Goal: Task Accomplishment & Management: Complete application form

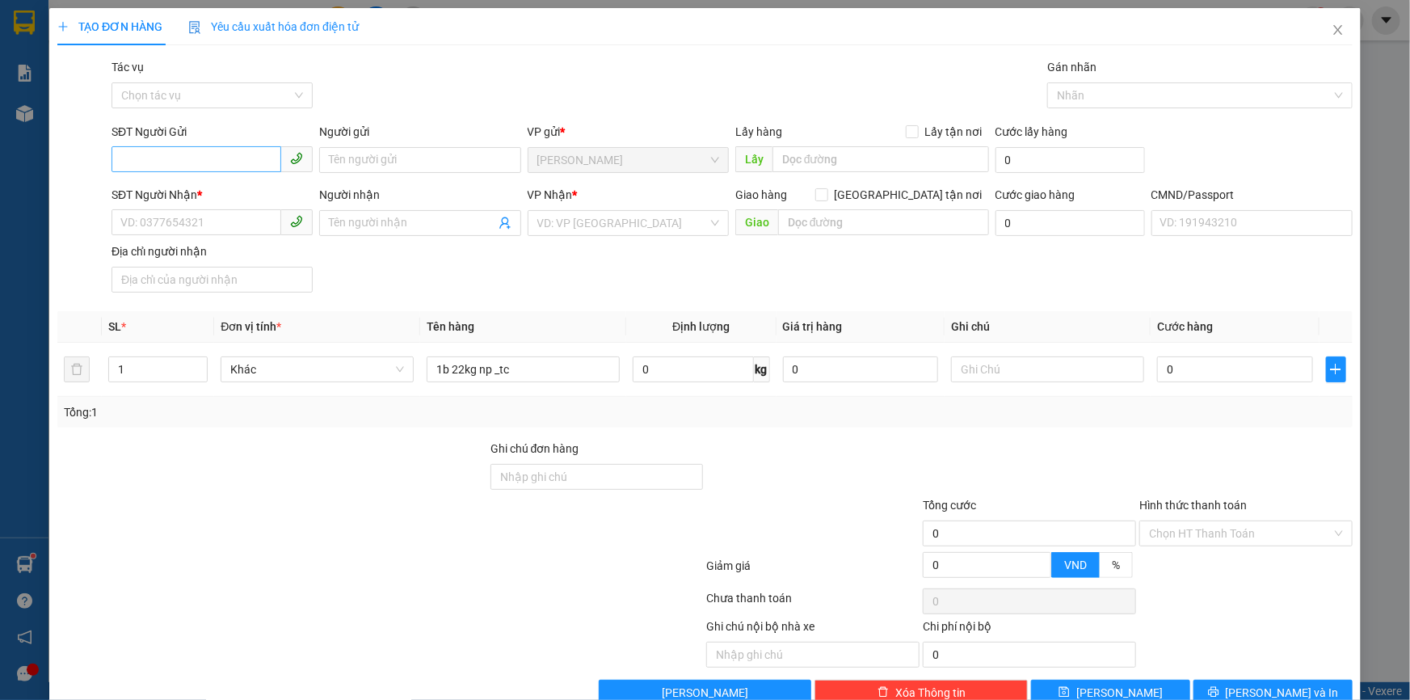
type input "1b 22kg np _tc"
click at [177, 162] on input "SĐT Người Gửi" at bounding box center [197, 159] width 170 height 26
click at [217, 193] on div "0903644624 - BO" at bounding box center [210, 192] width 180 height 18
type input "0903644624"
type input "BO"
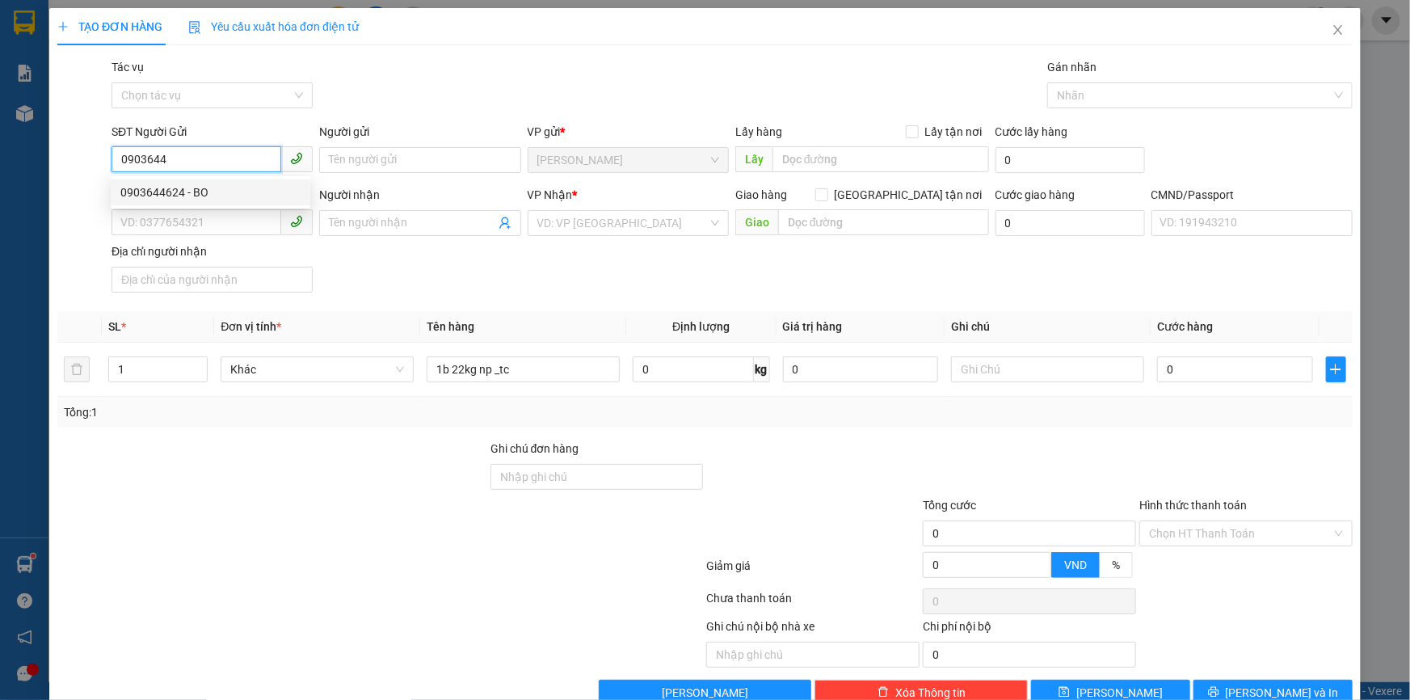
type input "0909308672"
type input "LỘC"
type input "0903644624"
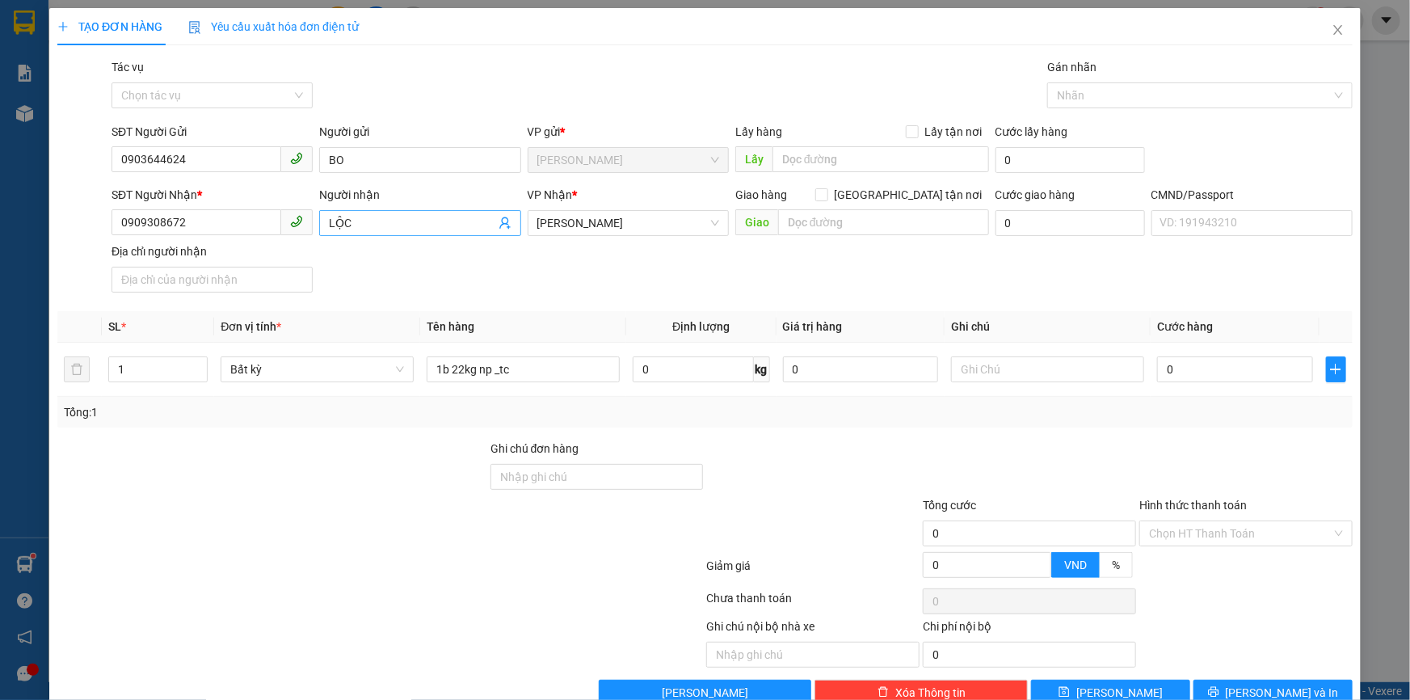
click at [501, 223] on icon "user-add" at bounding box center [505, 223] width 13 height 13
click at [492, 162] on span "0938156936" at bounding box center [469, 166] width 65 height 13
type input "0938156936"
type input "THANH"
click at [984, 358] on input "text" at bounding box center [1047, 369] width 193 height 26
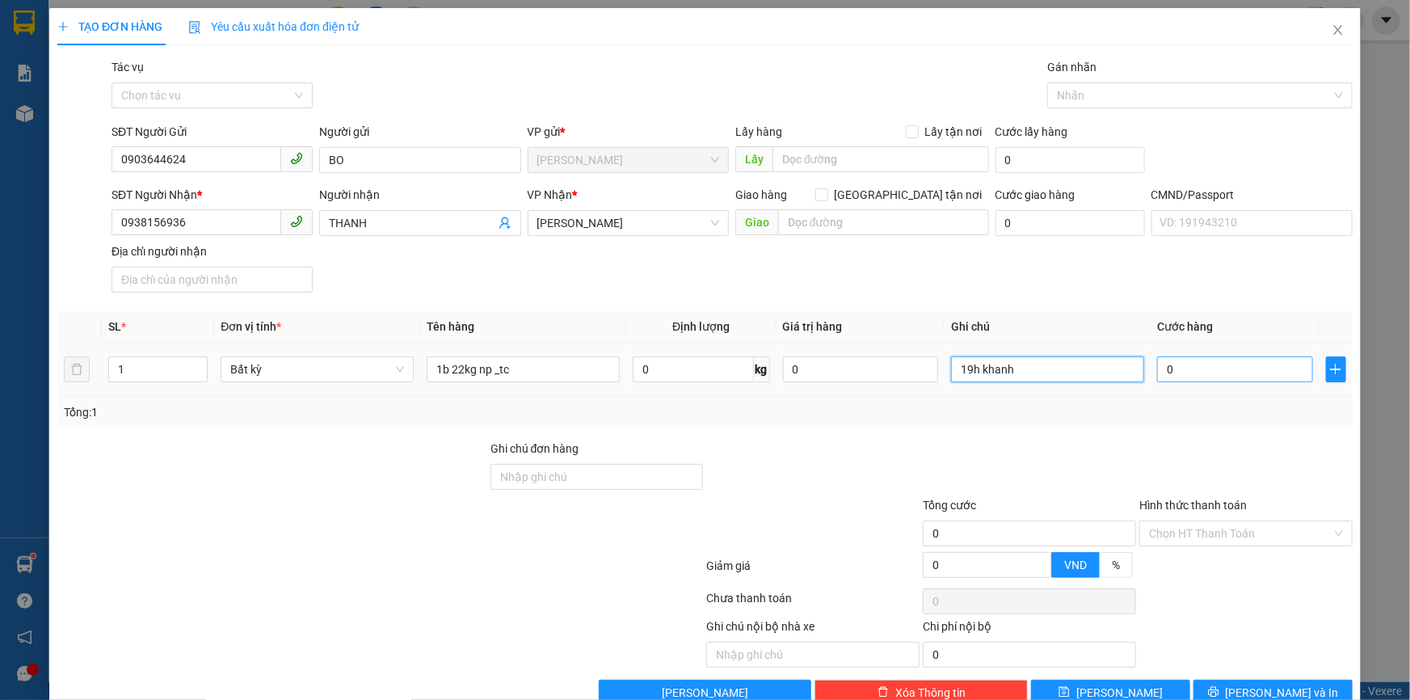
type input "19h khanh"
click at [1167, 371] on input "0" at bounding box center [1235, 369] width 156 height 26
type input "004"
type input "4"
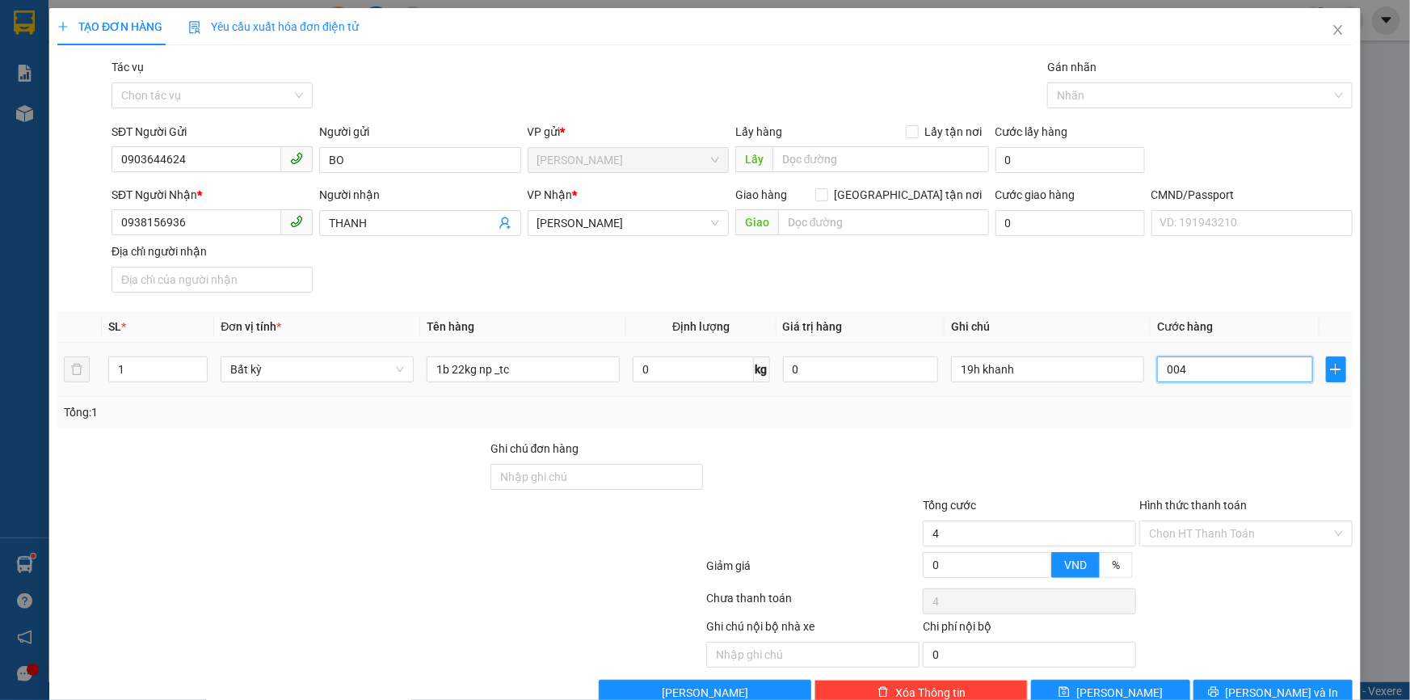
type input "0.040"
type input "40"
click at [1123, 446] on div at bounding box center [1029, 468] width 217 height 57
type input "40.000"
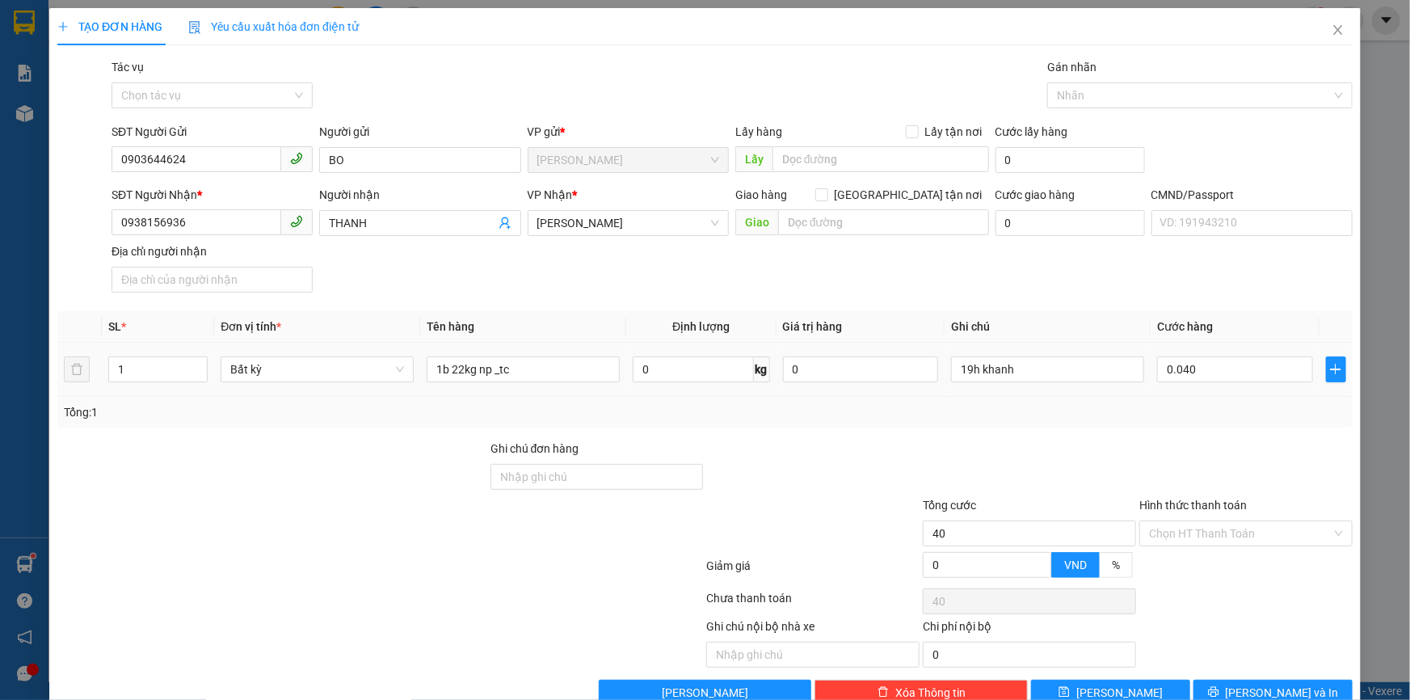
type input "40.000"
click at [1196, 520] on div "Chọn HT Thanh Toán" at bounding box center [1245, 533] width 213 height 26
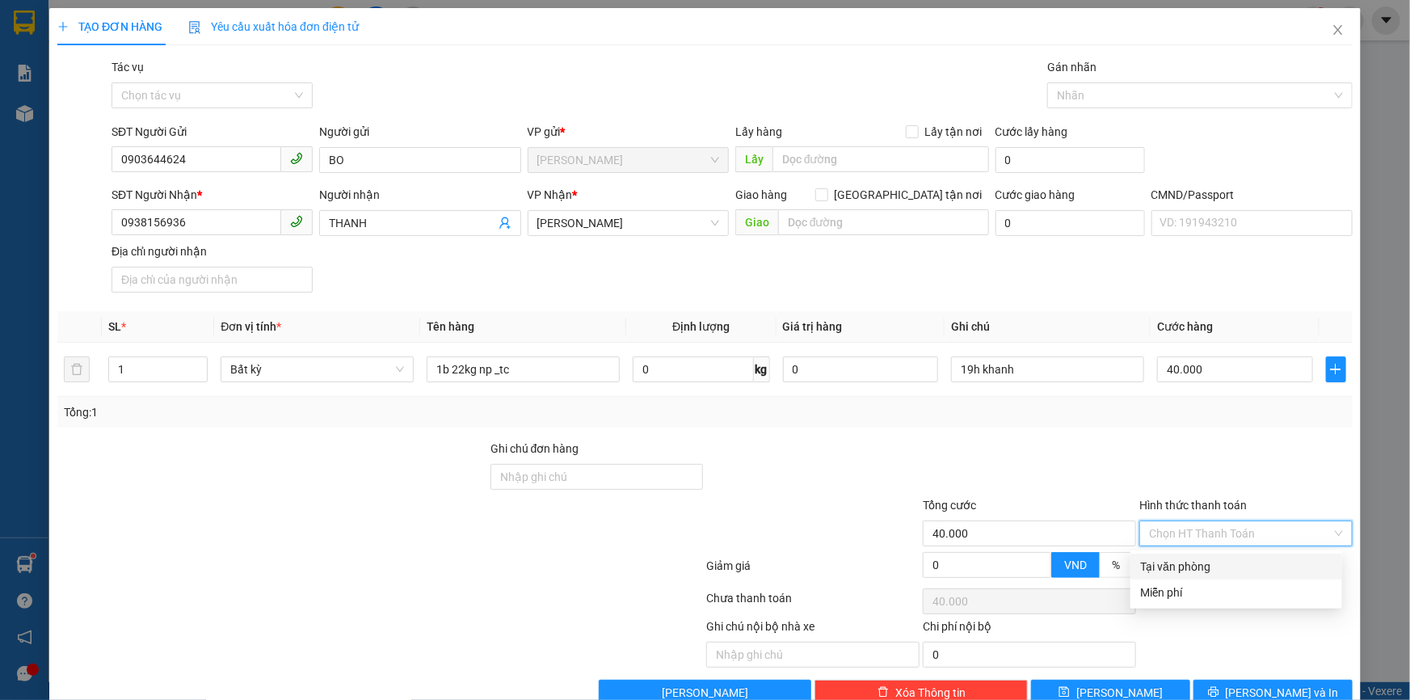
click at [1160, 558] on div "Tại văn phòng" at bounding box center [1236, 567] width 192 height 18
type input "0"
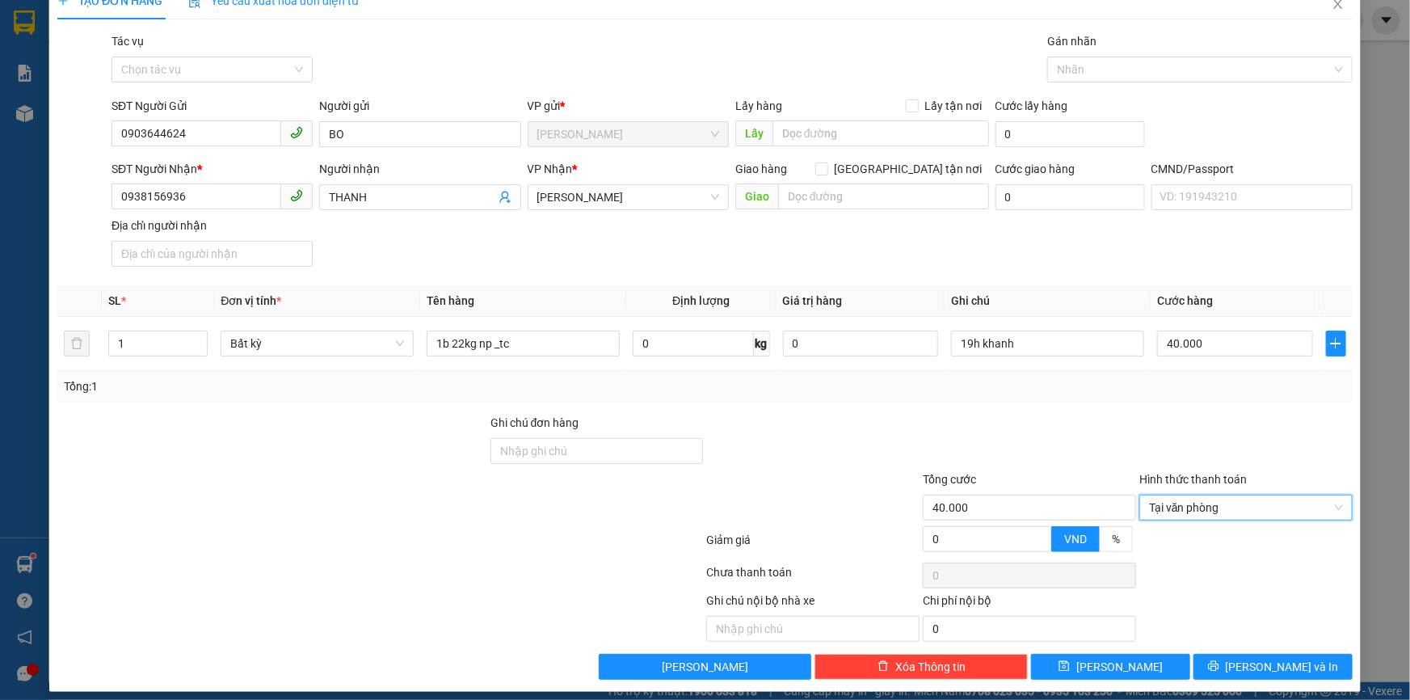
scroll to position [39, 0]
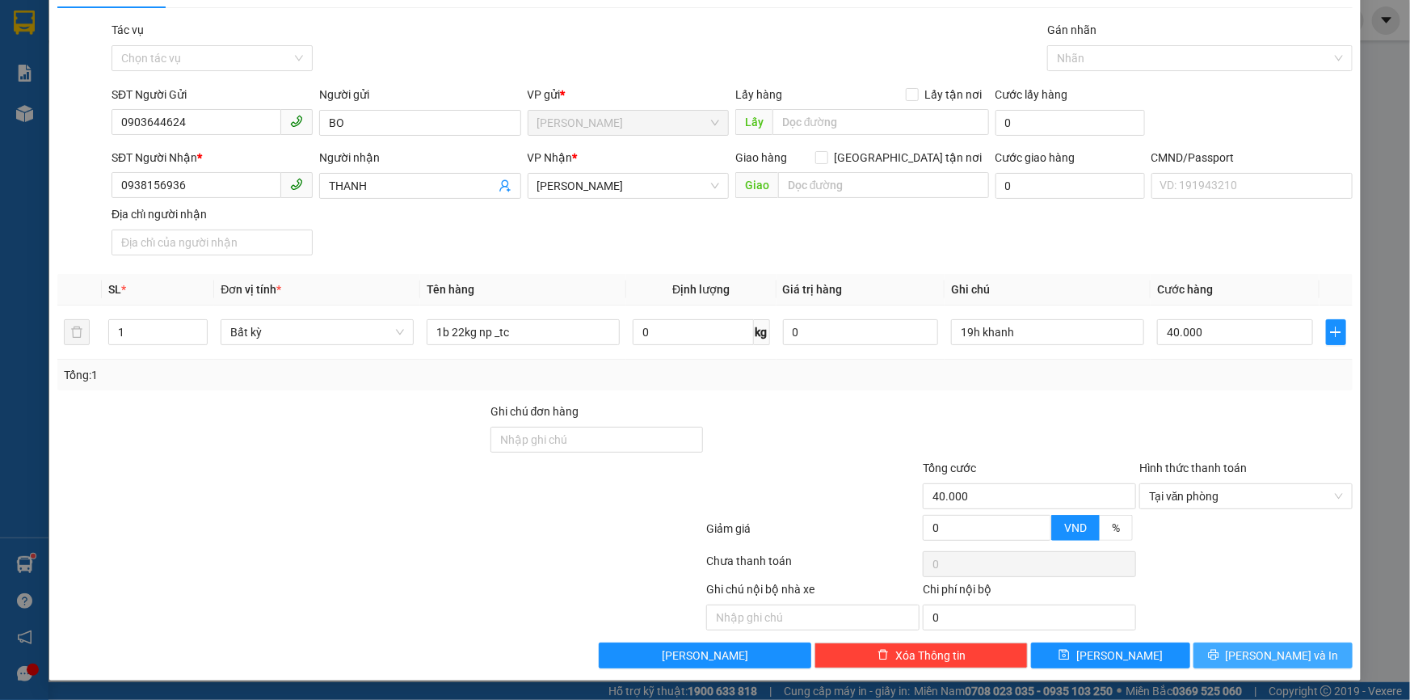
click at [1228, 646] on button "Lưu và In" at bounding box center [1273, 655] width 159 height 26
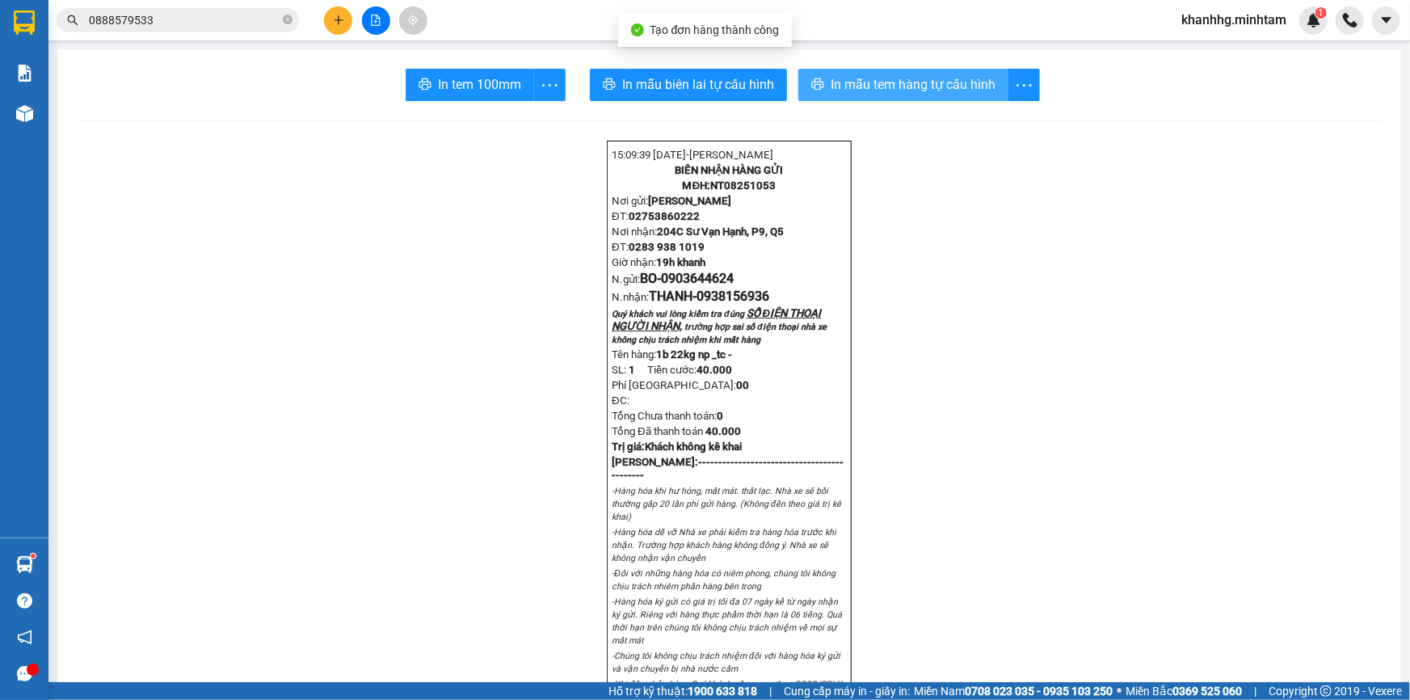
click at [898, 81] on span "In mẫu tem hàng tự cấu hình" at bounding box center [913, 84] width 165 height 20
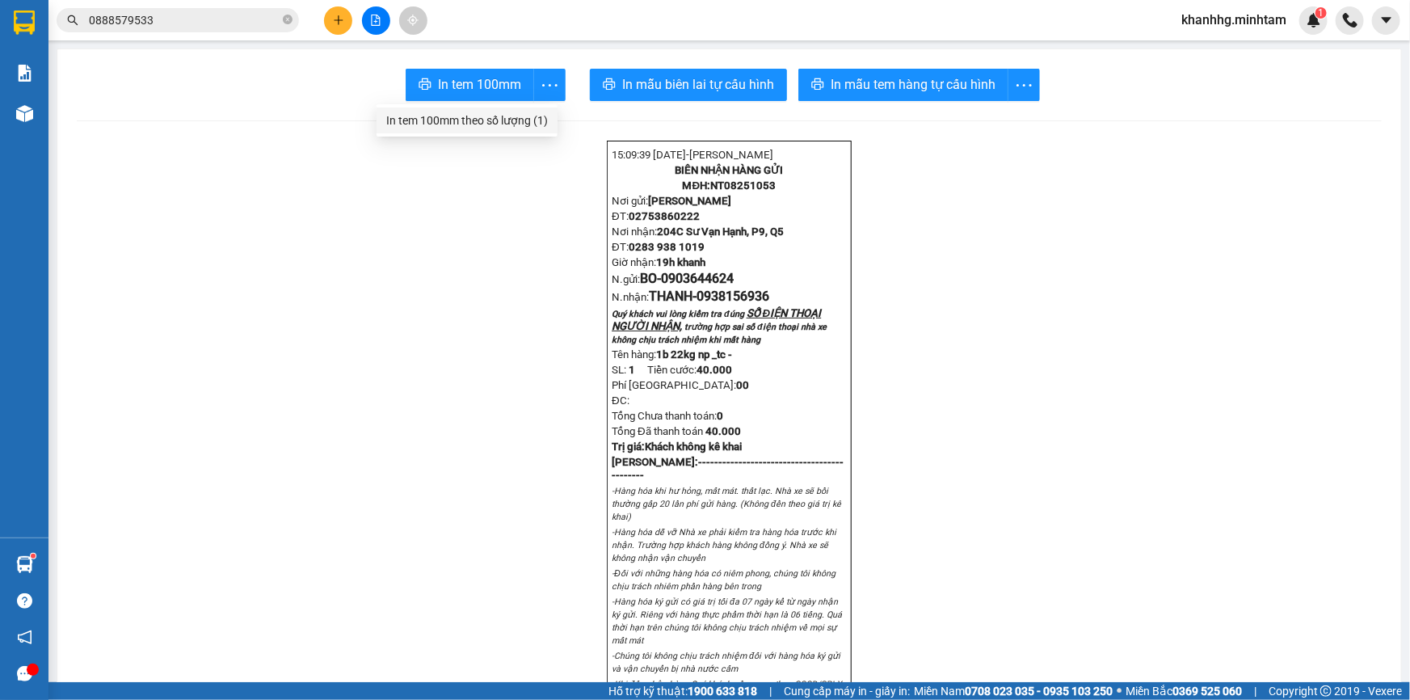
click at [487, 115] on div "In tem 100mm theo số lượng (1)" at bounding box center [467, 121] width 162 height 18
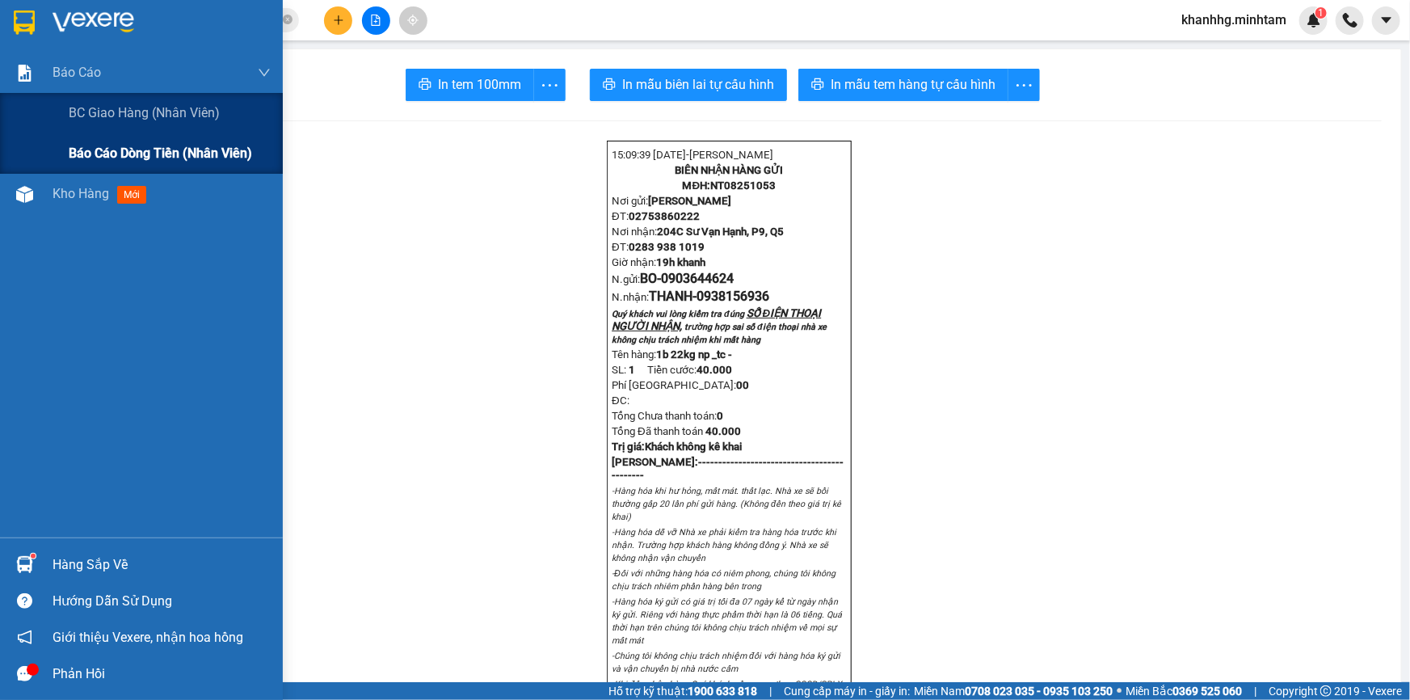
click at [114, 144] on span "Báo cáo dòng tiền (nhân viên)" at bounding box center [160, 153] width 183 height 20
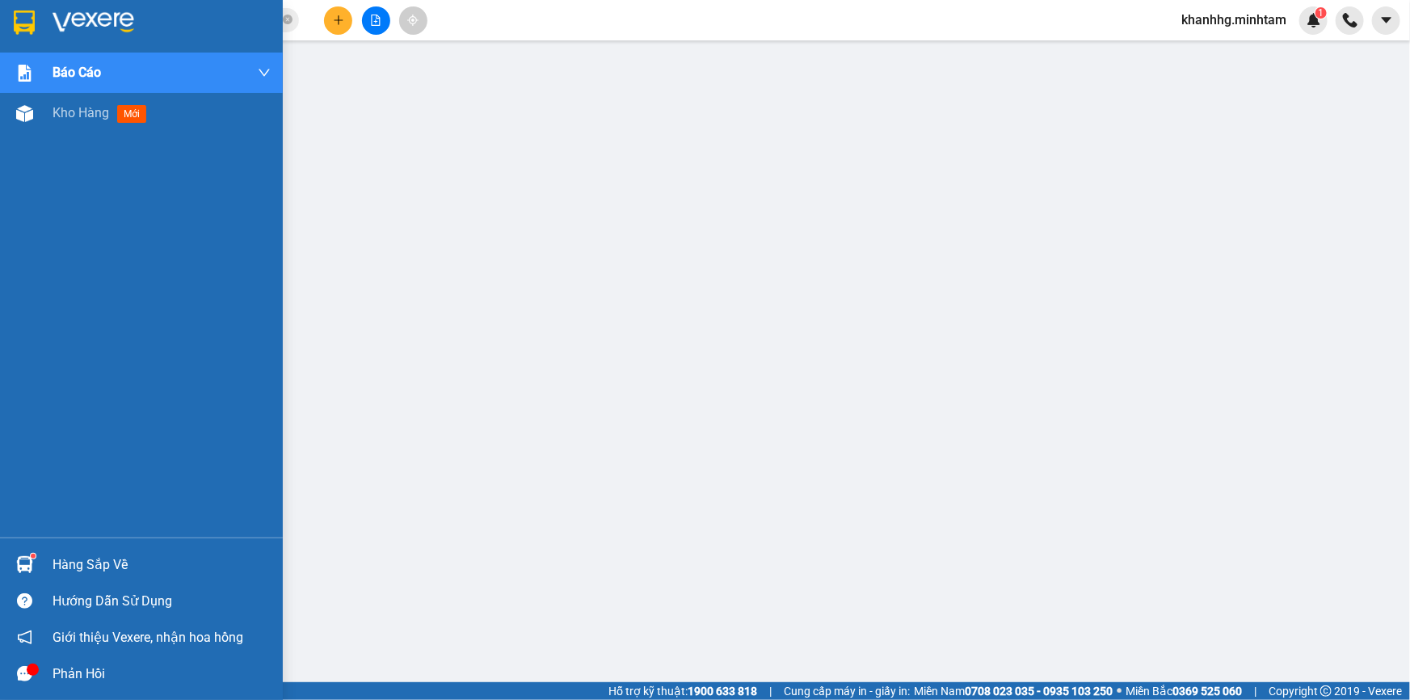
click at [69, 558] on div "Hàng sắp về" at bounding box center [162, 565] width 218 height 24
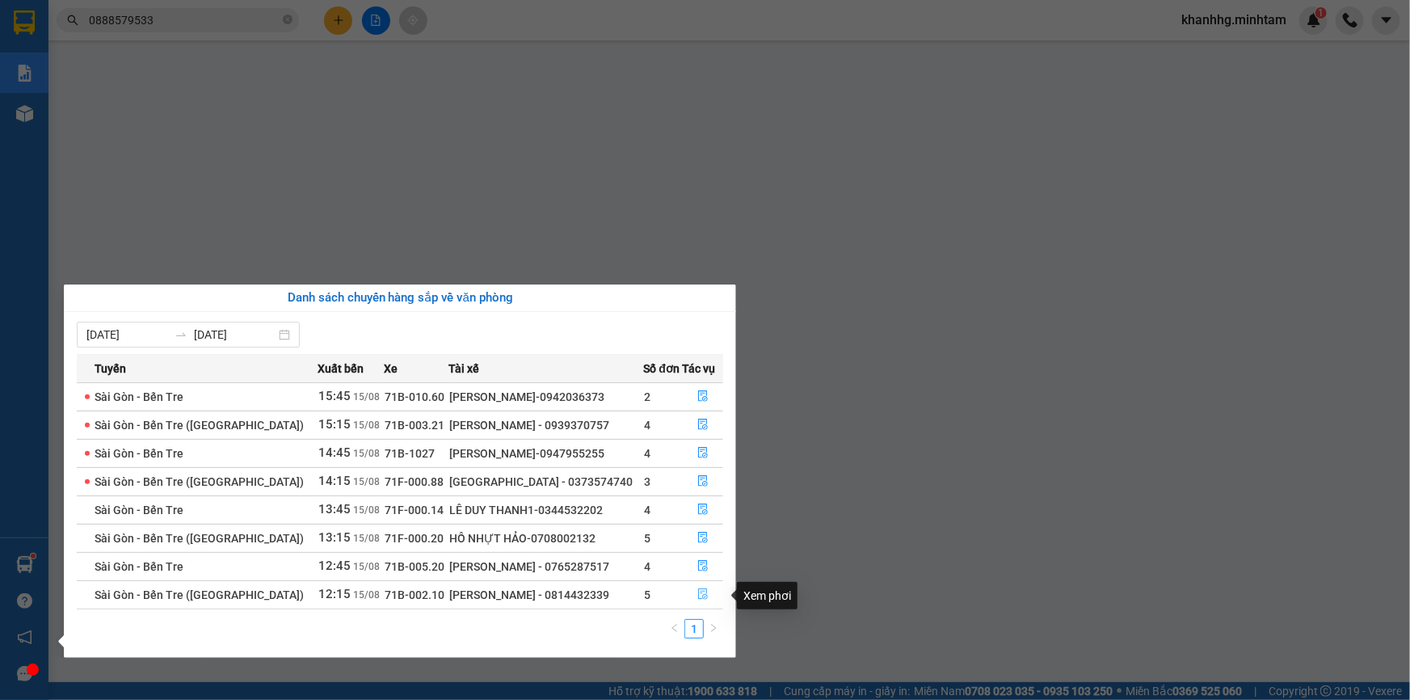
click at [699, 599] on icon "file-done" at bounding box center [703, 593] width 10 height 11
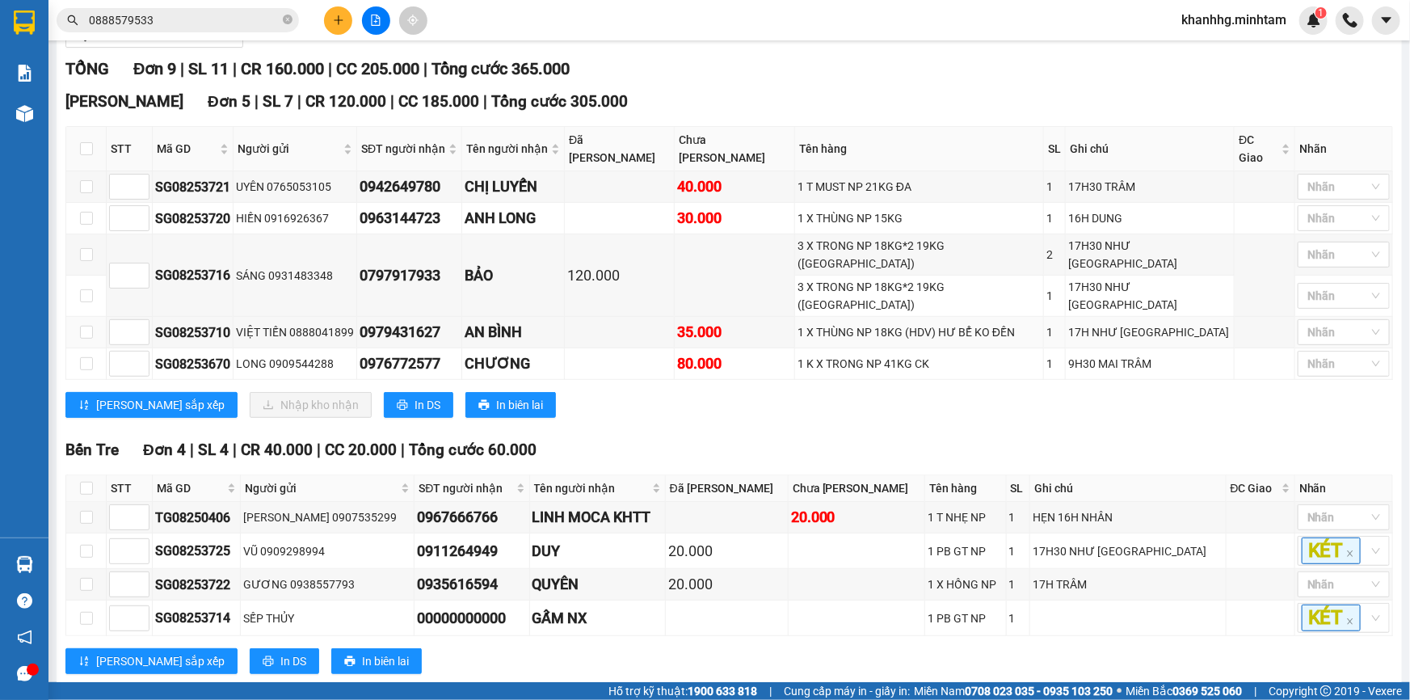
scroll to position [226, 0]
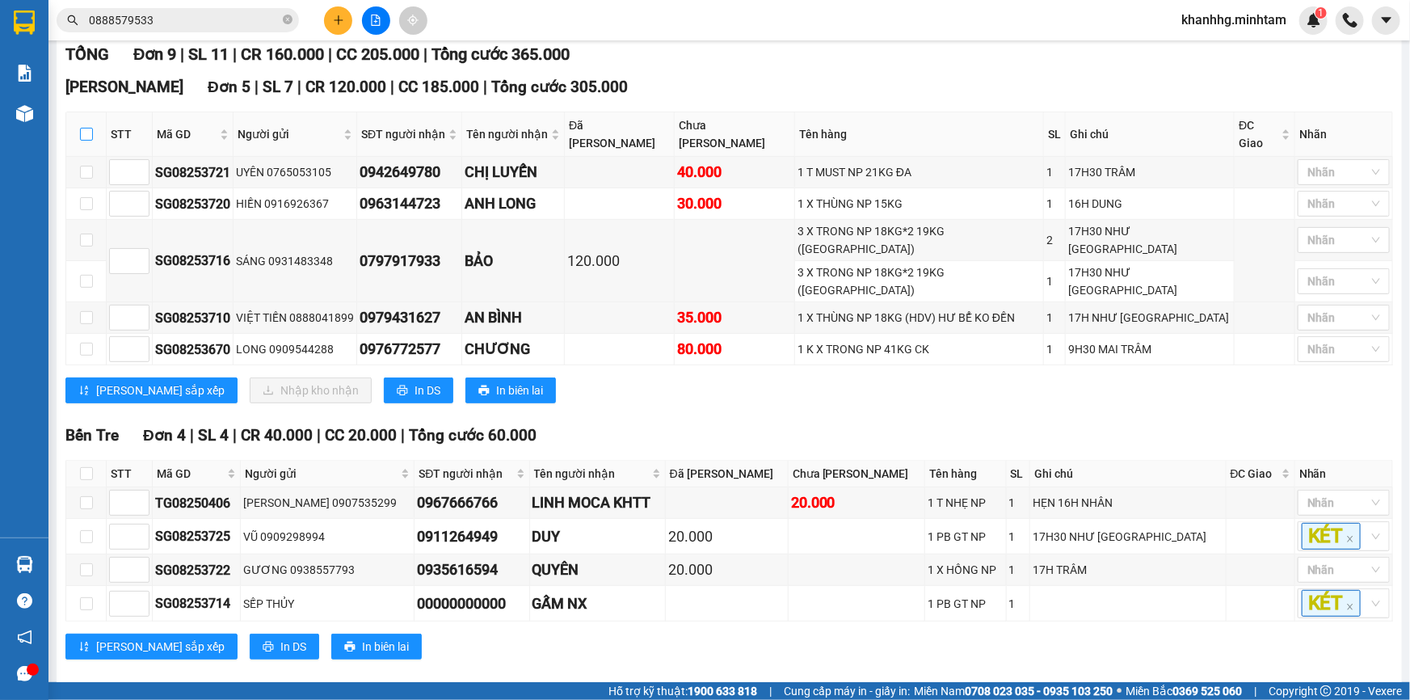
click at [83, 141] on input "checkbox" at bounding box center [86, 134] width 13 height 13
checkbox input "true"
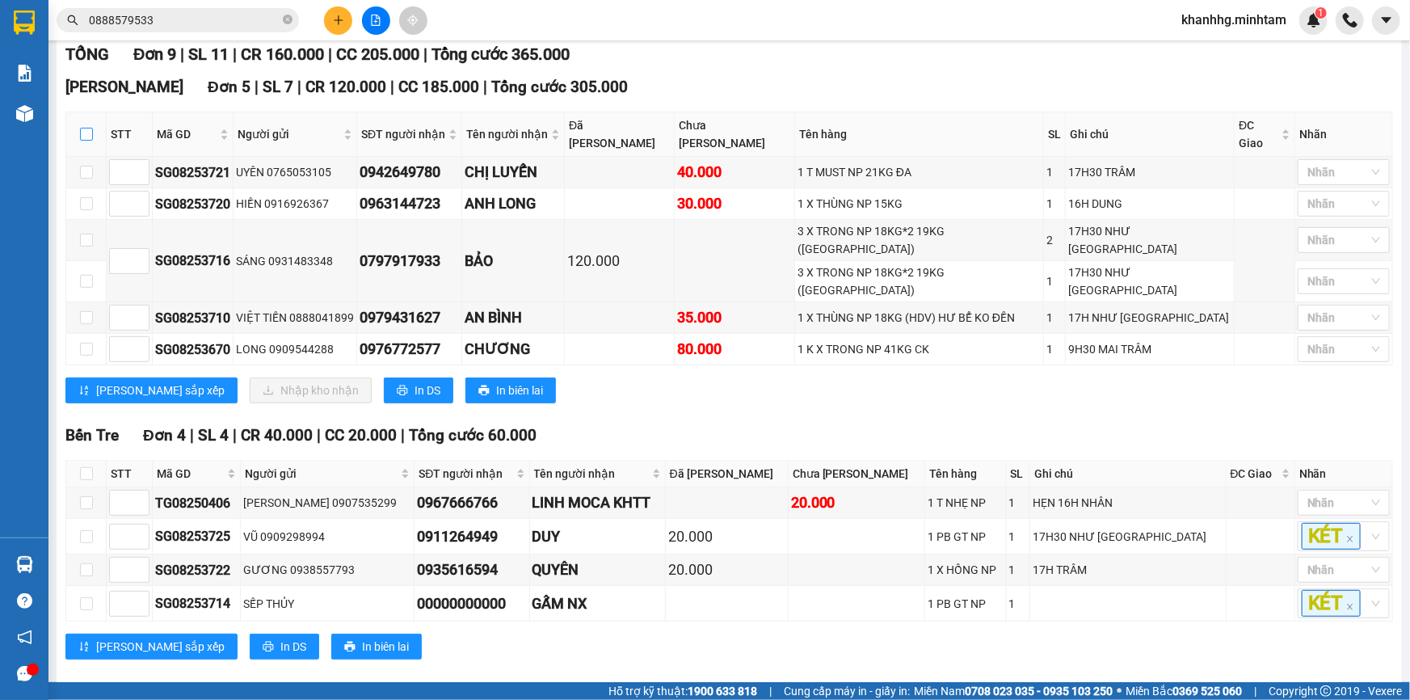
checkbox input "true"
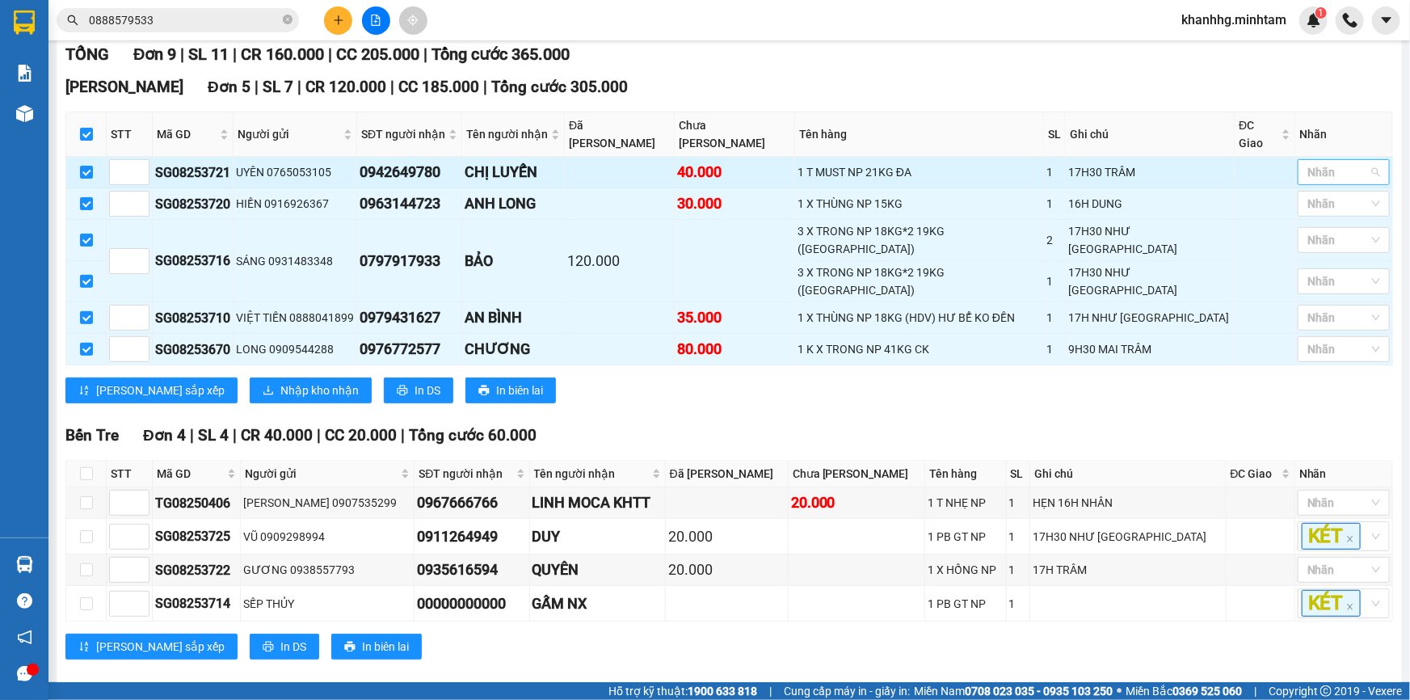
click at [1338, 183] on div "Nhãn" at bounding box center [1344, 172] width 92 height 26
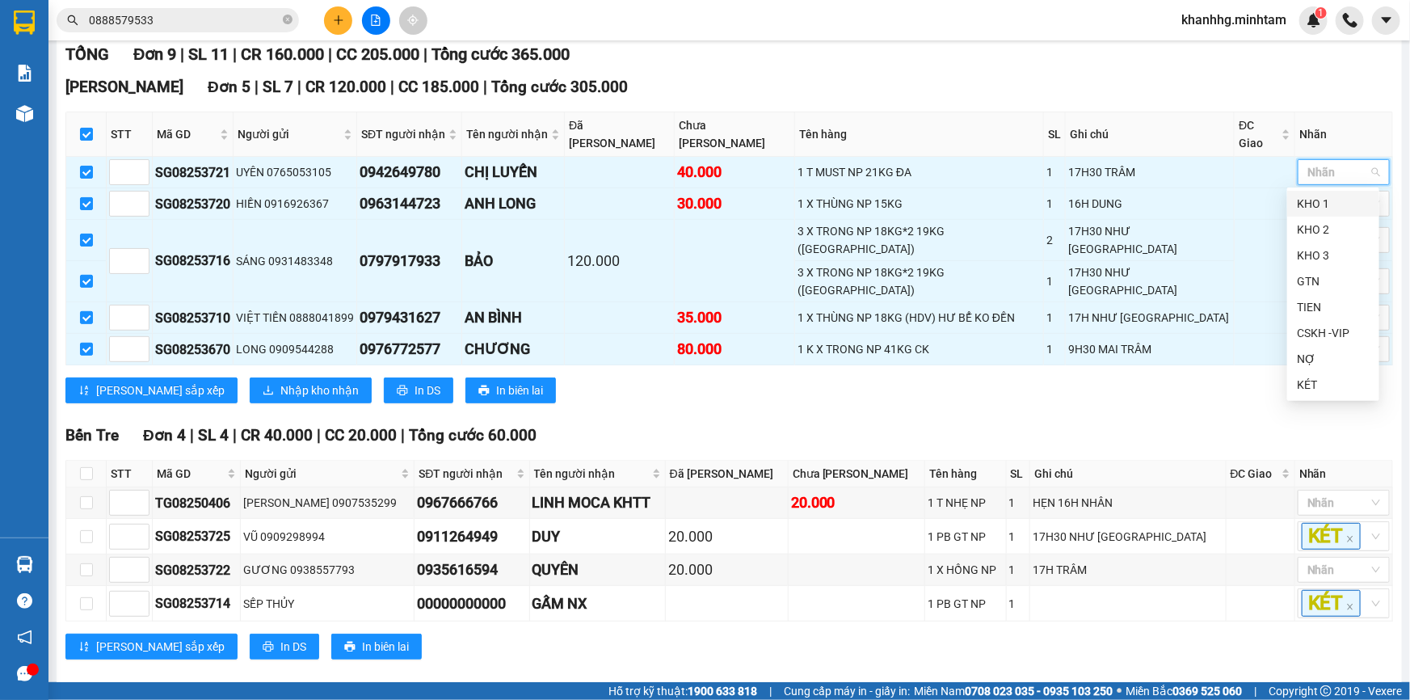
click at [1327, 201] on div "KHO 1" at bounding box center [1333, 204] width 73 height 18
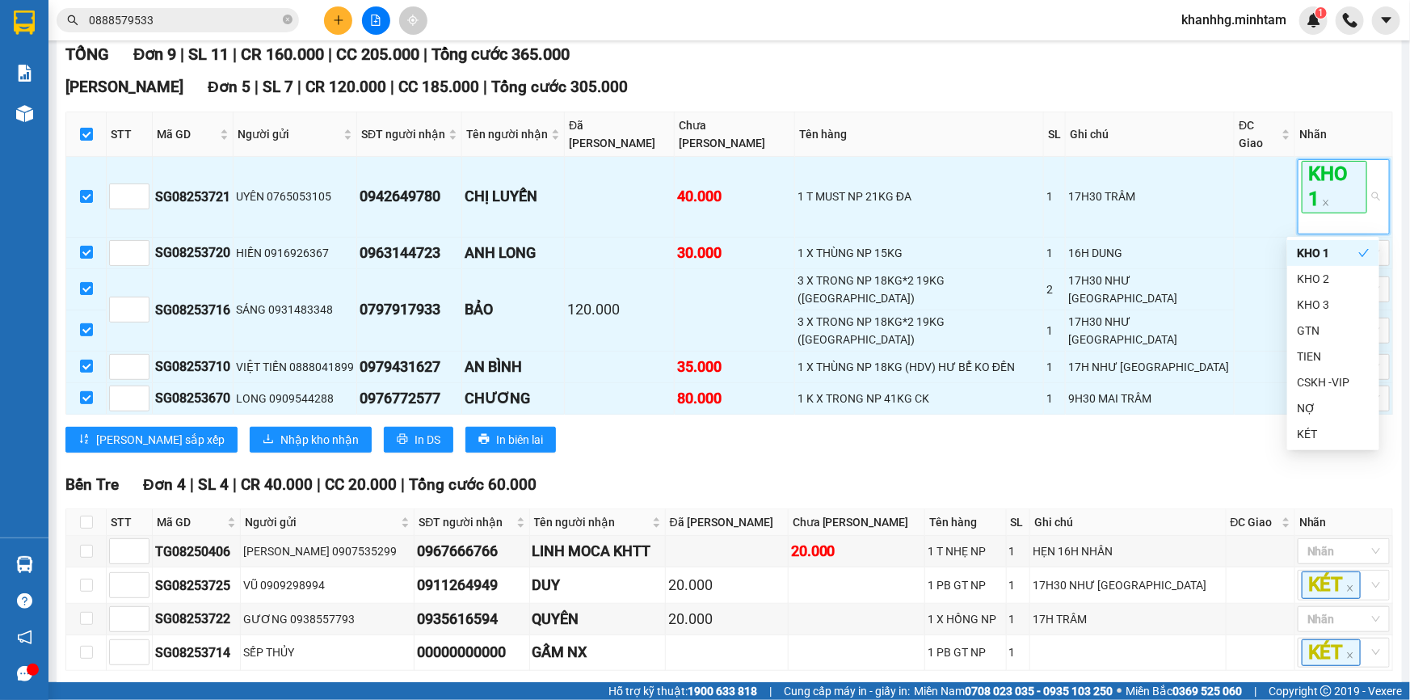
click at [1210, 92] on div "Ngã Tư Huyện Đơn 5 | SL 7 | CR 120.000 | CC 185.000 | Tổng cước 305.000" at bounding box center [729, 87] width 1328 height 24
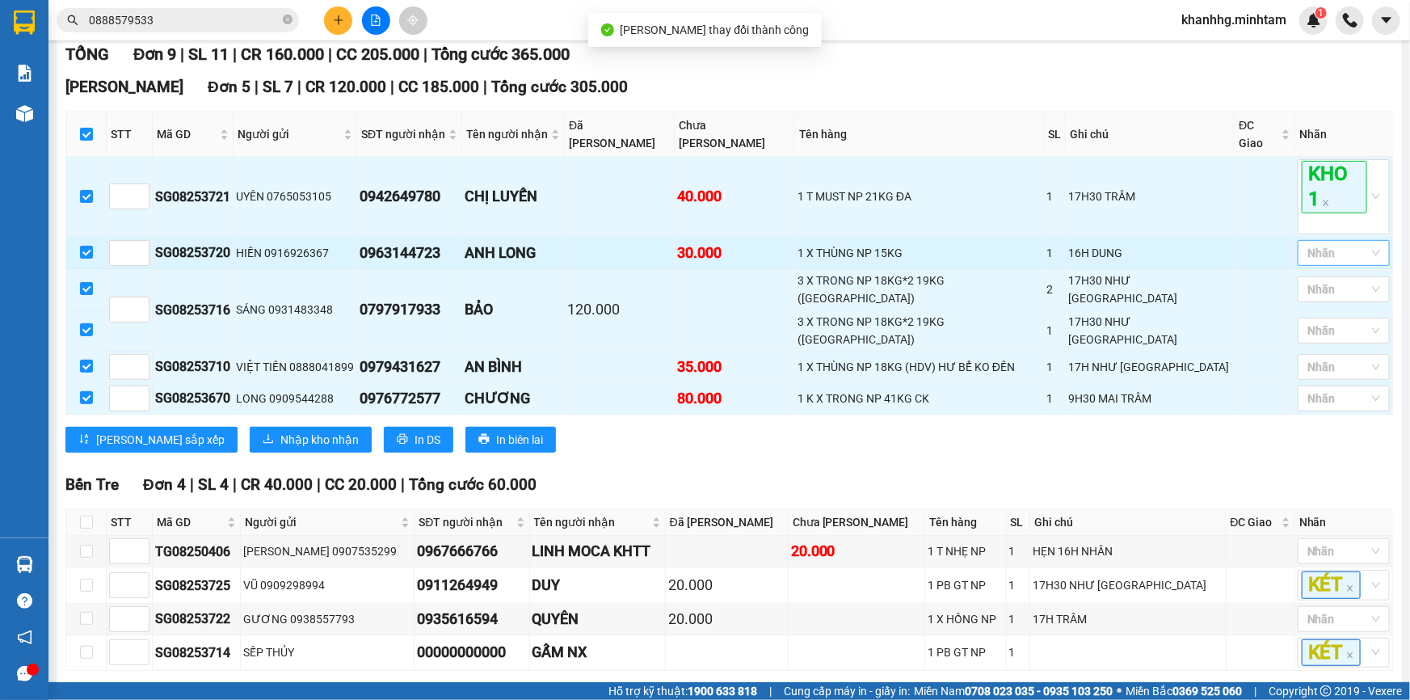
click at [1321, 258] on div at bounding box center [1336, 252] width 68 height 19
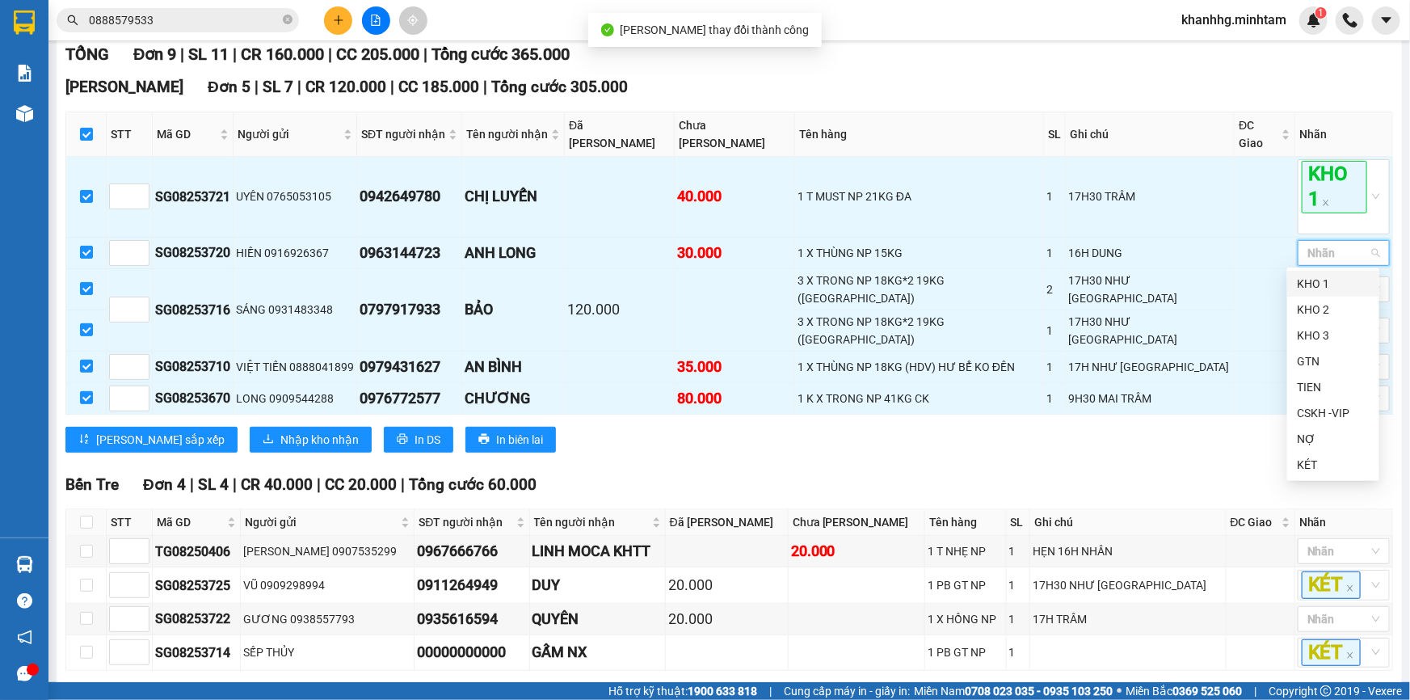
click at [1313, 282] on div "KHO 1" at bounding box center [1333, 284] width 73 height 18
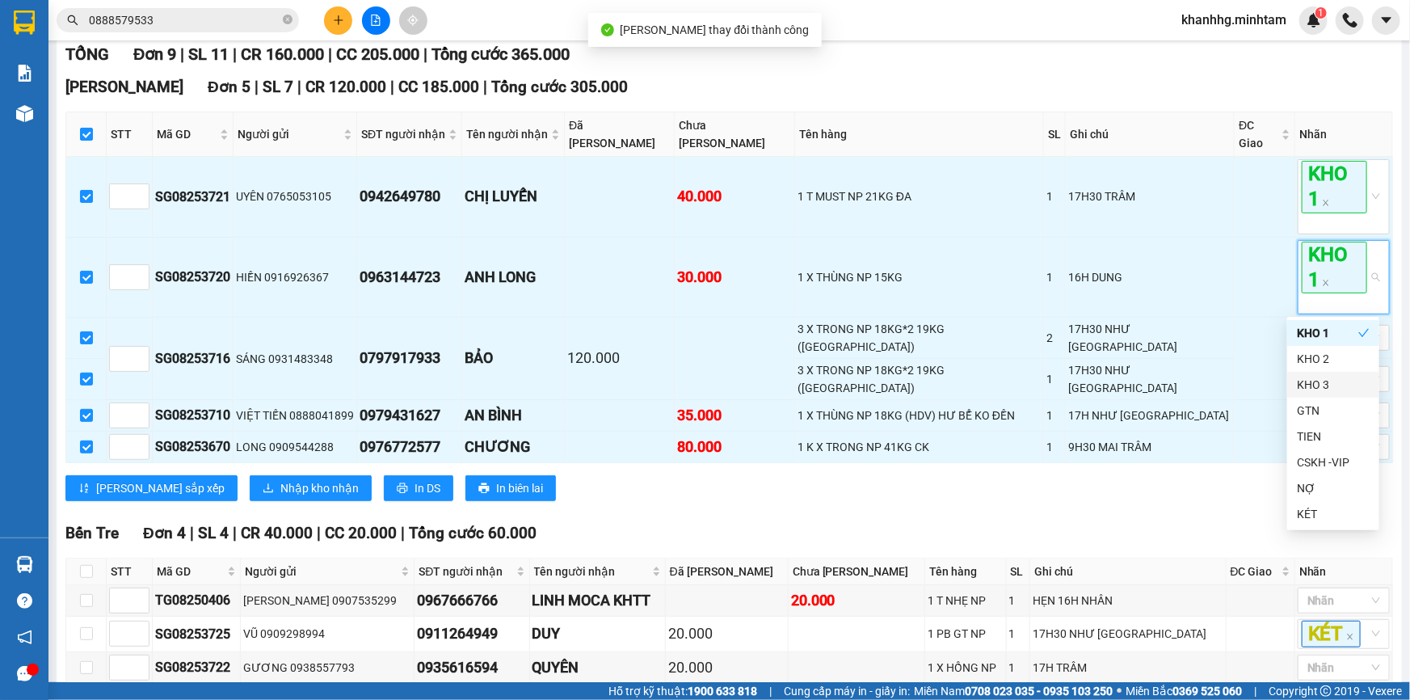
click at [1235, 478] on div "Lưu sắp xếp Nhập kho nhận In DS In biên lai" at bounding box center [729, 488] width 1328 height 26
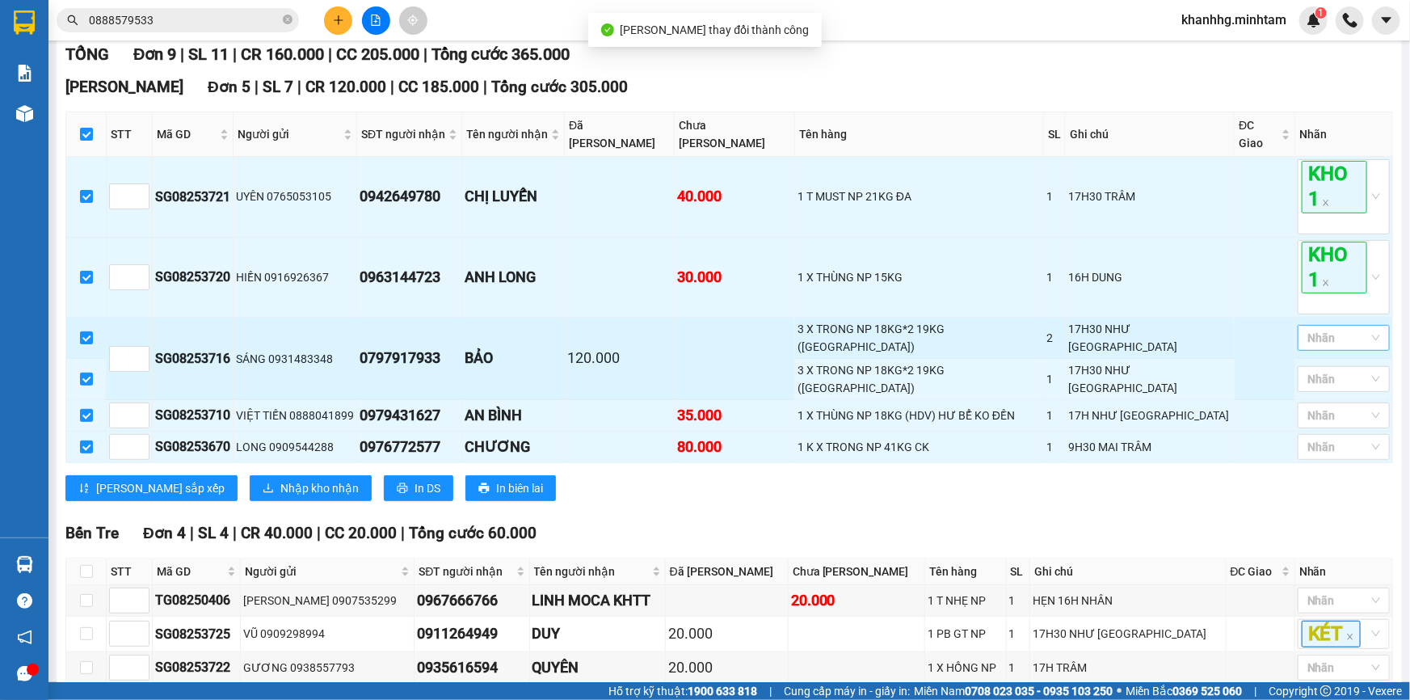
click at [1309, 328] on div at bounding box center [1336, 337] width 68 height 19
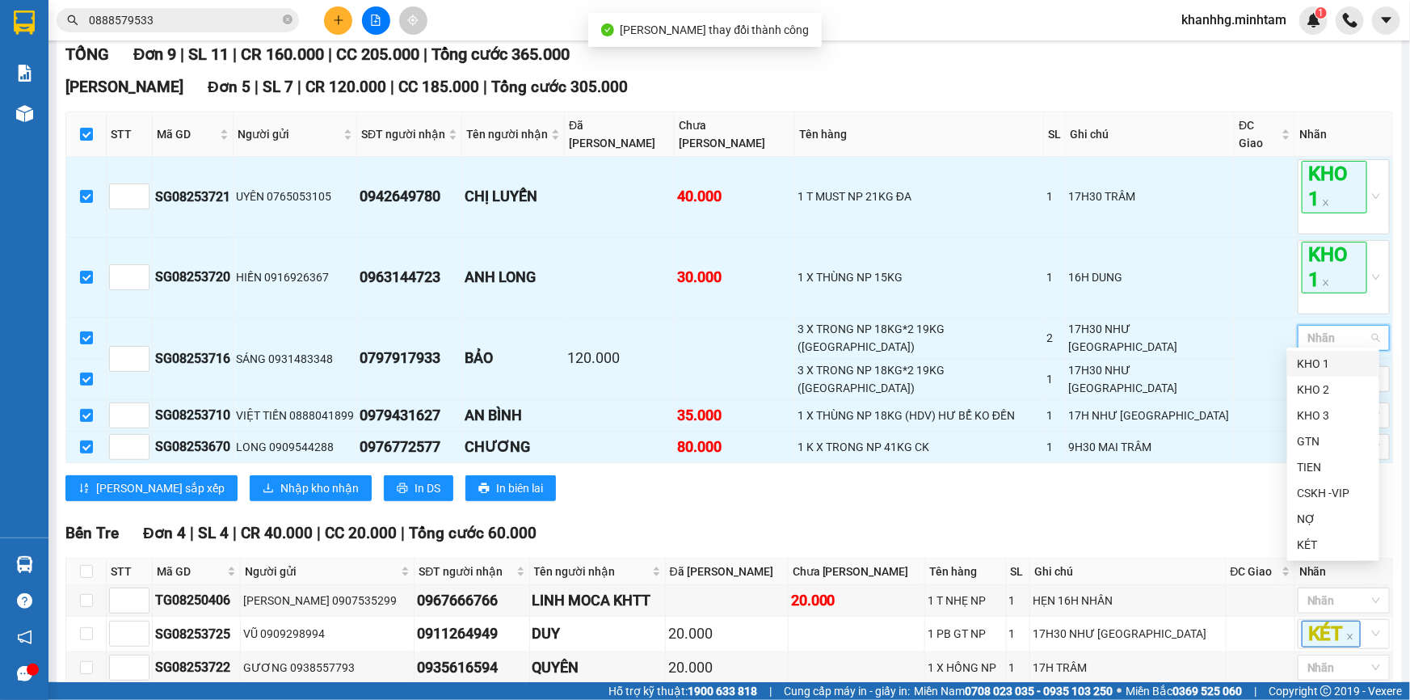
click at [1311, 363] on div "KHO 1" at bounding box center [1333, 364] width 73 height 18
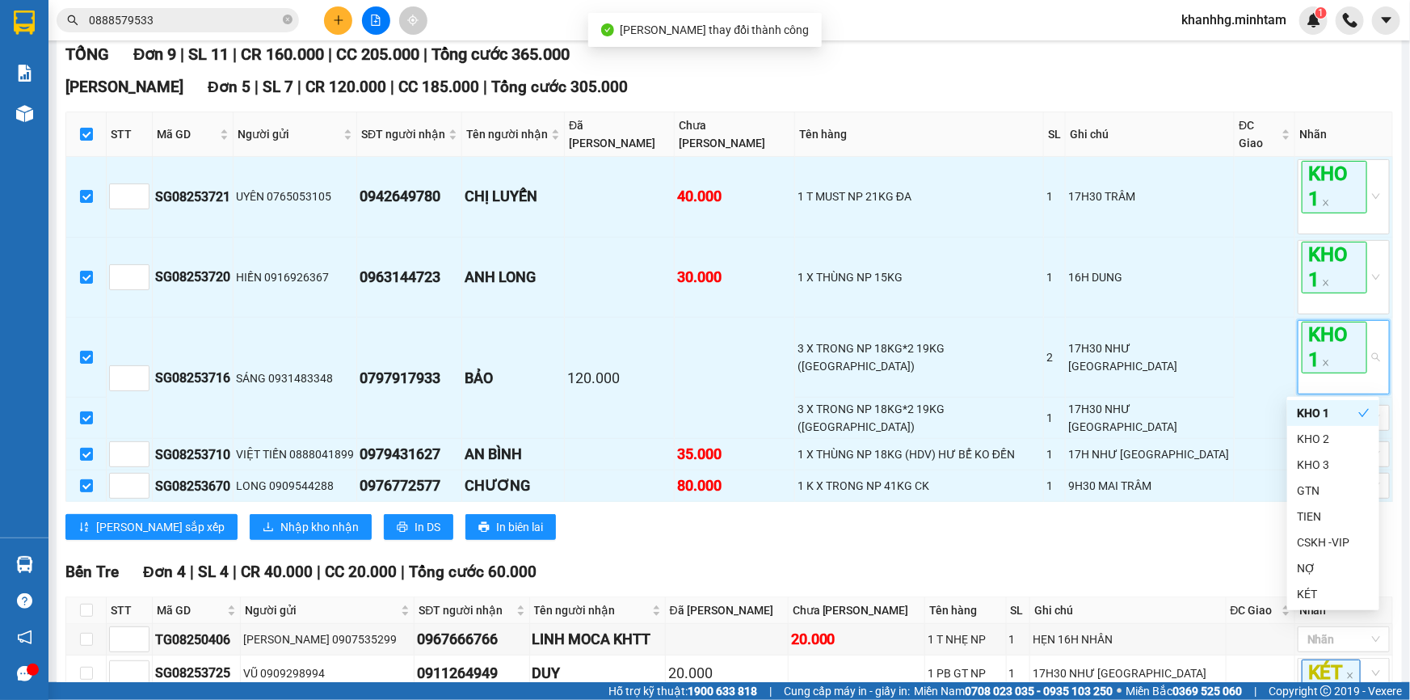
click at [1223, 514] on div "Lưu sắp xếp Nhập kho nhận In DS In biên lai" at bounding box center [729, 527] width 1328 height 26
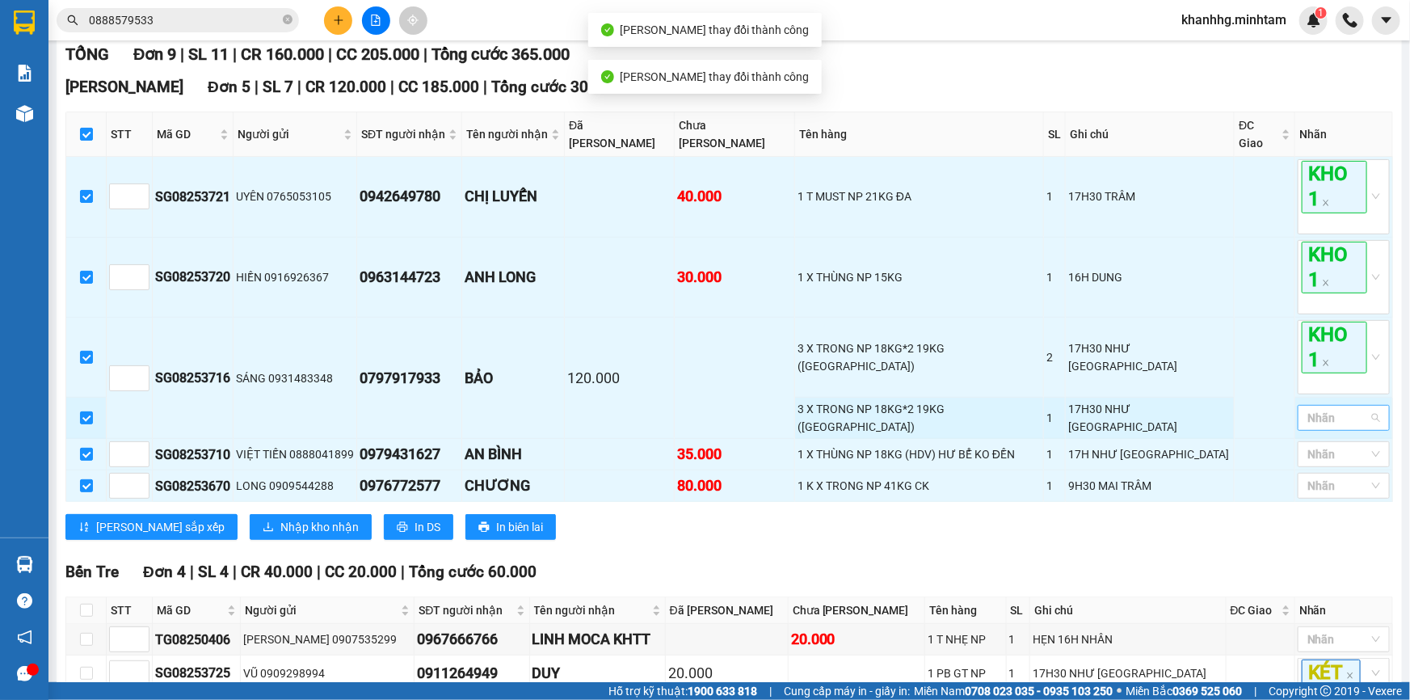
click at [1321, 415] on div at bounding box center [1336, 417] width 68 height 19
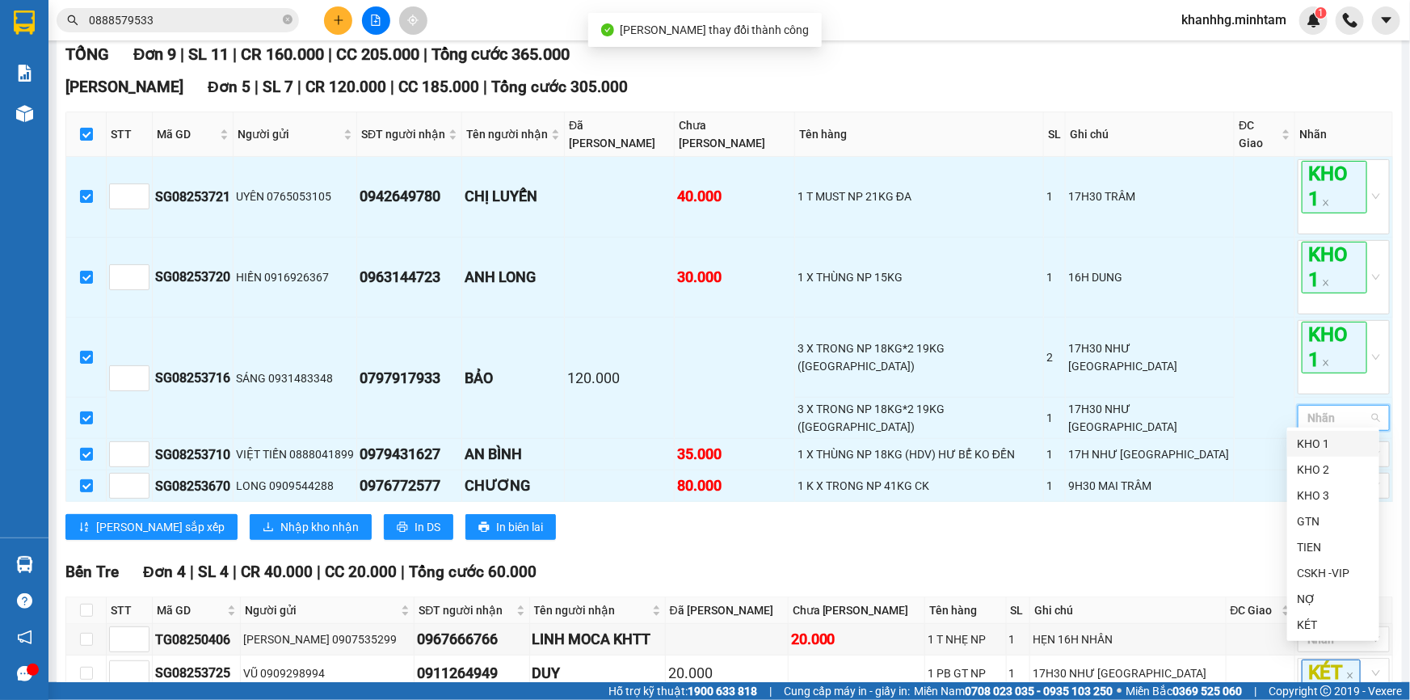
click at [1306, 444] on div "KHO 1" at bounding box center [1333, 444] width 73 height 18
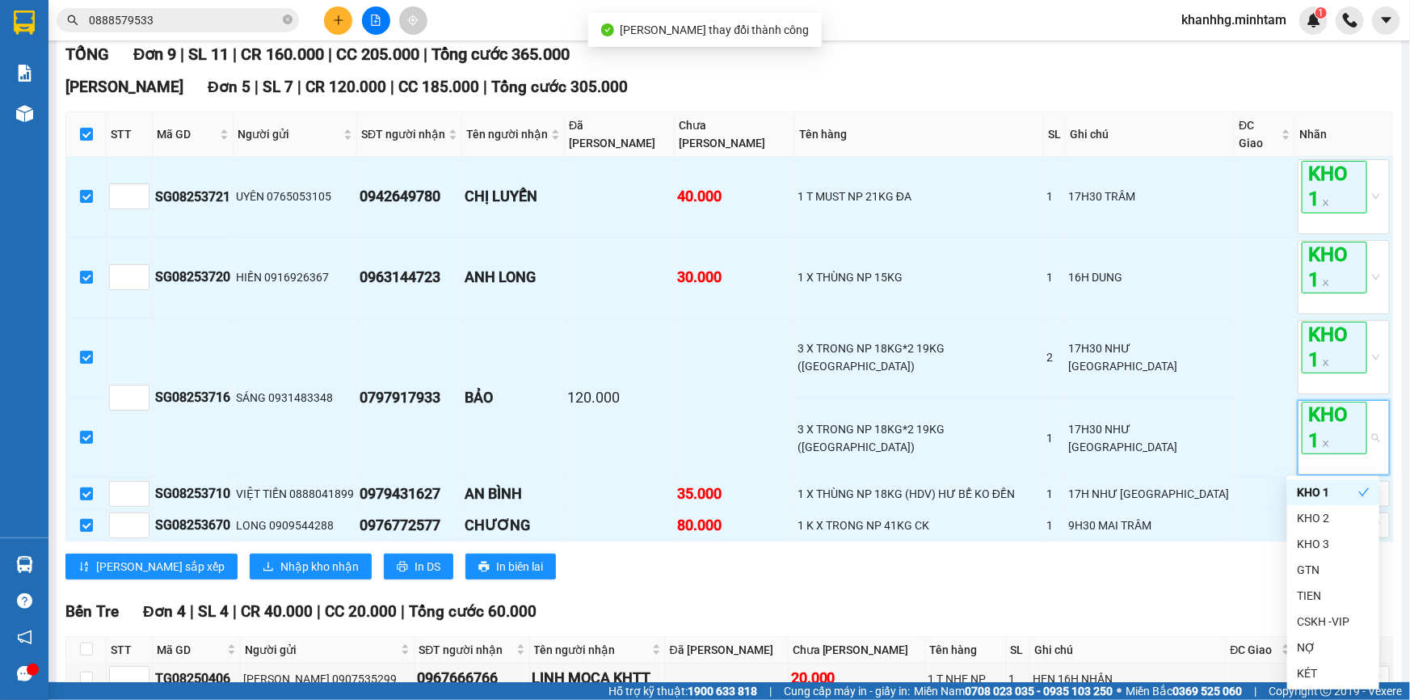
click at [1172, 566] on div "Lưu sắp xếp Nhập kho nhận In DS In biên lai" at bounding box center [729, 567] width 1328 height 26
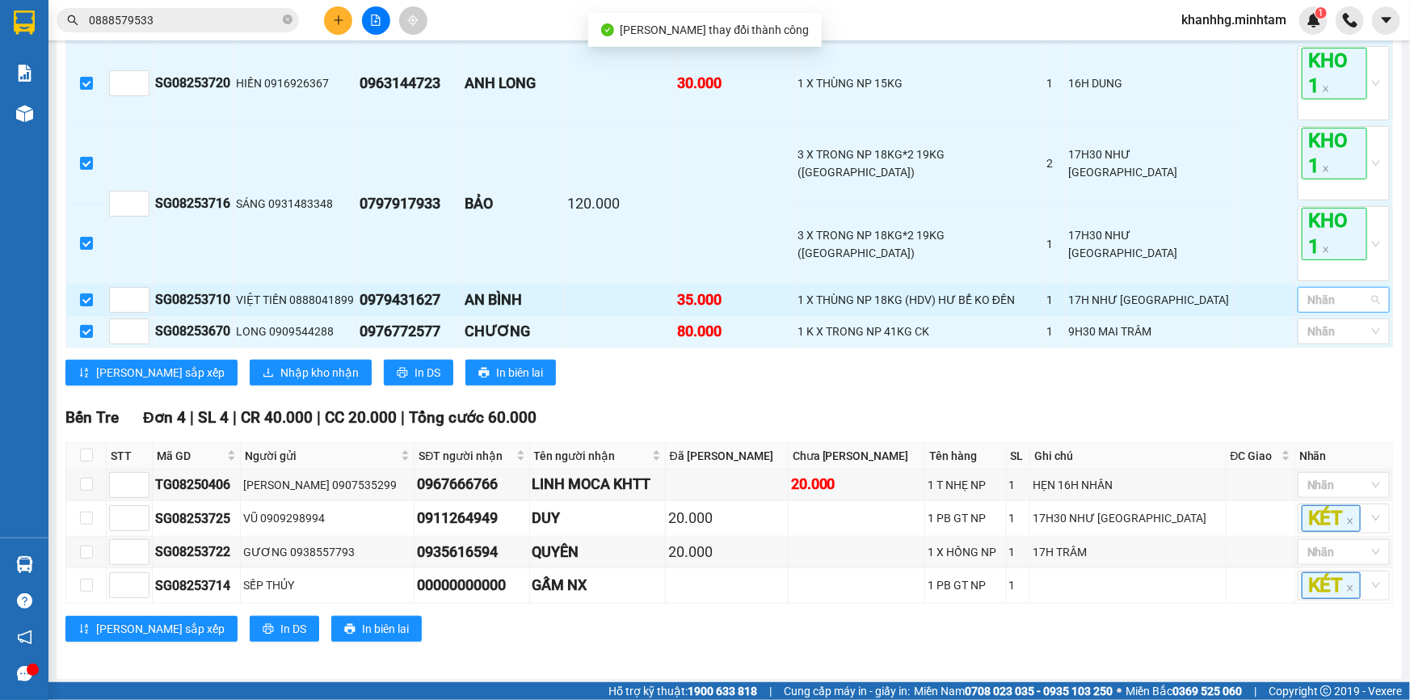
click at [1317, 290] on div at bounding box center [1336, 299] width 68 height 19
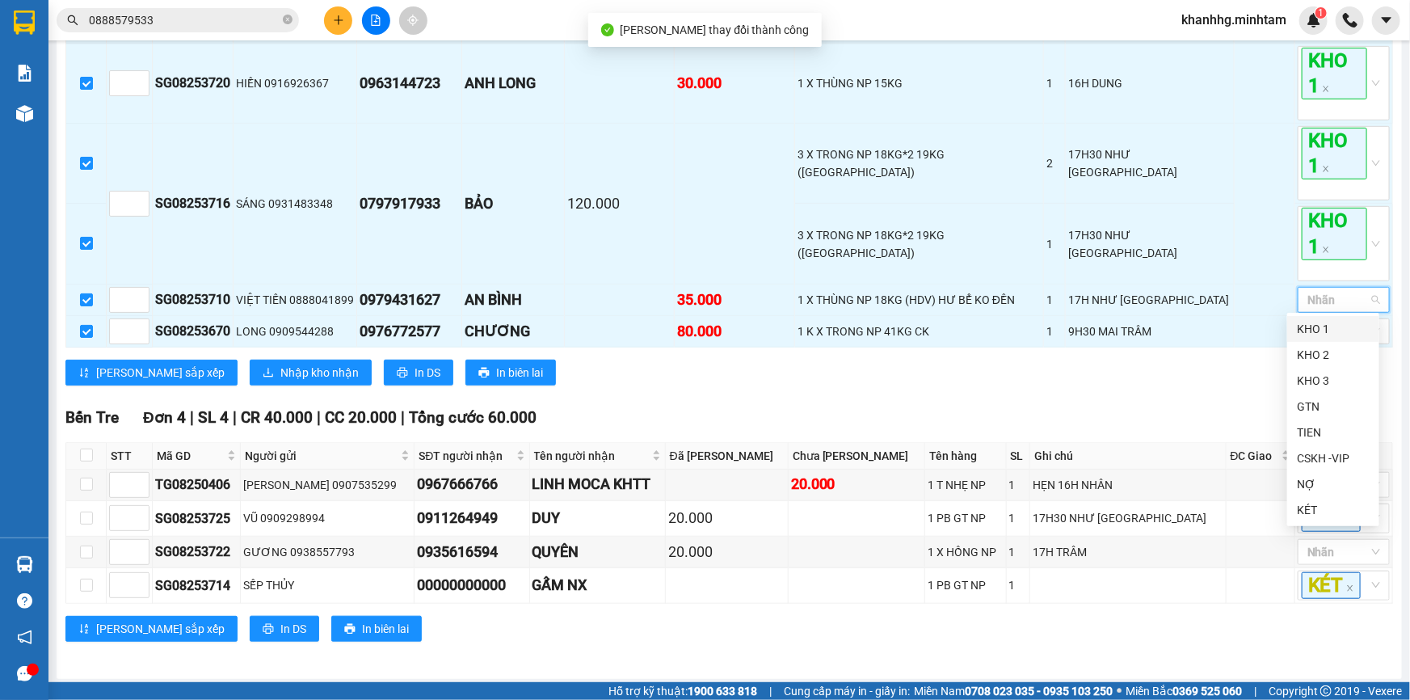
click at [1316, 331] on div "KHO 1" at bounding box center [1333, 329] width 73 height 18
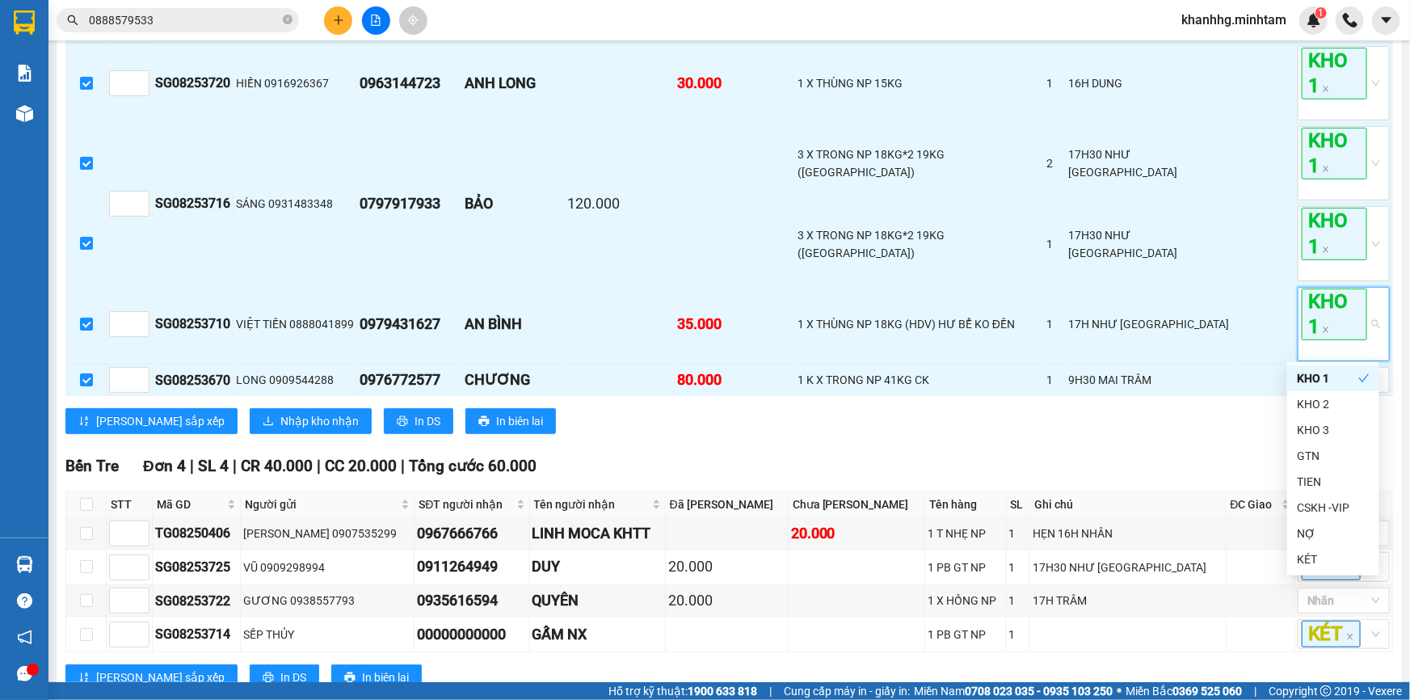
click at [1223, 444] on div "TỔNG Đơn 9 | SL 11 | CR 160.000 | CC 205.000 | Tổng cước 365.000 Ngã Tư Huyện…" at bounding box center [729, 279] width 1328 height 862
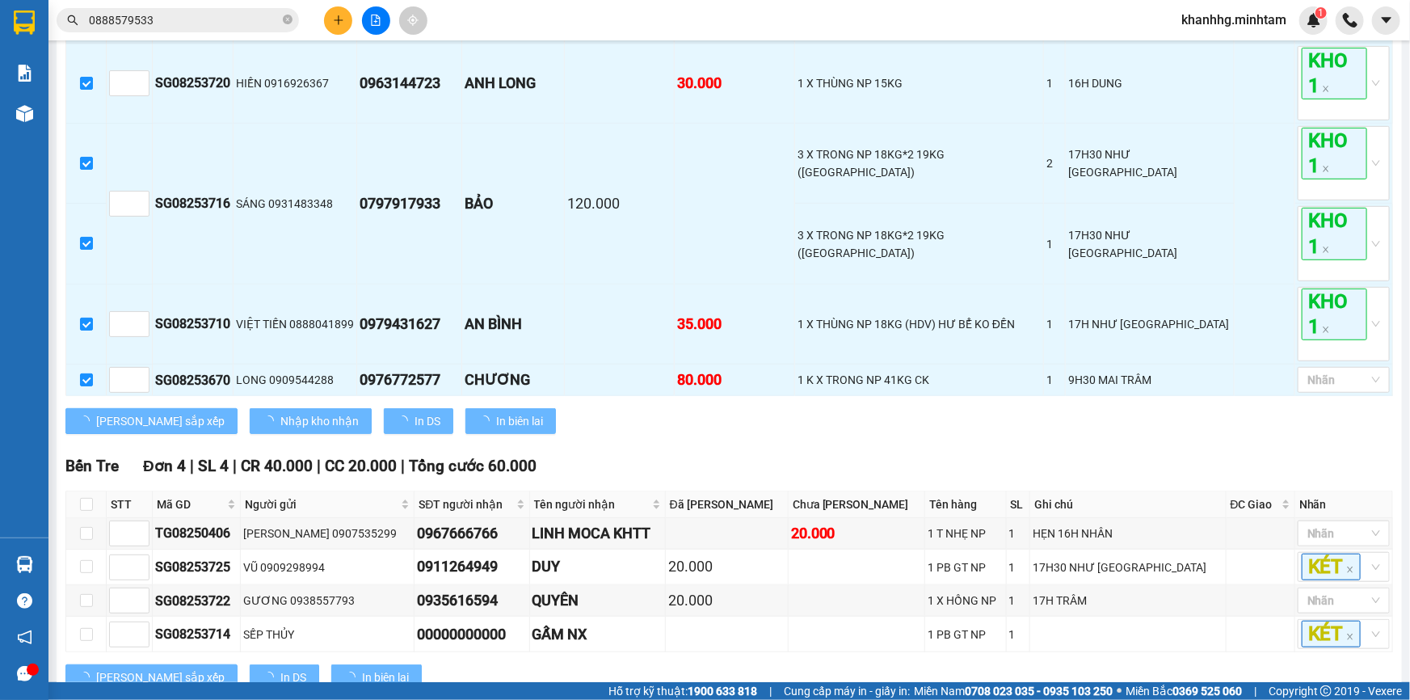
click at [1309, 373] on div at bounding box center [1336, 379] width 68 height 19
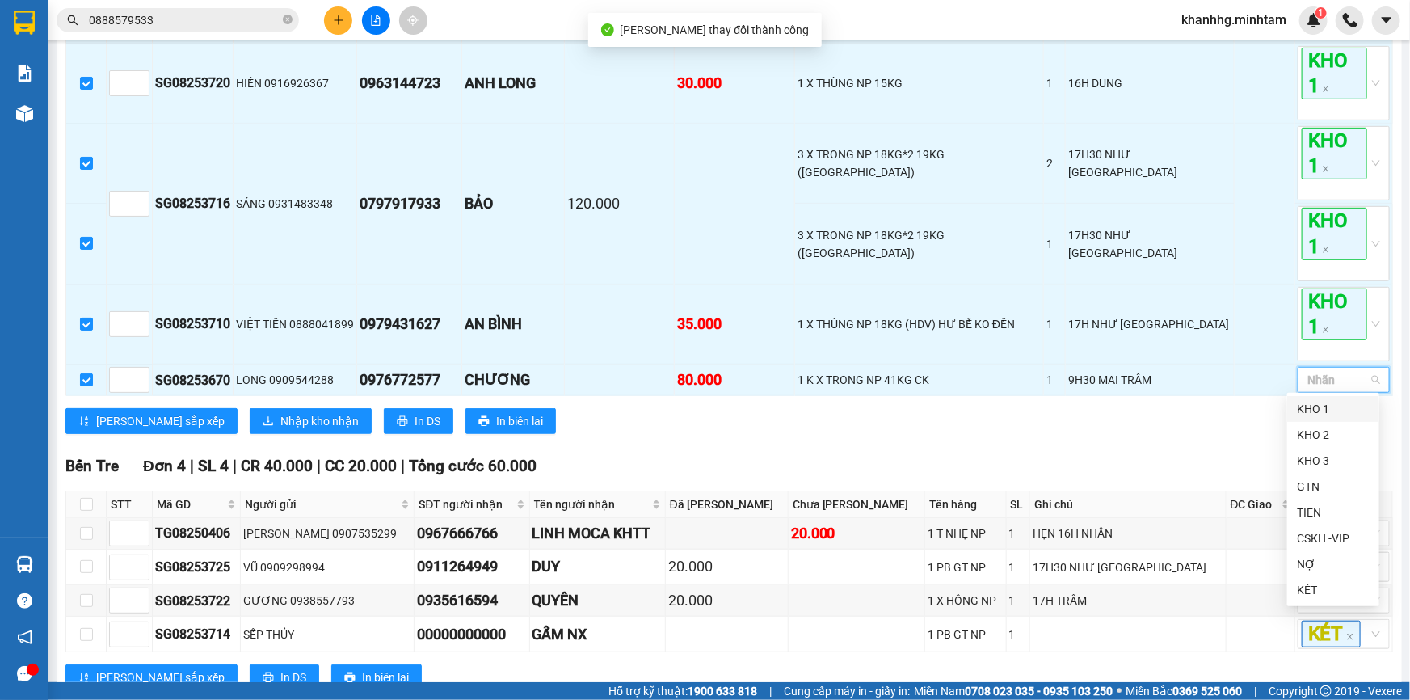
click at [1307, 404] on div "KHO 1" at bounding box center [1333, 409] width 73 height 18
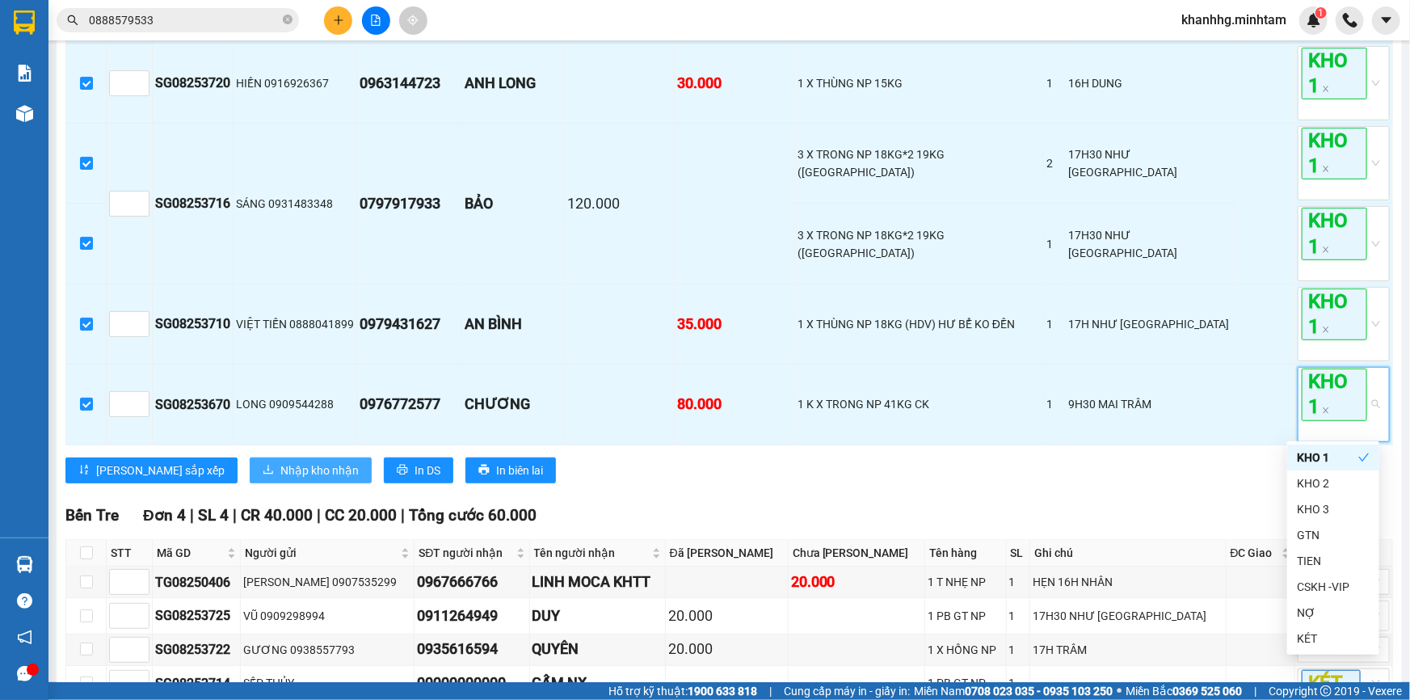
click at [280, 469] on span "Nhập kho nhận" at bounding box center [319, 470] width 78 height 18
click at [280, 465] on span "Nhập kho nhận" at bounding box center [319, 470] width 78 height 18
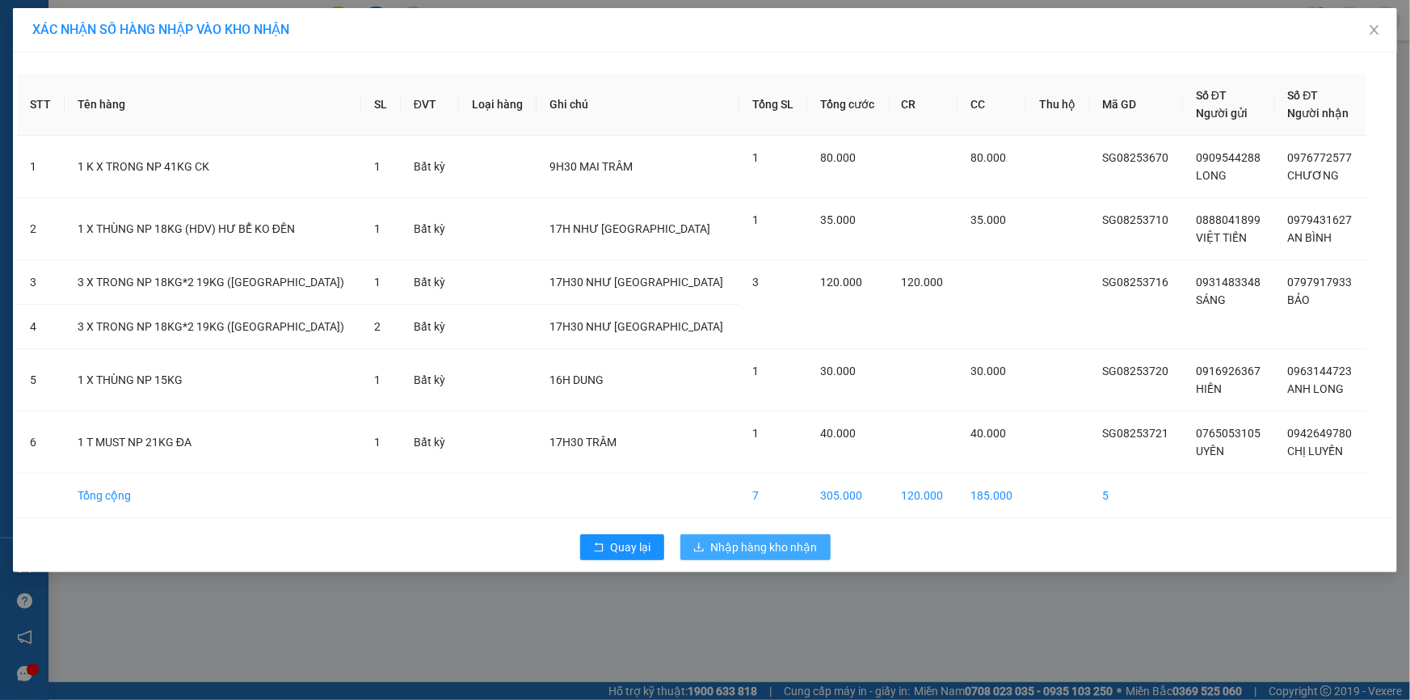
click at [740, 541] on span "Nhập hàng kho nhận" at bounding box center [764, 547] width 107 height 18
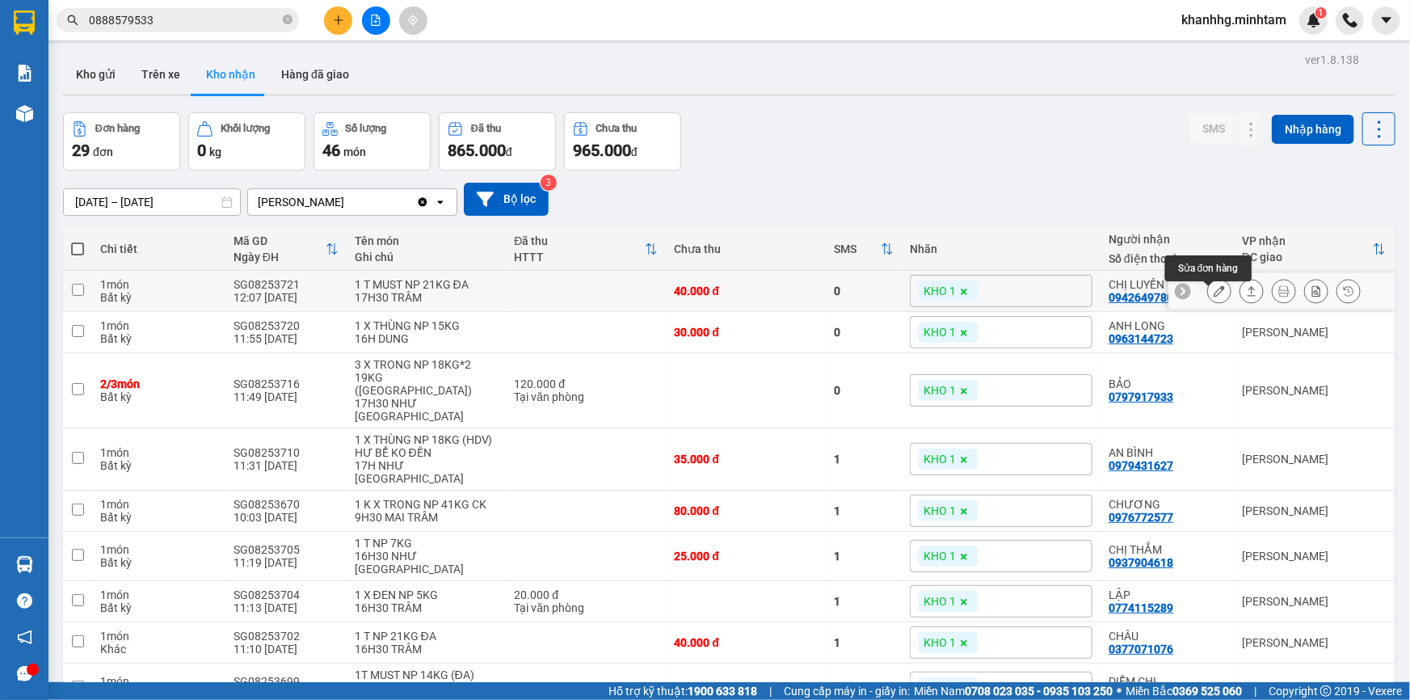
click at [1214, 297] on icon at bounding box center [1219, 290] width 11 height 11
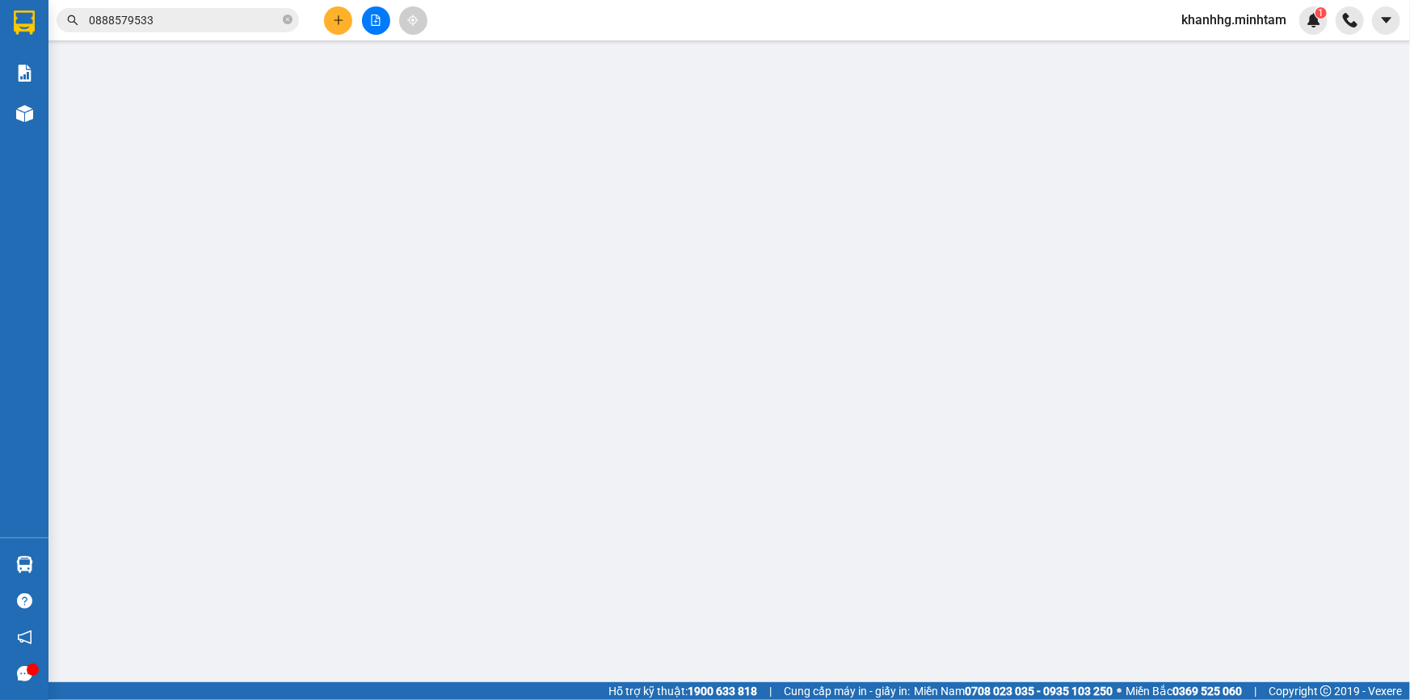
type input "0765053105"
type input "UYÊN"
type input "0942649780"
type input "CHỊ LUYẾN"
type input "40.000"
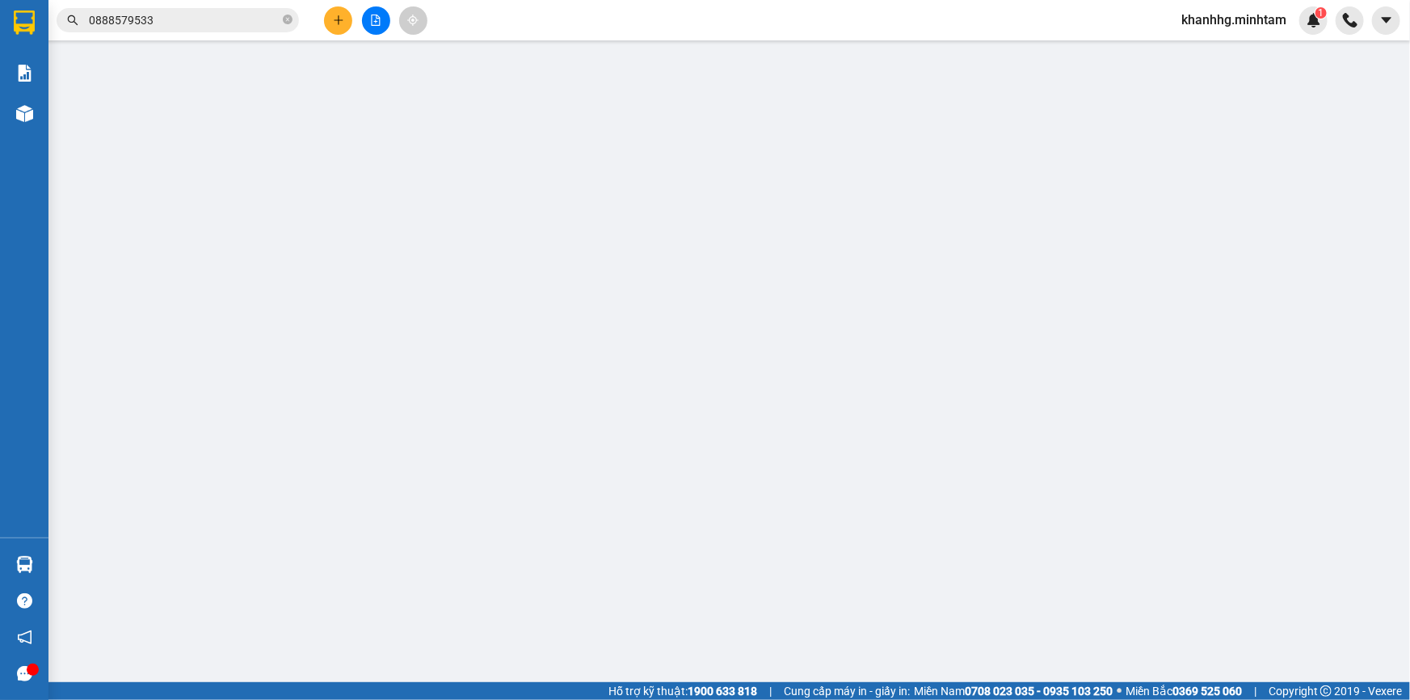
type input "40.000"
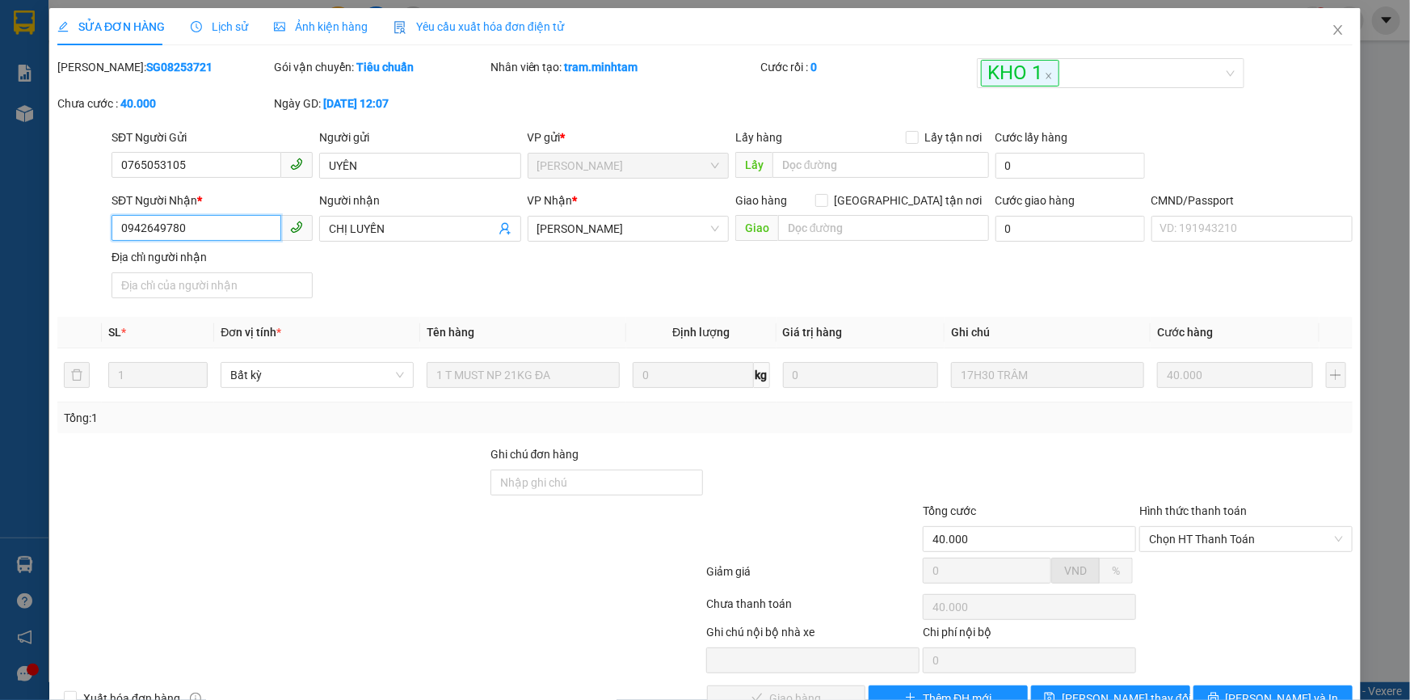
drag, startPoint x: 199, startPoint y: 226, endPoint x: 112, endPoint y: 220, distance: 87.5
click at [112, 220] on input "0942649780" at bounding box center [197, 228] width 170 height 26
click at [613, 470] on input "Ghi chú đơn hàng" at bounding box center [597, 483] width 213 height 26
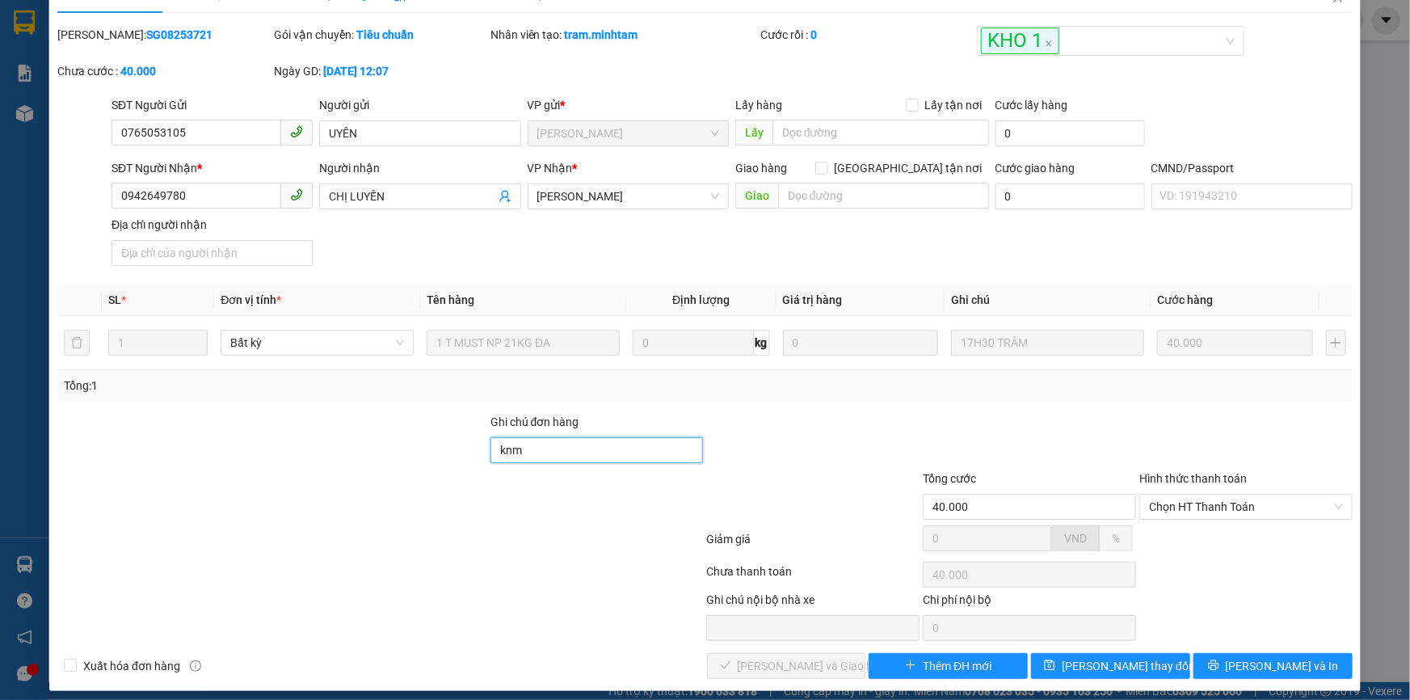
scroll to position [44, 0]
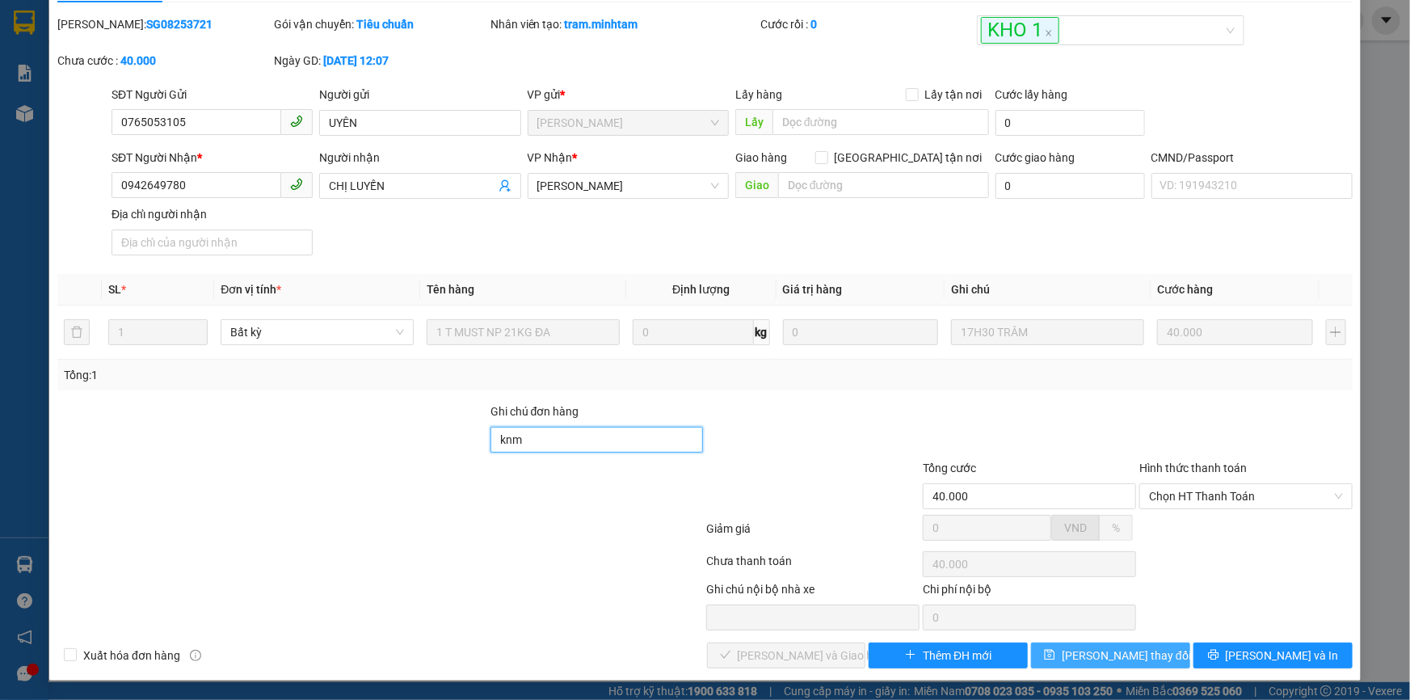
type input "knm"
click at [1099, 644] on button "Lưu thay đổi" at bounding box center [1110, 655] width 159 height 26
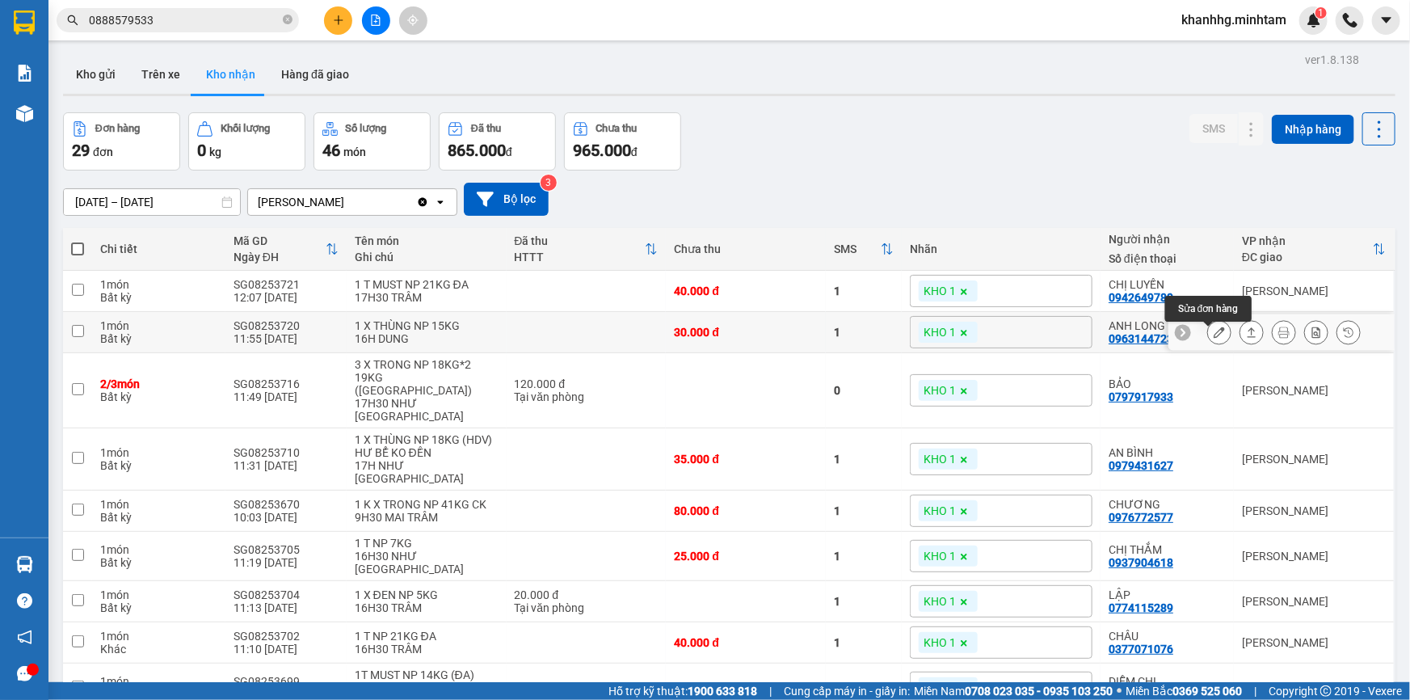
click at [1211, 331] on button at bounding box center [1219, 332] width 23 height 28
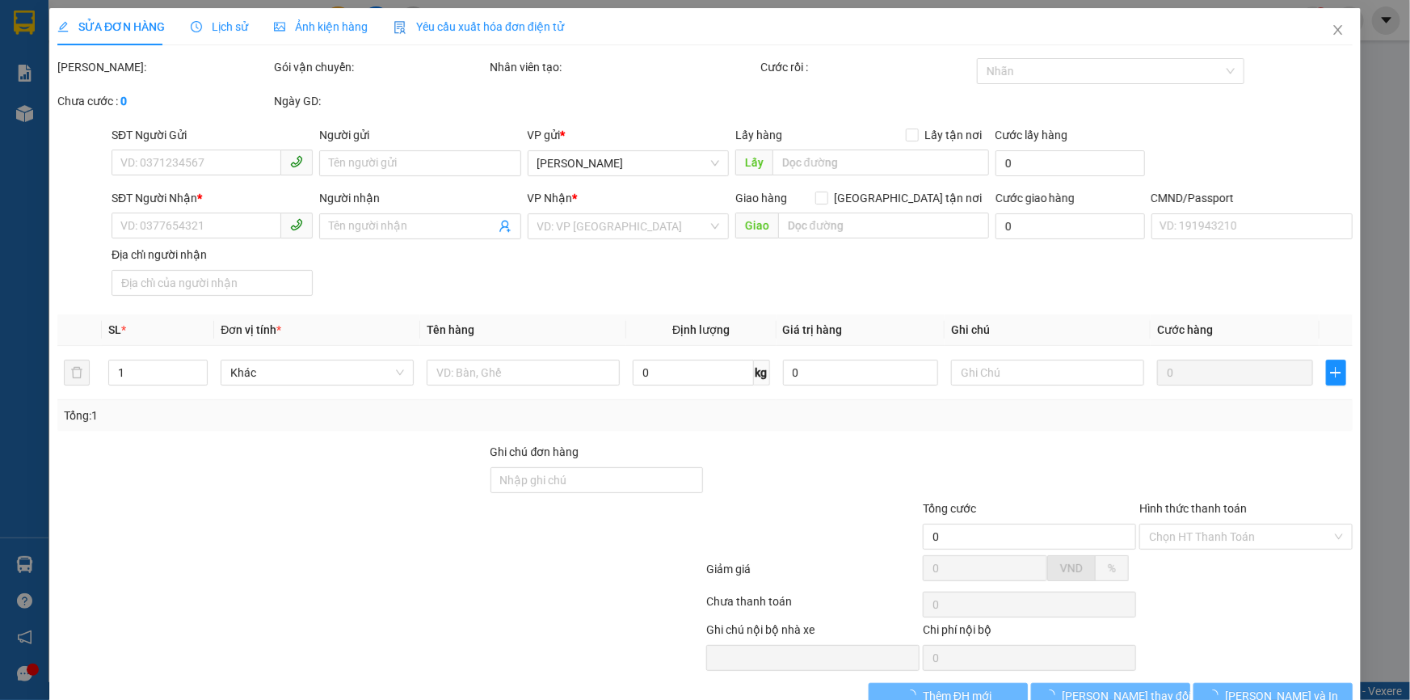
type input "0916926367"
type input "HIỀN"
type input "0963144723"
type input "ANH LONG"
type input "30.000"
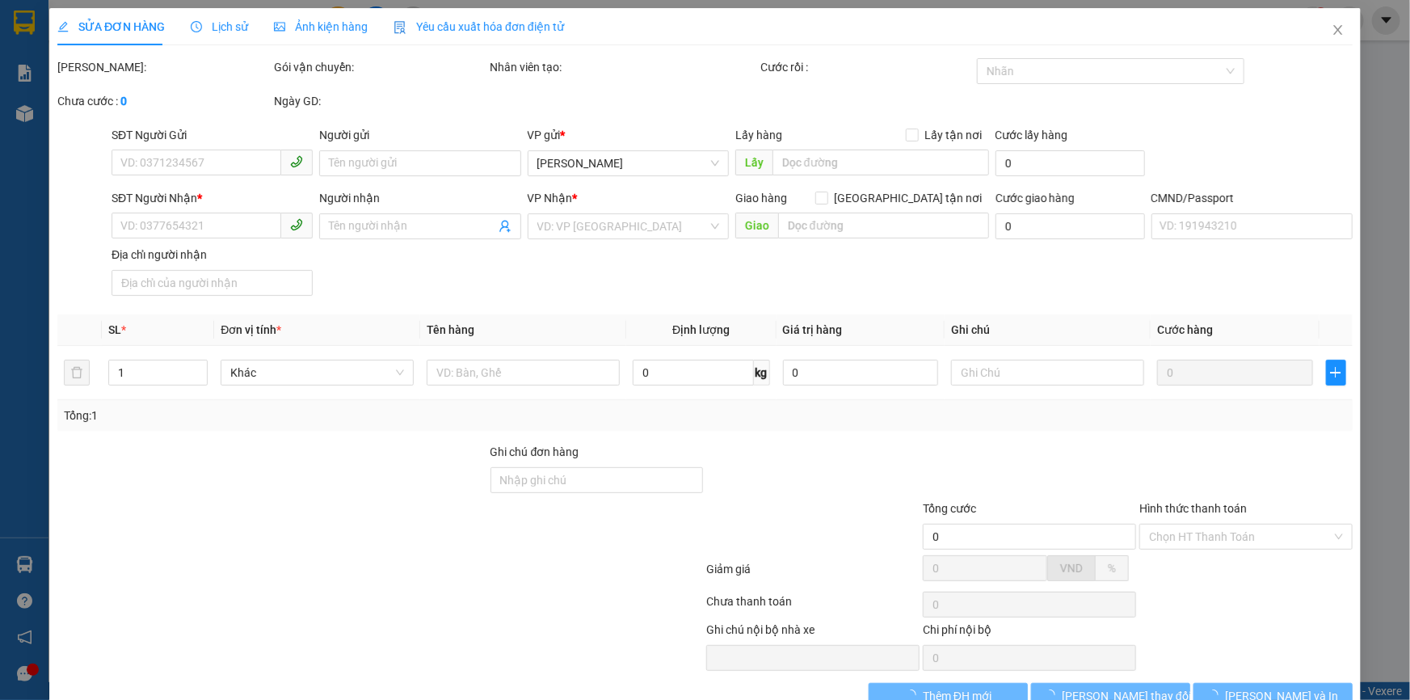
type input "30.000"
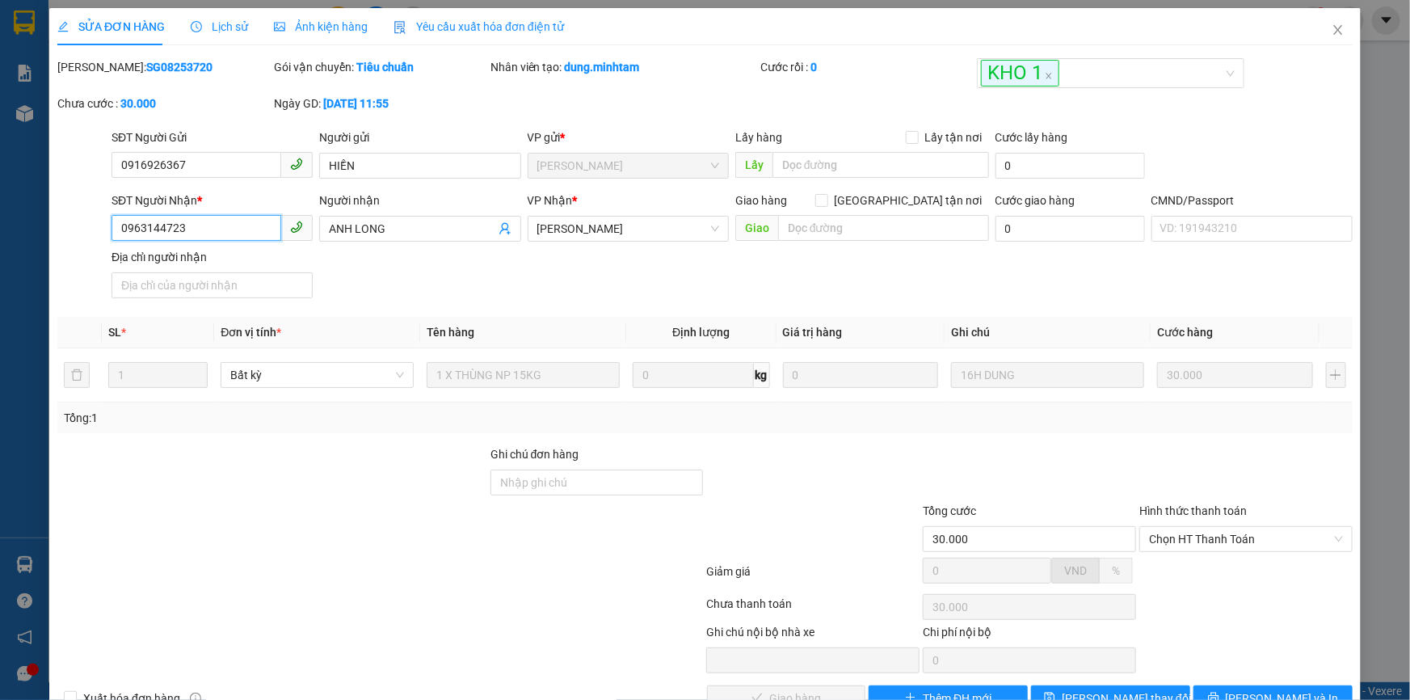
drag, startPoint x: 187, startPoint y: 225, endPoint x: 114, endPoint y: 218, distance: 73.9
click at [114, 218] on input "0963144723" at bounding box center [197, 228] width 170 height 26
click at [590, 485] on input "Ghi chú đơn hàng" at bounding box center [597, 483] width 213 height 26
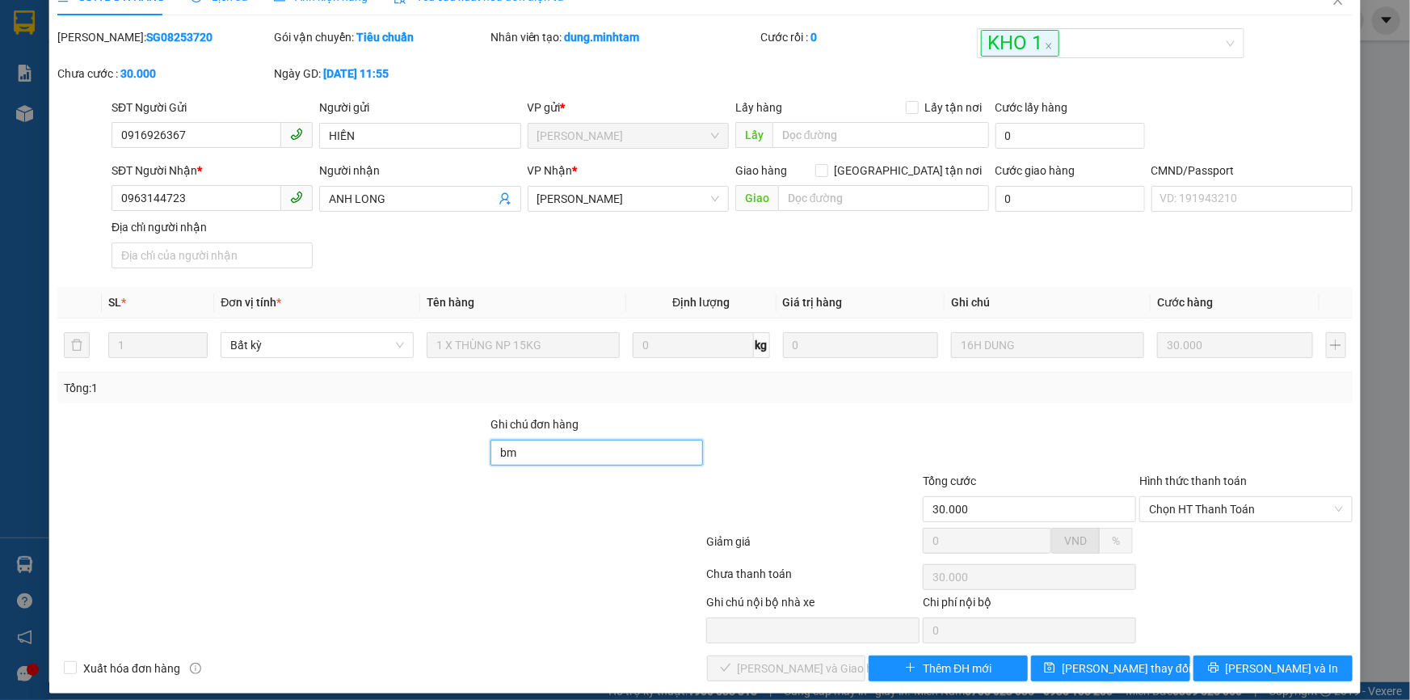
scroll to position [44, 0]
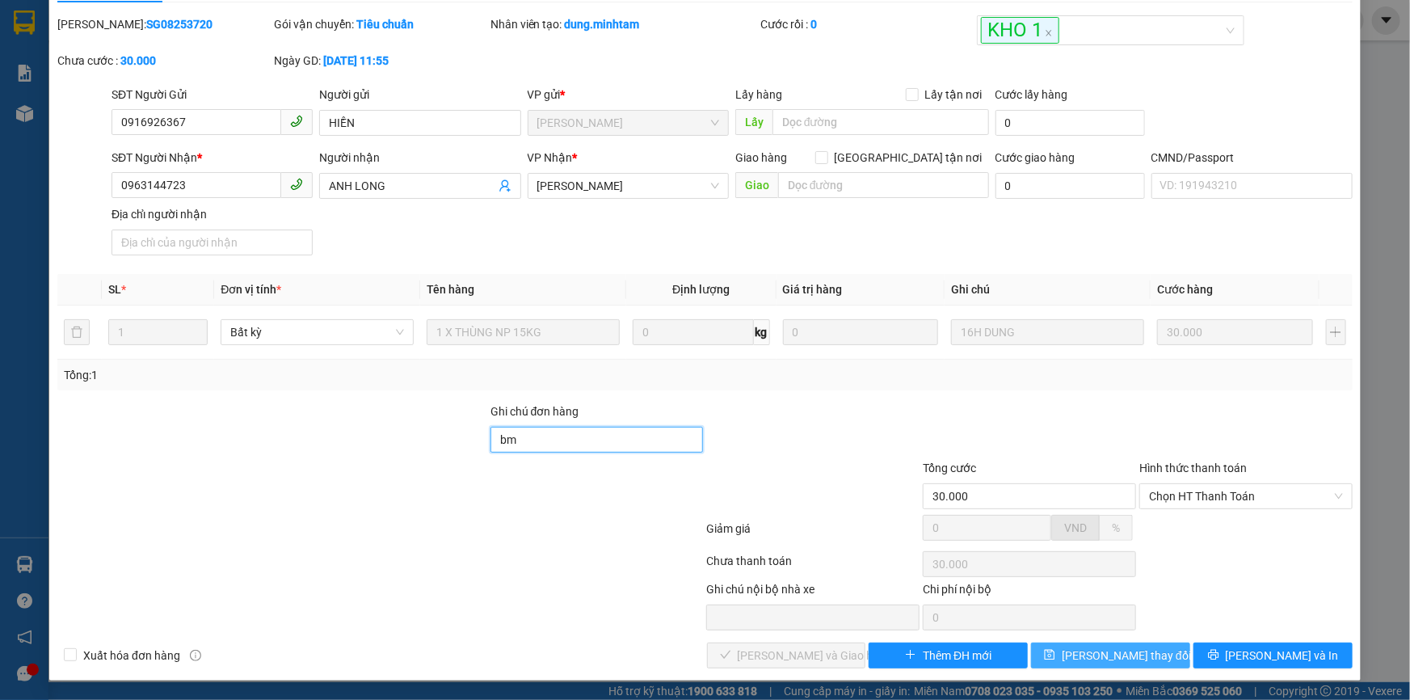
type input "bm"
click at [1076, 655] on button "Lưu thay đổi" at bounding box center [1110, 655] width 159 height 26
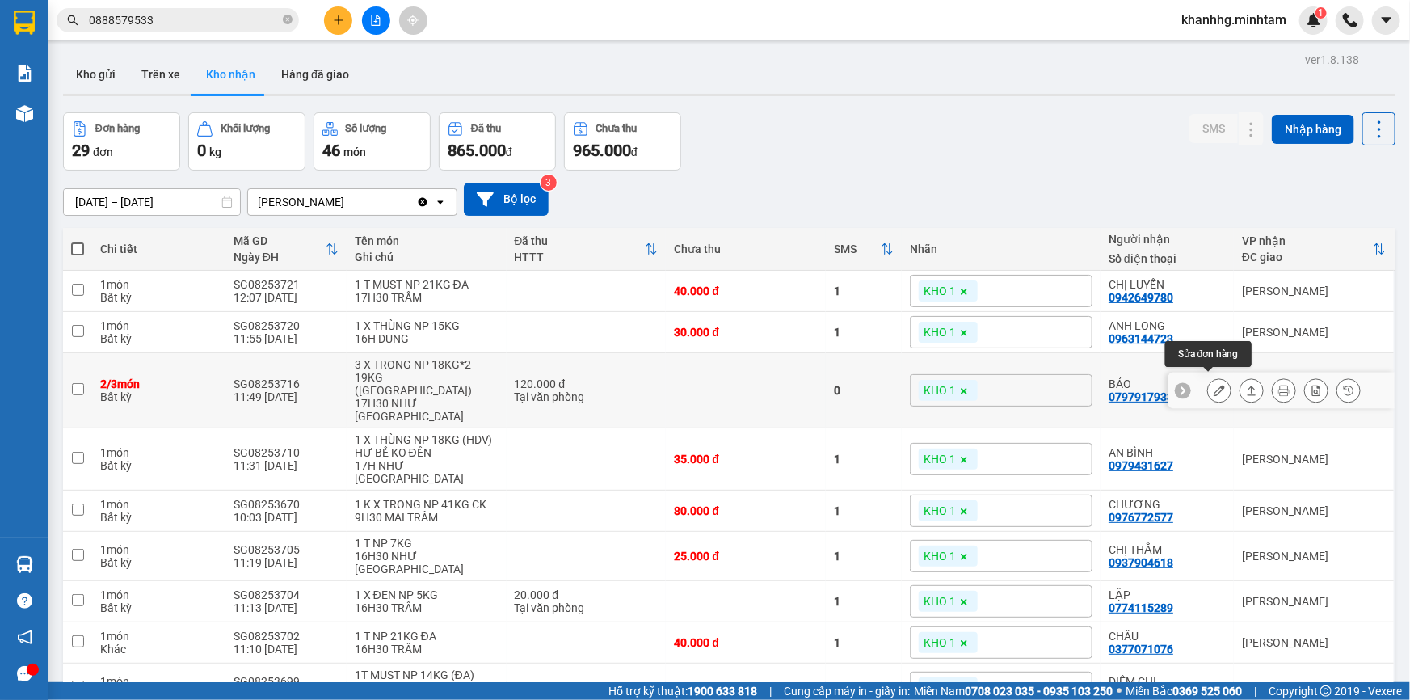
click at [1214, 385] on icon at bounding box center [1219, 390] width 11 height 11
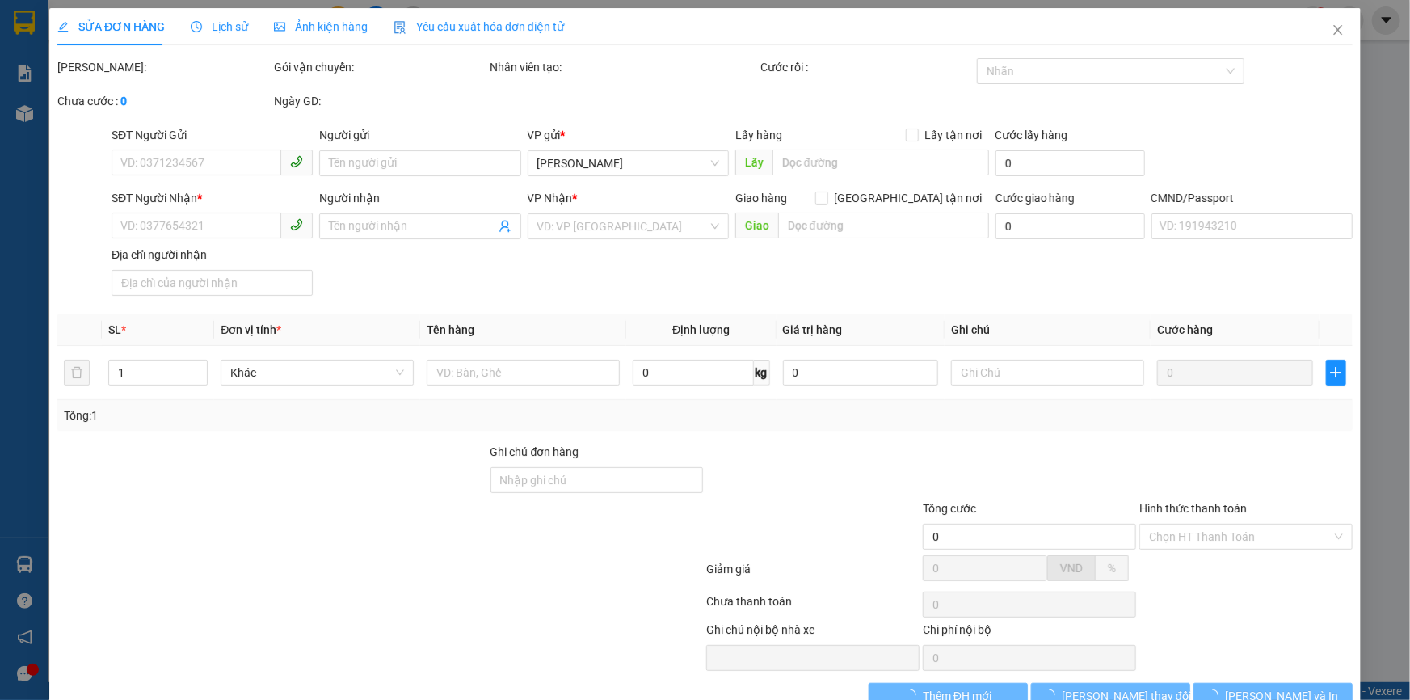
type input "0931483348"
type input "SÁNG"
type input "0797917933"
type input "BẢO"
type input "HCK"
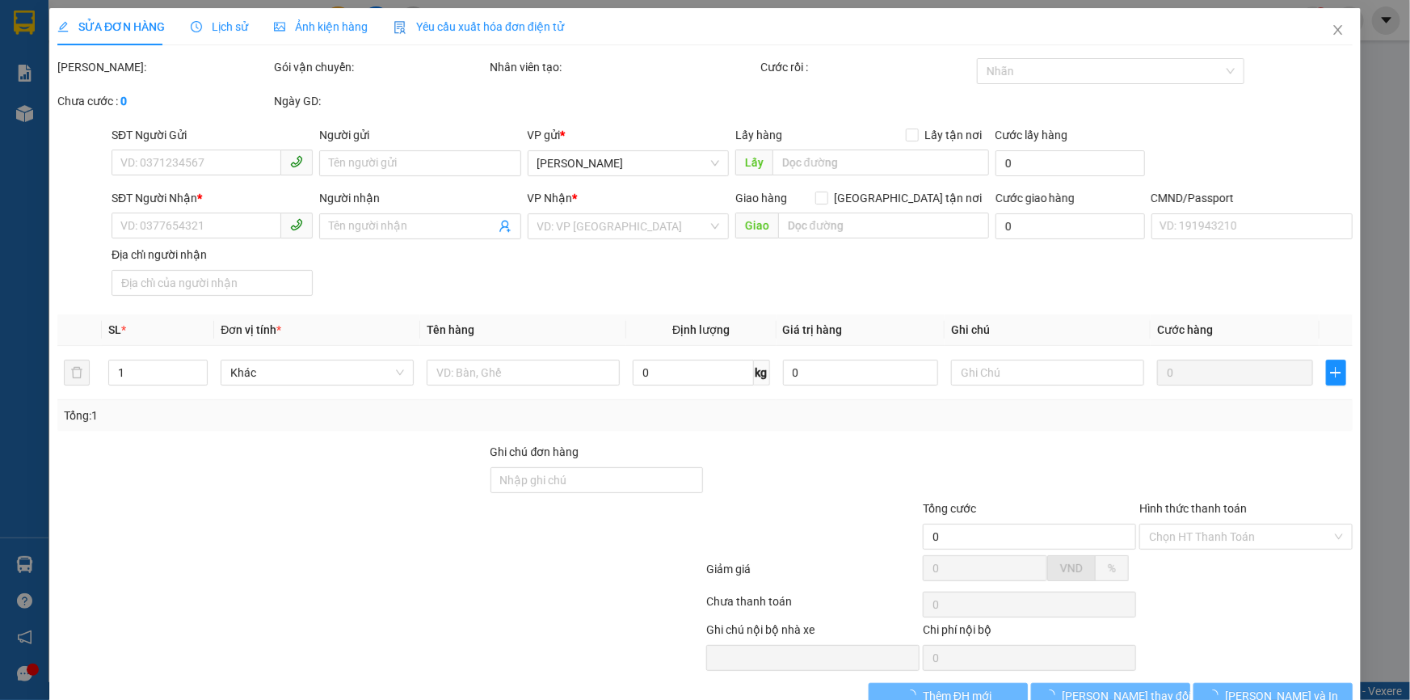
type input "120.000"
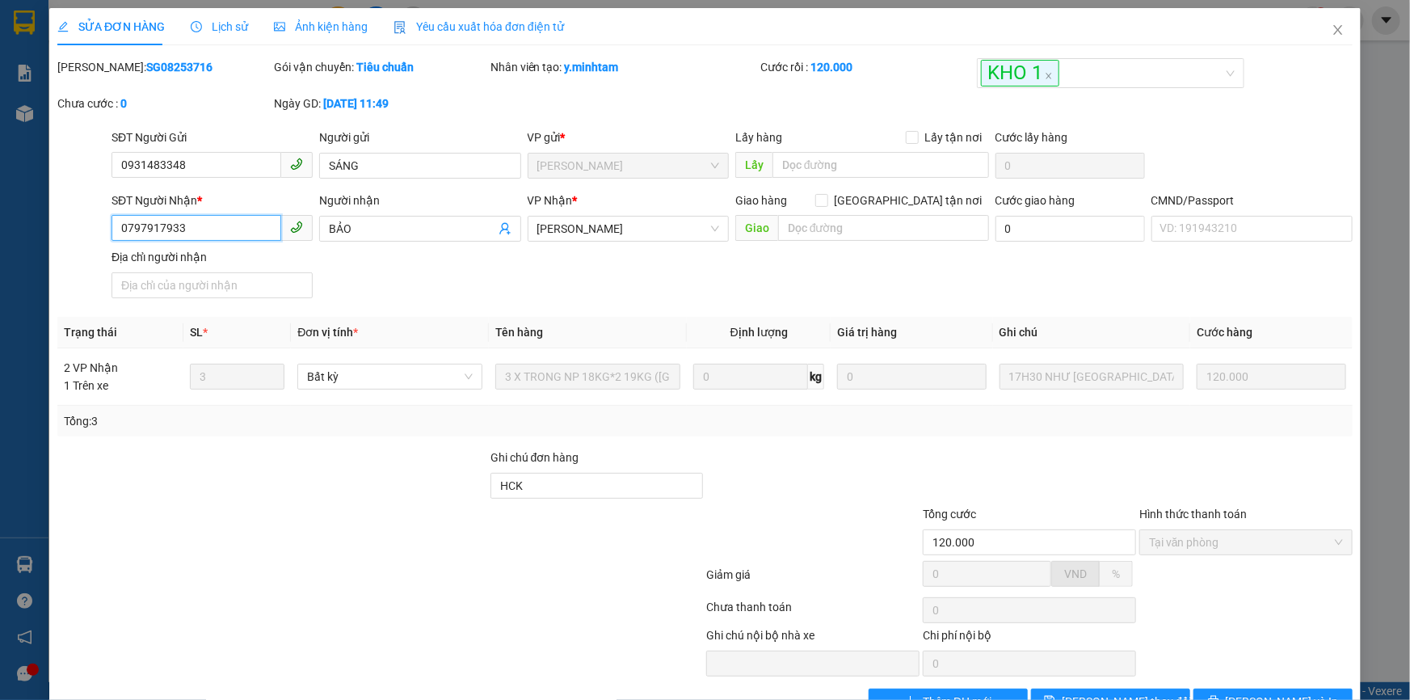
drag, startPoint x: 209, startPoint y: 229, endPoint x: 116, endPoint y: 226, distance: 93.8
click at [116, 226] on input "0797917933" at bounding box center [197, 228] width 170 height 26
click at [563, 486] on input "HCK" at bounding box center [597, 486] width 213 height 26
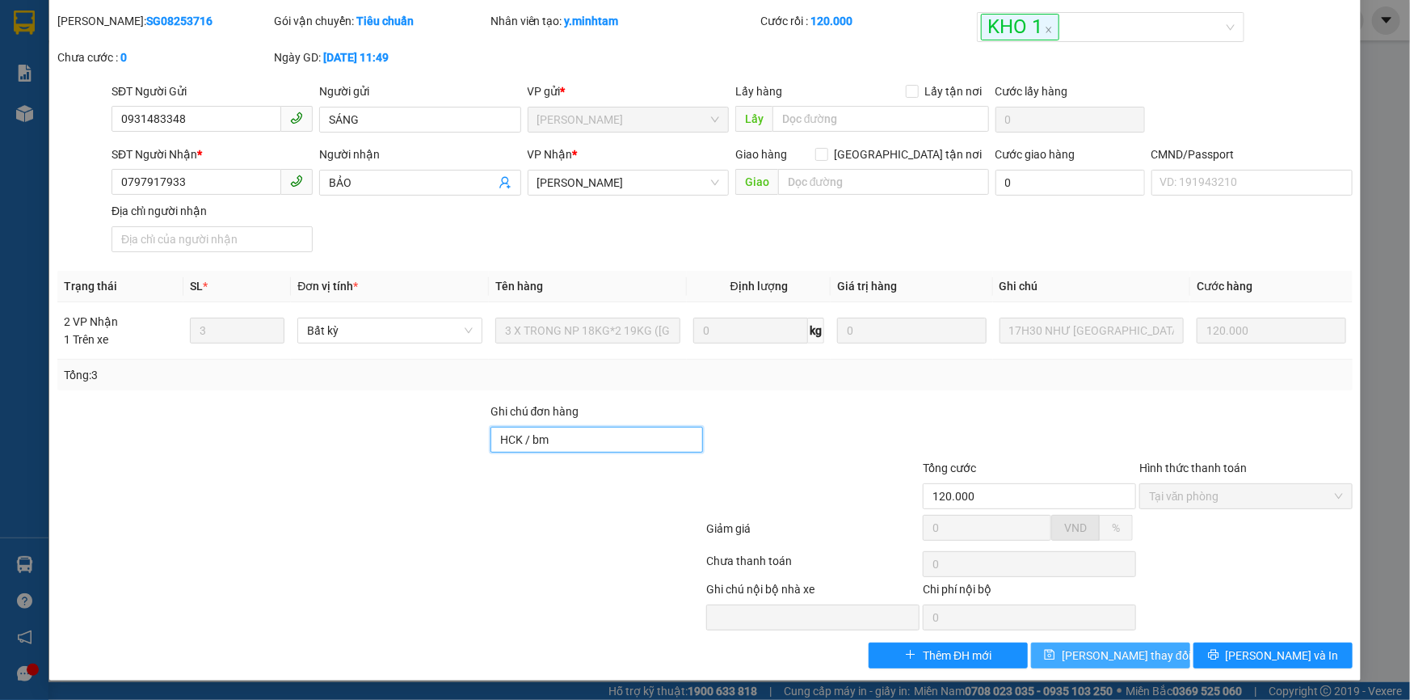
type input "HCK / bm"
click at [1077, 655] on button "Lưu thay đổi" at bounding box center [1110, 655] width 159 height 26
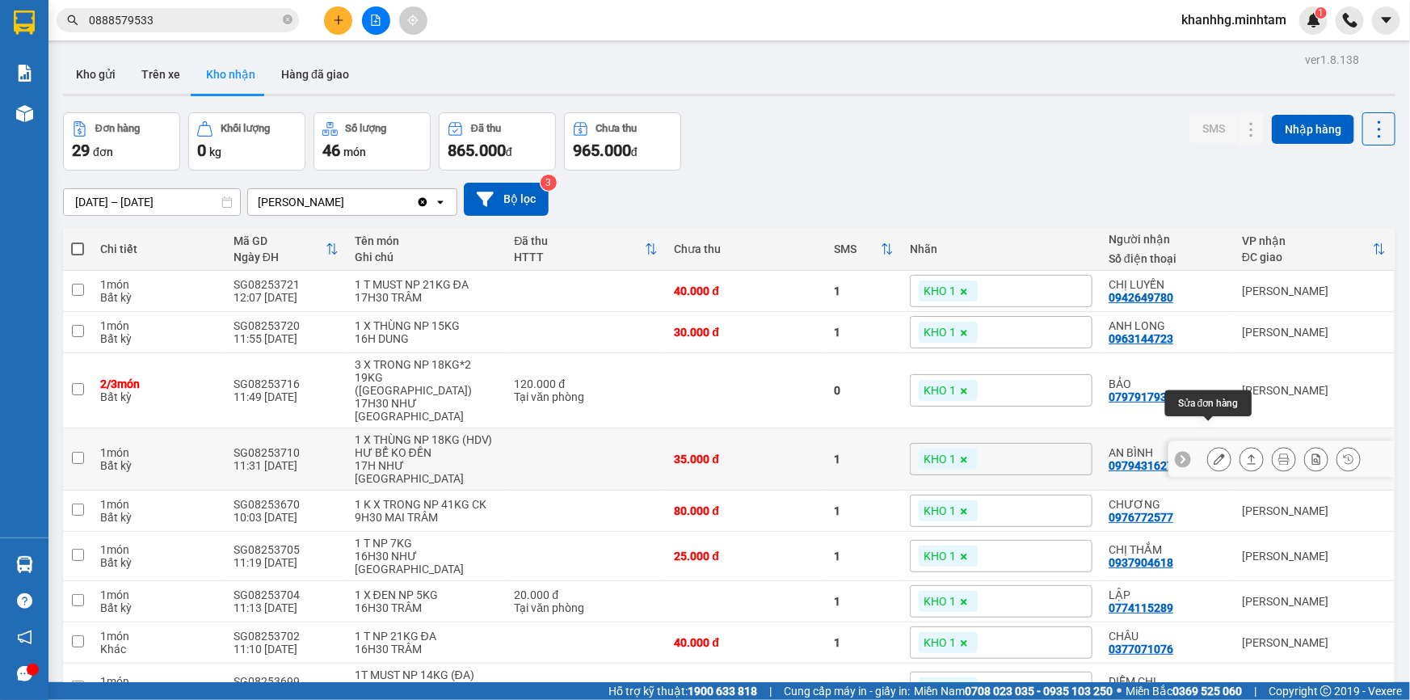
click at [1214, 453] on icon at bounding box center [1219, 458] width 11 height 11
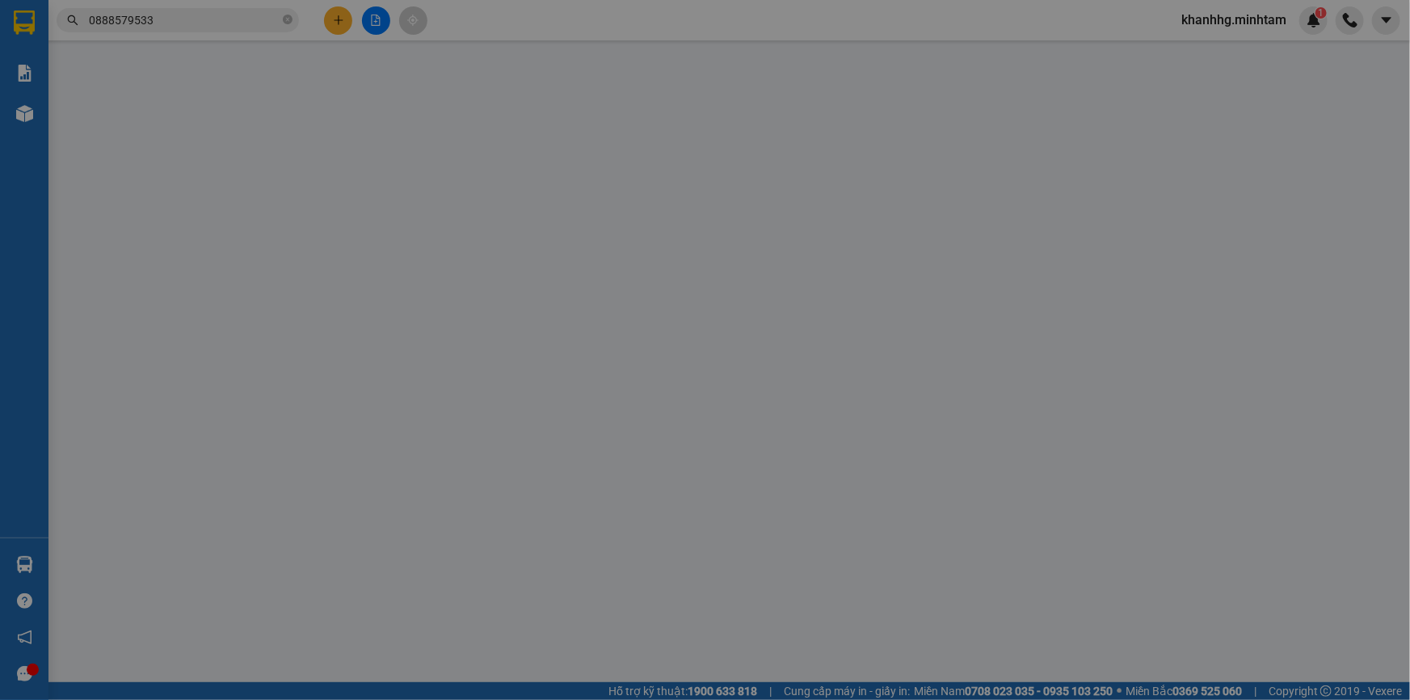
type input "0888041899"
type input "VIỆT TIẾN"
type input "0979431627"
type input "AN BÌNH"
type input "35.000"
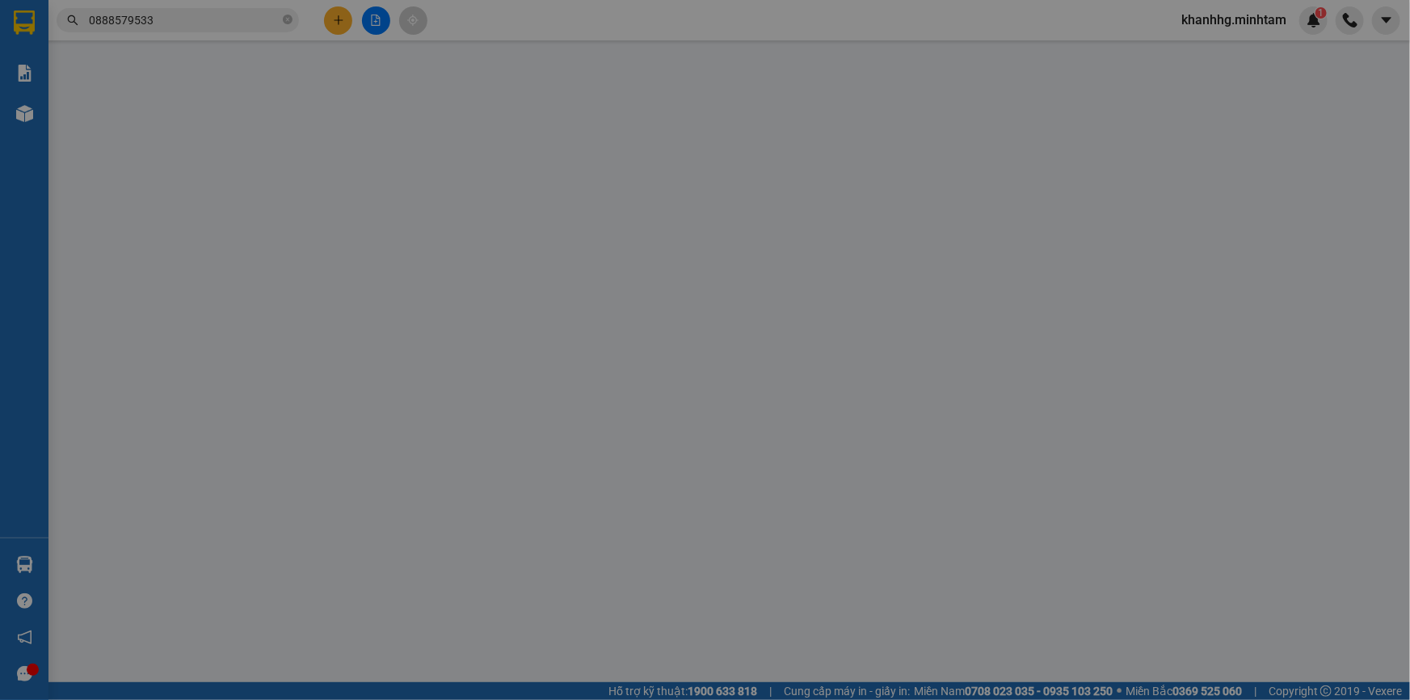
type input "35.000"
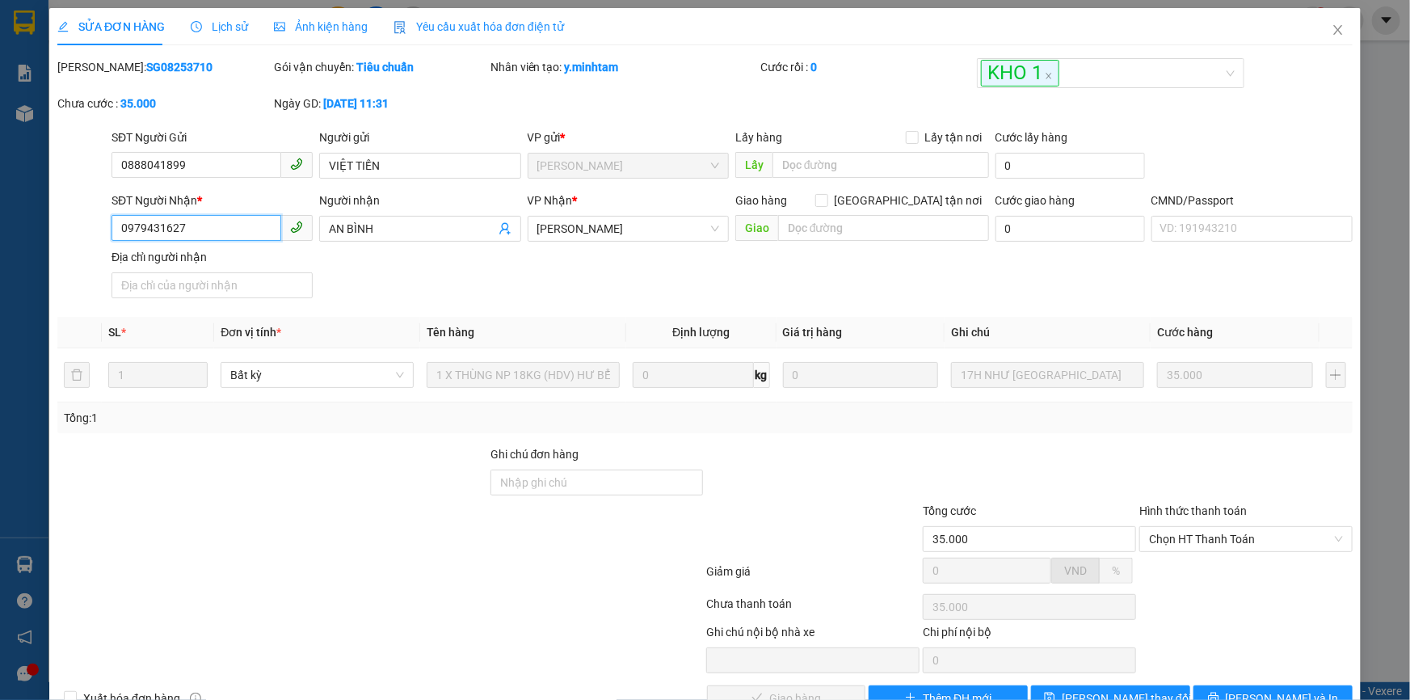
drag, startPoint x: 190, startPoint y: 234, endPoint x: 110, endPoint y: 238, distance: 80.1
click at [112, 238] on input "0979431627" at bounding box center [197, 228] width 170 height 26
click at [514, 479] on input "Ghi chú đơn hàng" at bounding box center [597, 483] width 213 height 26
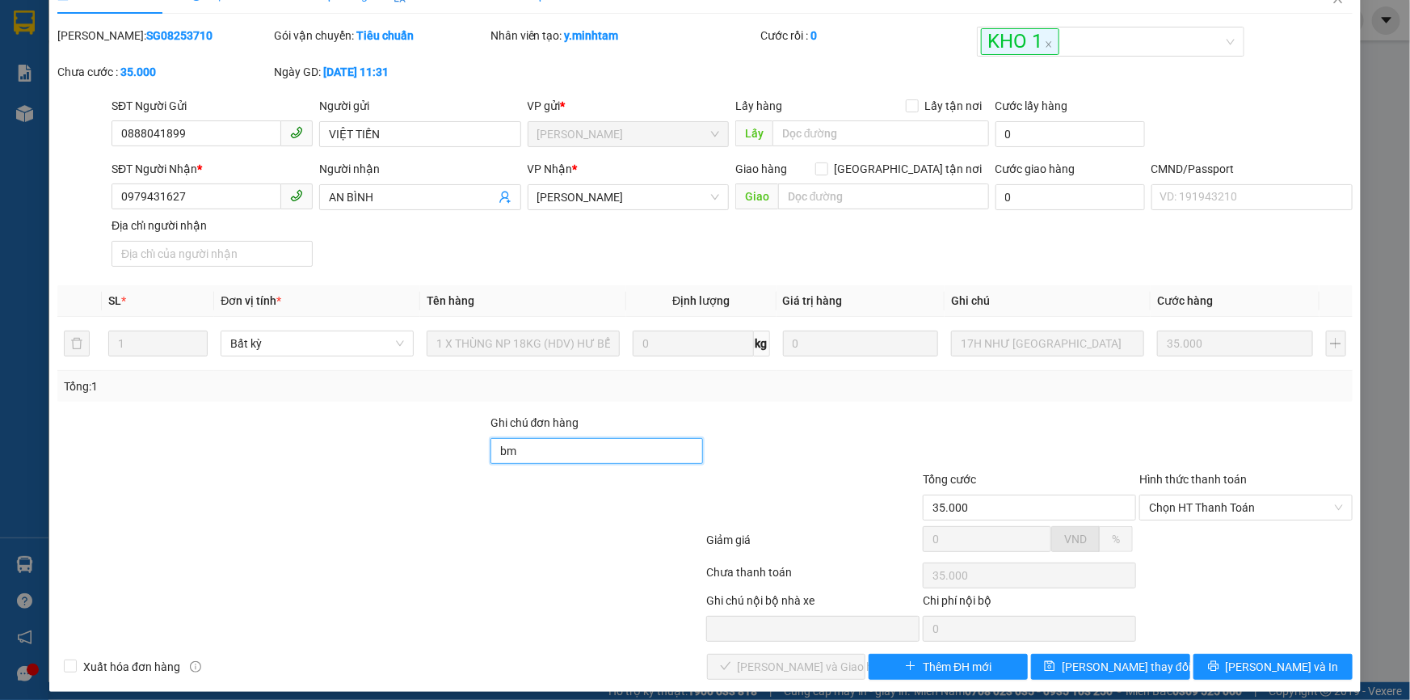
scroll to position [44, 0]
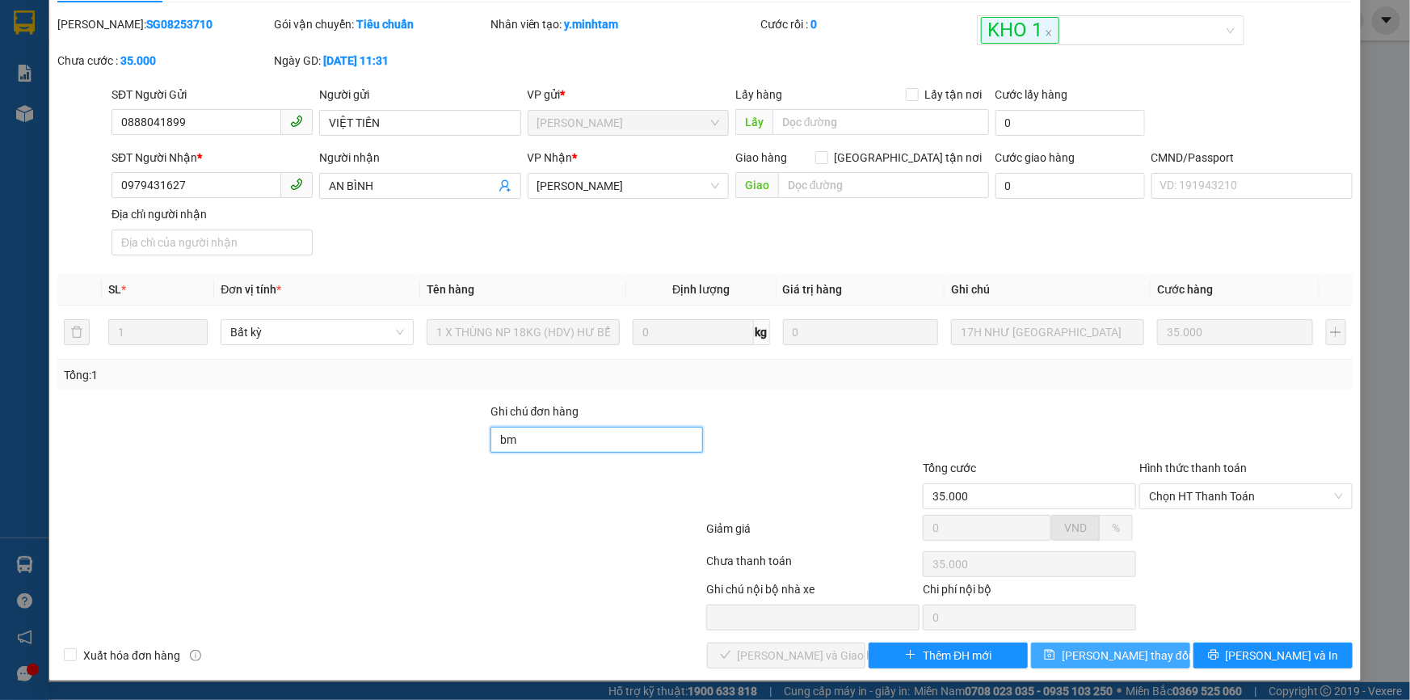
type input "bm"
click at [1093, 647] on span "Lưu thay đổi" at bounding box center [1126, 655] width 129 height 18
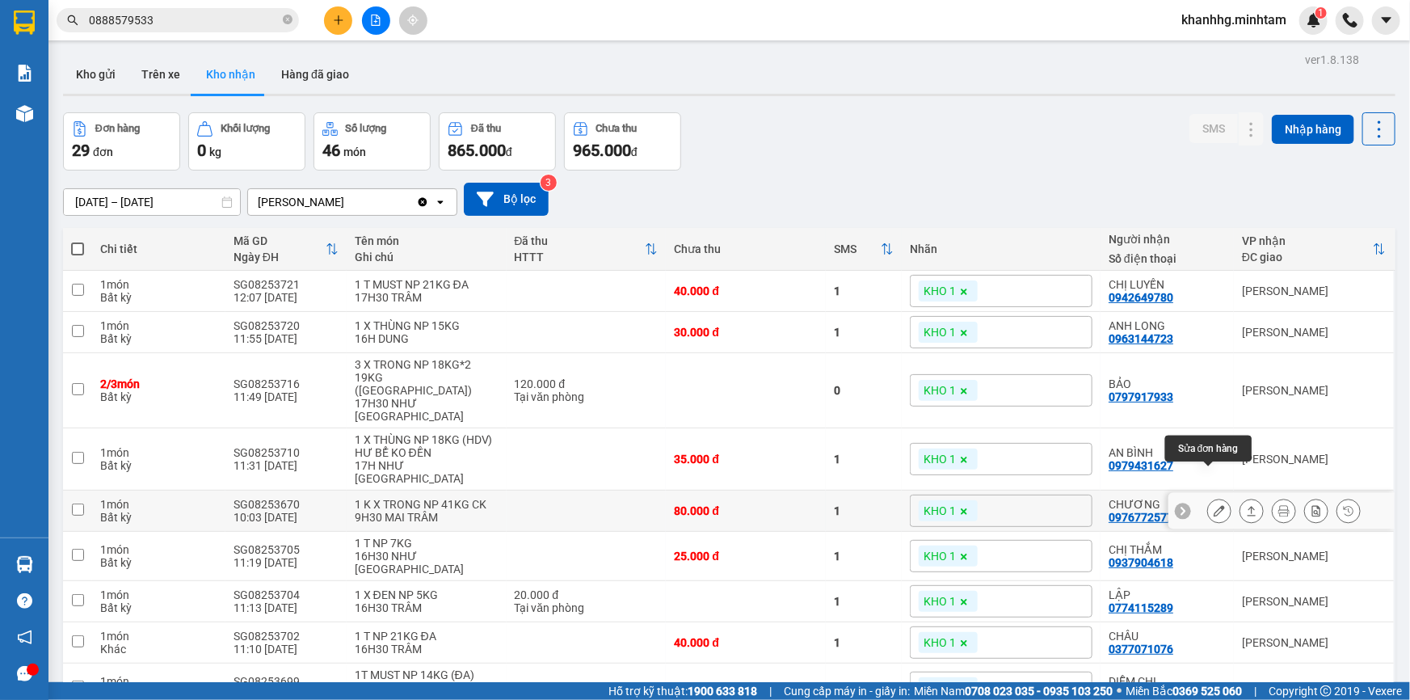
click at [1214, 505] on icon at bounding box center [1219, 510] width 11 height 11
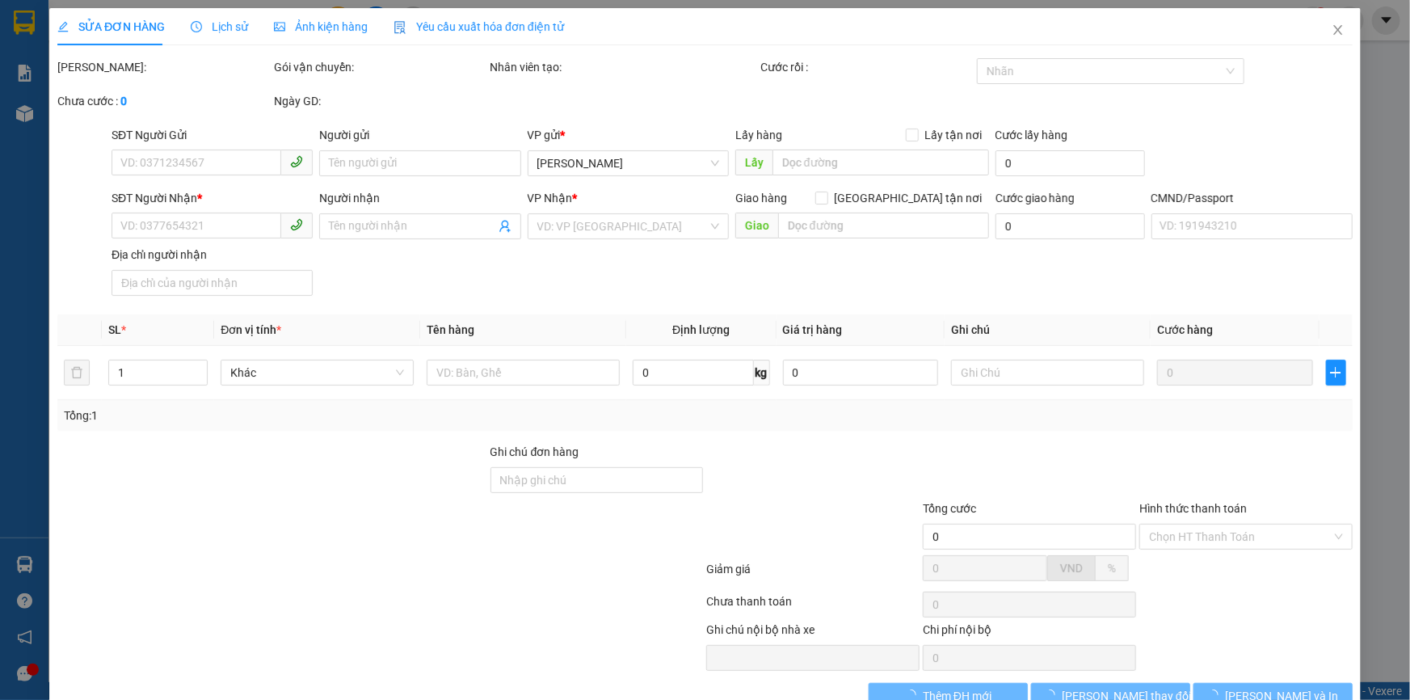
type input "0909544288"
type input "LONG"
type input "0976772577"
type input "CHƯƠNG"
type input "80.000"
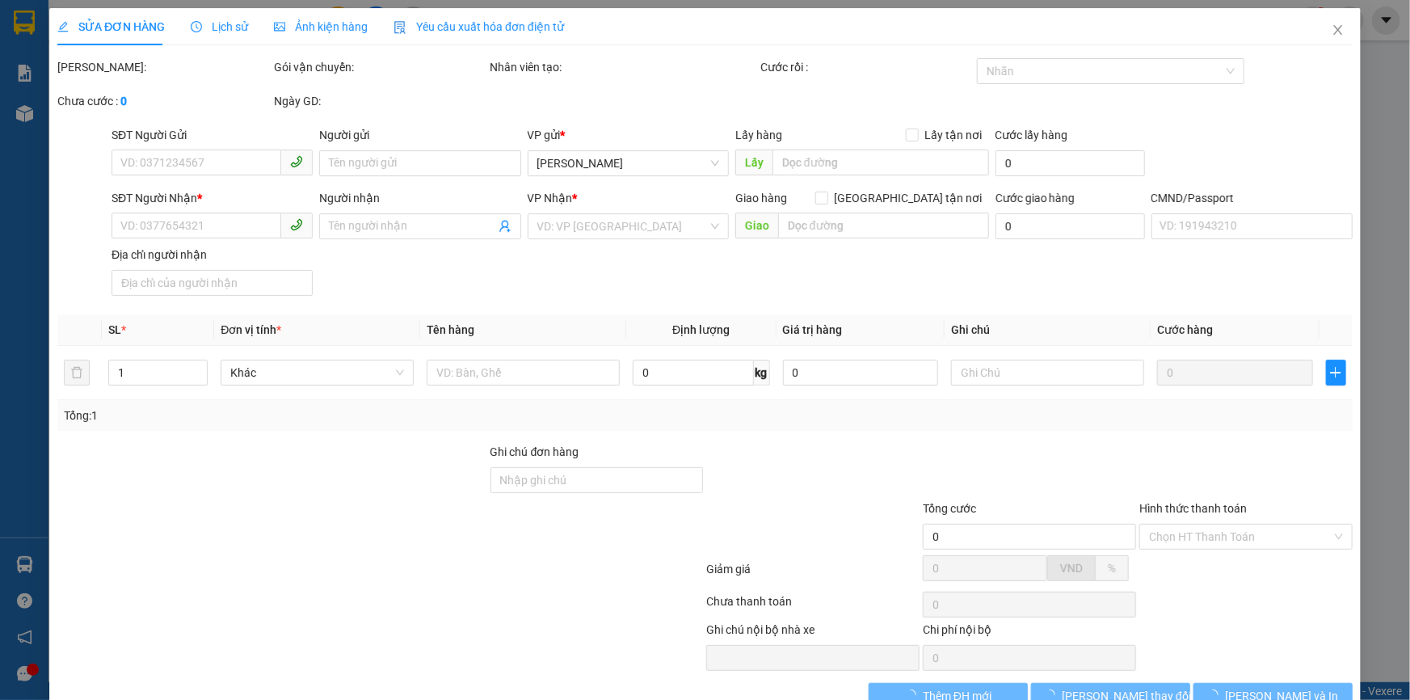
type input "80.000"
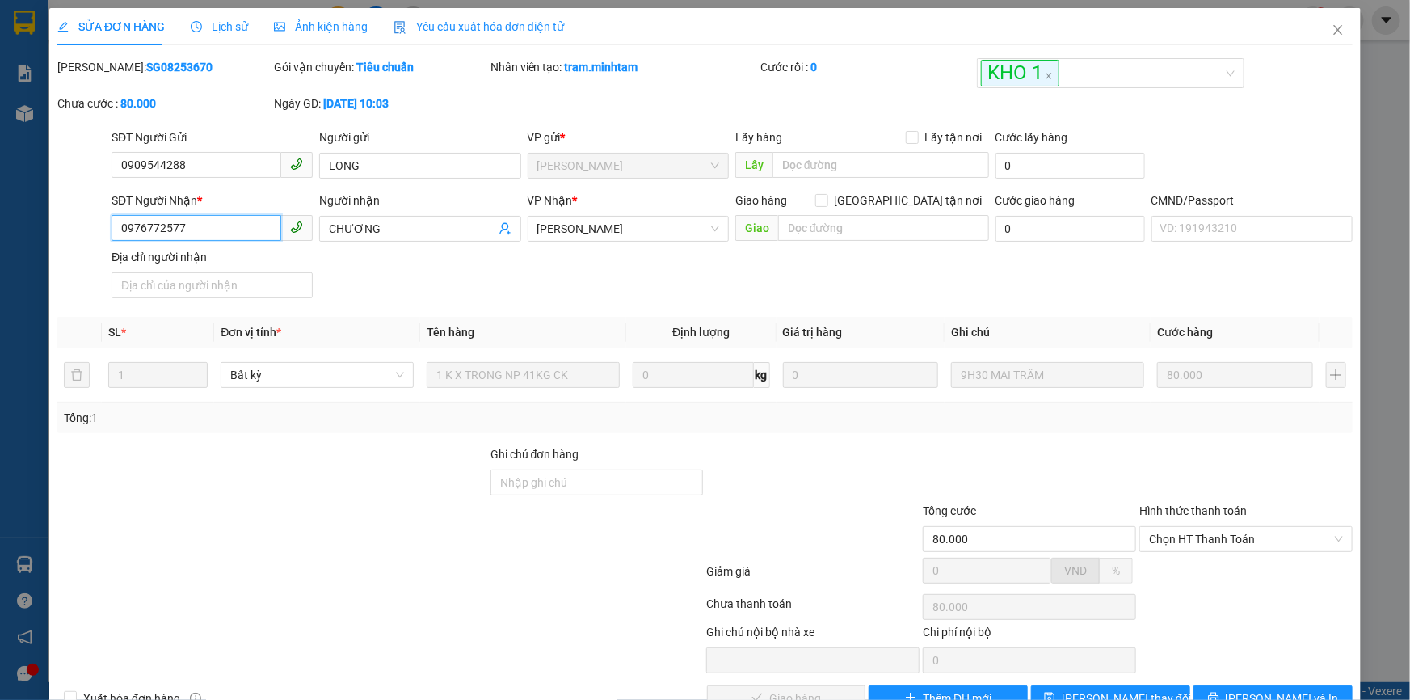
drag, startPoint x: 183, startPoint y: 222, endPoint x: 117, endPoint y: 222, distance: 66.3
click at [117, 222] on input "0976772577" at bounding box center [197, 228] width 170 height 26
click at [533, 476] on input "Ghi chú đơn hàng" at bounding box center [597, 483] width 213 height 26
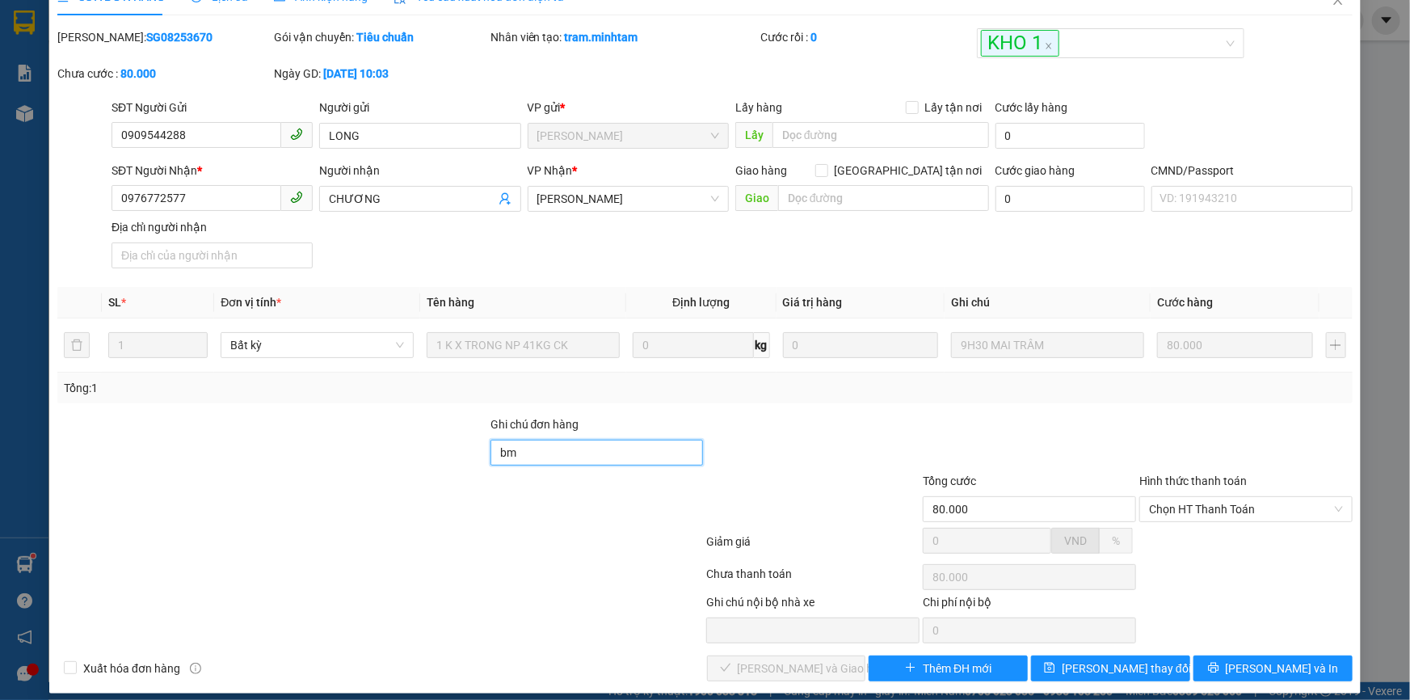
scroll to position [44, 0]
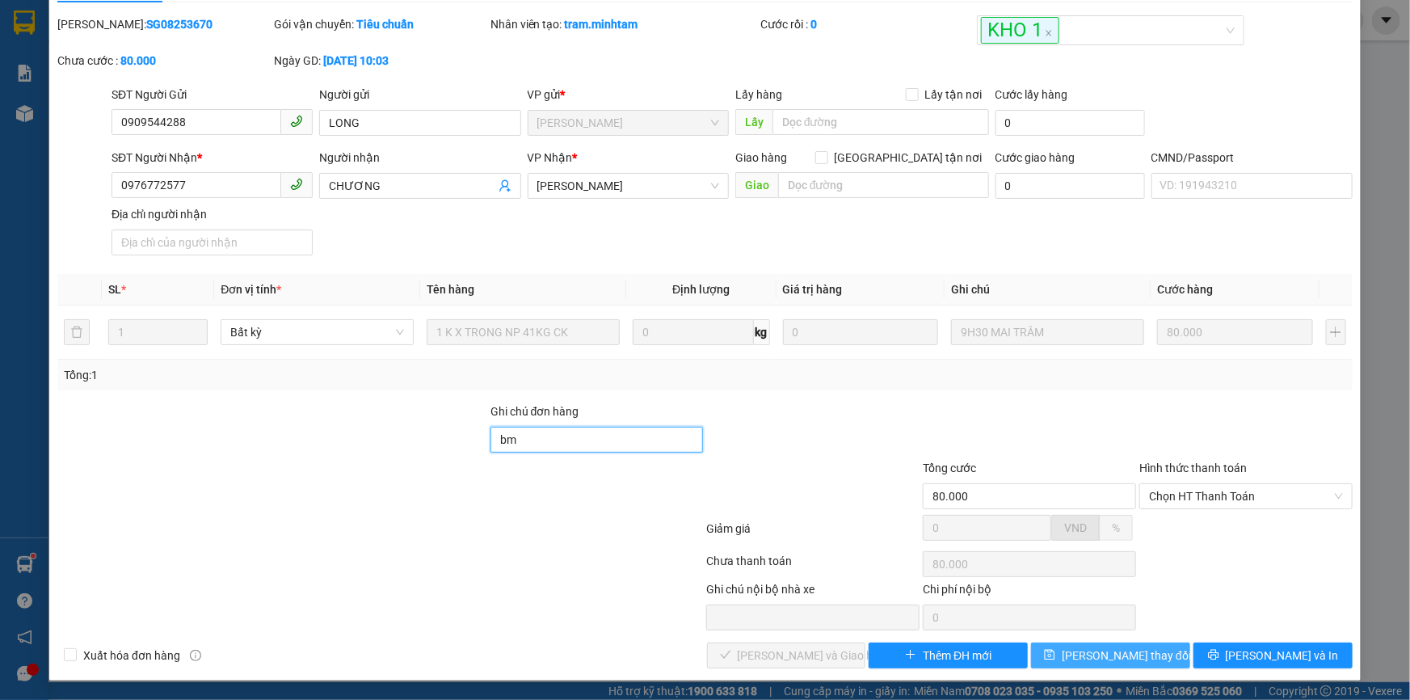
type input "bm"
click at [1086, 662] on span "Lưu thay đổi" at bounding box center [1126, 655] width 129 height 18
click at [1122, 648] on span "Lưu thay đổi" at bounding box center [1126, 655] width 129 height 18
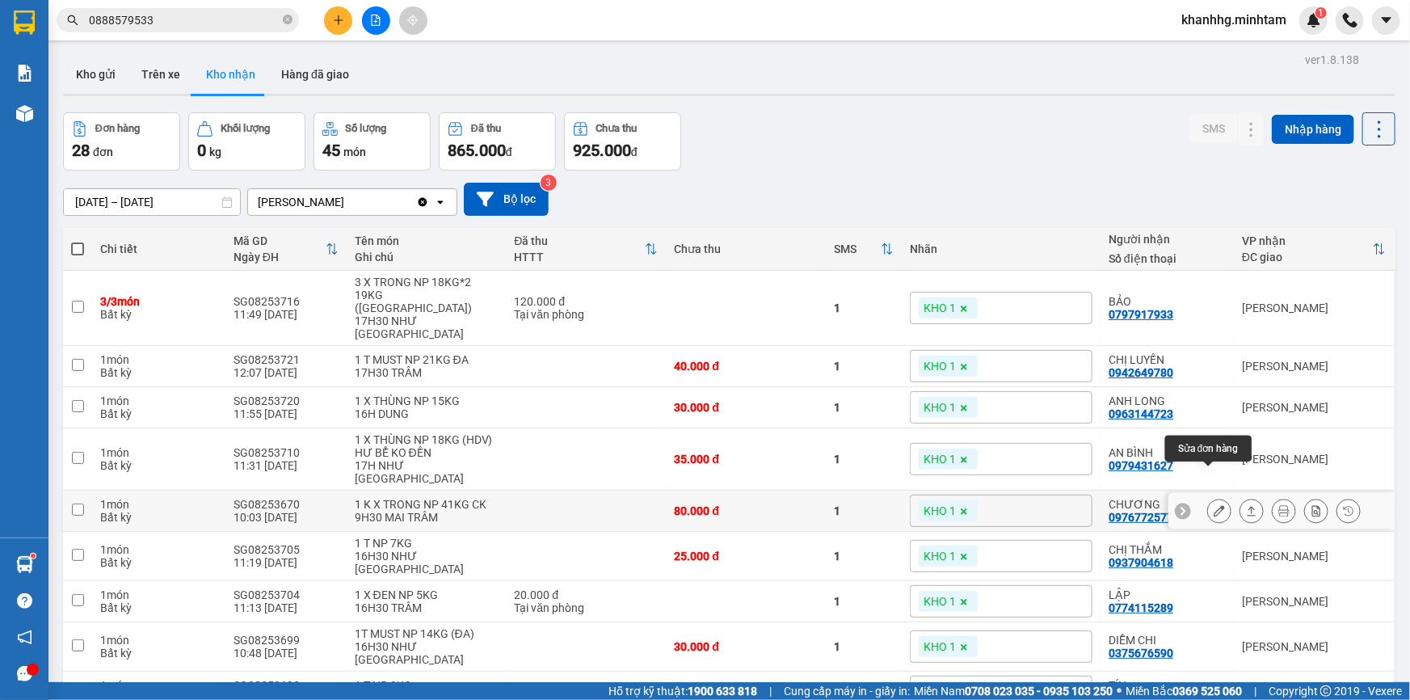
click at [1214, 505] on icon at bounding box center [1219, 510] width 11 height 11
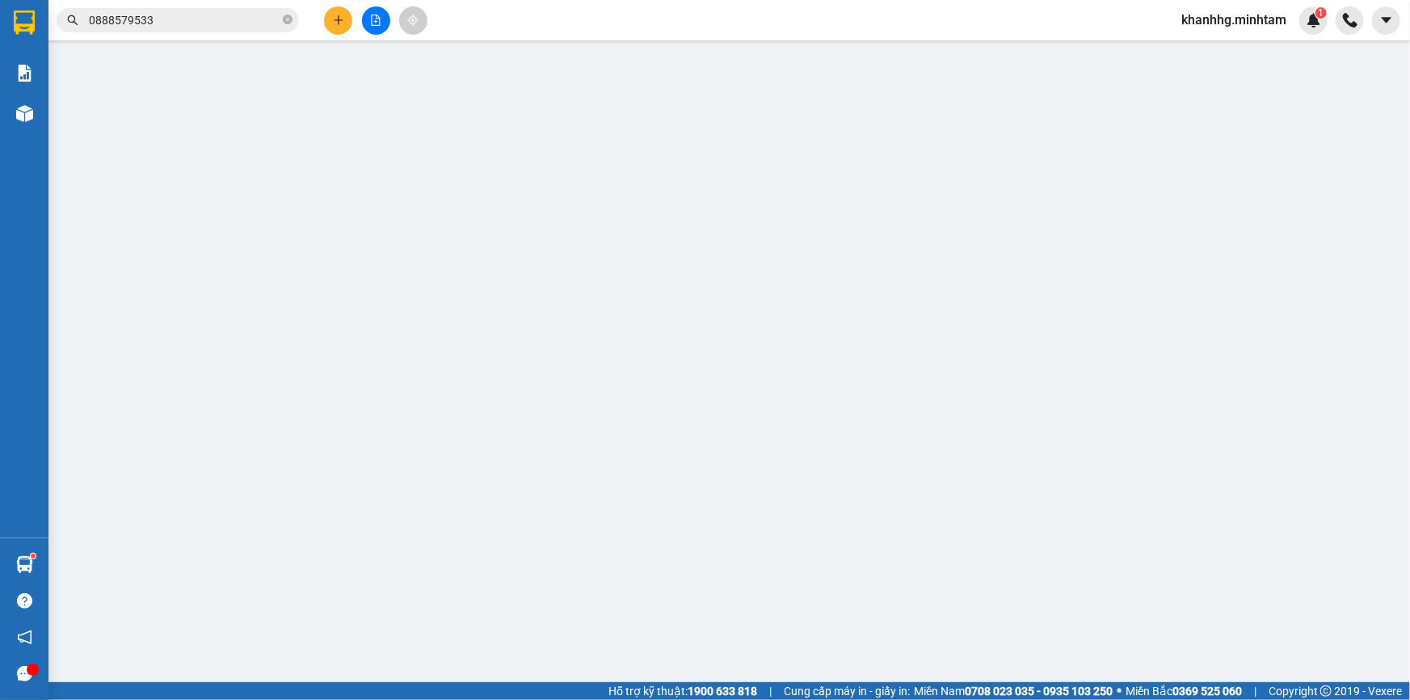
type input "0909544288"
type input "LONG"
type input "0976772577"
type input "CHƯƠNG"
type input "bm"
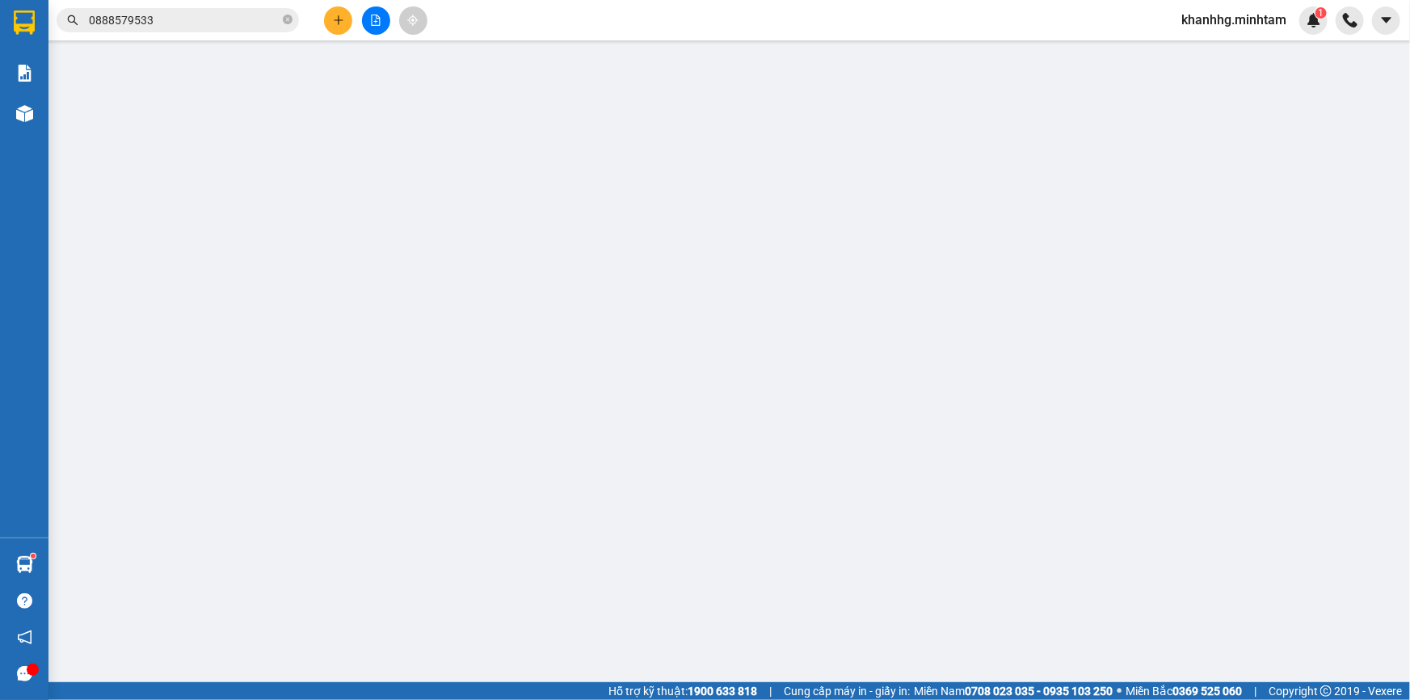
type input "80.000"
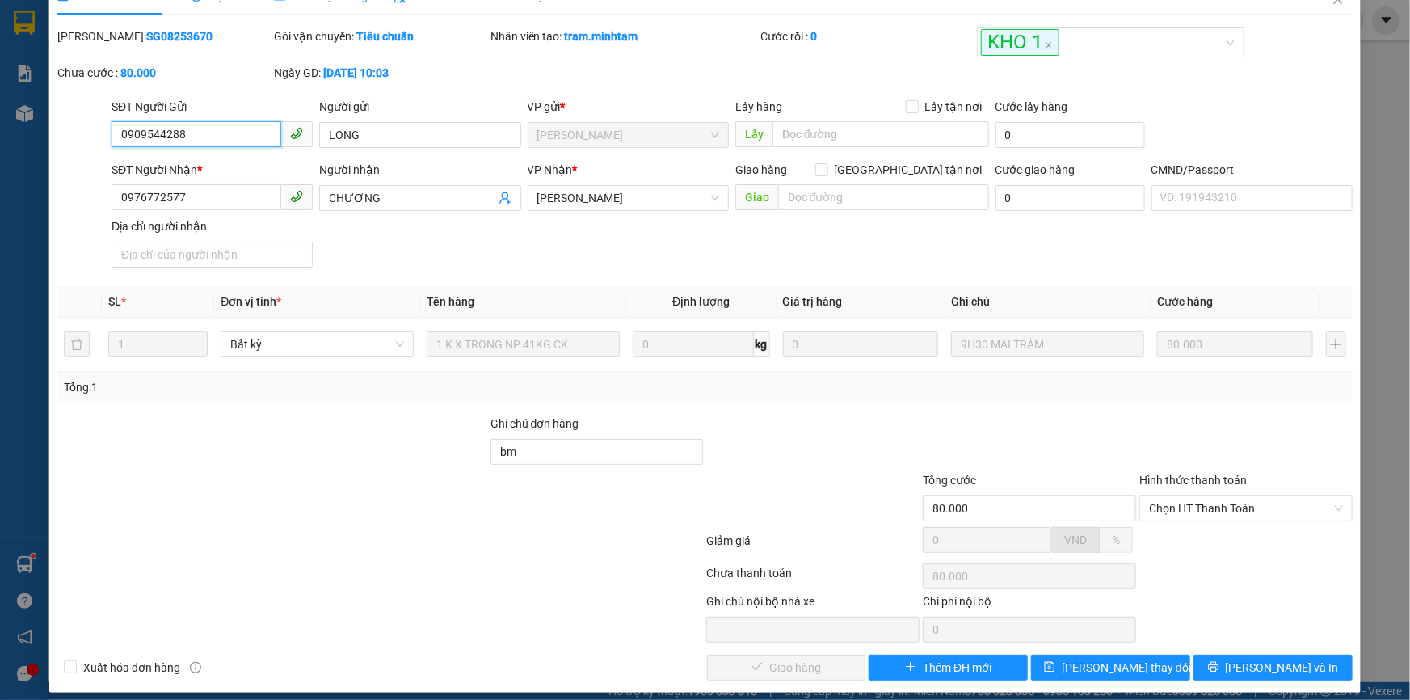
scroll to position [44, 0]
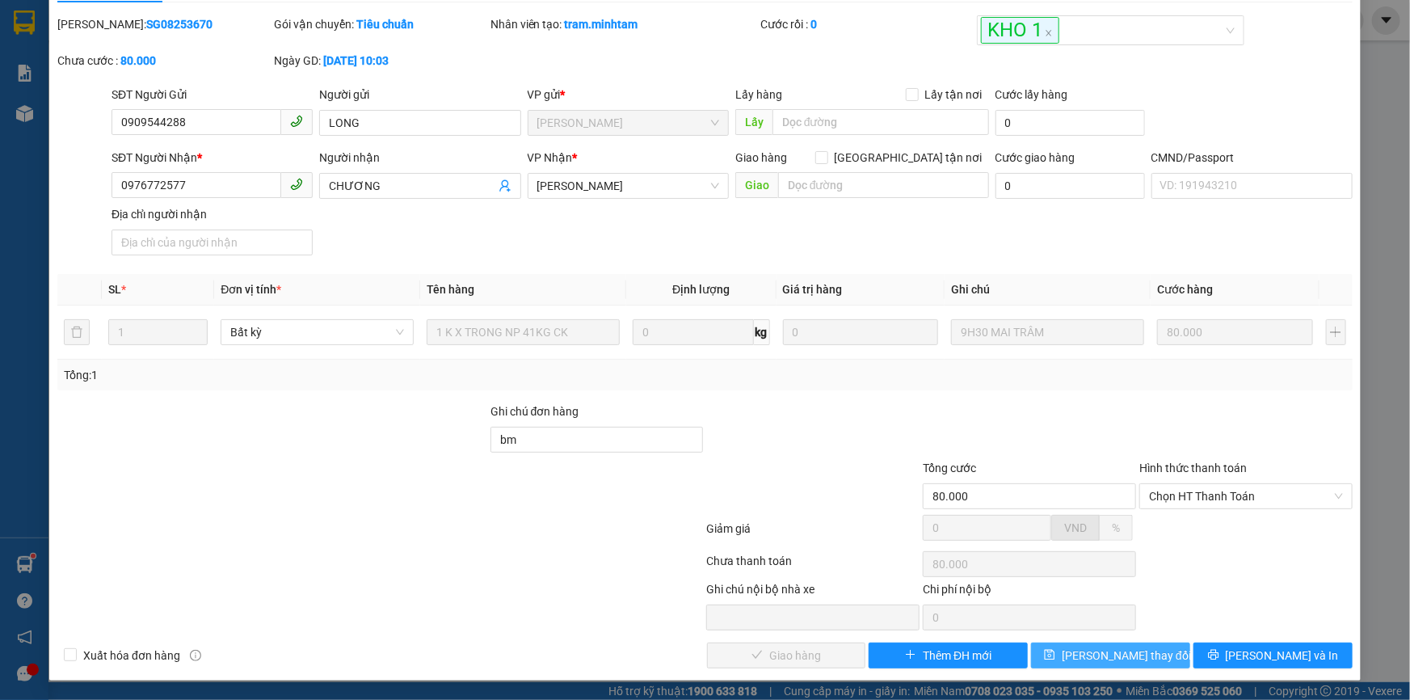
drag, startPoint x: 1093, startPoint y: 655, endPoint x: 1139, endPoint y: 601, distance: 70.6
click at [1093, 655] on span "Lưu thay đổi" at bounding box center [1126, 655] width 129 height 18
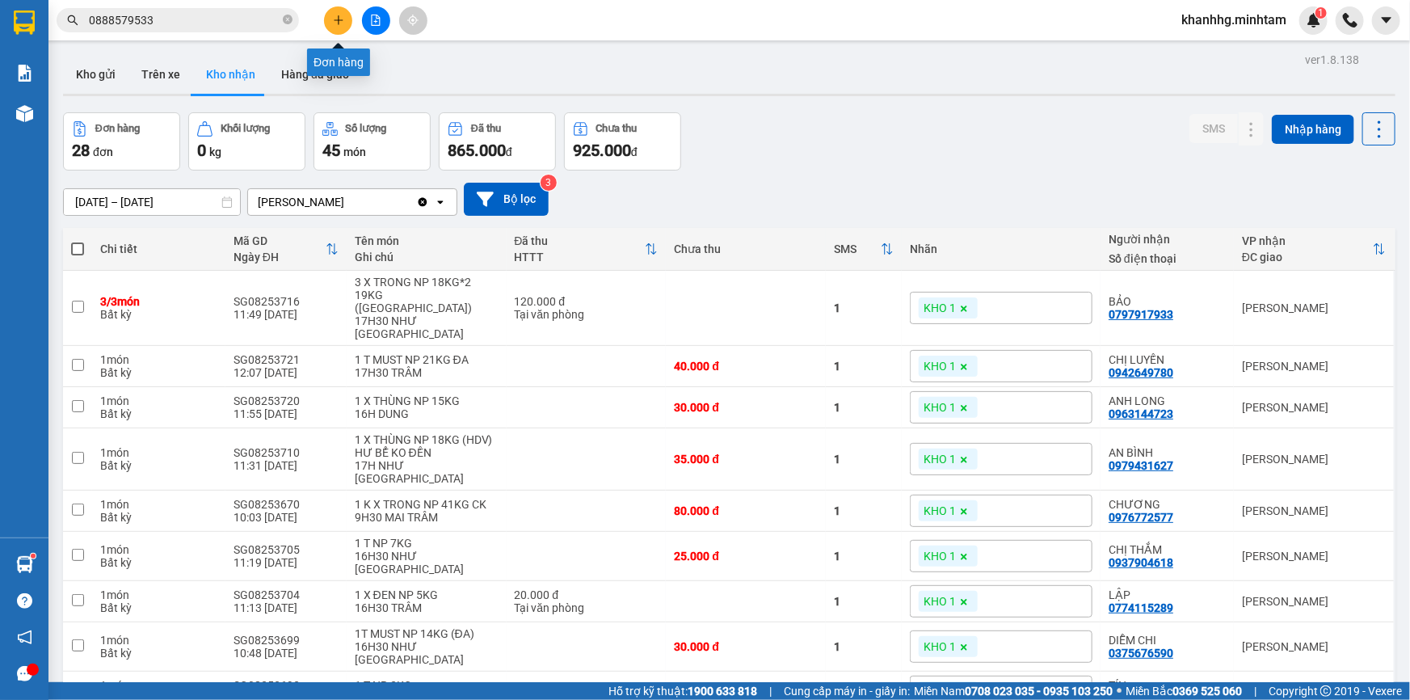
click at [335, 17] on icon "plus" at bounding box center [338, 20] width 11 height 11
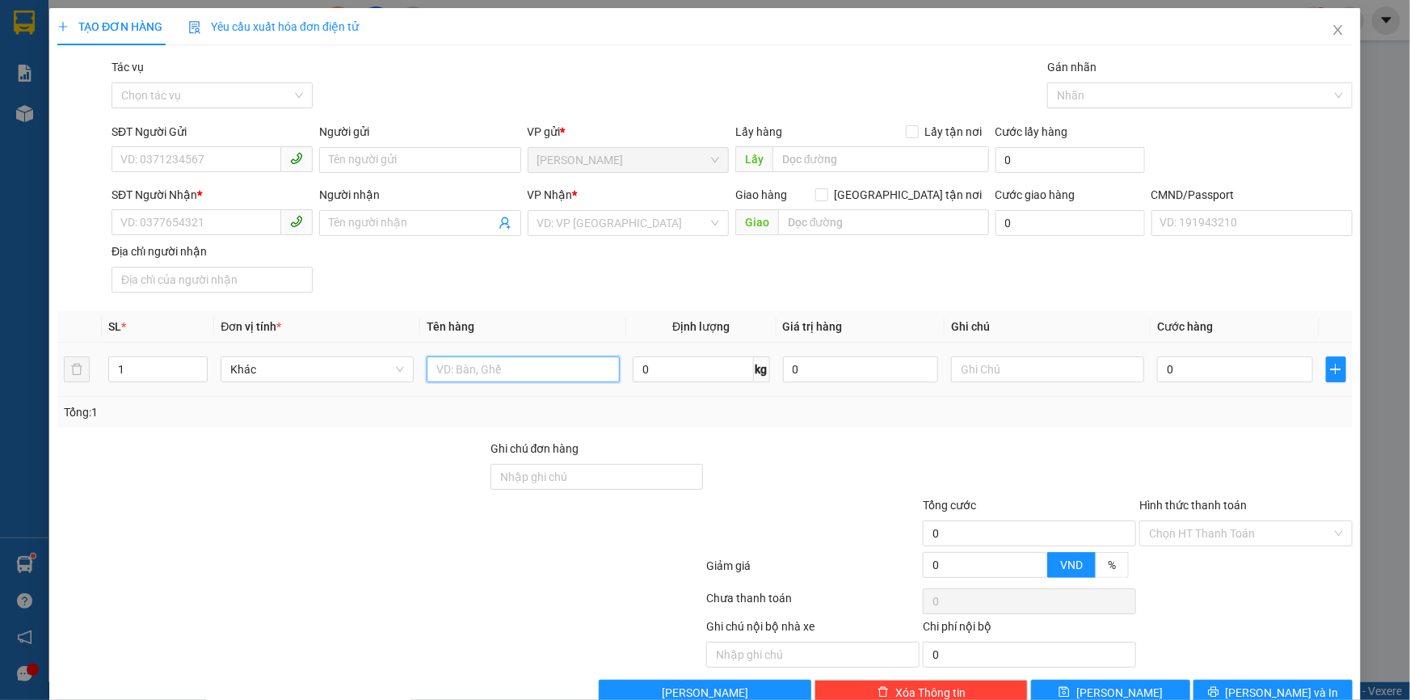
click at [452, 370] on input "text" at bounding box center [523, 369] width 193 height 26
type input "1"
click at [1332, 33] on icon "close" at bounding box center [1338, 29] width 13 height 13
click at [1331, 27] on div "khanhhg.minhtam 1" at bounding box center [1290, 20] width 242 height 28
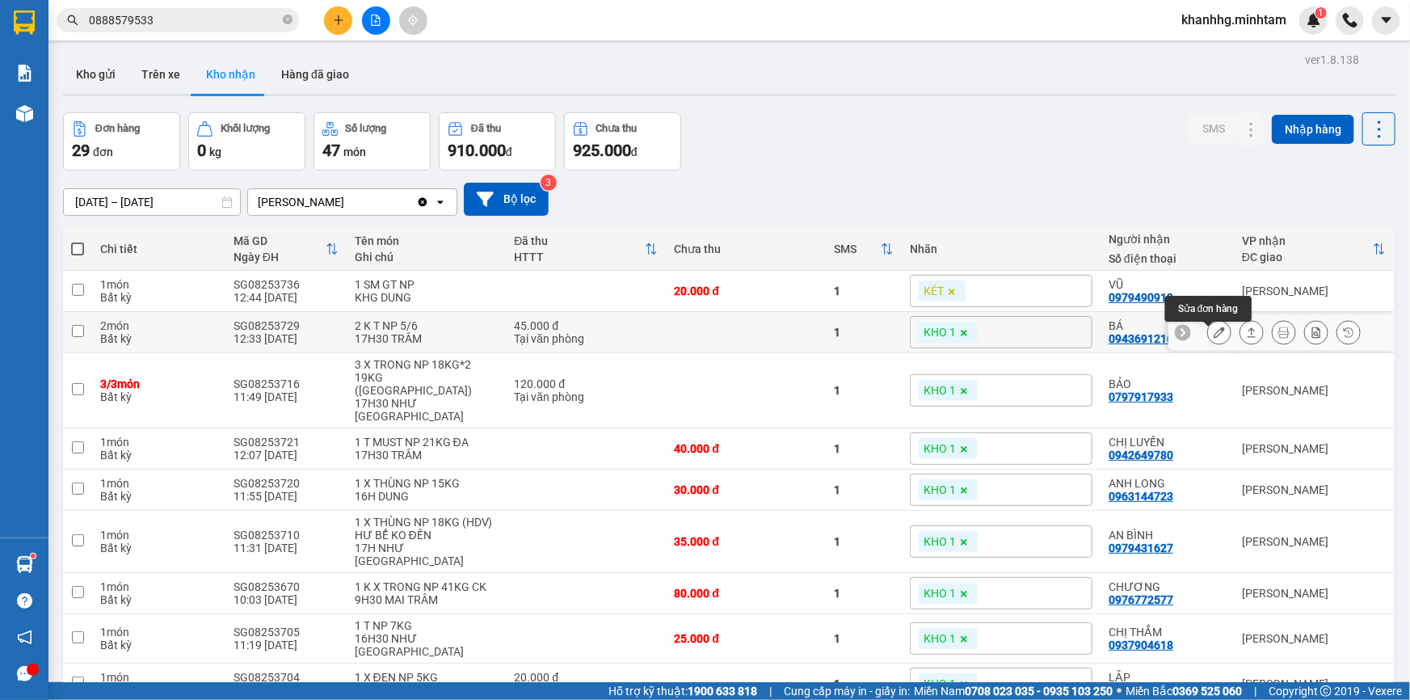
click at [1208, 339] on button at bounding box center [1219, 332] width 23 height 28
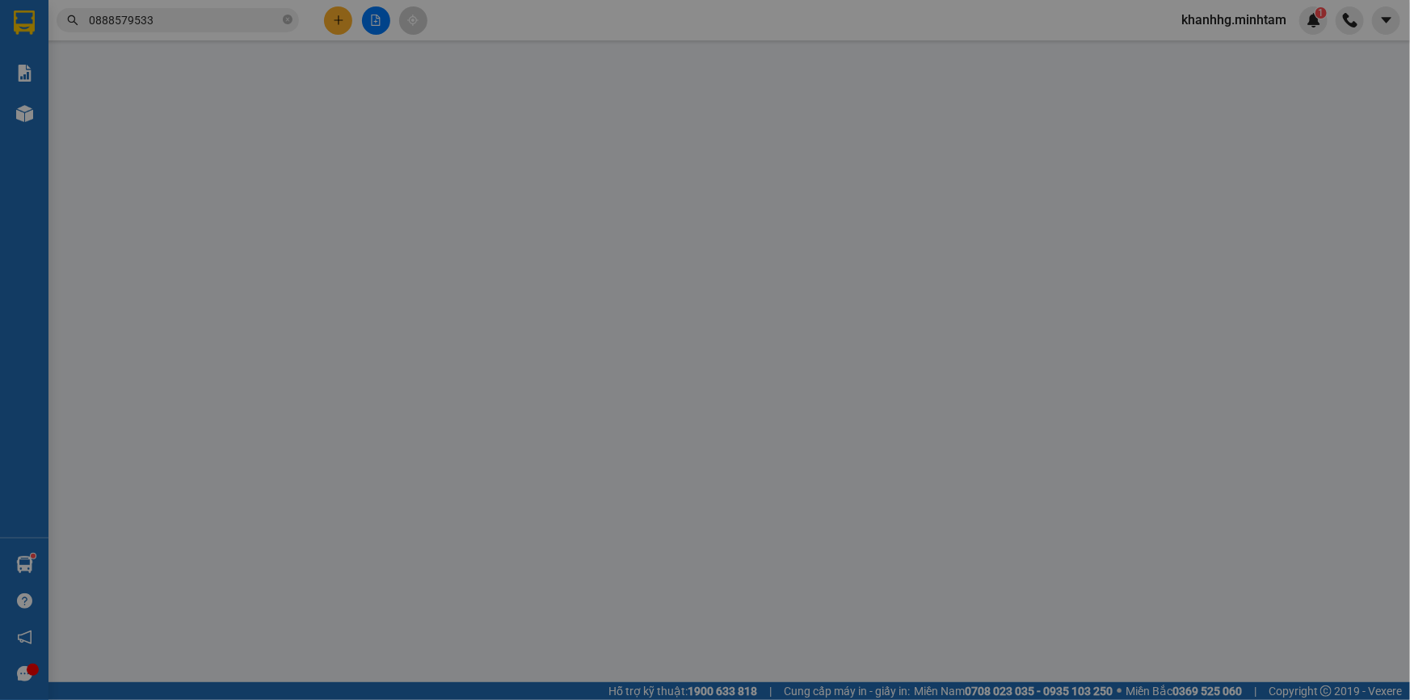
type input "0961604947"
type input "TÂN"
type input "0943691216"
type input "BÁ"
type input "Q ÁO"
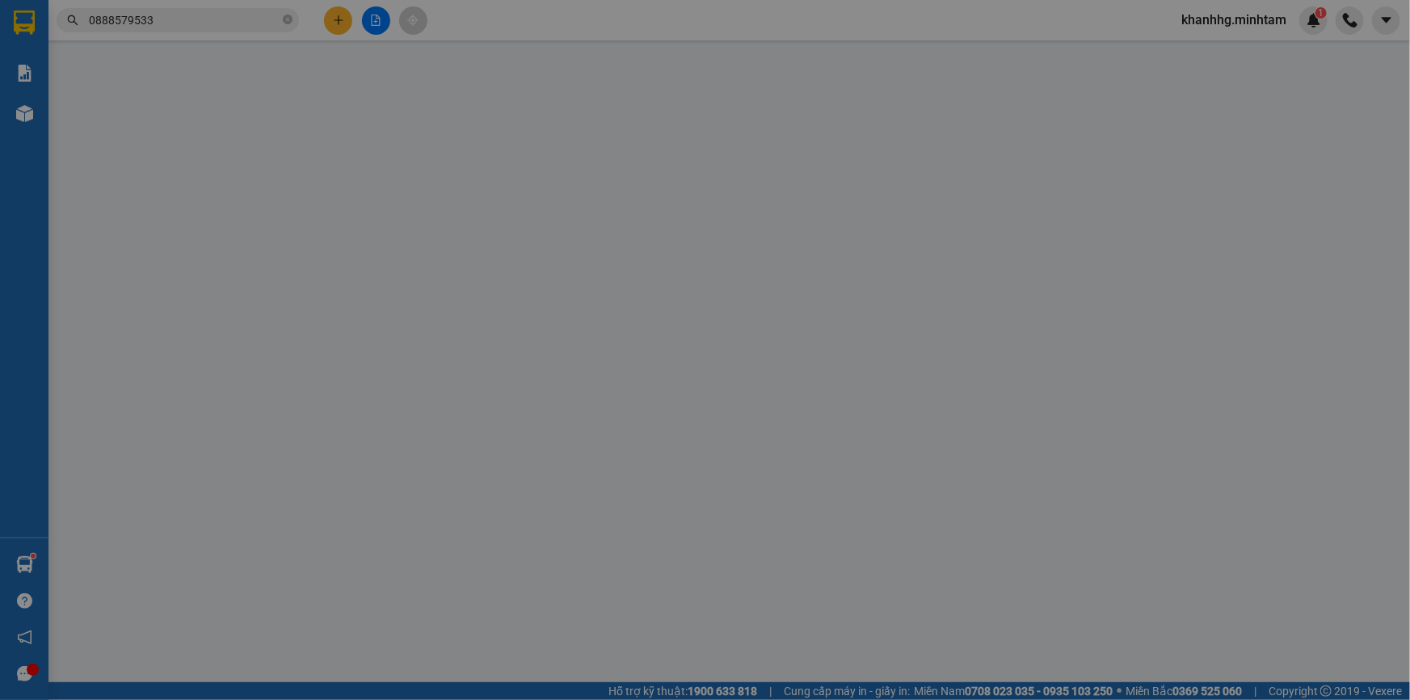
type input "45.000"
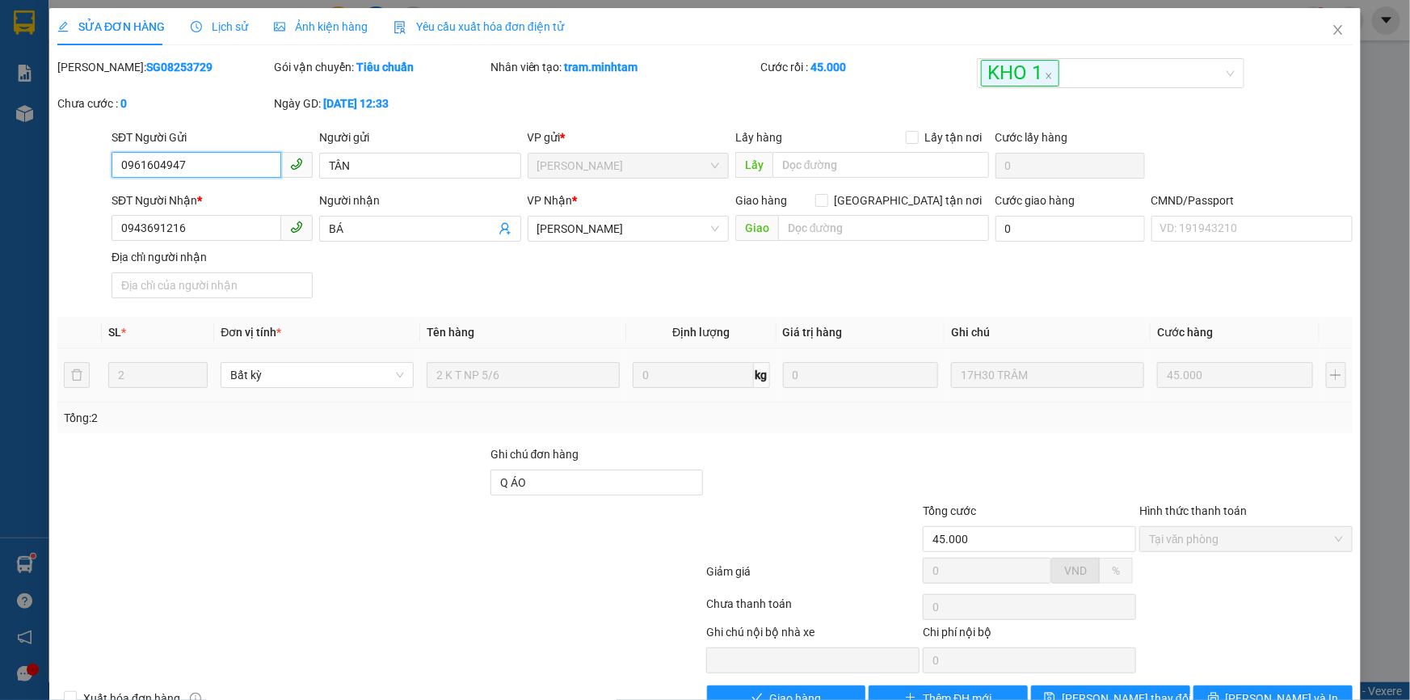
scroll to position [44, 0]
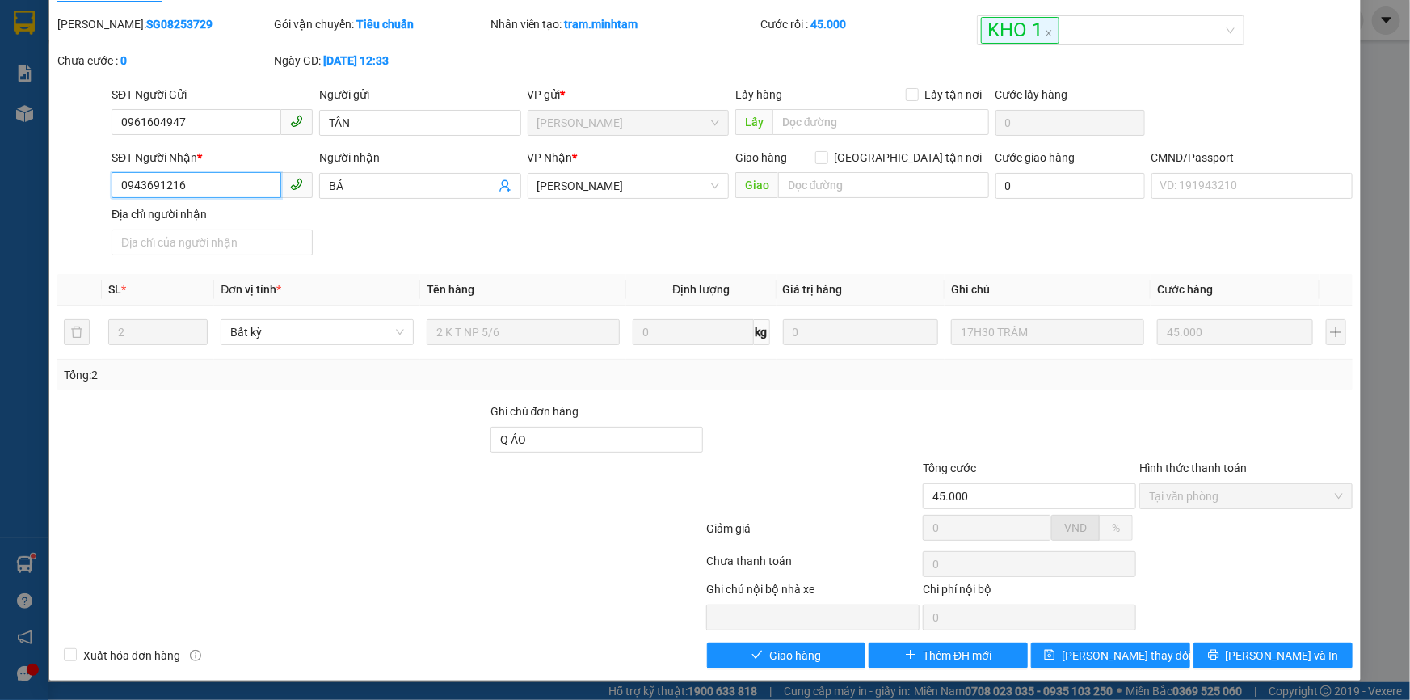
drag, startPoint x: 191, startPoint y: 181, endPoint x: 114, endPoint y: 183, distance: 76.8
click at [114, 183] on input "0943691216" at bounding box center [197, 185] width 170 height 26
drag, startPoint x: 1110, startPoint y: 651, endPoint x: 832, endPoint y: 180, distance: 547.0
click at [957, 352] on div "Total Paid Fee 45.000 Total UnPaid Fee 0 Cash Collection Total Fee Mã ĐH: SG082…" at bounding box center [704, 341] width 1295 height 653
click at [554, 430] on input "Q ÁO" at bounding box center [597, 440] width 213 height 26
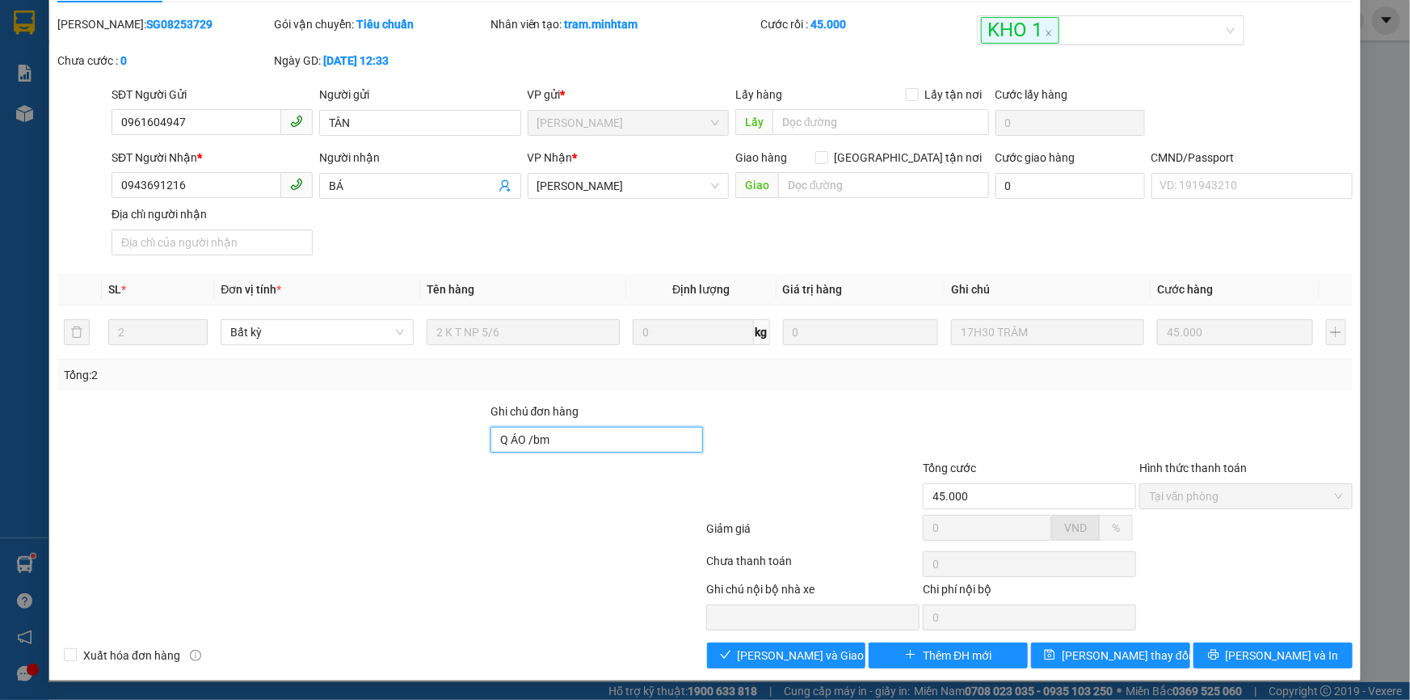
type input "Q ÁO /bm"
click at [1089, 648] on span "Lưu thay đổi" at bounding box center [1126, 655] width 129 height 18
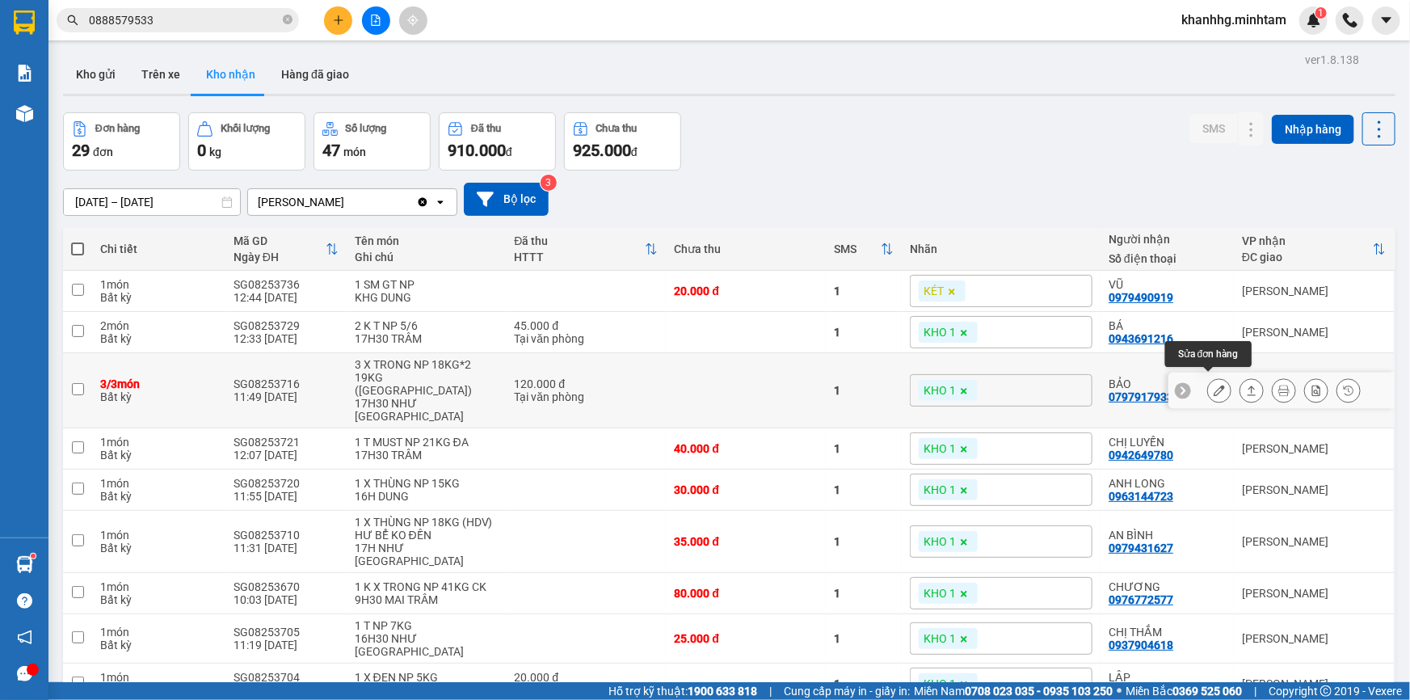
click at [1214, 387] on icon at bounding box center [1219, 390] width 11 height 11
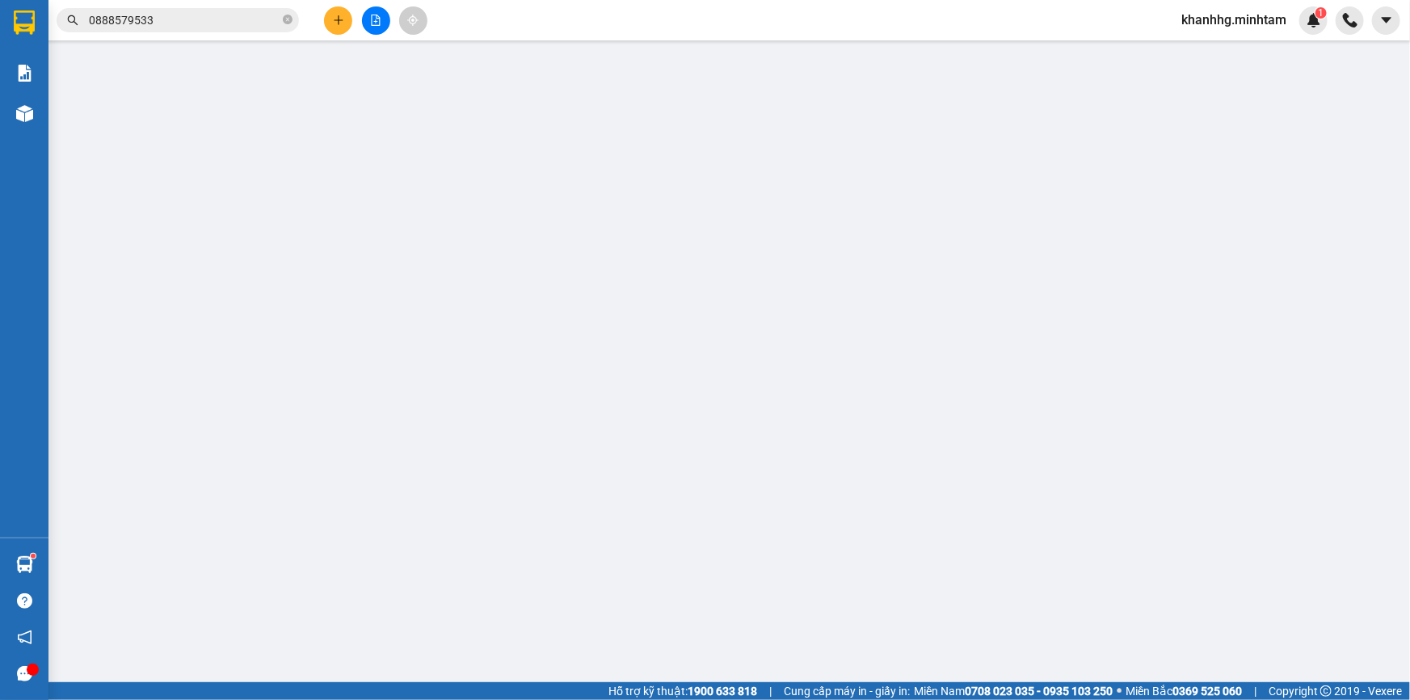
type input "0931483348"
type input "SÁNG"
type input "0797917933"
type input "BẢO"
type input "HCK / bm"
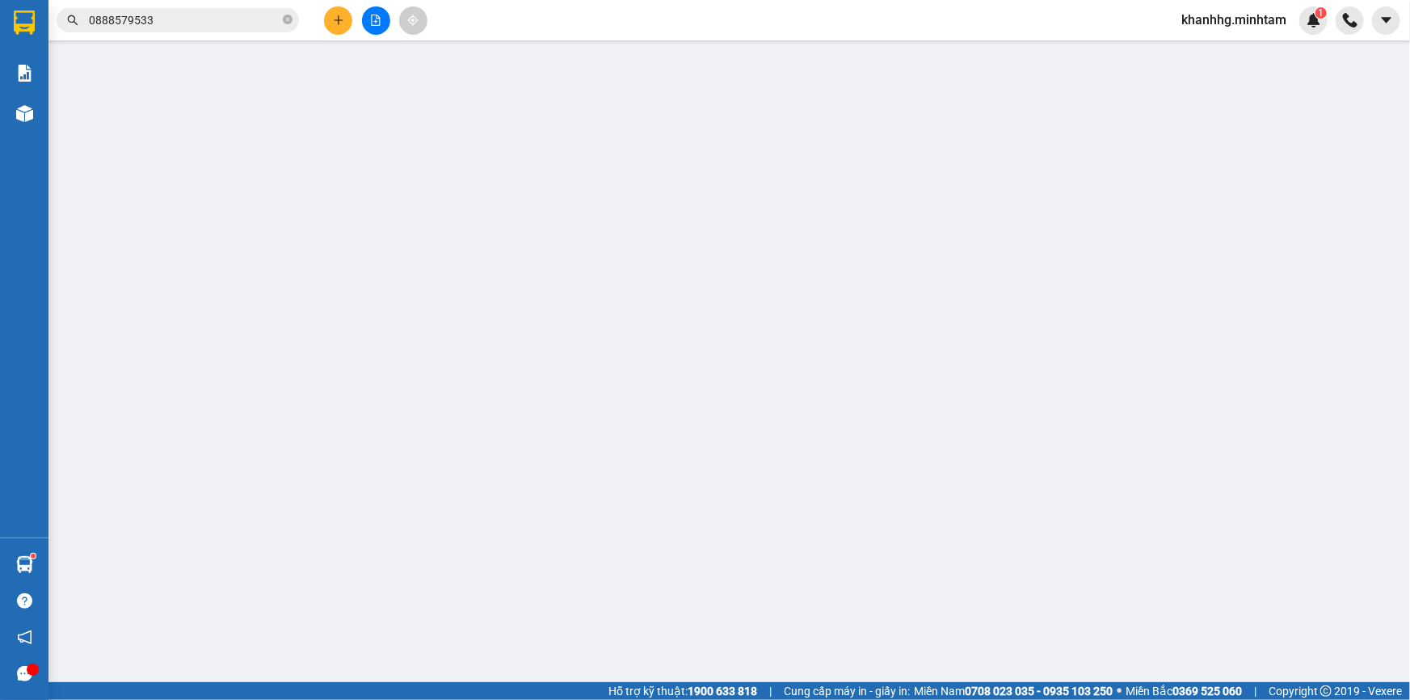
type input "120.000"
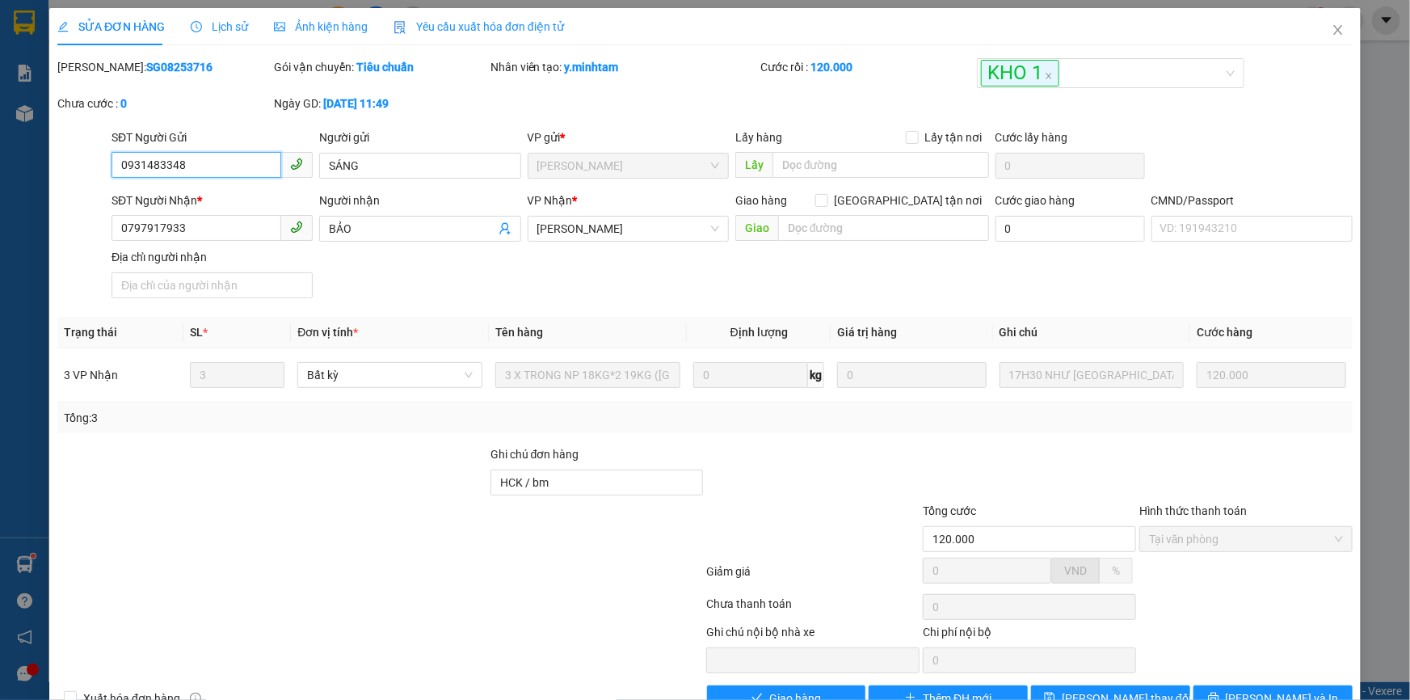
scroll to position [44, 0]
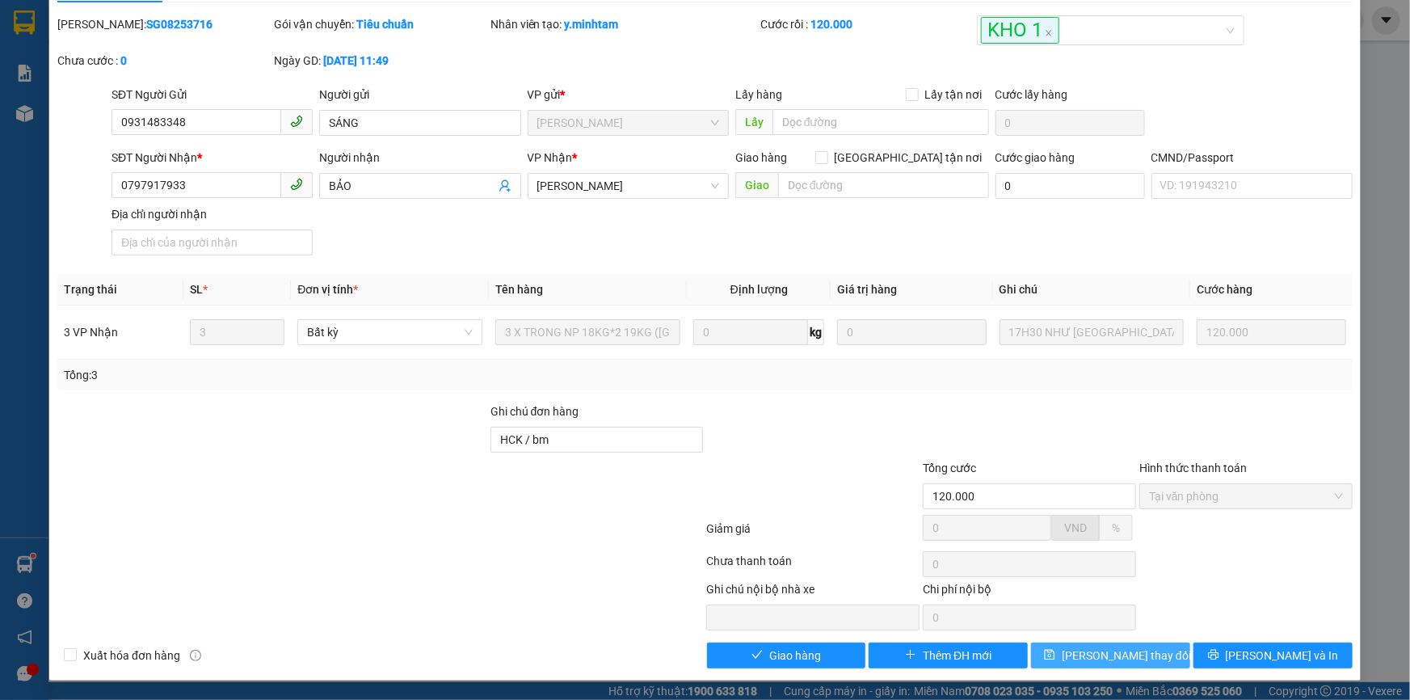
click at [1078, 646] on button "Lưu thay đổi" at bounding box center [1110, 655] width 159 height 26
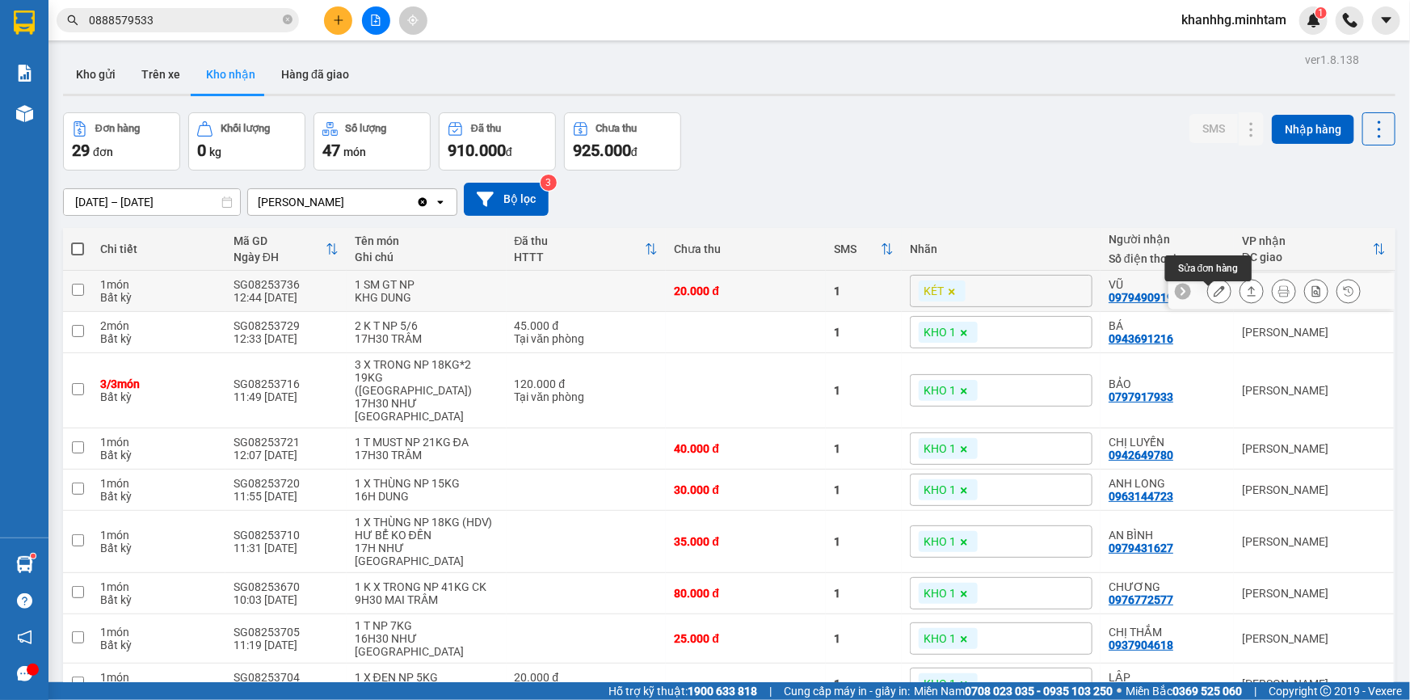
click at [1214, 295] on icon at bounding box center [1219, 290] width 11 height 11
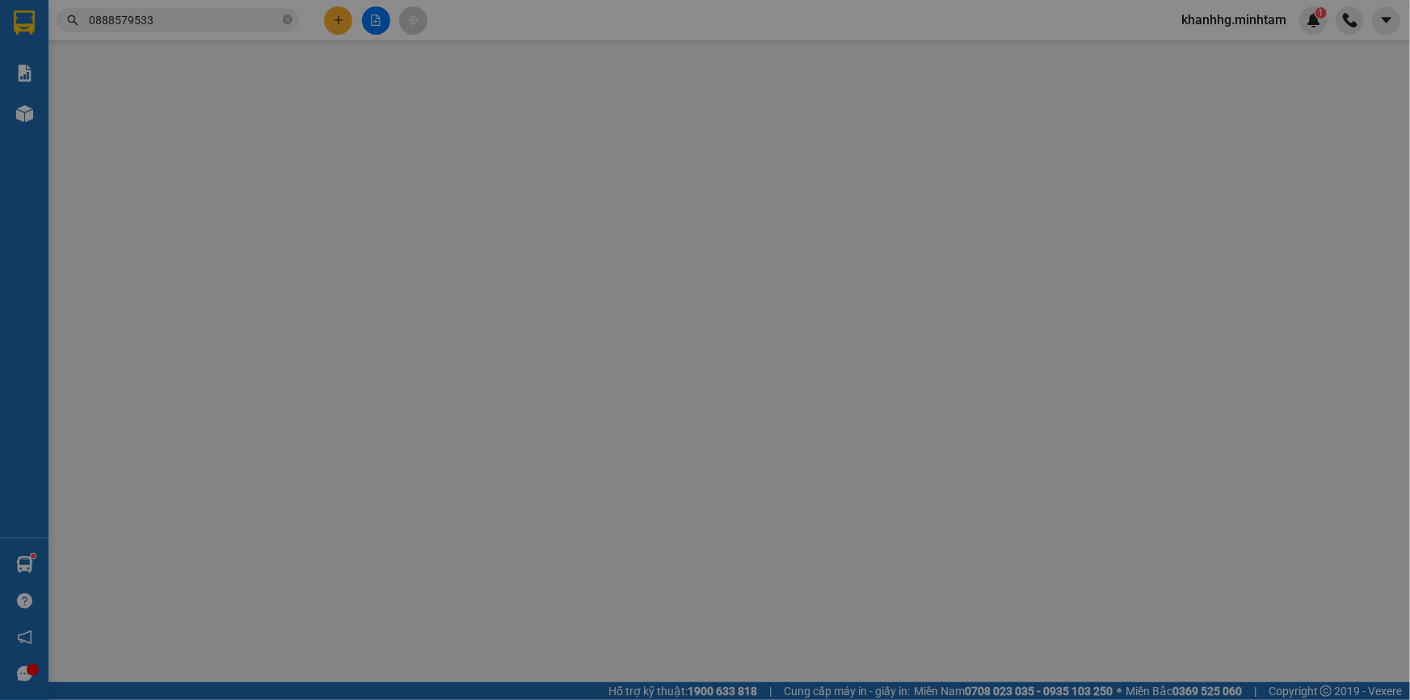
type input "0938561243"
type input "TT CN DI TRUYỀN VIỆT NAM"
type input "0979490919"
type input "VŨ"
type input "DG"
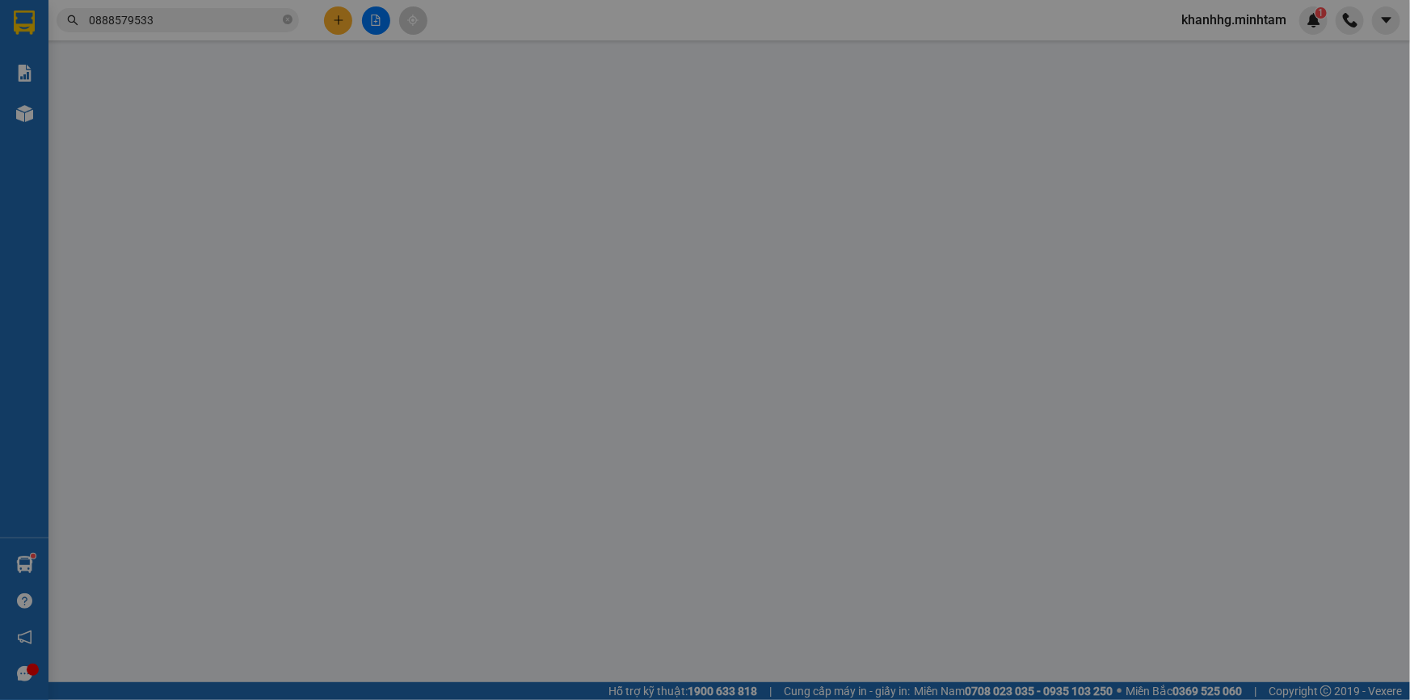
type input "20.000"
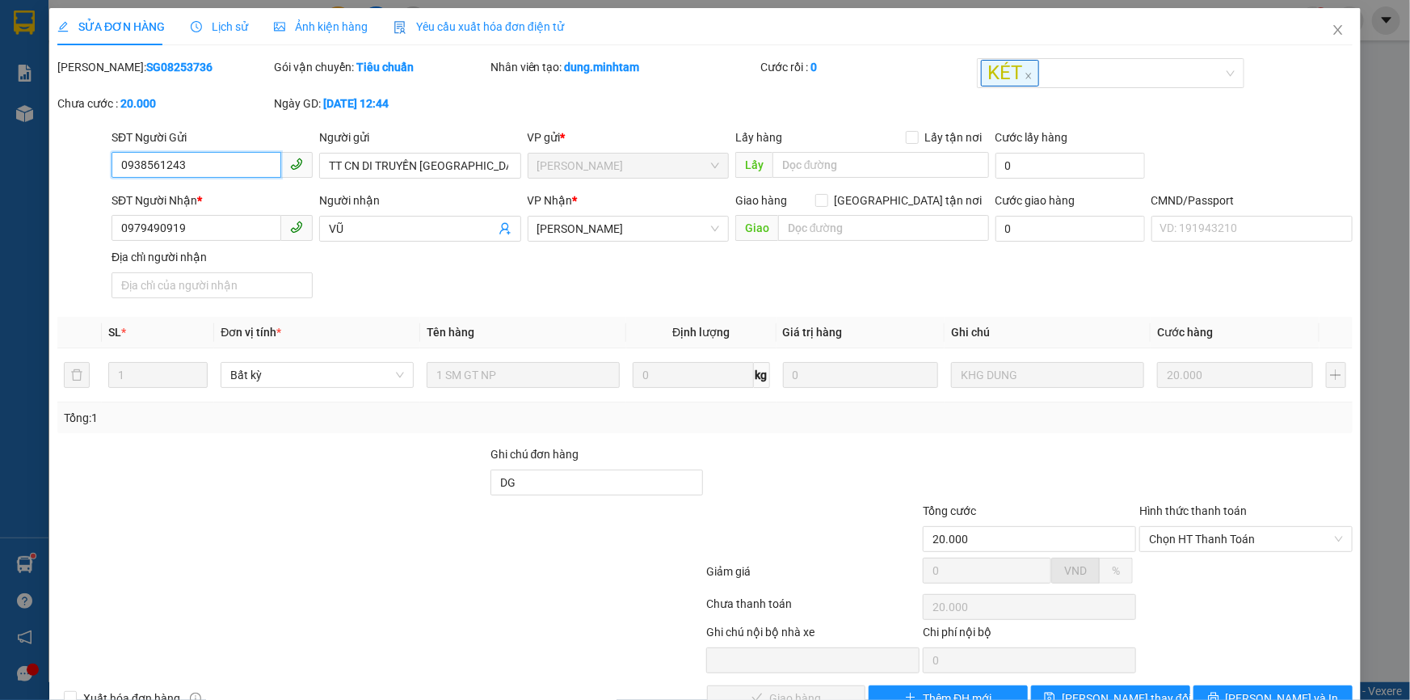
scroll to position [44, 0]
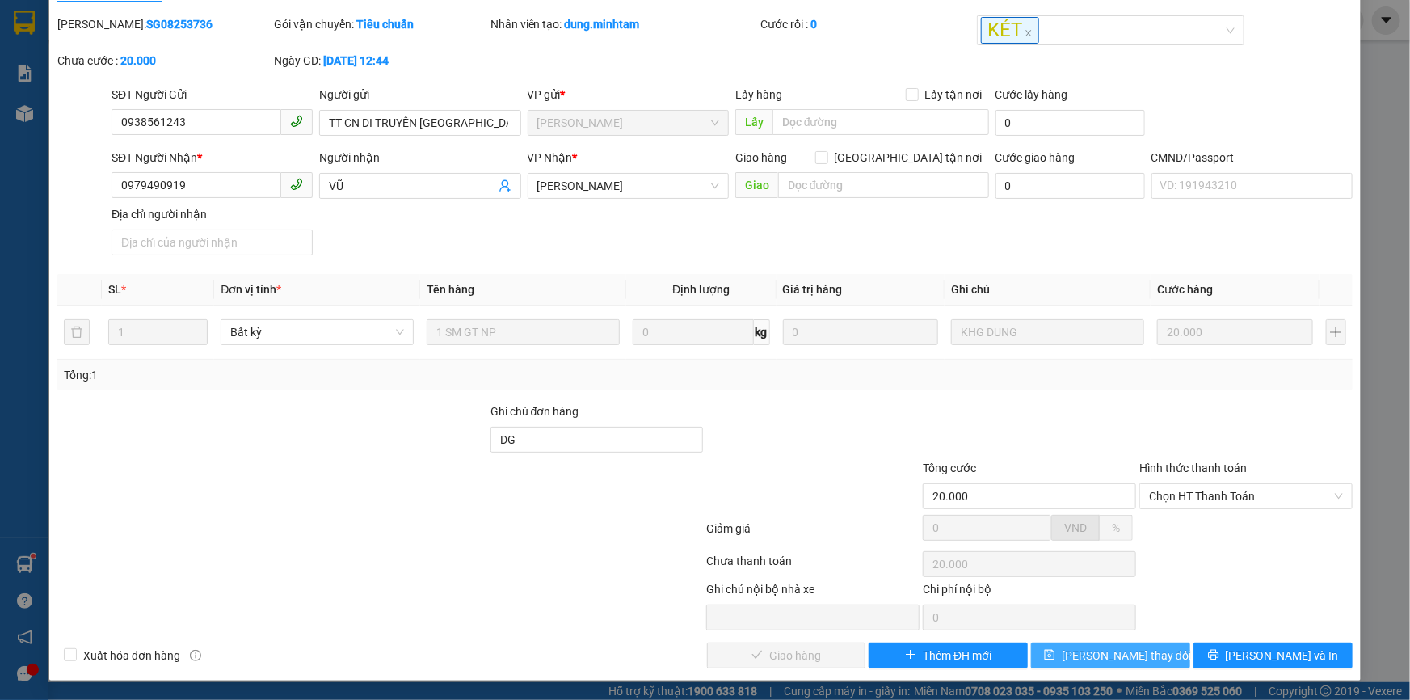
click at [1082, 647] on span "Lưu thay đổi" at bounding box center [1126, 655] width 129 height 18
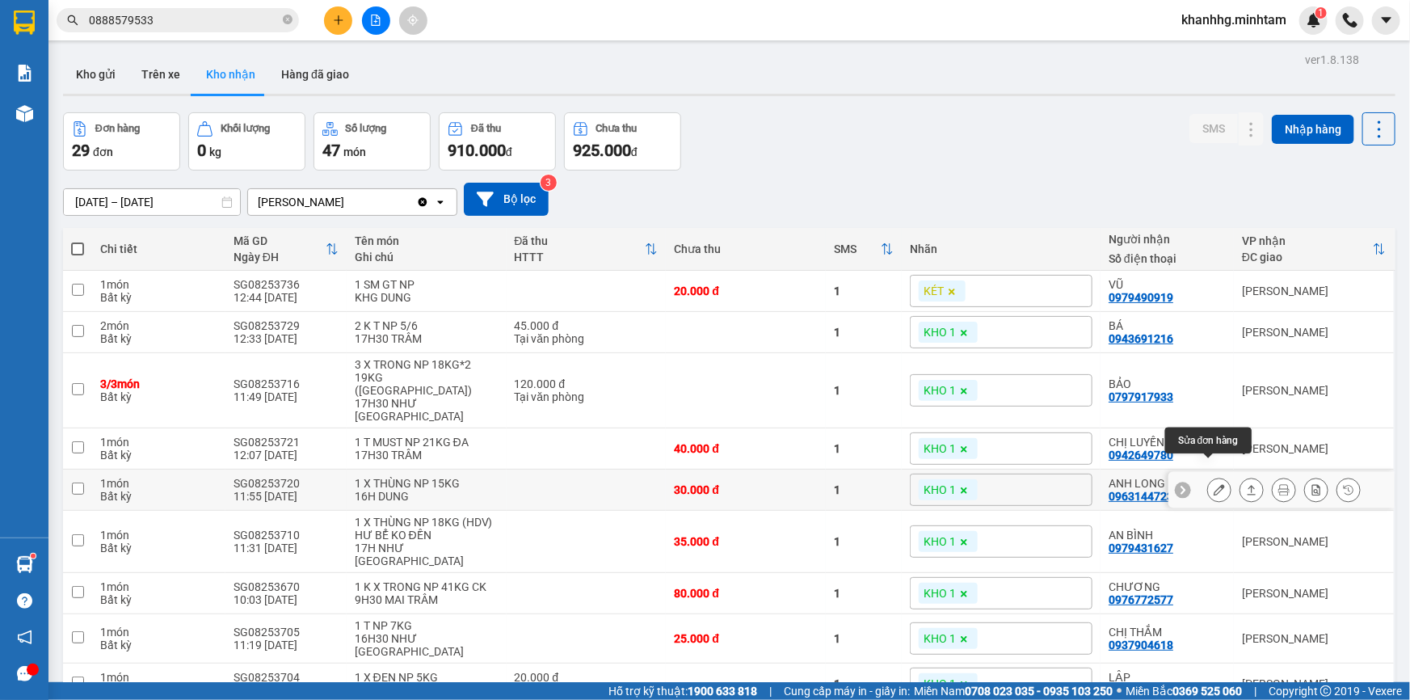
click at [1215, 476] on button at bounding box center [1219, 490] width 23 height 28
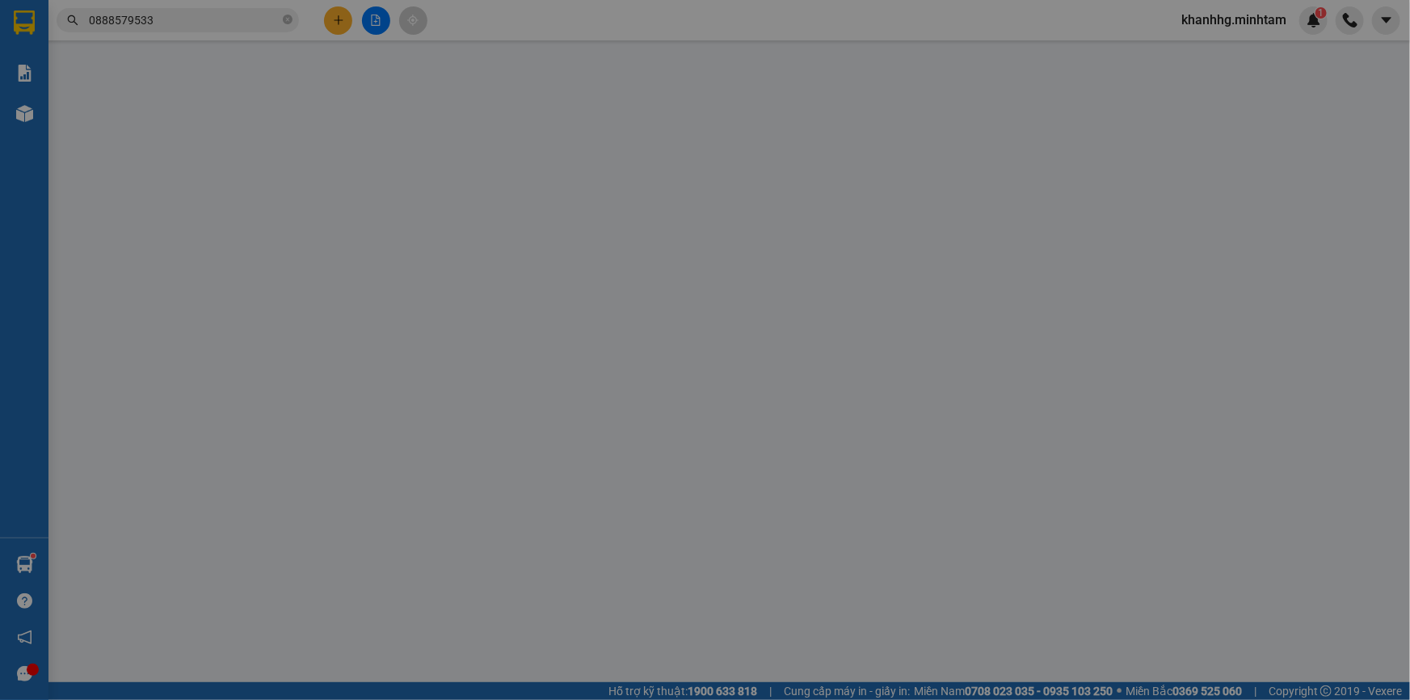
type input "0916926367"
type input "HIỀN"
type input "0963144723"
type input "ANH LONG"
type input "bm"
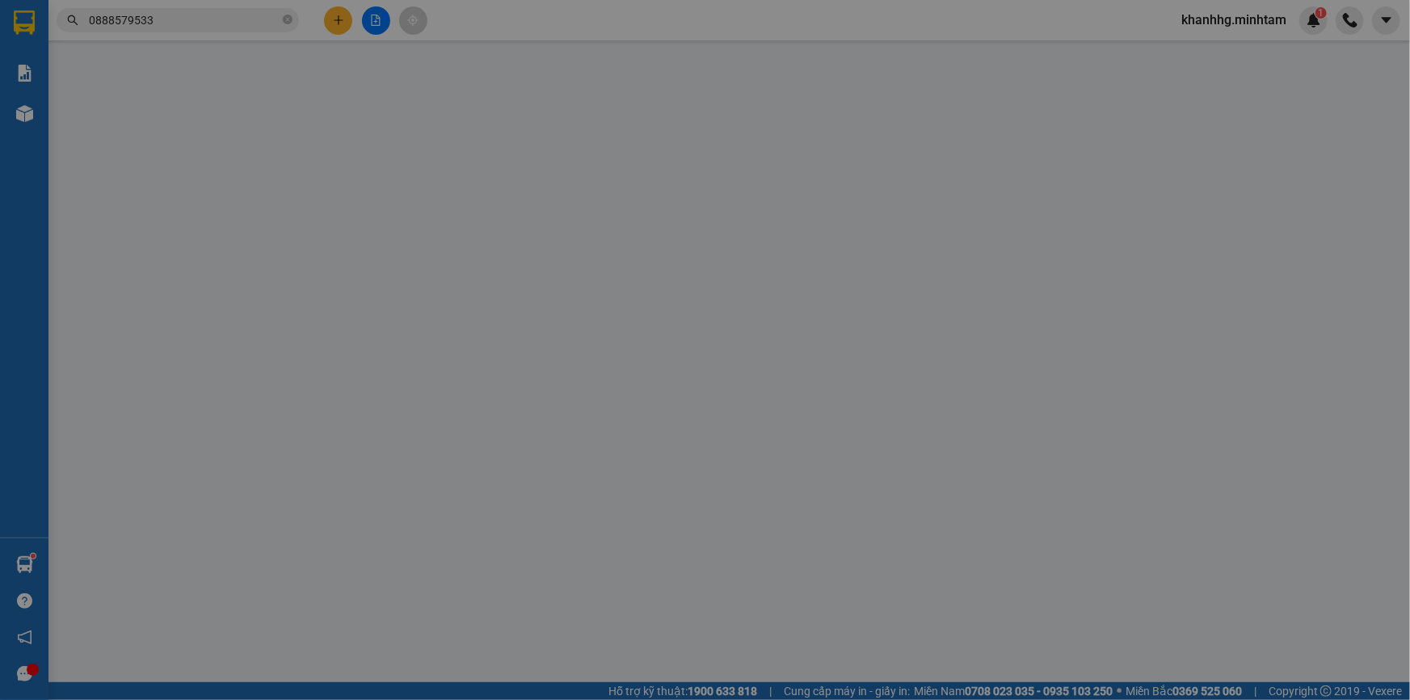
type input "30.000"
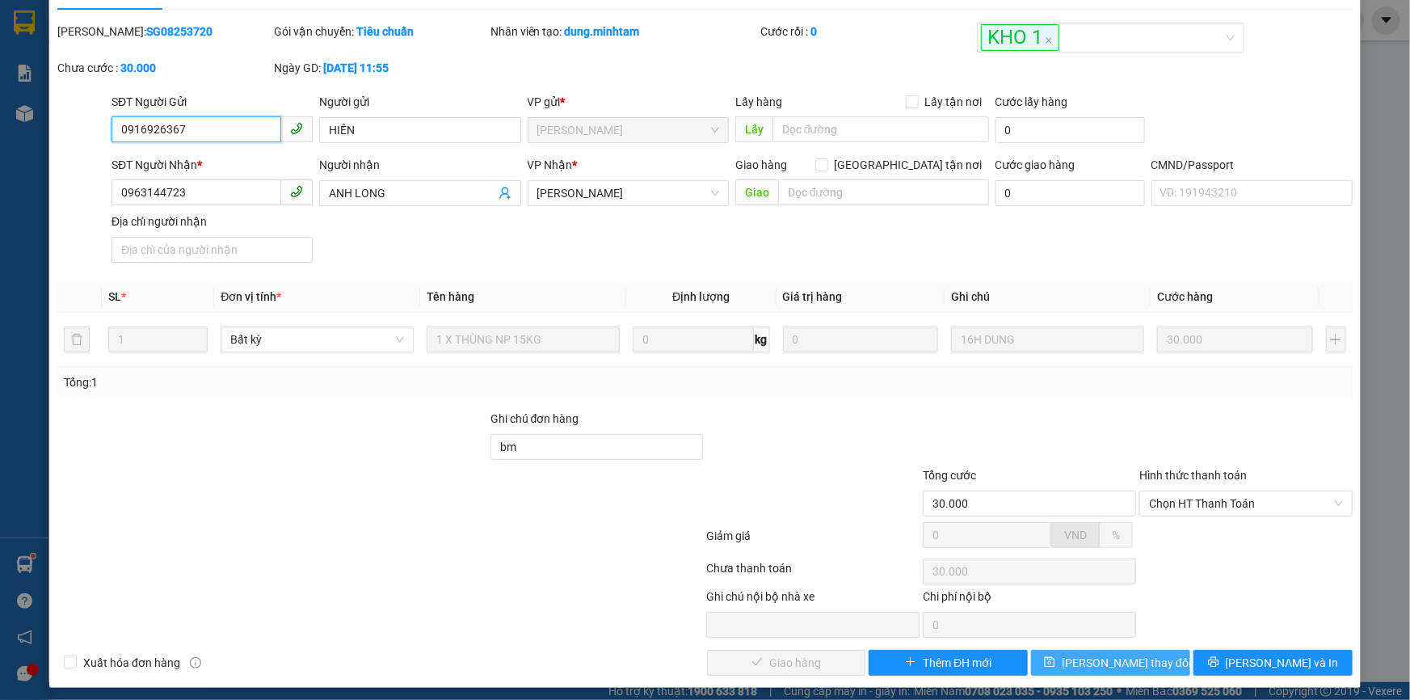
scroll to position [44, 0]
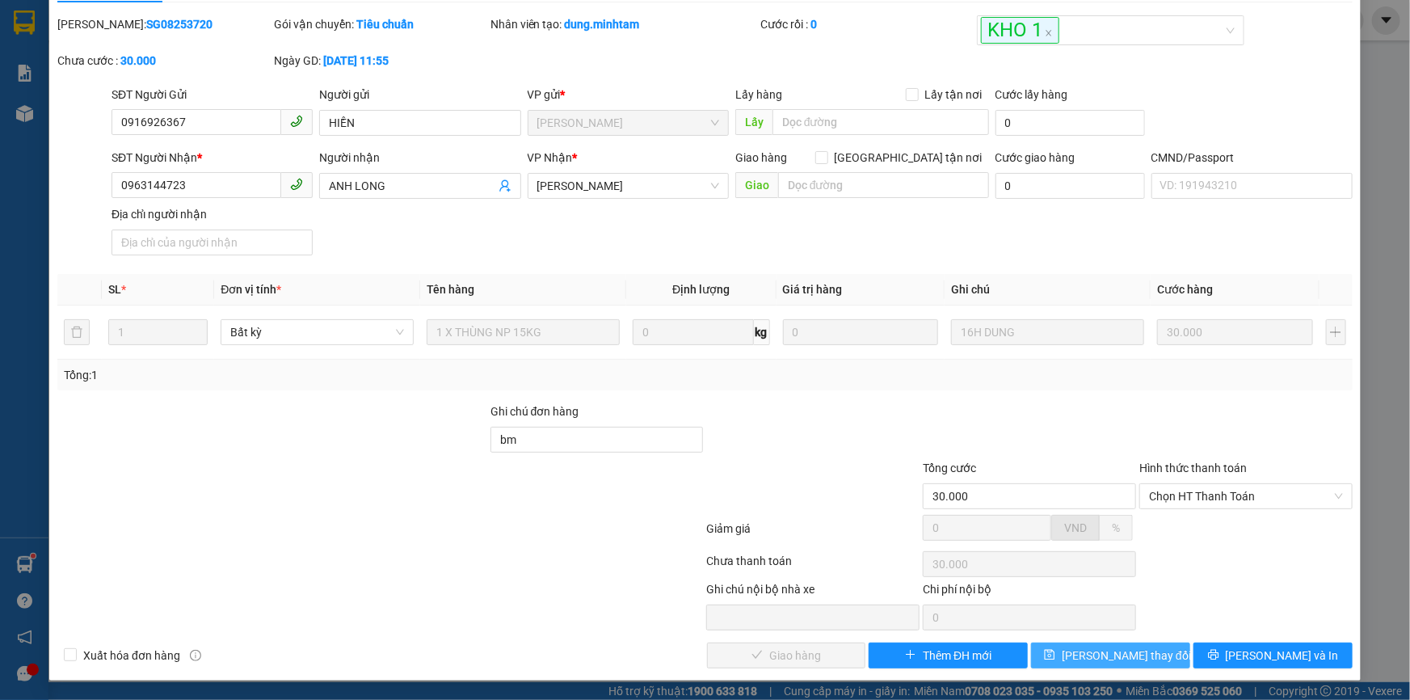
click at [1104, 646] on span "Lưu thay đổi" at bounding box center [1126, 655] width 129 height 18
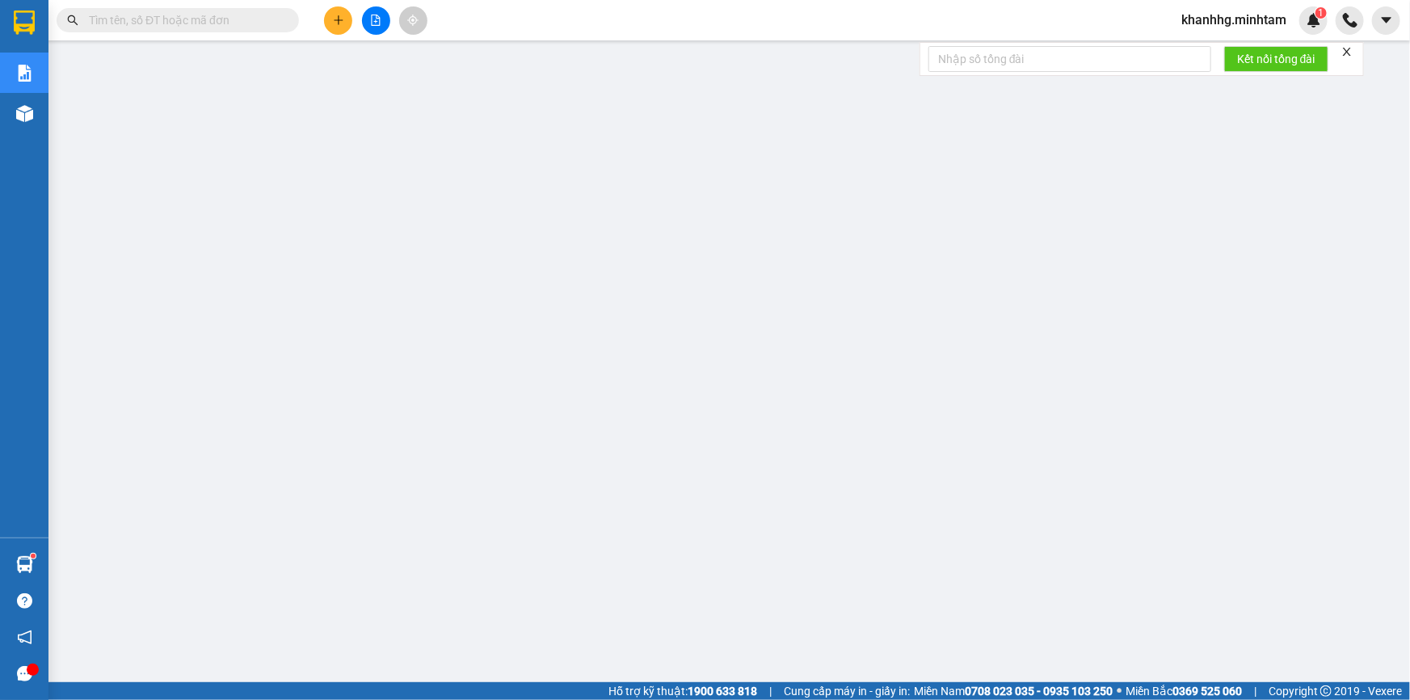
click at [235, 24] on input "text" at bounding box center [184, 20] width 191 height 18
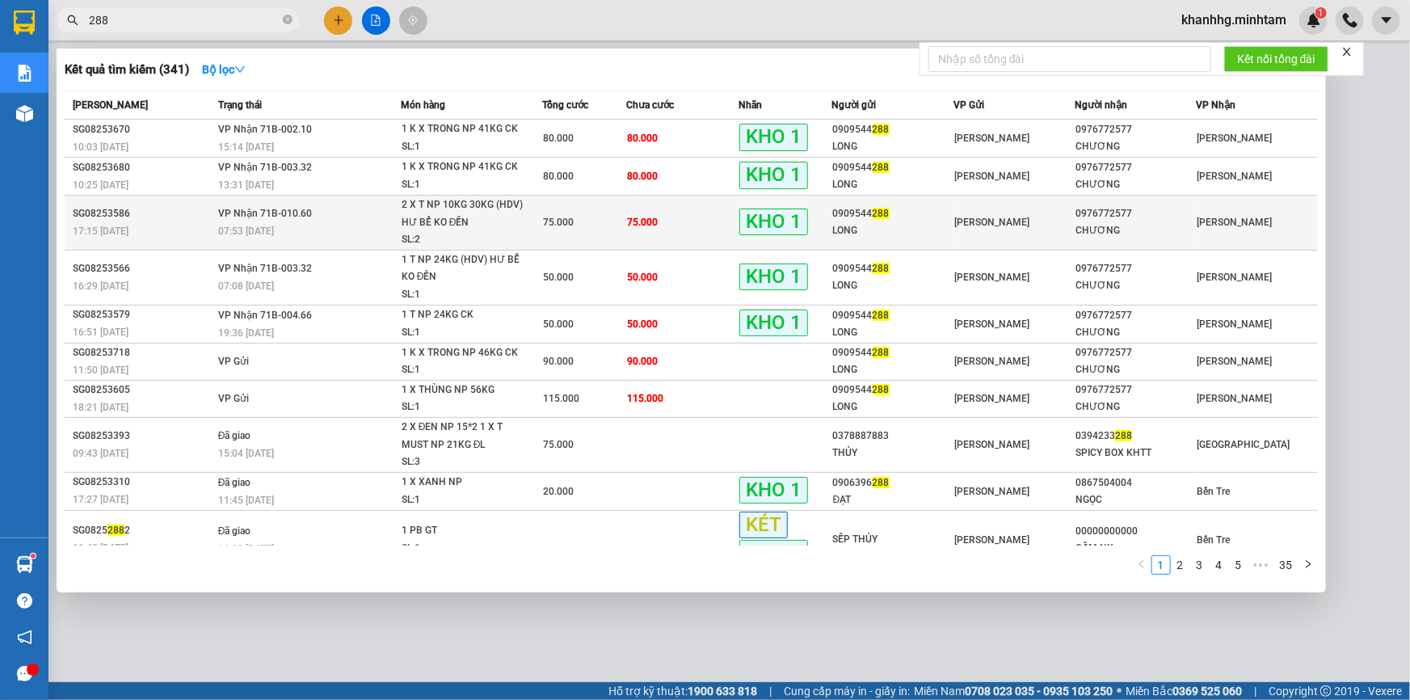
type input "288"
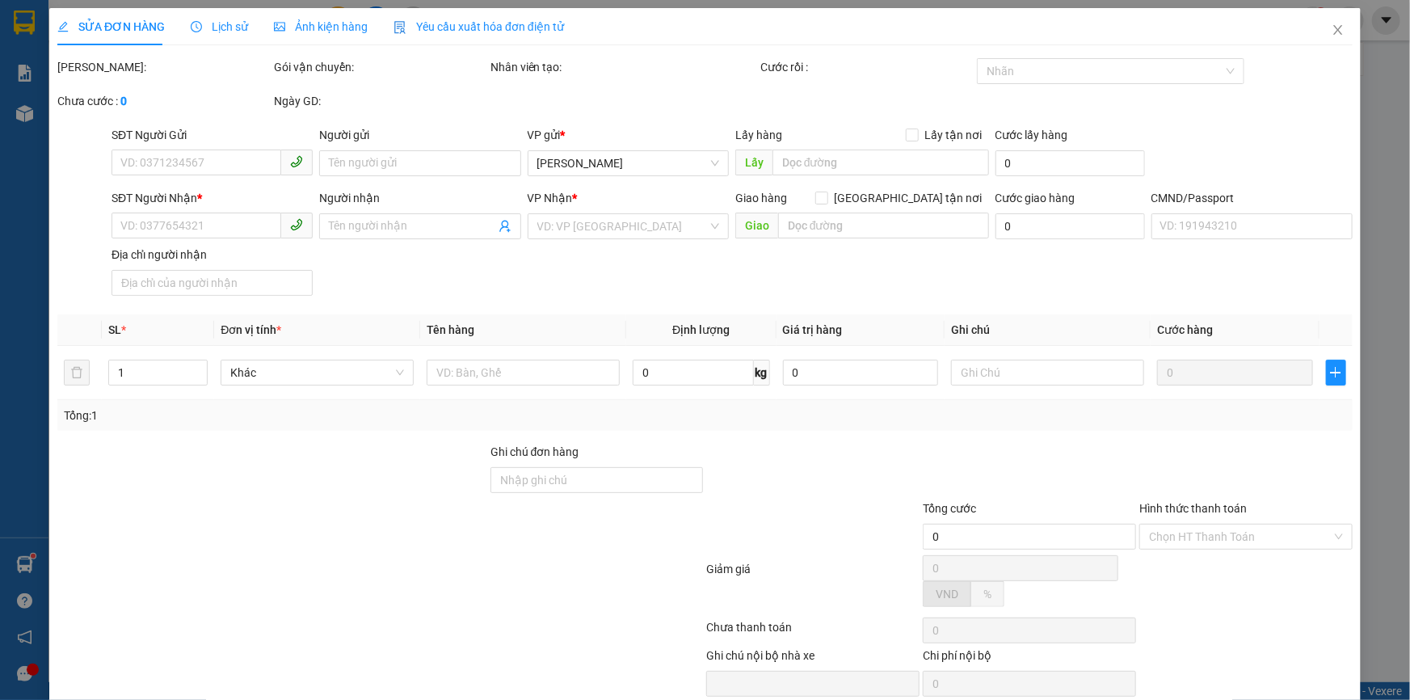
type input "0909544288"
type input "LONG"
type input "0976772577"
type input "CHƯƠNG"
type input "75.000"
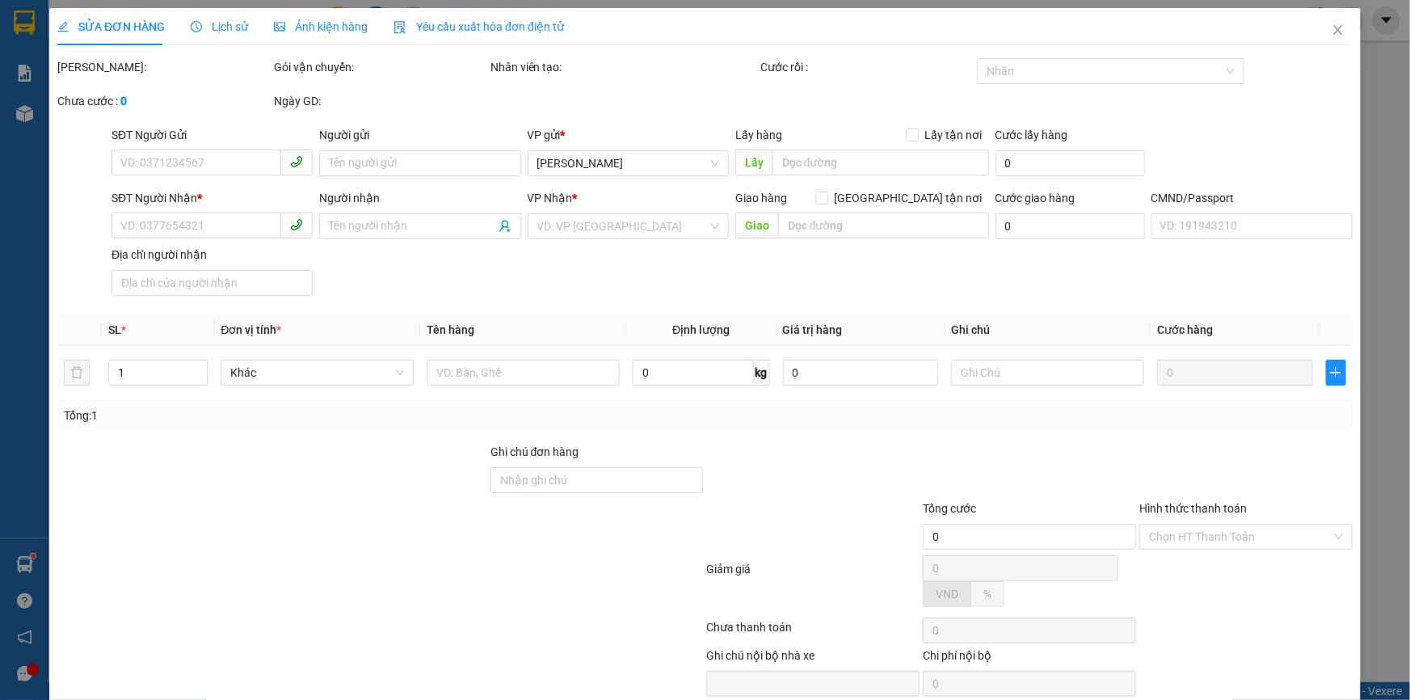
type input "75.000"
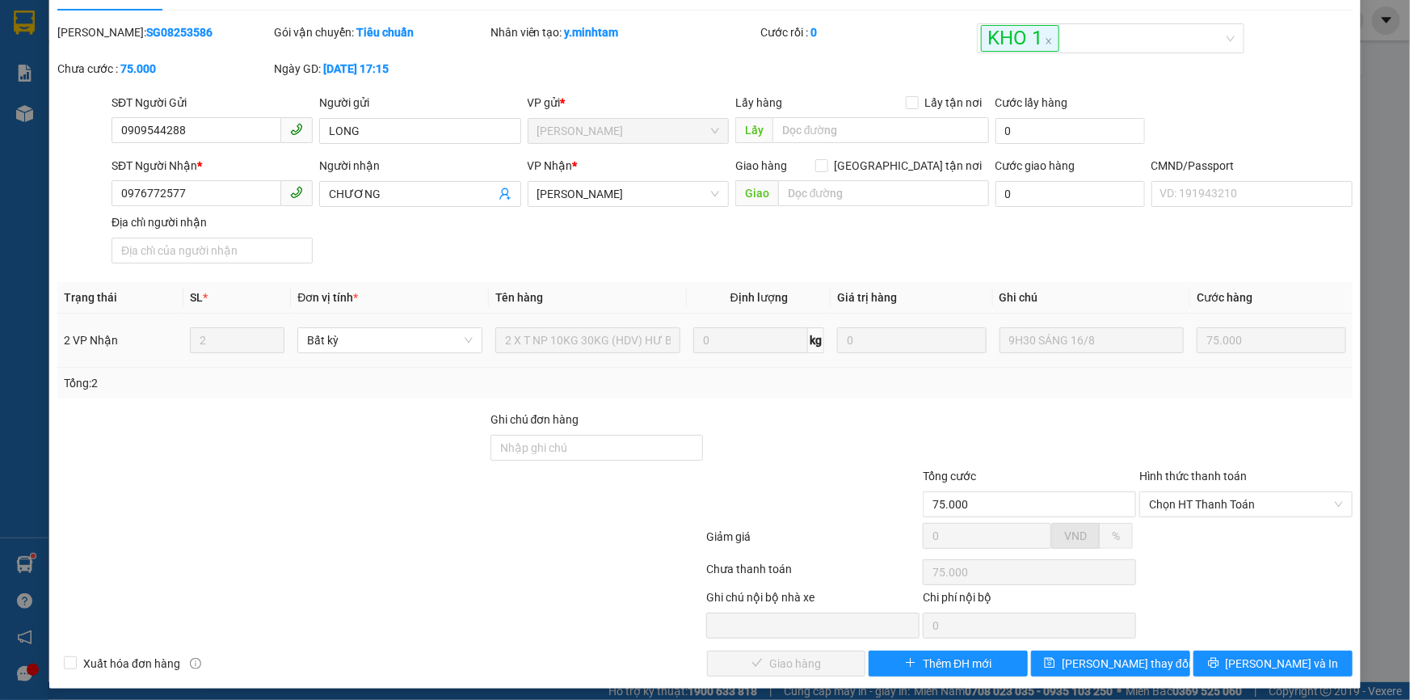
scroll to position [44, 0]
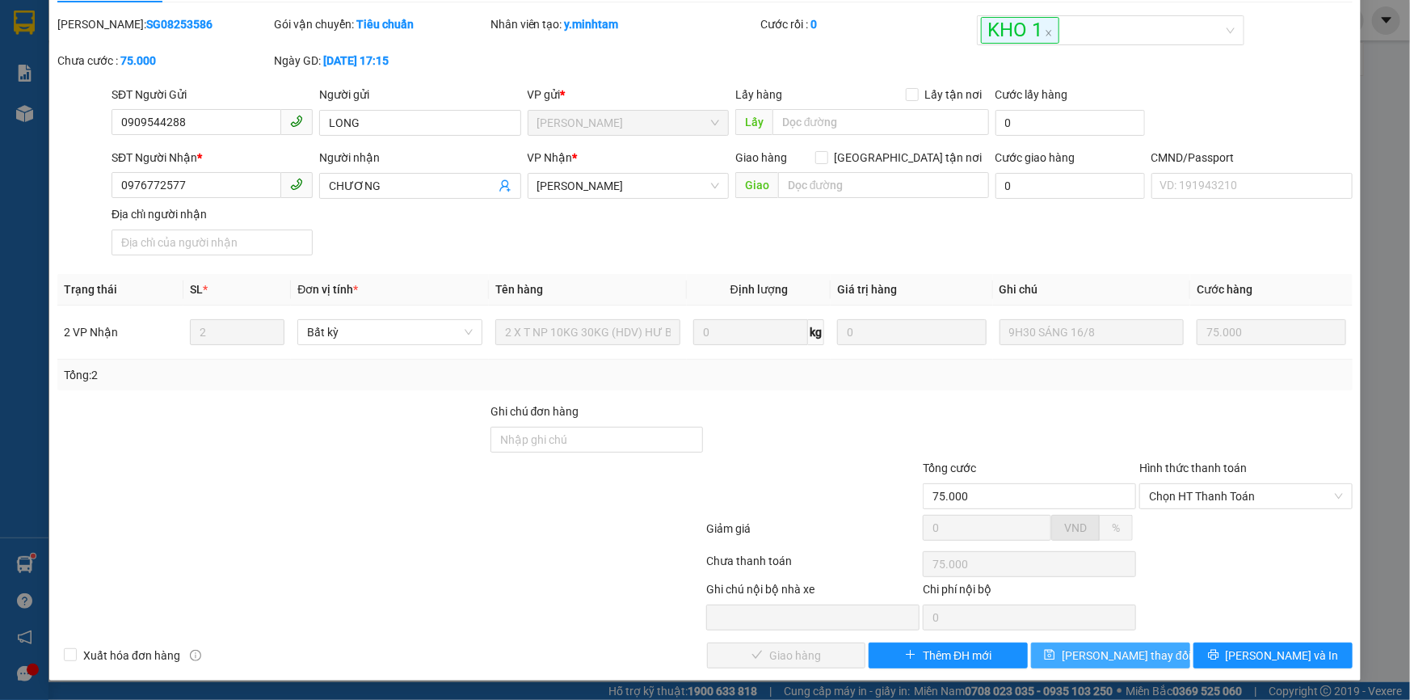
click at [1090, 655] on span "[PERSON_NAME] thay đổi" at bounding box center [1126, 655] width 129 height 18
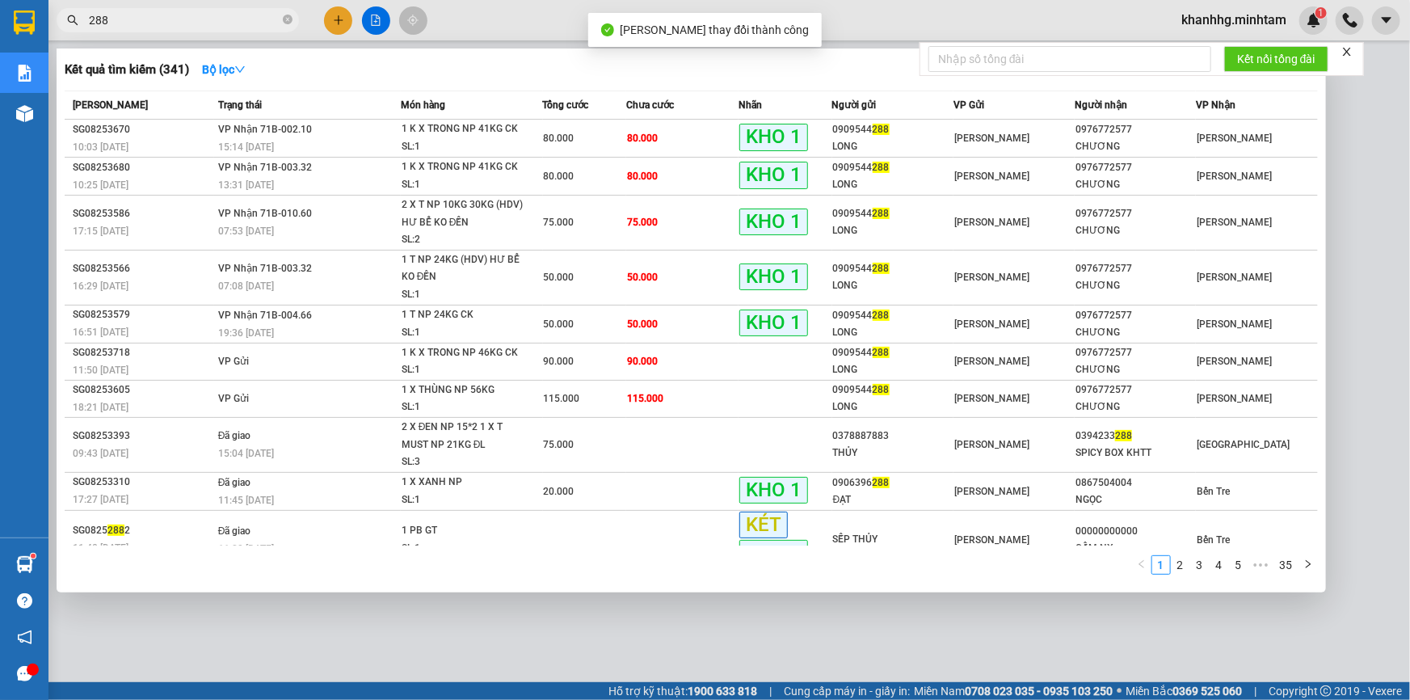
click at [198, 15] on input "288" at bounding box center [184, 20] width 191 height 18
click at [288, 18] on icon "close-circle" at bounding box center [288, 20] width 10 height 10
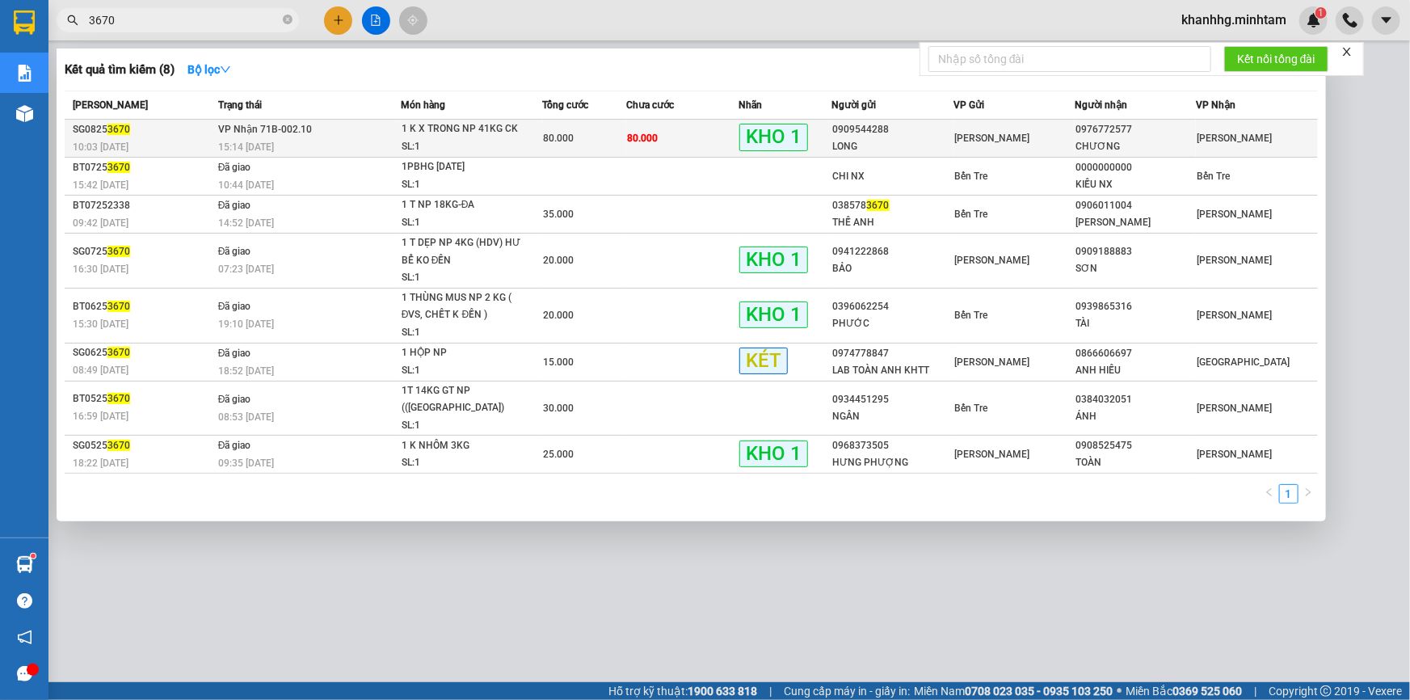
type input "3670"
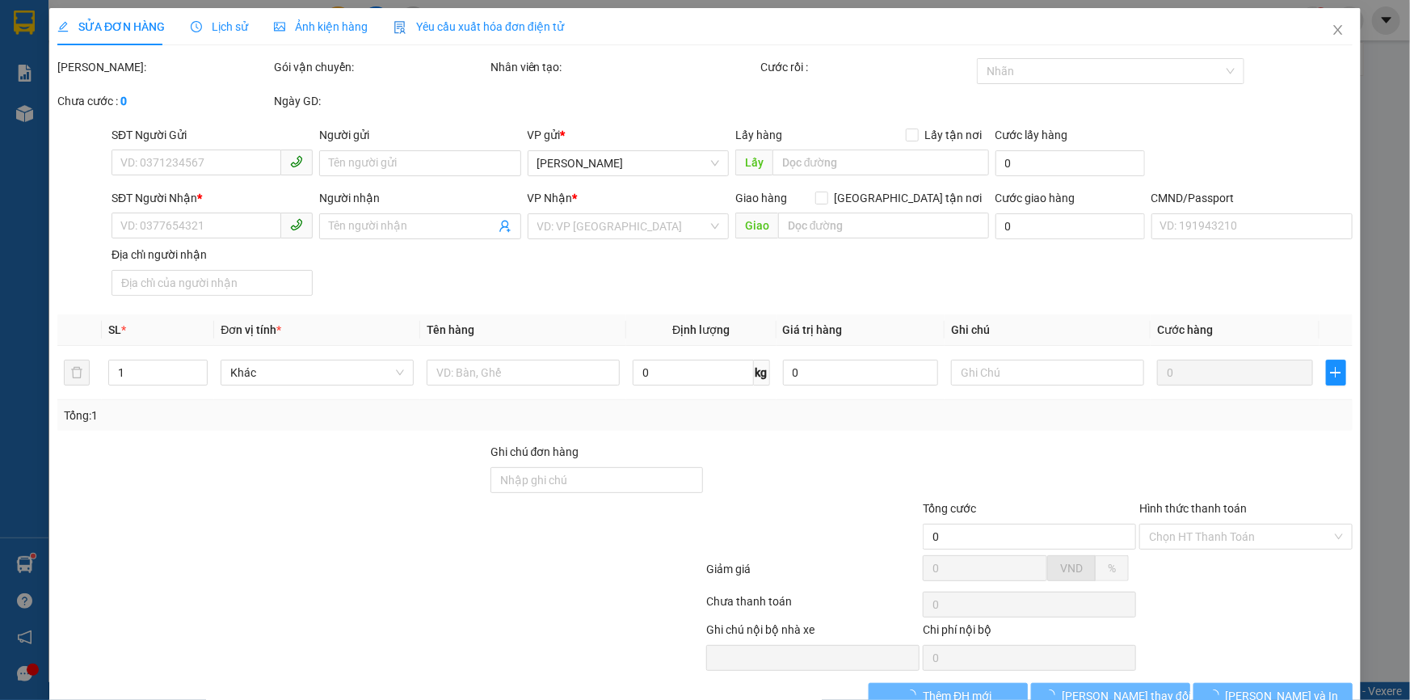
type input "0909544288"
type input "LONG"
type input "0976772577"
type input "CHƯƠNG"
type input "80.000"
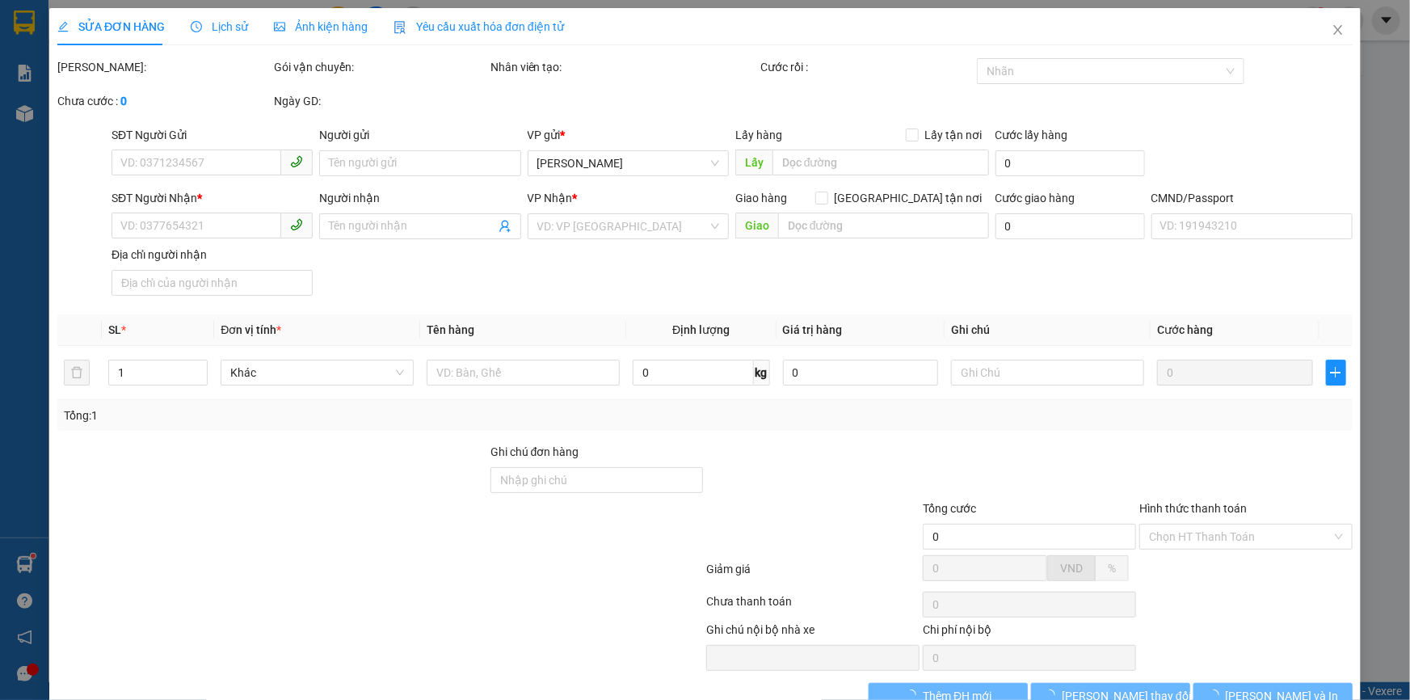
type input "80.000"
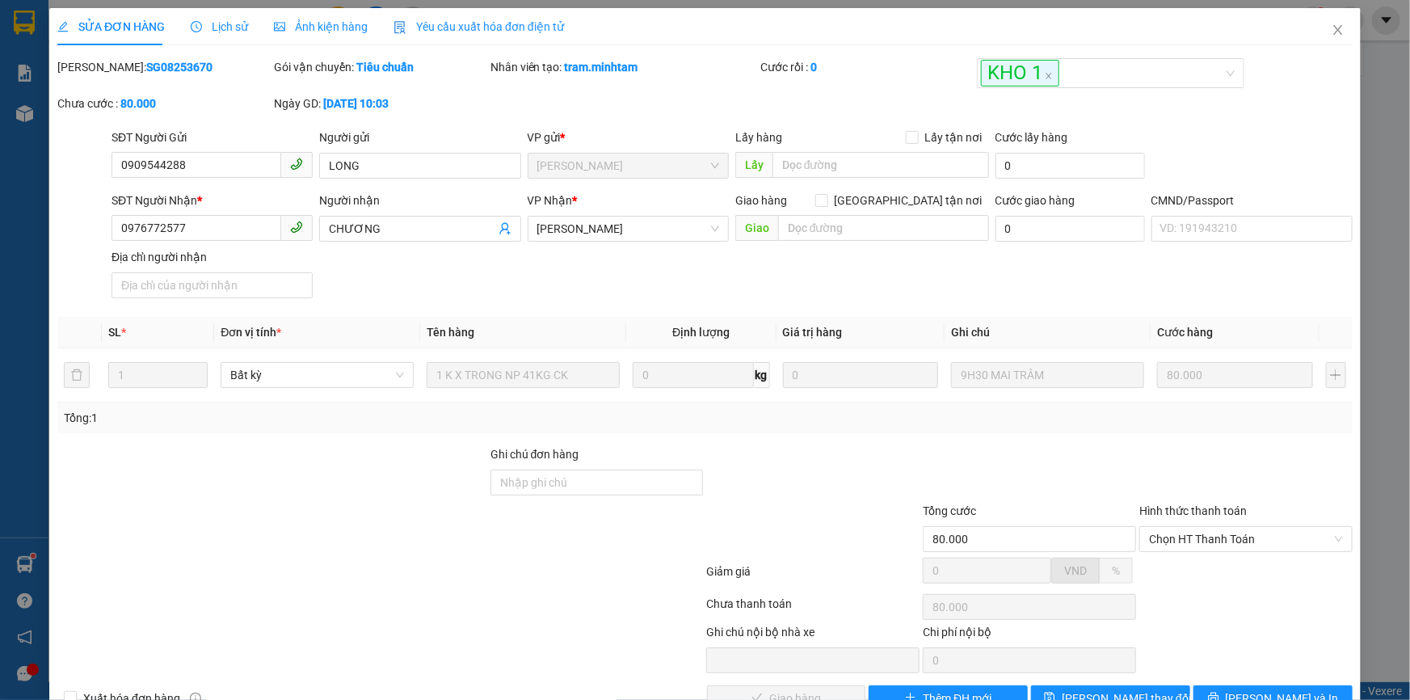
click at [541, 477] on input "Ghi chú đơn hàng" at bounding box center [597, 483] width 213 height 26
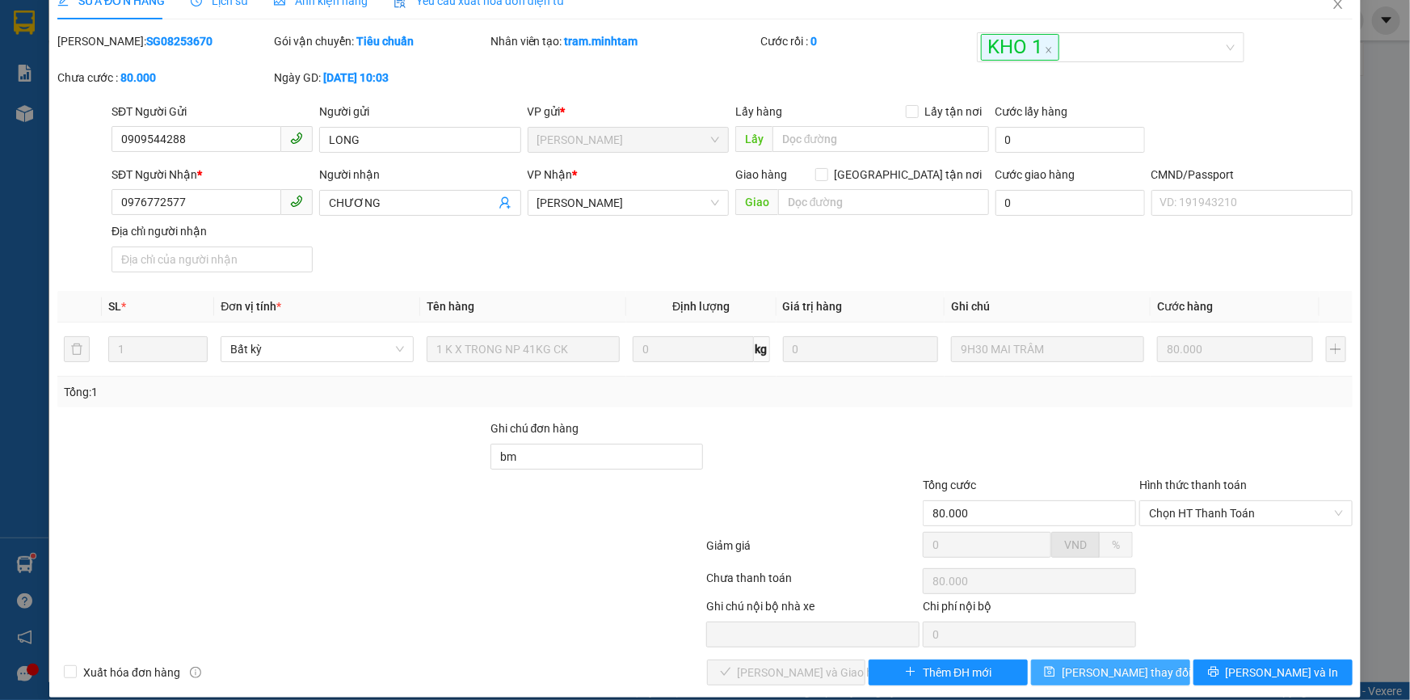
scroll to position [44, 0]
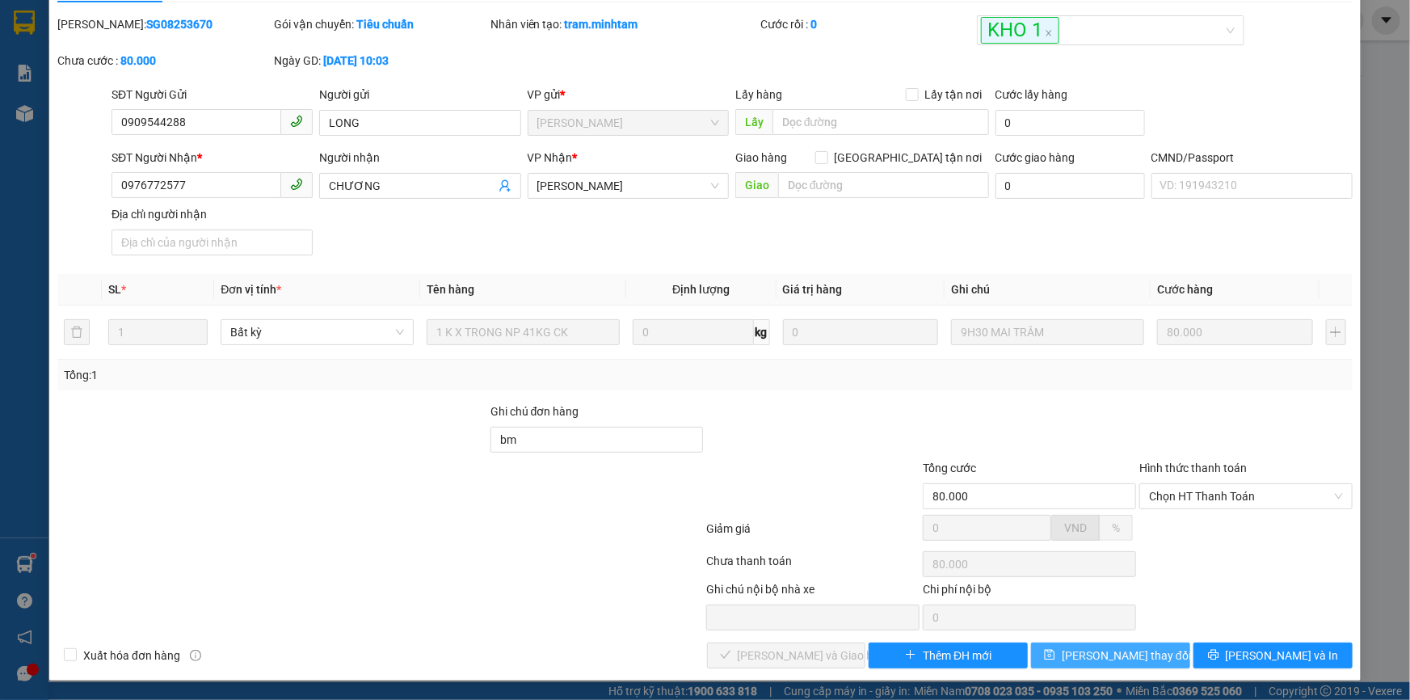
type input "bm"
click at [1101, 656] on span "Lưu thay đổi" at bounding box center [1126, 655] width 129 height 18
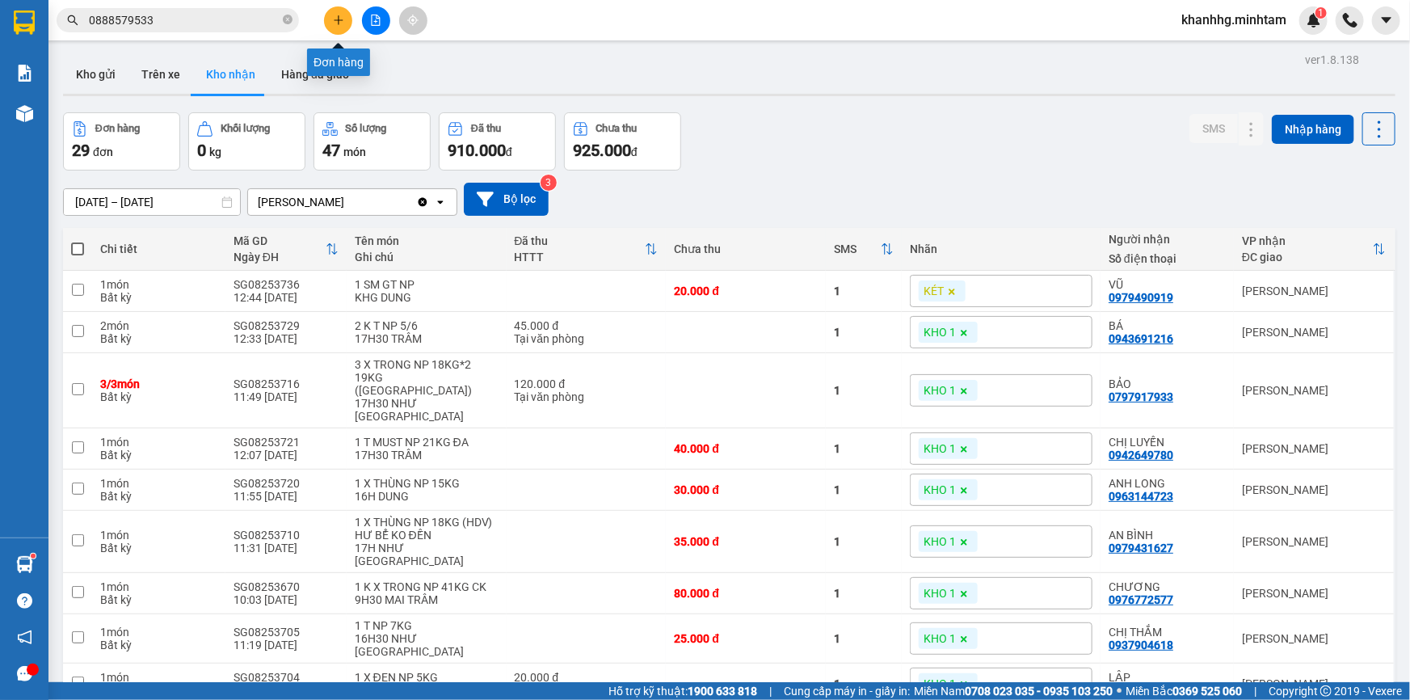
click at [345, 24] on button at bounding box center [338, 20] width 28 height 28
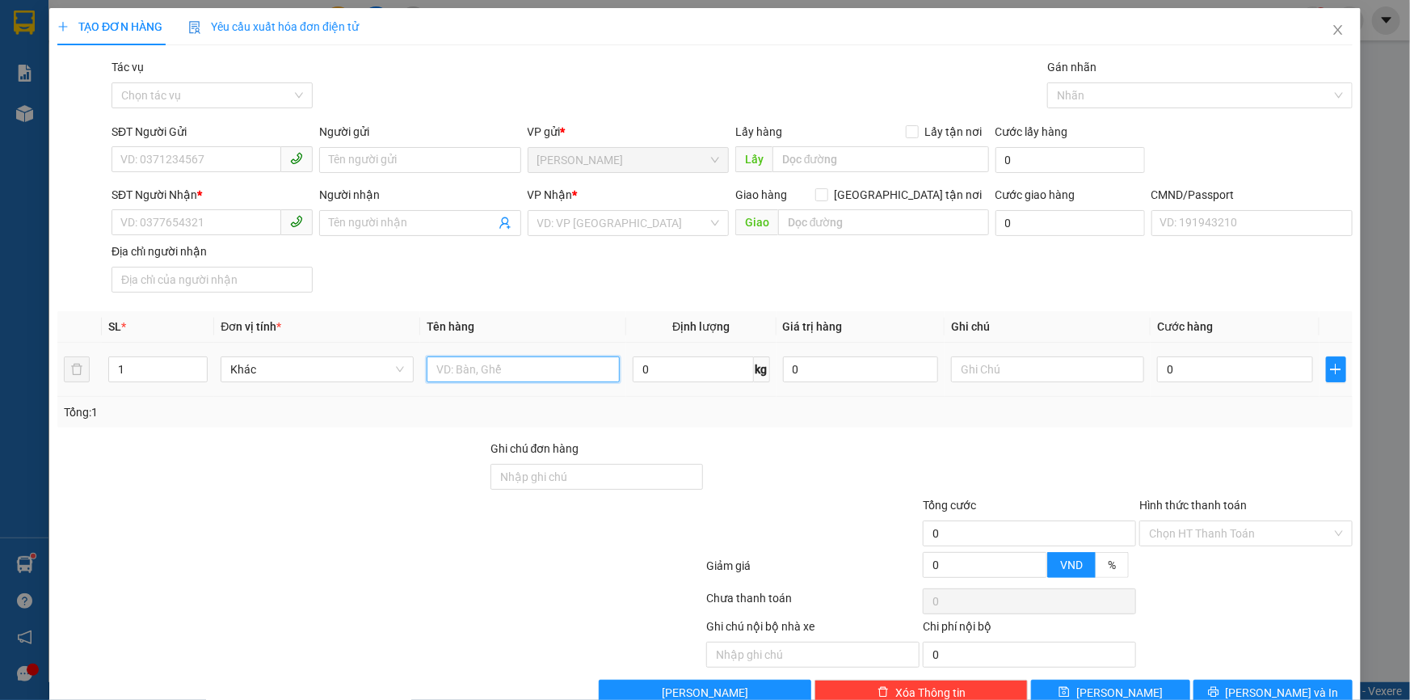
click at [471, 371] on input "text" at bounding box center [523, 369] width 193 height 26
type input "1t np 10kg _tn"
click at [209, 155] on input "SĐT Người Gửi" at bounding box center [197, 159] width 170 height 26
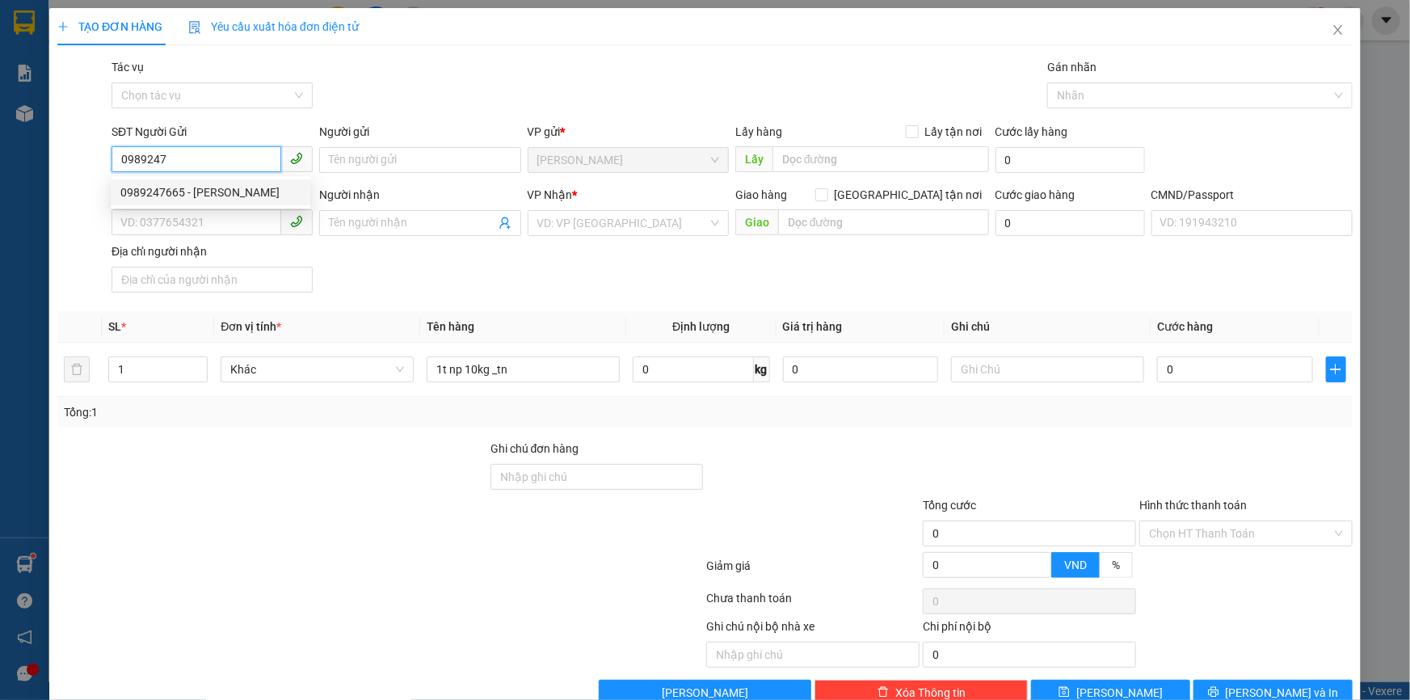
click at [198, 192] on div "0989247665 - NGỌC" at bounding box center [210, 192] width 180 height 18
type input "0989247665"
type input "NGỌC"
type input "0903909488"
type input "CẨM VÂN"
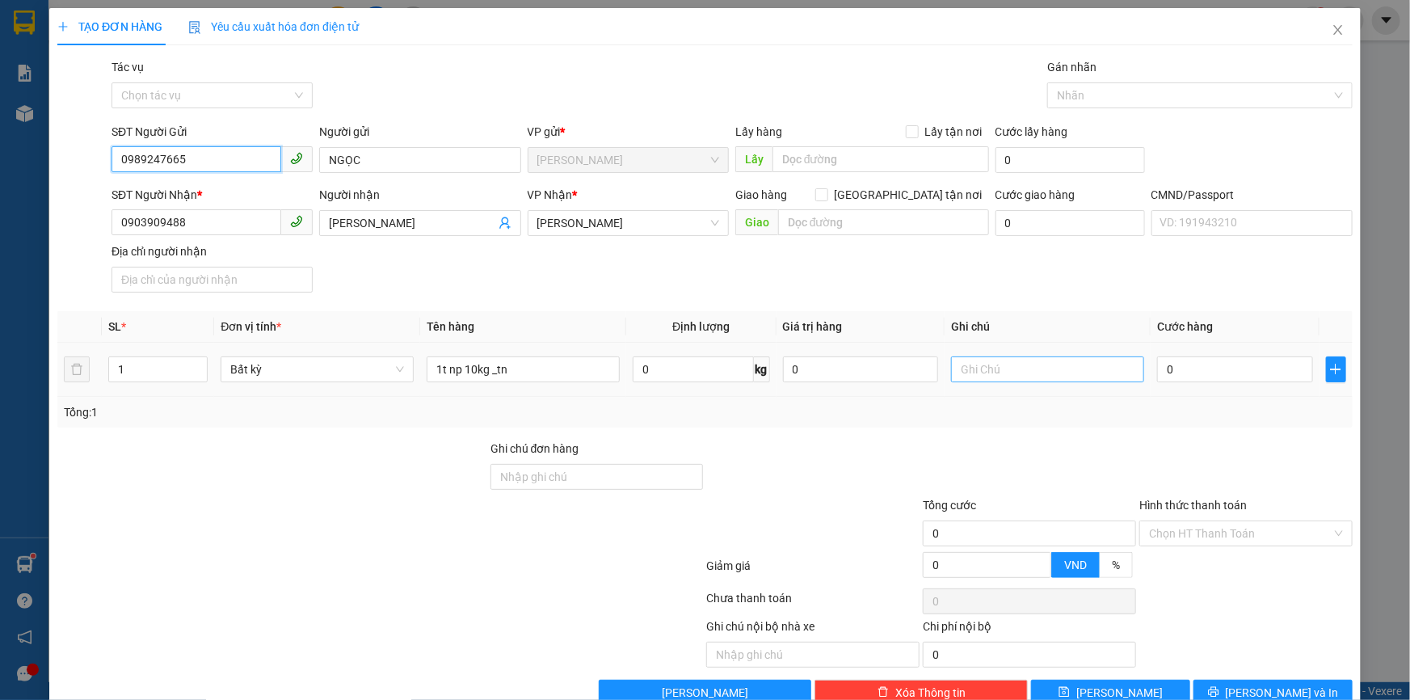
type input "0989247665"
click at [983, 368] on input "text" at bounding box center [1047, 369] width 193 height 26
type input "19h khanh"
click at [1187, 370] on input "0" at bounding box center [1235, 369] width 156 height 26
type input "003"
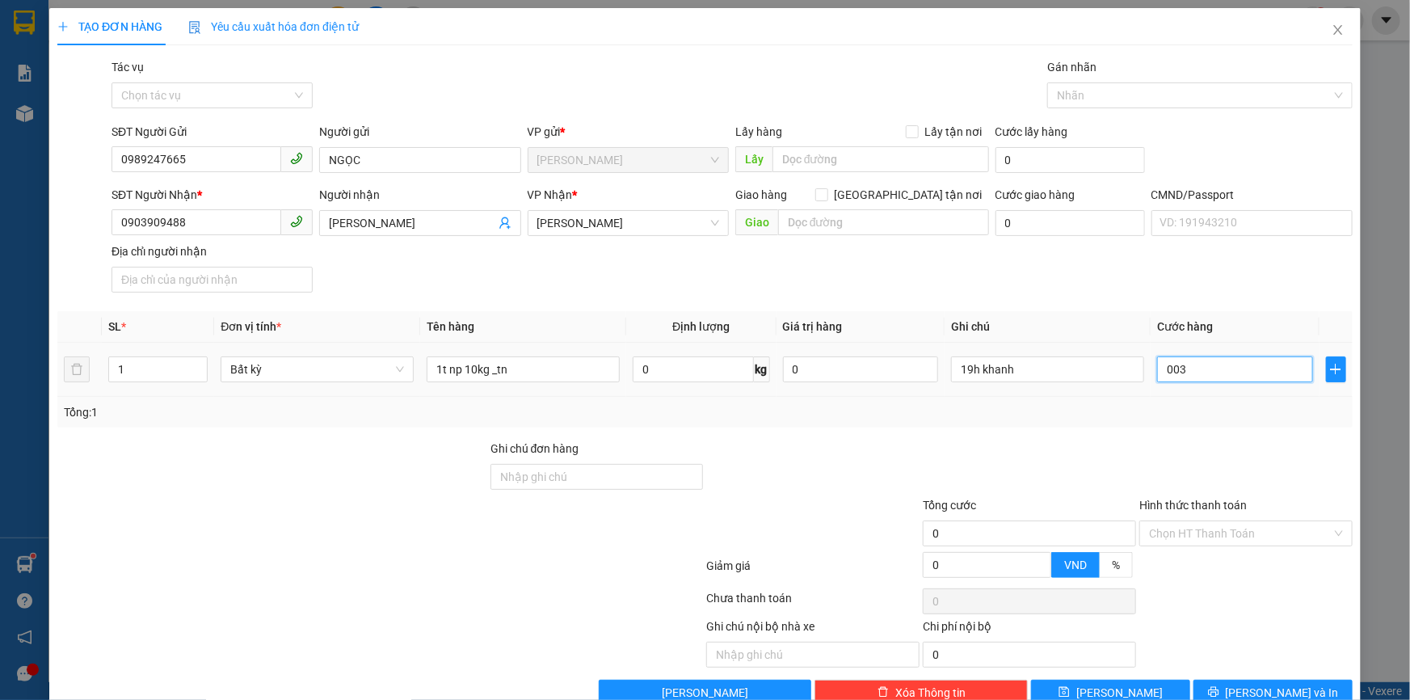
type input "3"
type input "0.030"
type input "30"
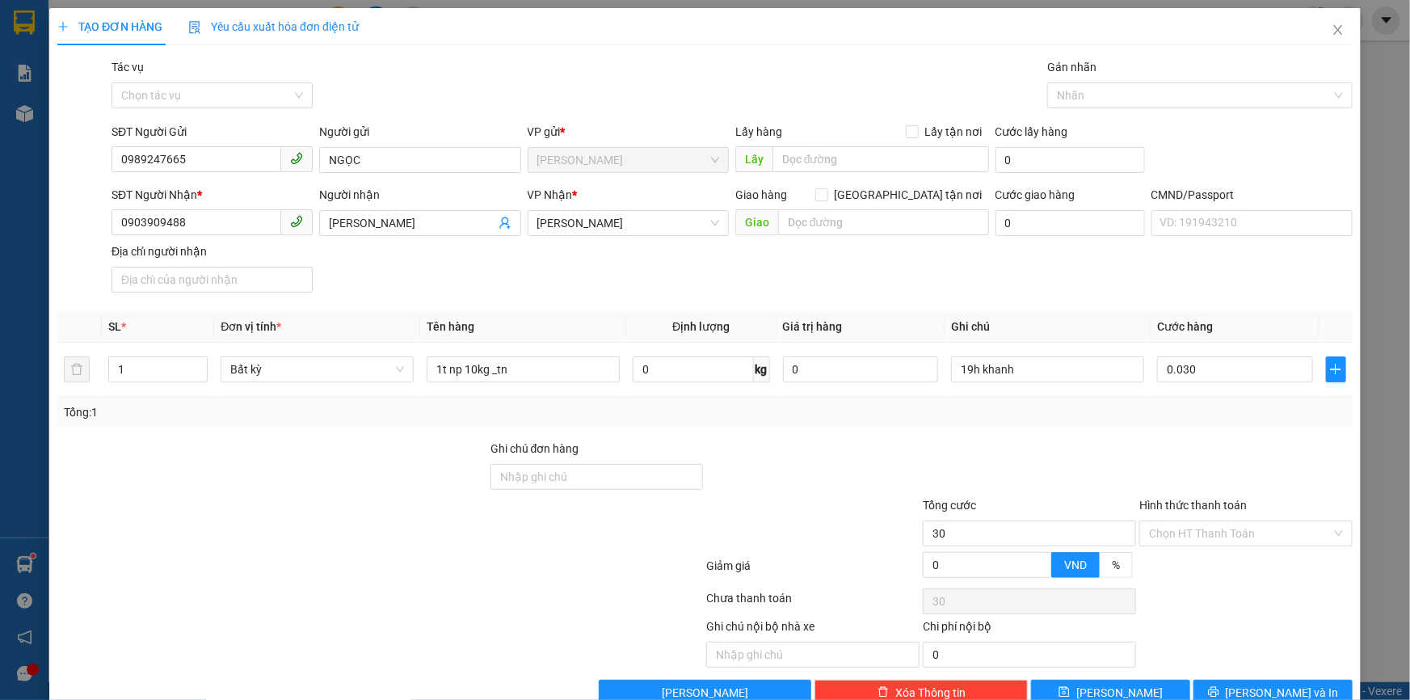
click at [1175, 430] on div "Transit Pickup Surcharge Ids Transit Deliver Surcharge Ids Transit Deliver Surc…" at bounding box center [704, 381] width 1295 height 647
type input "30.000"
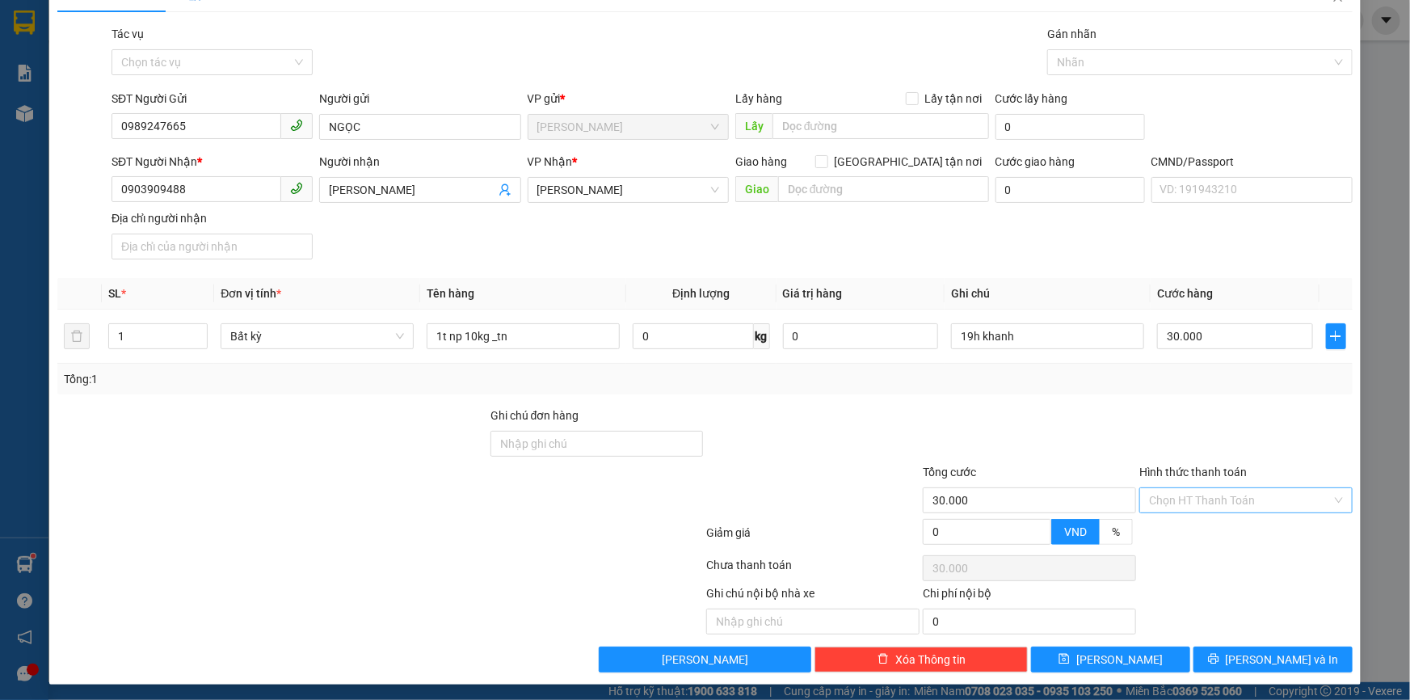
scroll to position [39, 0]
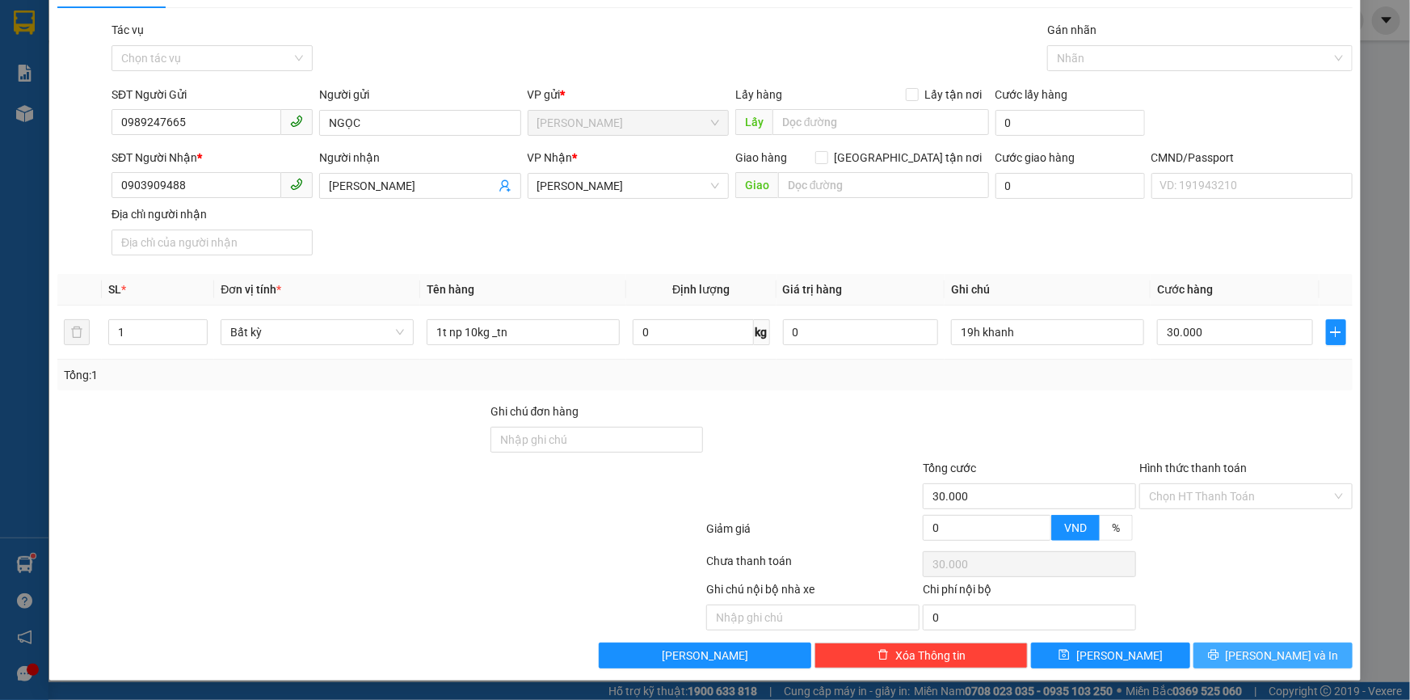
drag, startPoint x: 1220, startPoint y: 647, endPoint x: 1232, endPoint y: 653, distance: 12.6
click at [1221, 646] on button "Lưu và In" at bounding box center [1273, 655] width 159 height 26
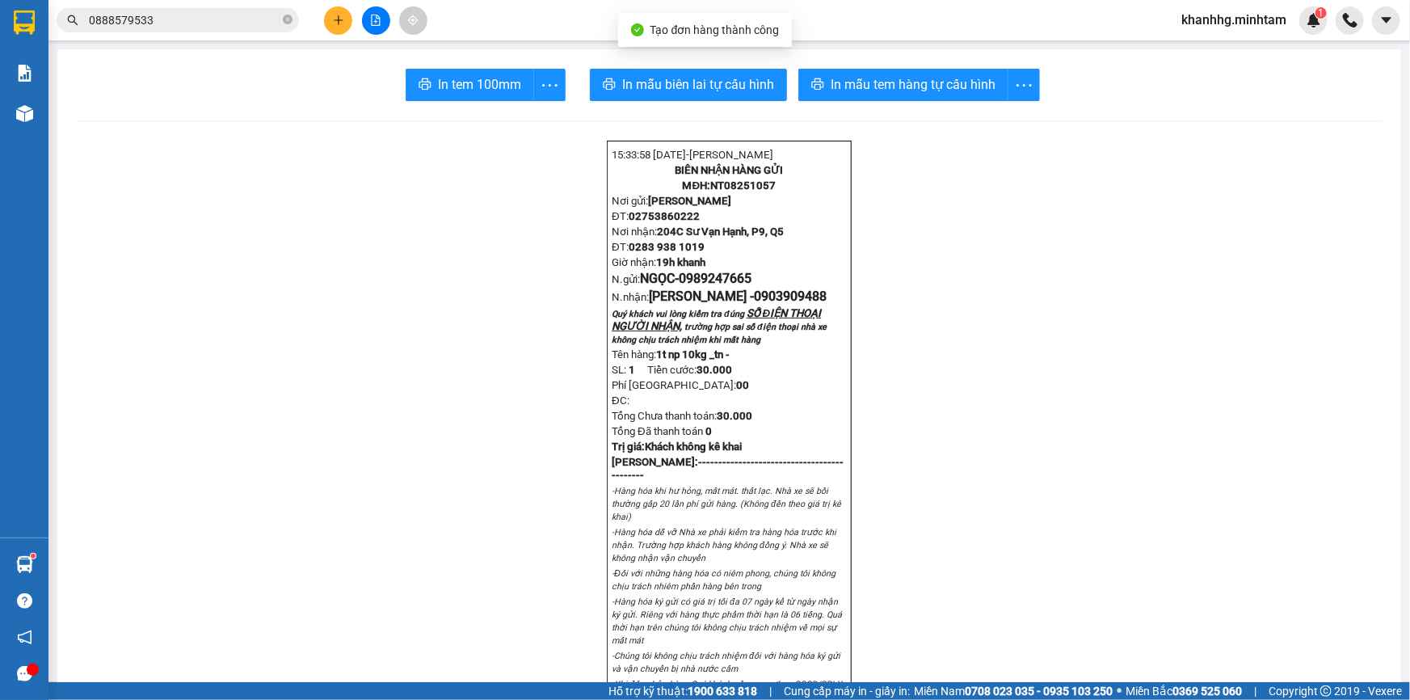
click at [901, 90] on span "In mẫu tem hàng tự cấu hình" at bounding box center [913, 84] width 165 height 20
click at [516, 74] on button "In tem 100mm" at bounding box center [470, 85] width 128 height 32
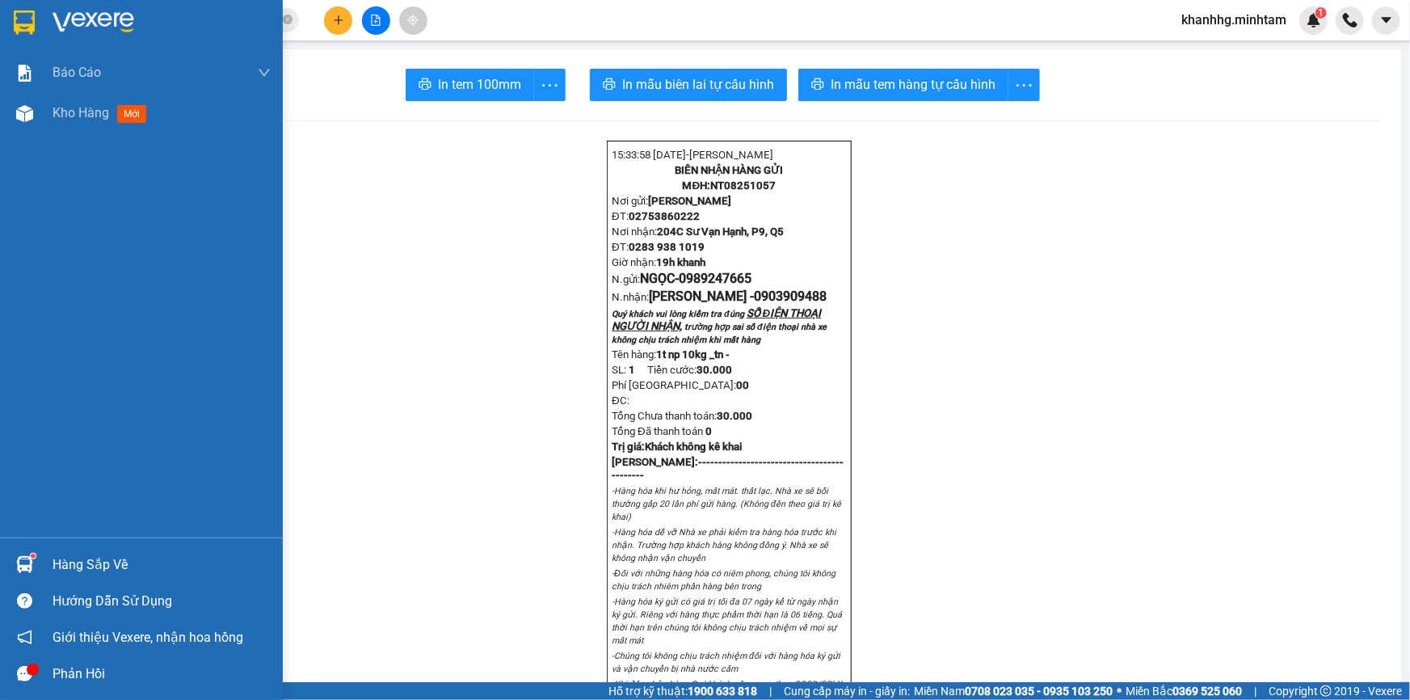
click at [32, 554] on sup at bounding box center [33, 556] width 5 height 5
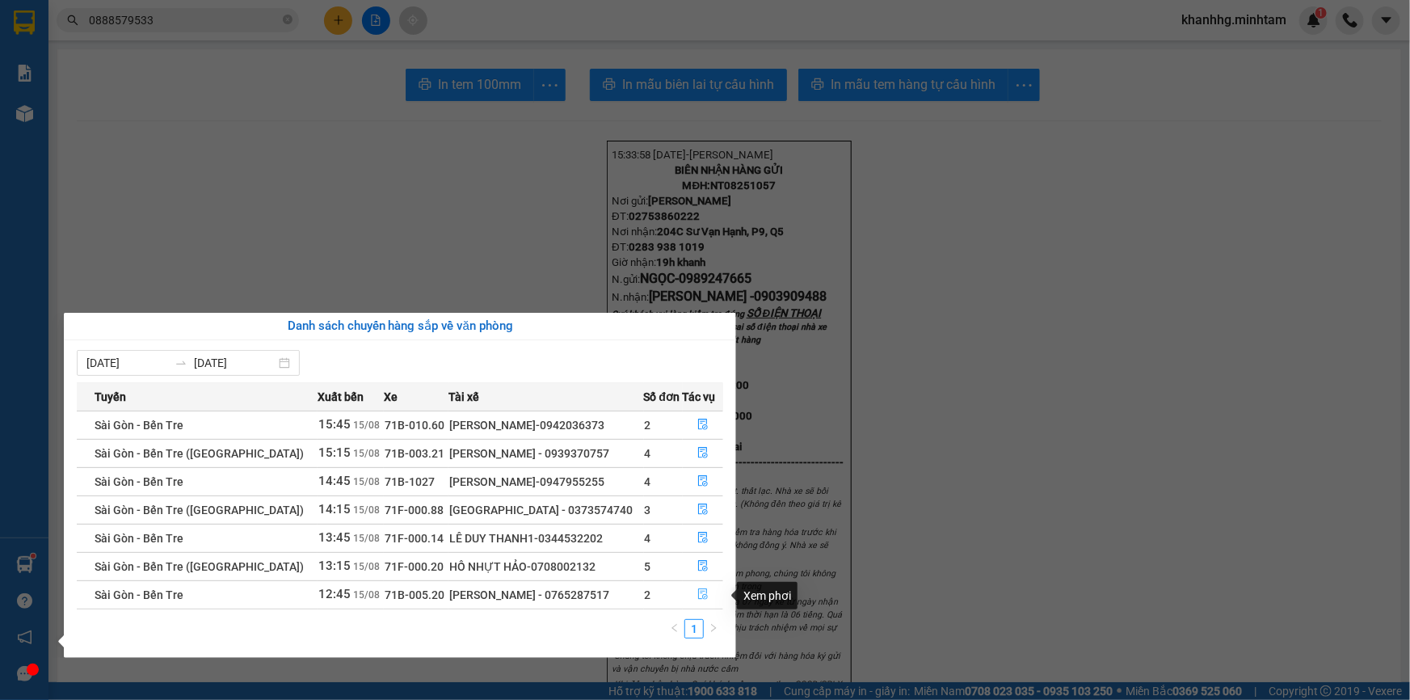
click at [697, 590] on icon "file-done" at bounding box center [702, 593] width 11 height 11
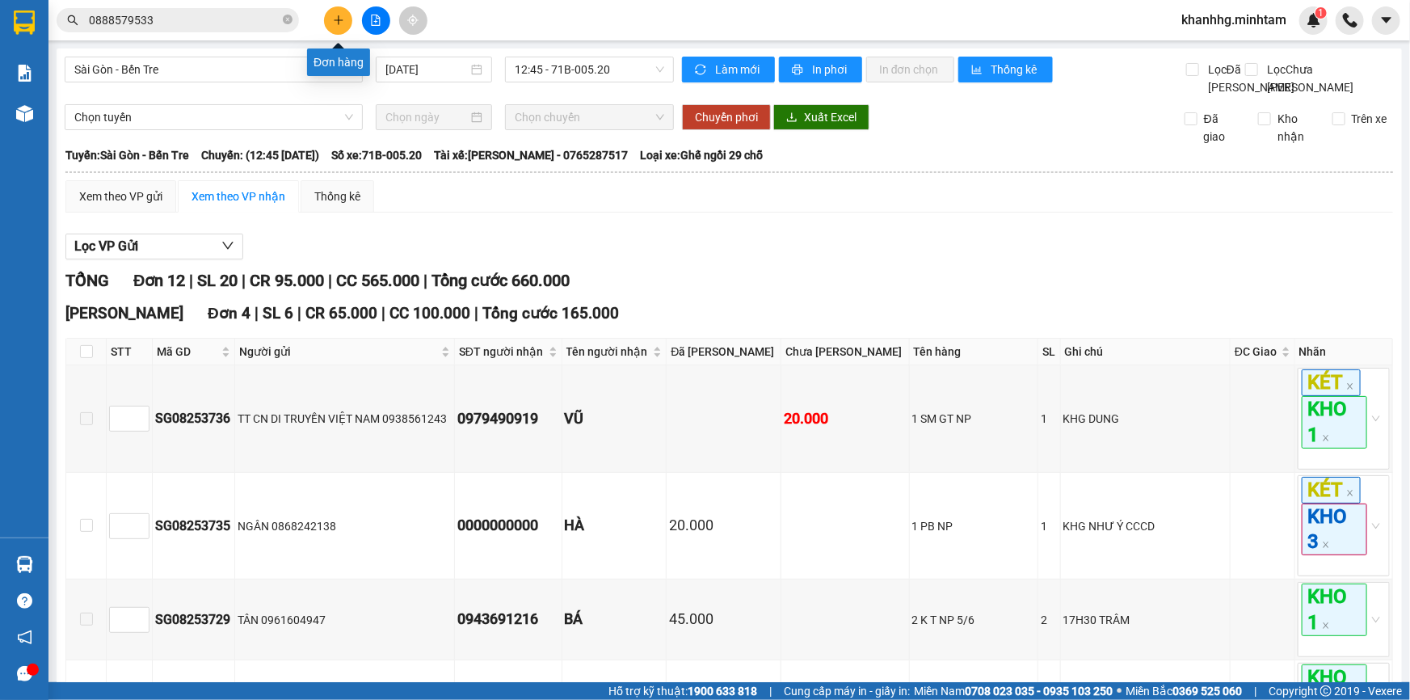
click at [345, 18] on button at bounding box center [338, 20] width 28 height 28
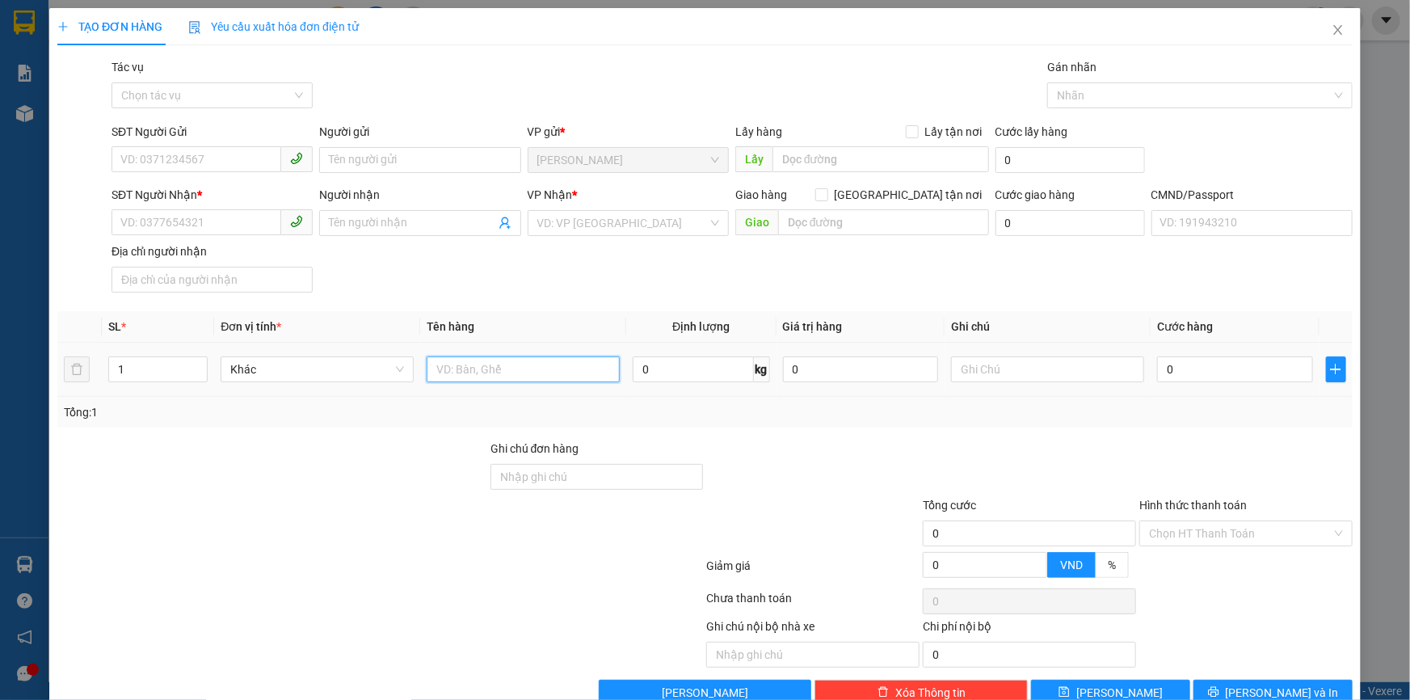
click at [478, 372] on input "text" at bounding box center [523, 369] width 193 height 26
type input "1"
click at [1319, 29] on span "Close" at bounding box center [1338, 30] width 45 height 45
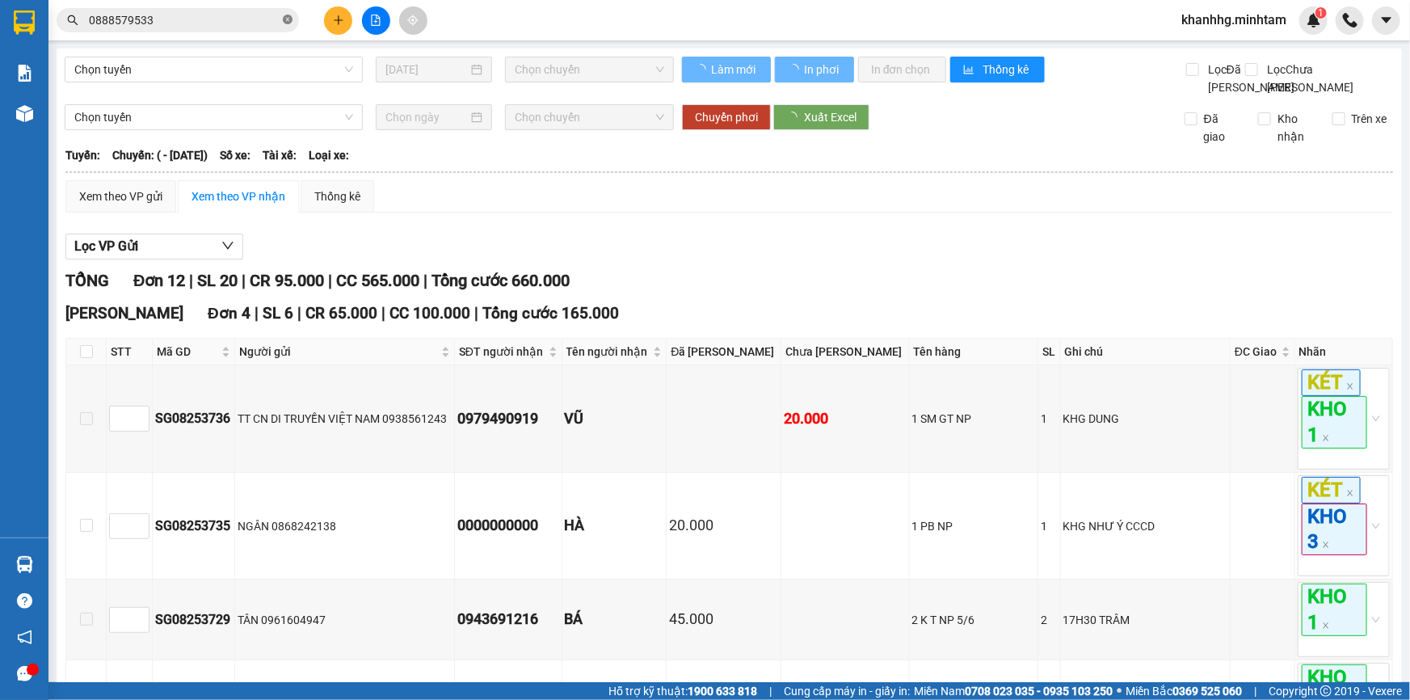
click at [288, 20] on icon "close-circle" at bounding box center [288, 20] width 10 height 10
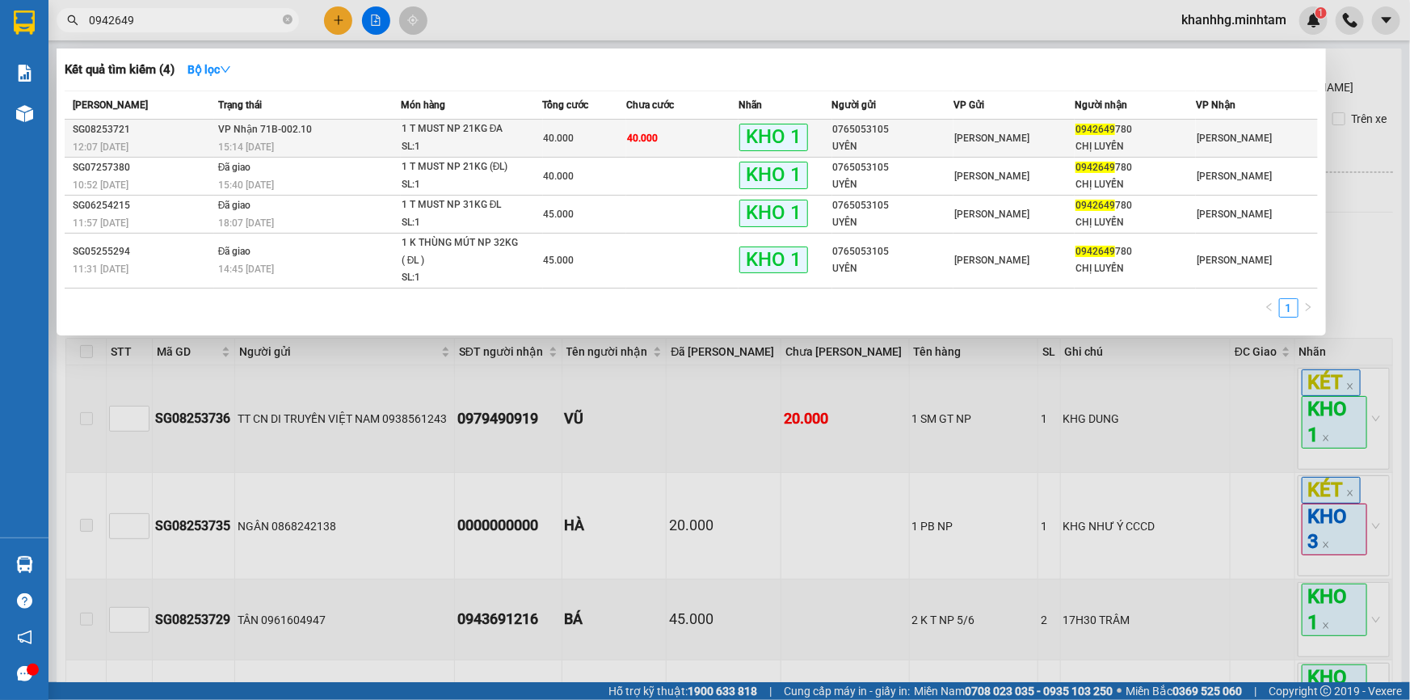
type input "0942649"
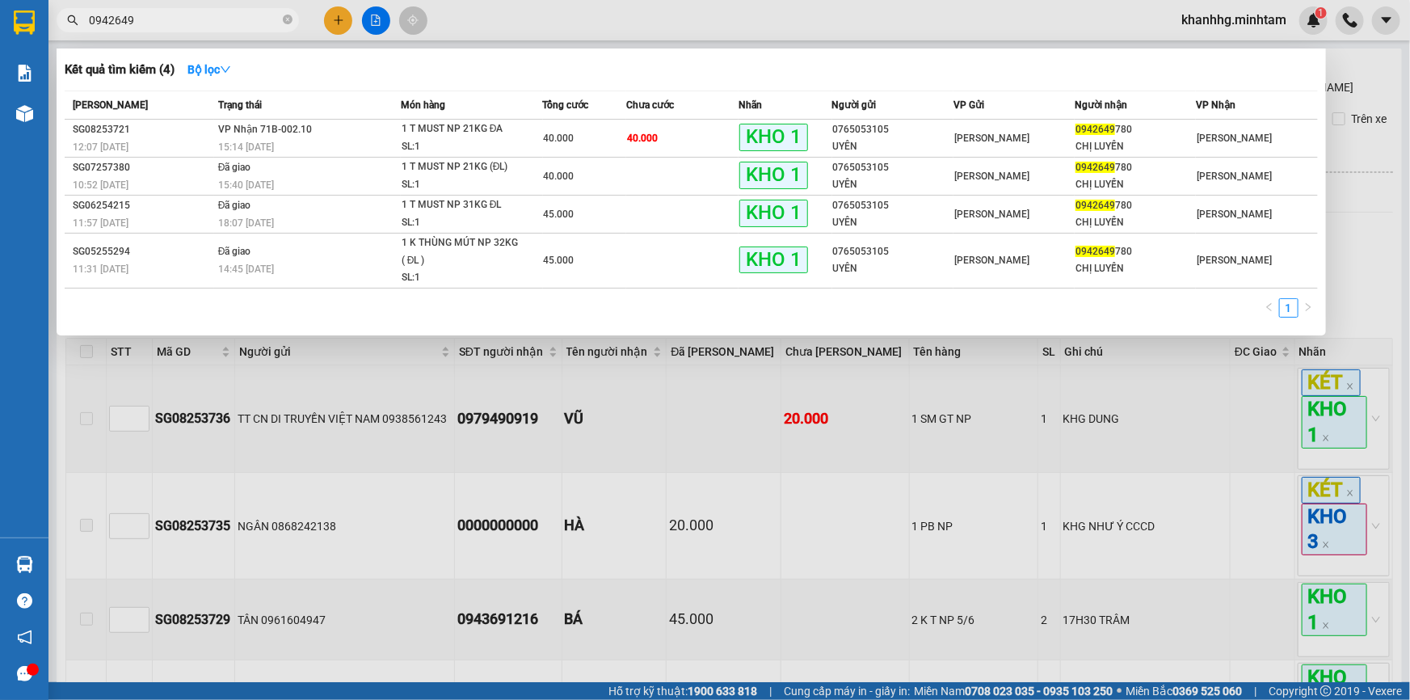
click at [1093, 129] on span "0942649" at bounding box center [1096, 129] width 40 height 11
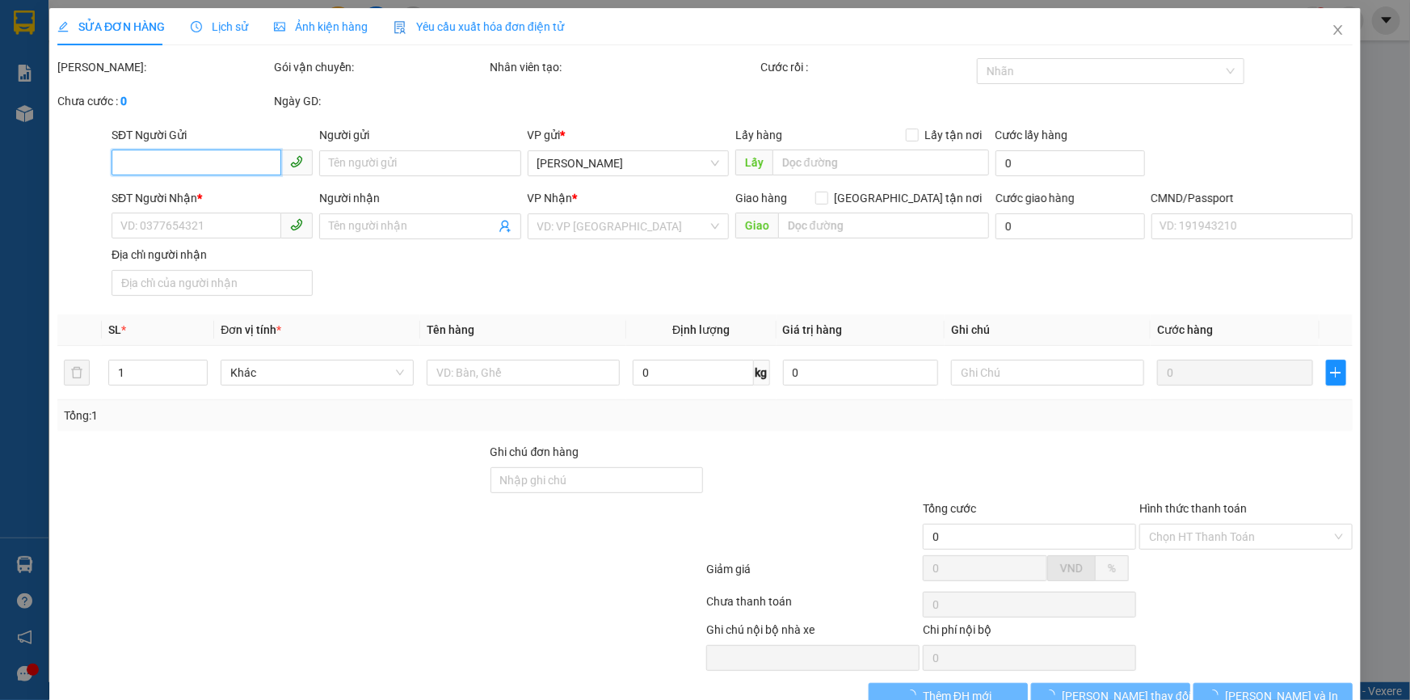
type input "0765053105"
type input "UYÊN"
type input "0942649780"
type input "CHỊ LUYẾN"
type input "knm"
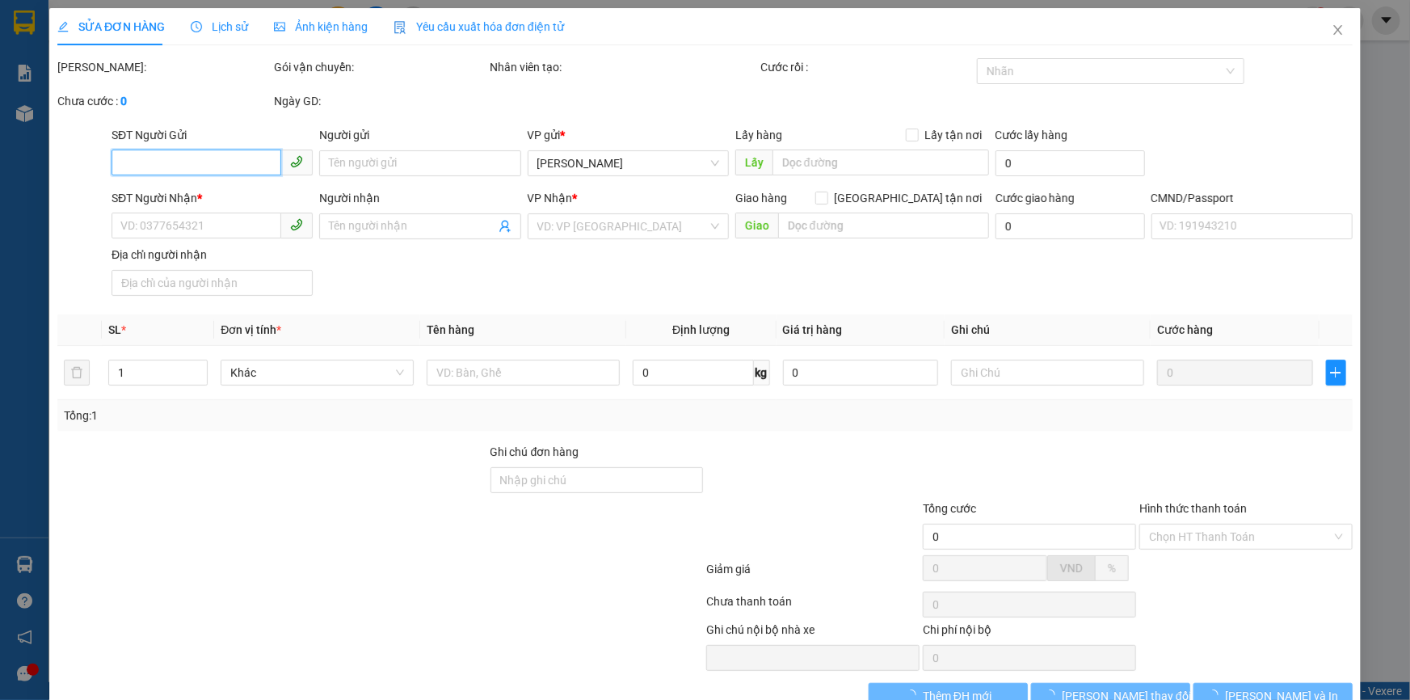
type input "40.000"
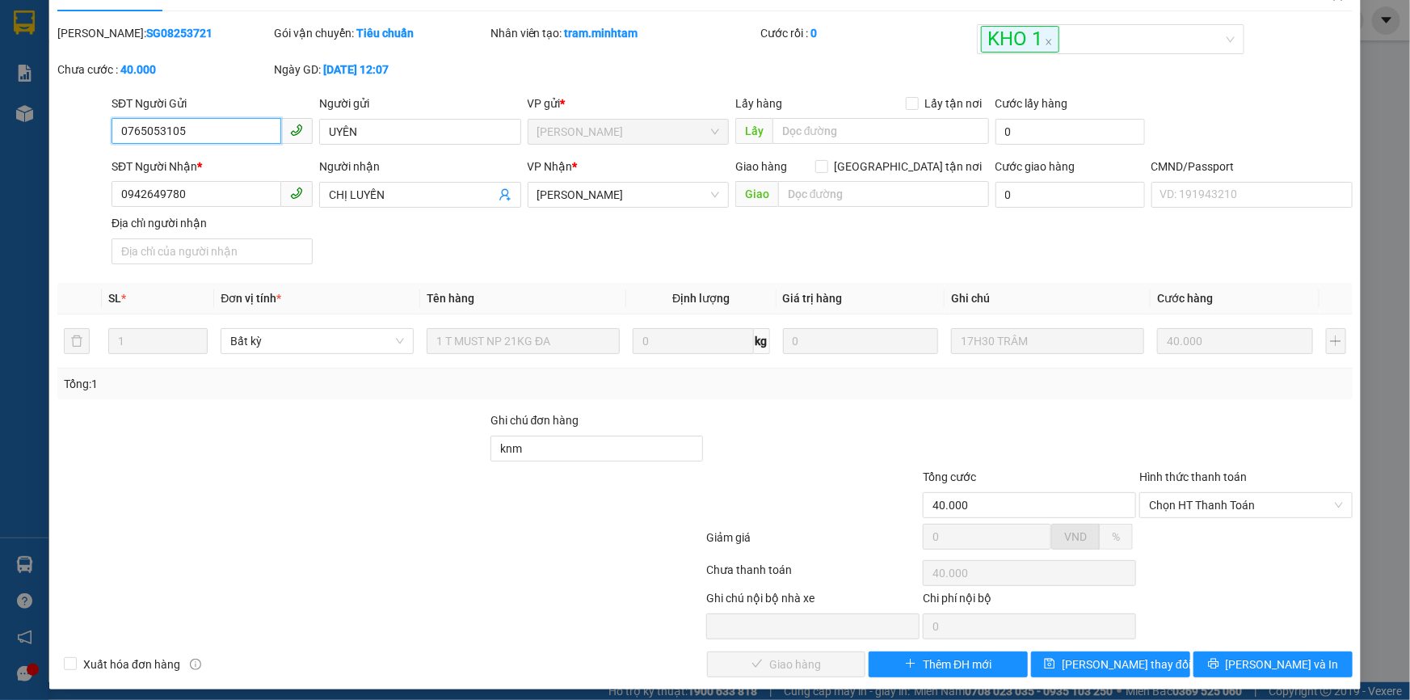
scroll to position [44, 0]
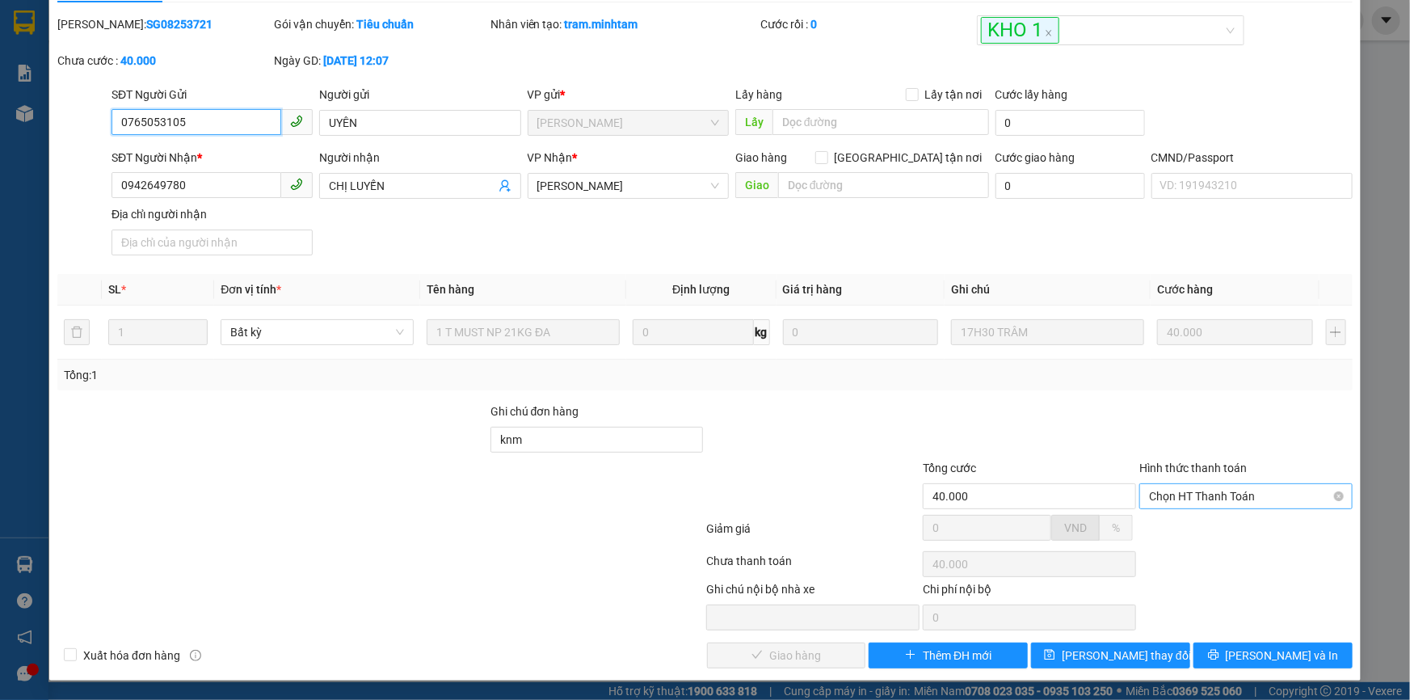
click at [1174, 490] on span "Chọn HT Thanh Toán" at bounding box center [1246, 496] width 194 height 24
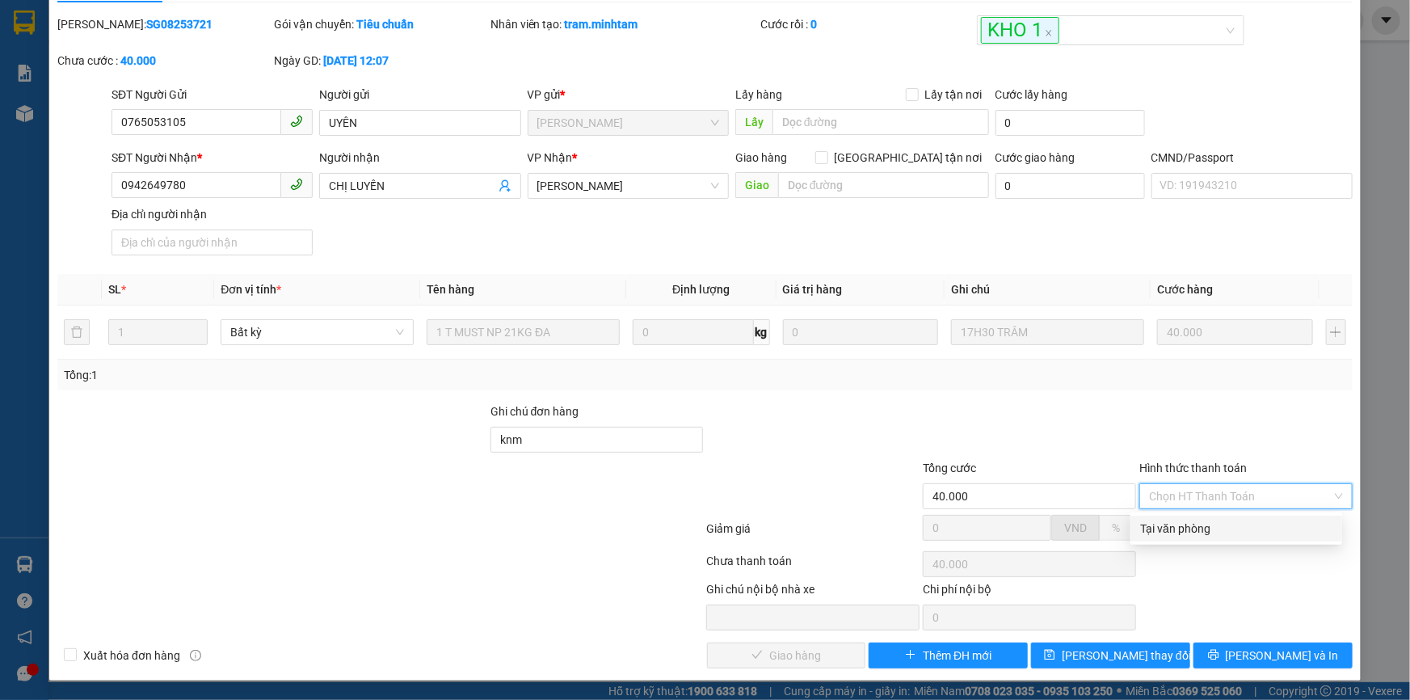
click at [1162, 524] on div "Tại văn phòng" at bounding box center [1236, 529] width 192 height 18
type input "0"
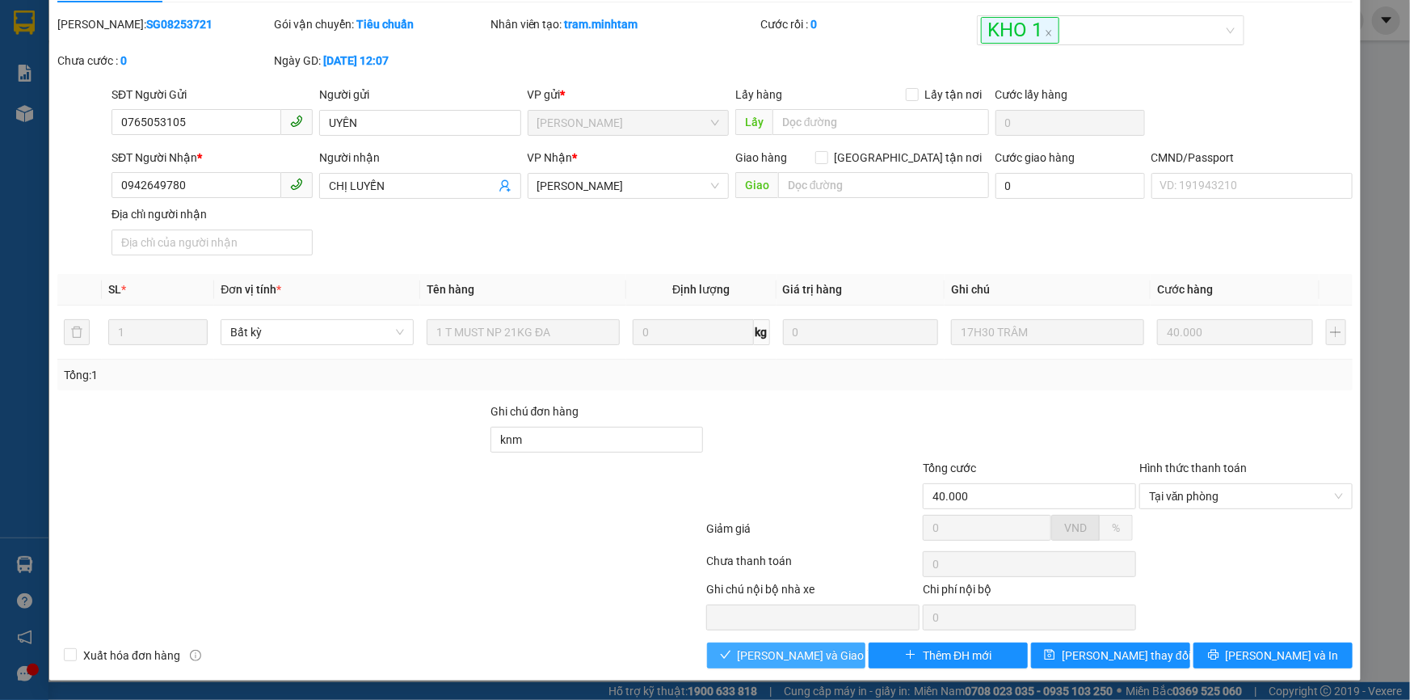
click at [807, 655] on span "Lưu và Giao hàng" at bounding box center [815, 655] width 155 height 18
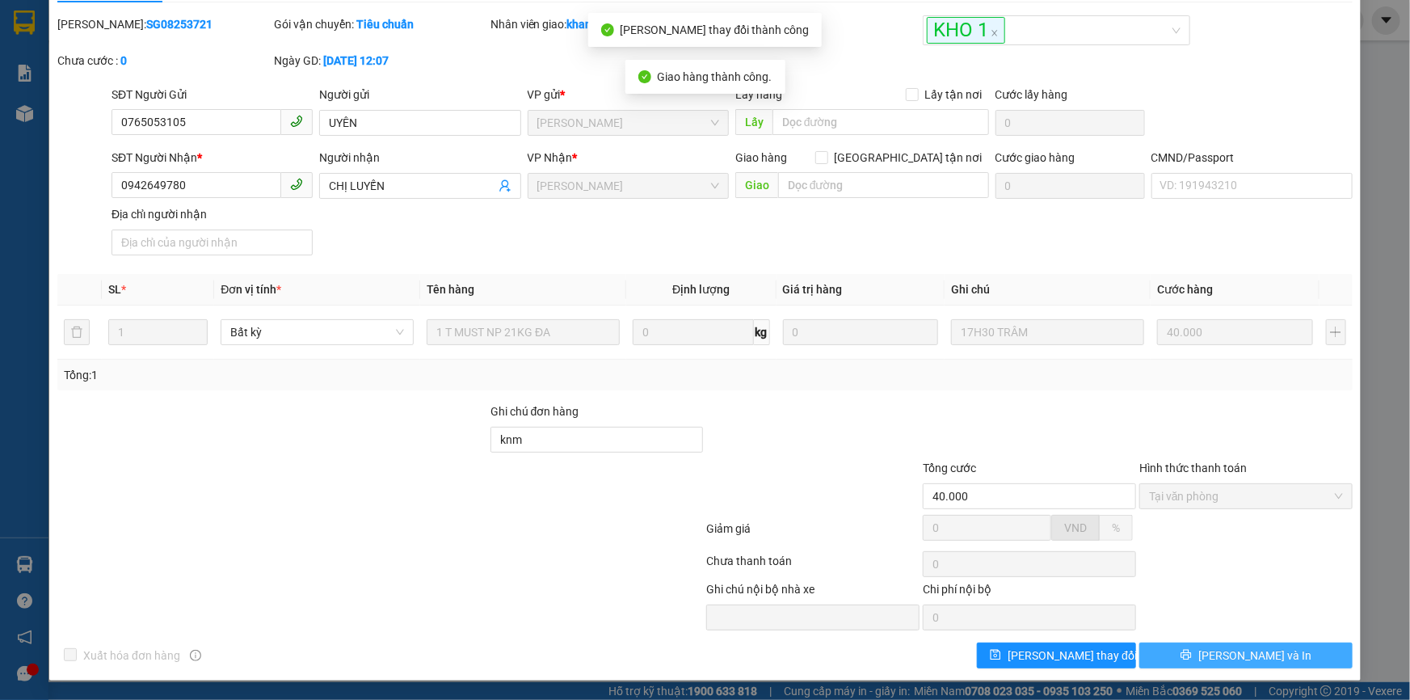
click at [1168, 655] on button "Lưu và In" at bounding box center [1245, 655] width 213 height 26
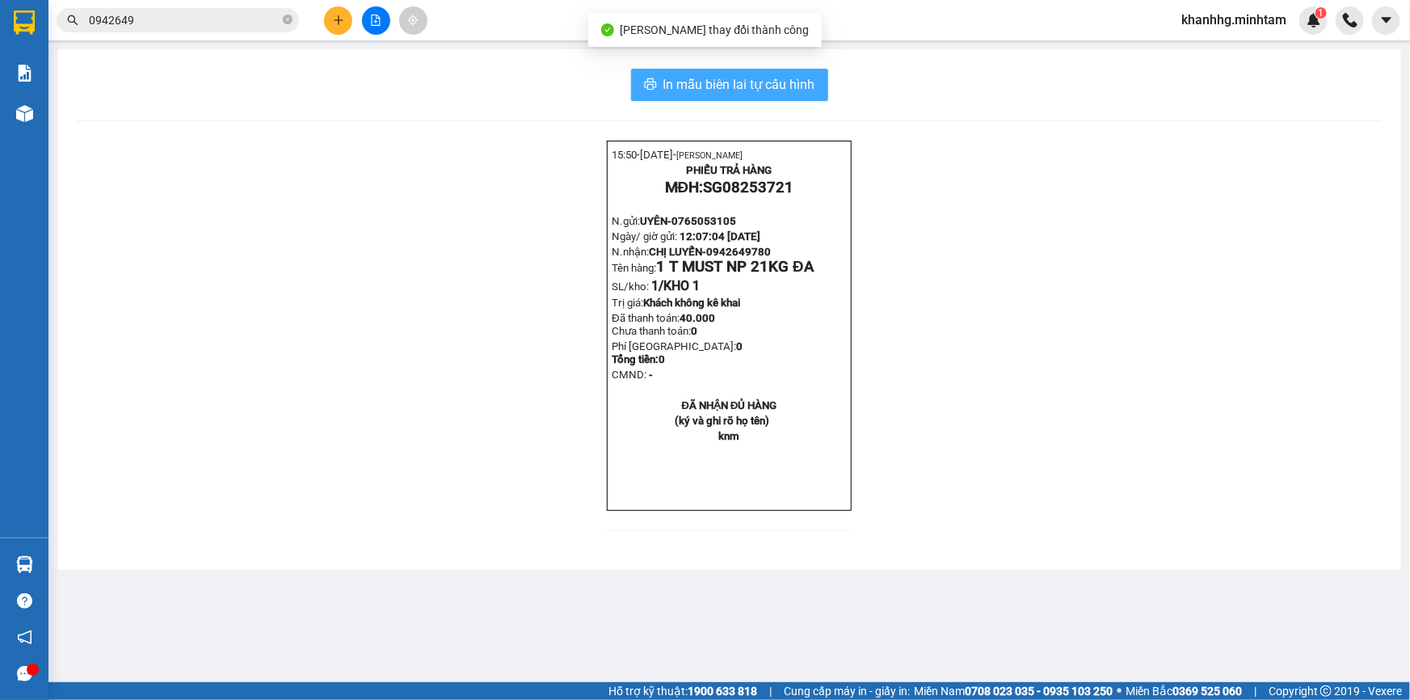
click at [722, 72] on button "In mẫu biên lai tự cấu hình" at bounding box center [729, 85] width 197 height 32
click at [796, 105] on div "In mẫu biên lai tự cấu hình 15:50- 15-08-2025- ĐINH THỊ MỘNG KHANH PHIẾU TRẢ HÀ…" at bounding box center [729, 309] width 1344 height 520
click at [775, 82] on span "In mẫu biên lai tự cấu hình" at bounding box center [739, 84] width 152 height 20
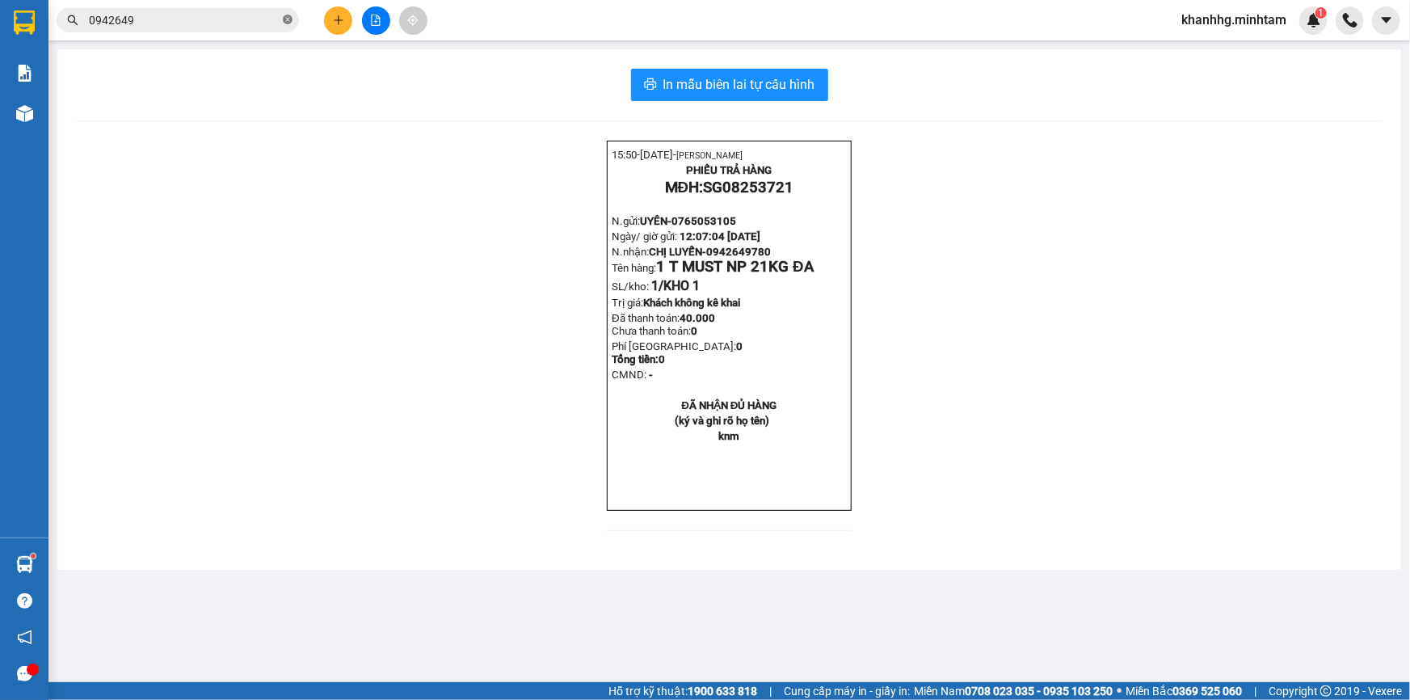
click at [287, 19] on icon "close-circle" at bounding box center [288, 20] width 10 height 10
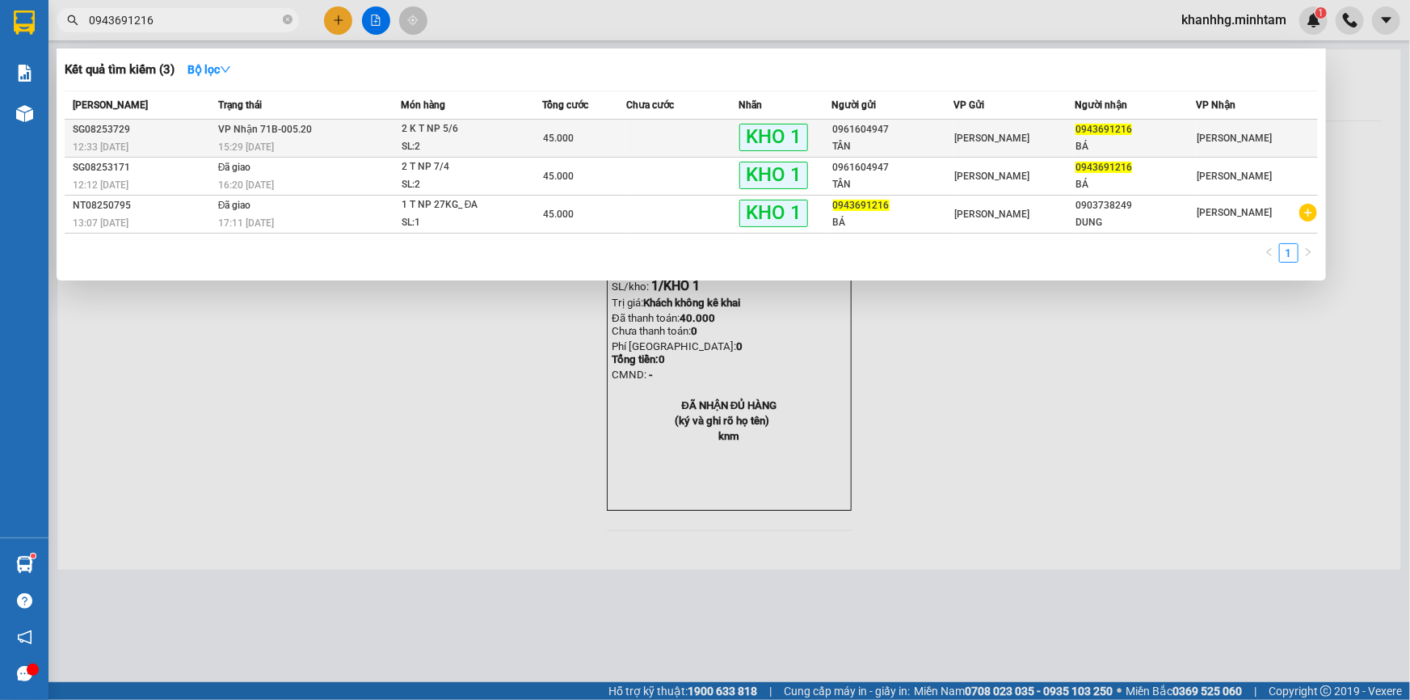
type input "0943691216"
click at [1005, 133] on span "[PERSON_NAME]" at bounding box center [991, 138] width 75 height 11
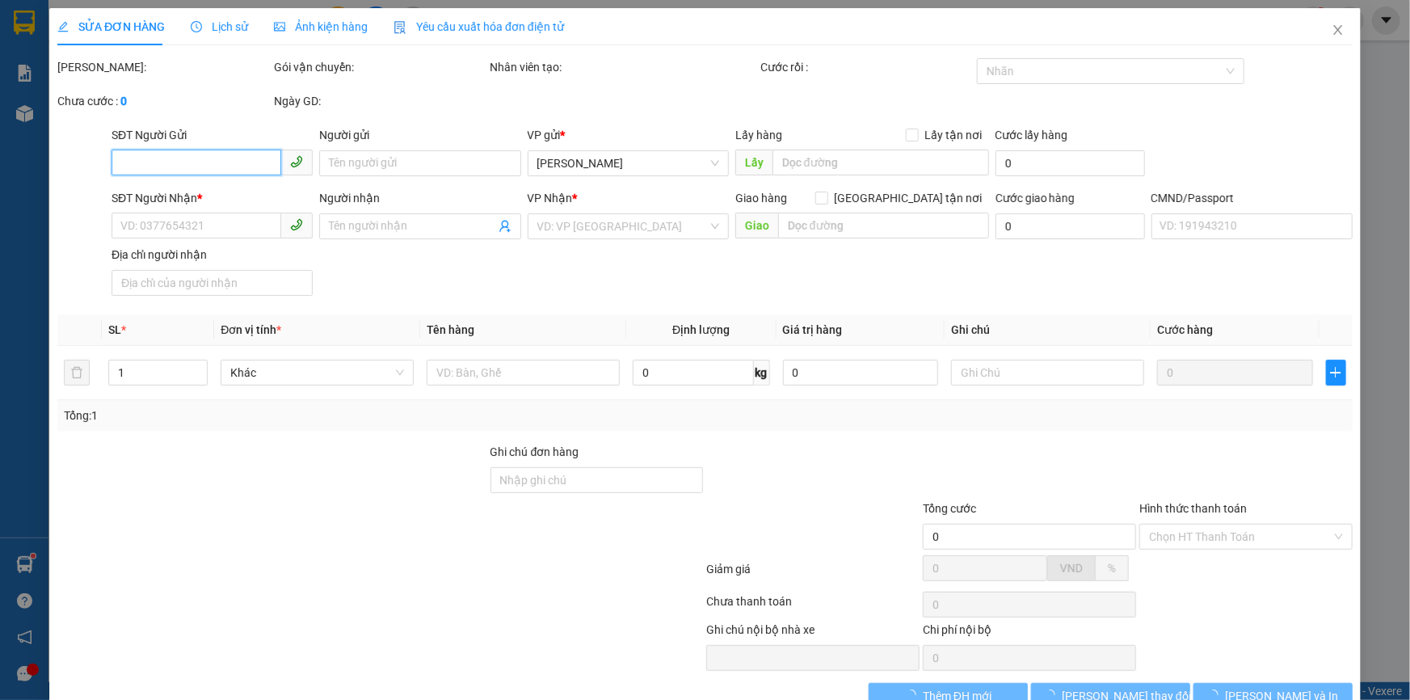
type input "0961604947"
type input "TÂN"
type input "0943691216"
type input "BÁ"
type input "Q ÁO /bm"
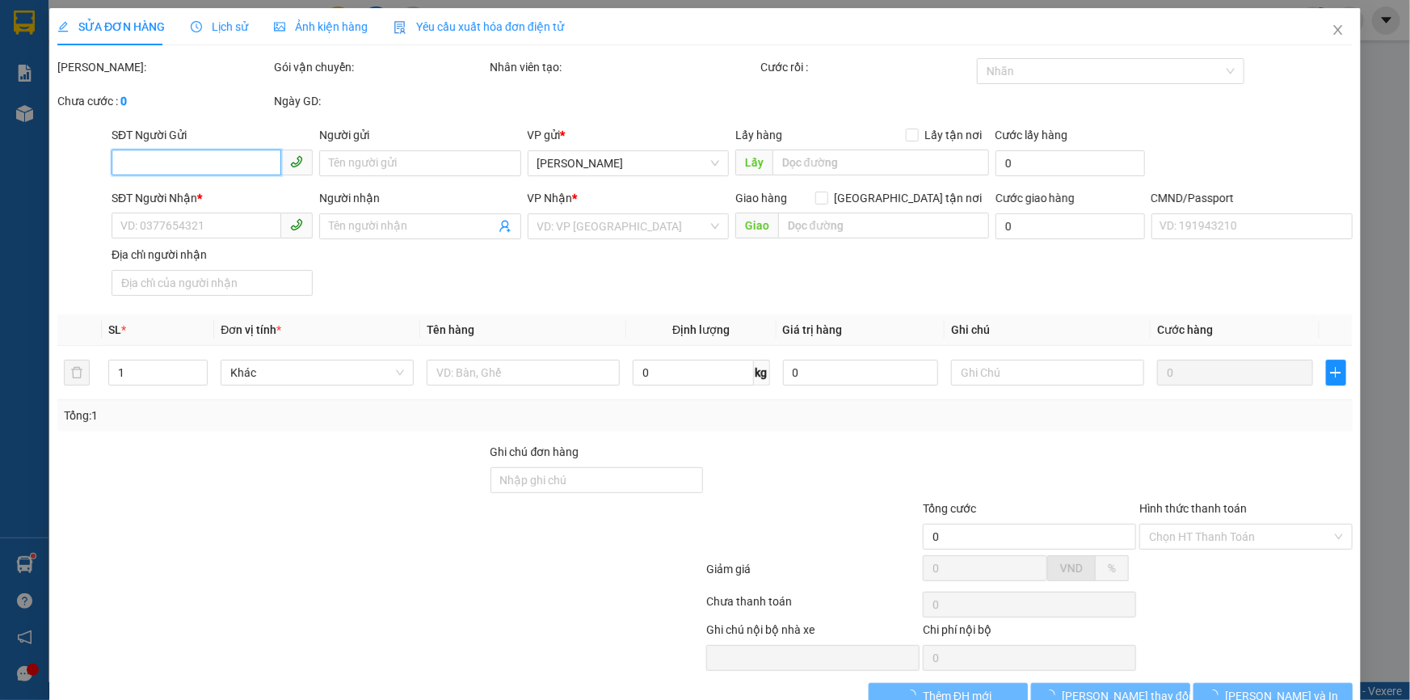
type input "45.000"
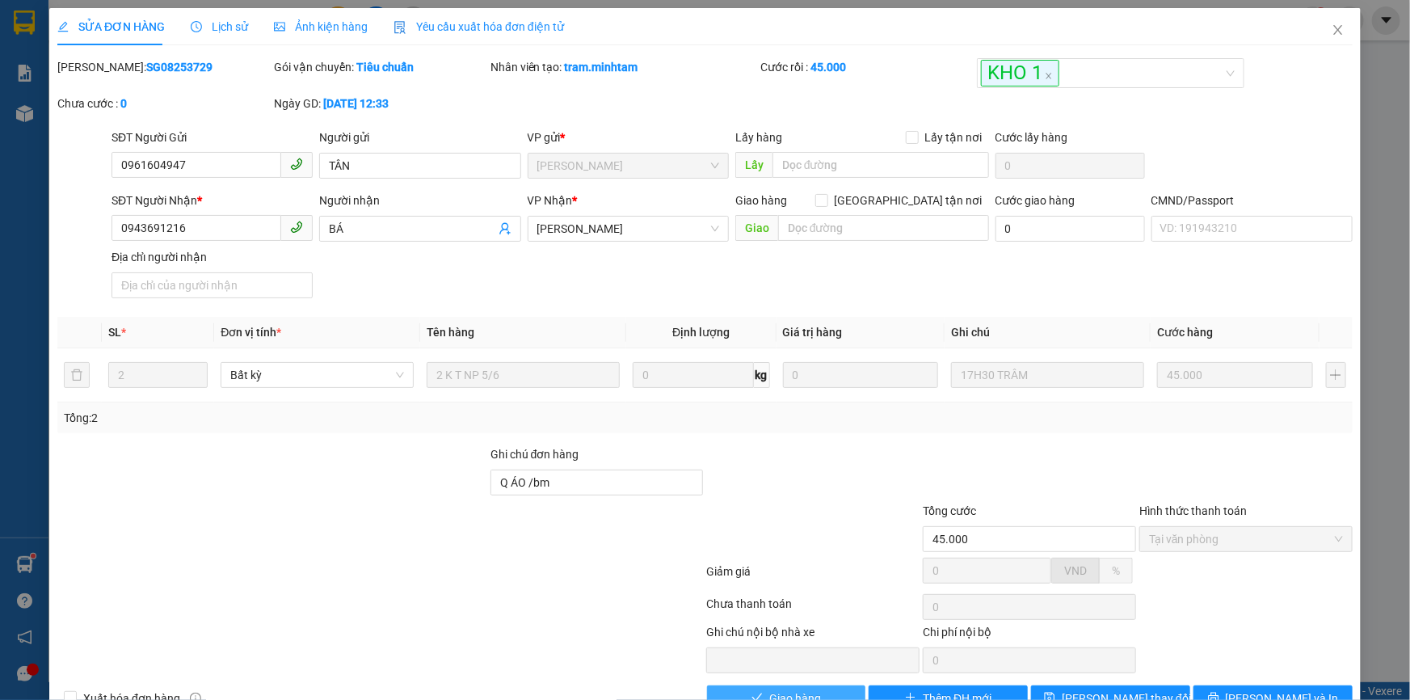
click at [800, 685] on button "Giao hàng" at bounding box center [786, 698] width 159 height 26
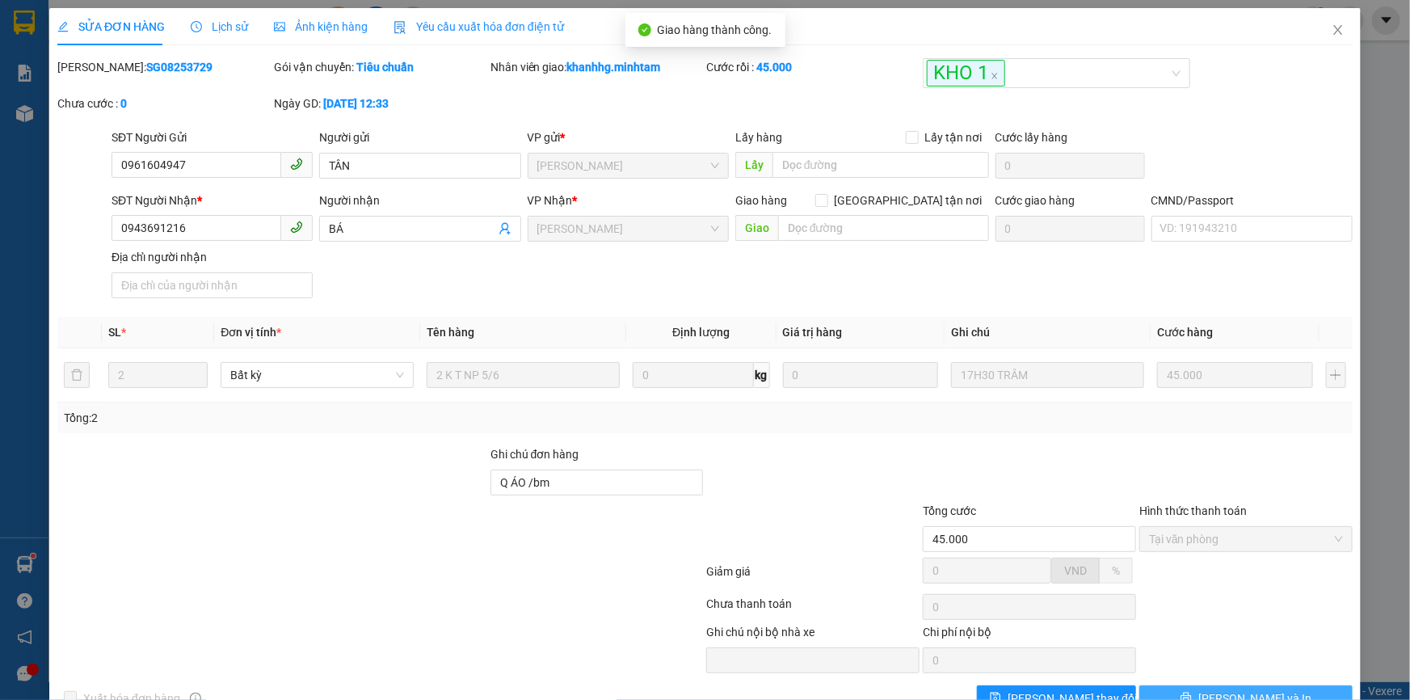
click at [1237, 689] on span "Lưu và In" at bounding box center [1254, 698] width 113 height 18
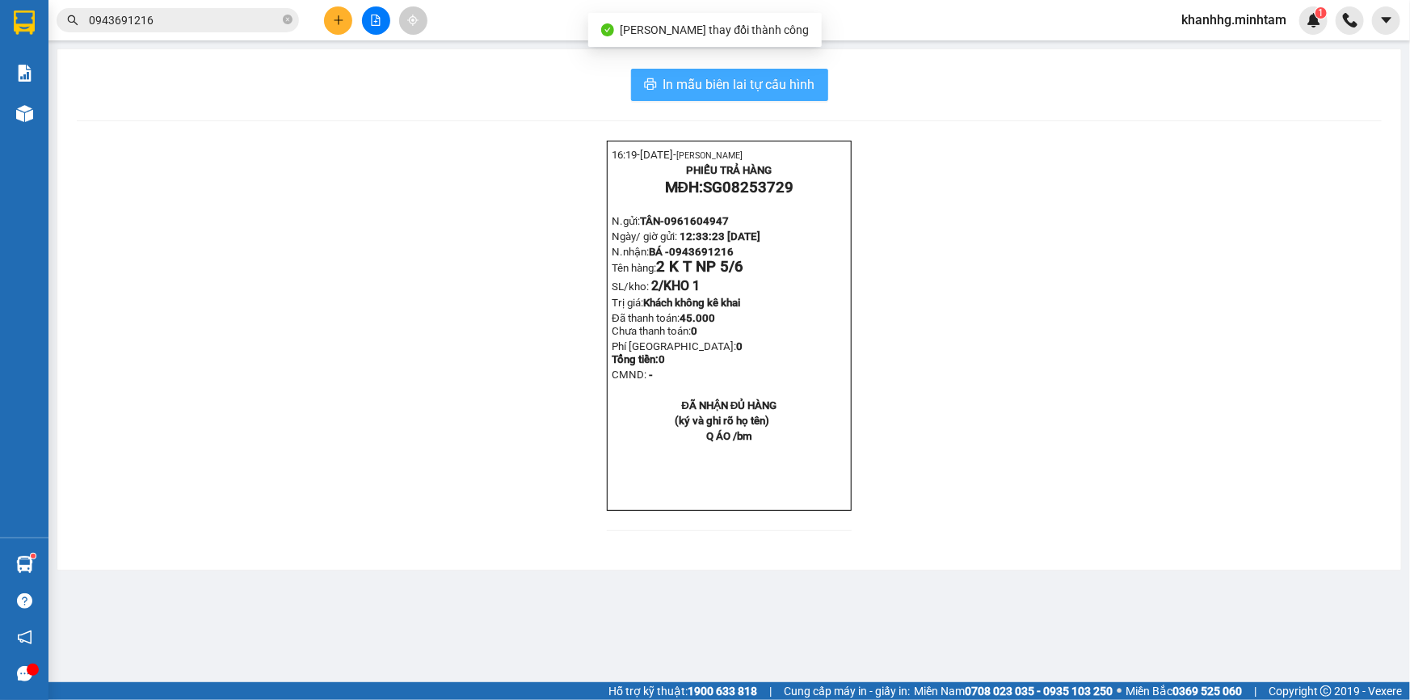
click at [742, 87] on span "In mẫu biên lai tự cấu hình" at bounding box center [739, 84] width 152 height 20
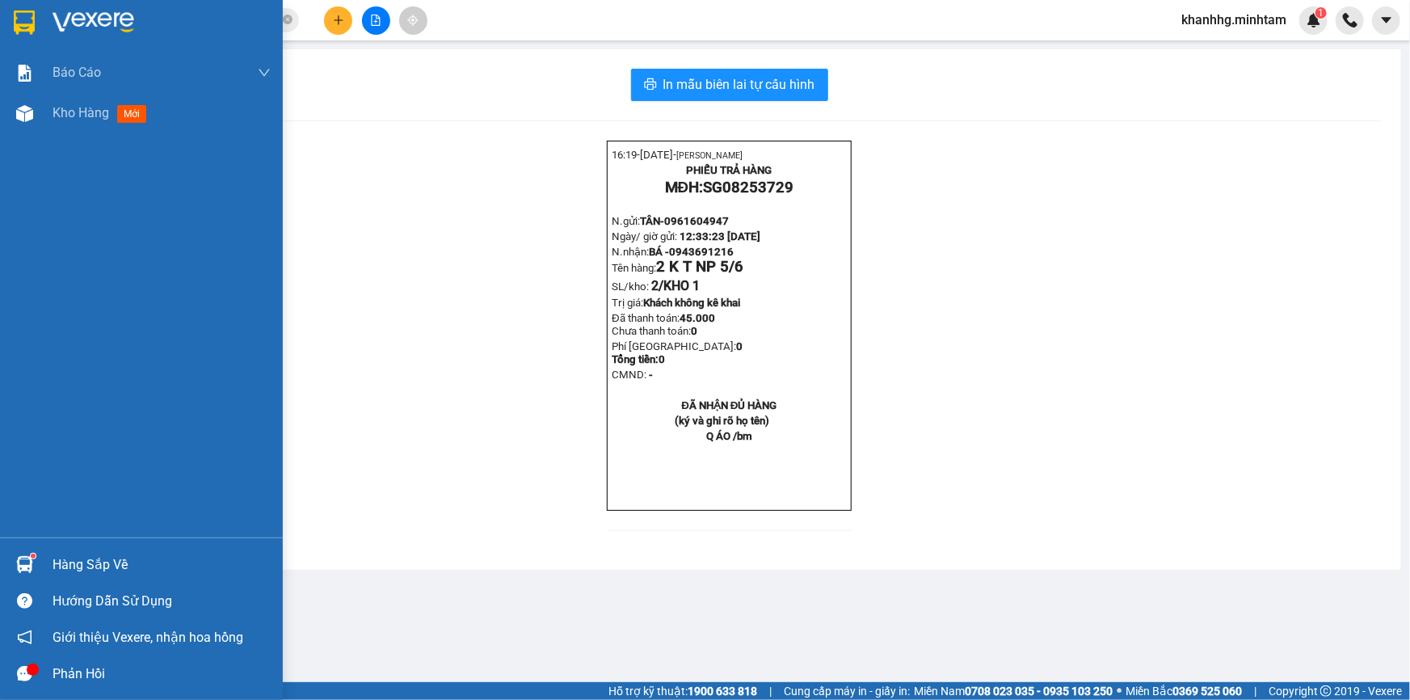
click at [65, 553] on div "Hàng sắp về" at bounding box center [162, 565] width 218 height 24
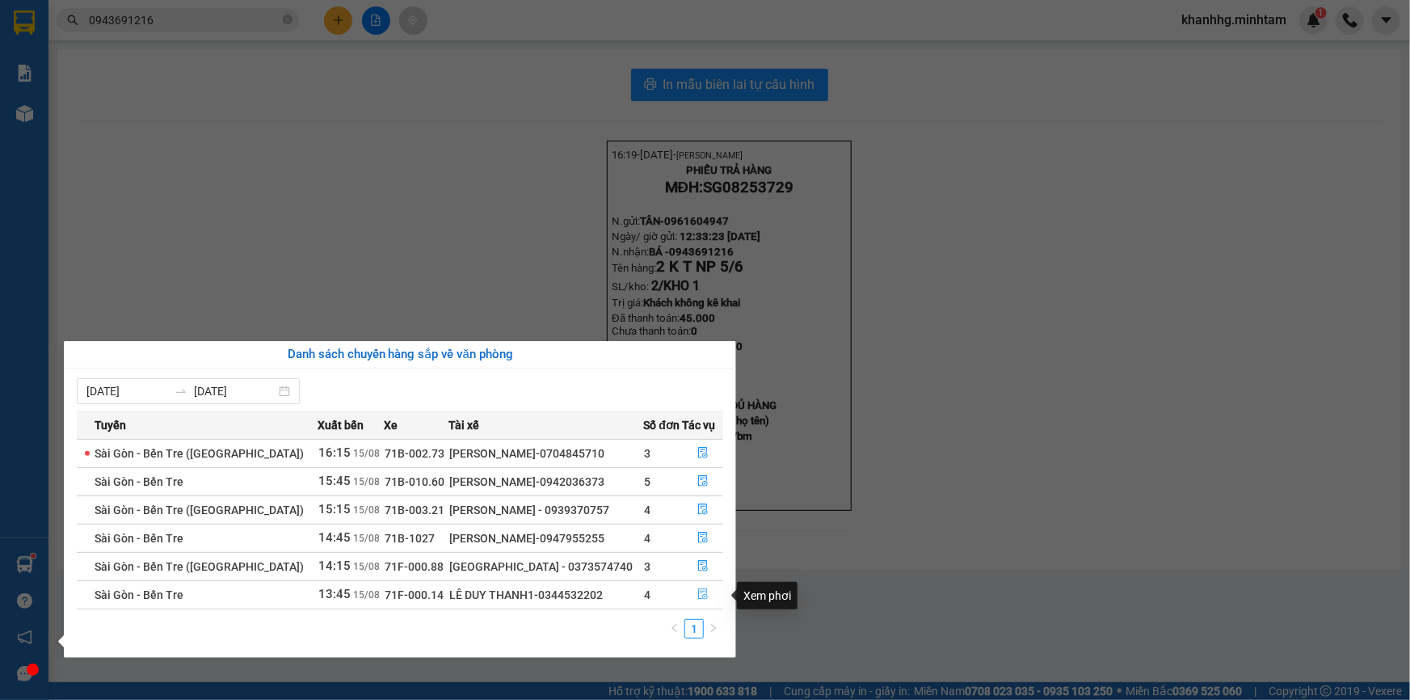
click at [699, 592] on icon "file-done" at bounding box center [703, 593] width 10 height 11
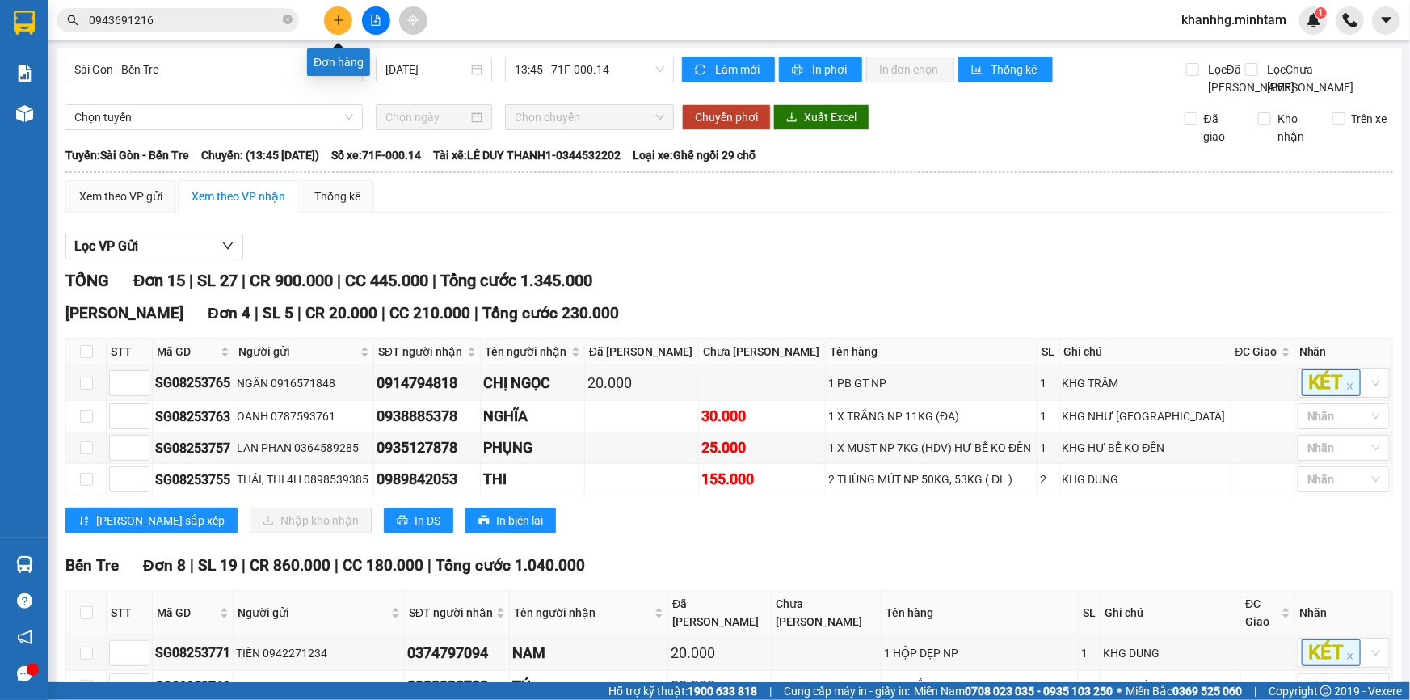
click at [335, 15] on icon "plus" at bounding box center [338, 20] width 11 height 11
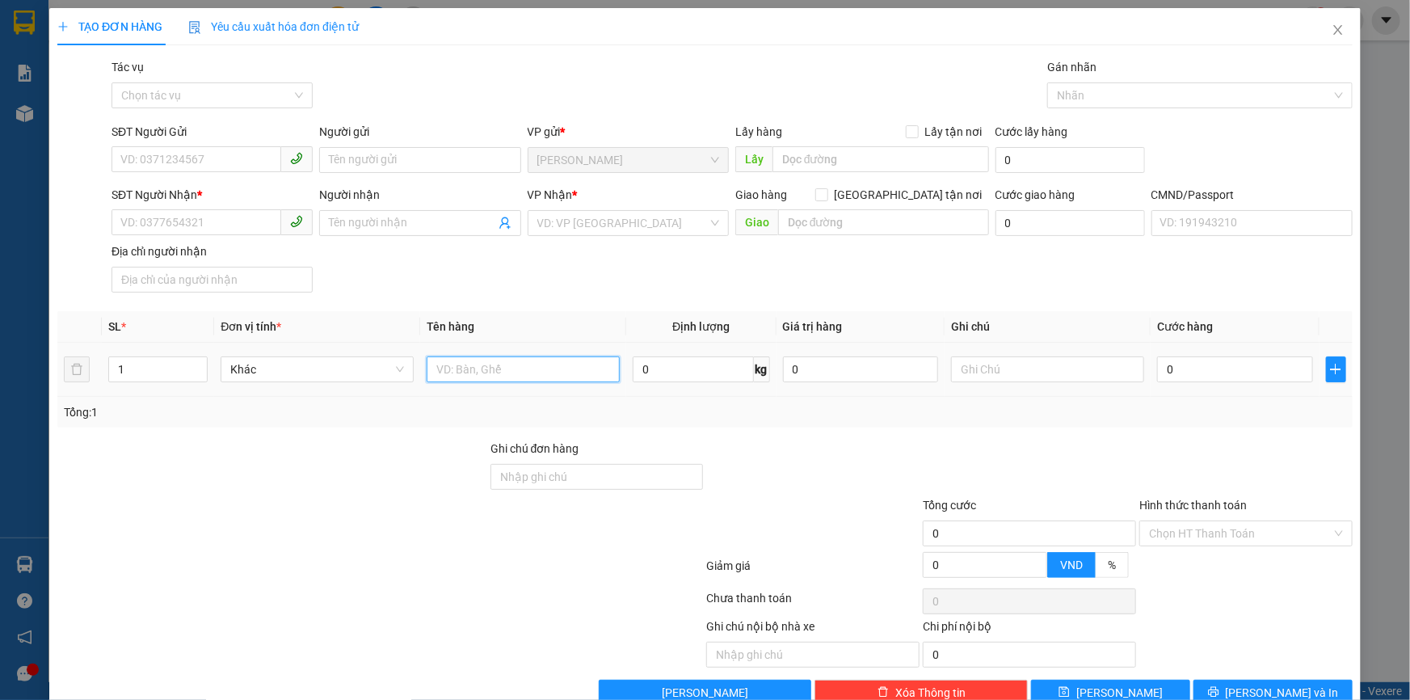
click at [478, 374] on input "text" at bounding box center [523, 369] width 193 height 26
type input "1K GIẤY NP"
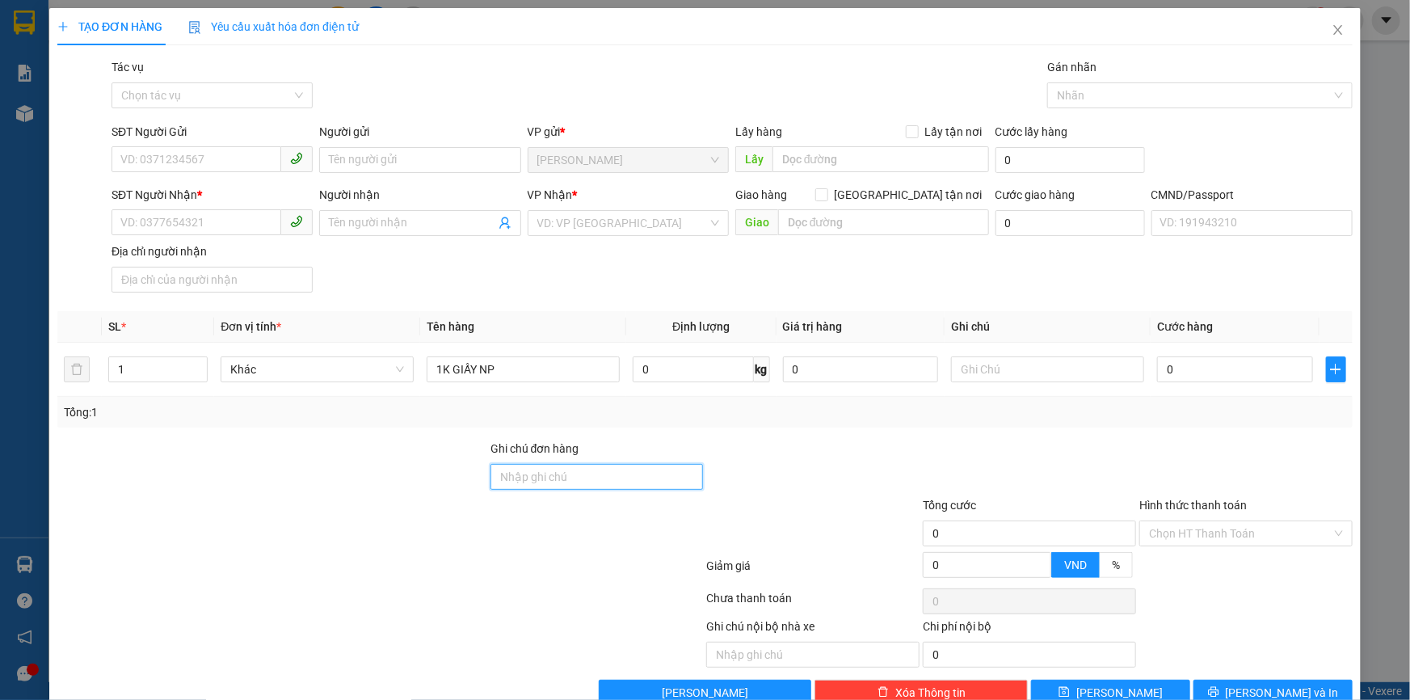
click at [541, 481] on input "Ghi chú đơn hàng" at bounding box center [597, 477] width 213 height 26
type input "HCK +10"
click at [536, 374] on input "1K GIẤY NP" at bounding box center [523, 369] width 193 height 26
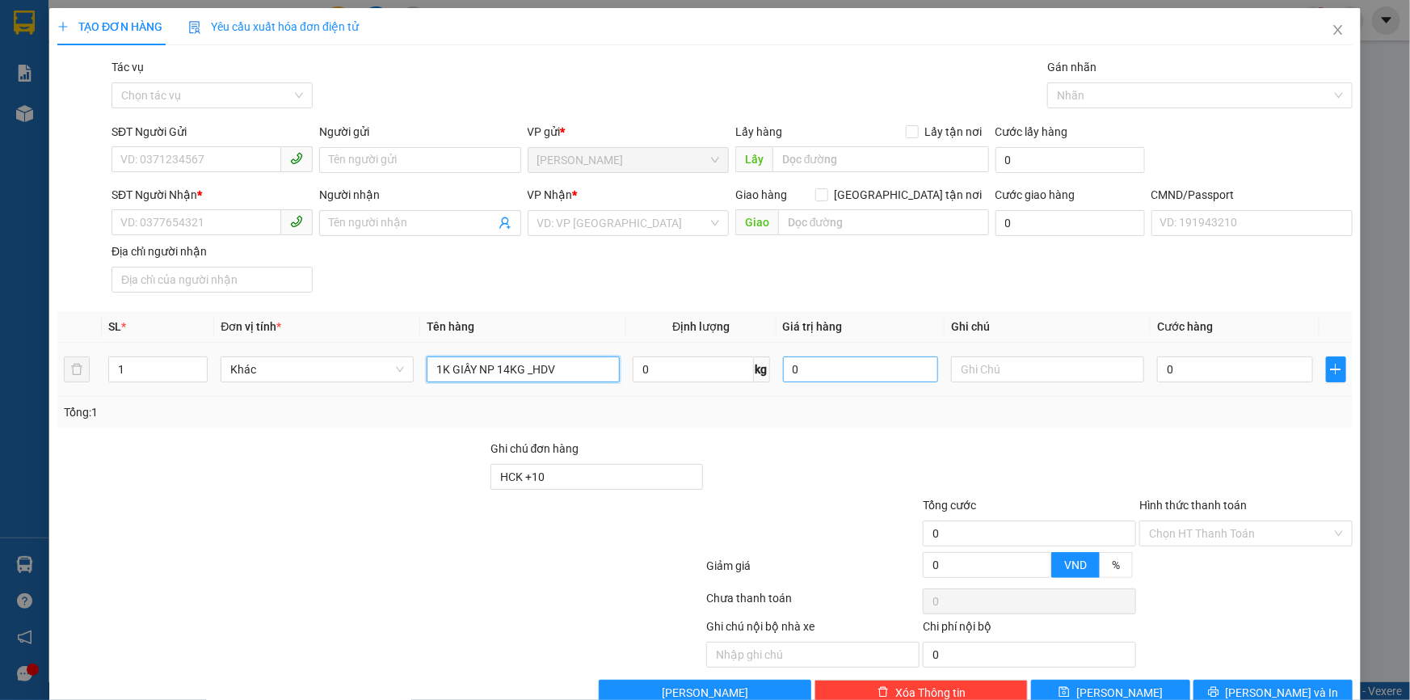
type input "1K GIẤY NP 14KG _HDV"
click at [854, 372] on input "0" at bounding box center [861, 369] width 156 height 26
click at [798, 365] on input "0" at bounding box center [861, 369] width 156 height 26
click at [756, 461] on div at bounding box center [813, 468] width 217 height 57
click at [862, 365] on input "65.000" at bounding box center [861, 369] width 156 height 26
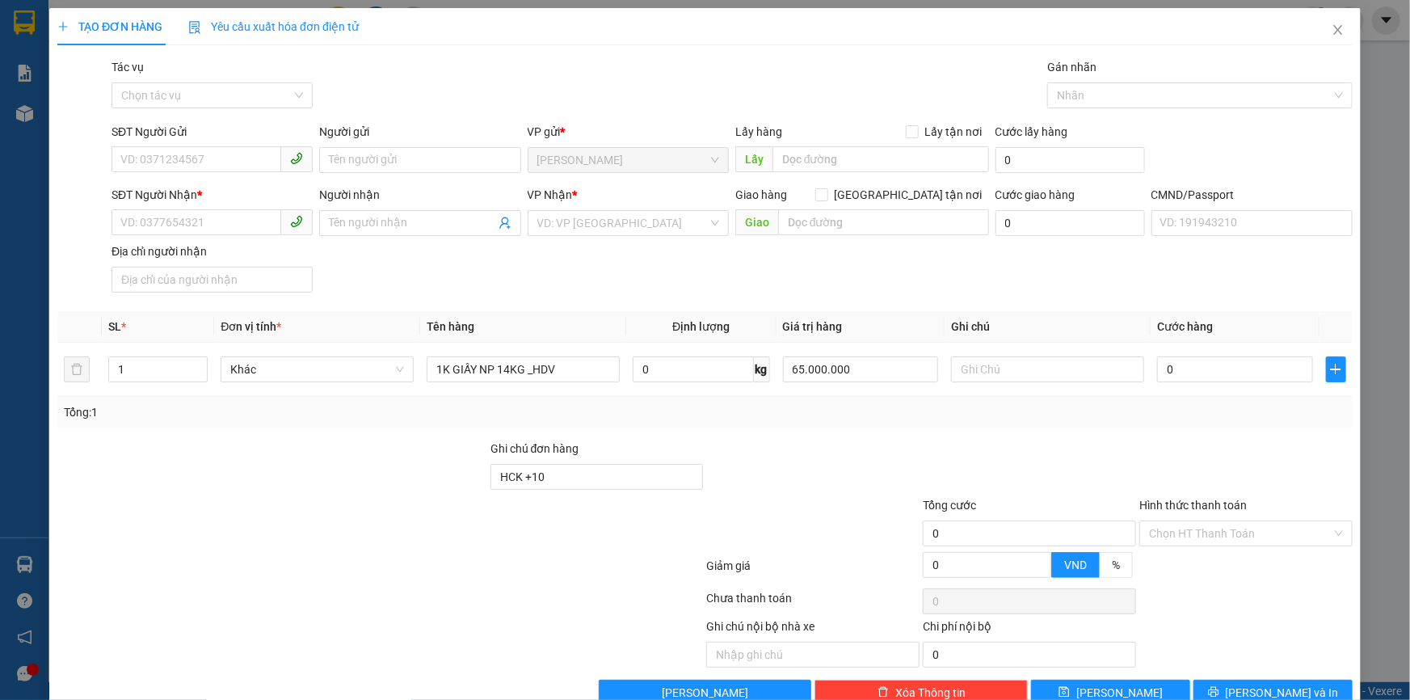
click at [761, 461] on div at bounding box center [813, 468] width 217 height 57
click at [837, 363] on input "65.000.000" at bounding box center [861, 369] width 156 height 26
type input "6.500.000"
click at [988, 363] on input "text" at bounding box center [1047, 369] width 193 height 26
type input "8H MAI KHANH"
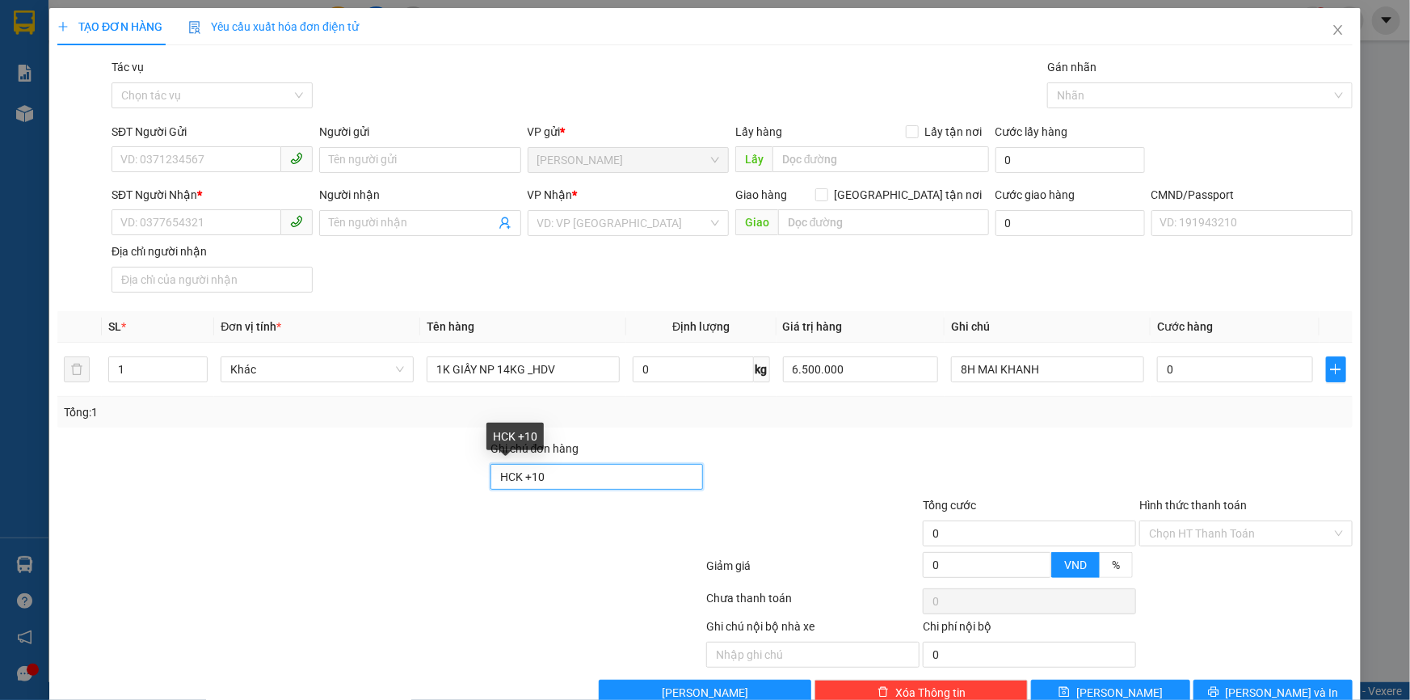
click at [574, 474] on input "HCK +10" at bounding box center [597, 477] width 213 height 26
click at [638, 470] on input "HCK +10 / HƯ, HỎNG KGOONG ĐỀN" at bounding box center [597, 477] width 213 height 26
type input "HCK +10 / HƯ, HỎNG KHÔNG ĐỀN"
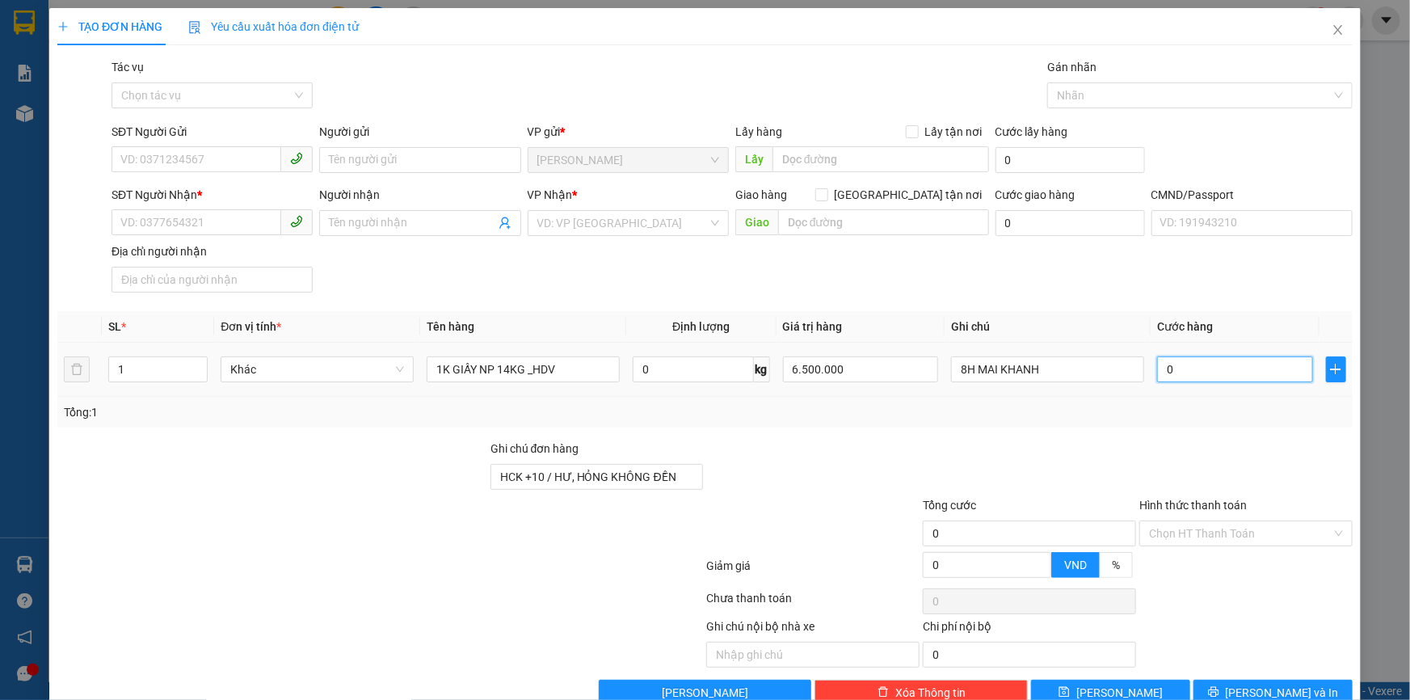
click at [1173, 366] on input "0" at bounding box center [1235, 369] width 156 height 26
type input "003"
type input "3"
type input "0.030"
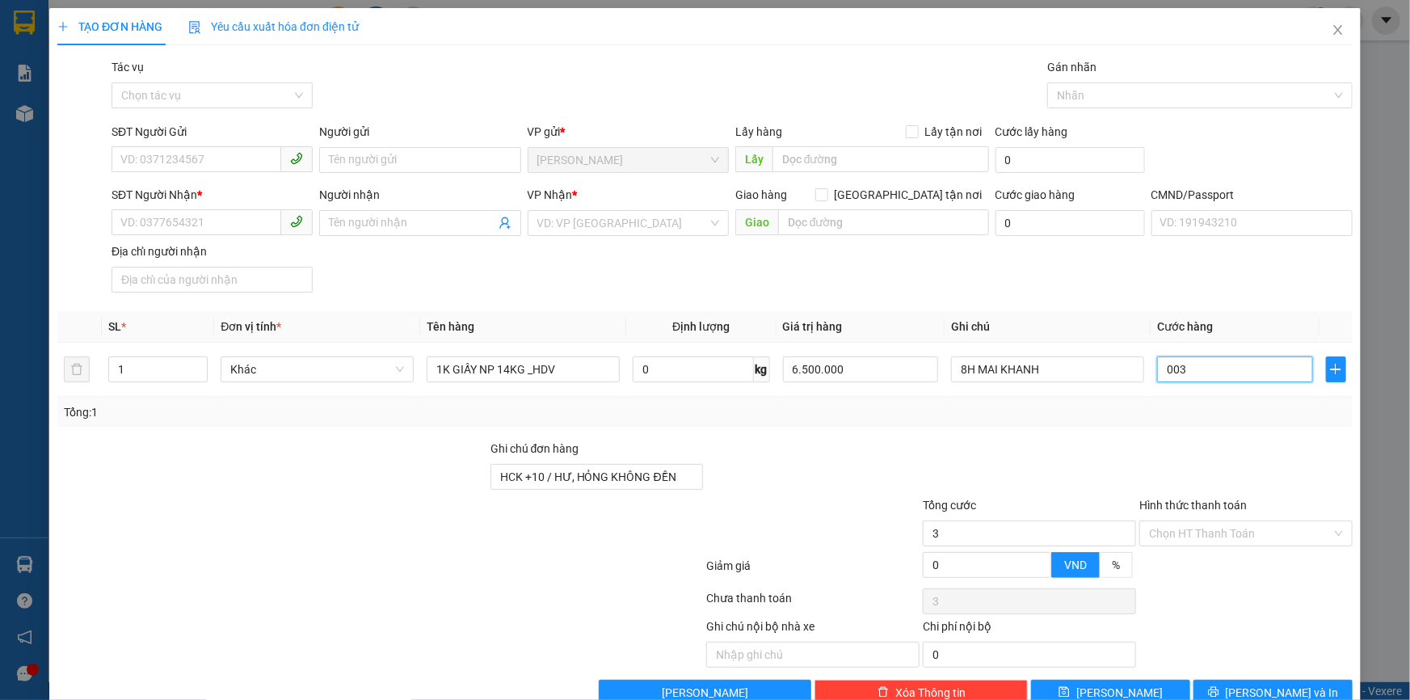
type input "30"
click at [1038, 432] on div "Transit Pickup Surcharge Ids Transit Deliver Surcharge Ids Transit Deliver Surc…" at bounding box center [704, 381] width 1295 height 647
type input "30.000"
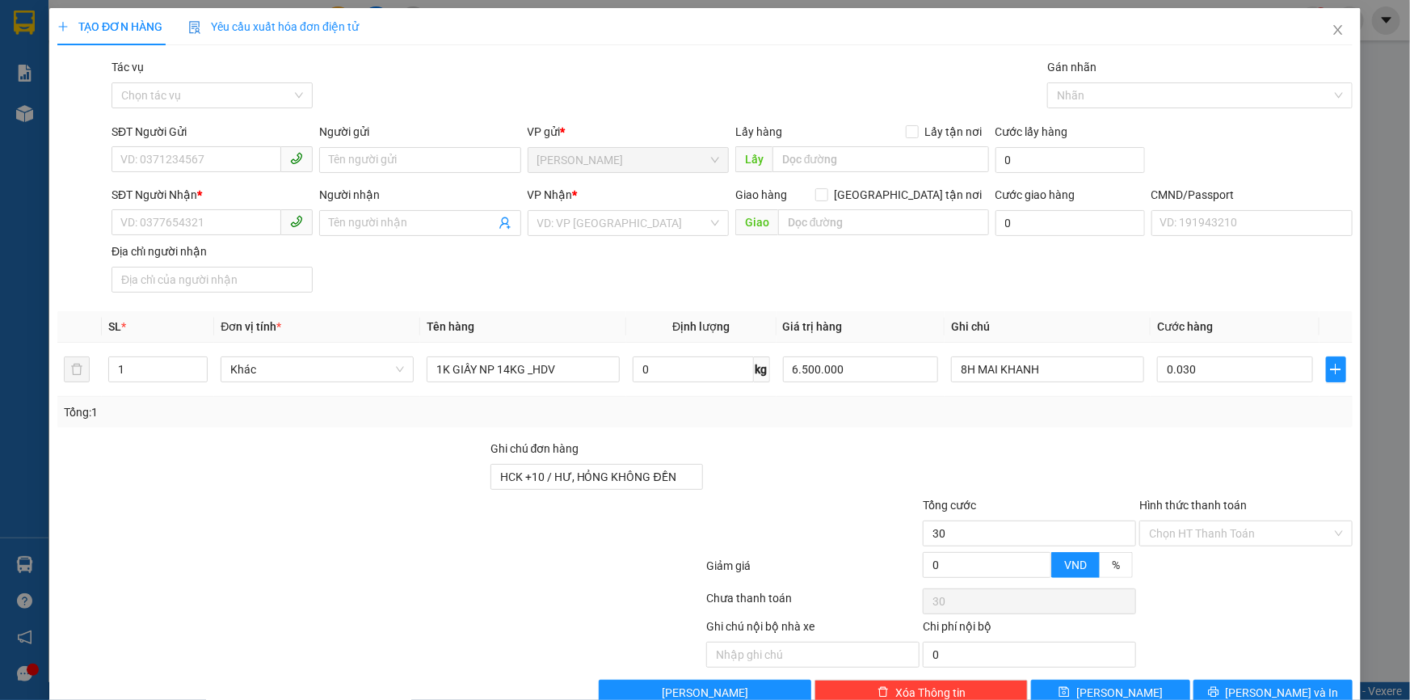
type input "30.000"
click at [1069, 373] on input "8H MAI KHANH" at bounding box center [1047, 369] width 193 height 26
type input "8H [PERSON_NAME] (CCCD)"
click at [1004, 457] on div at bounding box center [1029, 468] width 217 height 57
click at [1171, 365] on input "30.000" at bounding box center [1235, 369] width 156 height 26
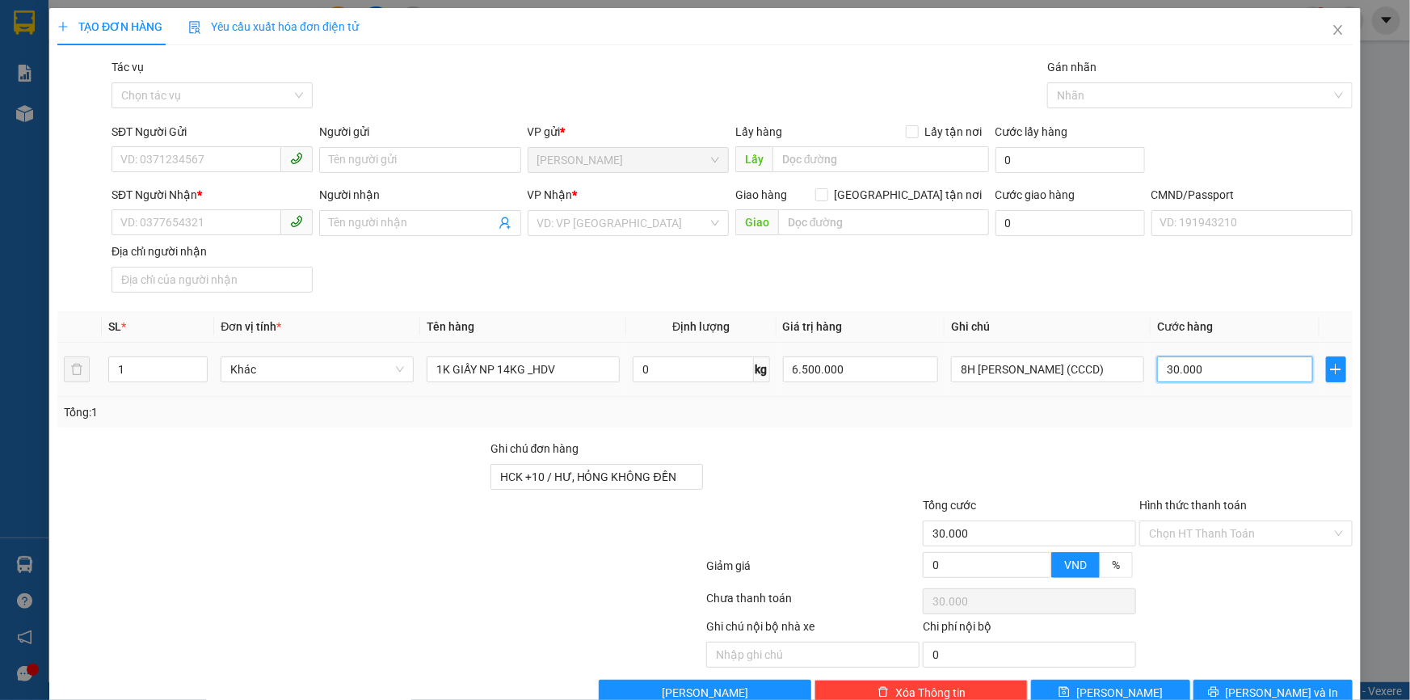
type input "+"
type input "0"
type input "003"
type input "3"
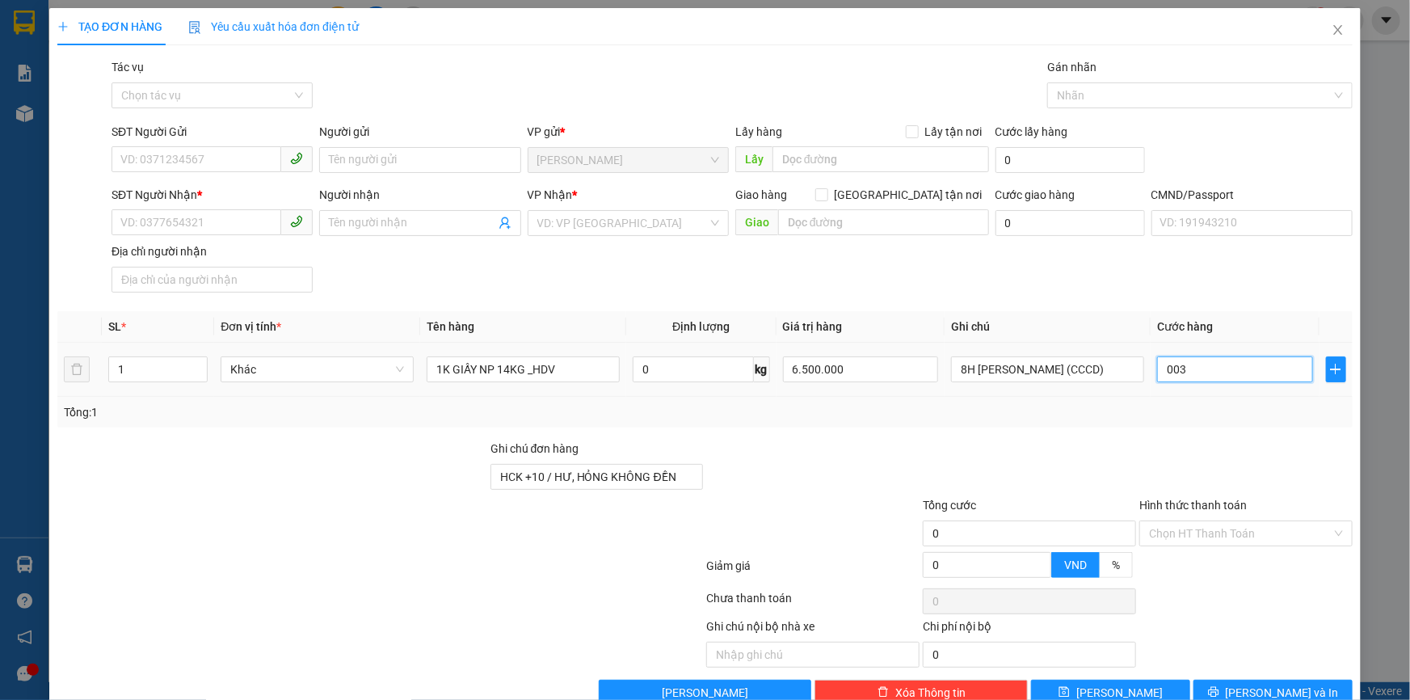
type input "3"
type input "0.035"
type input "35"
click at [1171, 446] on div at bounding box center [1246, 468] width 217 height 57
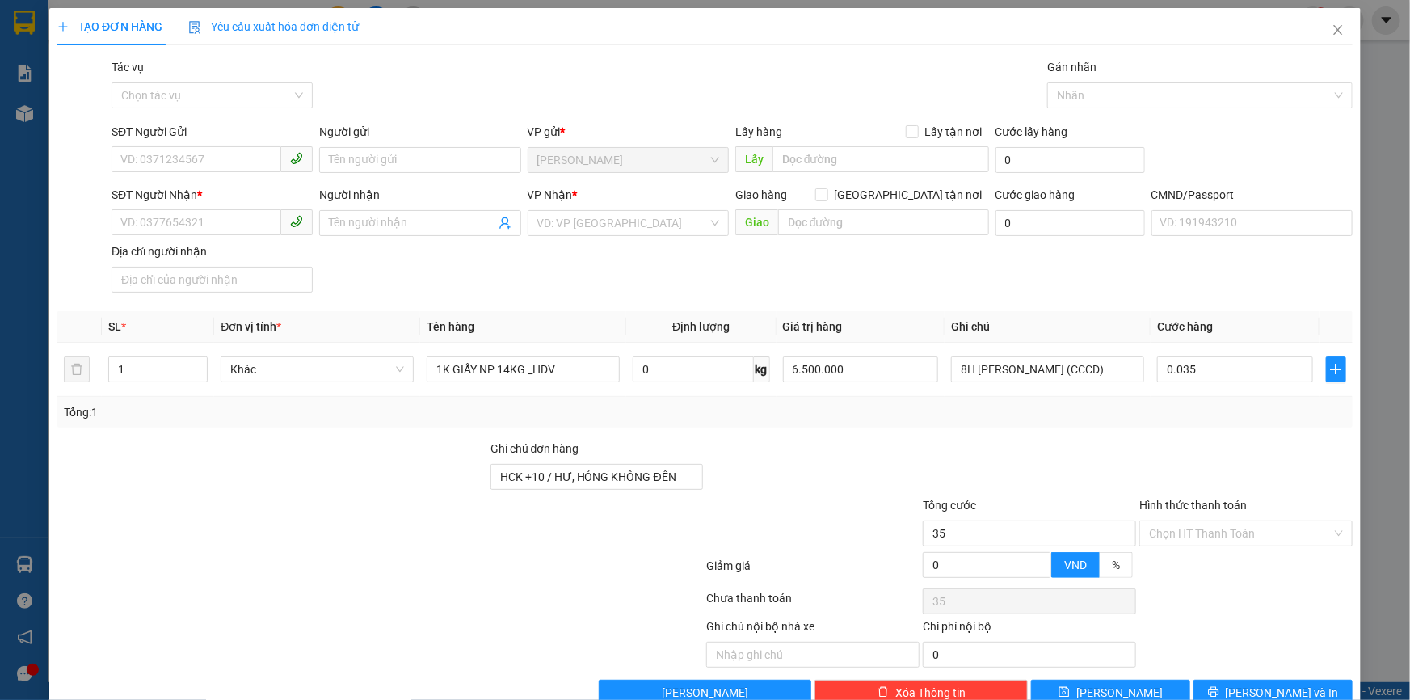
type input "35.000"
click at [208, 162] on input "SĐT Người Gửi" at bounding box center [197, 159] width 170 height 26
click at [408, 160] on input "Người gửi" at bounding box center [419, 160] width 201 height 26
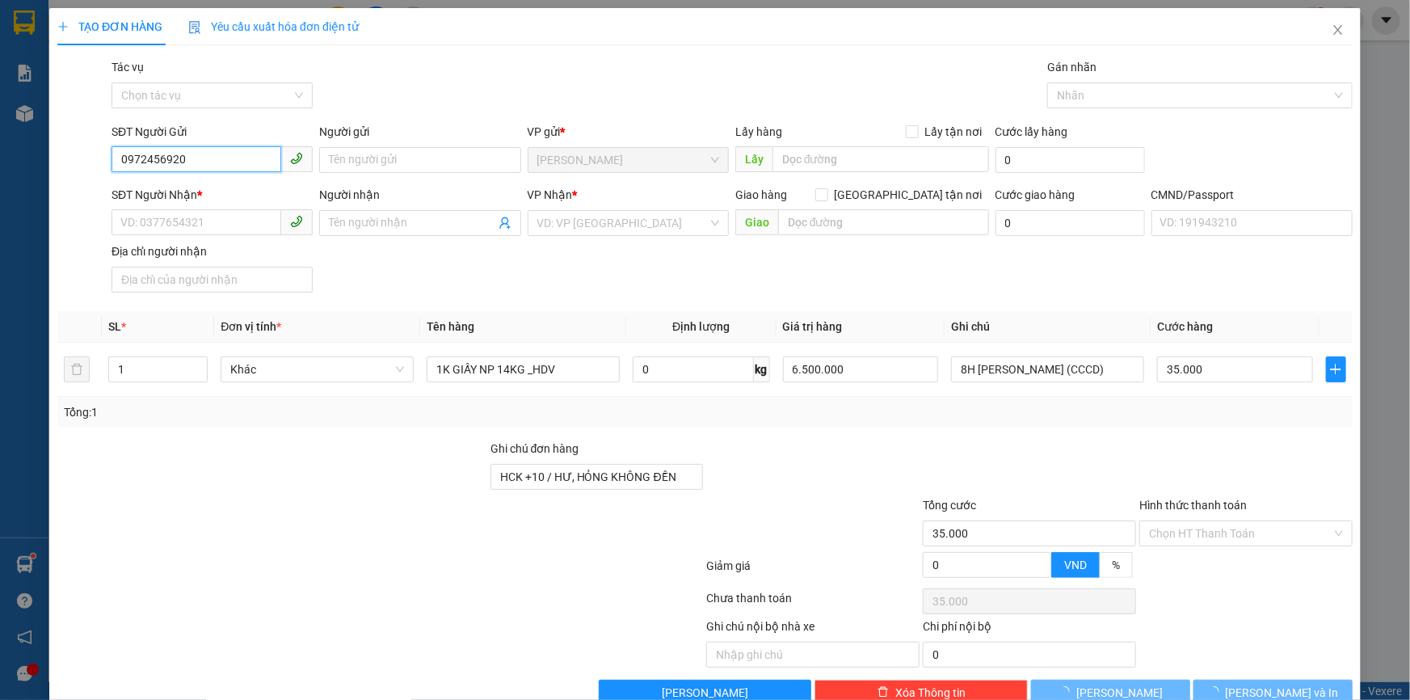
click at [202, 149] on input "0972456920" at bounding box center [197, 159] width 170 height 26
type input "0972456928"
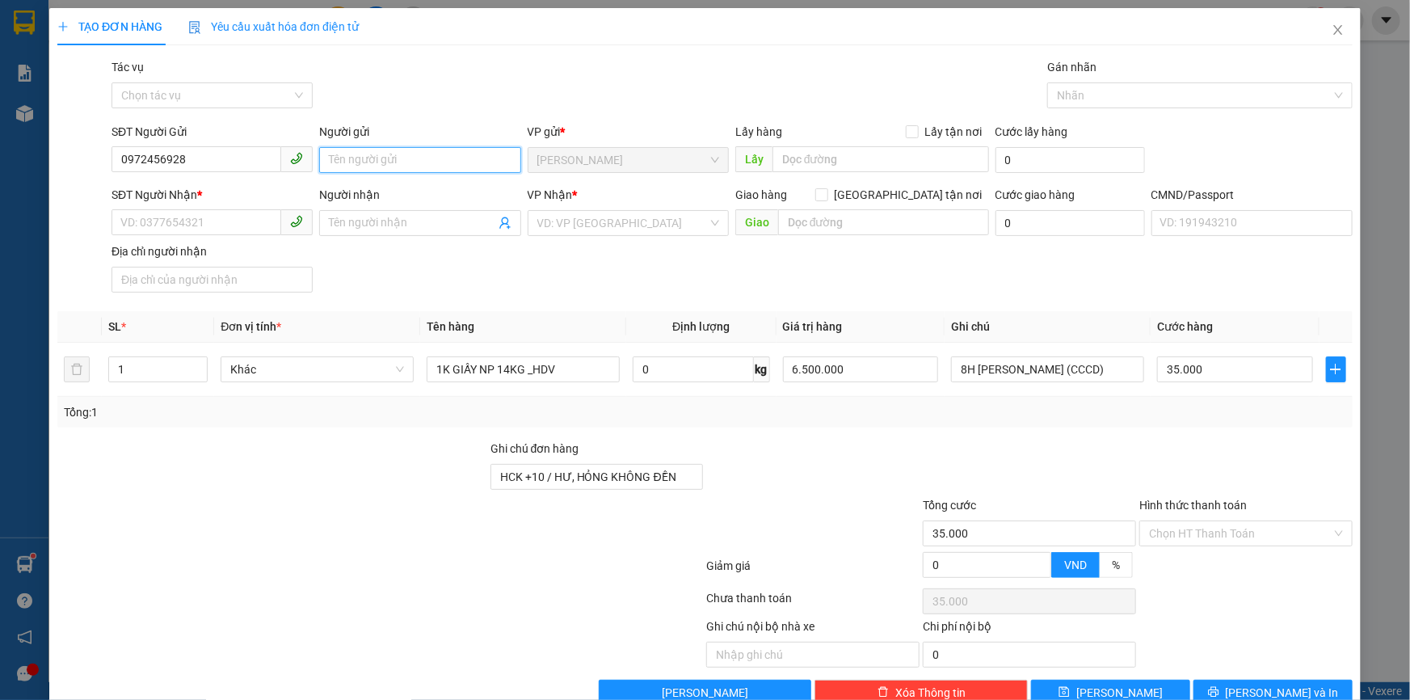
click at [416, 152] on input "Người gửi" at bounding box center [419, 160] width 201 height 26
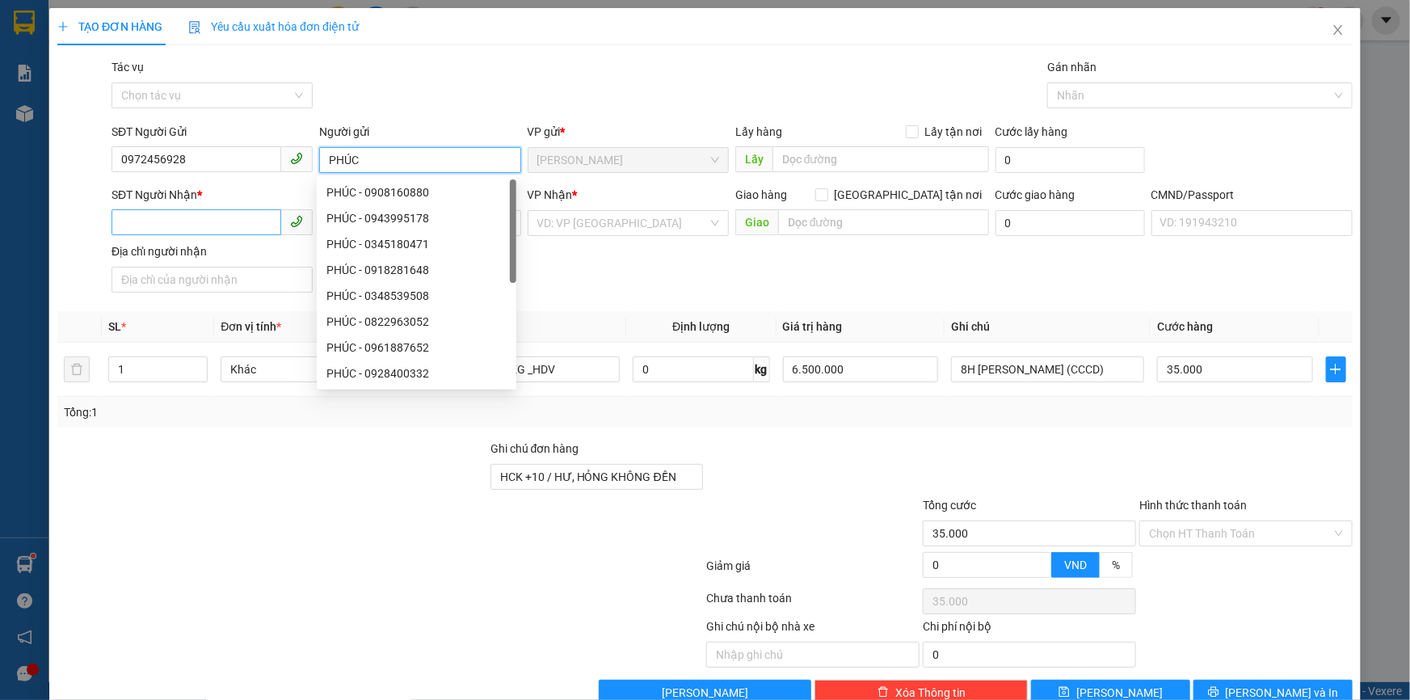
type input "PHÚC"
click at [192, 230] on input "SĐT Người Nhận *" at bounding box center [197, 222] width 170 height 26
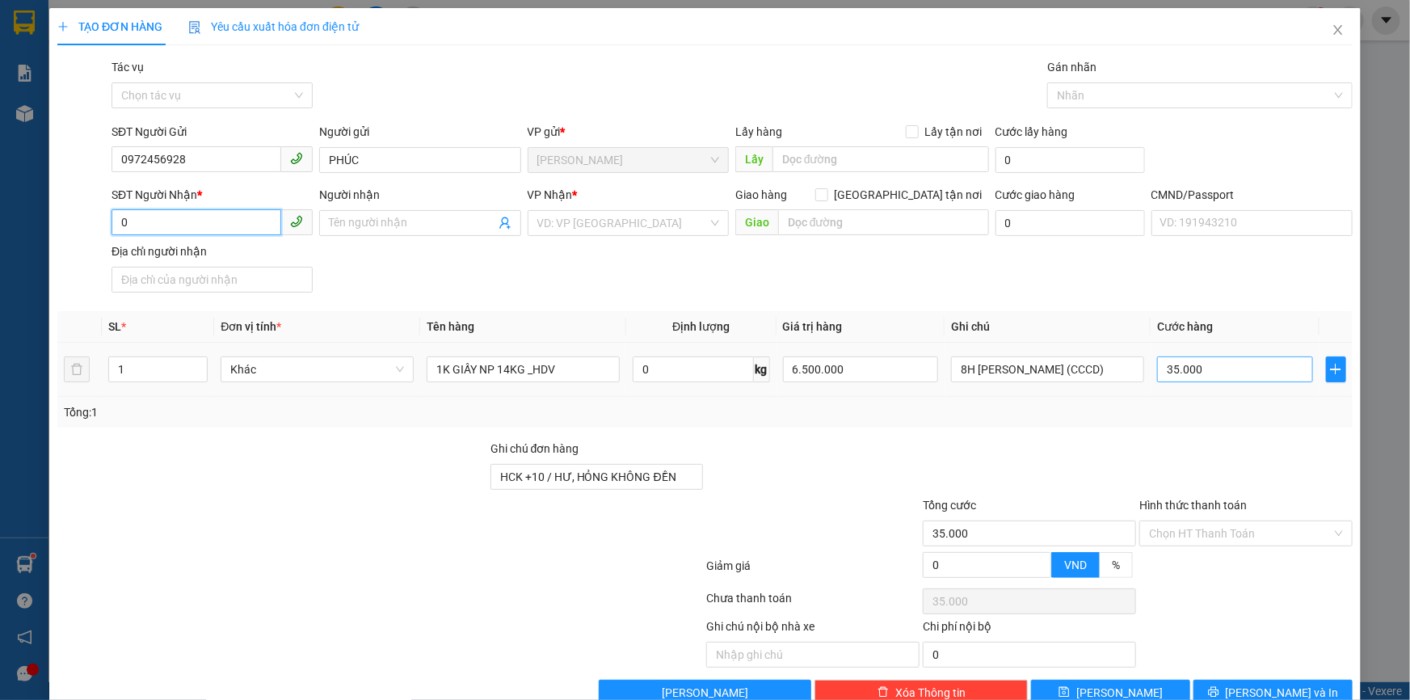
type input "0"
click at [1173, 372] on input "35.000" at bounding box center [1235, 369] width 156 height 26
type input "+"
type input "0"
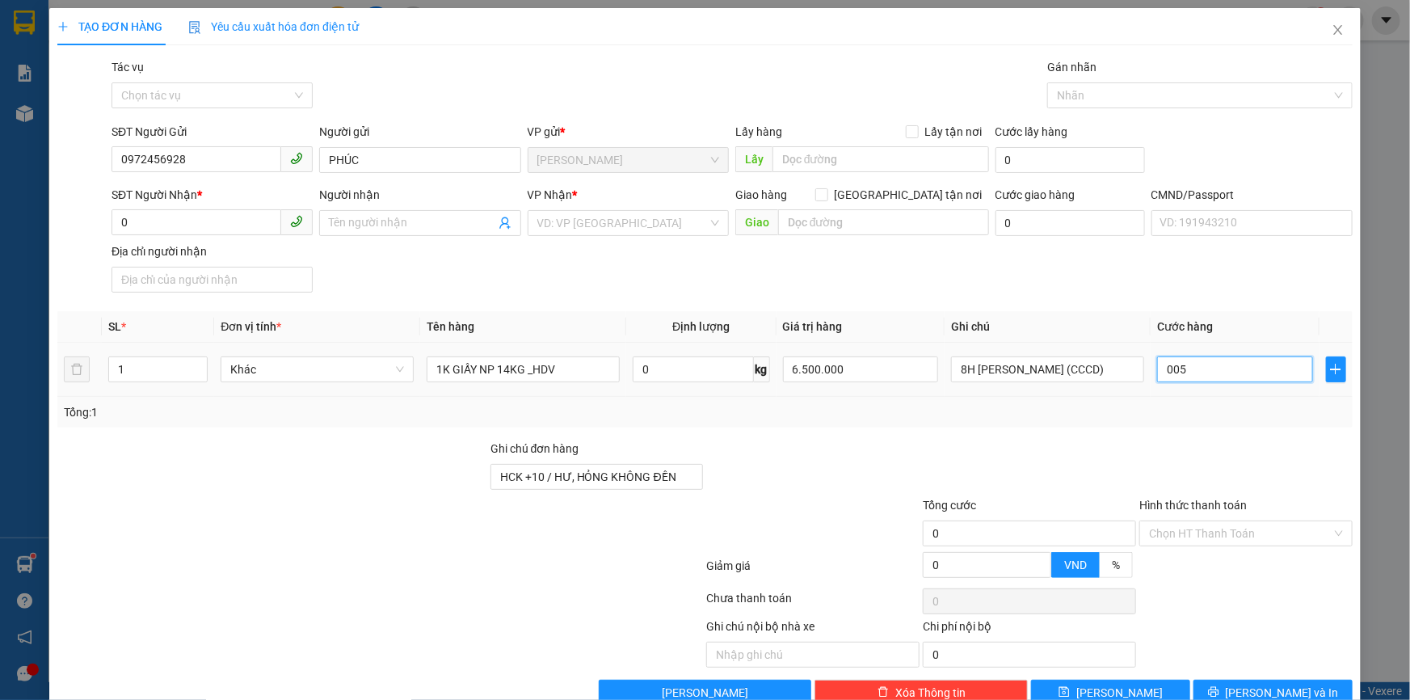
type input "0.050"
type input "50"
type input "0.050"
type input "50"
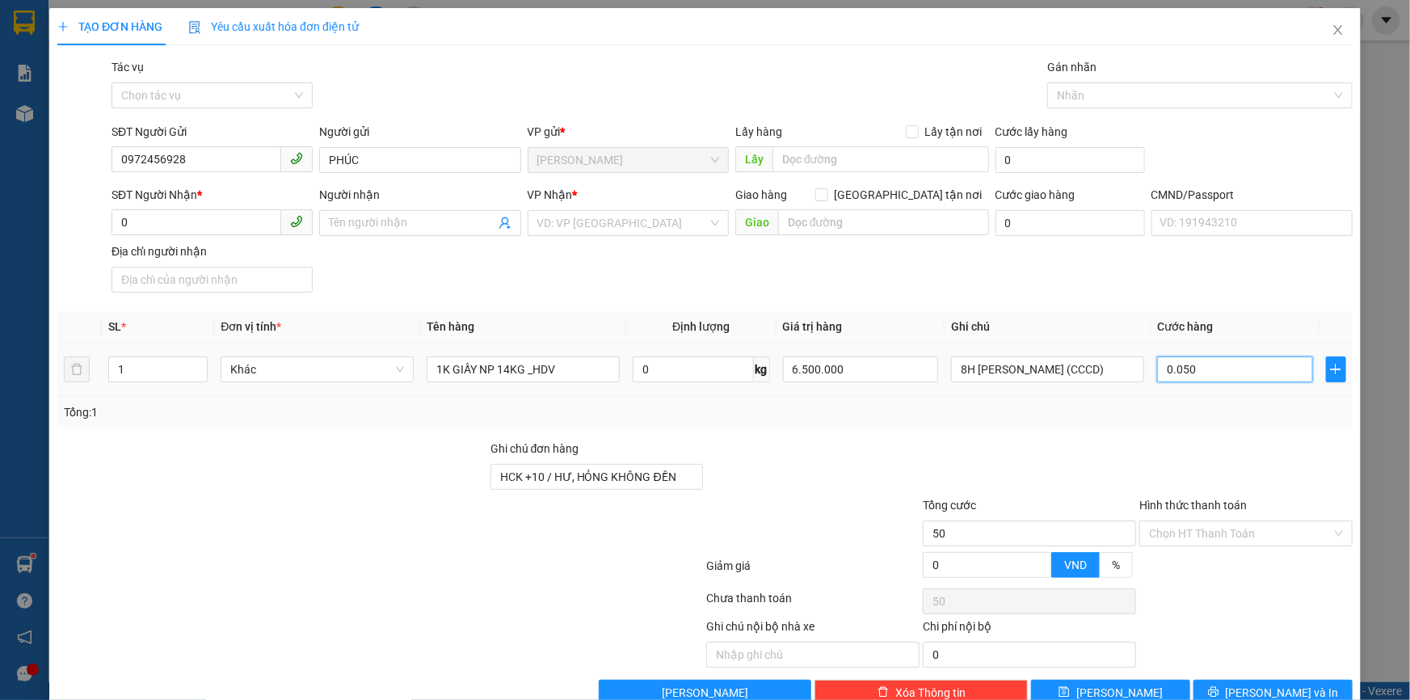
type input "50"
type input "50.000"
click at [1030, 458] on div at bounding box center [1029, 468] width 217 height 57
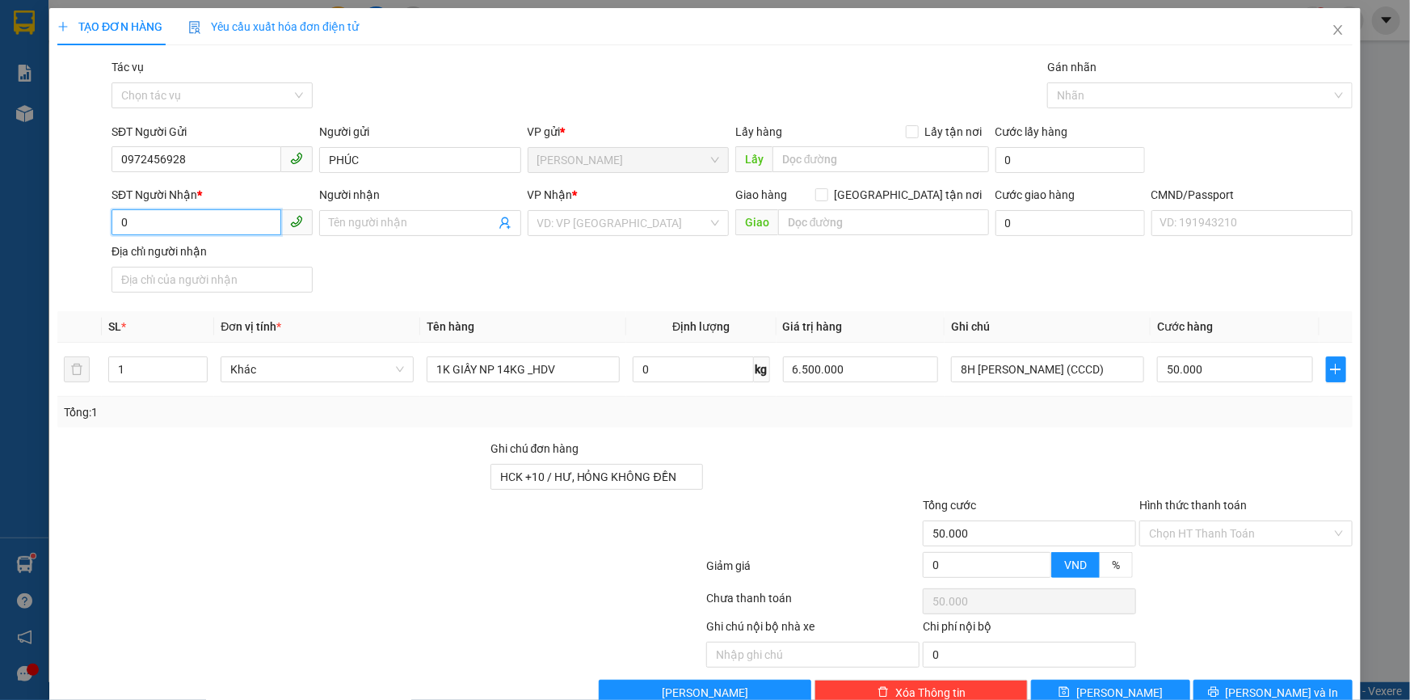
click at [204, 221] on input "0" at bounding box center [197, 222] width 170 height 26
type input "0902788086"
click at [356, 218] on input "Người nhận" at bounding box center [412, 223] width 166 height 18
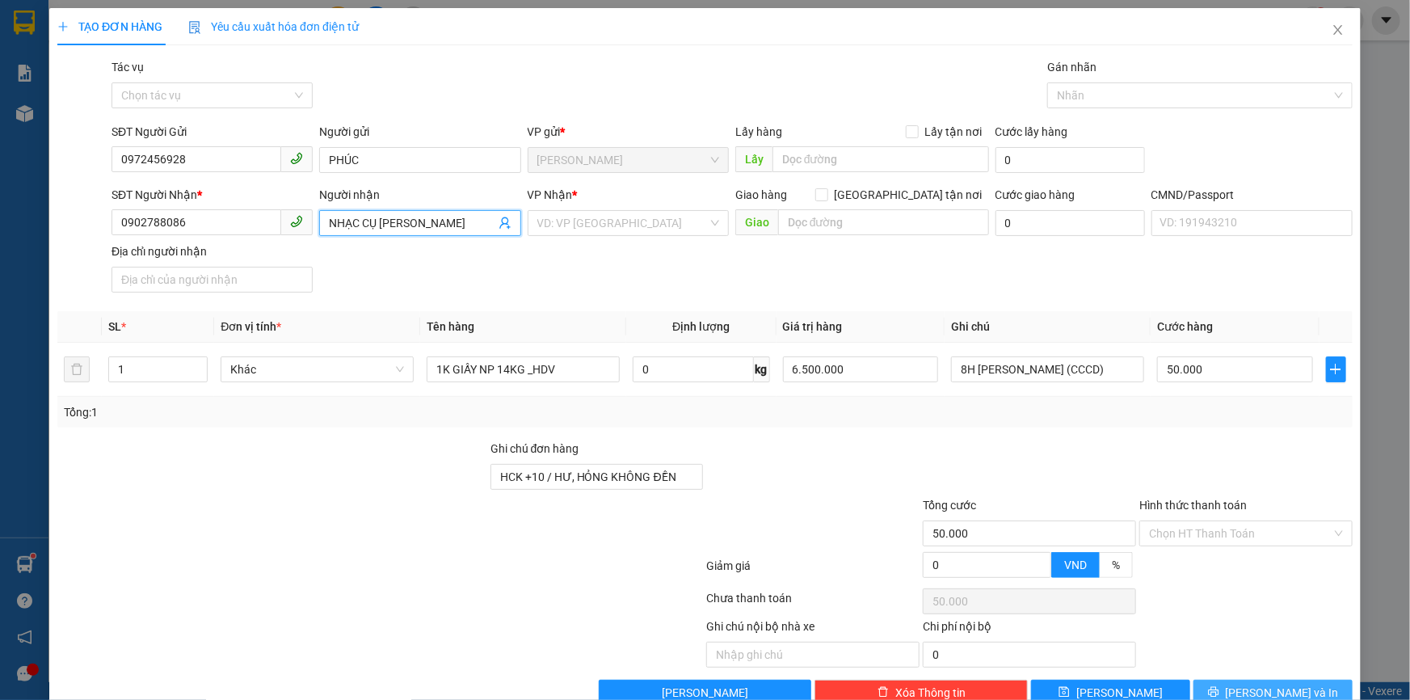
type input "NHẠC CỤ NGUYỄN SANH"
click at [1219, 686] on icon "printer" at bounding box center [1213, 691] width 11 height 11
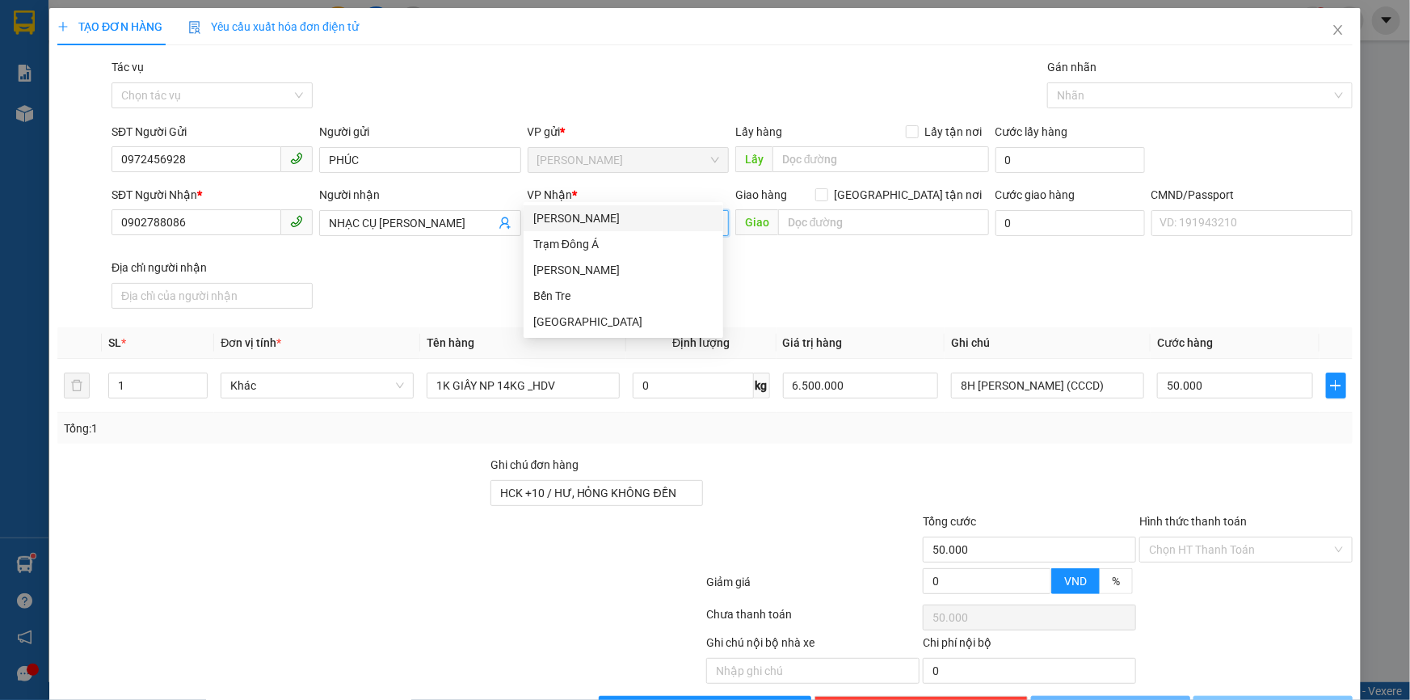
click at [598, 211] on input "search" at bounding box center [622, 223] width 171 height 24
click at [584, 265] on div "[PERSON_NAME]" at bounding box center [623, 270] width 180 height 18
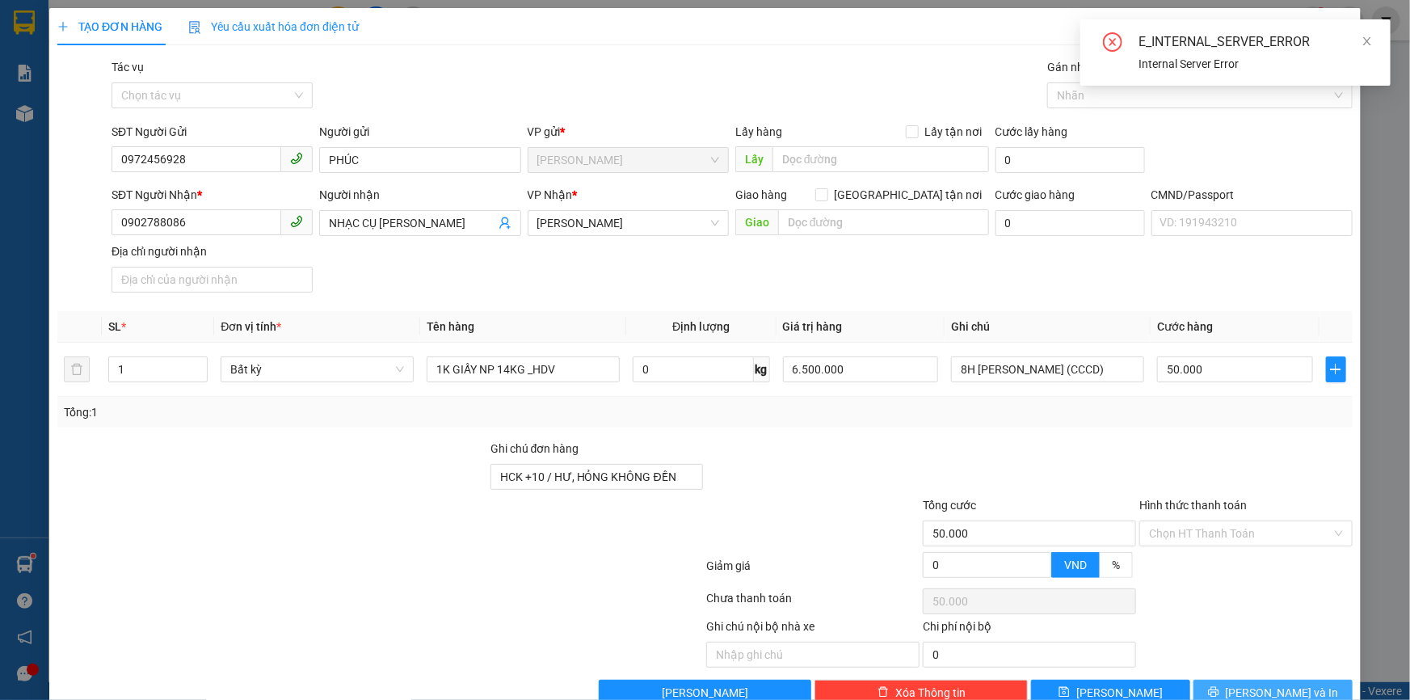
click at [1269, 684] on span "Lưu và In" at bounding box center [1282, 693] width 113 height 18
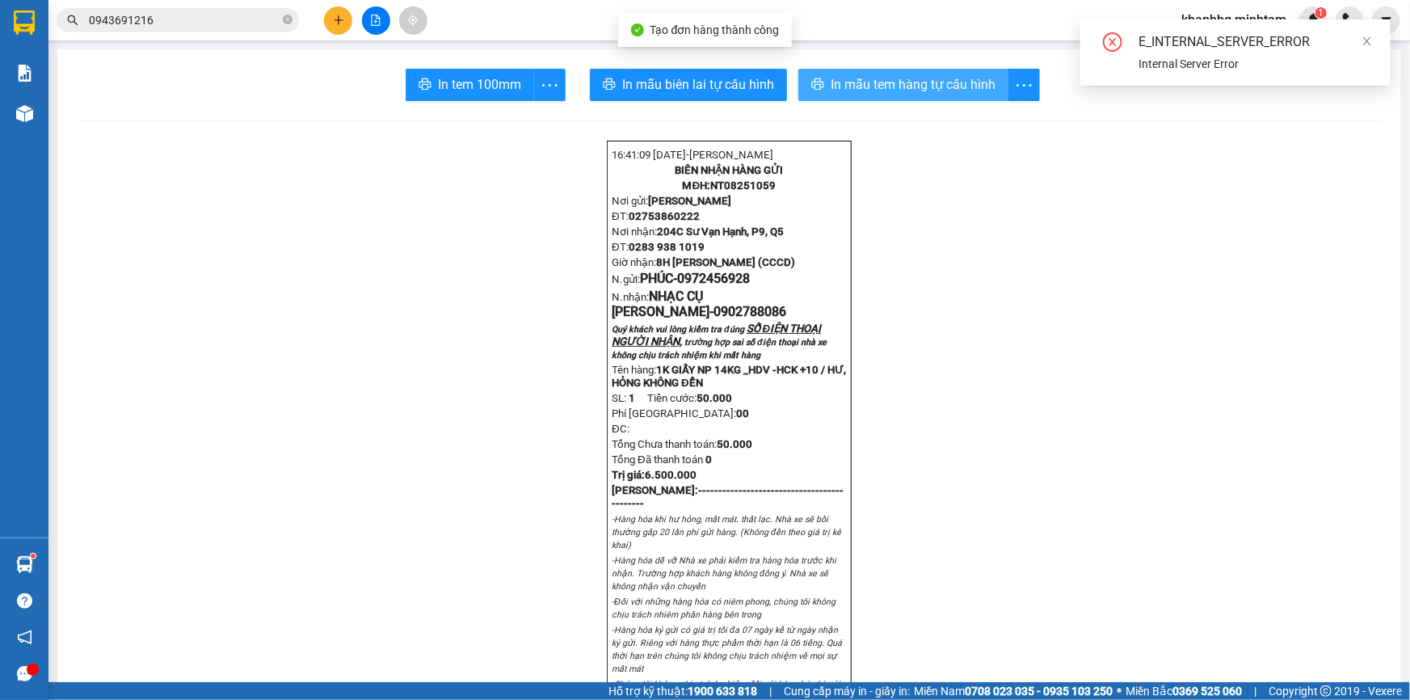
click at [864, 78] on span "In mẫu tem hàng tự cấu hình" at bounding box center [913, 84] width 165 height 20
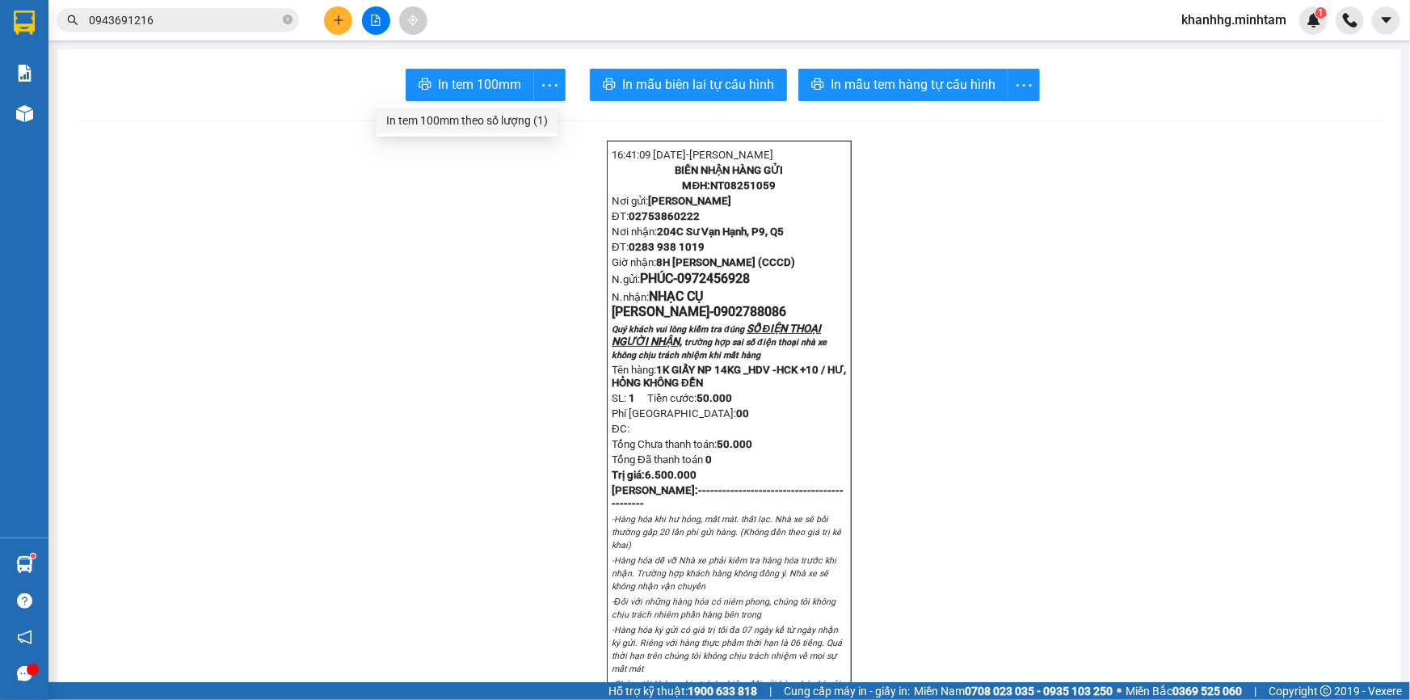
click at [505, 121] on div "In tem 100mm theo số lượng (1)" at bounding box center [467, 121] width 162 height 18
click at [291, 20] on icon "close-circle" at bounding box center [288, 20] width 10 height 10
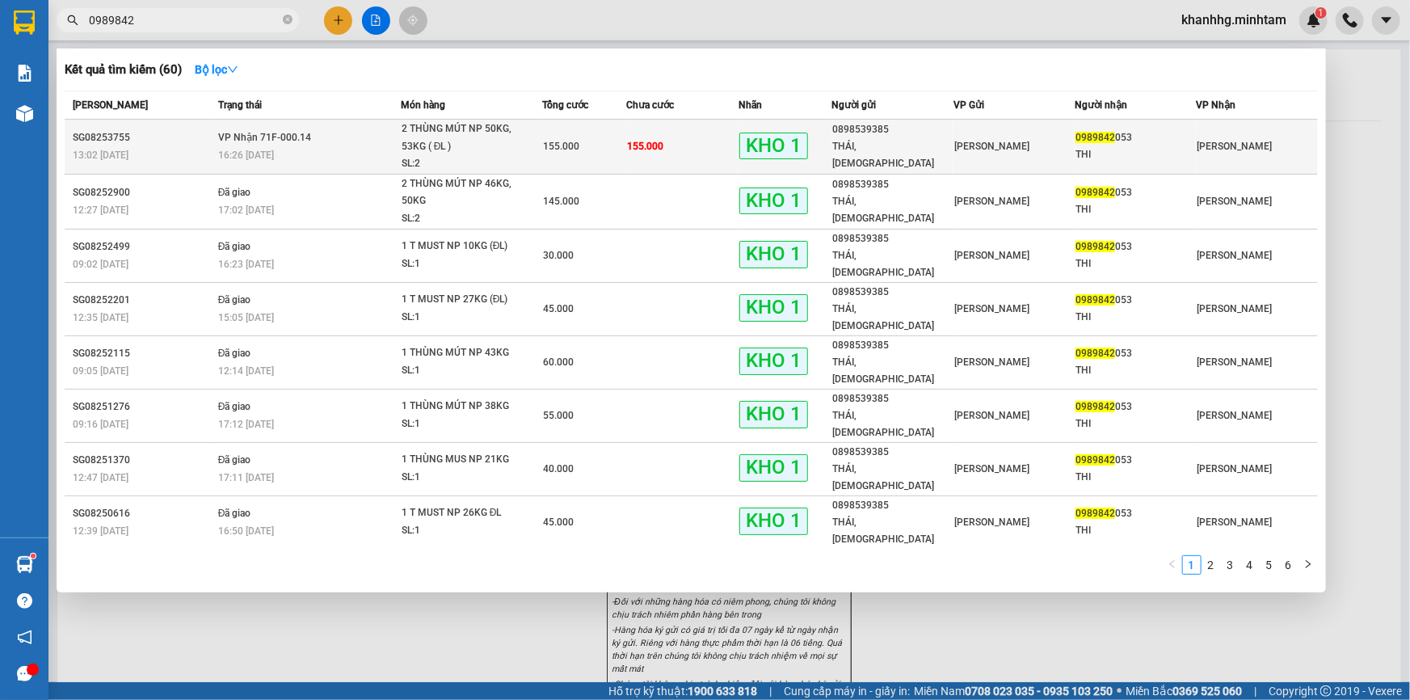
type input "0989842"
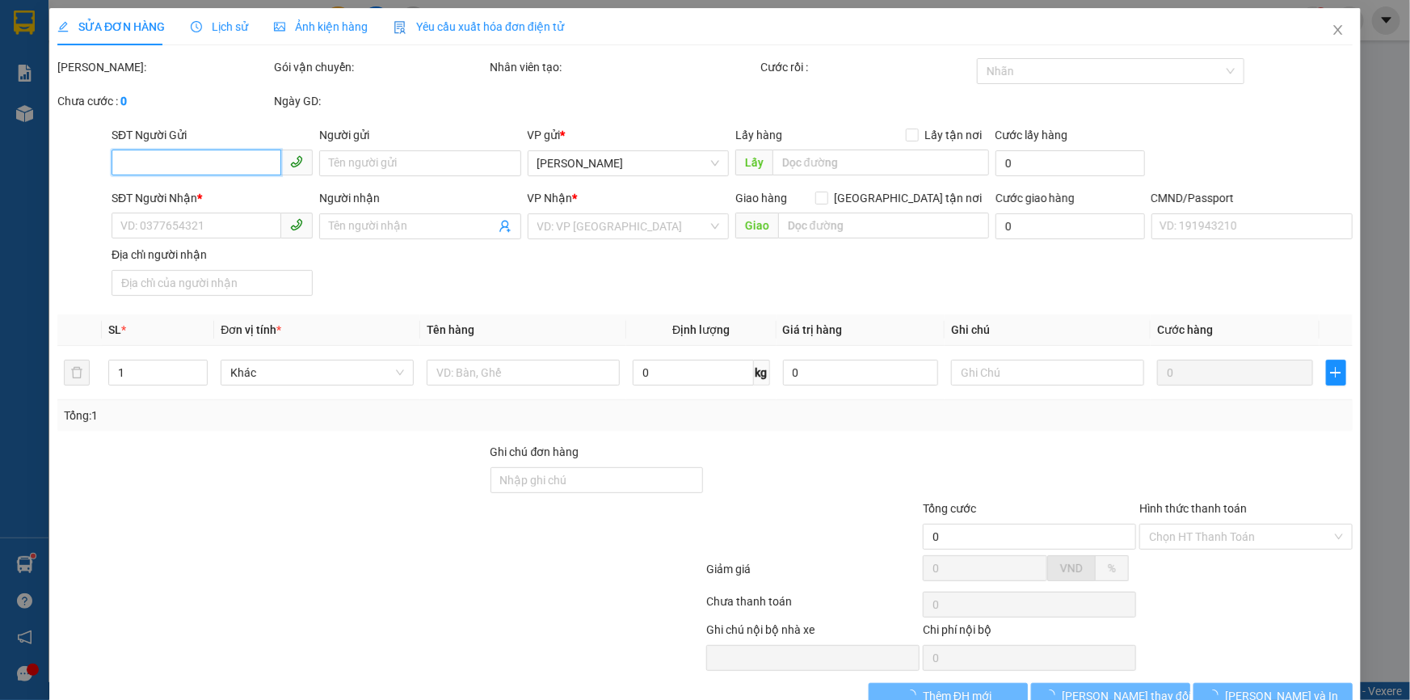
type input "0898539385"
type input "THÁI, THI 4H"
type input "0989842053"
type input "THI"
type input "MÁY BẬN"
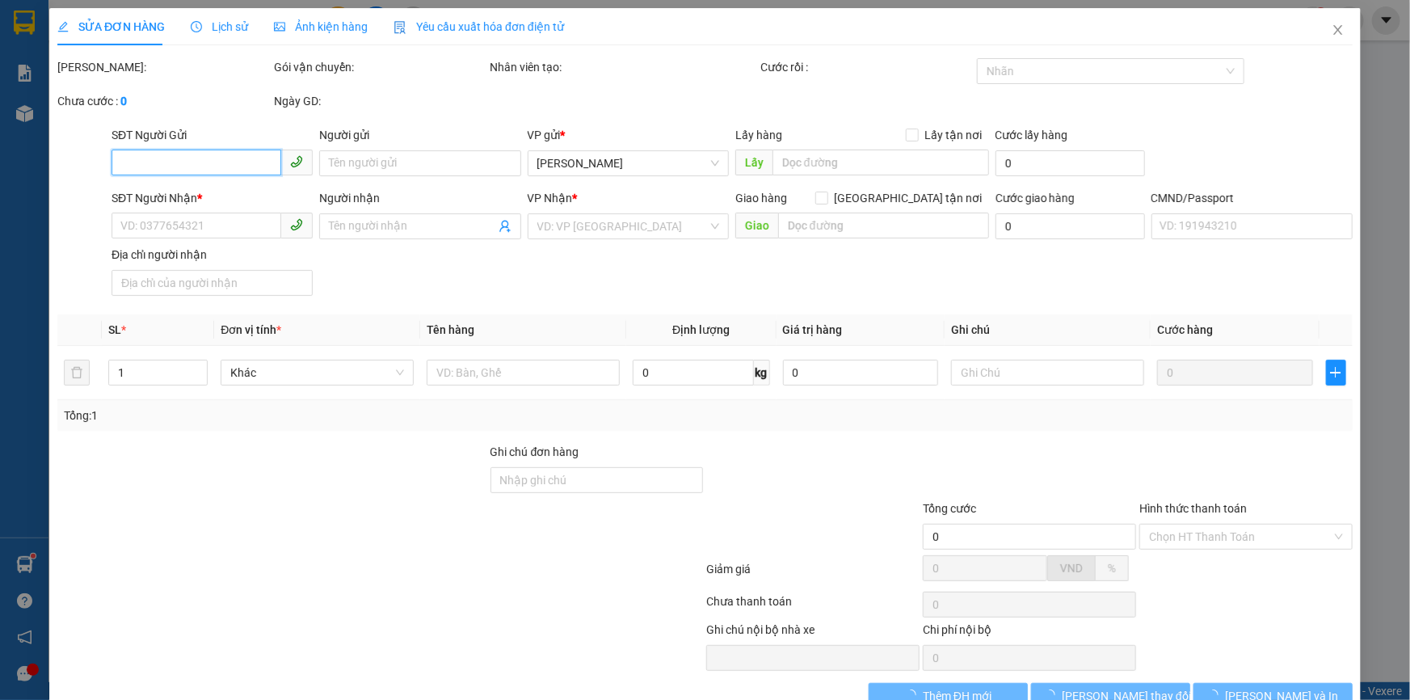
type input "155.000"
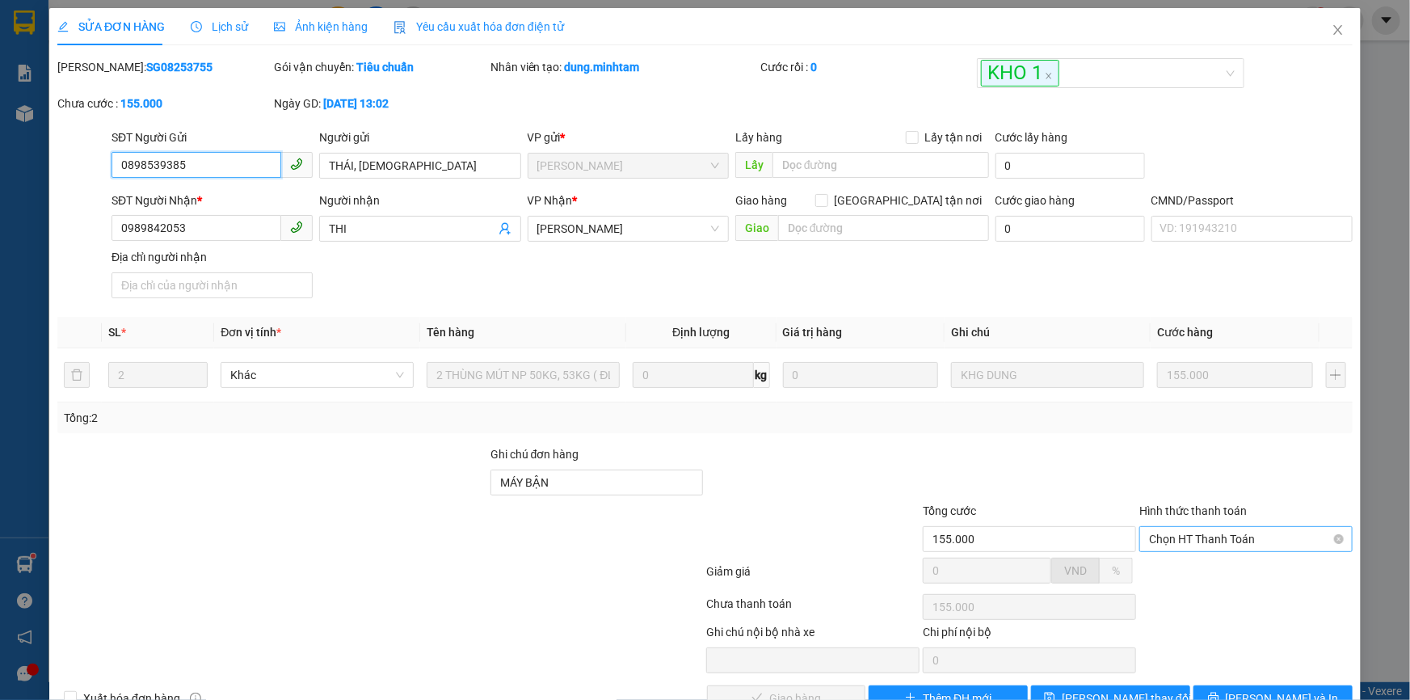
click at [1168, 527] on span "Chọn HT Thanh Toán" at bounding box center [1246, 539] width 194 height 24
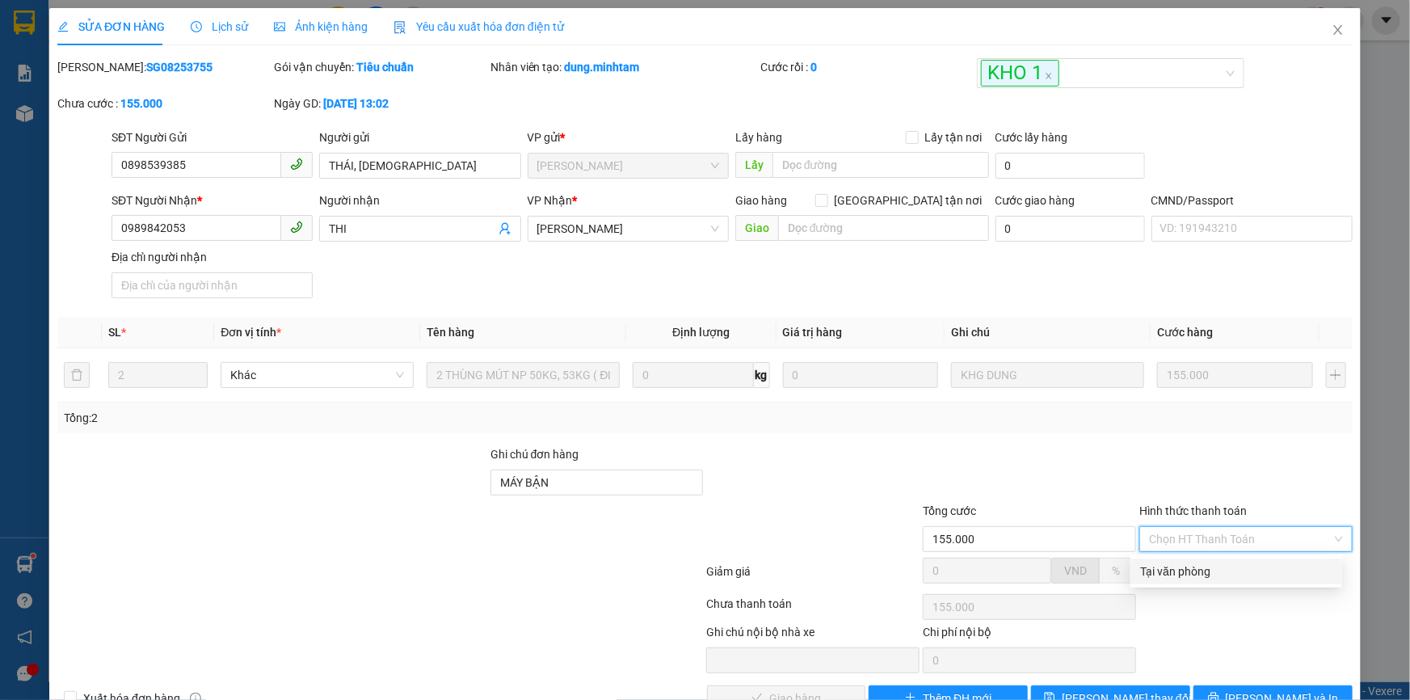
click at [1162, 562] on div "Tại văn phòng" at bounding box center [1236, 571] width 192 height 18
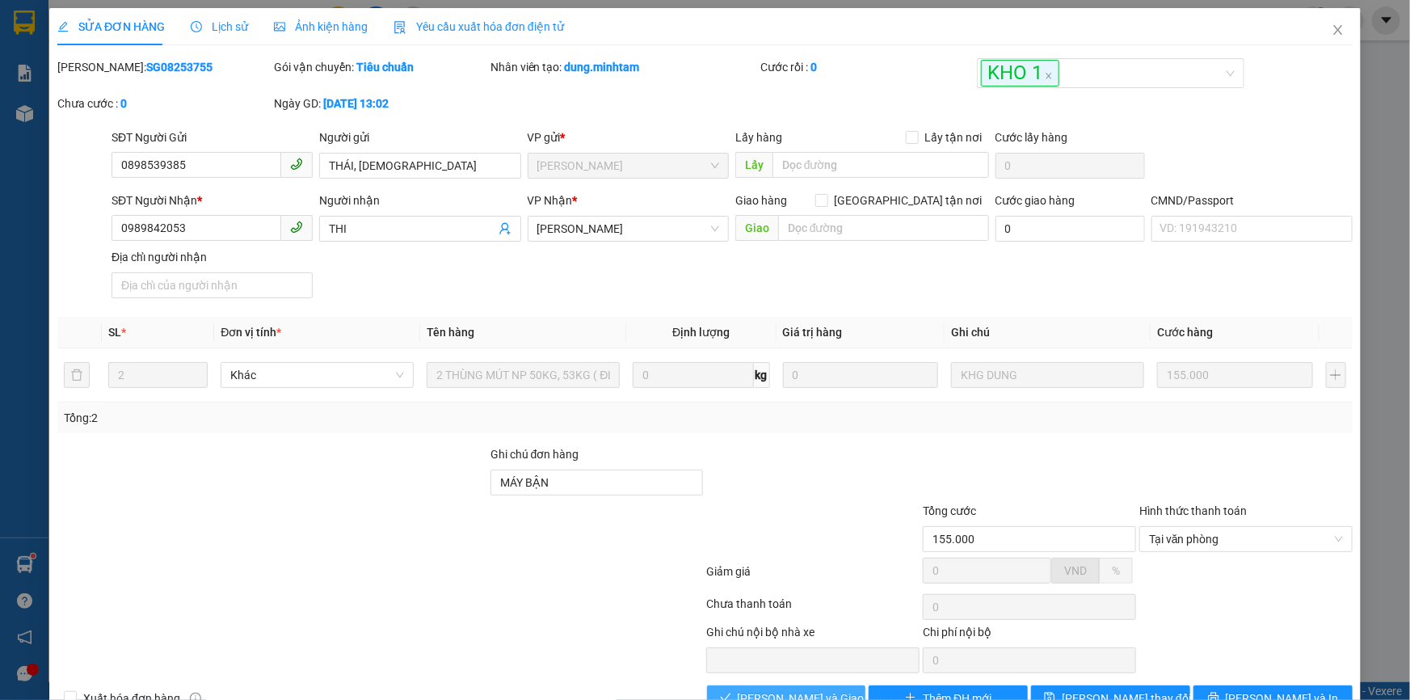
click at [811, 689] on span "Lưu và Giao hàng" at bounding box center [815, 698] width 155 height 18
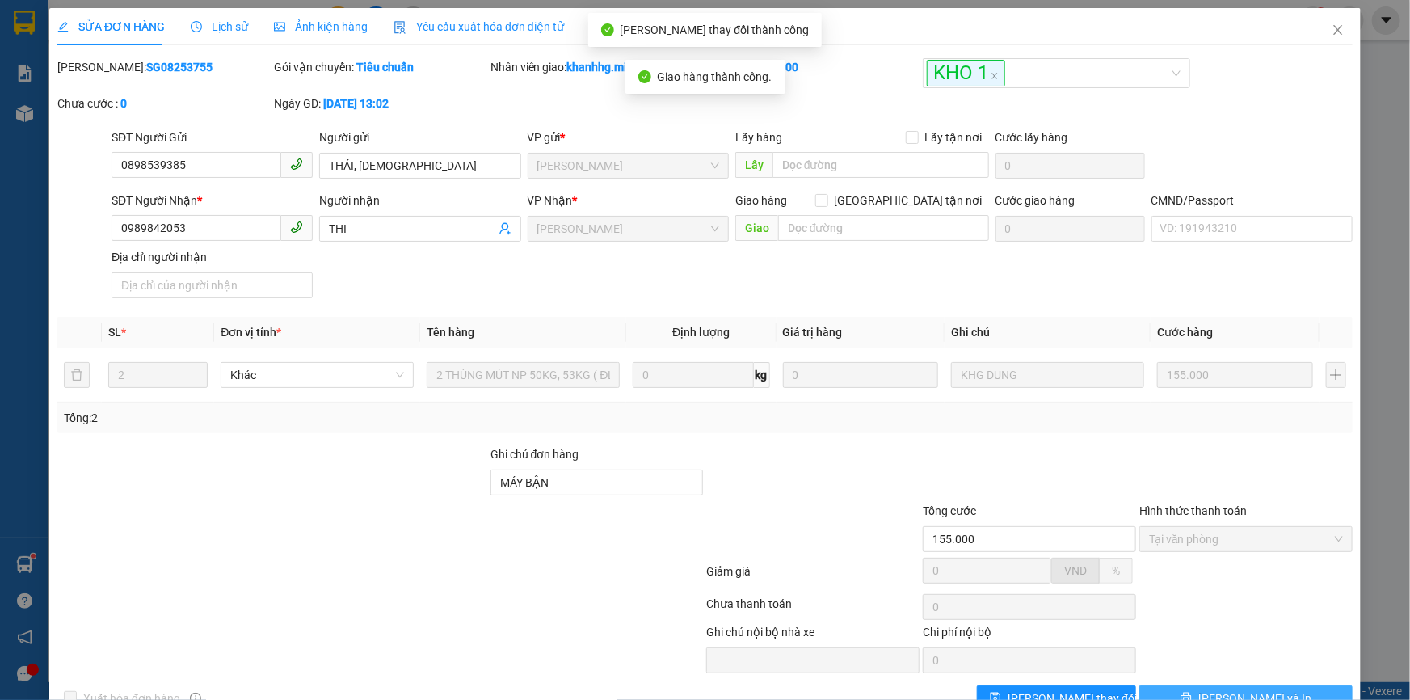
click at [1246, 689] on span "Lưu và In" at bounding box center [1254, 698] width 113 height 18
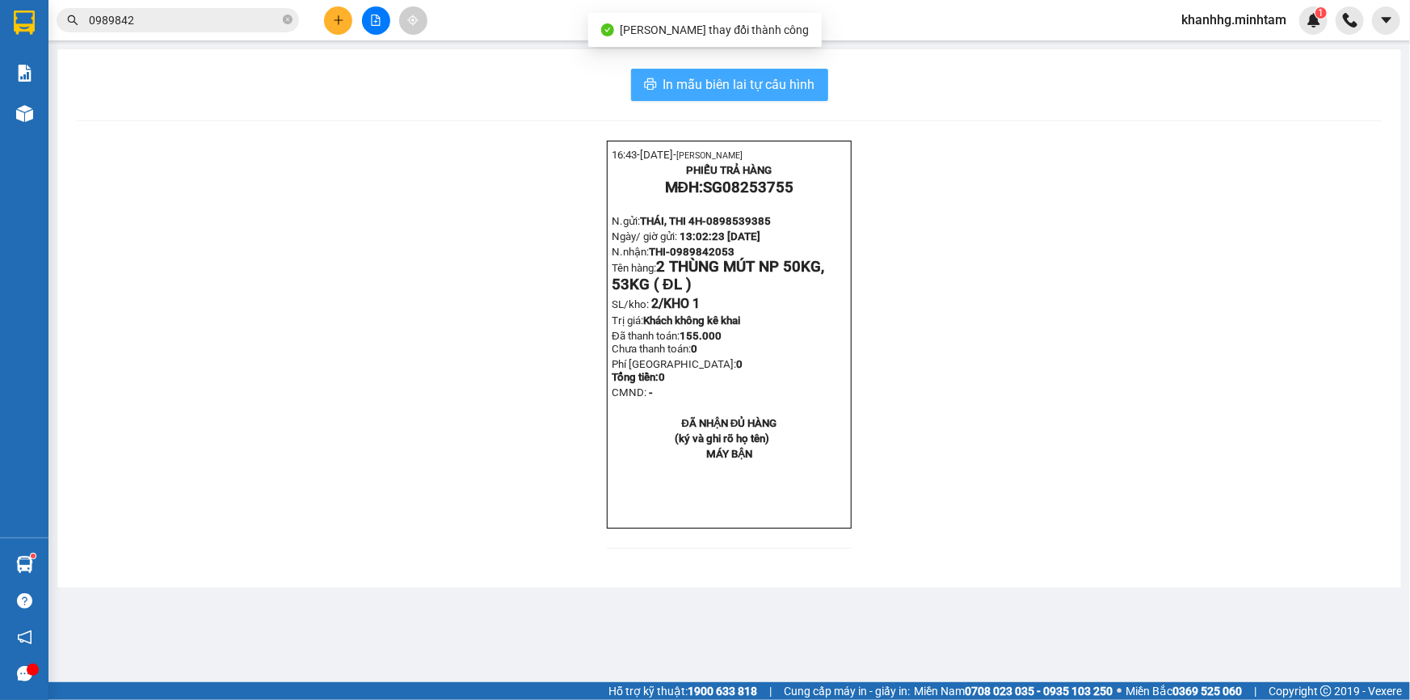
click at [780, 88] on span "In mẫu biên lai tự cấu hình" at bounding box center [739, 84] width 152 height 20
click at [283, 22] on icon "close-circle" at bounding box center [288, 20] width 10 height 10
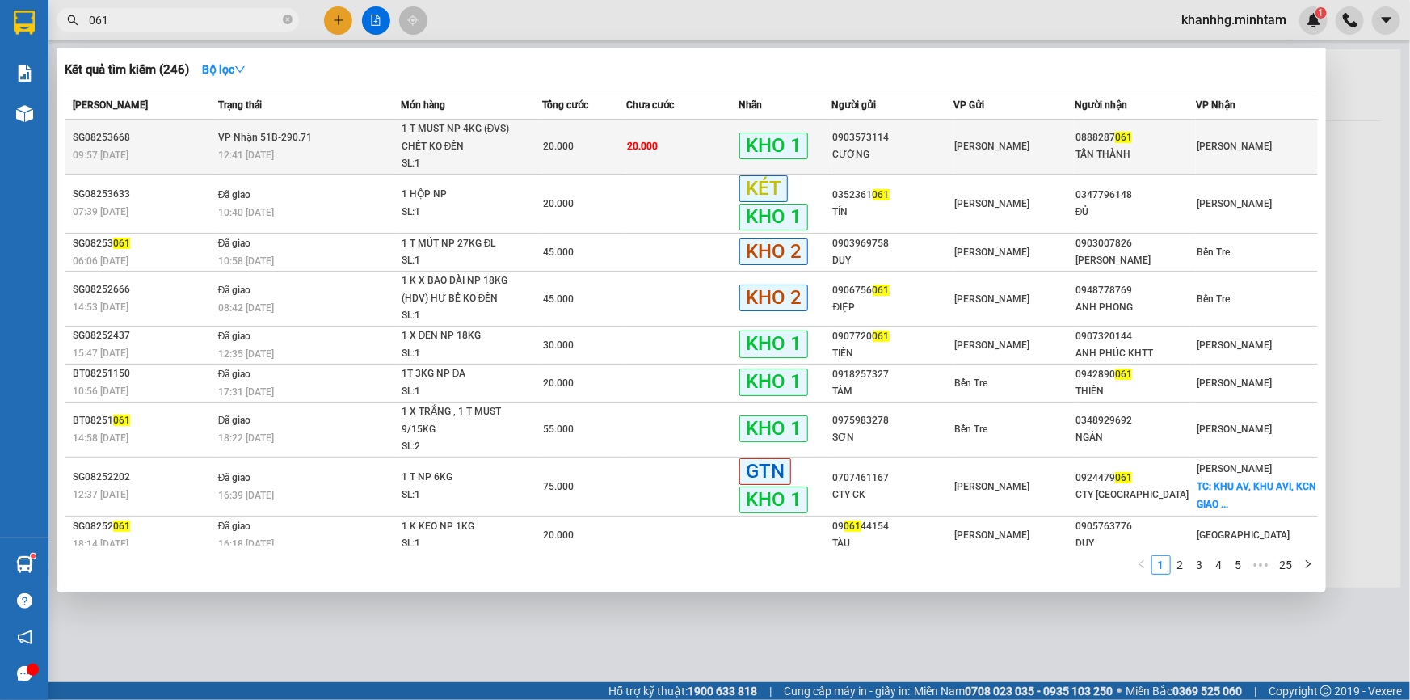
type input "061"
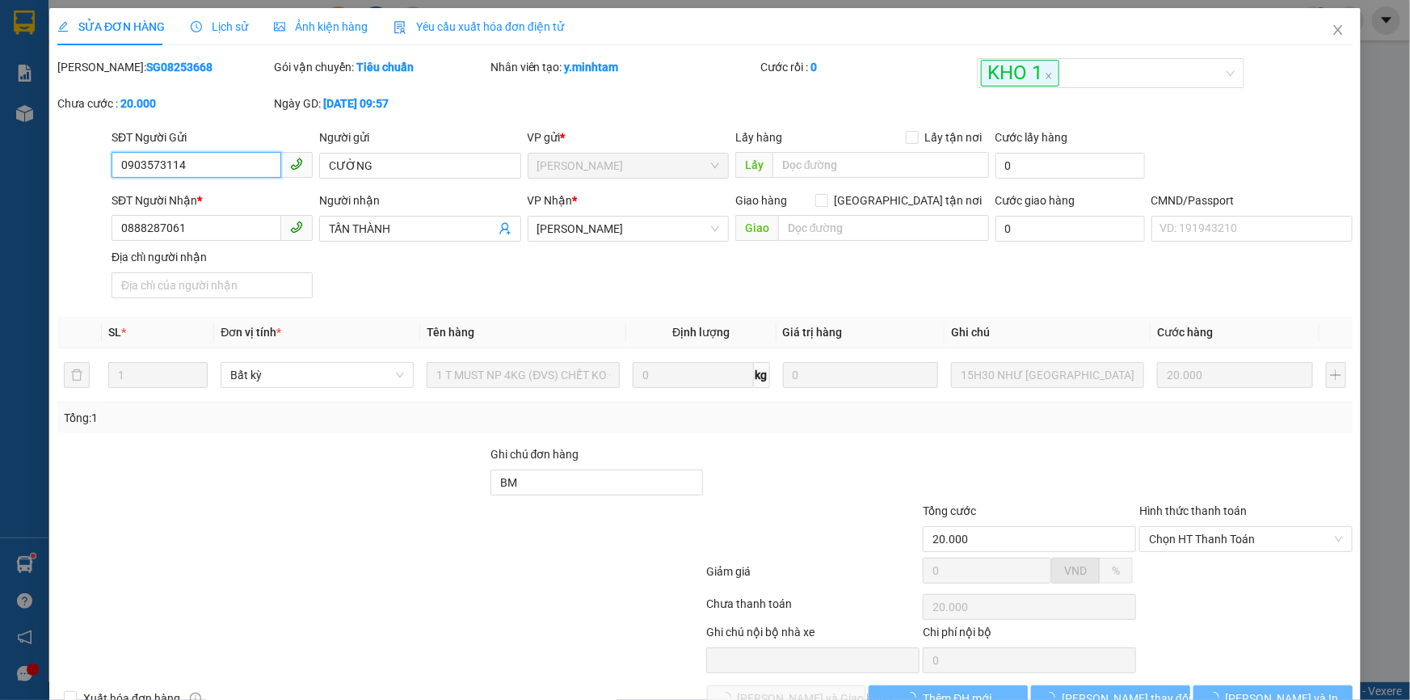
type input "0903573114"
type input "CƯỜNG"
type input "0888287061"
type input "TẤN THÀNH"
type input "BM"
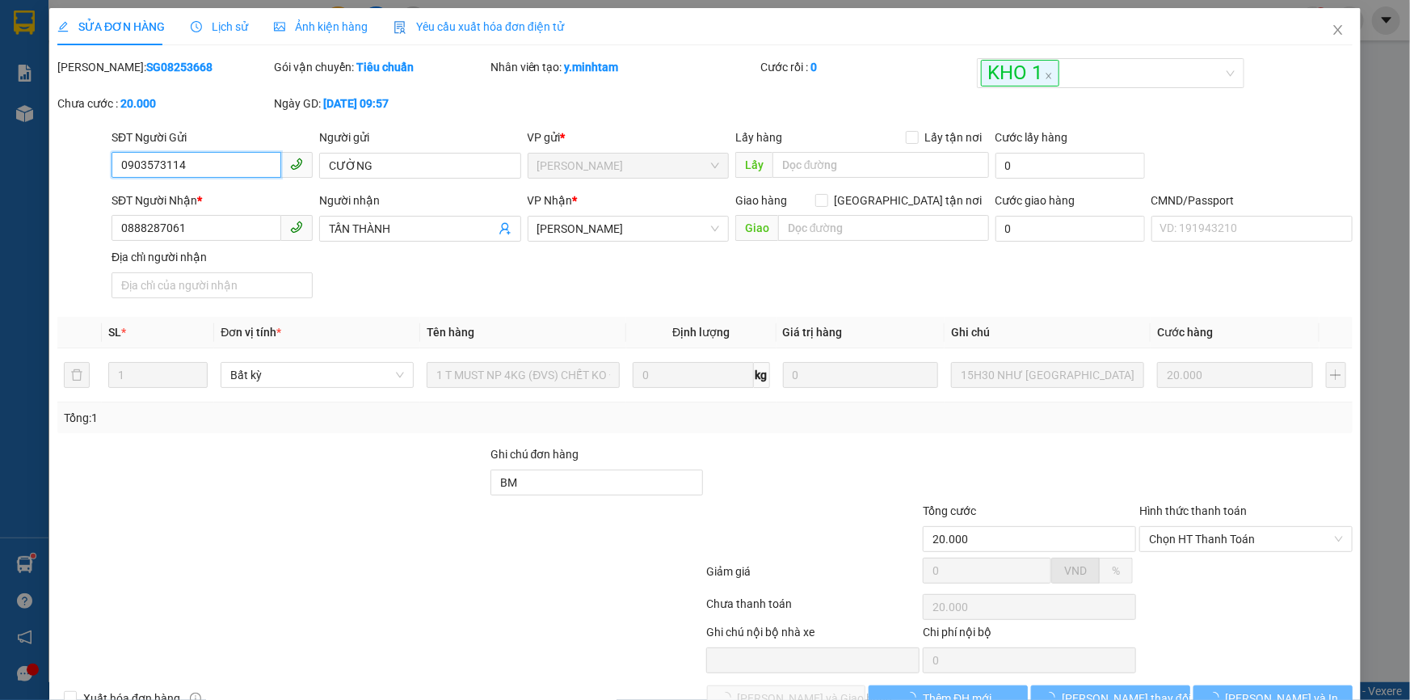
type input "20.000"
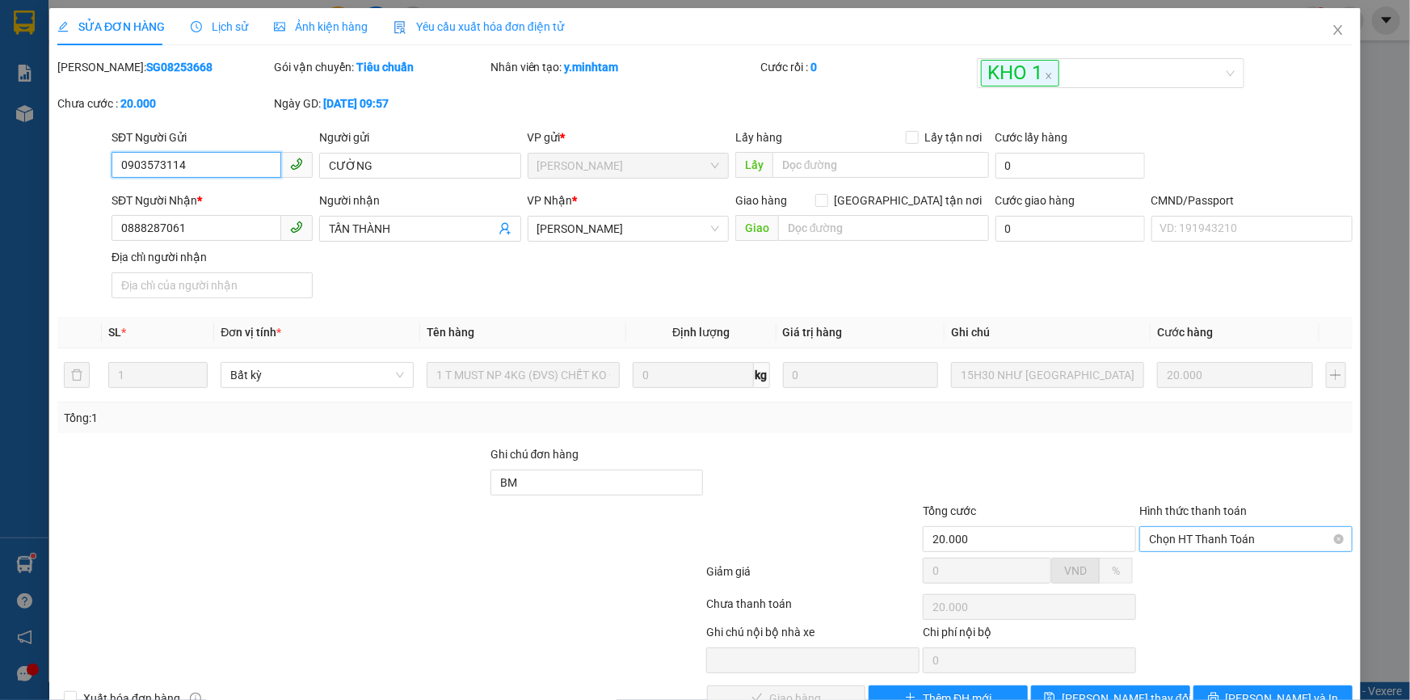
click at [1219, 527] on span "Chọn HT Thanh Toán" at bounding box center [1246, 539] width 194 height 24
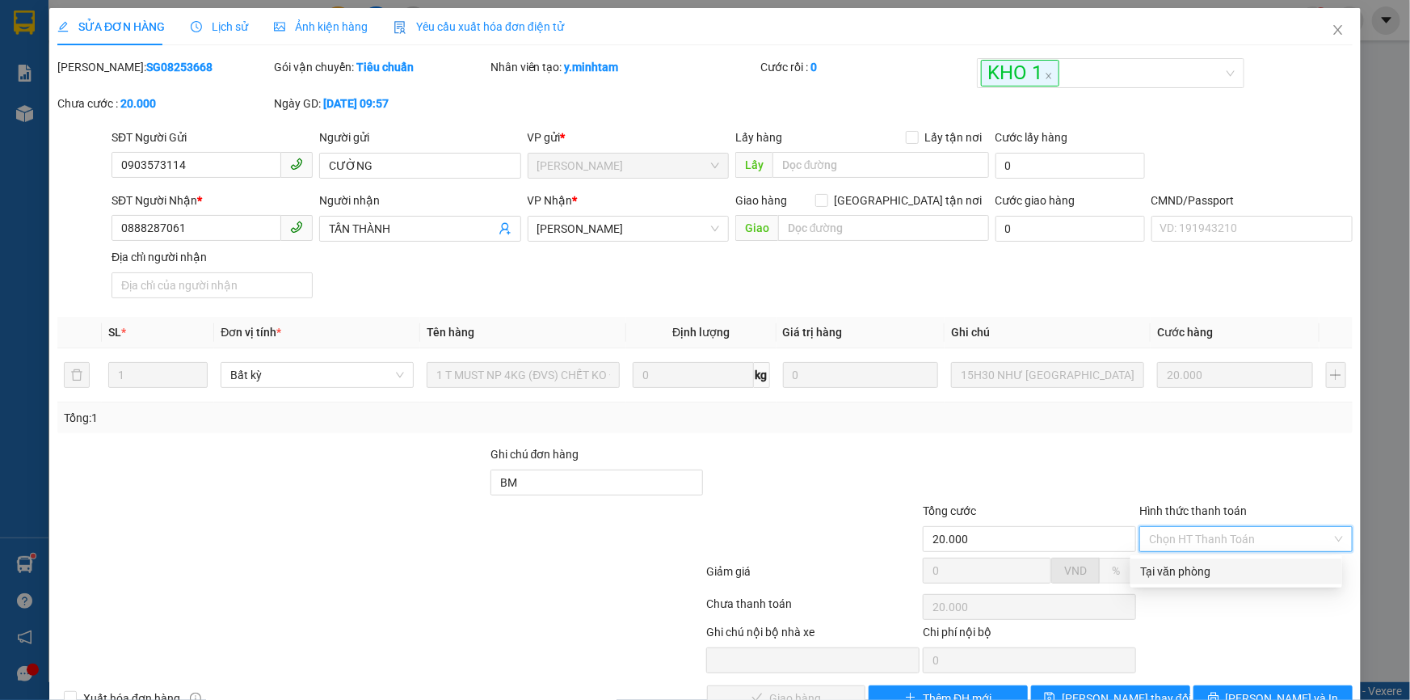
click at [1153, 562] on div "Tại văn phòng" at bounding box center [1236, 571] width 192 height 18
type input "0"
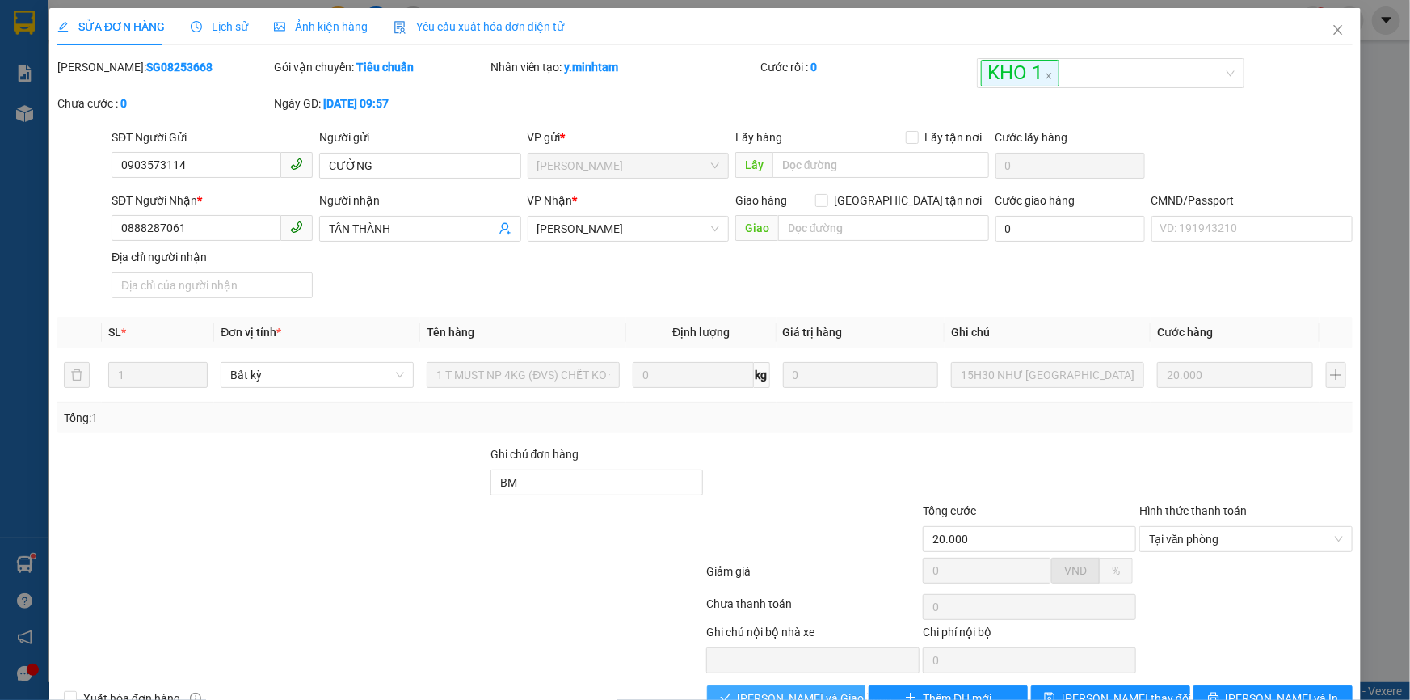
click at [785, 689] on span "Lưu và Giao hàng" at bounding box center [815, 698] width 155 height 18
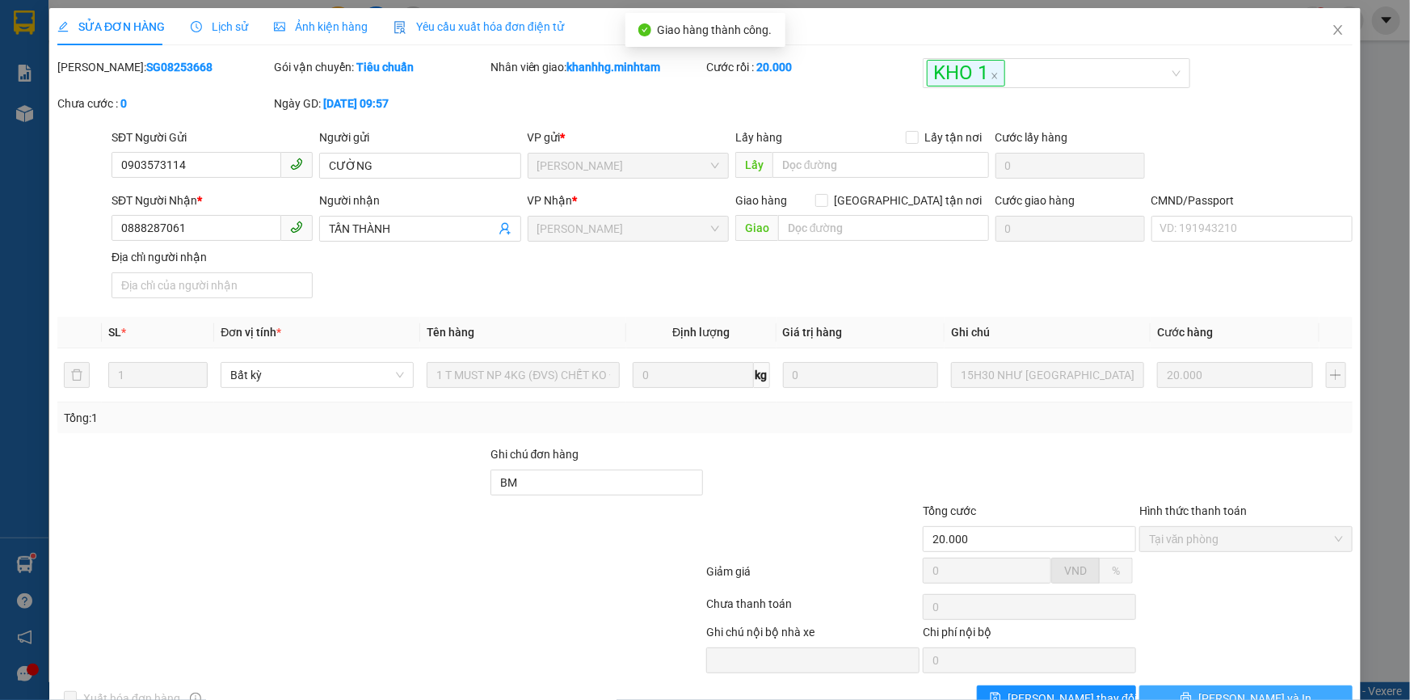
drag, startPoint x: 1243, startPoint y: 660, endPoint x: 1239, endPoint y: 652, distance: 9.0
click at [1239, 689] on span "Lưu và In" at bounding box center [1254, 698] width 113 height 18
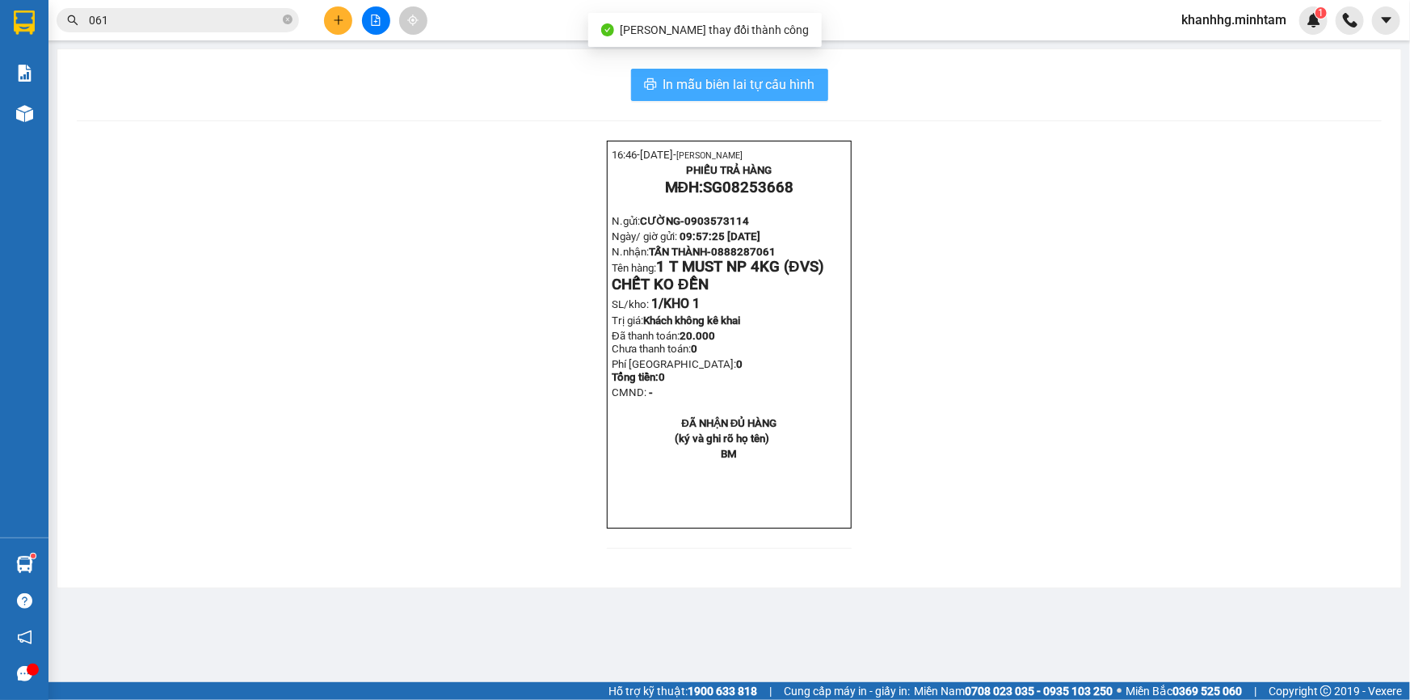
click at [783, 82] on span "In mẫu biên lai tự cấu hình" at bounding box center [739, 84] width 152 height 20
click at [288, 19] on icon "close-circle" at bounding box center [288, 20] width 10 height 10
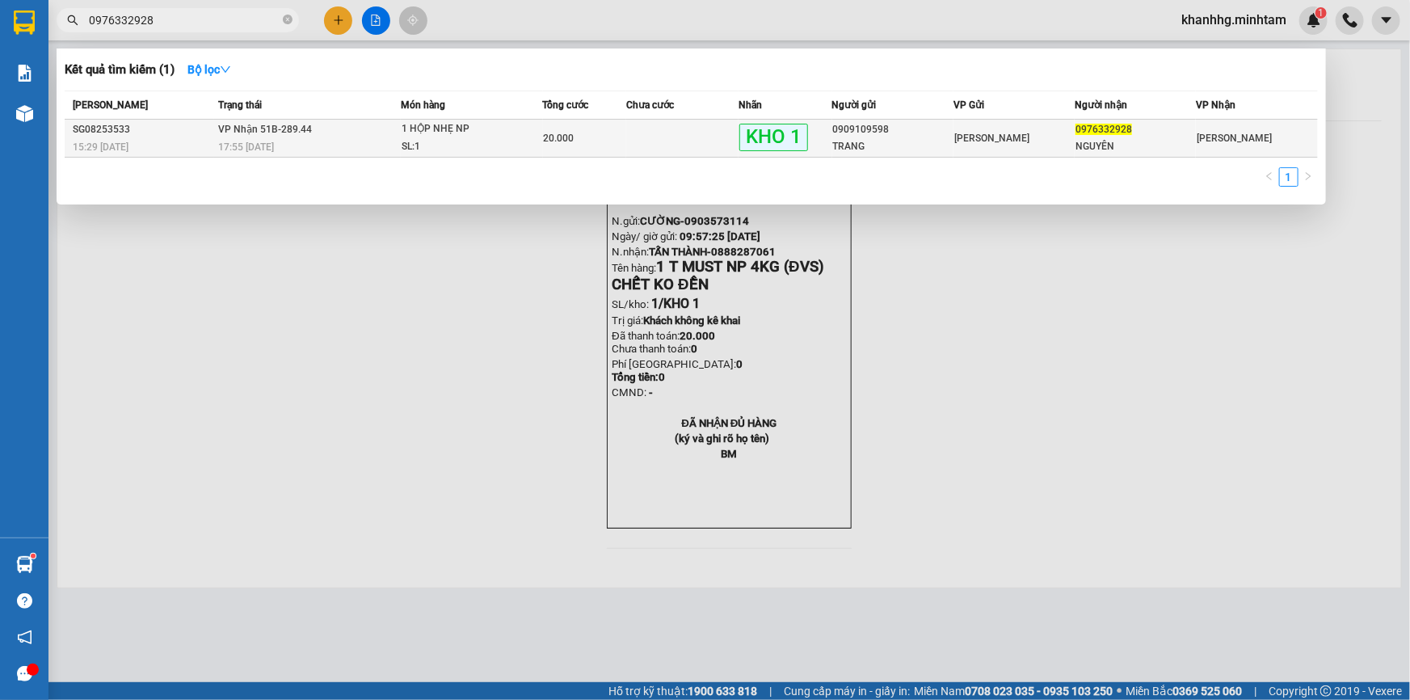
type input "0976332928"
click at [1081, 139] on div "NGUYÊN" at bounding box center [1136, 146] width 120 height 17
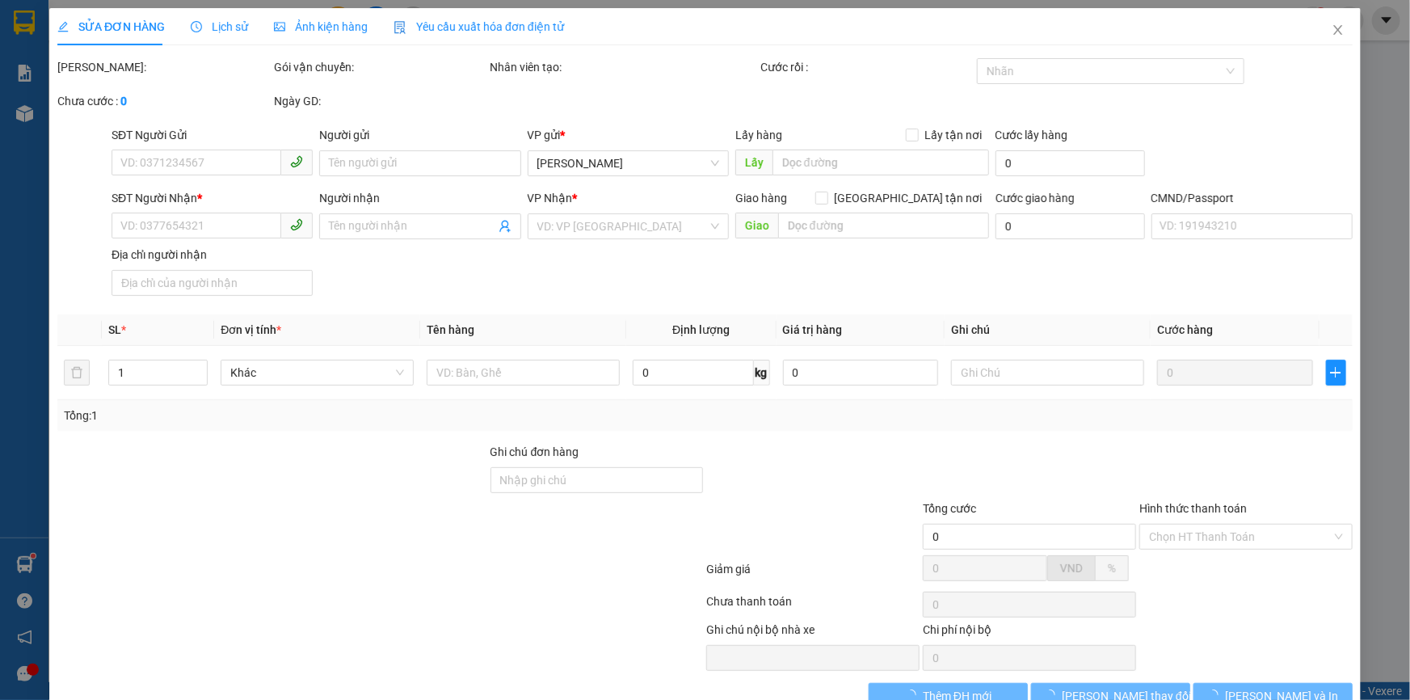
type input "0909109598"
type input "TRANG"
type input "0976332928"
type input "NGUYÊN"
type input "KBM"
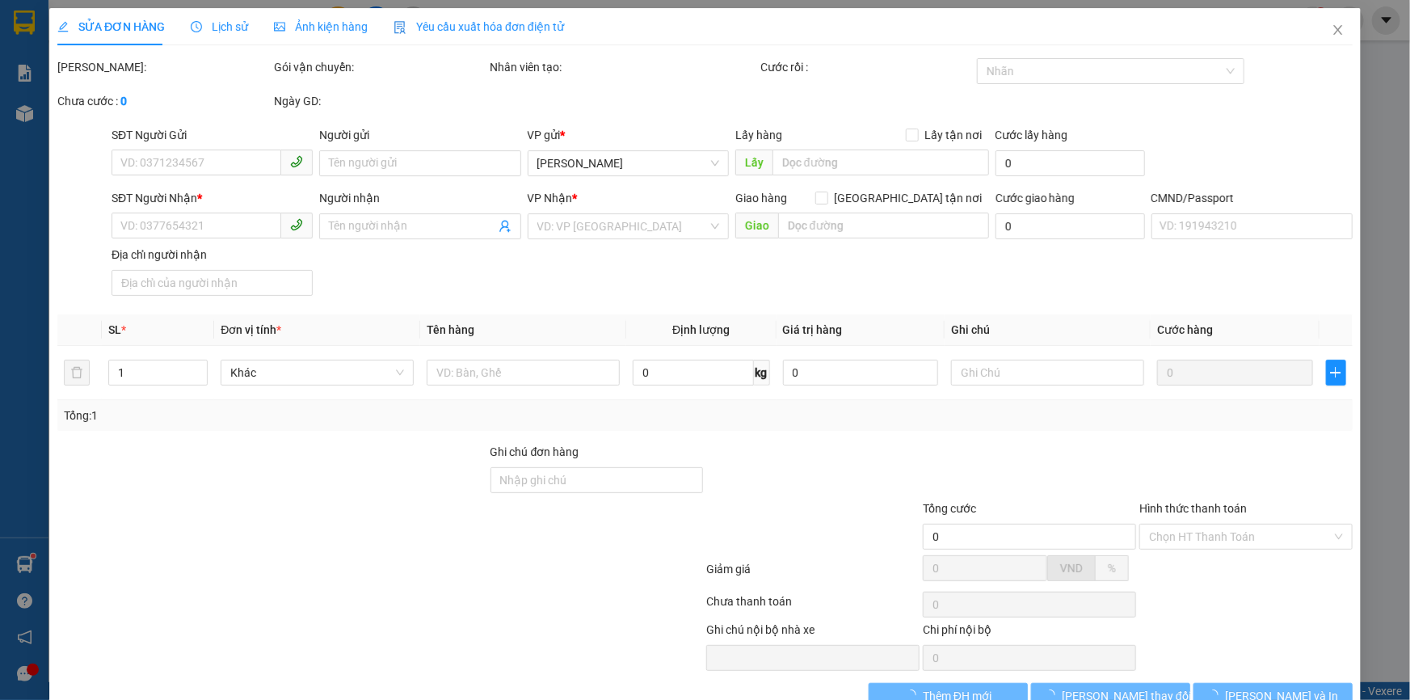
type input "20.000"
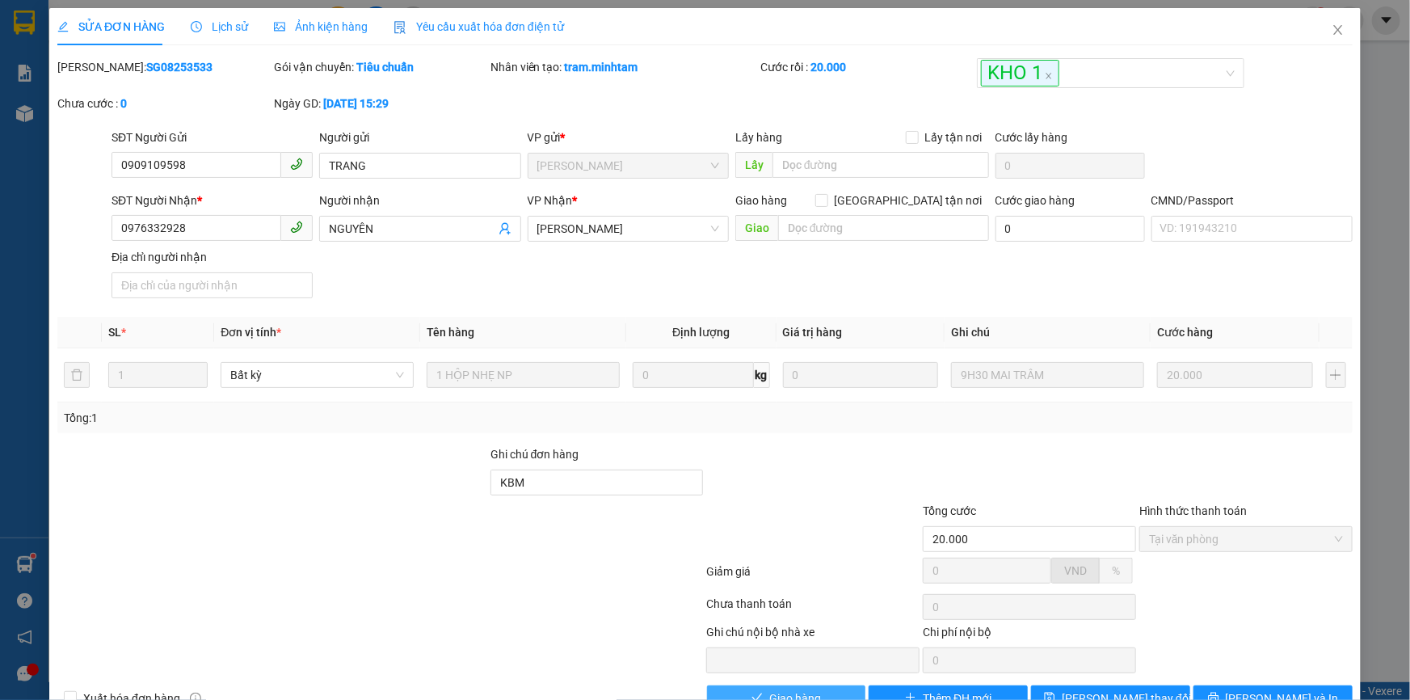
click at [798, 689] on span "Giao hàng" at bounding box center [795, 698] width 52 height 18
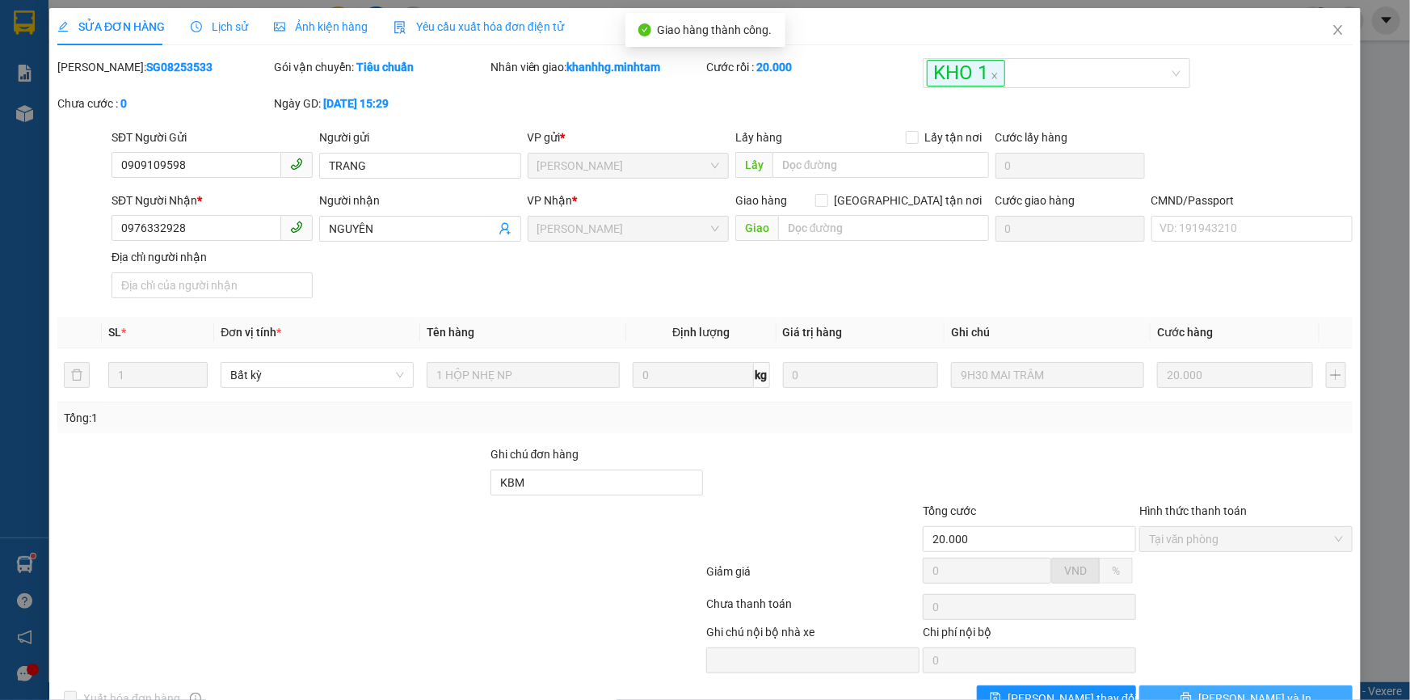
click at [1228, 689] on span "Lưu và In" at bounding box center [1254, 698] width 113 height 18
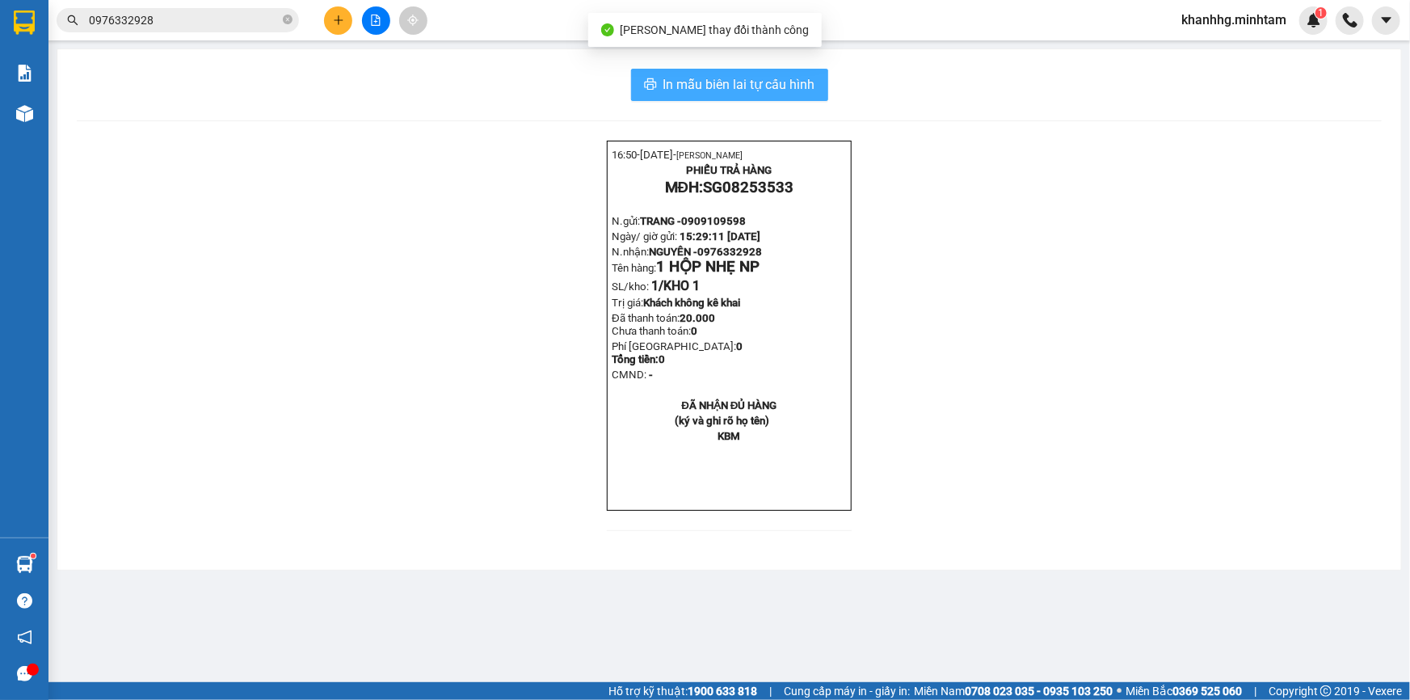
click at [806, 85] on span "In mẫu biên lai tự cấu hình" at bounding box center [739, 84] width 152 height 20
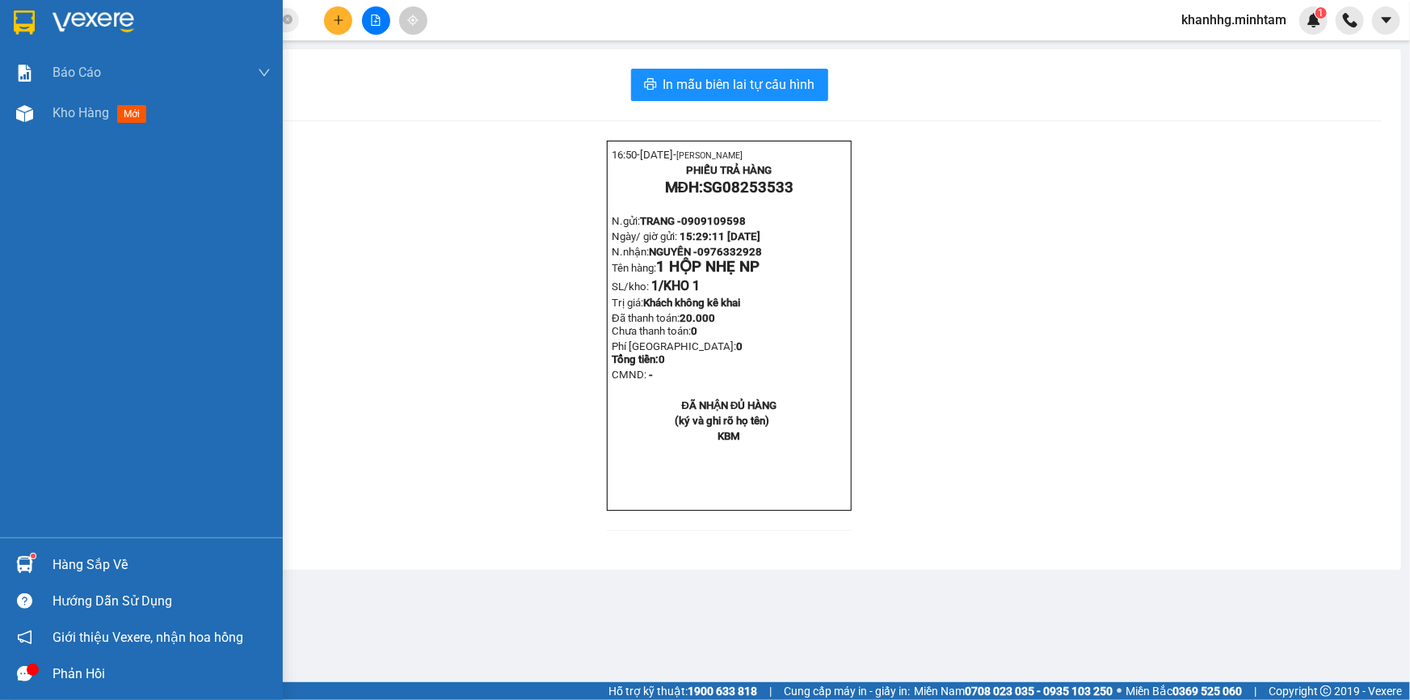
click at [53, 547] on div "Hàng sắp về" at bounding box center [141, 564] width 283 height 36
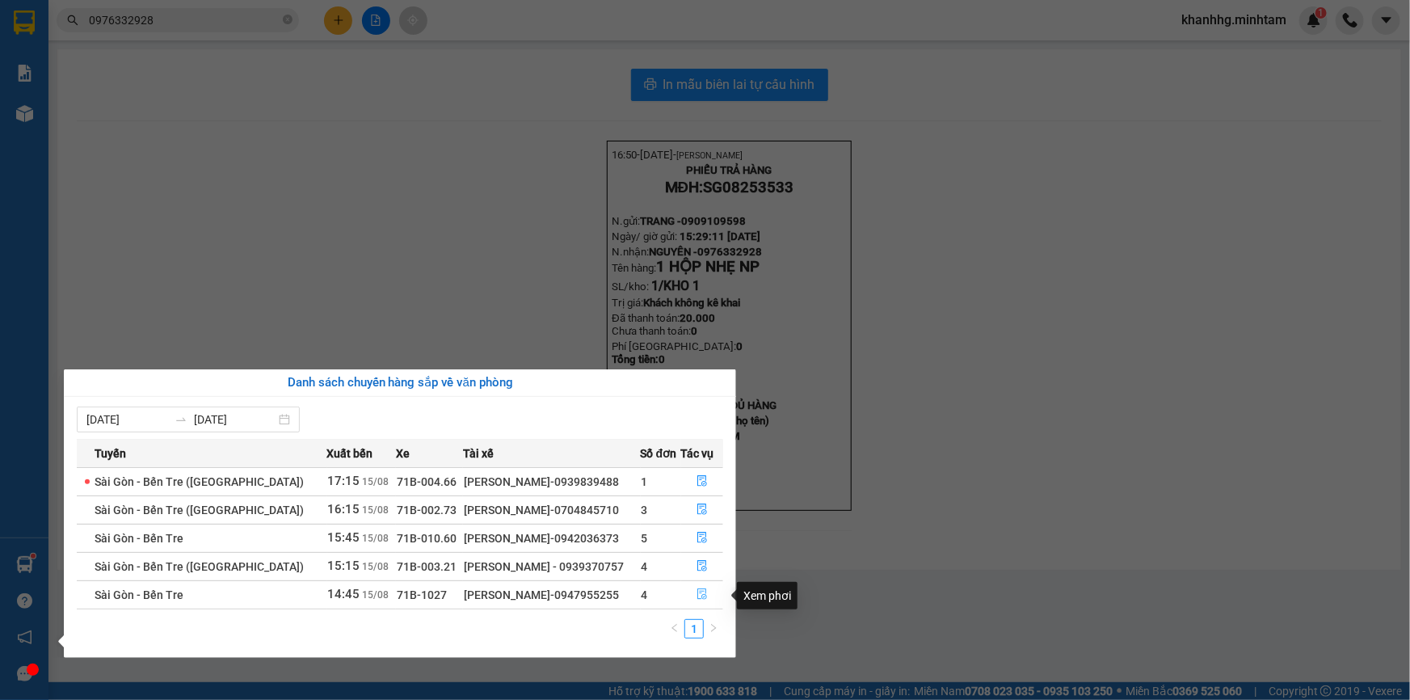
click at [699, 588] on button "button" at bounding box center [702, 595] width 41 height 26
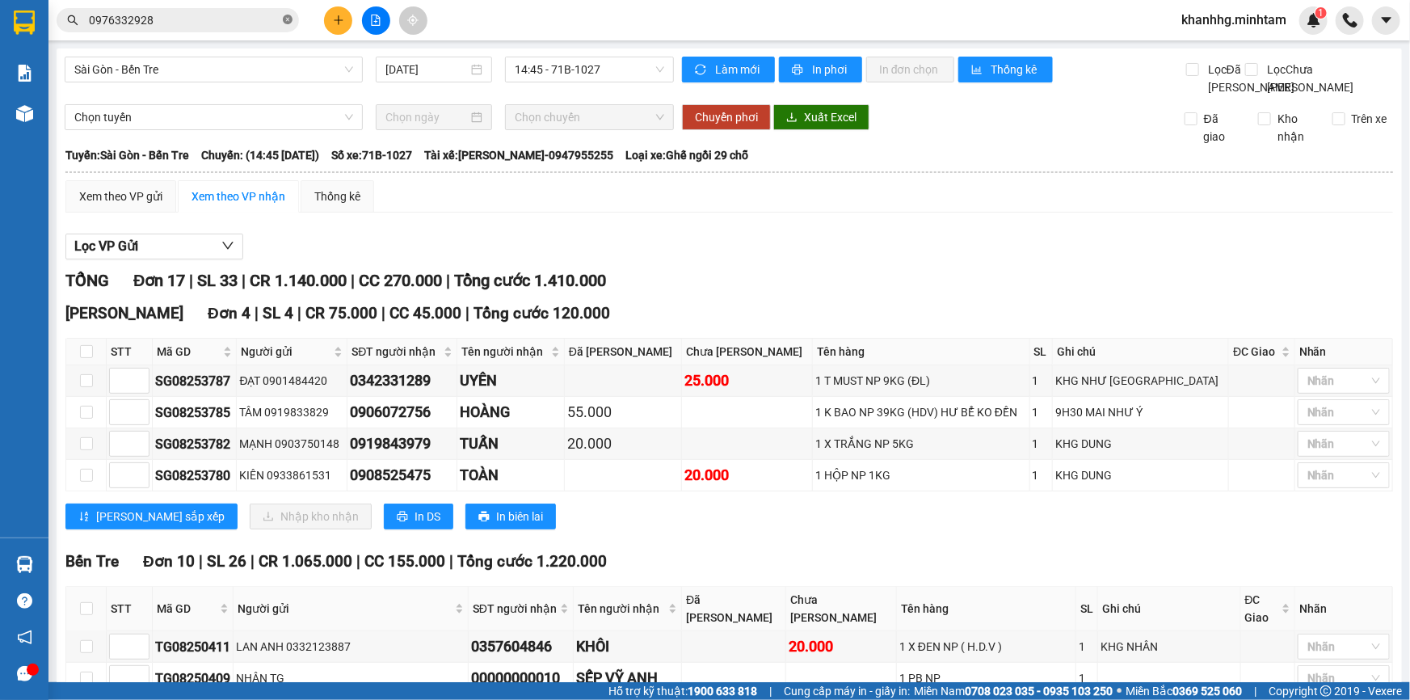
click at [285, 19] on icon "close-circle" at bounding box center [288, 20] width 10 height 10
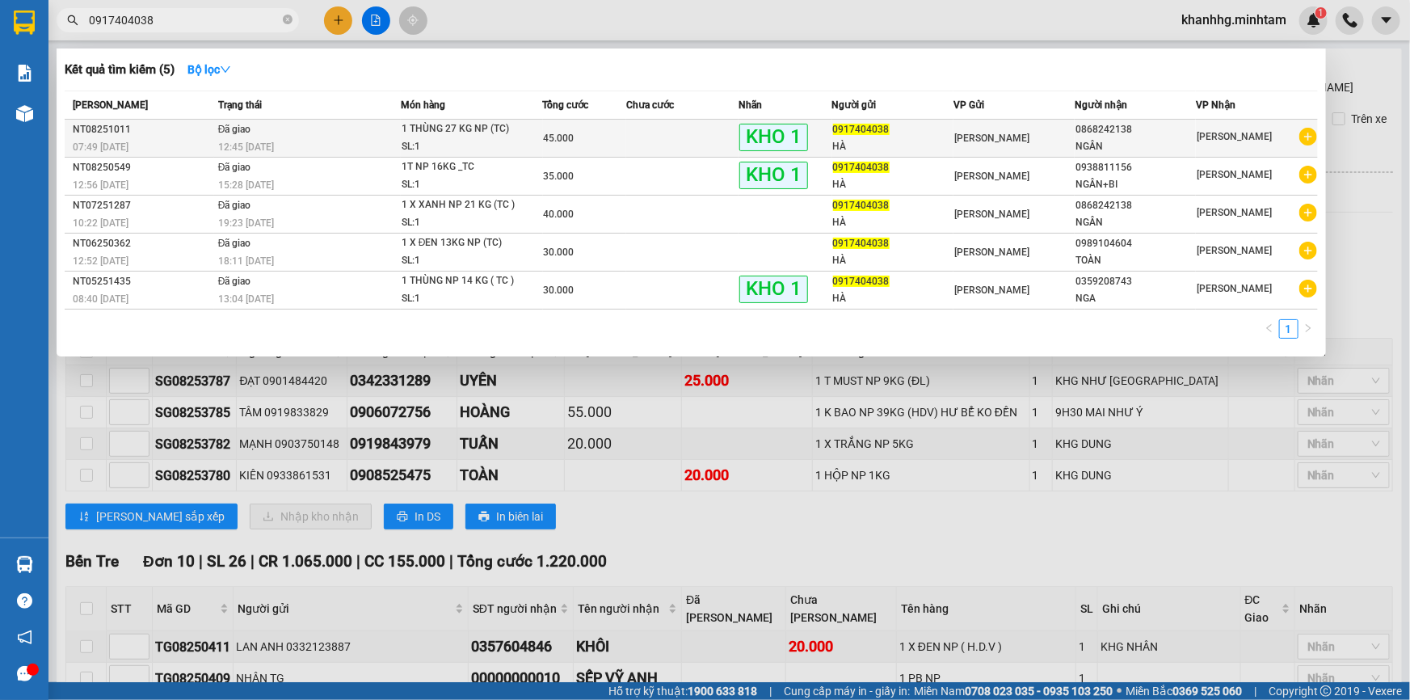
type input "0917404038"
click at [1096, 138] on div "NGÂN" at bounding box center [1136, 146] width 120 height 17
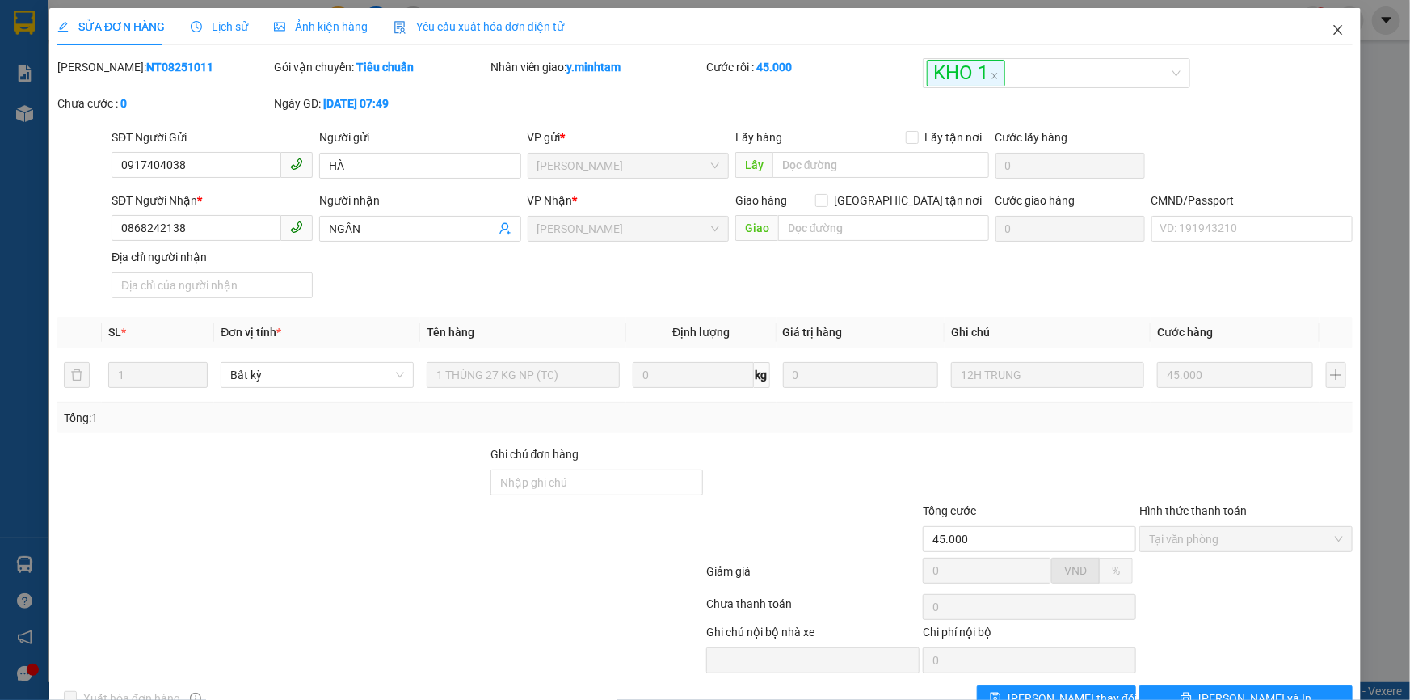
click at [1332, 35] on icon "close" at bounding box center [1338, 29] width 13 height 13
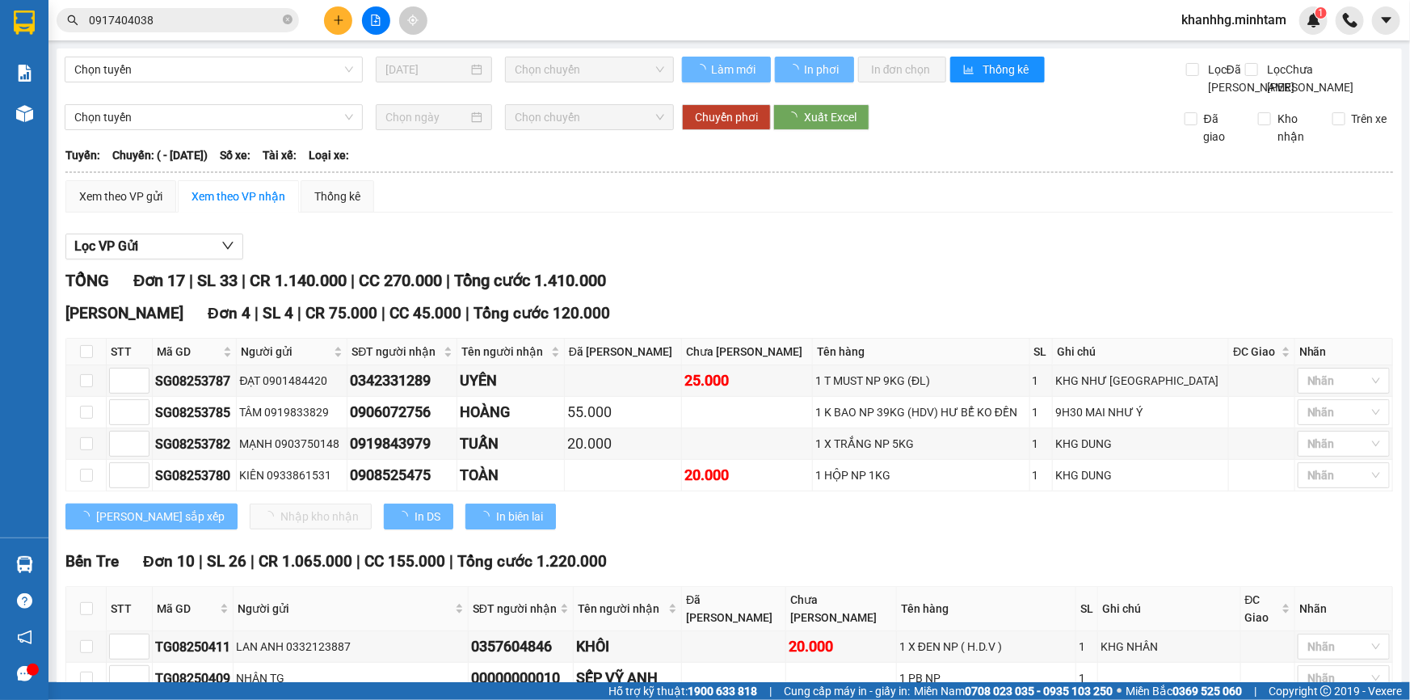
click at [285, 17] on icon "close-circle" at bounding box center [288, 20] width 10 height 10
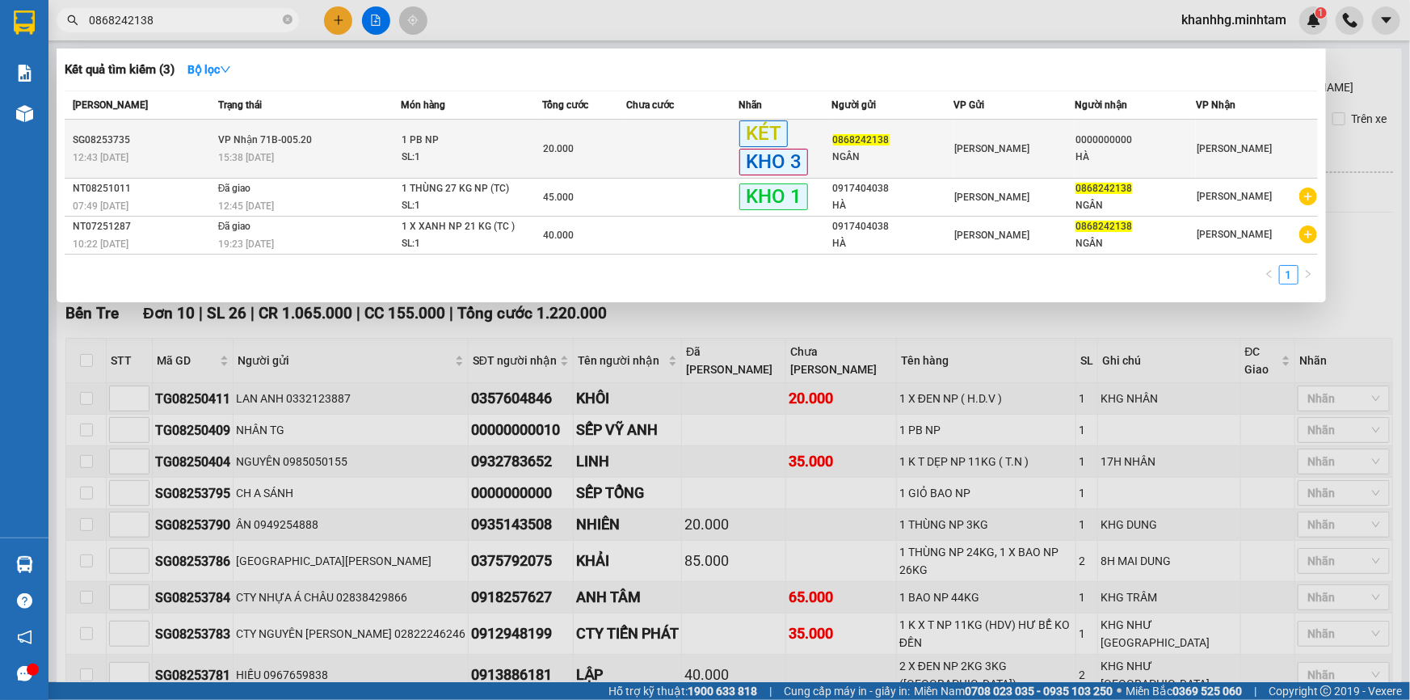
type input "0868242138"
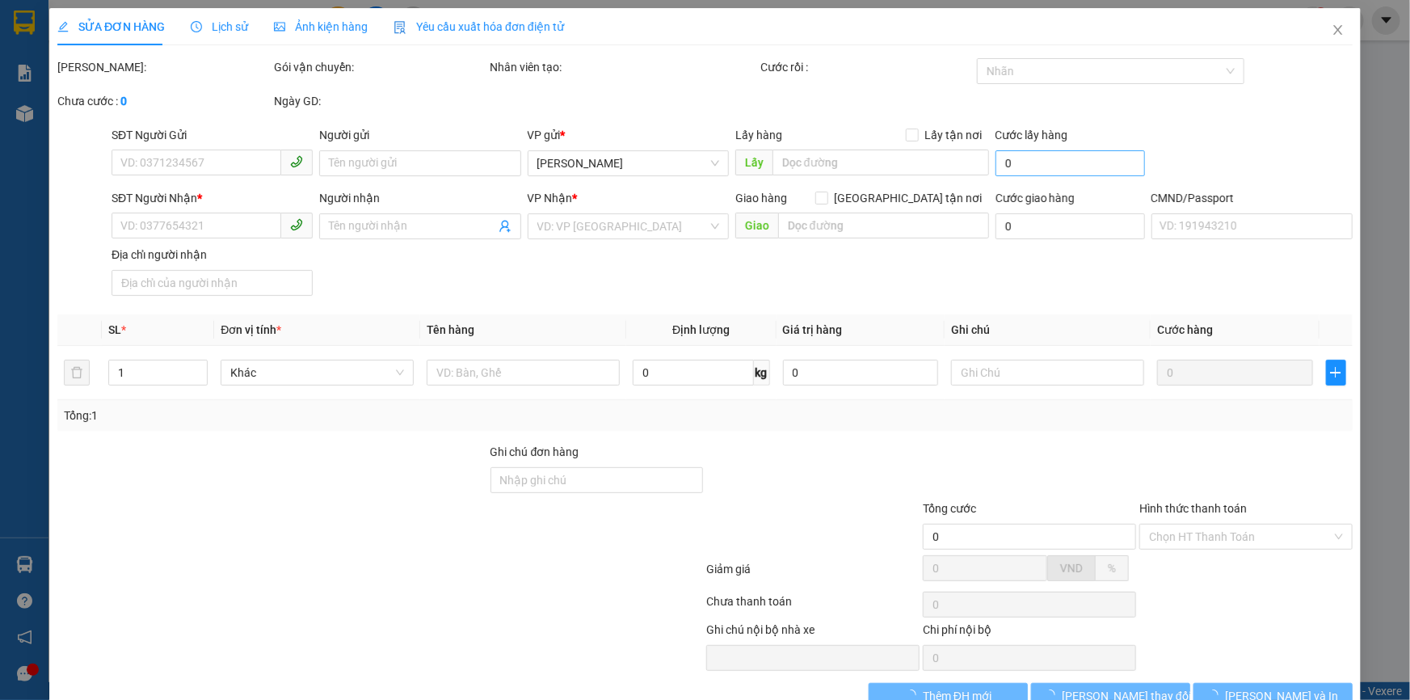
type input "0868242138"
type input "NGÂN"
type input "0000000000"
type input "HÀ"
type input "0917404038"
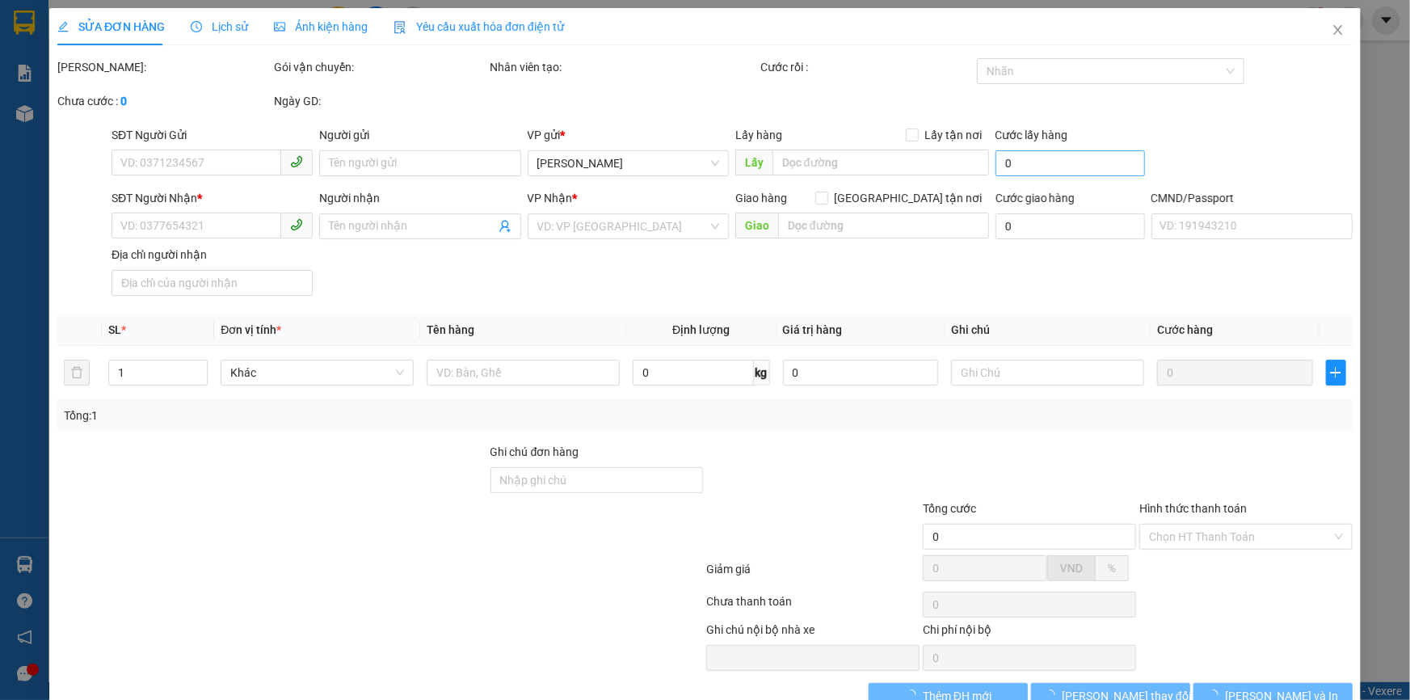
type input "20.000"
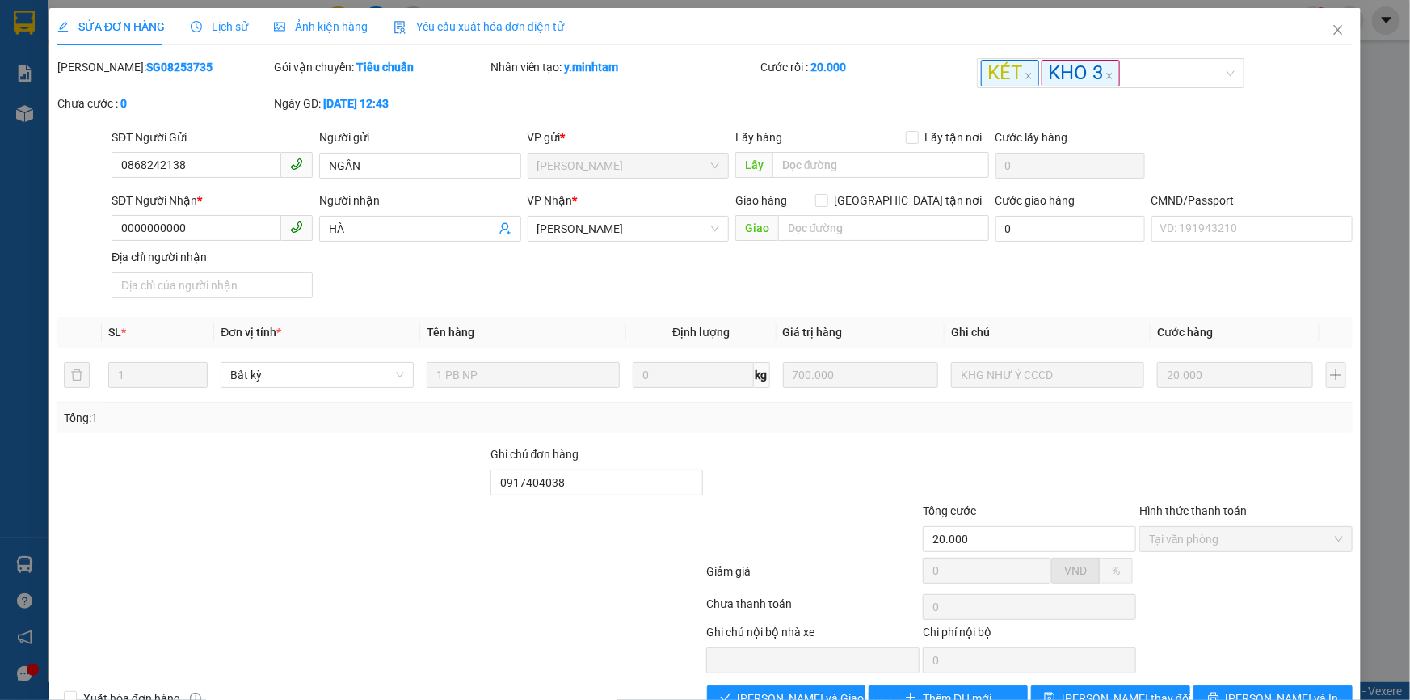
click at [1196, 192] on div "CMND/Passport" at bounding box center [1252, 204] width 201 height 24
click at [1203, 216] on input "CMND/Passport" at bounding box center [1252, 229] width 201 height 26
type input "083167010124"
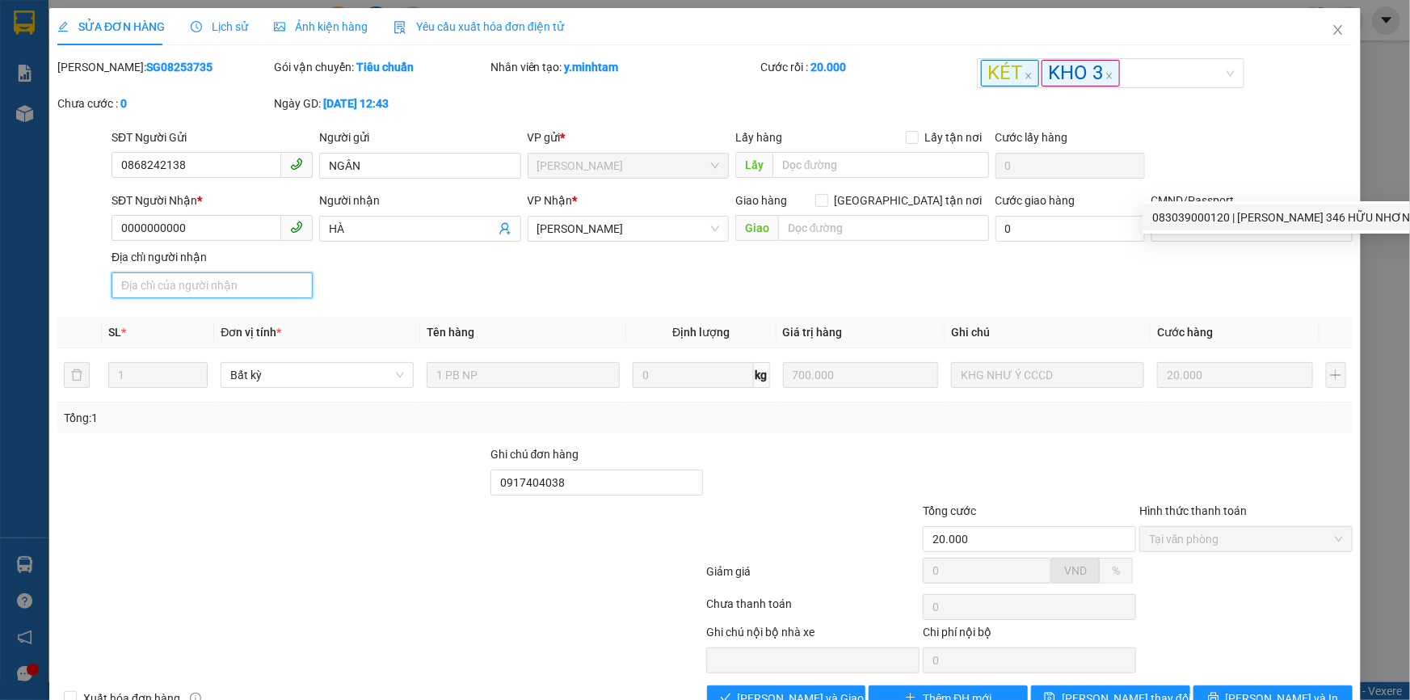
click at [264, 272] on input "Địa chỉ người nhận" at bounding box center [212, 285] width 201 height 26
click at [163, 272] on input "218/ LONG HÒA1, LONGG ĐỊNH, BÌNH ĐẠI, BẾN TRE" at bounding box center [212, 285] width 201 height 26
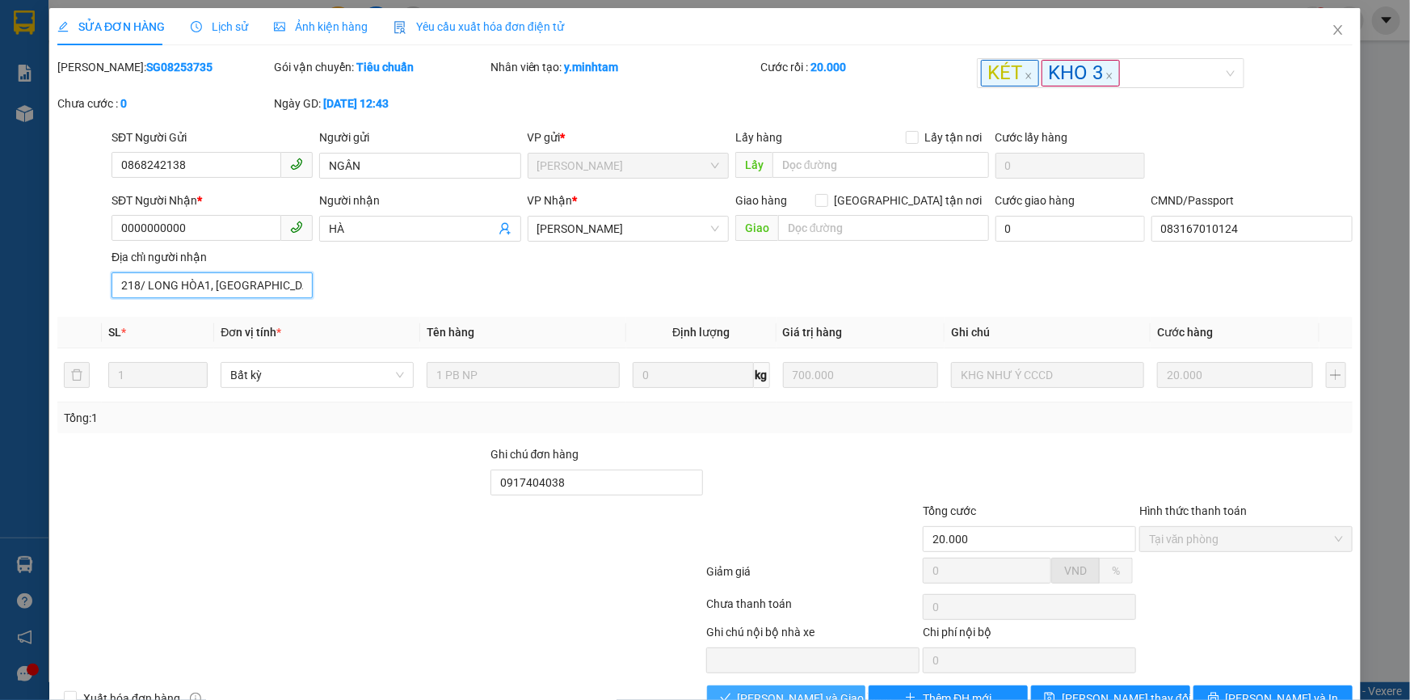
type input "218/ LONG HÒA1, LONG ĐỊNH, BÌNH ĐẠI, BẾN TRE"
click at [786, 689] on span "Lưu và Giao hàng" at bounding box center [815, 698] width 155 height 18
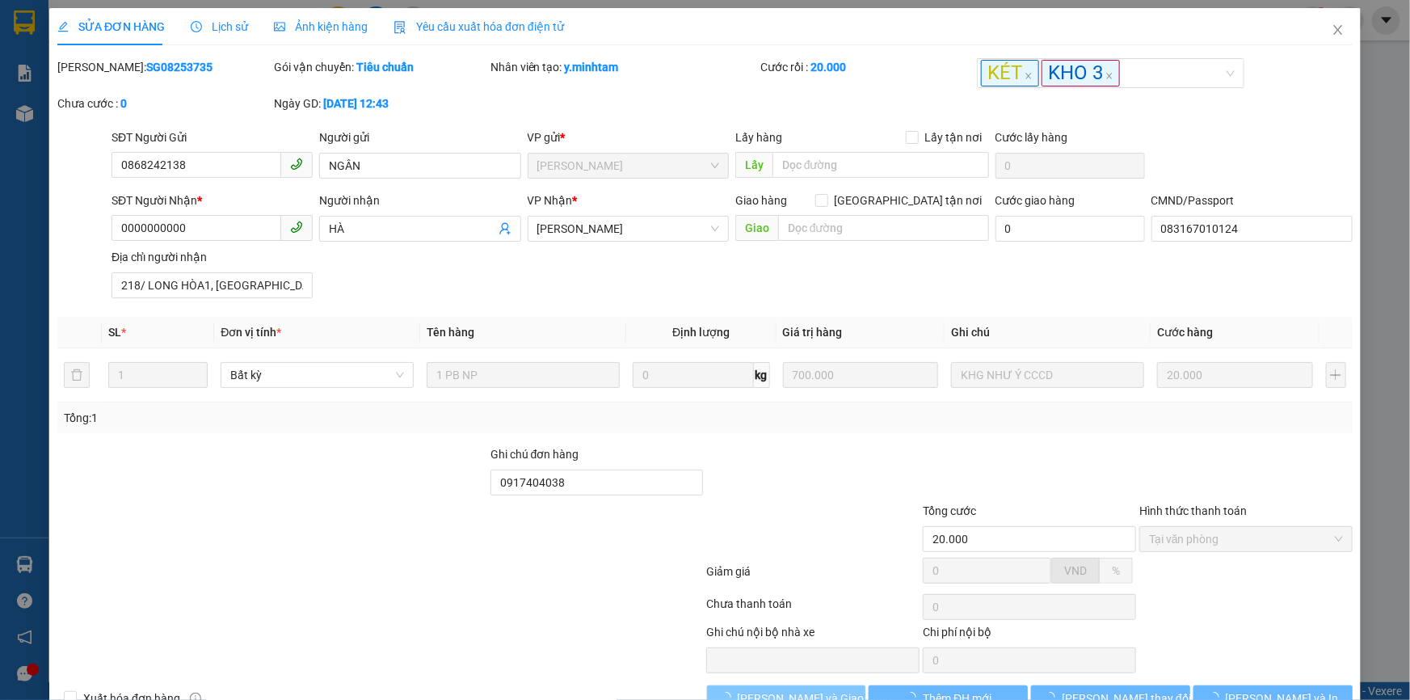
click at [775, 689] on span "Lưu và Giao hàng" at bounding box center [815, 698] width 155 height 18
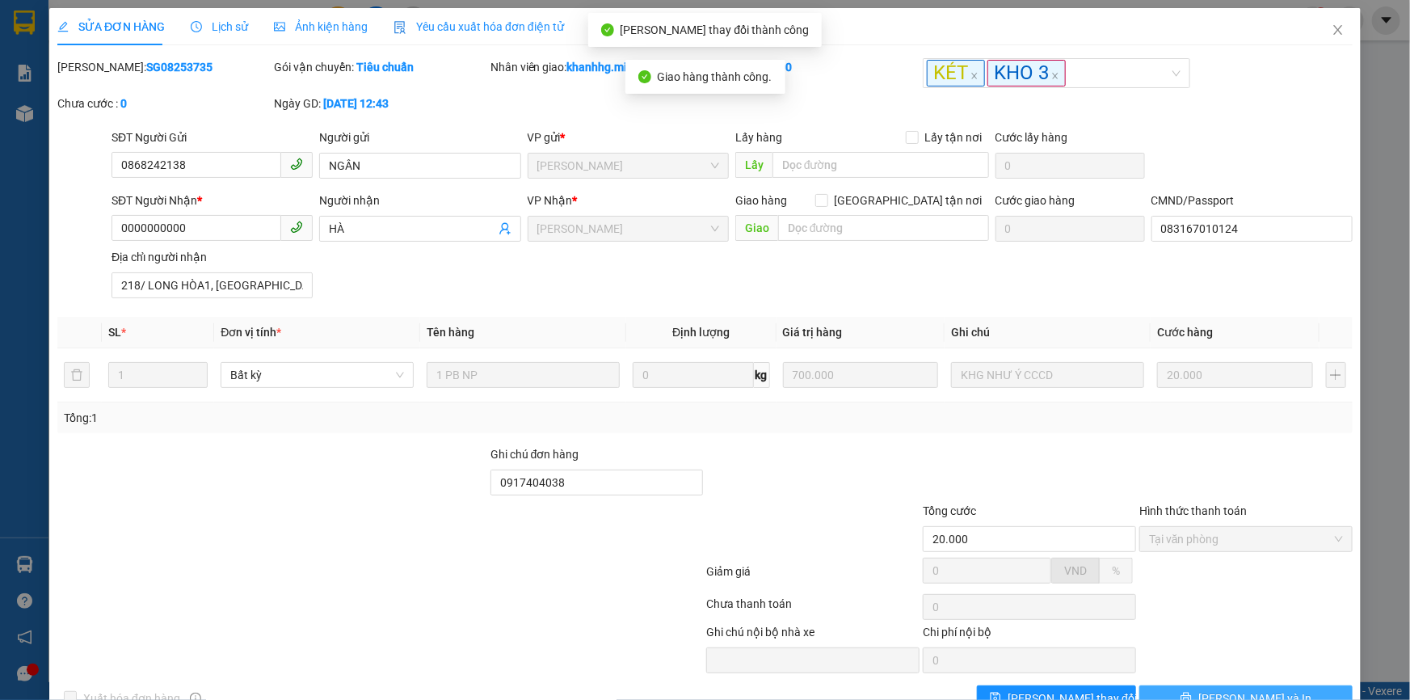
click at [1188, 685] on button "Lưu và In" at bounding box center [1245, 698] width 213 height 26
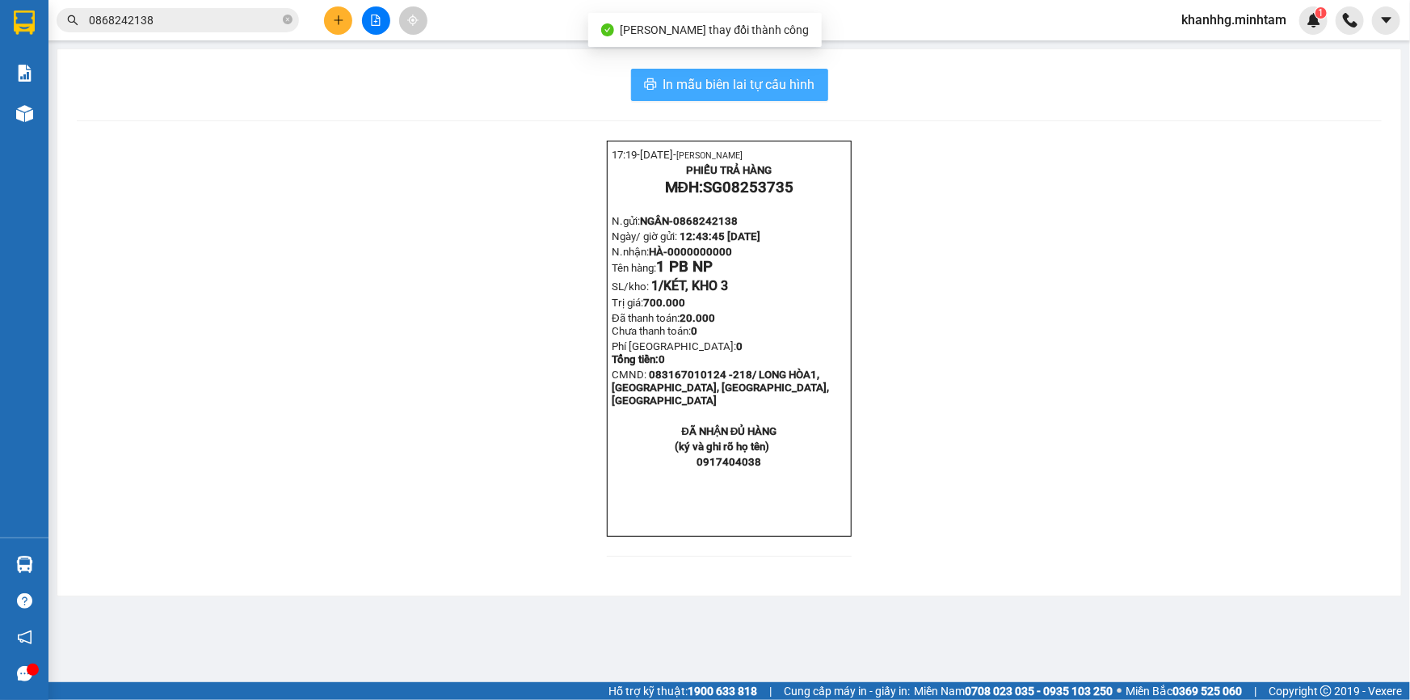
click at [665, 74] on span "In mẫu biên lai tự cấu hình" at bounding box center [739, 84] width 152 height 20
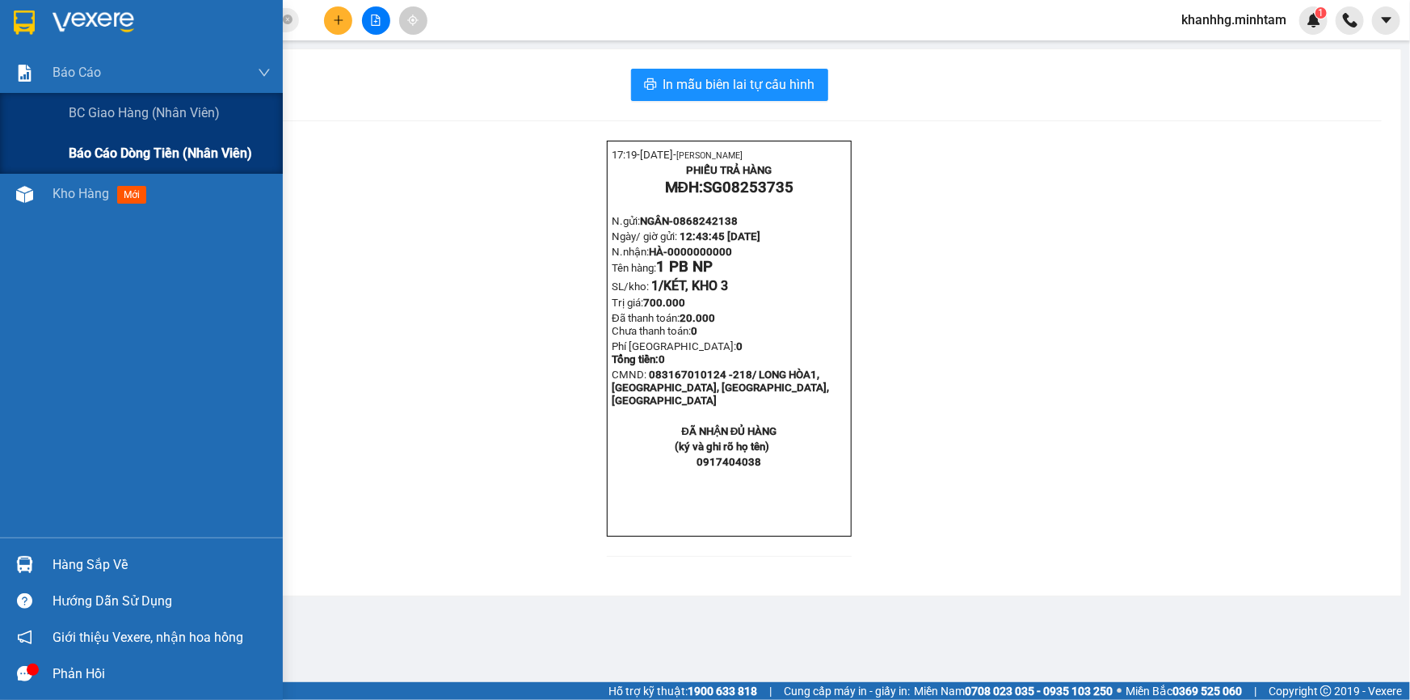
click at [91, 147] on span "Báo cáo dòng tiền (nhân viên)" at bounding box center [160, 153] width 183 height 20
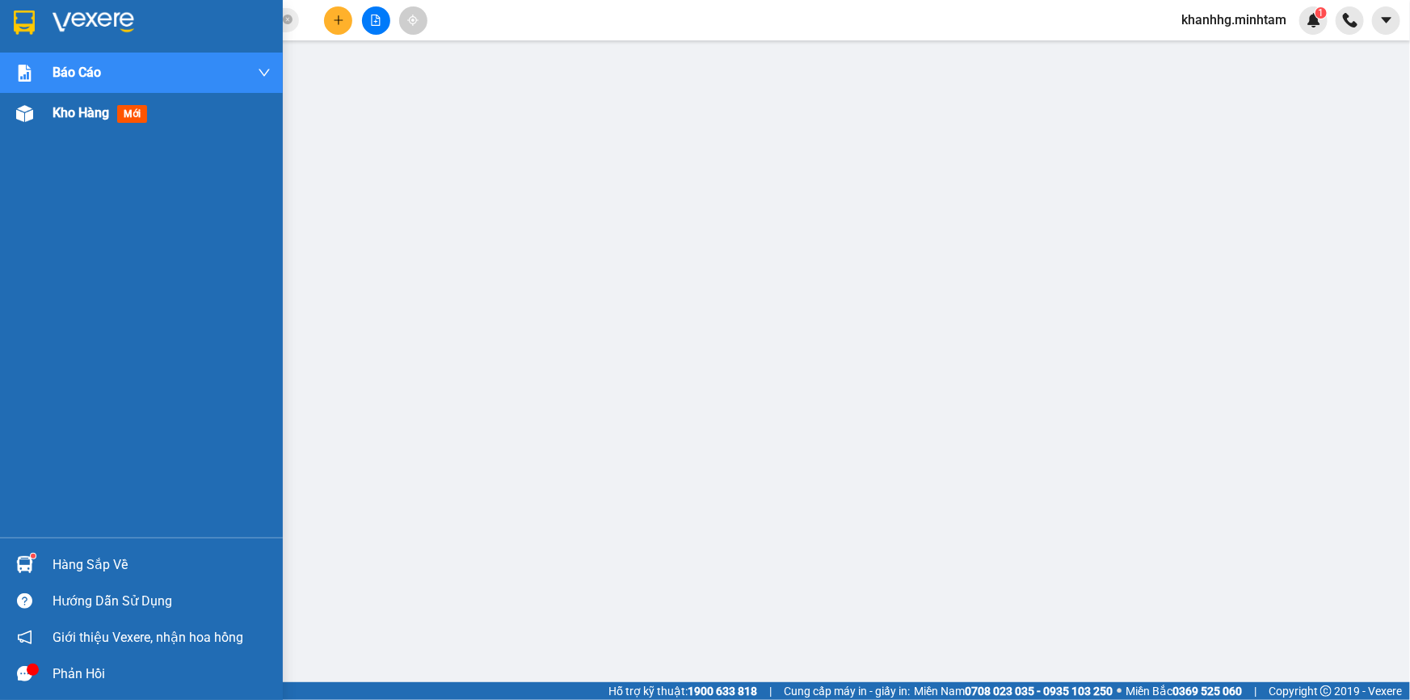
click at [122, 105] on div "Kho hàng mới" at bounding box center [103, 113] width 101 height 20
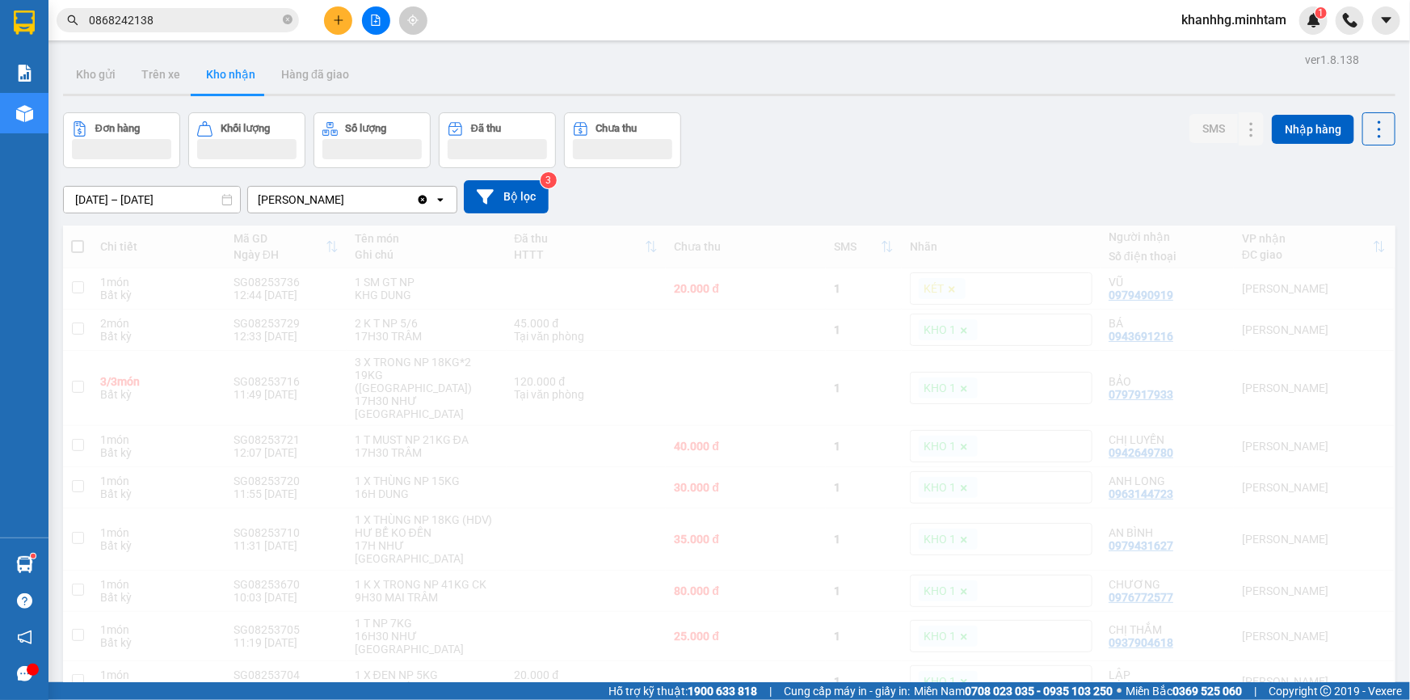
click at [30, 57] on div "Báo cáo" at bounding box center [24, 73] width 48 height 40
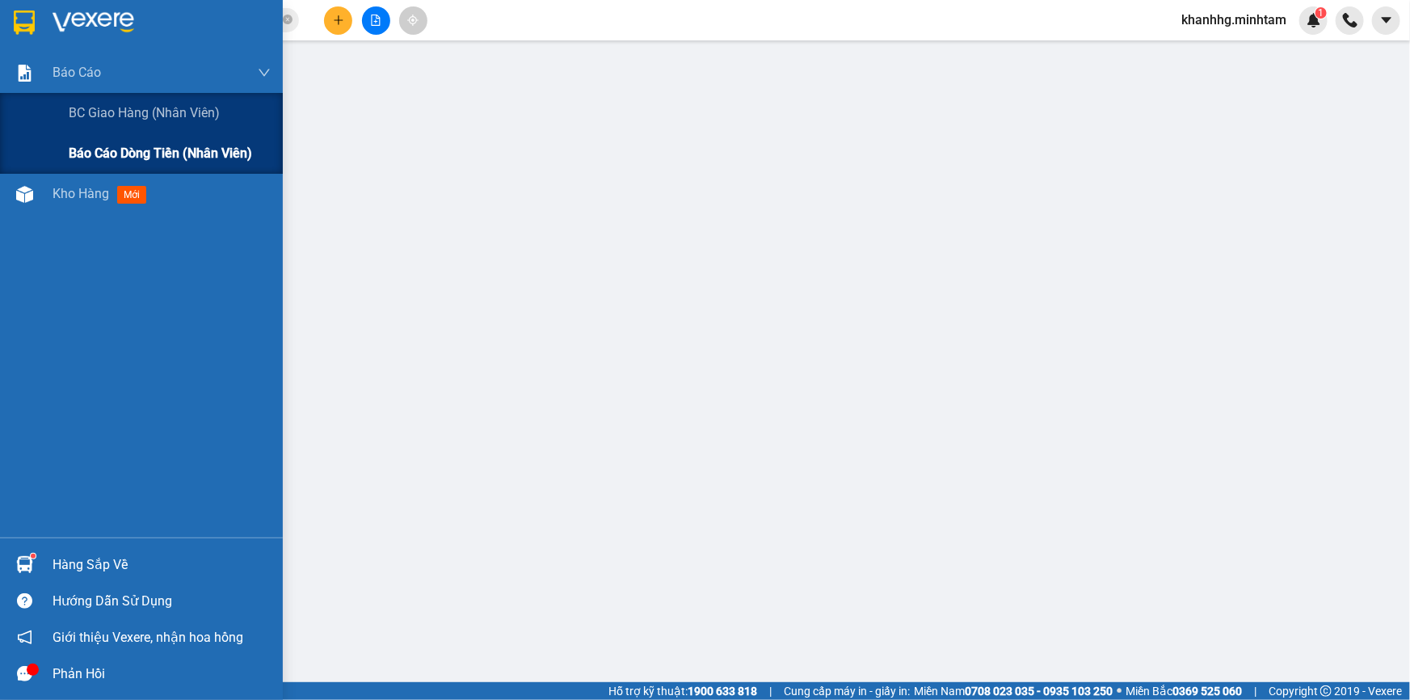
click at [134, 144] on span "Báo cáo dòng tiền (nhân viên)" at bounding box center [160, 153] width 183 height 20
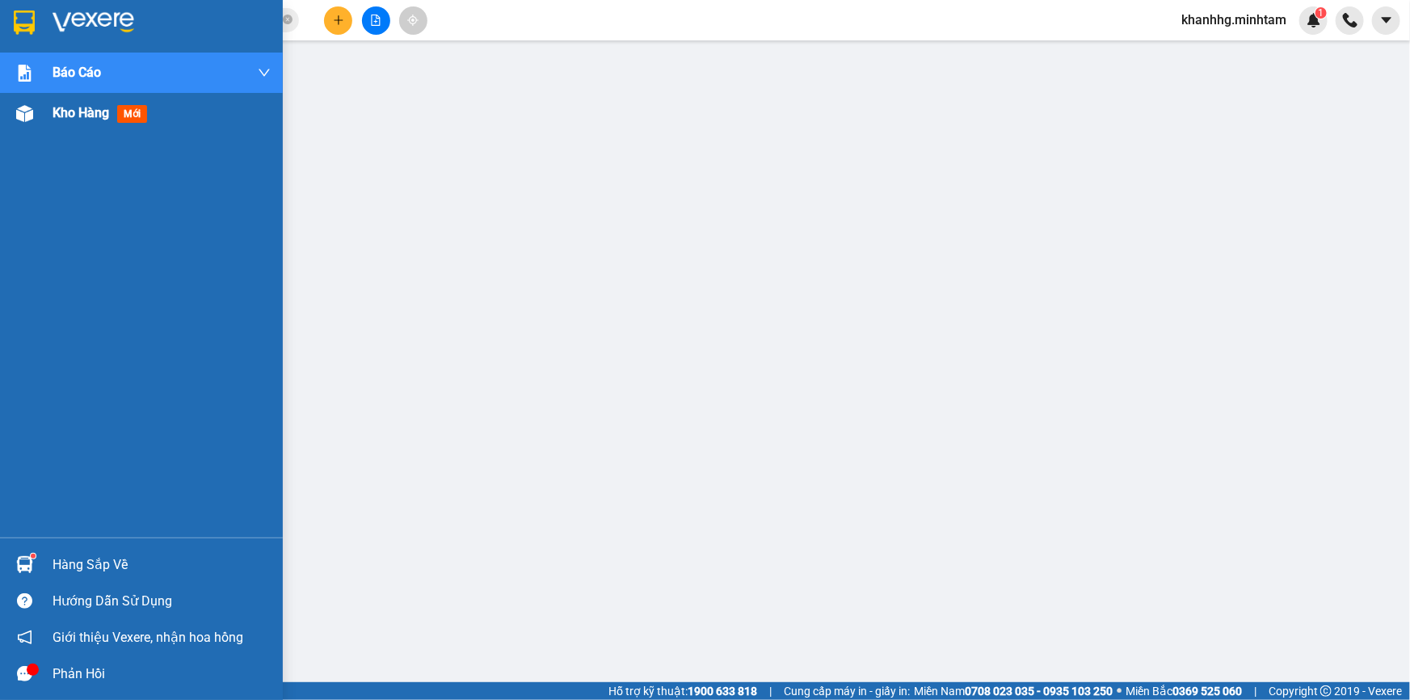
click at [60, 111] on span "Kho hàng" at bounding box center [81, 112] width 57 height 15
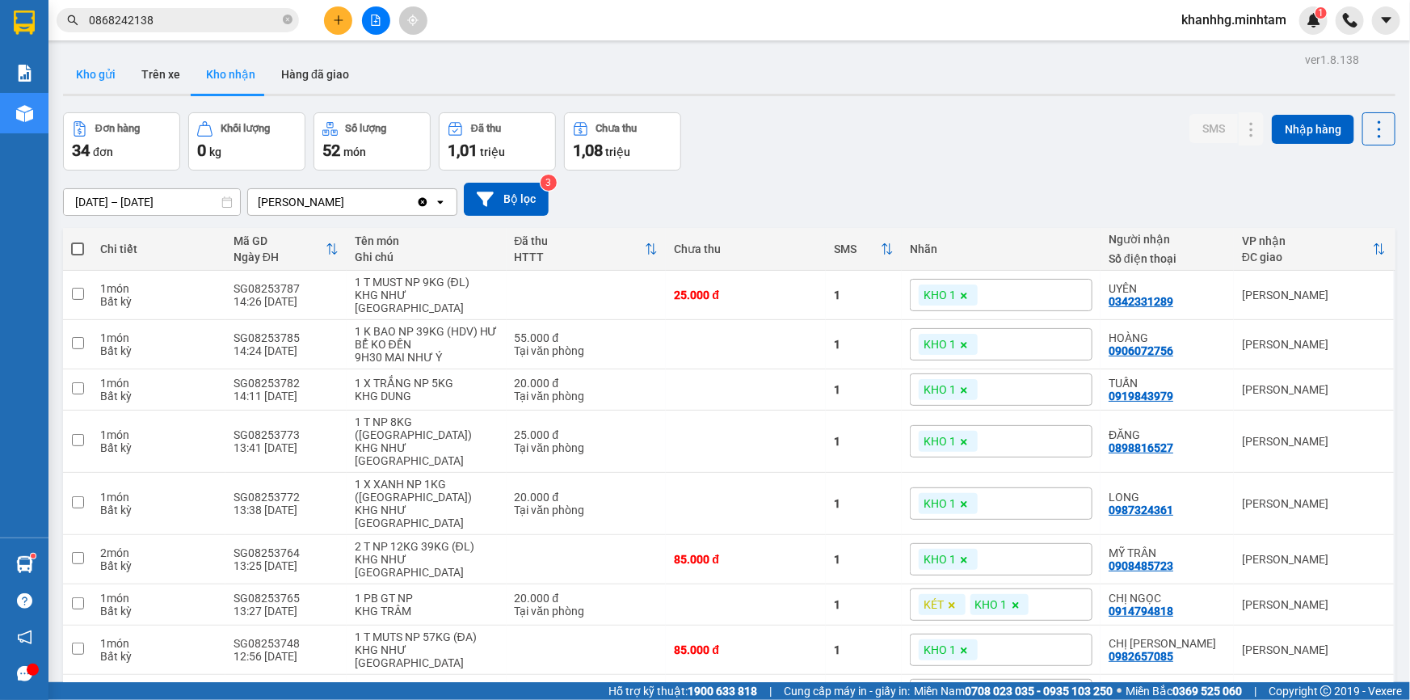
click at [119, 70] on button "Kho gửi" at bounding box center [95, 74] width 65 height 39
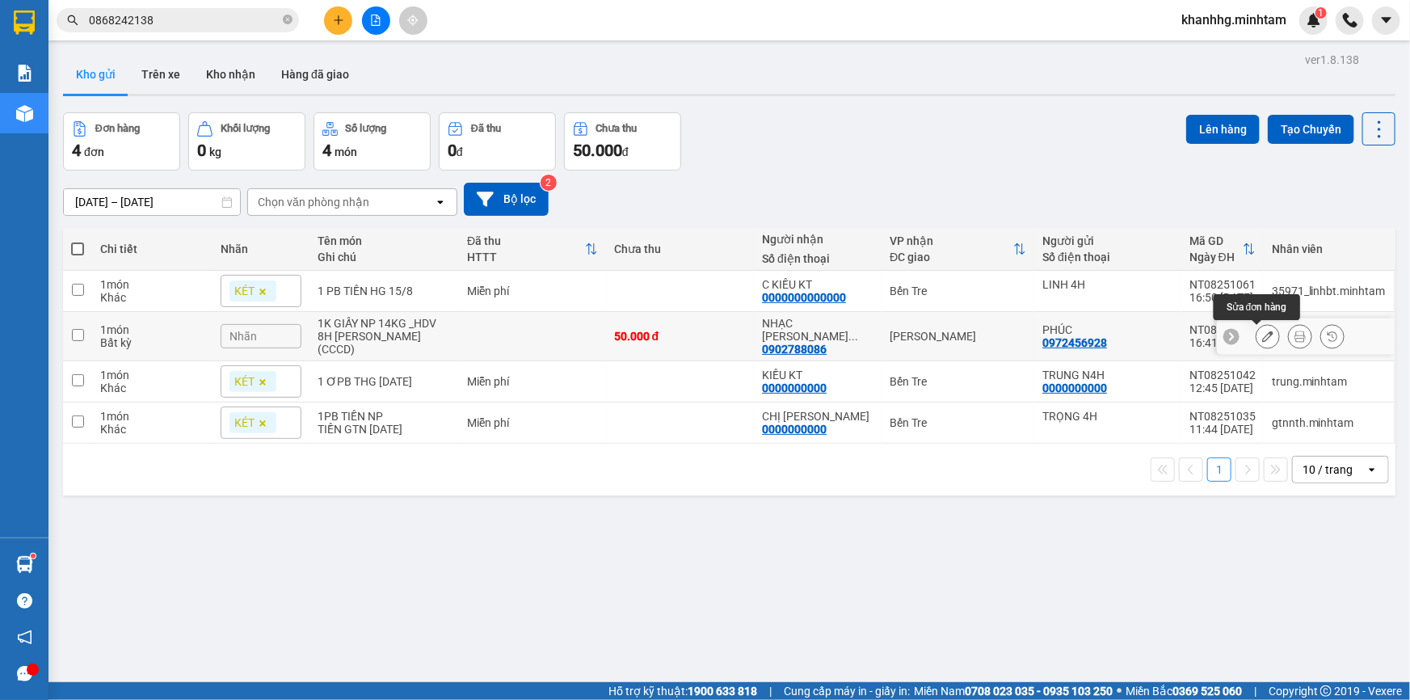
click at [1262, 337] on icon at bounding box center [1267, 336] width 11 height 11
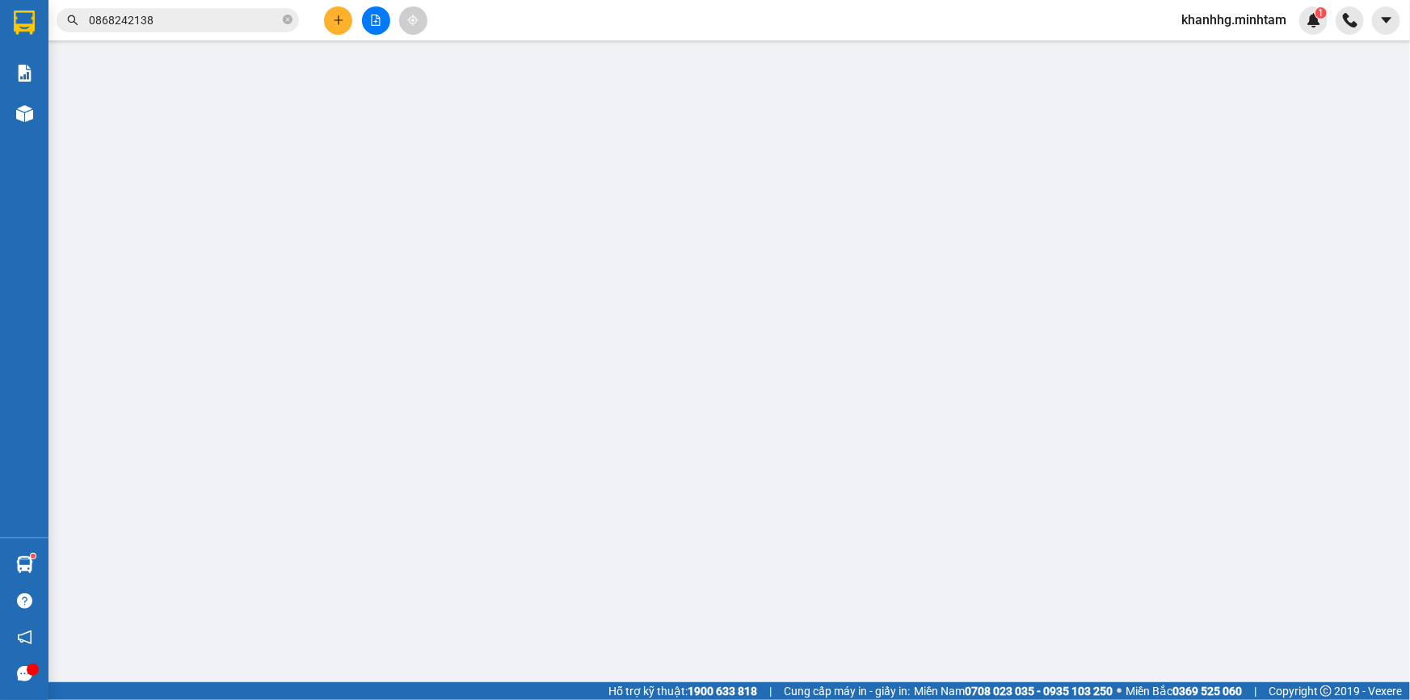
type input "0972456928"
type input "PHÚC"
type input "0902788086"
type input "NHẠC CỤ NGUYỄN SANH"
type input "HCK +10 / HƯ, HỎNG KHÔNG ĐỀN"
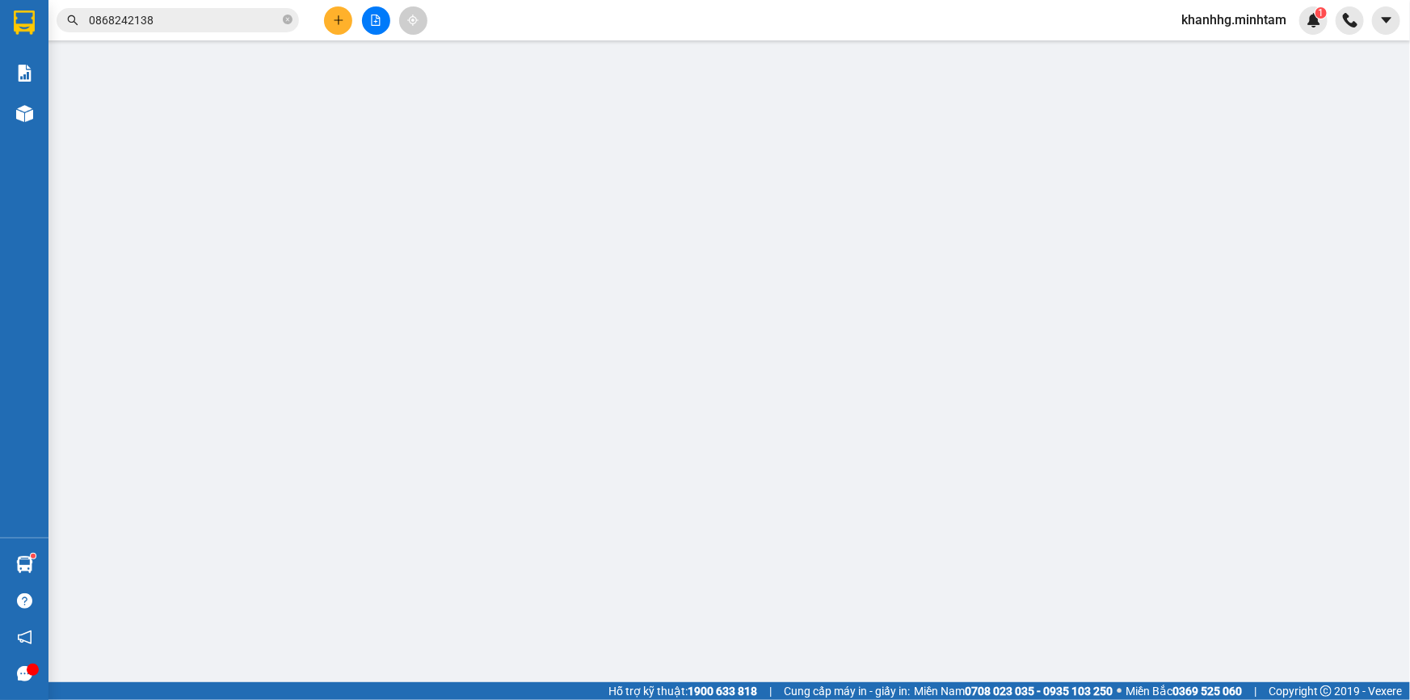
type input "50.000"
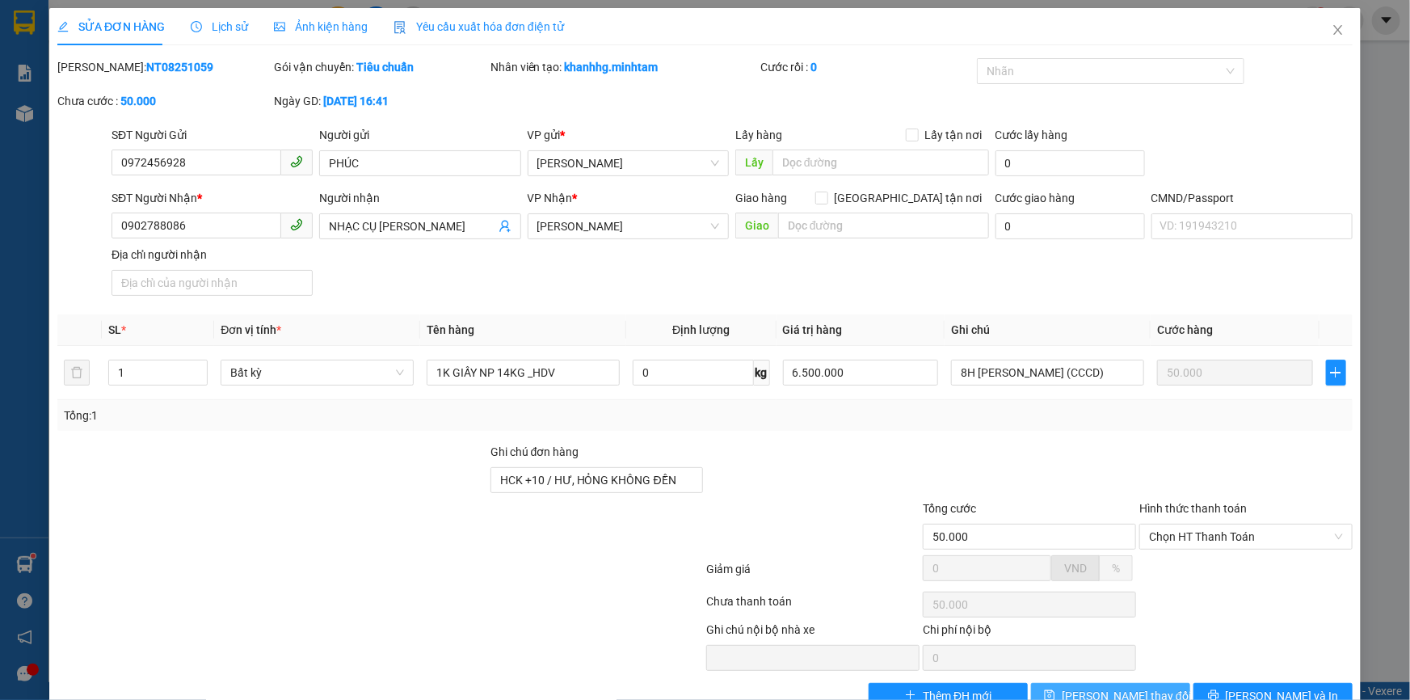
click at [1099, 687] on span "Lưu thay đổi" at bounding box center [1126, 696] width 129 height 18
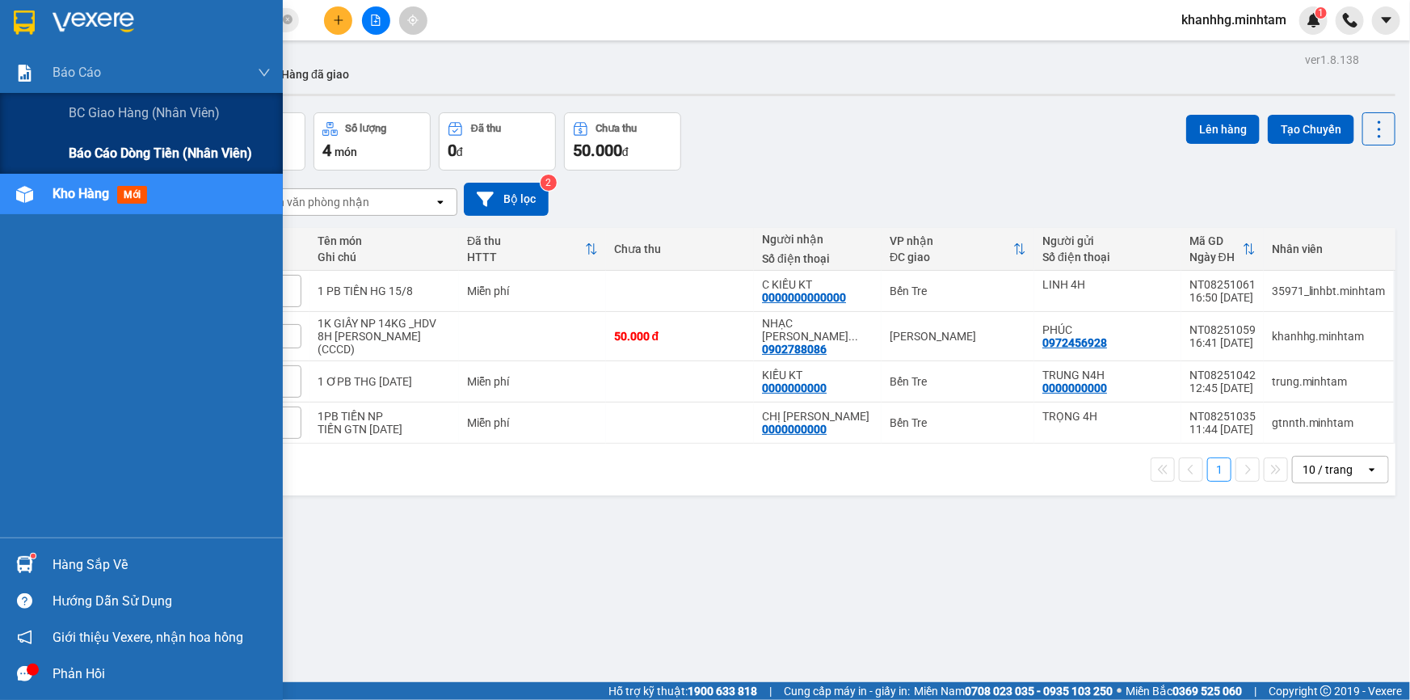
click at [138, 146] on span "Báo cáo dòng tiền (nhân viên)" at bounding box center [160, 153] width 183 height 20
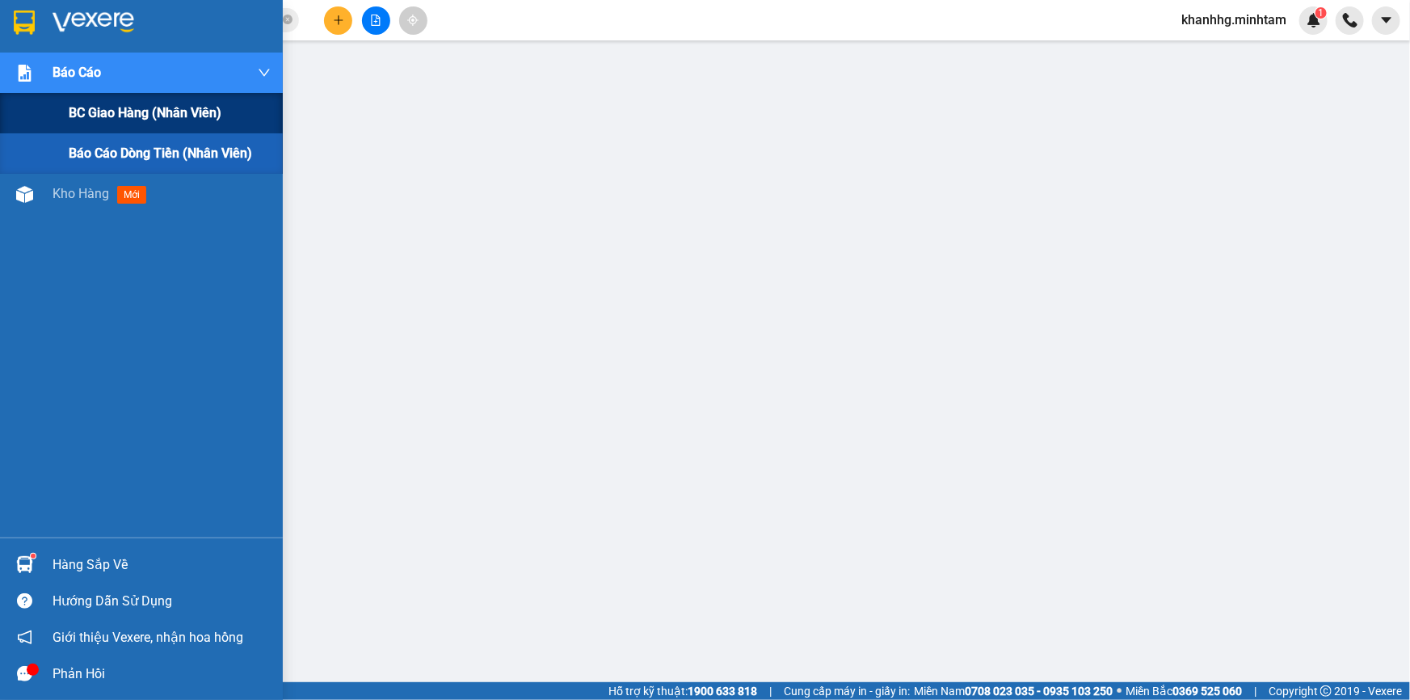
click at [88, 109] on span "BC giao hàng (nhân viên)" at bounding box center [145, 113] width 153 height 20
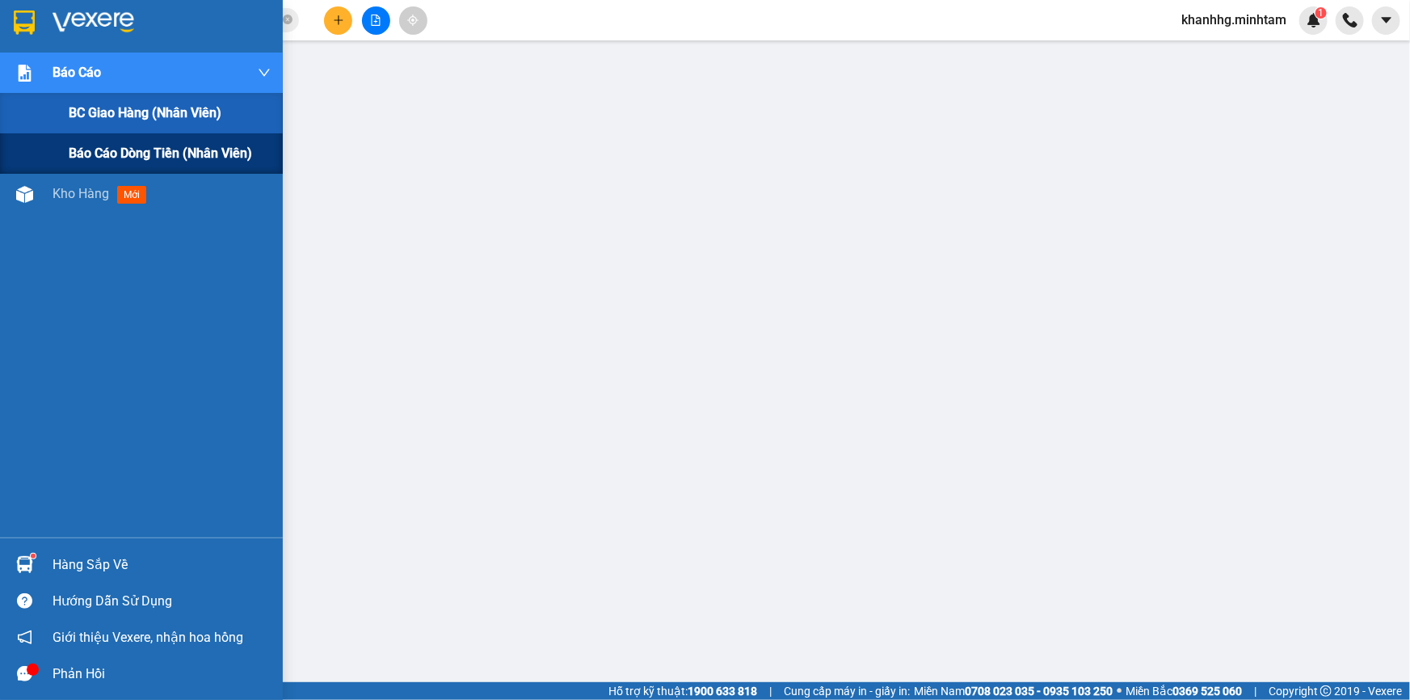
click at [111, 147] on span "Báo cáo dòng tiền (nhân viên)" at bounding box center [160, 153] width 183 height 20
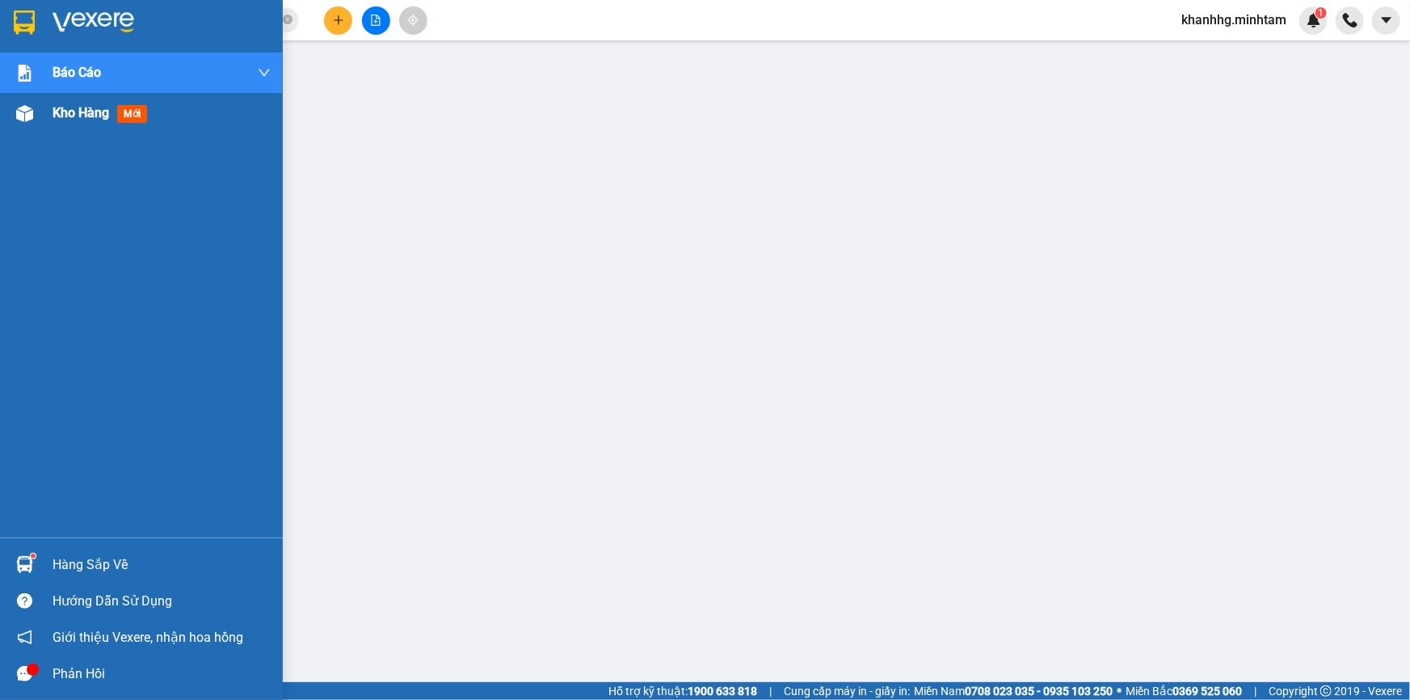
click at [78, 108] on span "Kho hàng" at bounding box center [81, 112] width 57 height 15
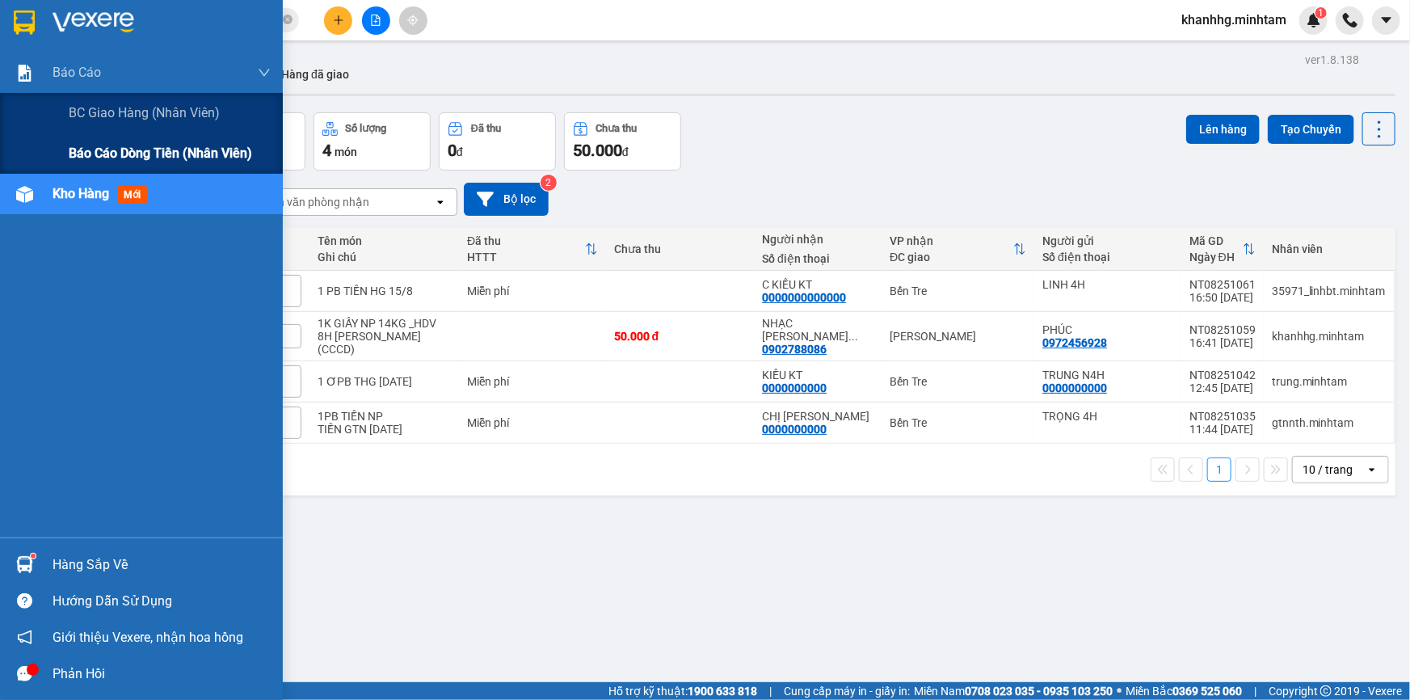
click at [105, 152] on span "Báo cáo dòng tiền (nhân viên)" at bounding box center [160, 153] width 183 height 20
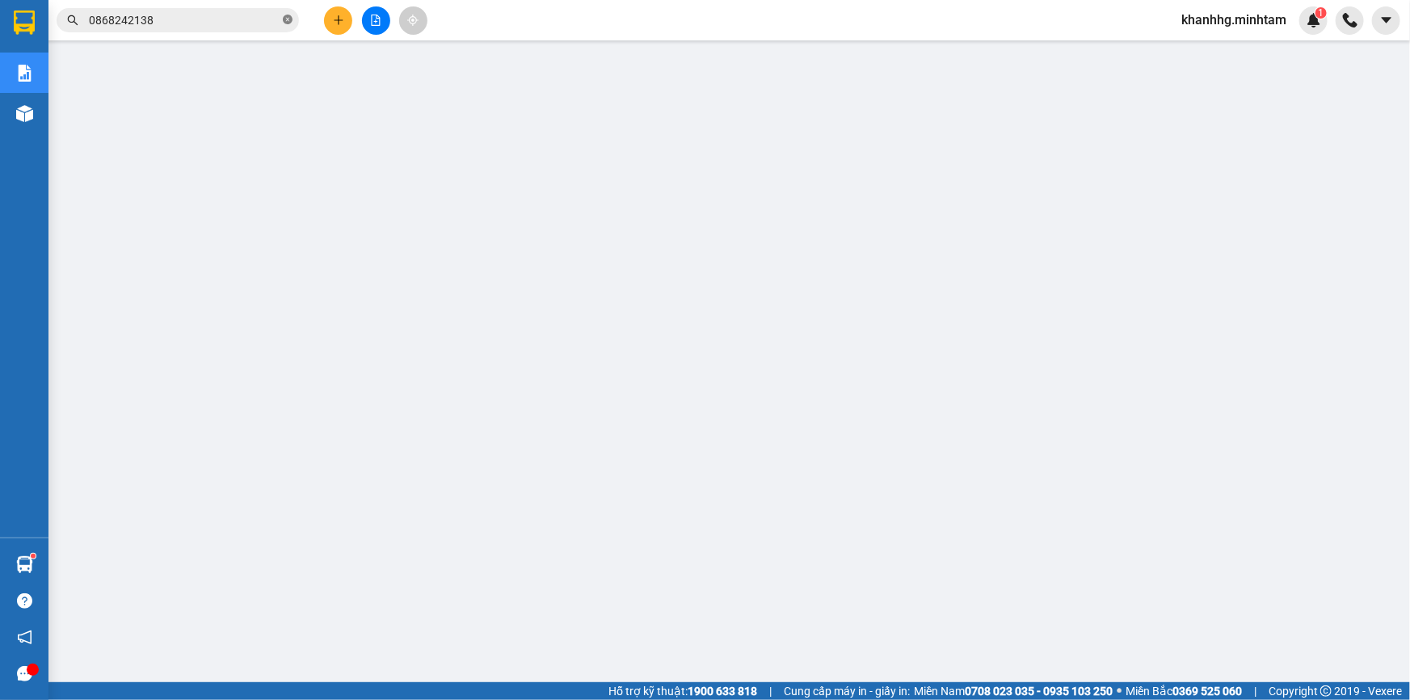
click at [288, 19] on icon "close-circle" at bounding box center [288, 20] width 10 height 10
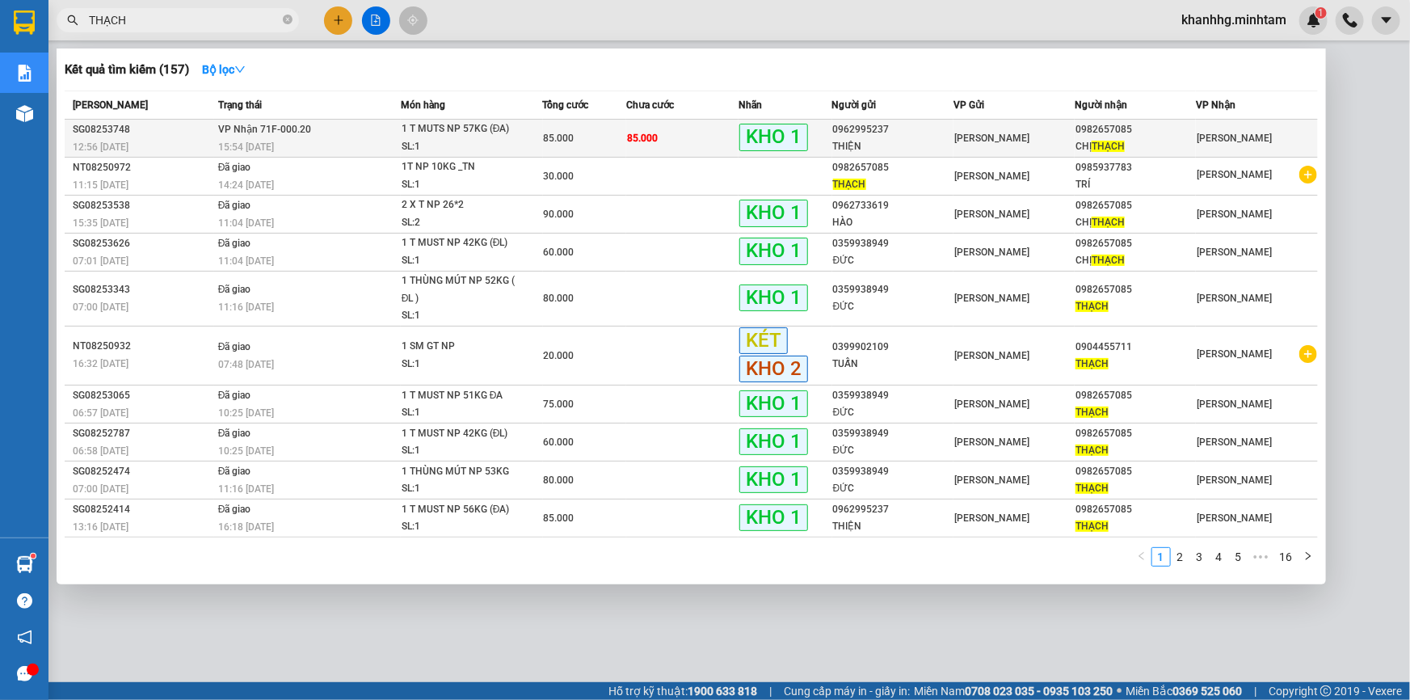
type input "THẠCH"
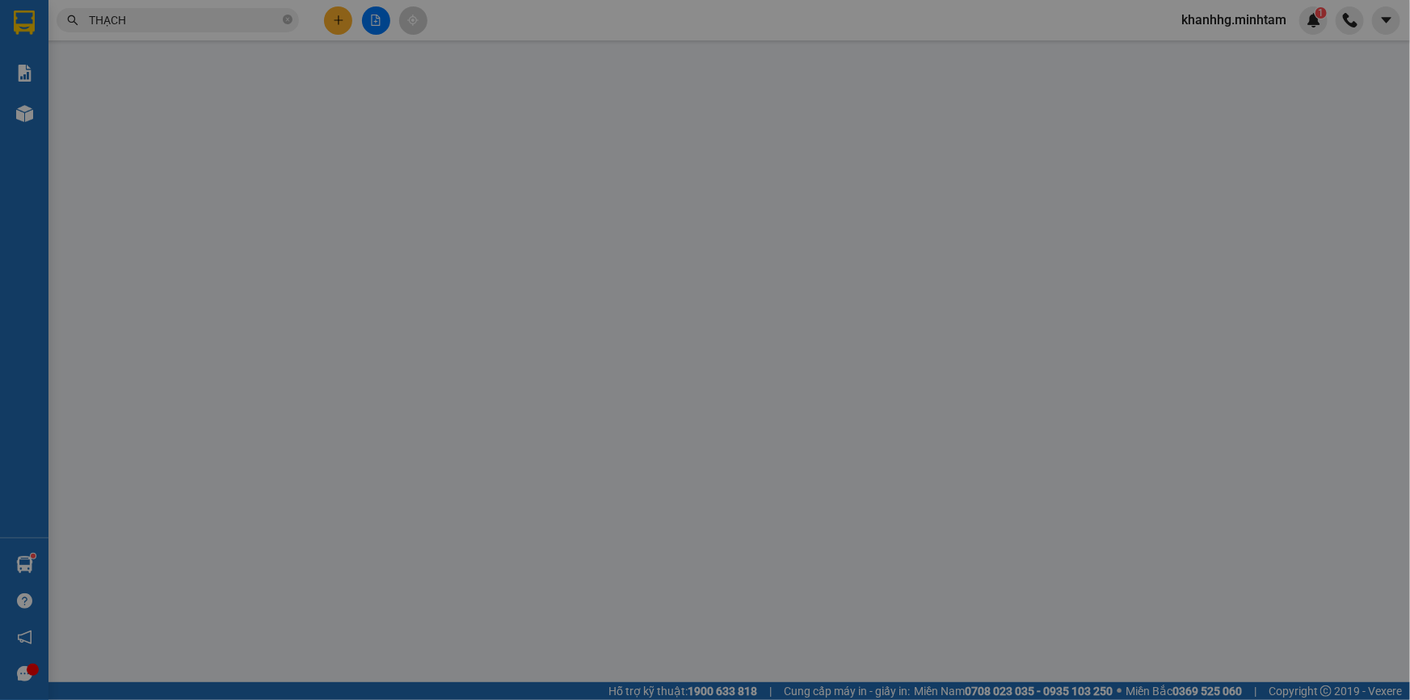
type input "0962995237"
type input "THIỆN"
type input "0982657085"
type input "CHỊ THẠCH"
type input "CƠM DỪA ĐG"
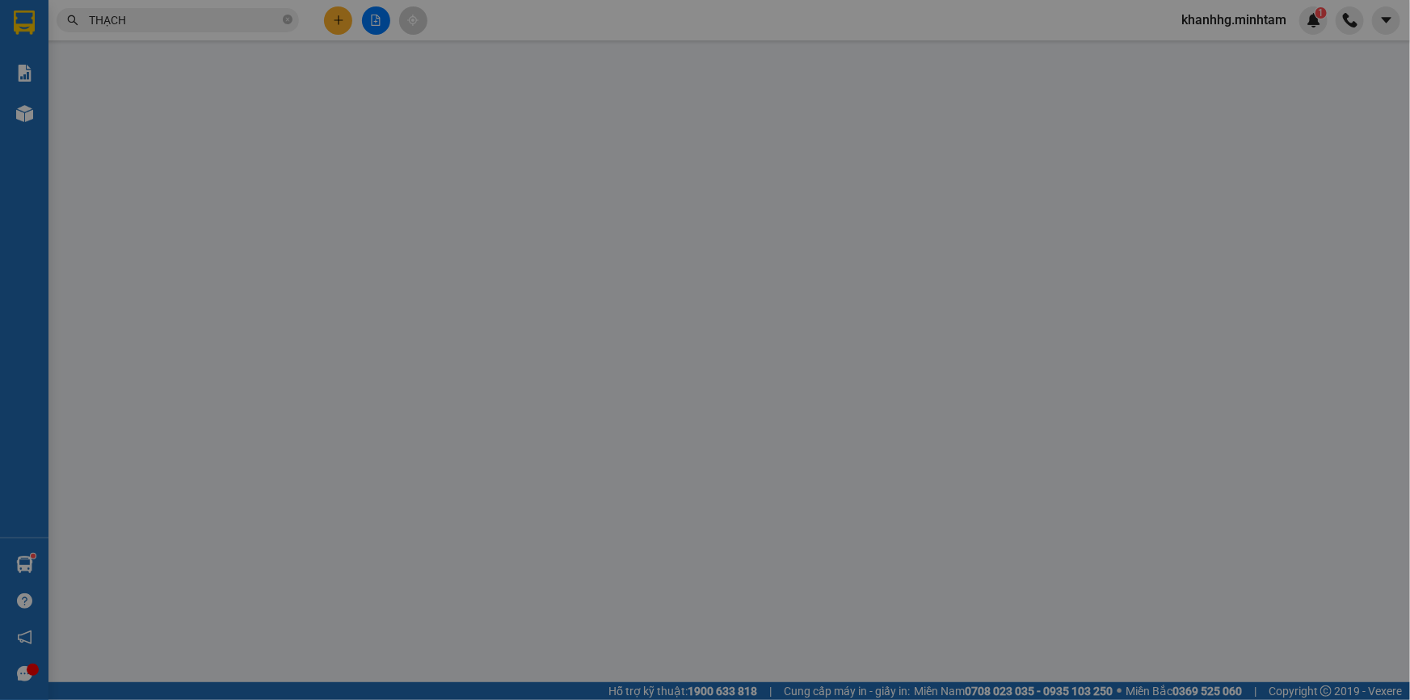
type input "85.000"
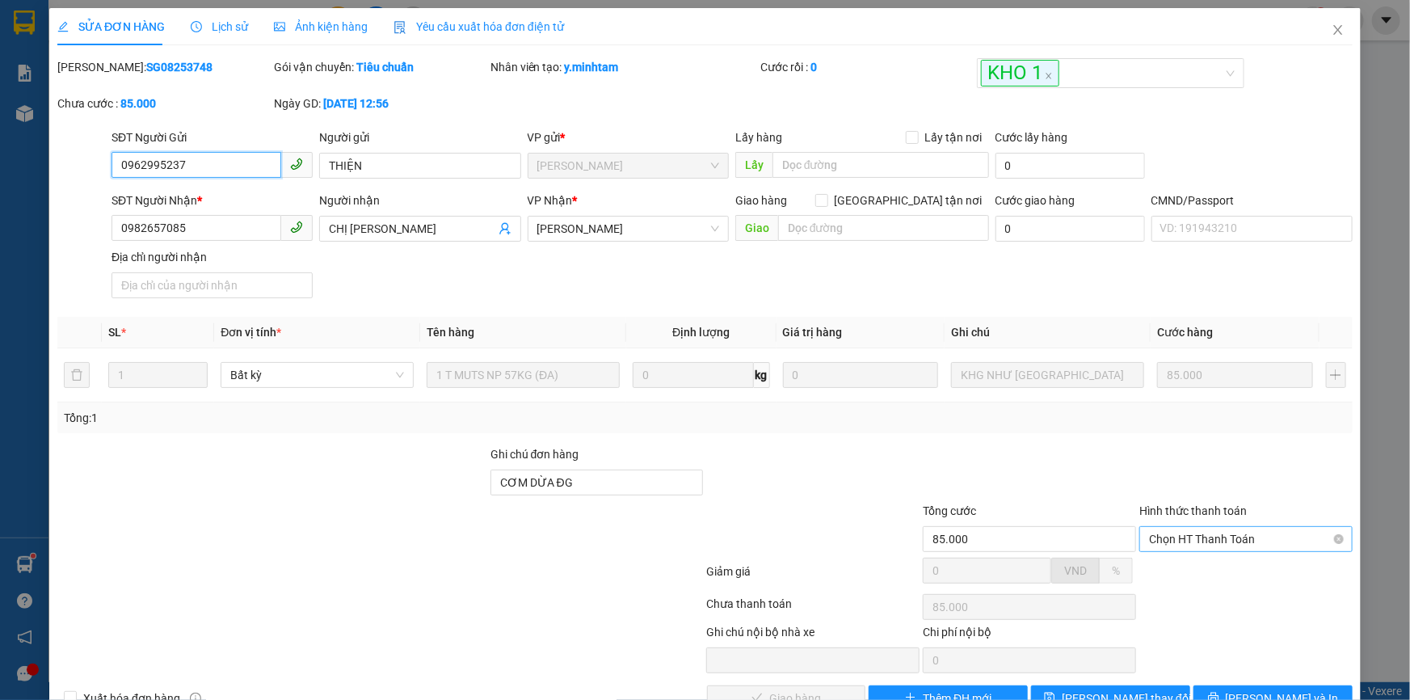
click at [1155, 527] on span "Chọn HT Thanh Toán" at bounding box center [1246, 539] width 194 height 24
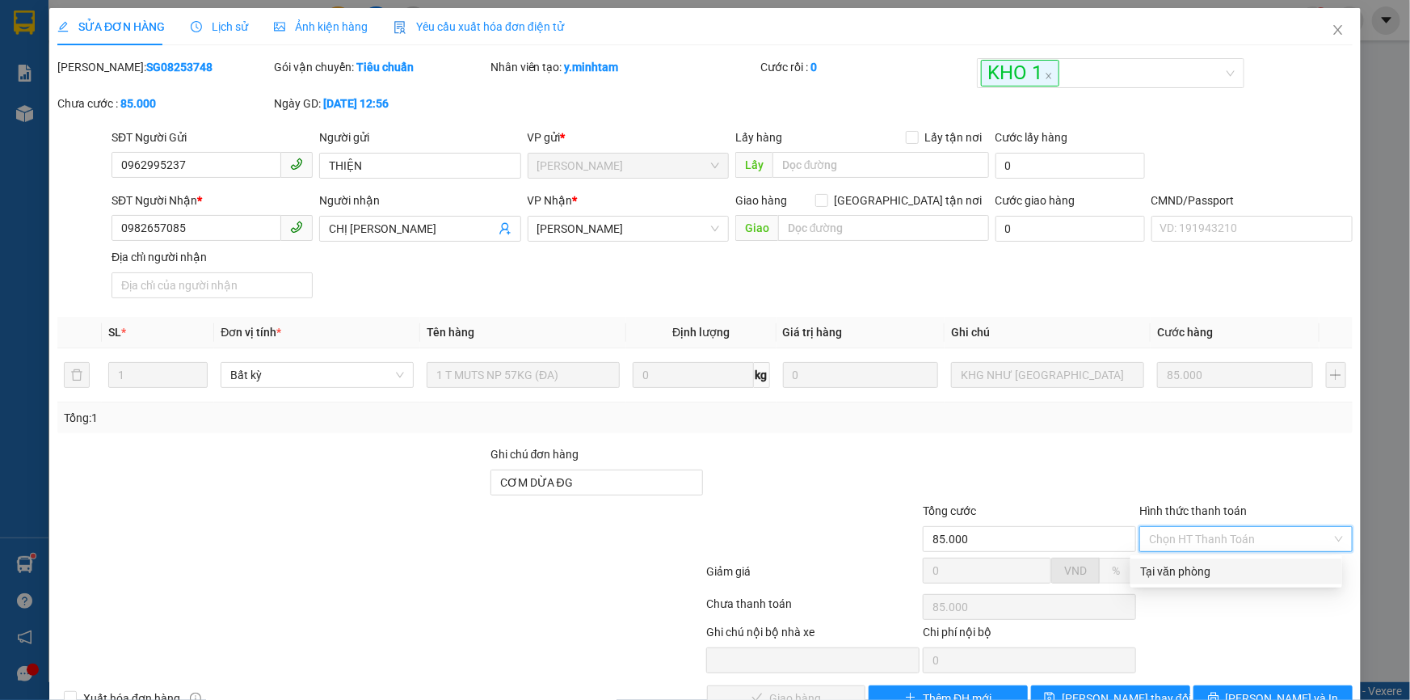
click at [1164, 562] on div "Tại văn phòng" at bounding box center [1236, 571] width 192 height 18
type input "0"
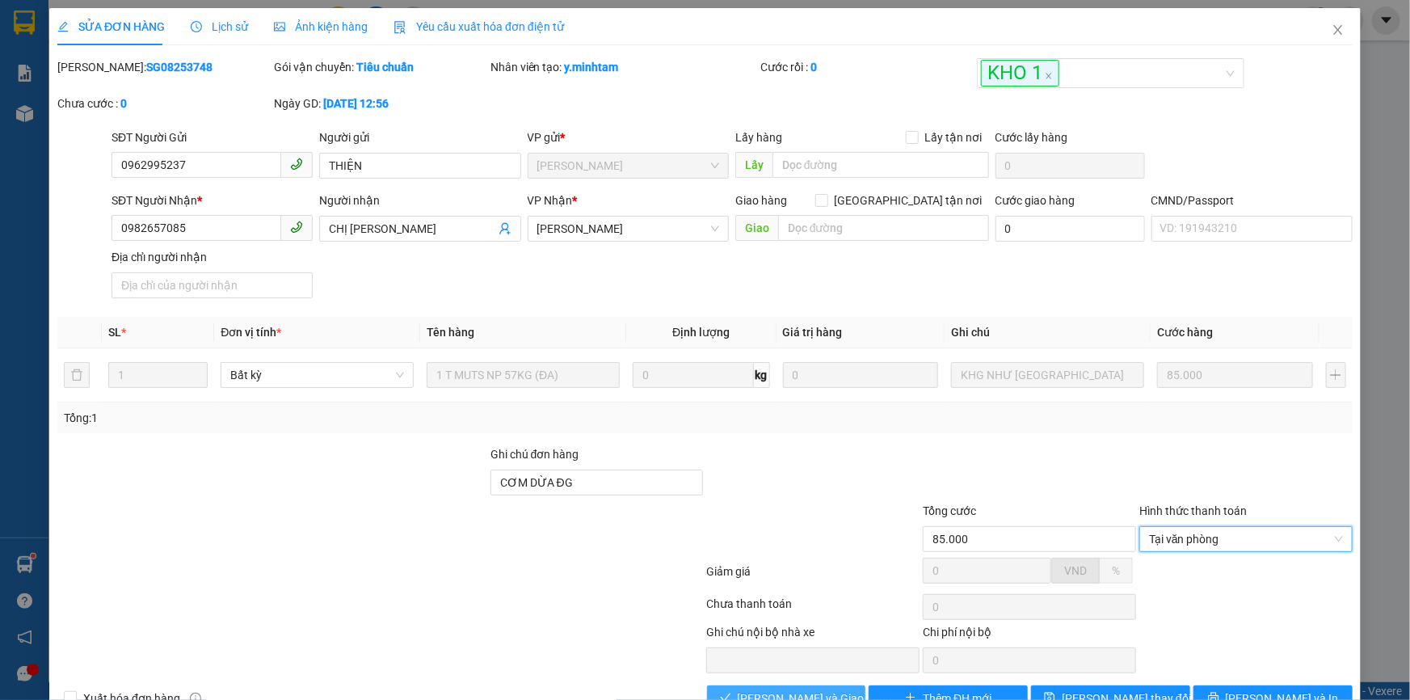
click at [763, 689] on span "Lưu và Giao hàng" at bounding box center [815, 698] width 155 height 18
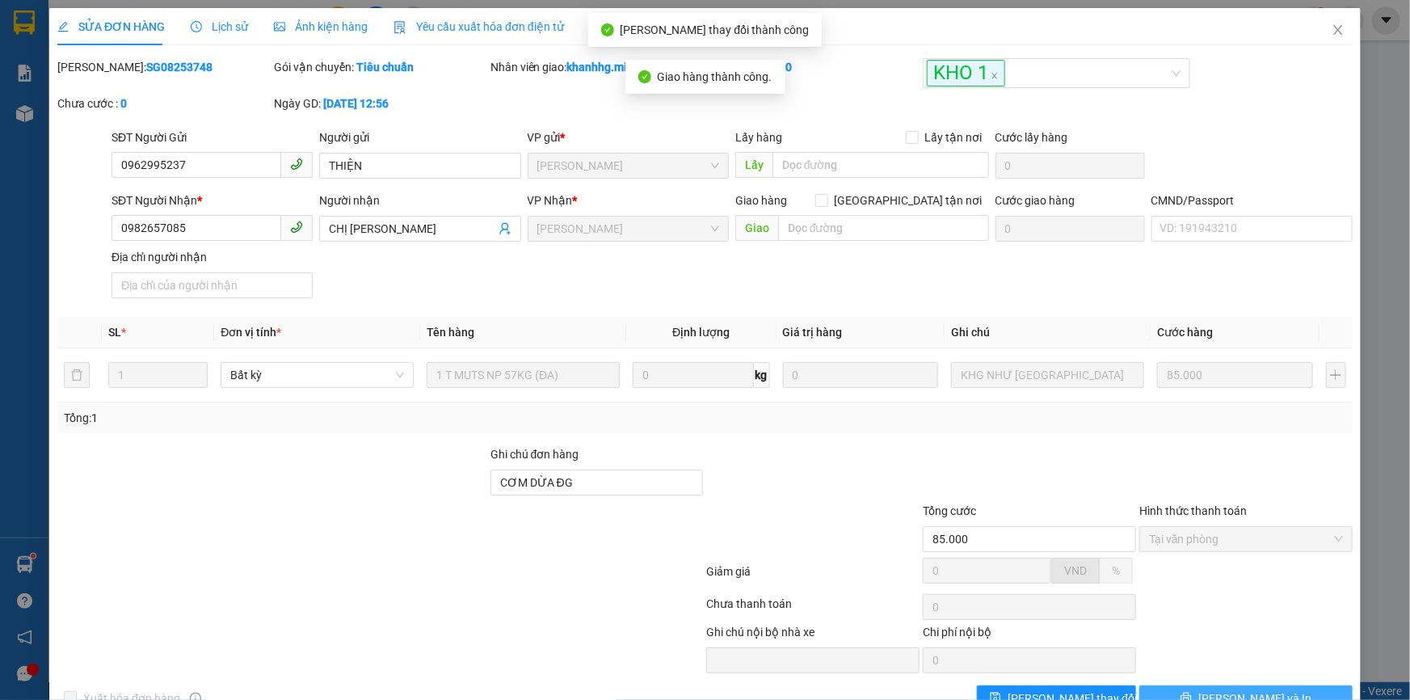
click at [1237, 689] on span "Lưu và In" at bounding box center [1254, 698] width 113 height 18
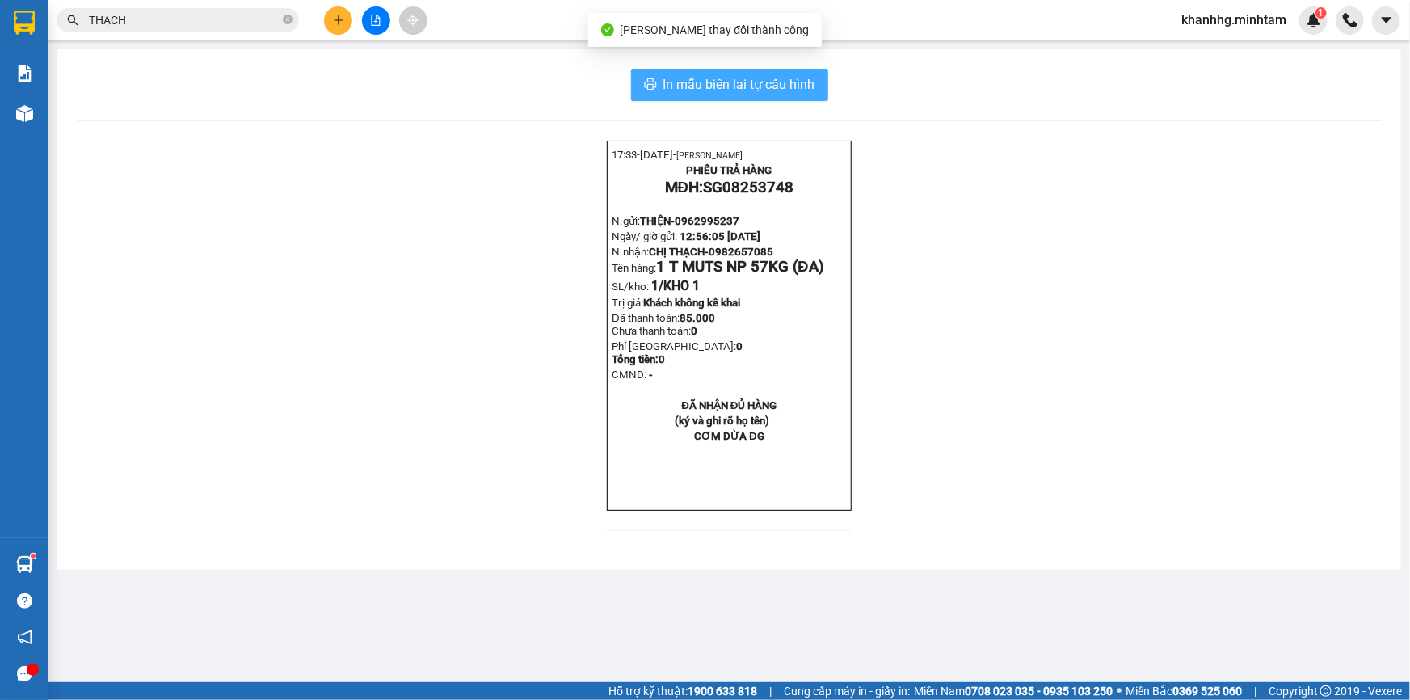
click at [784, 73] on button "In mẫu biên lai tự cấu hình" at bounding box center [729, 85] width 197 height 32
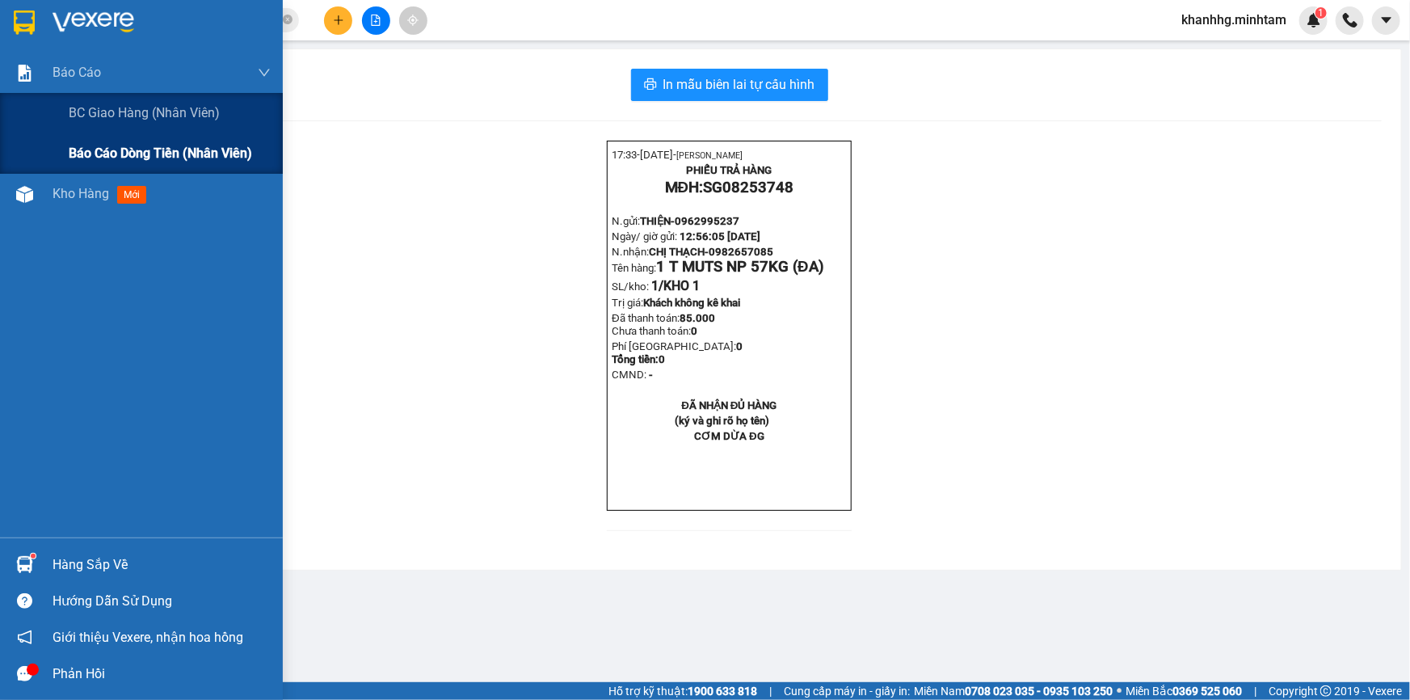
click at [139, 148] on span "Báo cáo dòng tiền (nhân viên)" at bounding box center [160, 153] width 183 height 20
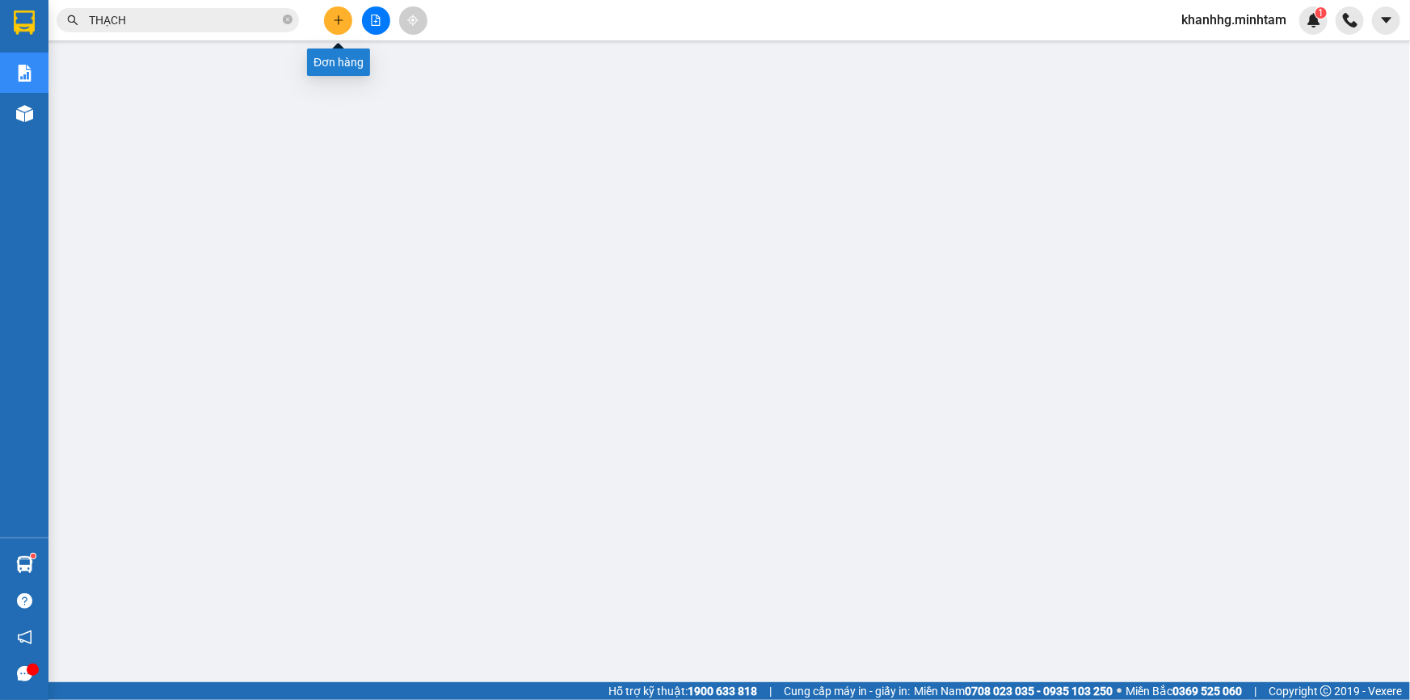
click at [333, 16] on icon "plus" at bounding box center [338, 20] width 11 height 11
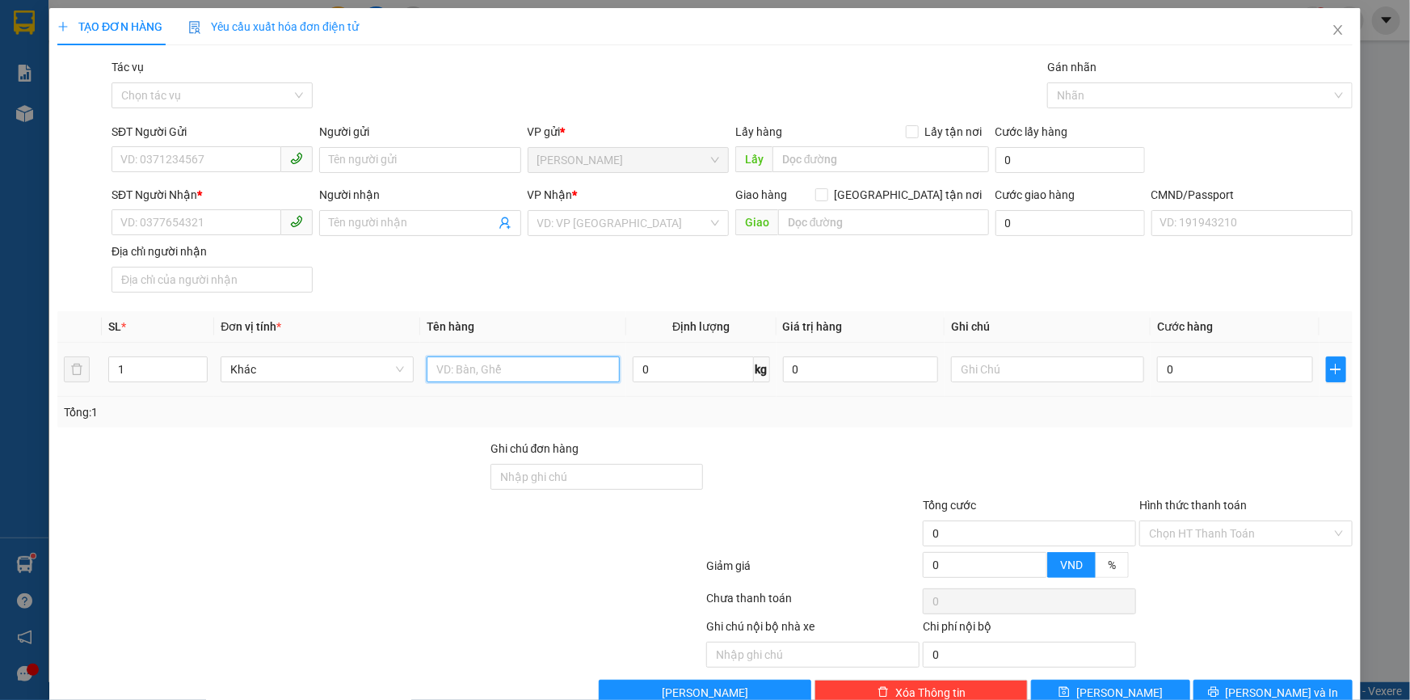
click at [469, 377] on input "text" at bounding box center [523, 369] width 193 height 26
type input "1B 30KG NP _TN"
click at [190, 160] on input "SĐT Người Gửi" at bounding box center [197, 159] width 170 height 26
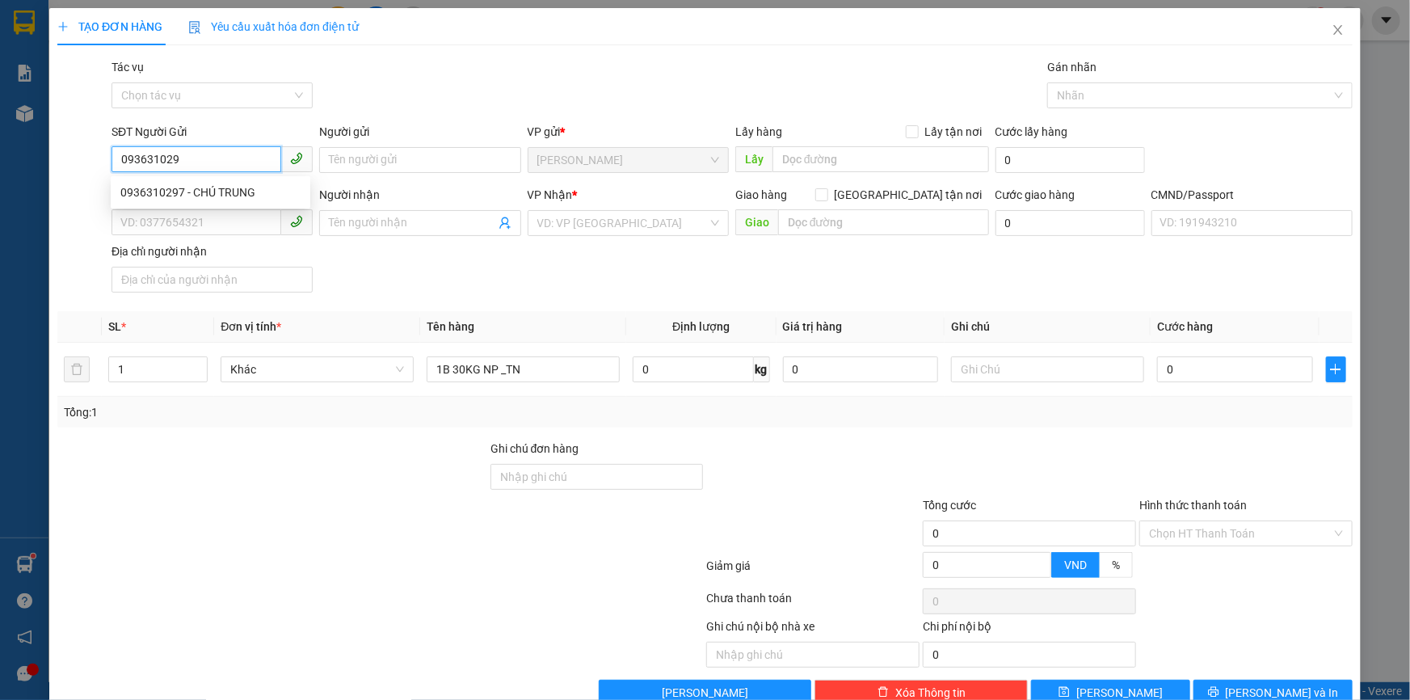
type input "0936310297"
click at [241, 187] on div "0936310297 - CHÚ TRUNG" at bounding box center [210, 192] width 180 height 18
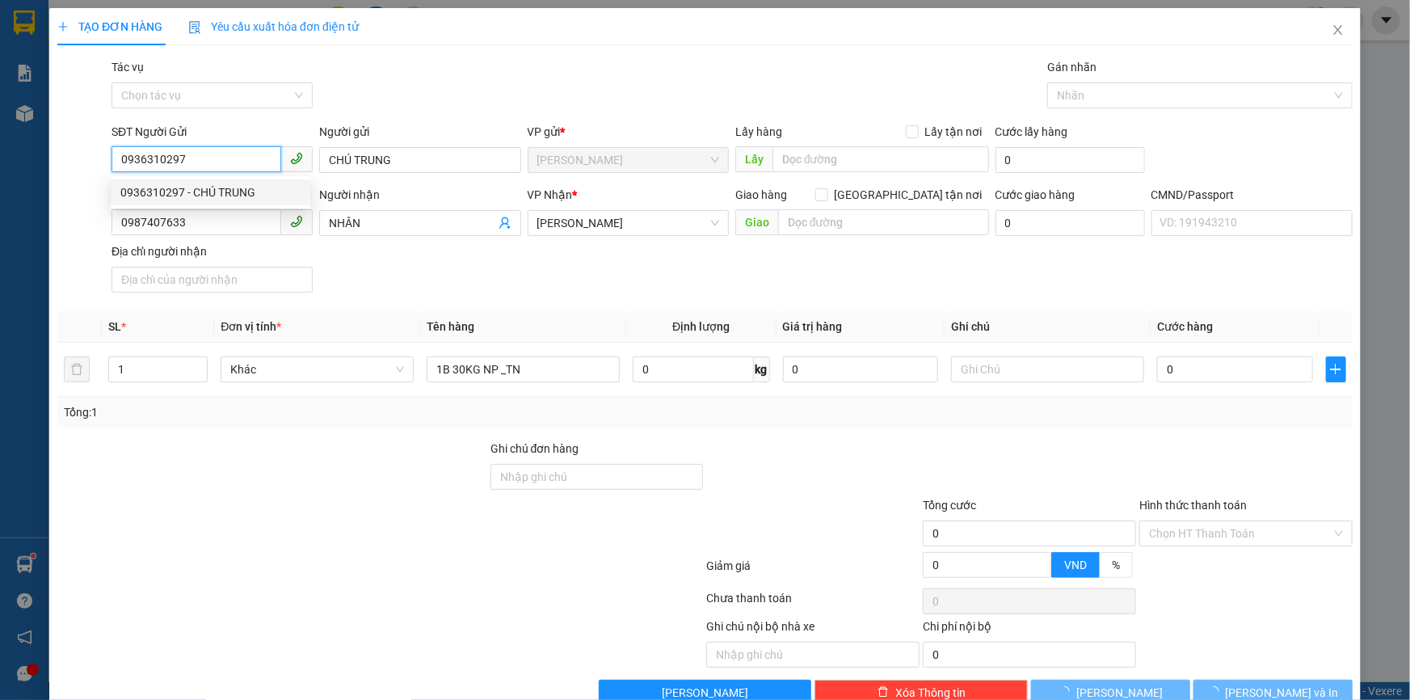
type input "CHÚ TRUNG"
type input "0987407633"
type input "NHÂN"
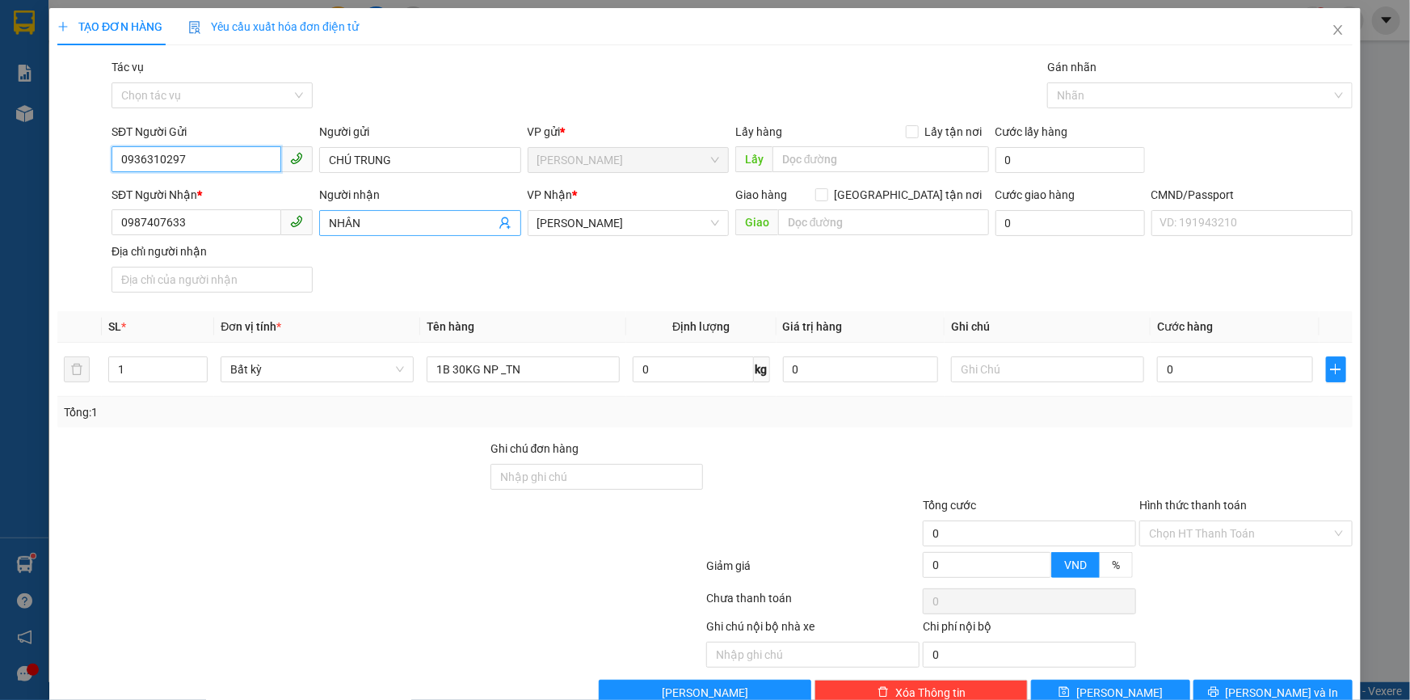
type input "0936310297"
click at [501, 223] on icon "user-add" at bounding box center [505, 223] width 13 height 13
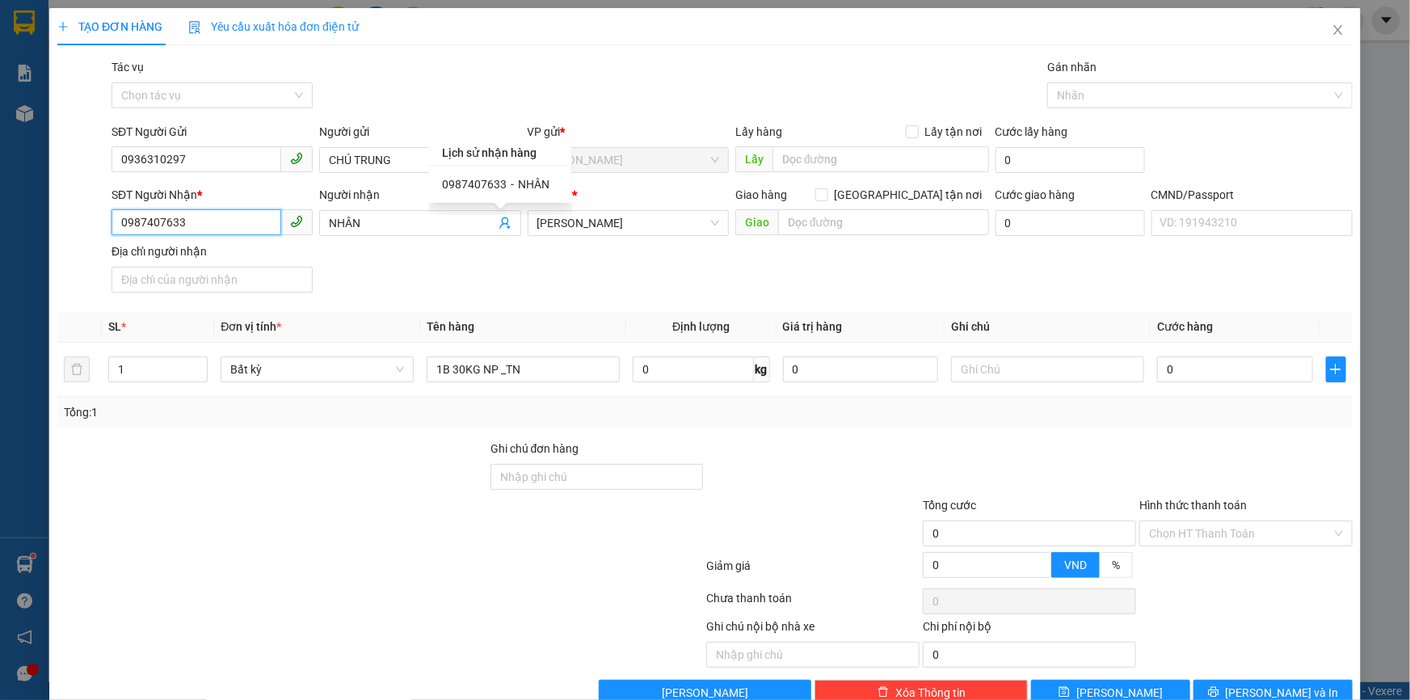
click at [245, 218] on input "0987407633" at bounding box center [197, 222] width 170 height 26
type input "0"
type input "0934119723"
click at [402, 223] on input "NHÂN" at bounding box center [412, 223] width 166 height 18
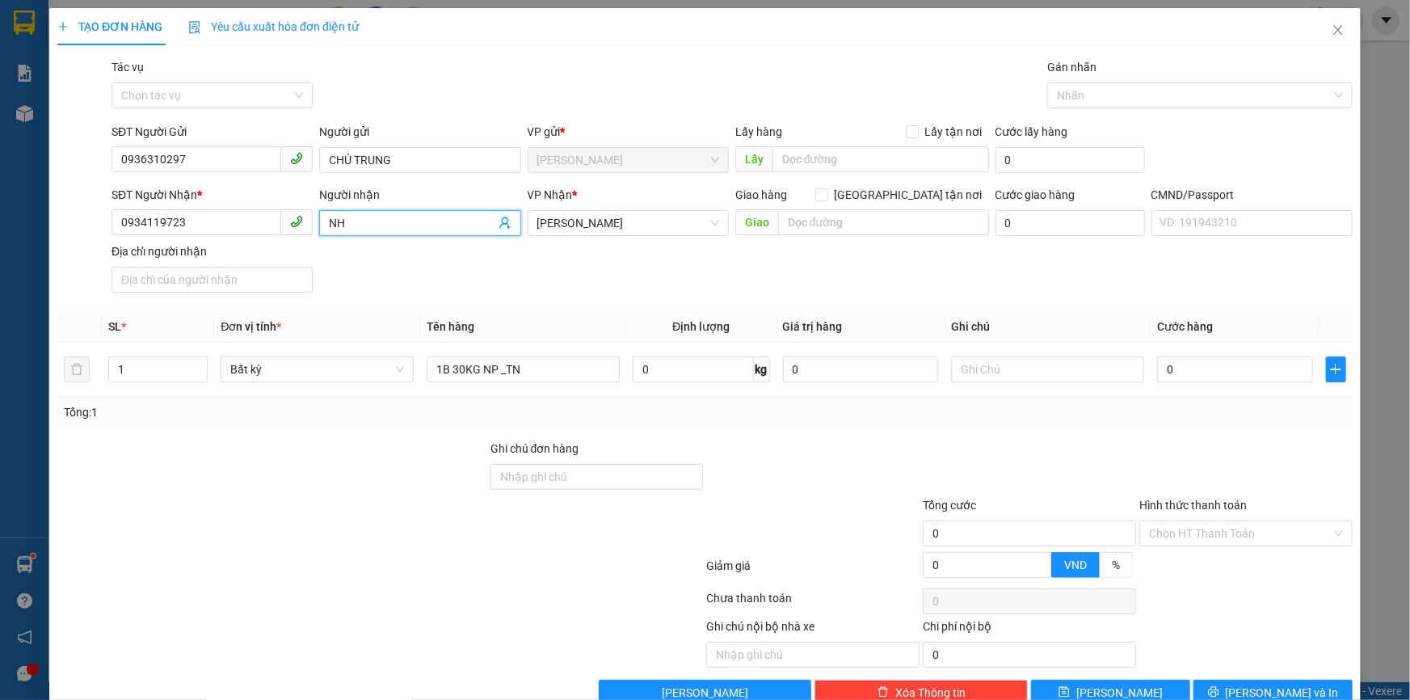
type input "N"
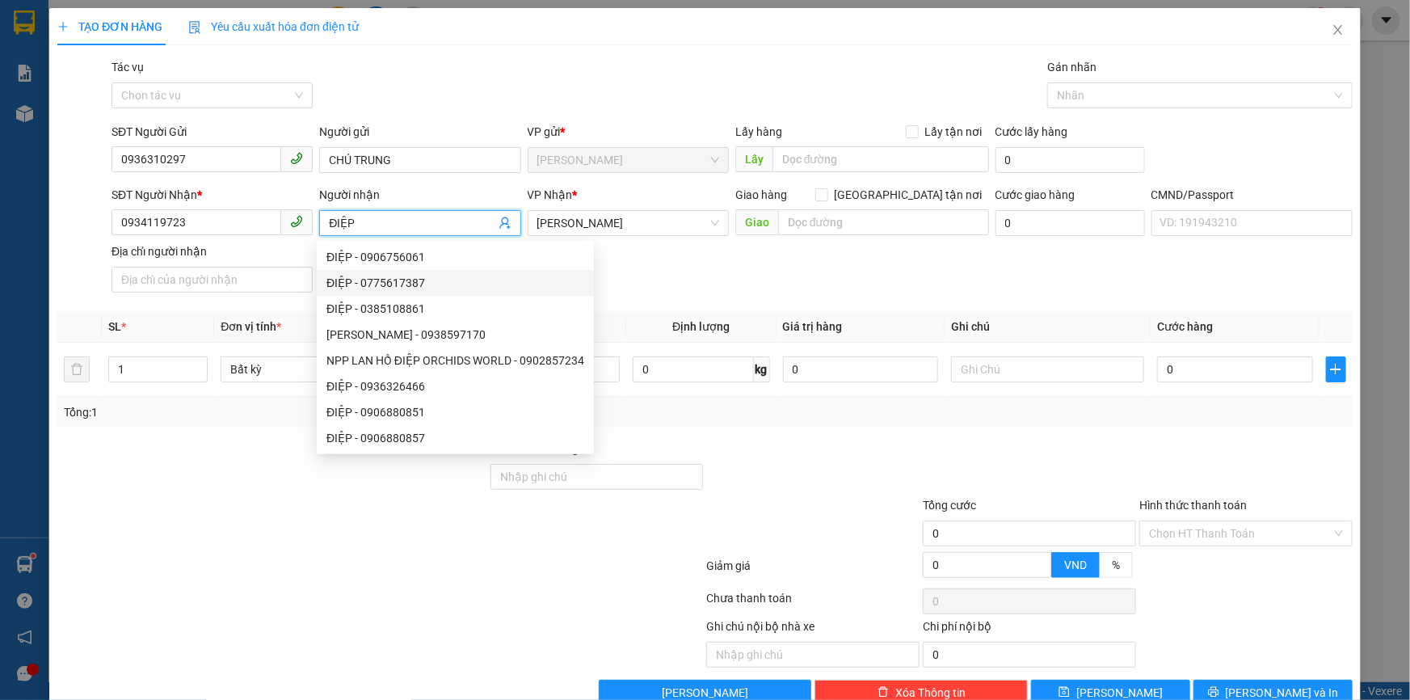
type input "ĐIỆP"
click at [857, 298] on div "SĐT Người Nhận * 0934119723 Người nhận ĐIỆP VP Nhận * Hồ Chí Minh Giao hàng Gia…" at bounding box center [732, 242] width 1248 height 113
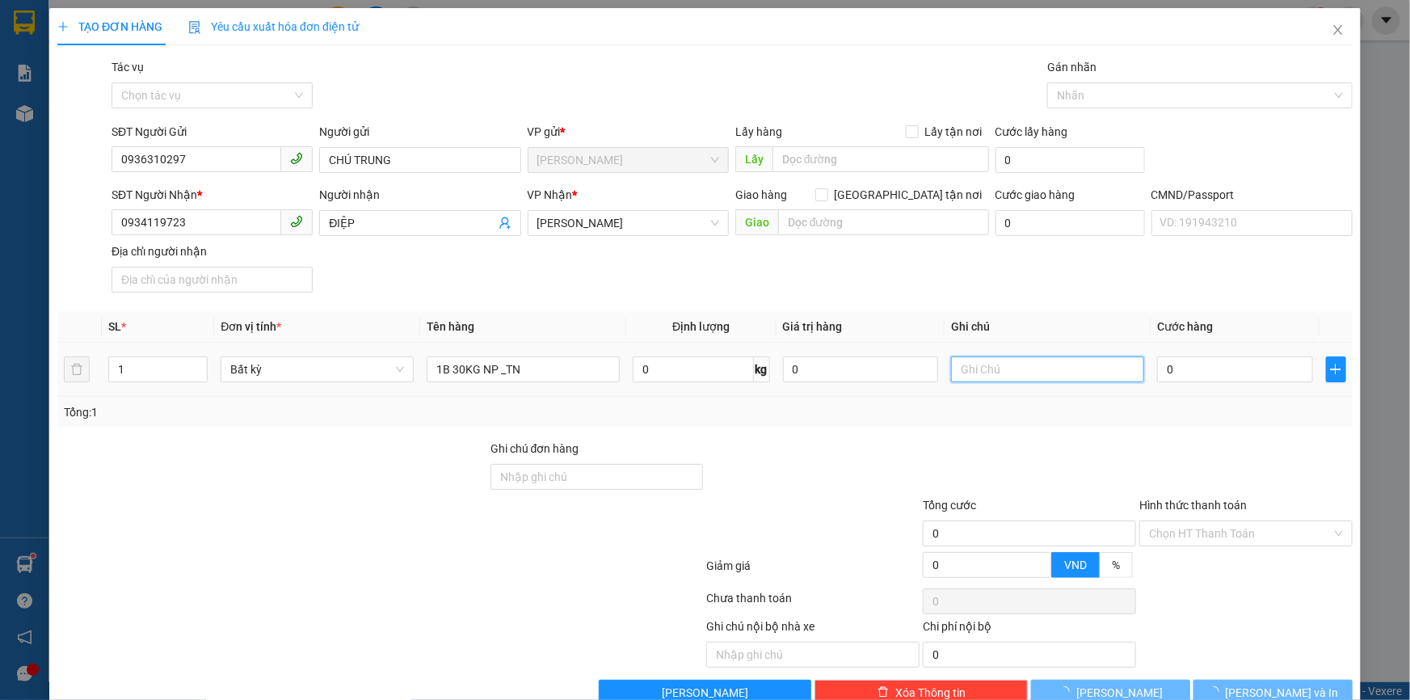
click at [1015, 379] on input "text" at bounding box center [1047, 369] width 193 height 26
type input "8H MAI KHANH"
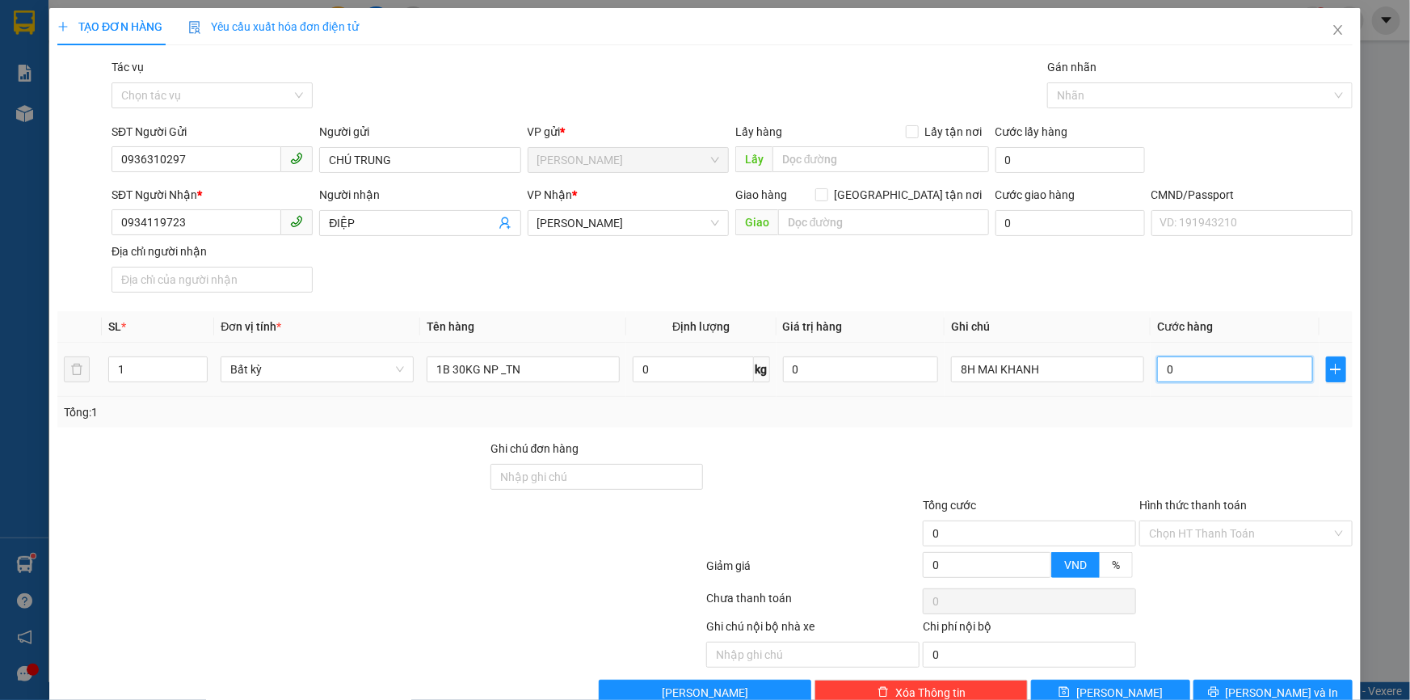
click at [1202, 363] on input "0" at bounding box center [1235, 369] width 156 height 26
type input "004"
type input "4"
type input "0.045"
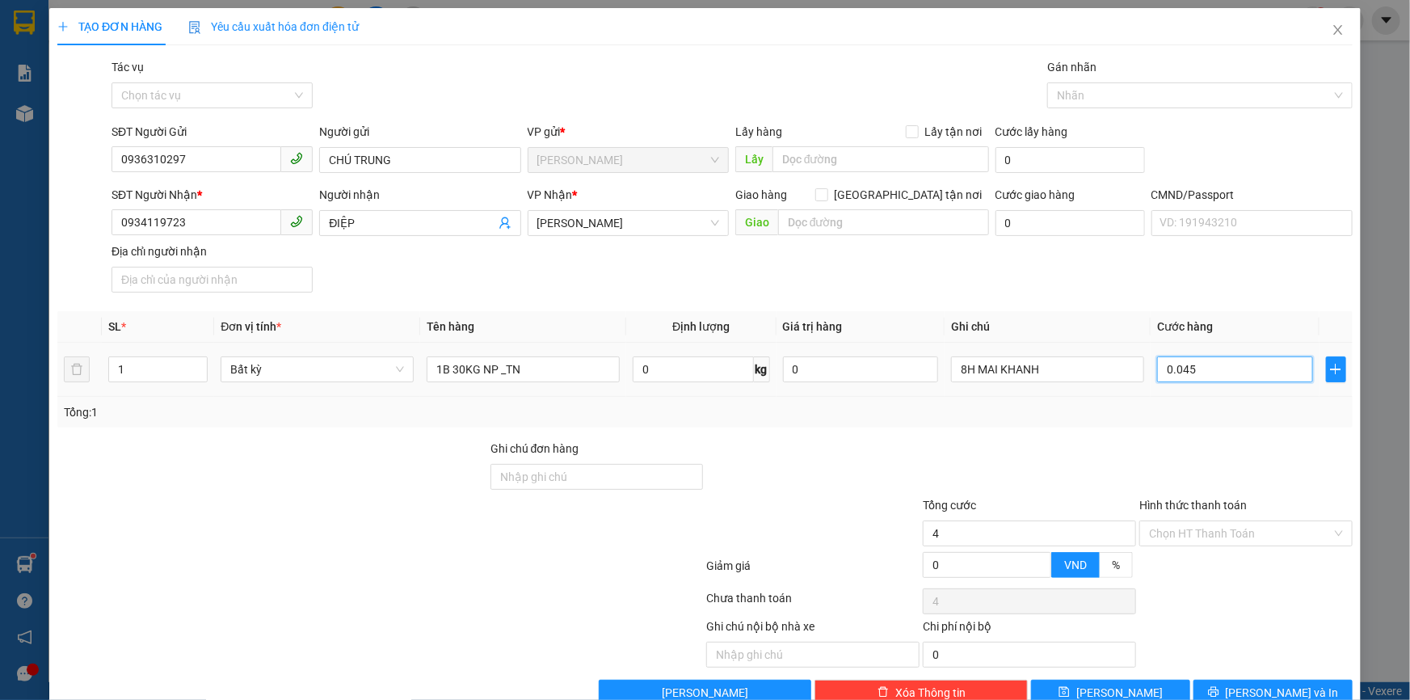
type input "45"
click at [1152, 457] on div at bounding box center [1246, 468] width 217 height 57
type input "45.000"
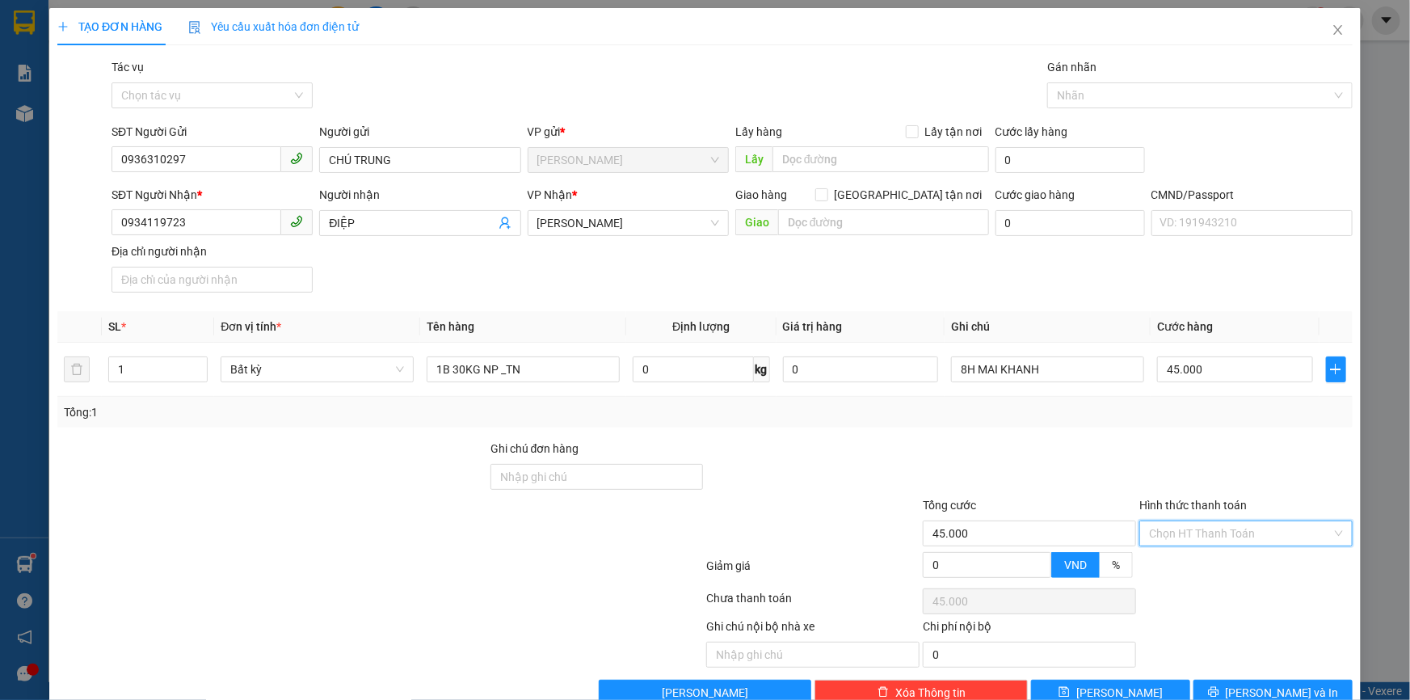
click at [1173, 530] on input "Hình thức thanh toán" at bounding box center [1240, 533] width 183 height 24
click at [1173, 556] on div "Tại văn phòng" at bounding box center [1237, 567] width 212 height 26
type input "0"
click at [1219, 686] on icon "printer" at bounding box center [1213, 691] width 11 height 11
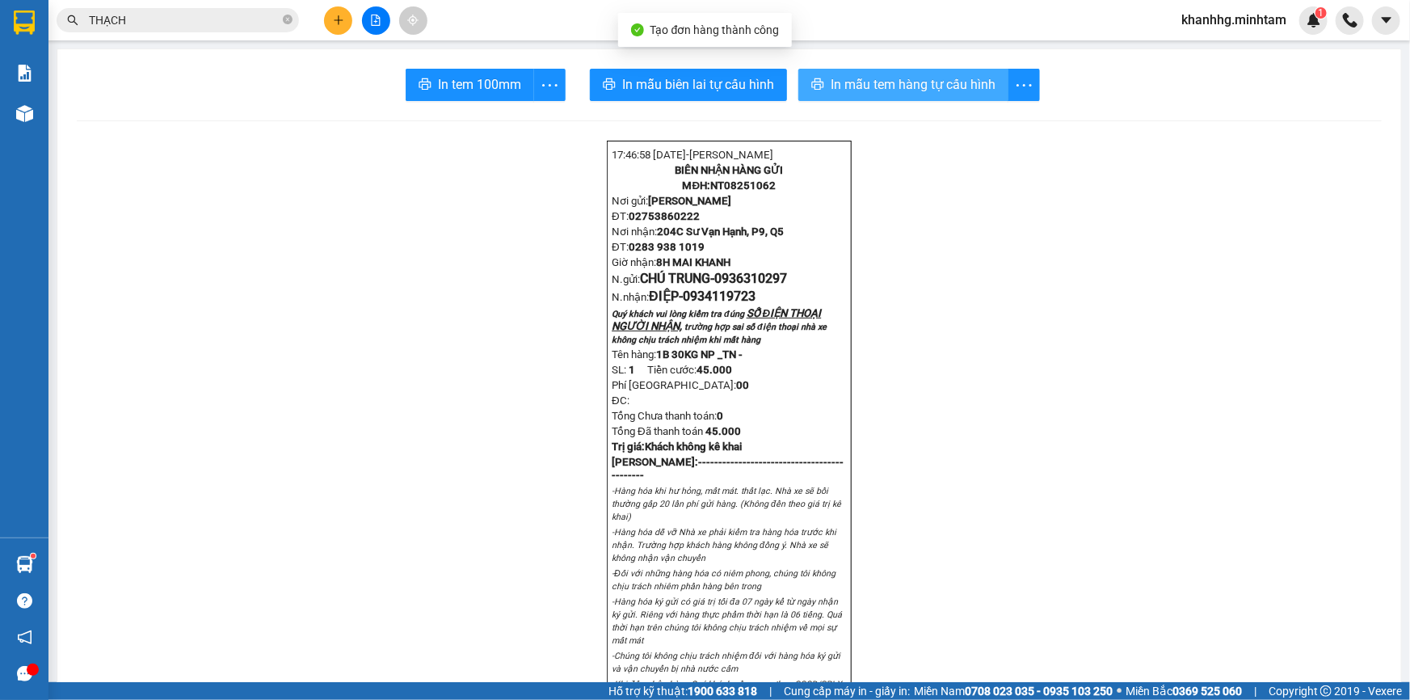
click at [888, 78] on span "In mẫu tem hàng tự cấu hình" at bounding box center [913, 84] width 165 height 20
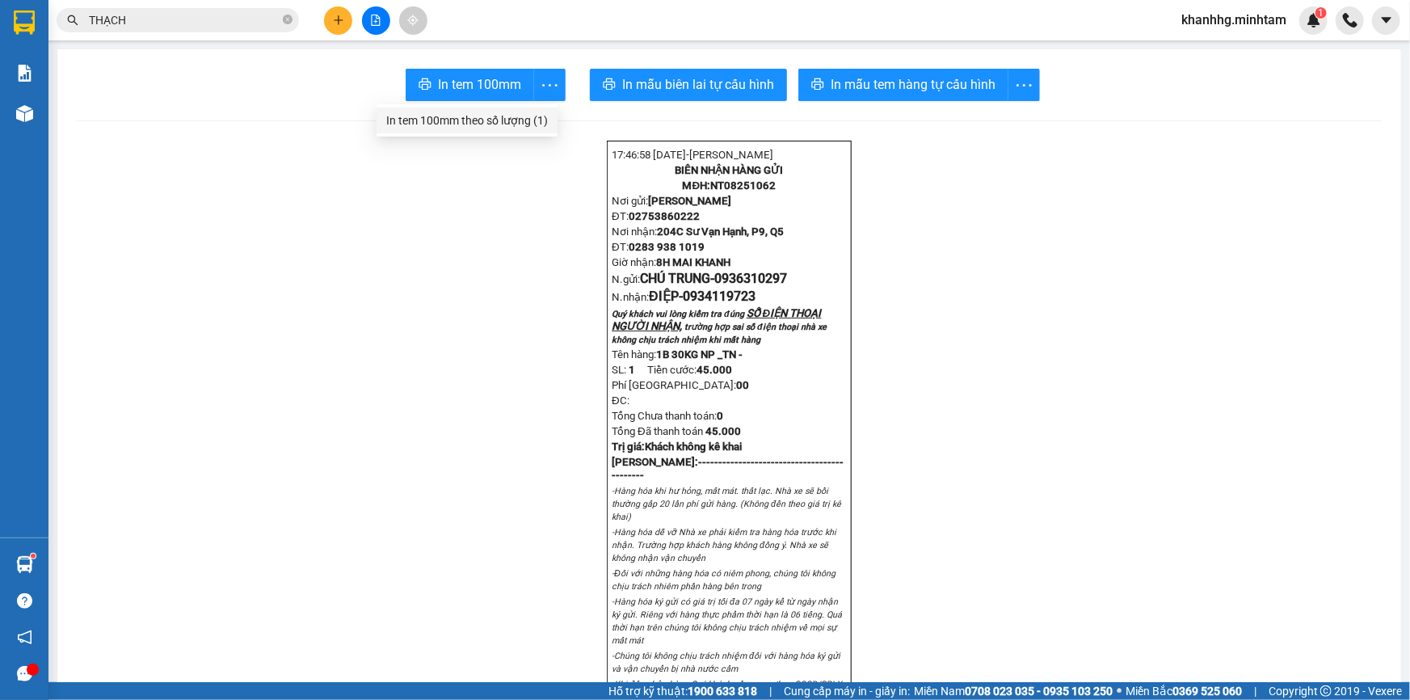
click at [535, 114] on div "In tem 100mm theo số lượng (1)" at bounding box center [467, 121] width 162 height 18
click at [204, 23] on input "THẠCH" at bounding box center [184, 20] width 191 height 18
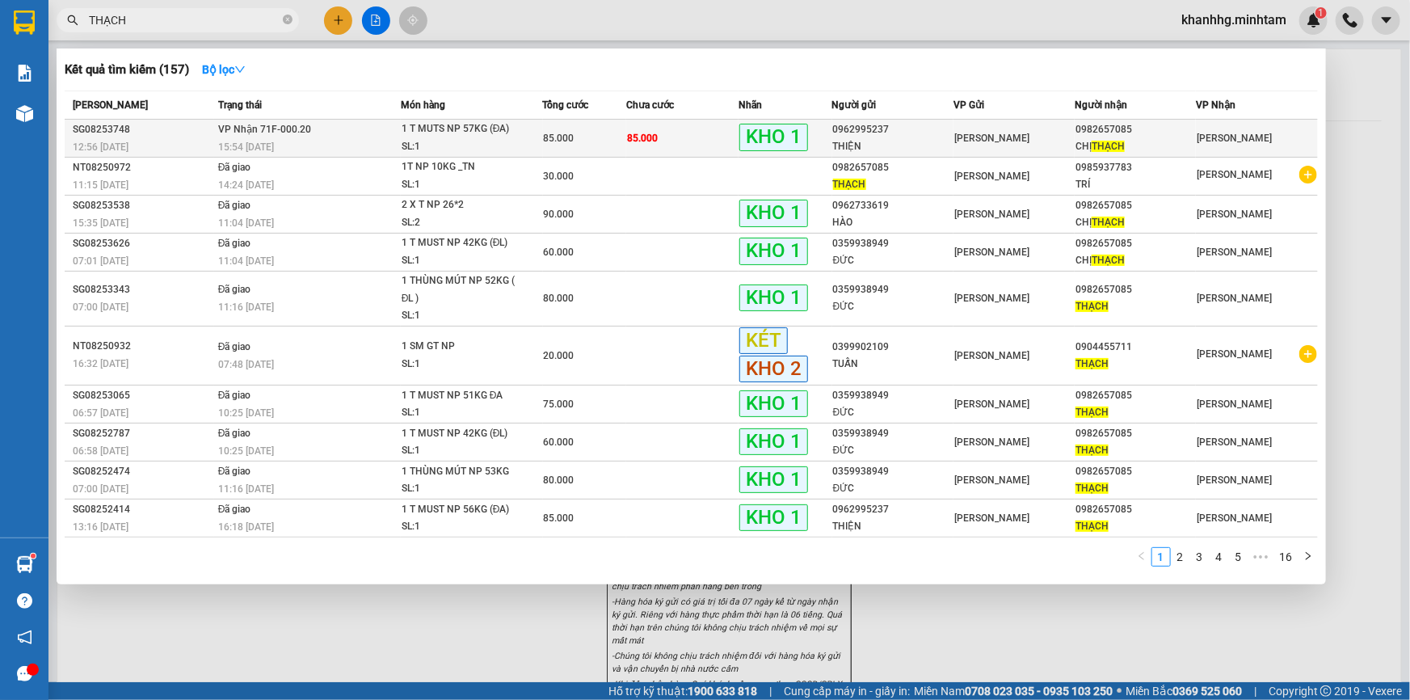
click at [1099, 128] on div "0982657085" at bounding box center [1136, 129] width 120 height 17
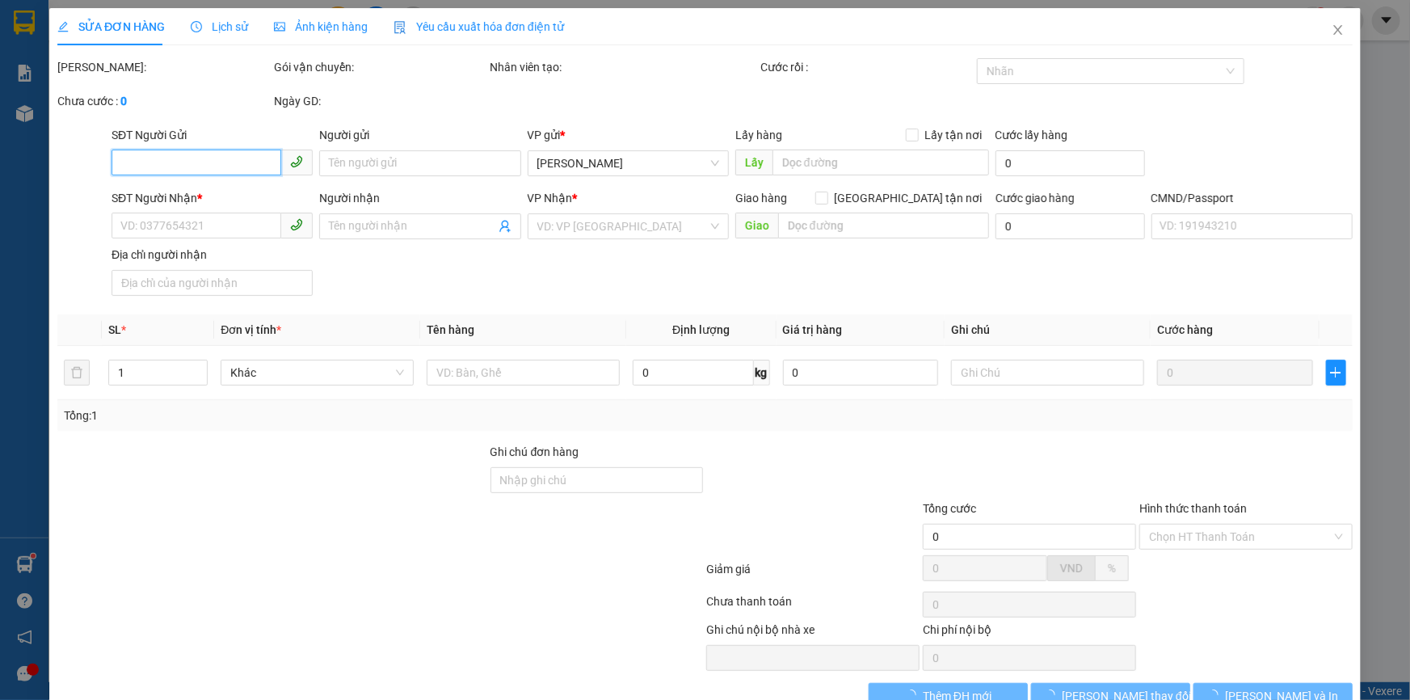
type input "0962995237"
type input "THIỆN"
type input "0982657085"
type input "CHỊ THẠCH"
type input "CƠM DỪA ĐG"
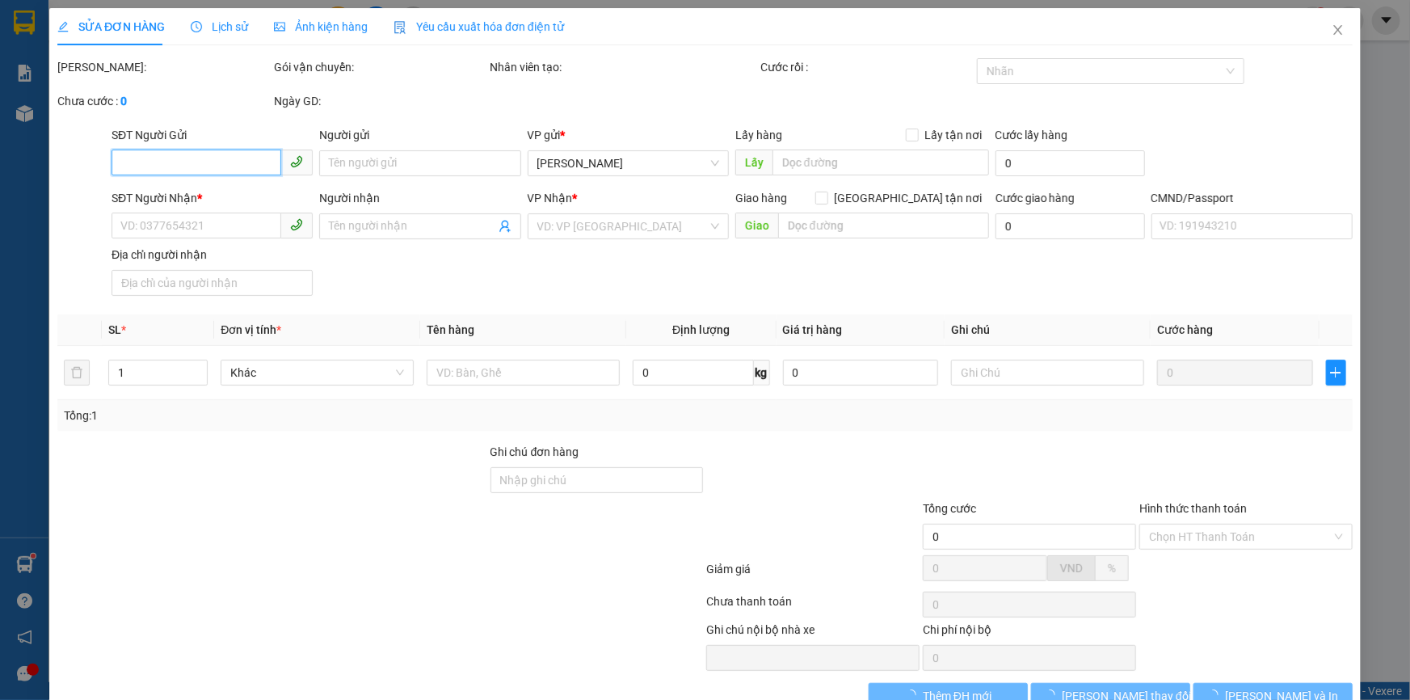
type input "85.000"
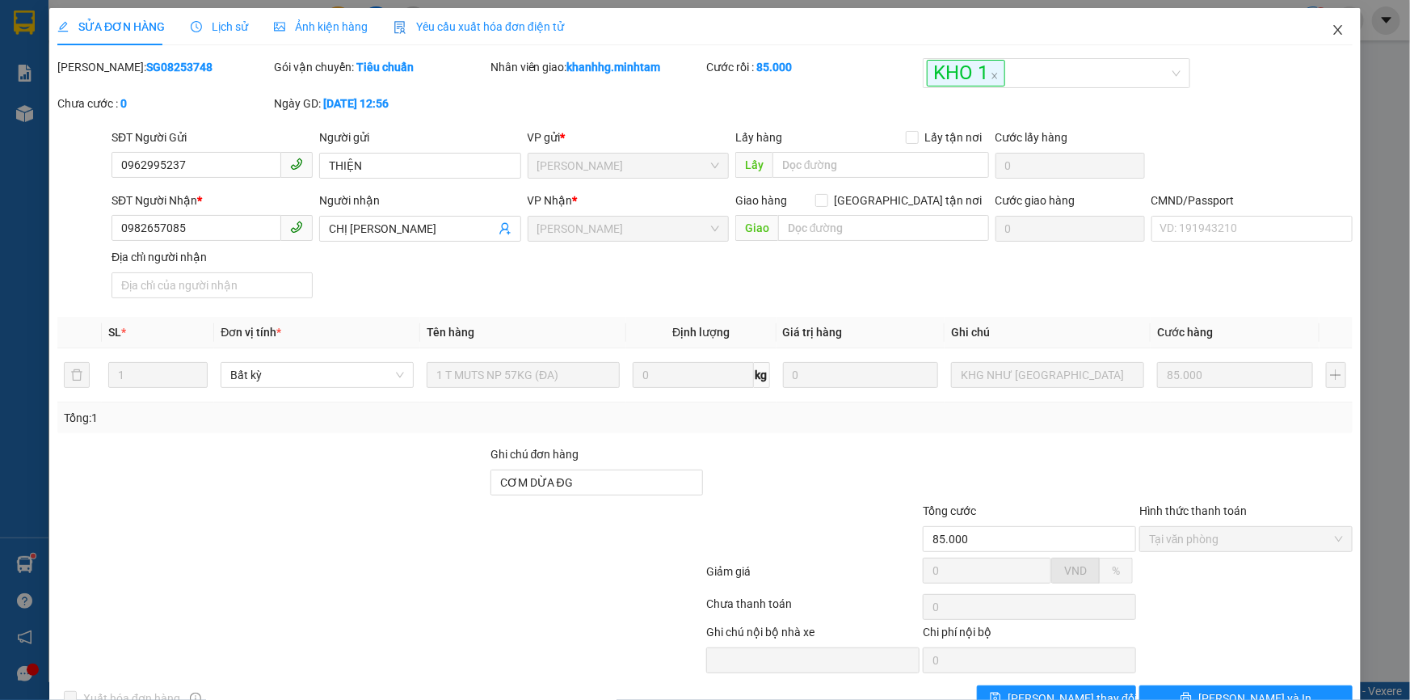
drag, startPoint x: 1331, startPoint y: 25, endPoint x: 1312, endPoint y: 24, distance: 19.4
click at [1332, 27] on icon "close" at bounding box center [1338, 29] width 13 height 13
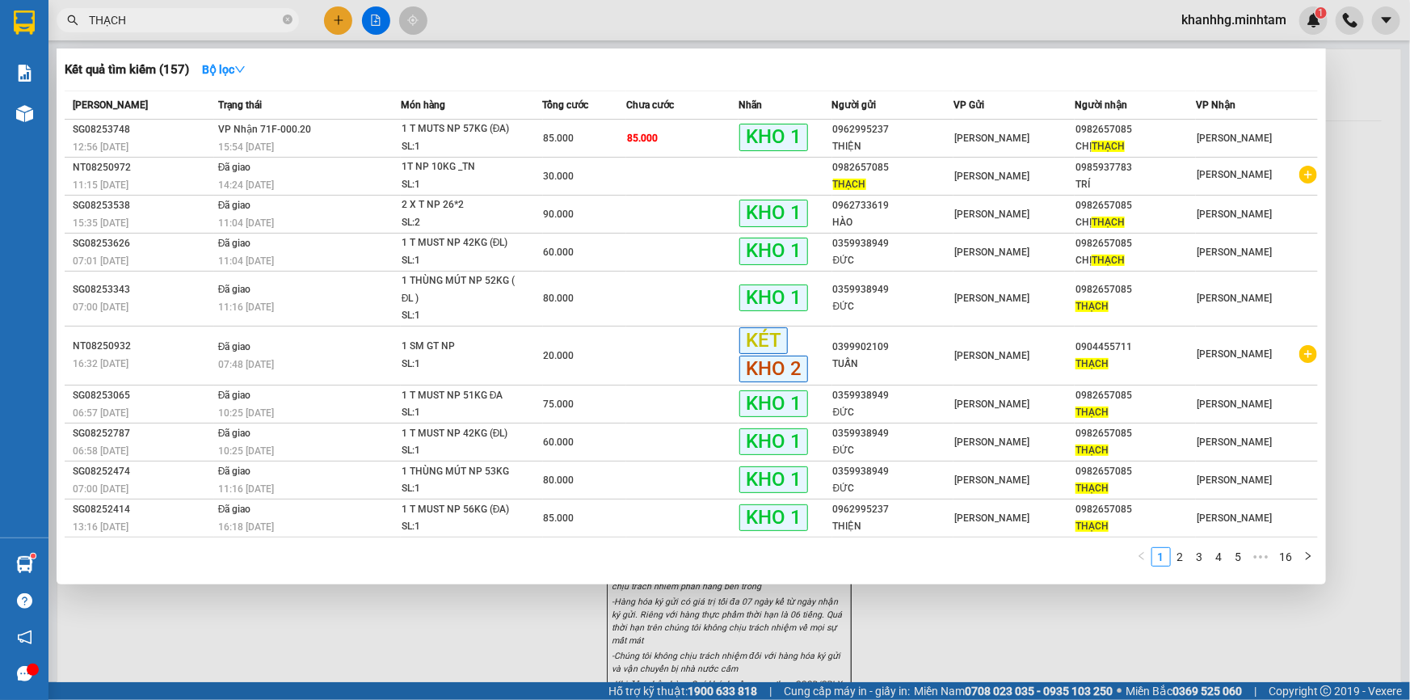
drag, startPoint x: 284, startPoint y: 19, endPoint x: 358, endPoint y: 1, distance: 76.6
click at [286, 19] on icon "close-circle" at bounding box center [288, 20] width 10 height 10
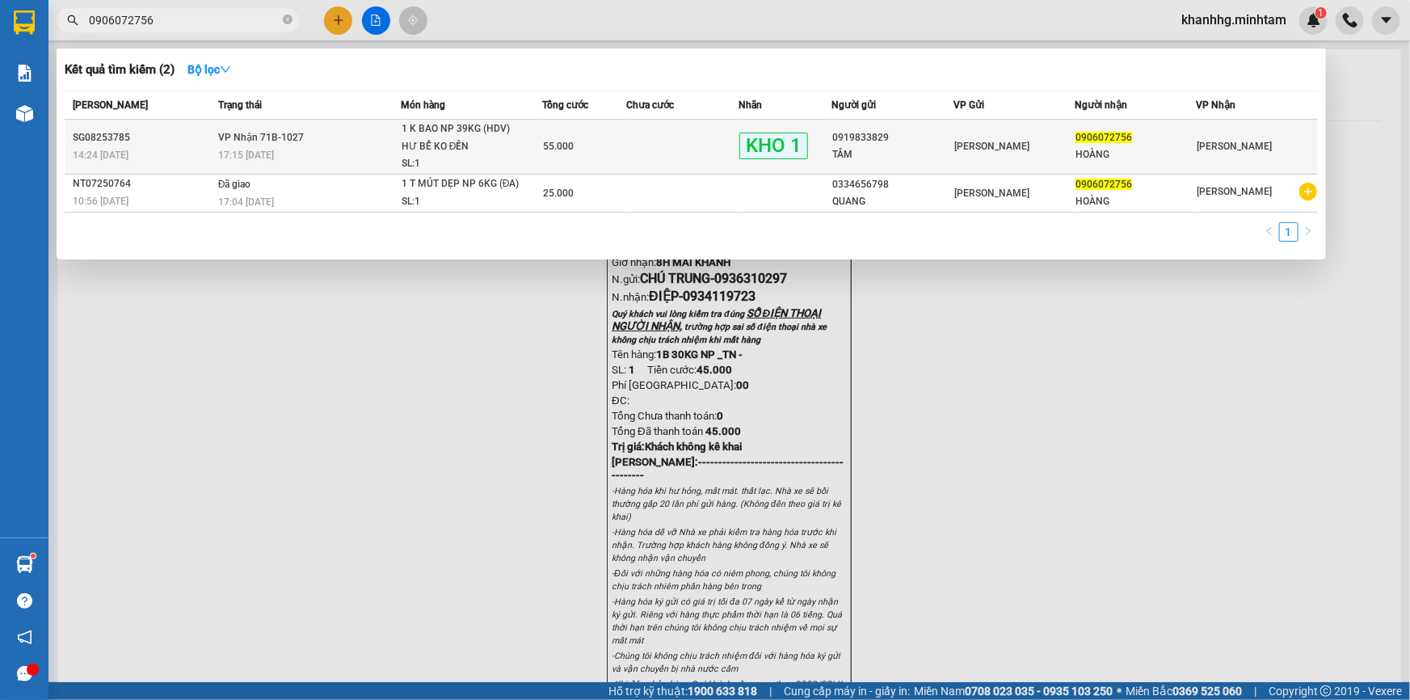
type input "0906072756"
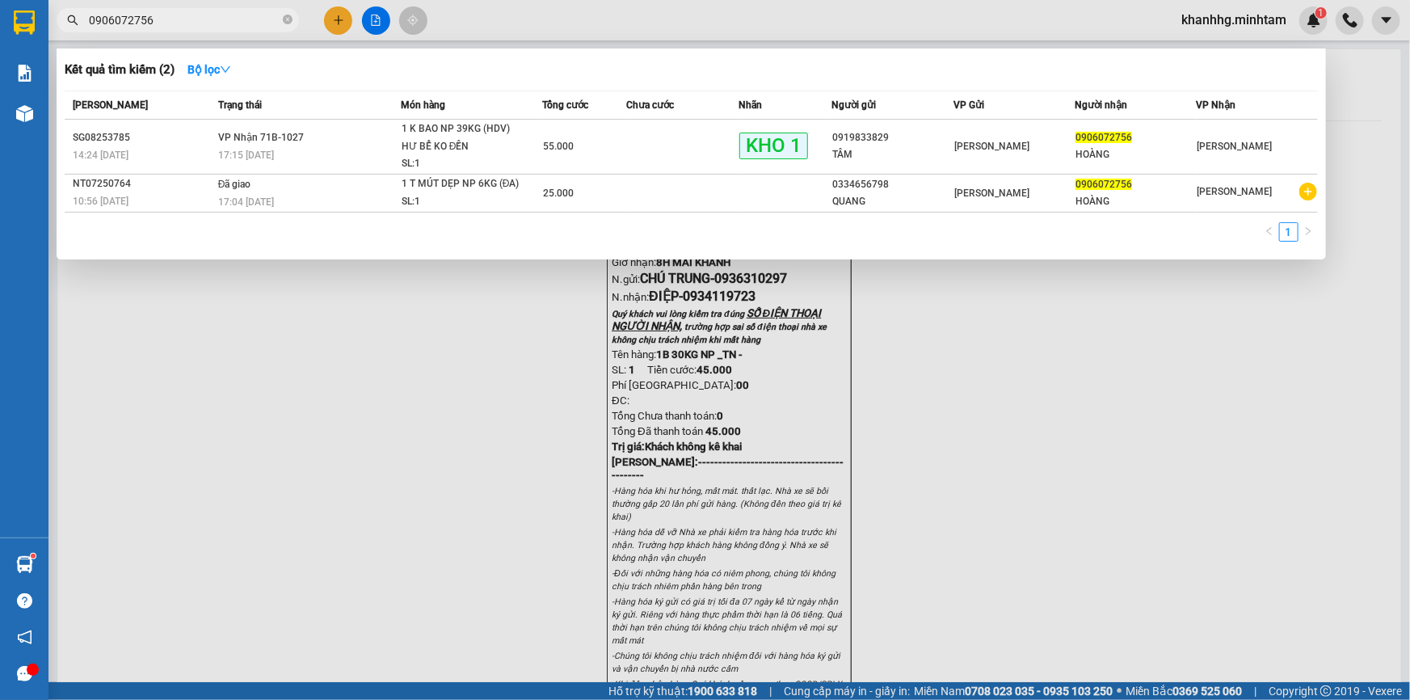
click at [1095, 139] on span "0906072756" at bounding box center [1104, 137] width 57 height 11
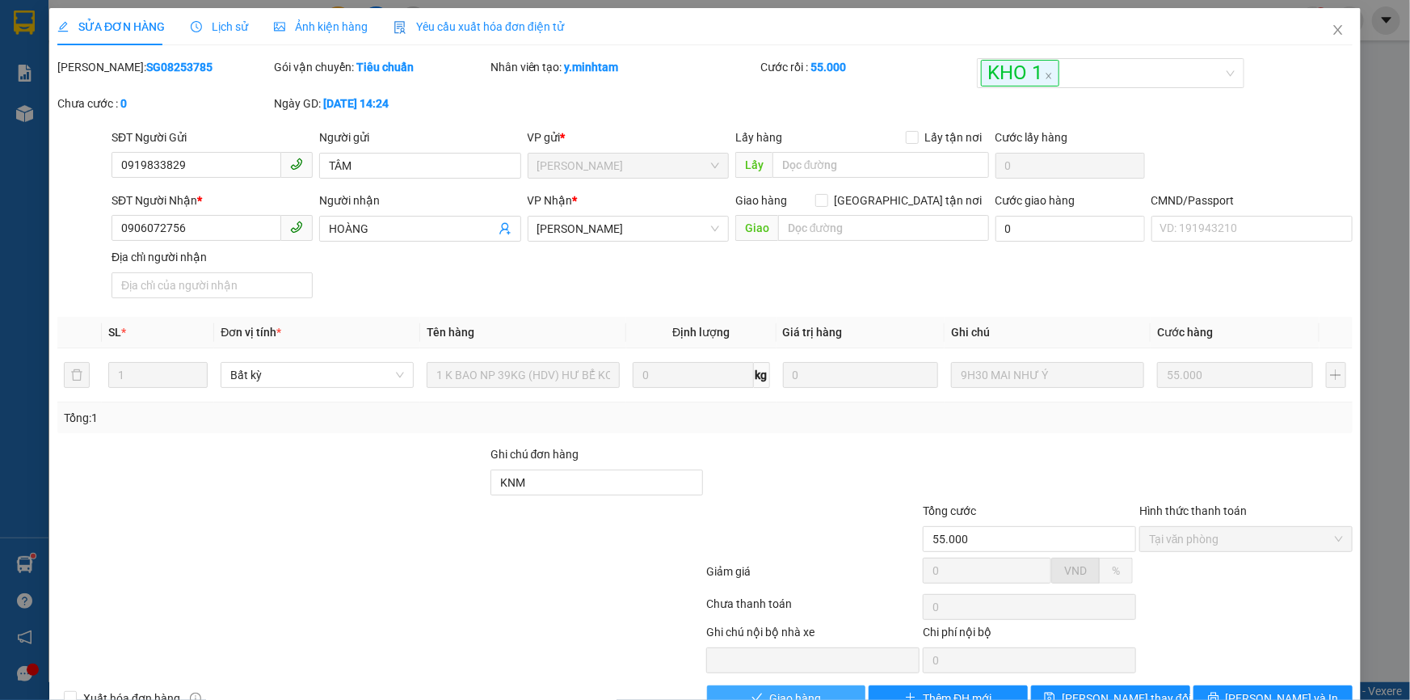
click at [807, 689] on span "Giao hàng" at bounding box center [795, 698] width 52 height 18
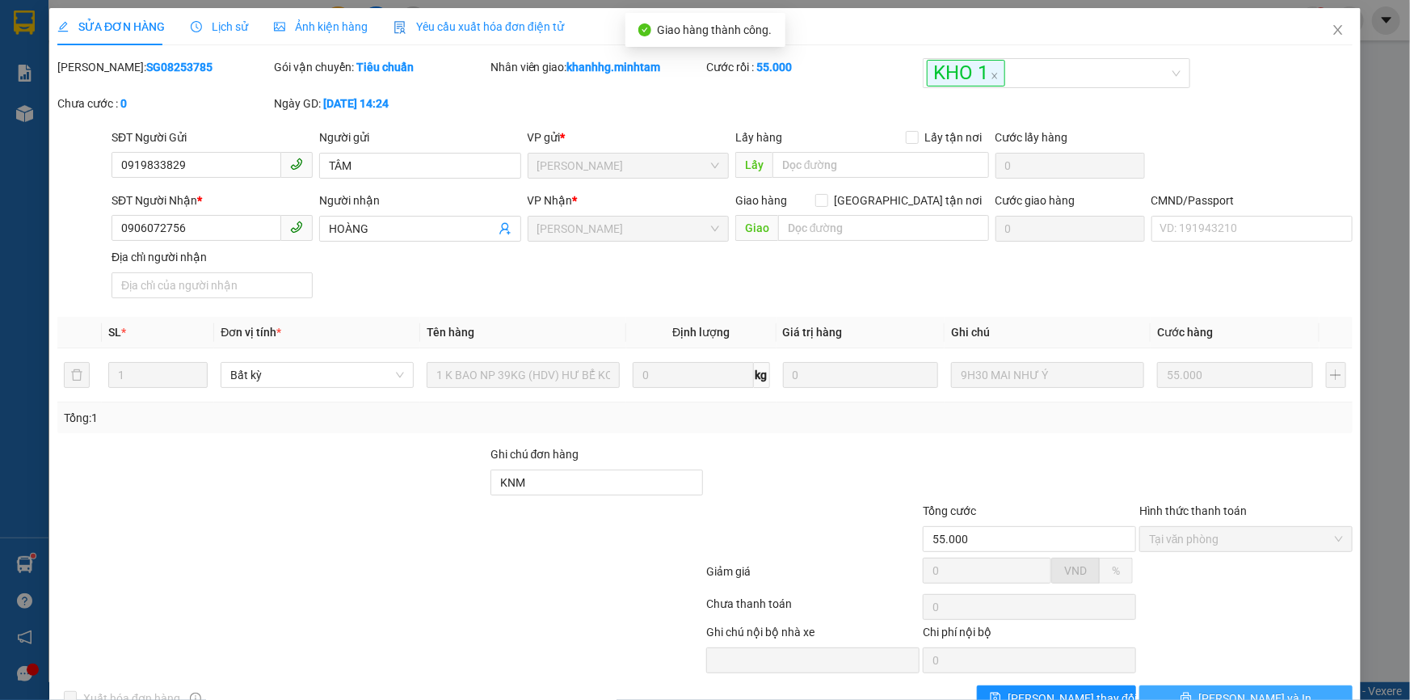
click at [1242, 689] on span "Lưu và In" at bounding box center [1254, 698] width 113 height 18
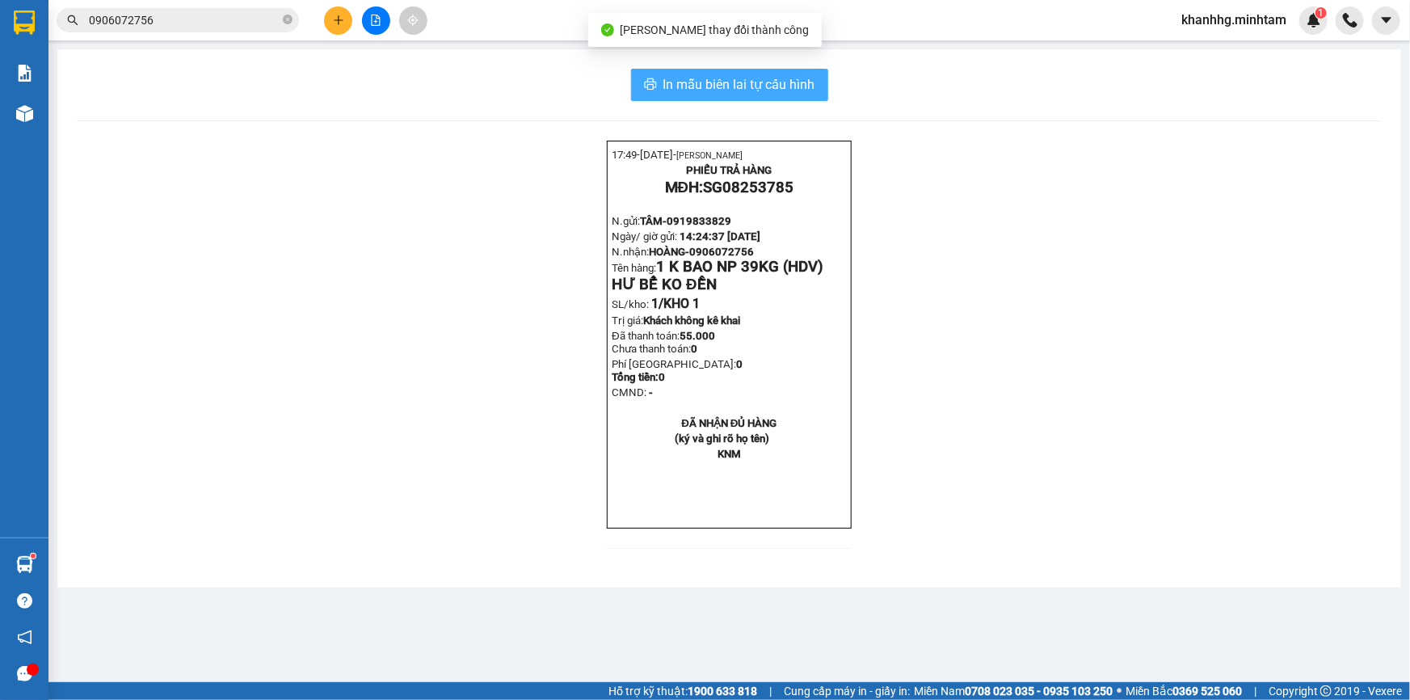
click at [759, 81] on span "In mẫu biên lai tự cấu hình" at bounding box center [739, 84] width 152 height 20
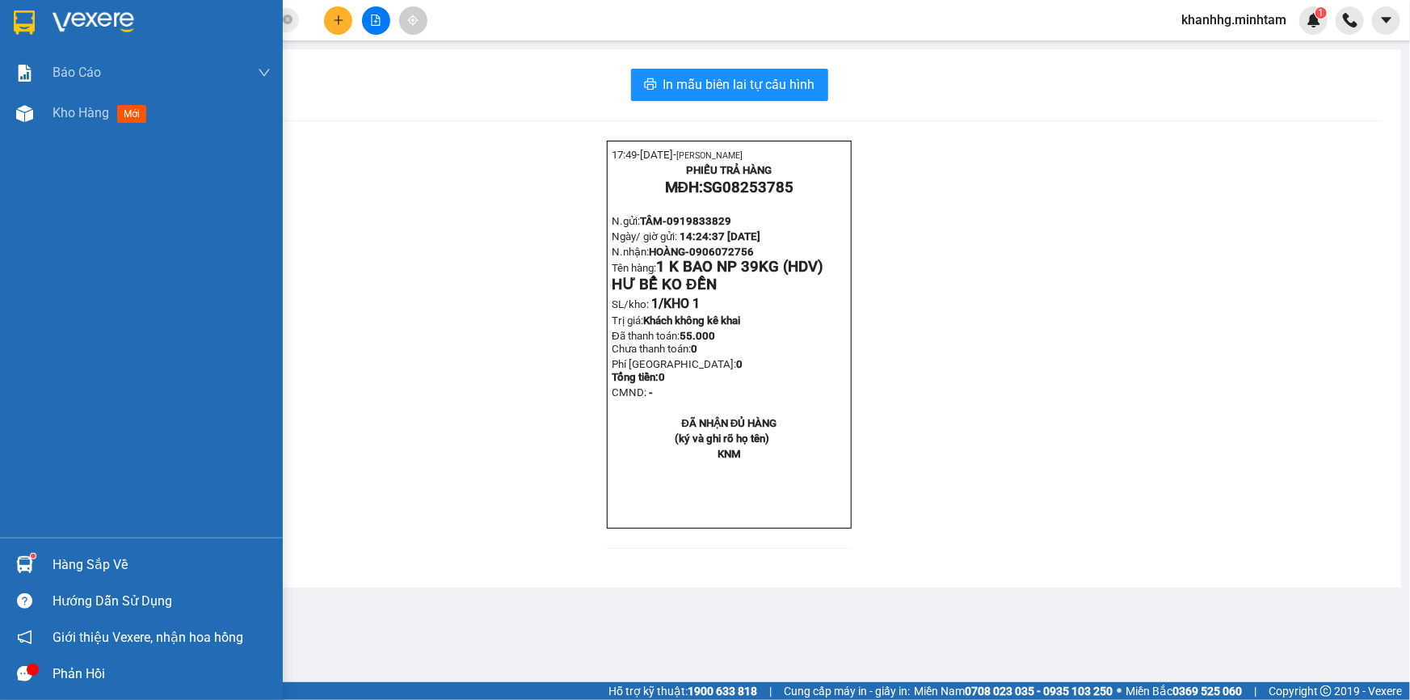
click at [59, 558] on div "Hàng sắp về" at bounding box center [162, 565] width 218 height 24
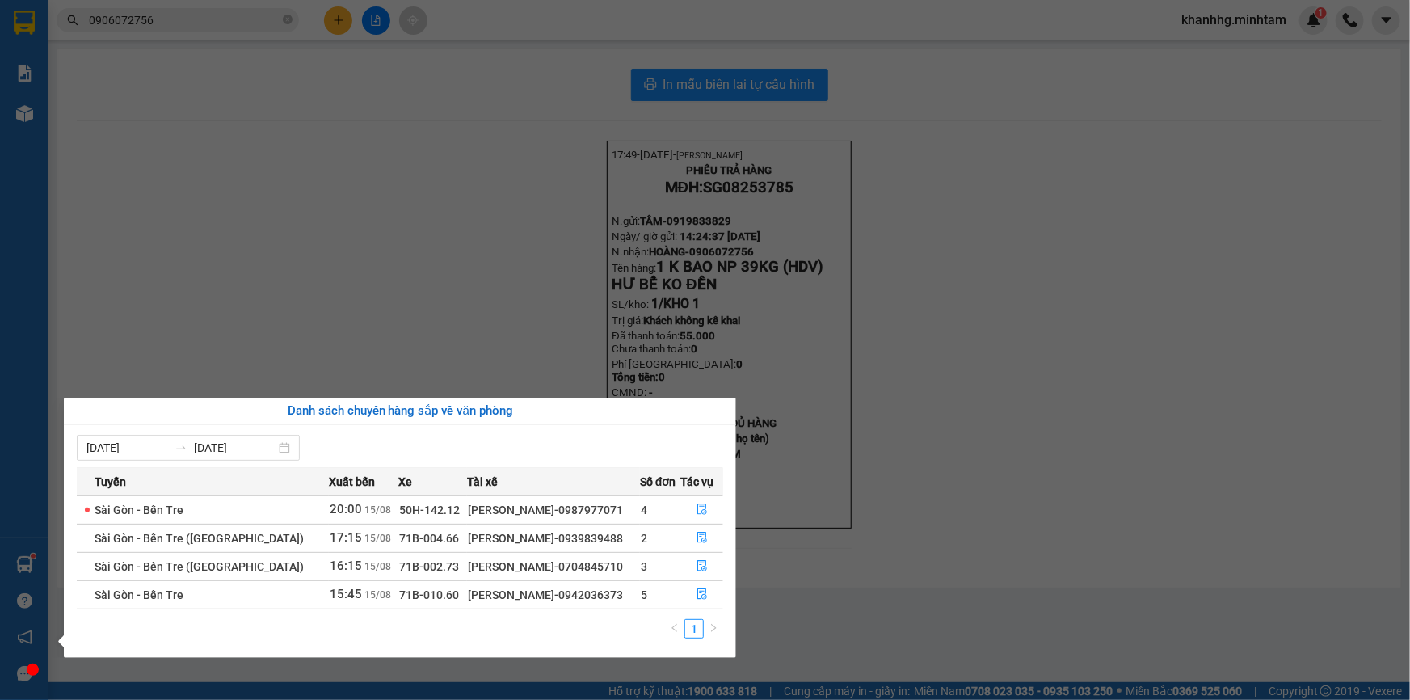
click at [438, 280] on section "Kết quả tìm kiếm ( 2 ) Bộ lọc Mã ĐH Trạng thái Món hàng Tổng cước Chưa cước Nhã…" at bounding box center [705, 350] width 1410 height 700
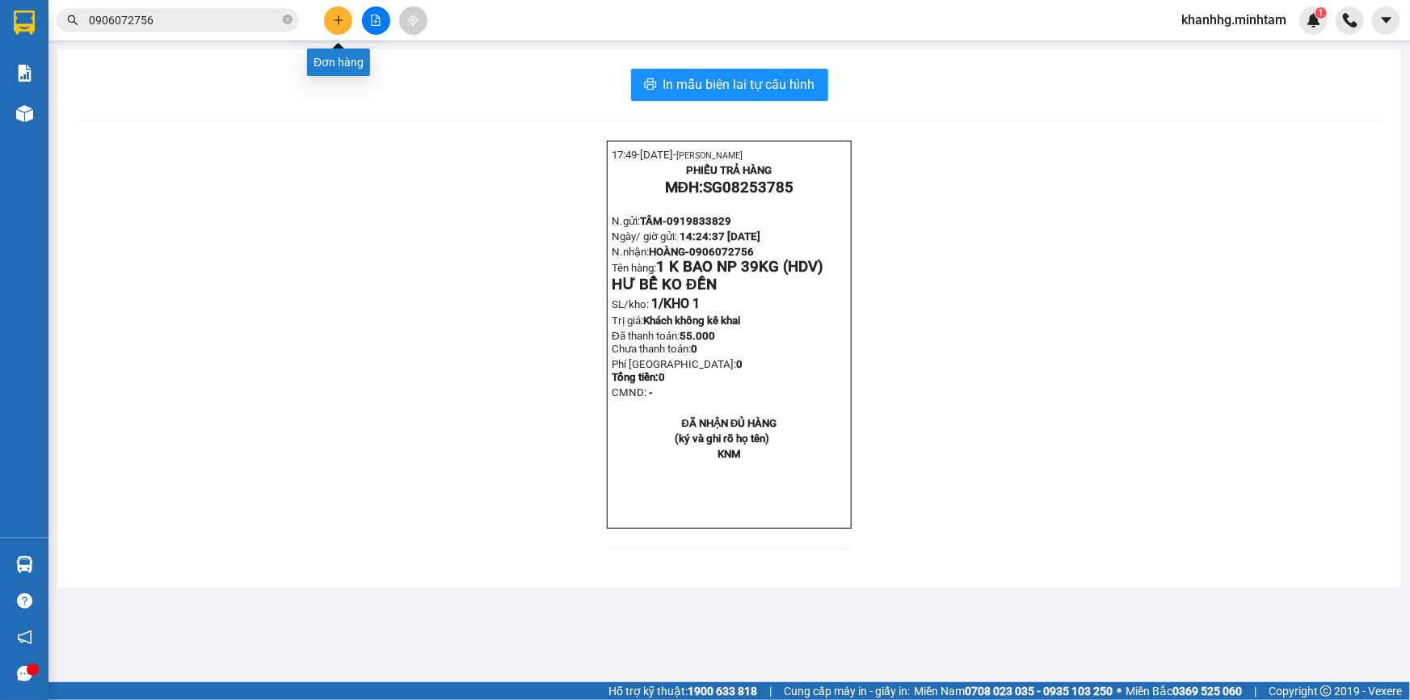
click at [331, 14] on button at bounding box center [338, 20] width 28 height 28
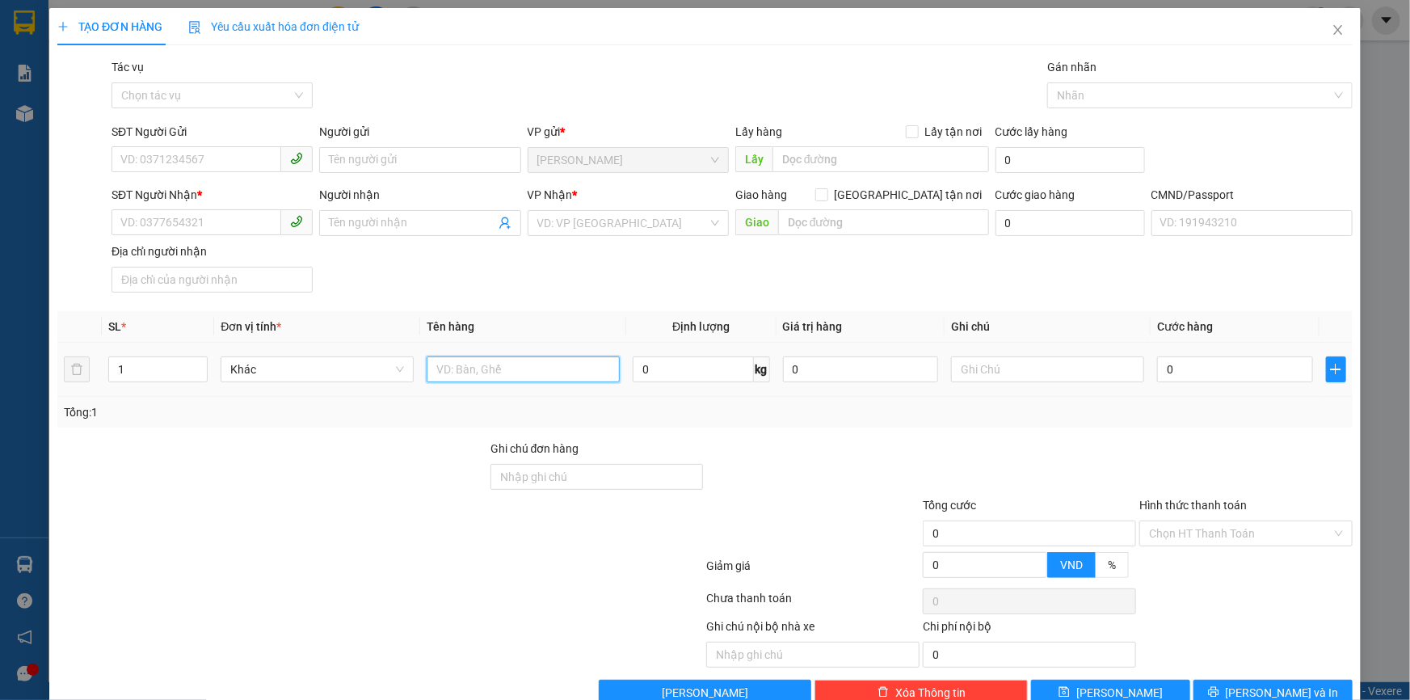
drag, startPoint x: 465, startPoint y: 377, endPoint x: 474, endPoint y: 375, distance: 9.0
click at [465, 376] on input "text" at bounding box center [523, 369] width 193 height 26
type input "1B NP 7KG_TC"
click at [169, 158] on input "SĐT Người Gửi" at bounding box center [197, 159] width 170 height 26
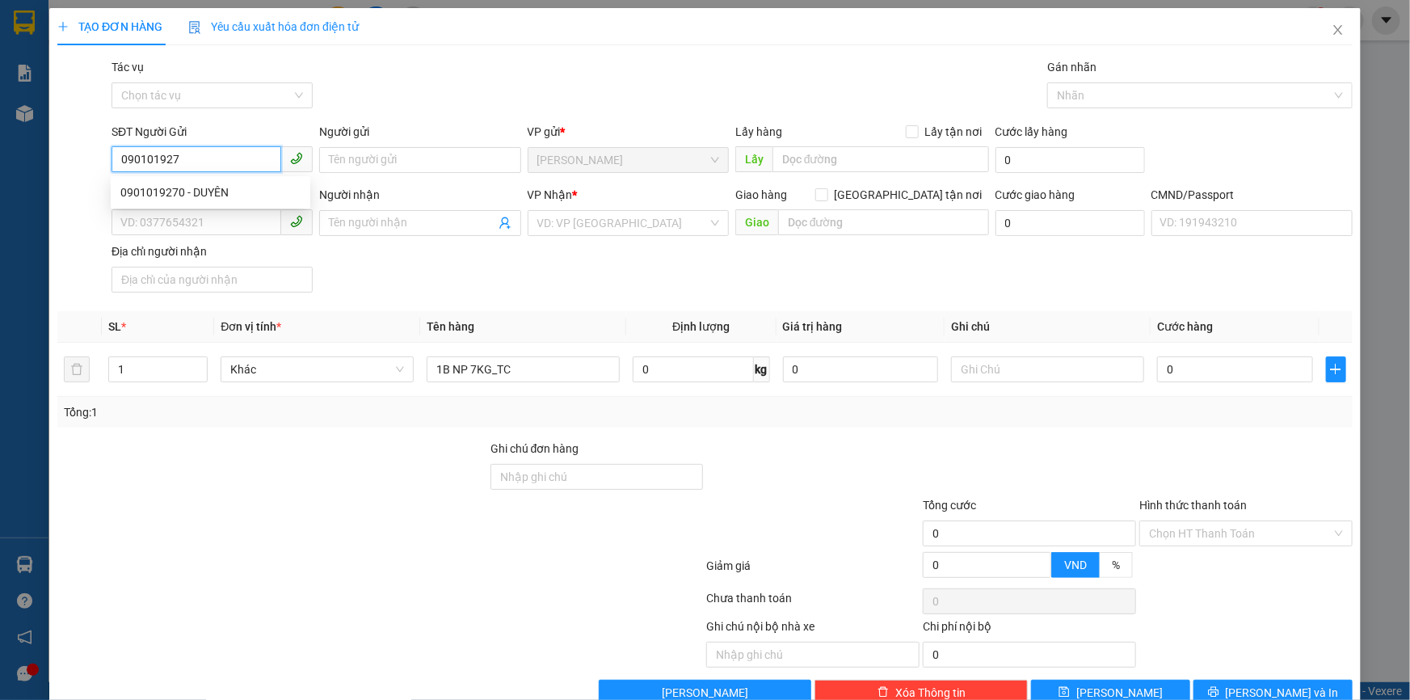
type input "0901019270"
click at [213, 185] on div "0901019270 - DUYÊN" at bounding box center [210, 192] width 180 height 18
type input "DUYÊN"
type input "0908319372"
type input "SĨ"
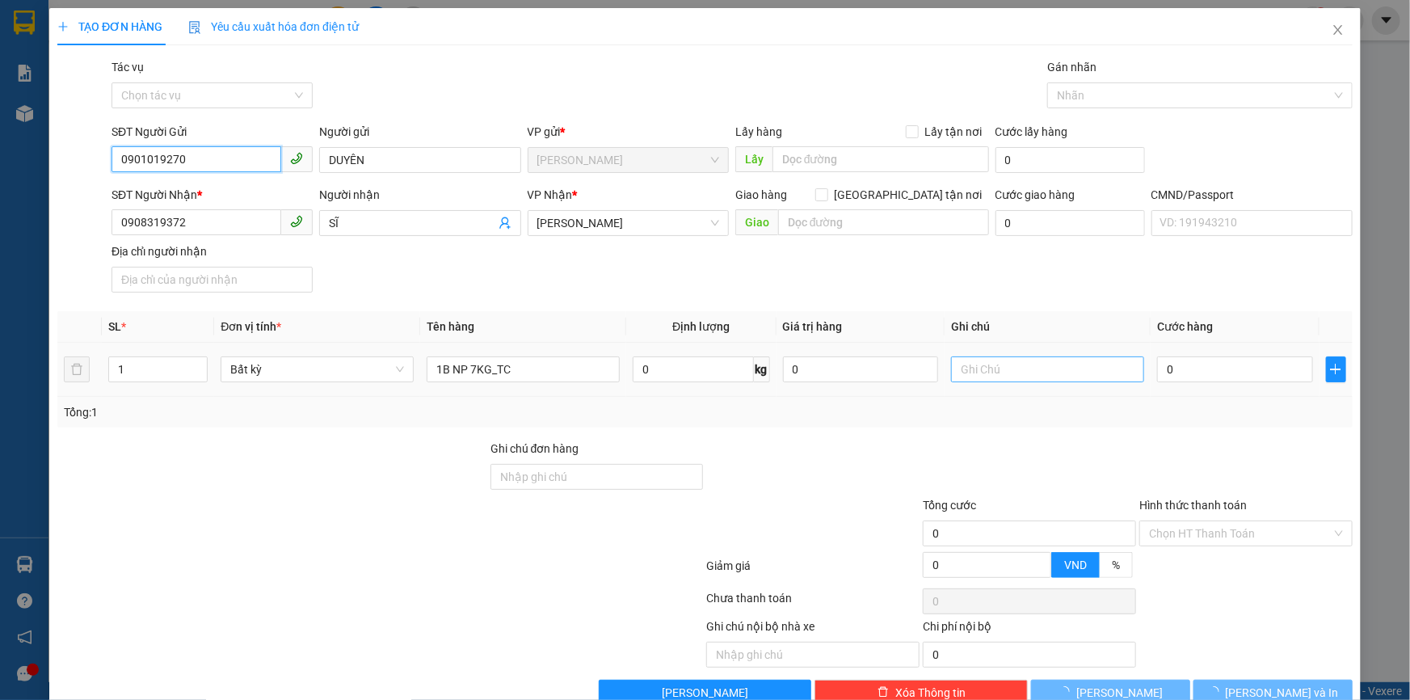
type input "0901019270"
click at [1009, 357] on input "text" at bounding box center [1047, 369] width 193 height 26
click at [996, 365] on input "text" at bounding box center [1047, 369] width 193 height 26
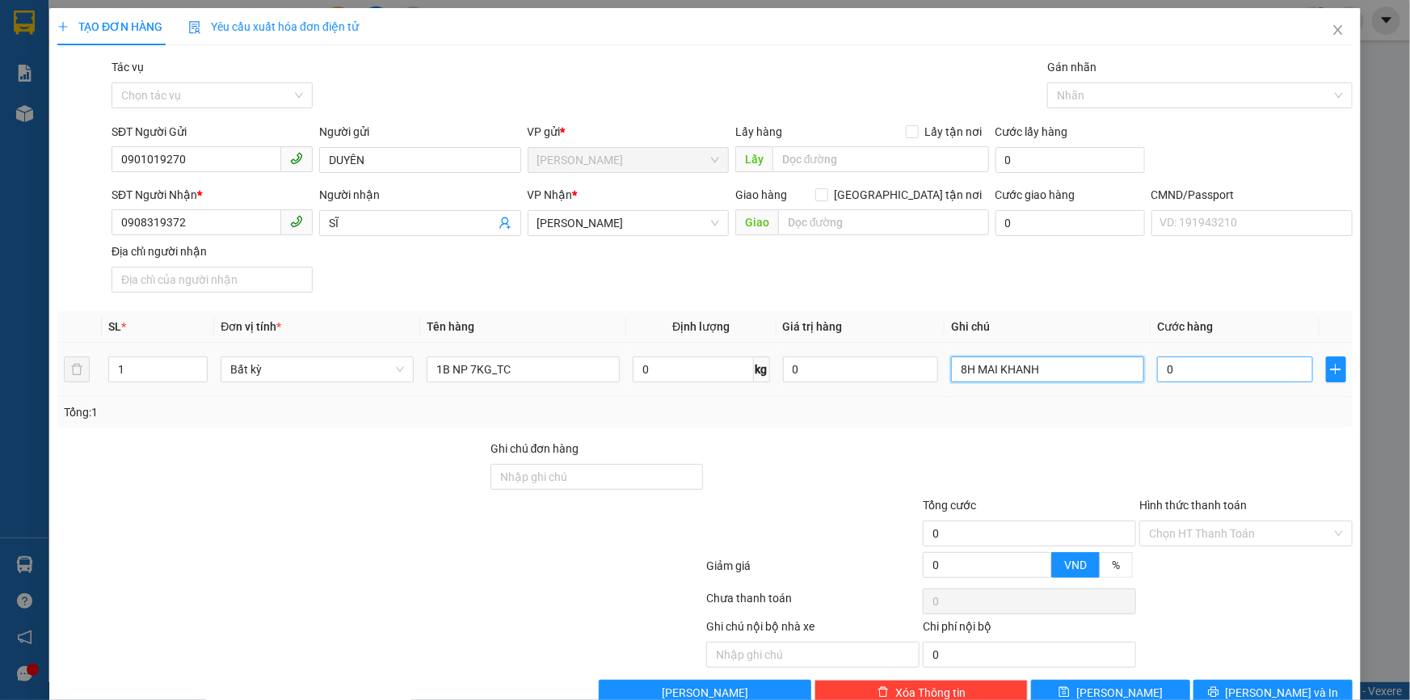
type input "8H MAI KHANH"
click at [1210, 362] on input "0" at bounding box center [1235, 369] width 156 height 26
type input "002"
type input "2"
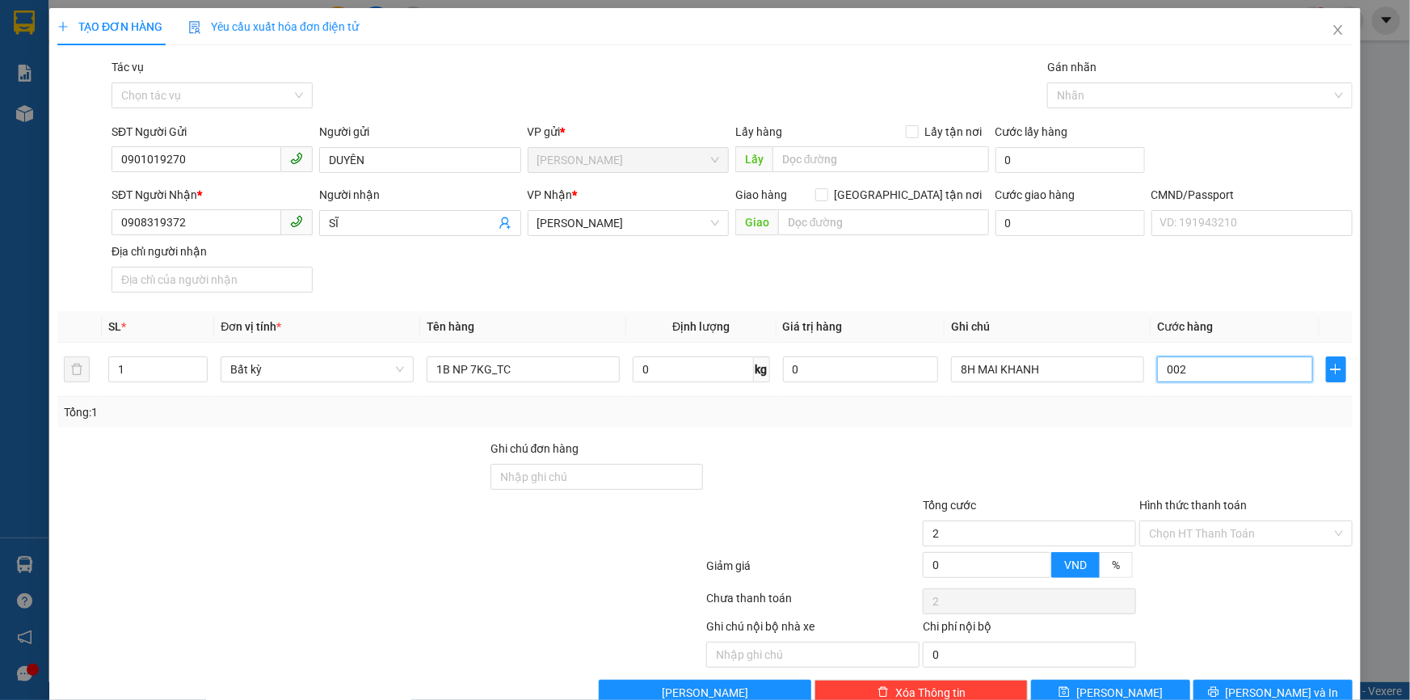
type input "0.025"
type input "25"
click at [1087, 419] on div "Tổng: 1" at bounding box center [705, 412] width 1282 height 18
click at [1219, 686] on icon "printer" at bounding box center [1213, 691] width 11 height 11
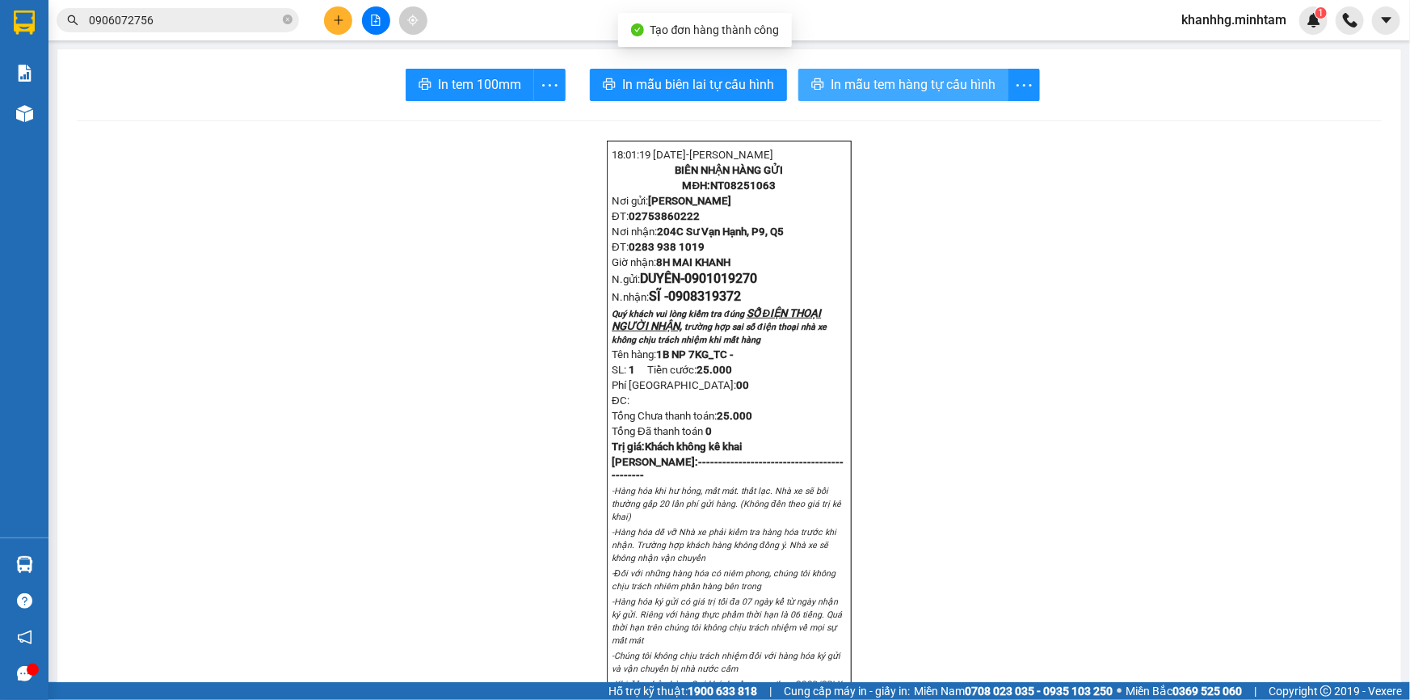
click at [833, 86] on span "In mẫu tem hàng tự cấu hình" at bounding box center [913, 84] width 165 height 20
click at [530, 120] on div at bounding box center [729, 120] width 1305 height 1
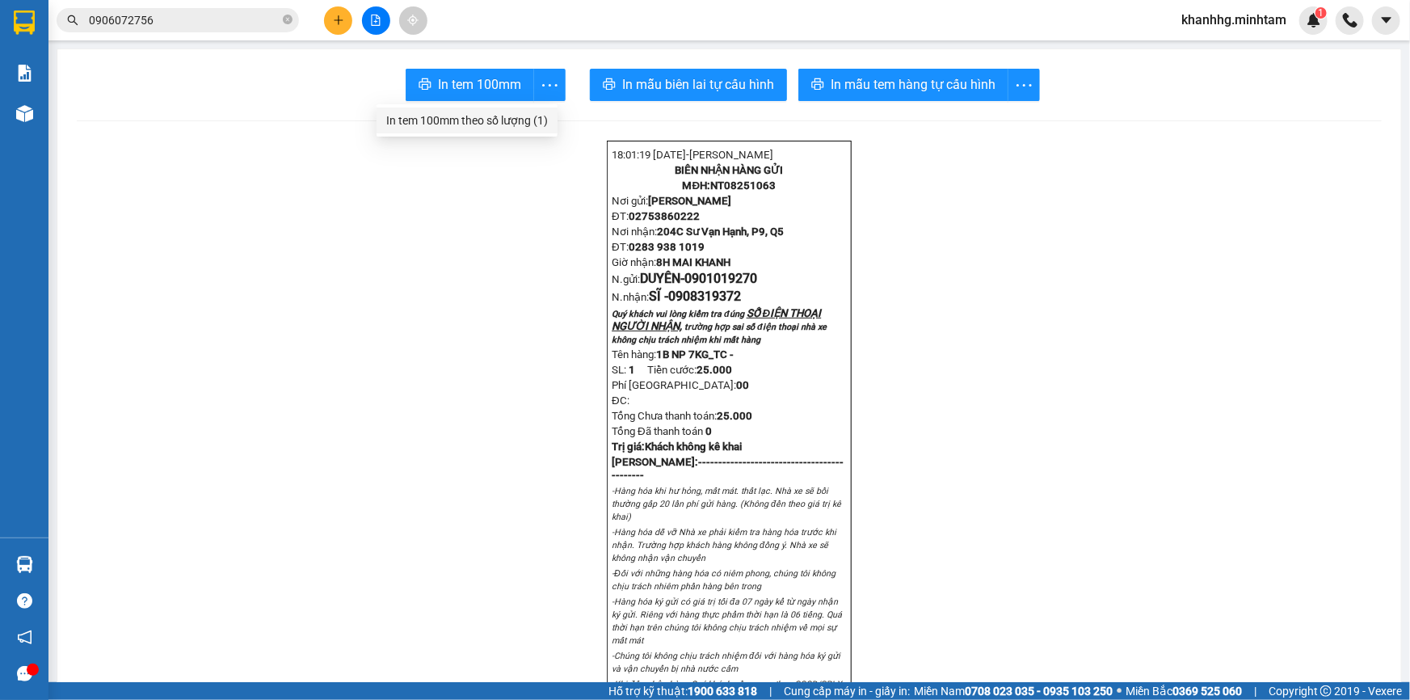
click at [500, 107] on li "In tem 100mm theo số lượng (1)" at bounding box center [467, 120] width 181 height 26
click at [497, 116] on div "In tem 100mm theo số lượng (1)" at bounding box center [467, 121] width 162 height 18
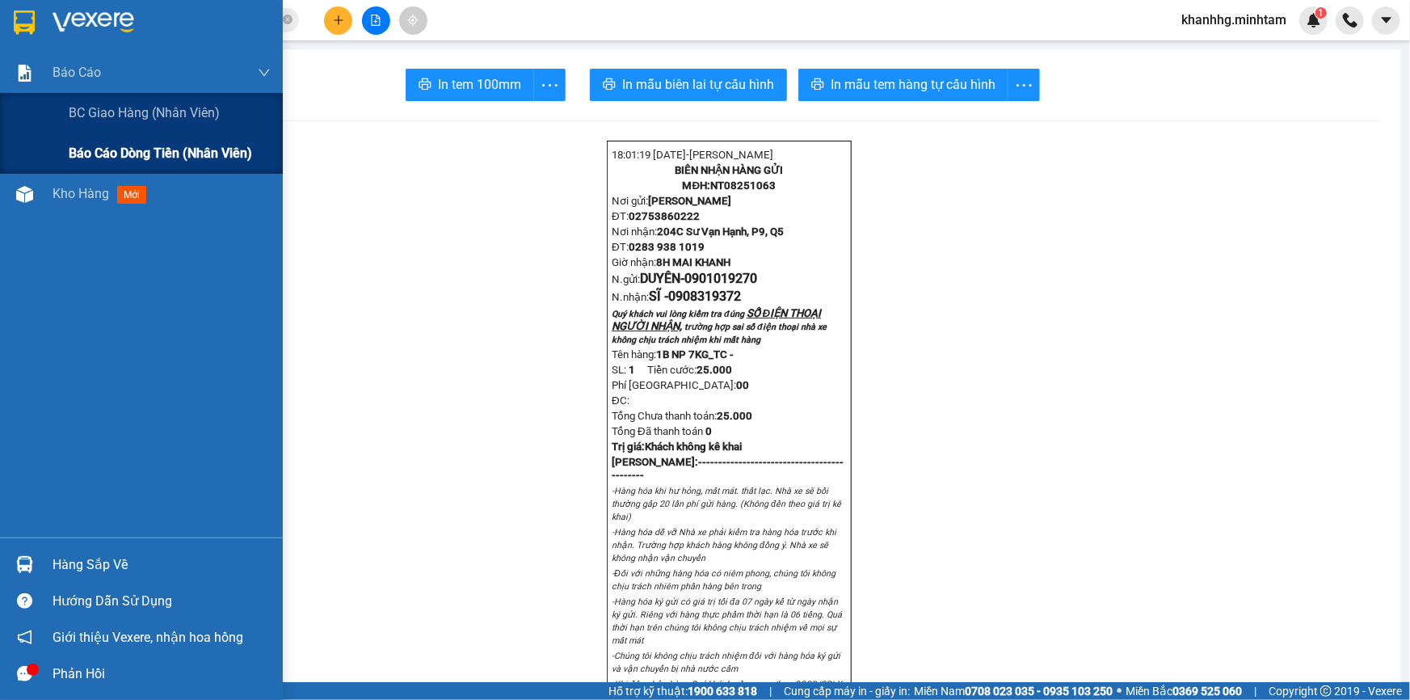
click at [100, 149] on span "Báo cáo dòng tiền (nhân viên)" at bounding box center [160, 153] width 183 height 20
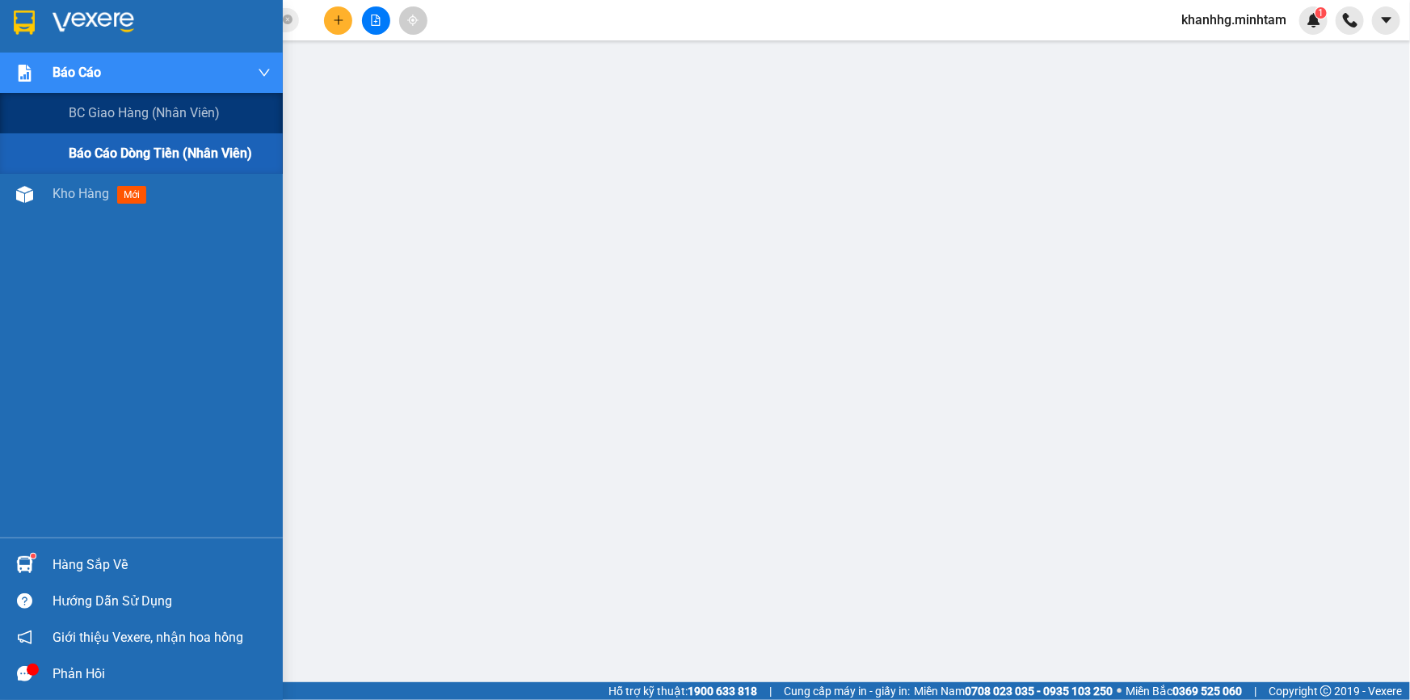
click at [142, 150] on span "Báo cáo dòng tiền (nhân viên)" at bounding box center [160, 153] width 183 height 20
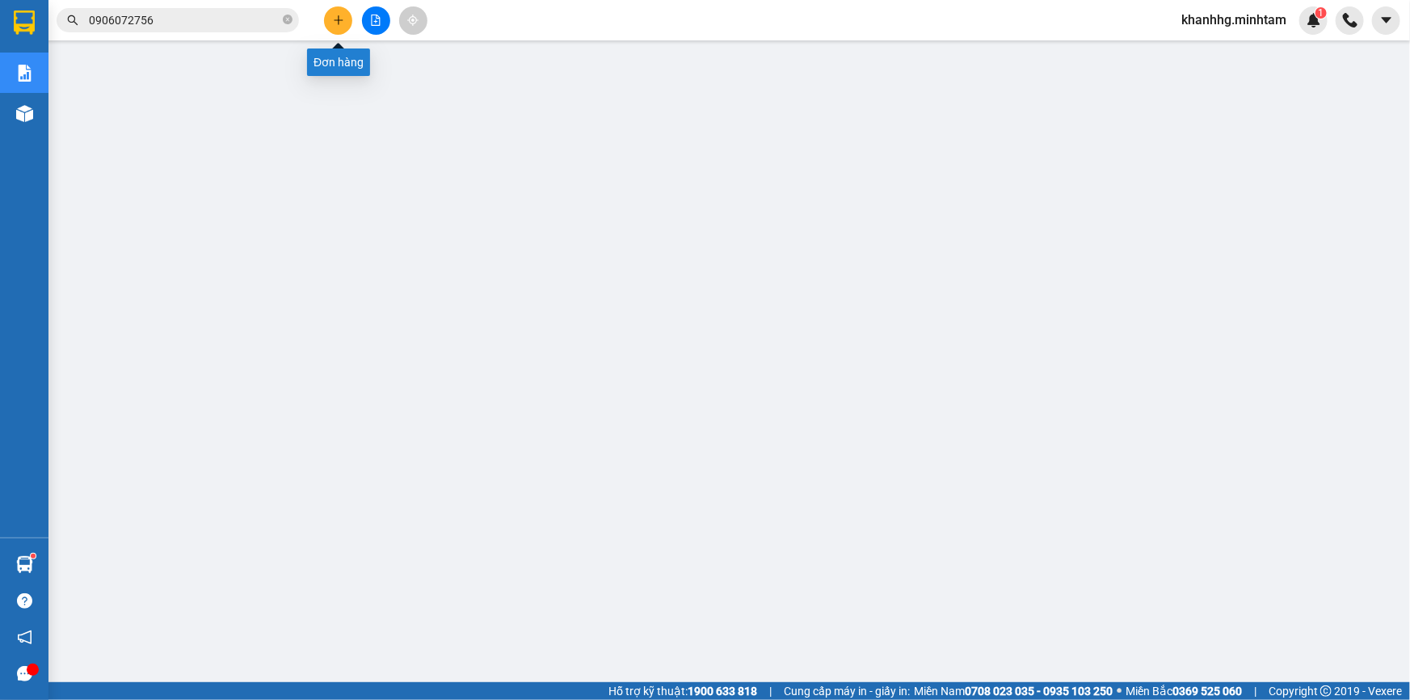
click at [342, 18] on icon "plus" at bounding box center [338, 20] width 11 height 11
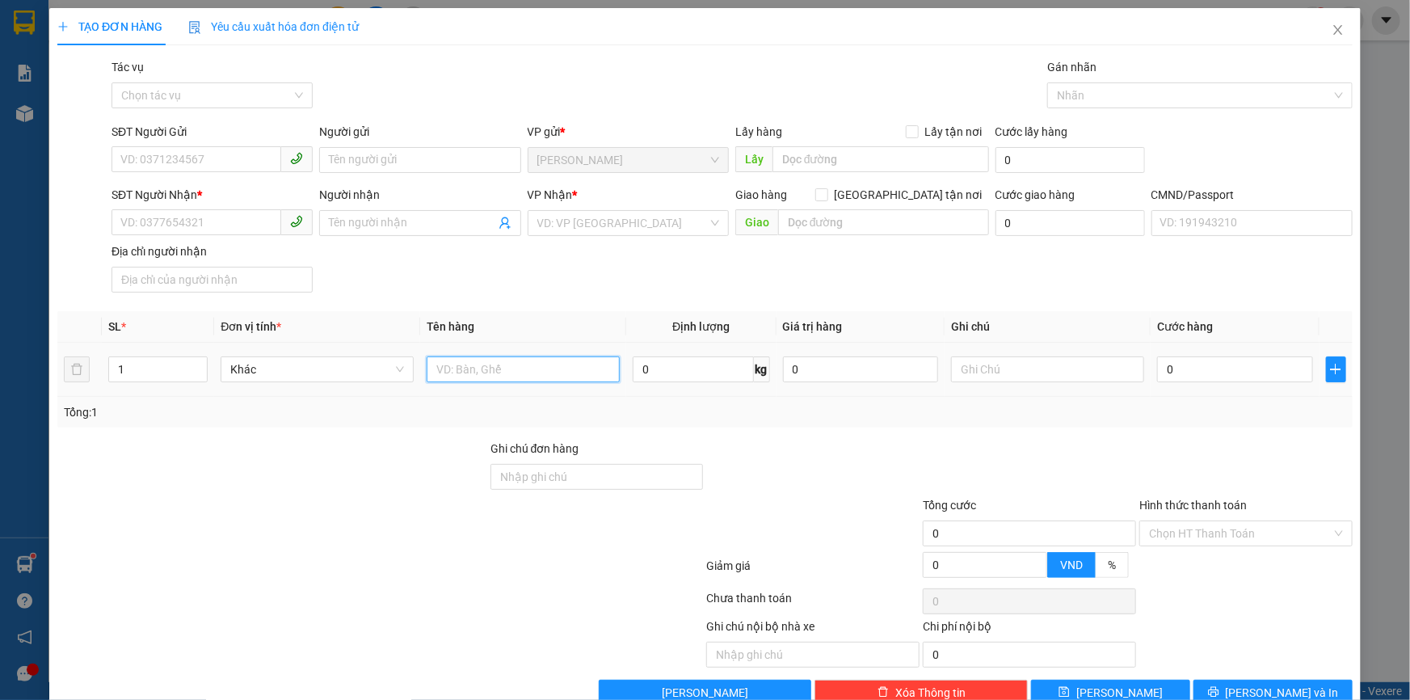
click at [483, 374] on input "text" at bounding box center [523, 369] width 193 height 26
click at [466, 364] on input "1B NP _TN" at bounding box center [523, 369] width 193 height 26
type input "1B NP 30KG_TN"
click at [165, 158] on input "SĐT Người Gửi" at bounding box center [197, 159] width 170 height 26
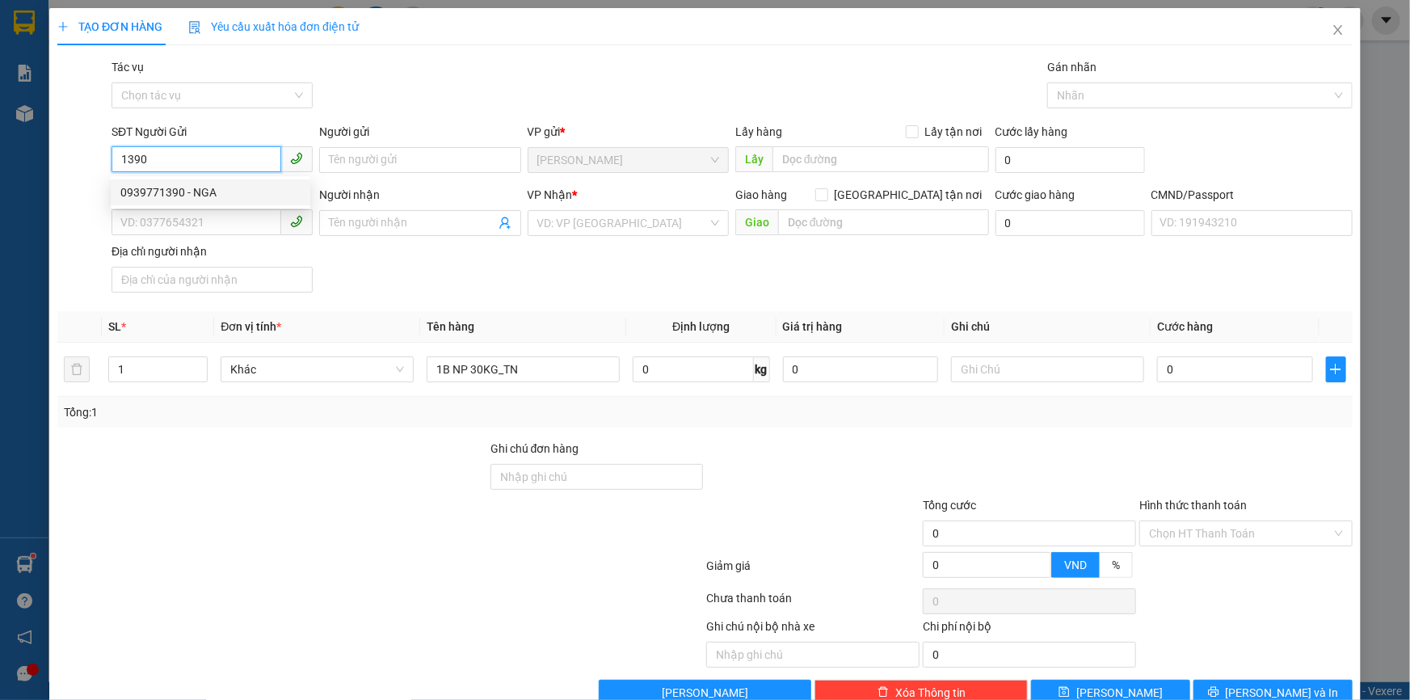
click at [200, 186] on div "0939771390 - NGA" at bounding box center [210, 192] width 180 height 18
type input "0939771390"
type input "NGA"
type input "0908493022"
type input "TRUNG"
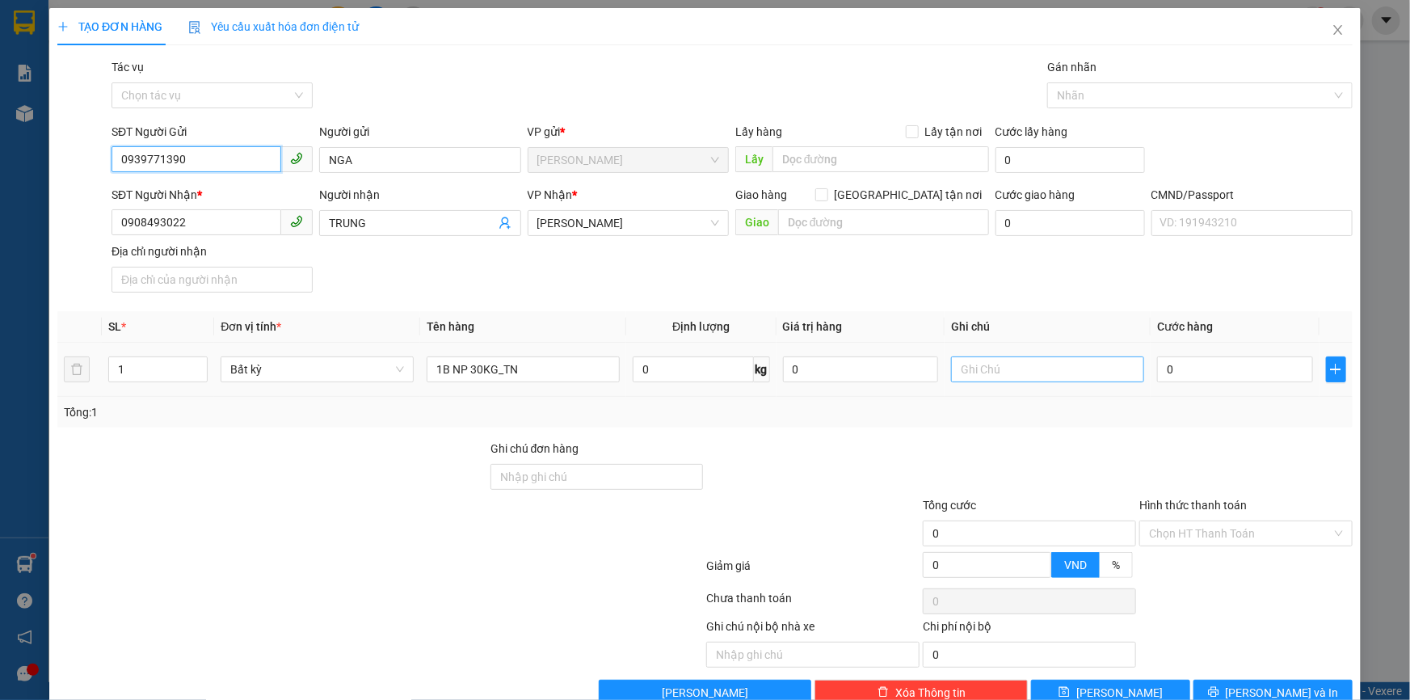
type input "0939771390"
click at [986, 366] on input "text" at bounding box center [1047, 369] width 193 height 26
type input "8H MAI KHANH"
click at [1214, 373] on input "0" at bounding box center [1235, 369] width 156 height 26
type input "004"
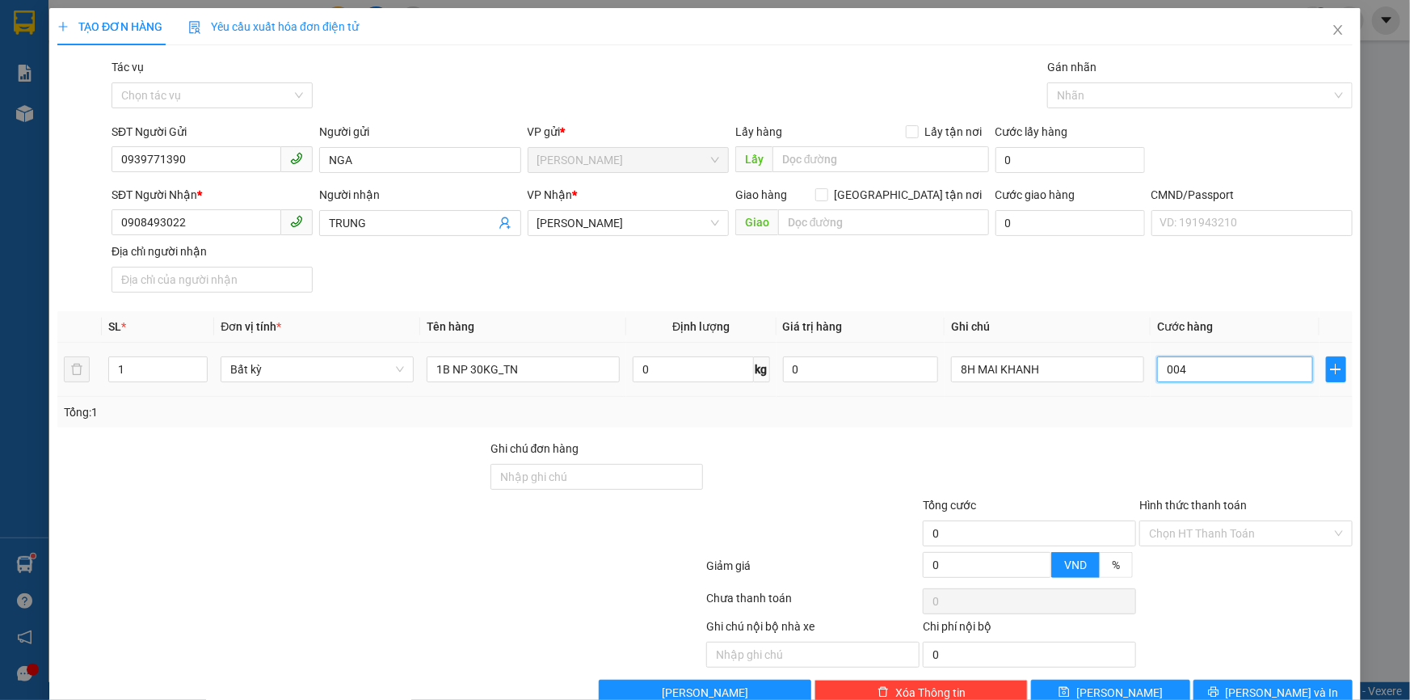
type input "4"
type input "0.045"
type input "45"
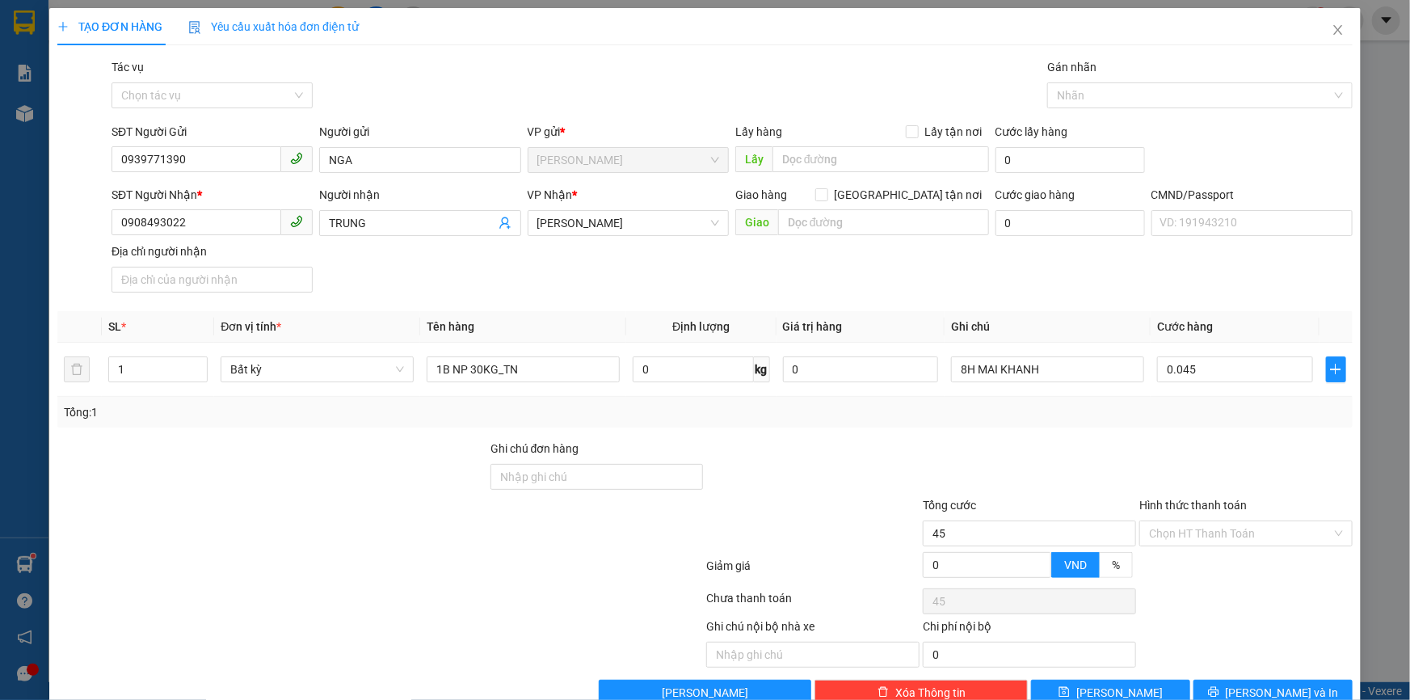
click at [1156, 448] on div at bounding box center [1246, 468] width 217 height 57
click at [1253, 684] on span "Lưu và In" at bounding box center [1282, 693] width 113 height 18
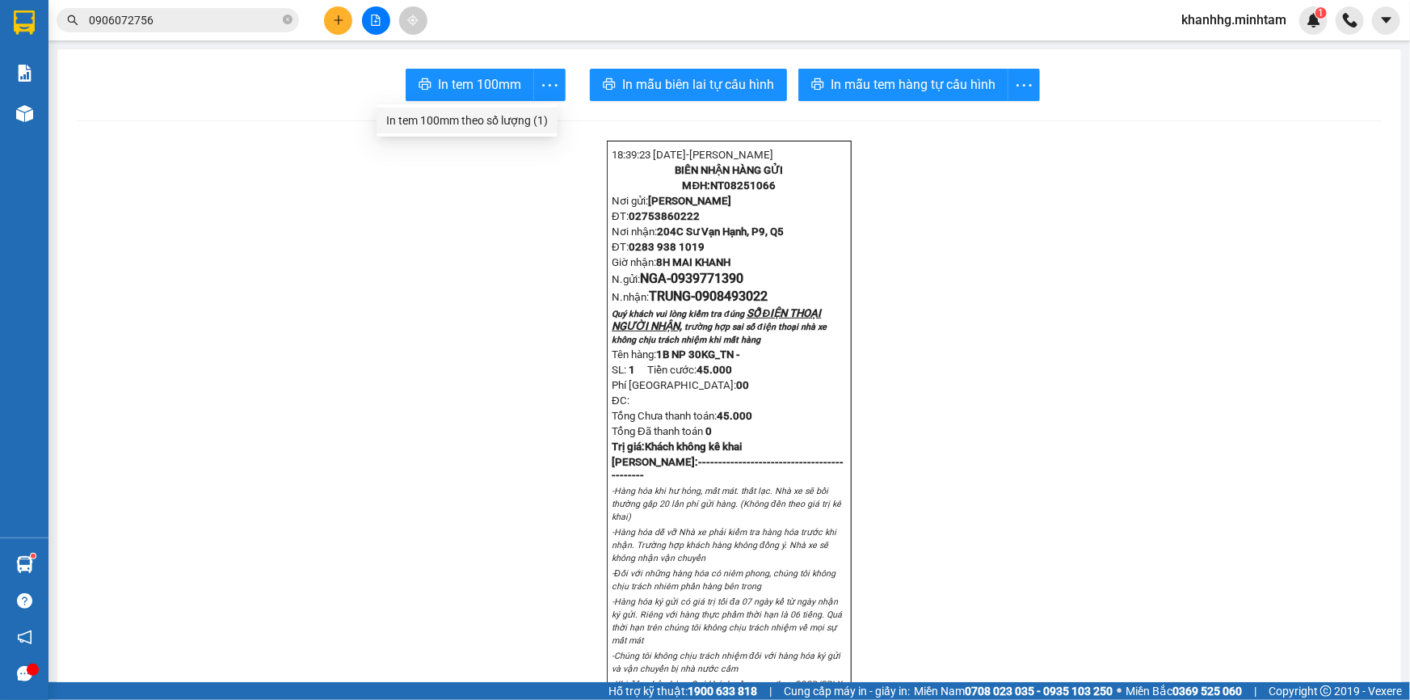
click at [524, 112] on div "In tem 100mm theo số lượng (1)" at bounding box center [467, 121] width 162 height 18
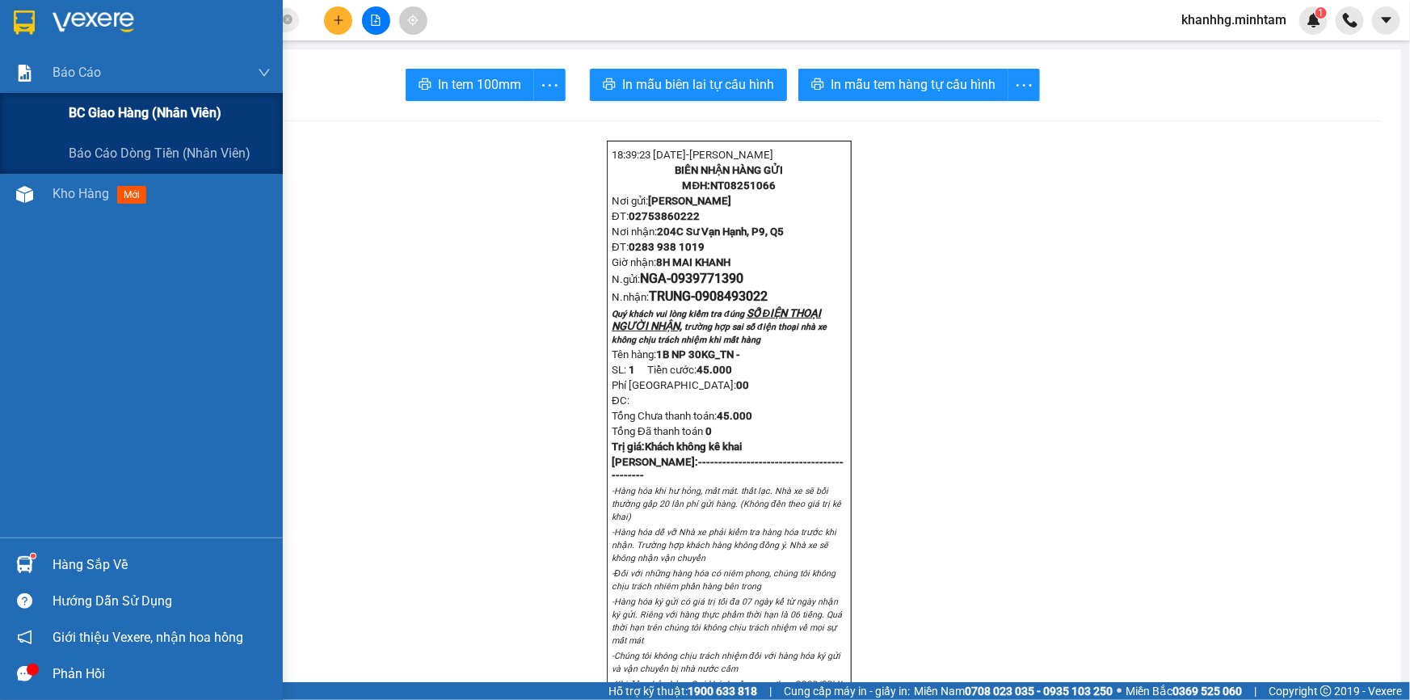
click at [130, 104] on span "BC giao hàng (nhân viên)" at bounding box center [145, 113] width 153 height 20
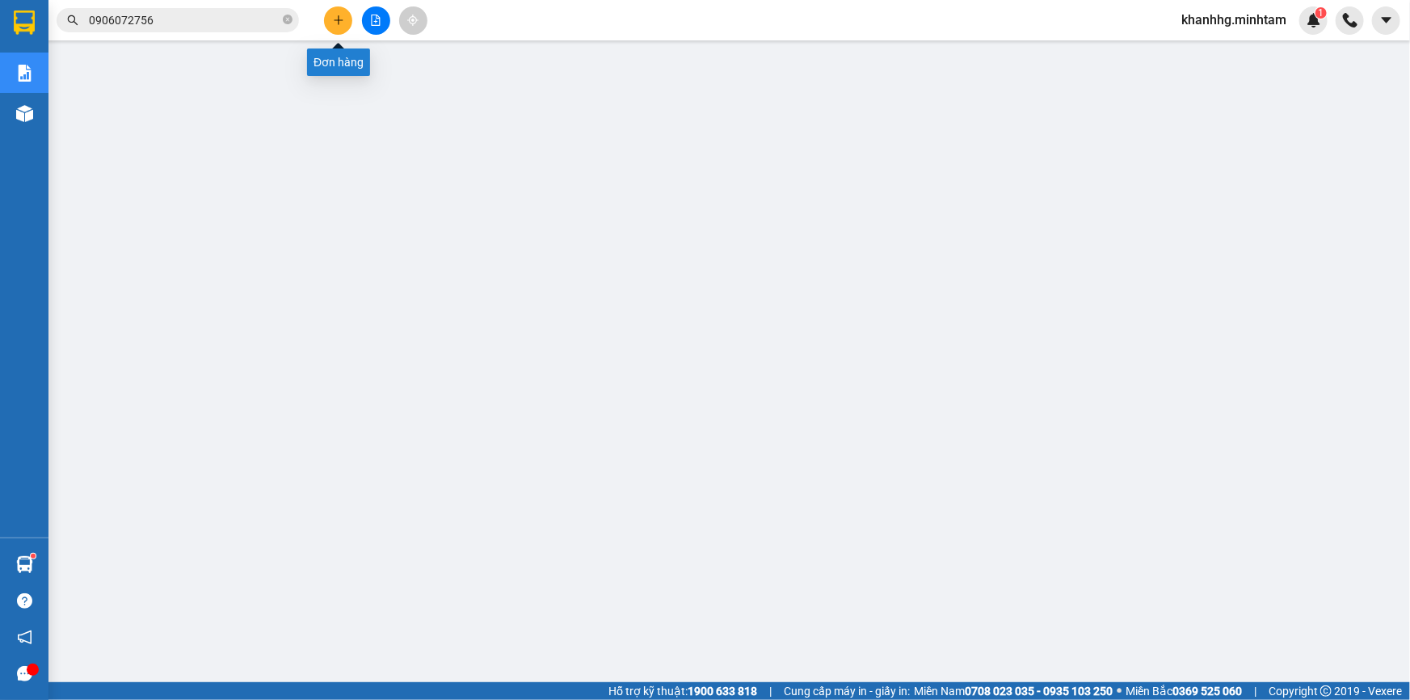
click at [344, 26] on button at bounding box center [338, 20] width 28 height 28
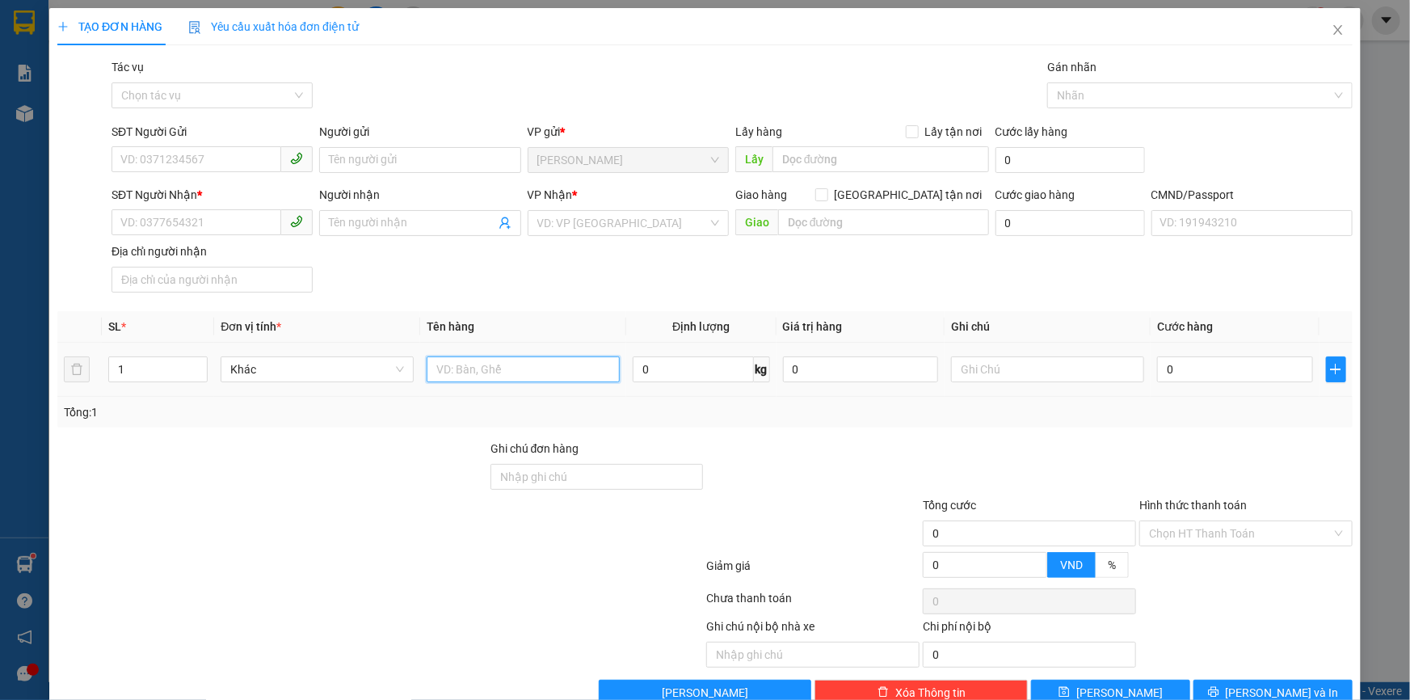
click at [482, 367] on input "text" at bounding box center [523, 369] width 193 height 26
type input "1PB NP TIỀN HG 15/8"
click at [138, 146] on input "SĐT Người Gửi" at bounding box center [197, 159] width 170 height 26
click at [338, 147] on input "Người gửi" at bounding box center [419, 160] width 201 height 26
type input "KHANH 4H"
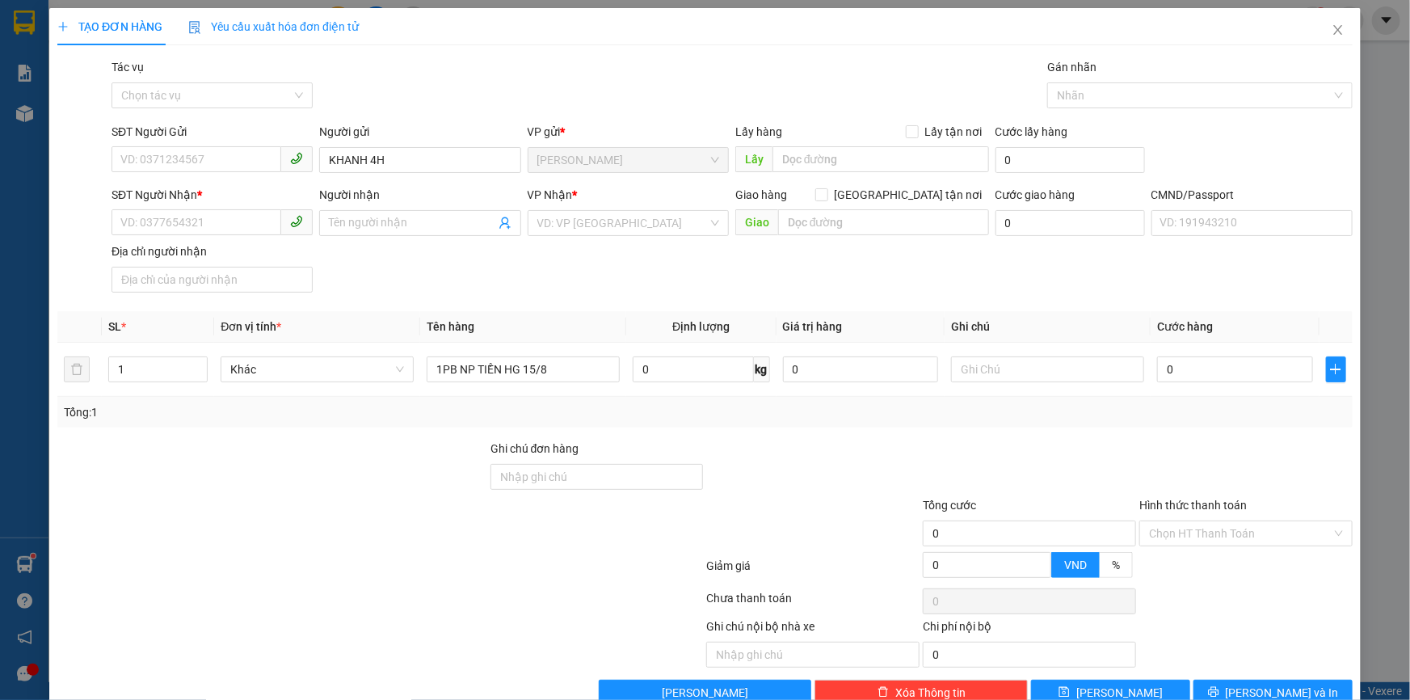
click at [525, 245] on div "SĐT Người Nhận * VD: 0377654321 Người nhận Tên người nhận VP Nhận * VD: VP Sài …" at bounding box center [732, 242] width 1248 height 113
click at [412, 214] on input "Người nhận" at bounding box center [412, 223] width 166 height 18
click at [196, 209] on input "SĐT Người Nhận *" at bounding box center [197, 222] width 170 height 26
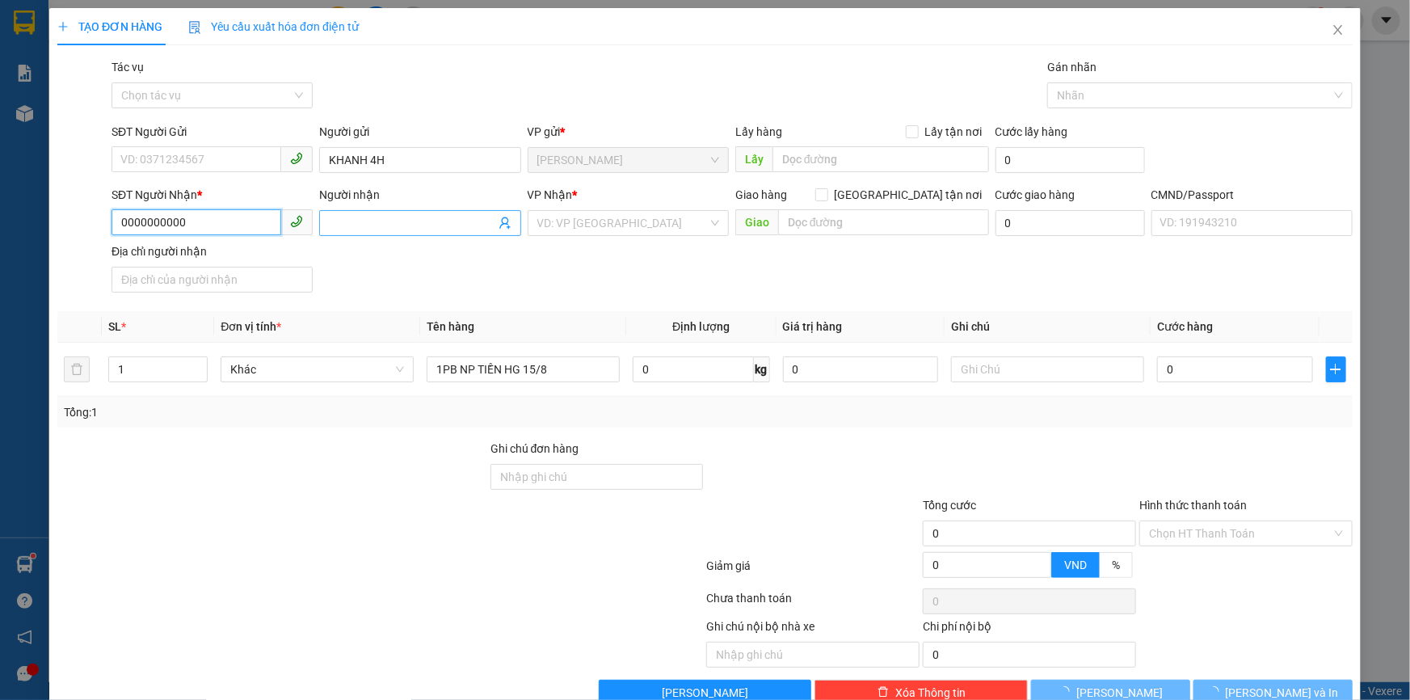
type input "0000000000"
click at [372, 214] on input "Người nhận" at bounding box center [412, 223] width 166 height 18
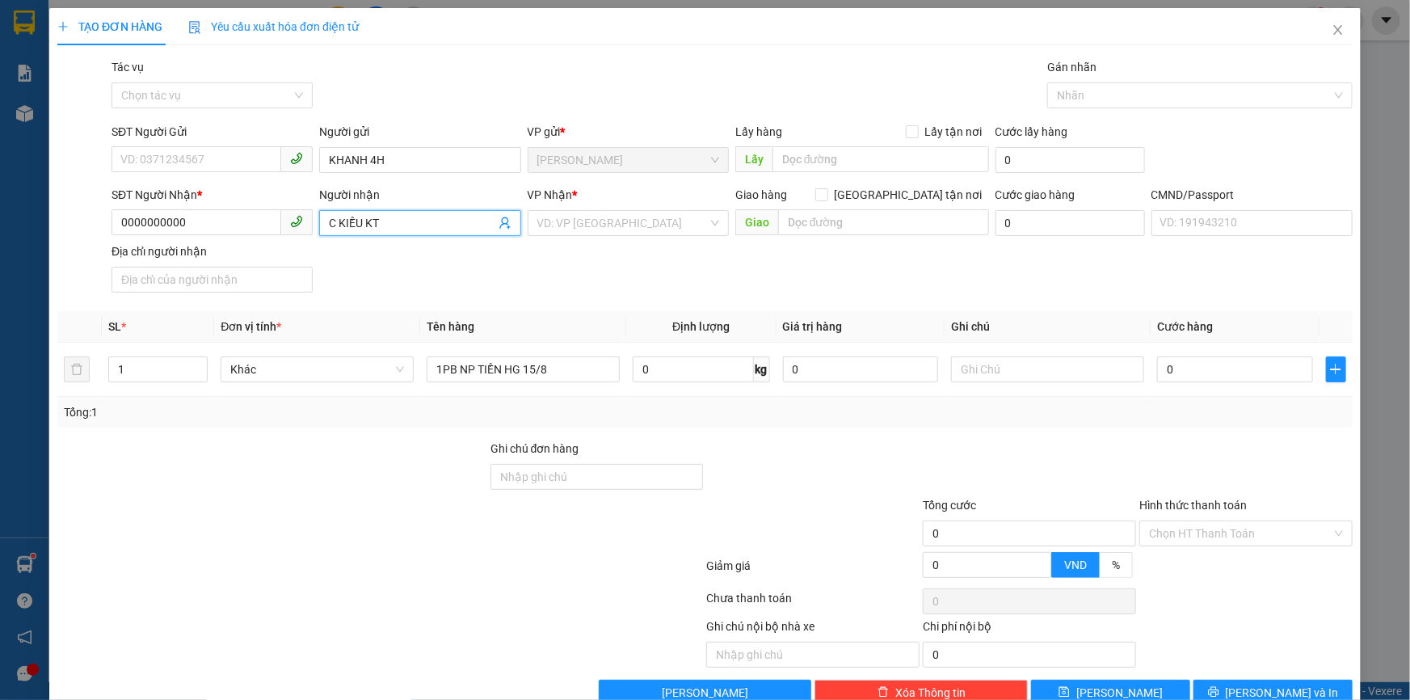
type input "C KIỀU KT"
click at [1180, 496] on div "Hình thức thanh toán" at bounding box center [1245, 508] width 213 height 24
click at [1183, 521] on input "Hình thức thanh toán" at bounding box center [1240, 533] width 183 height 24
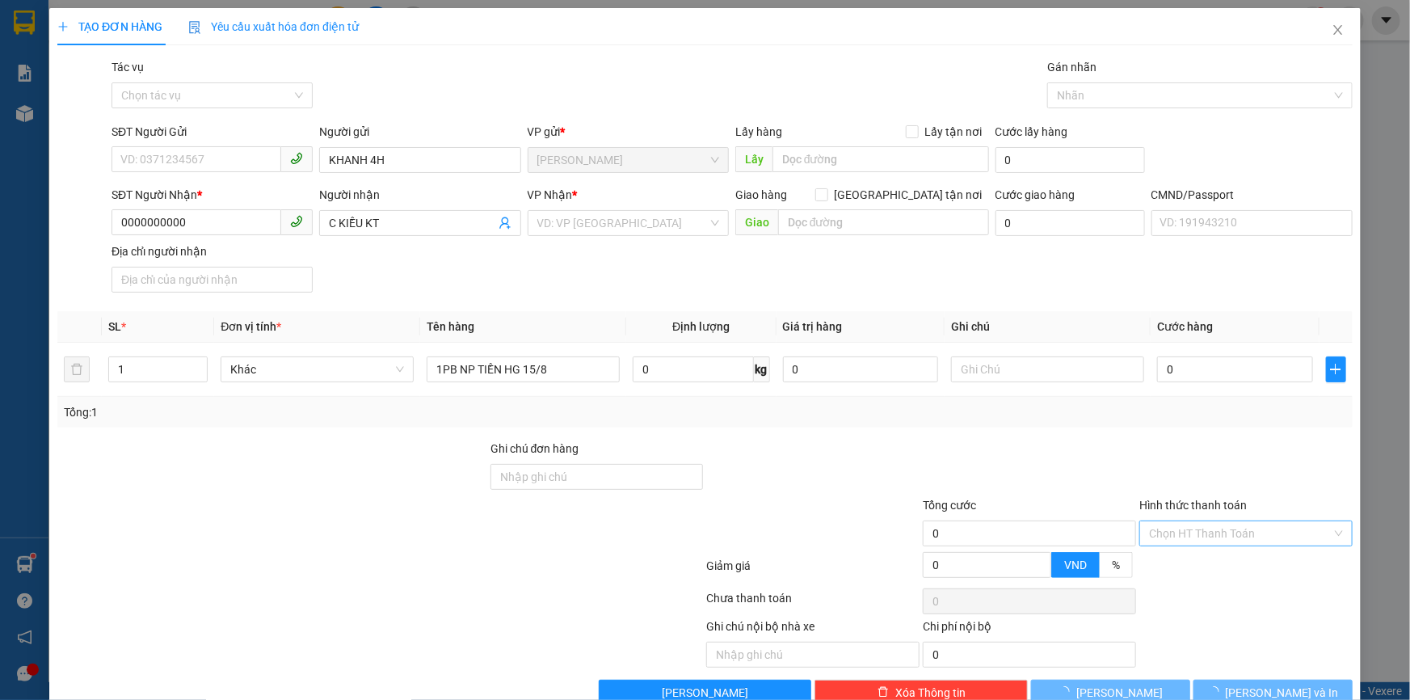
click at [1175, 496] on div "Hình thức thanh toán" at bounding box center [1245, 508] width 213 height 24
click at [1175, 521] on input "Hình thức thanh toán" at bounding box center [1240, 533] width 183 height 24
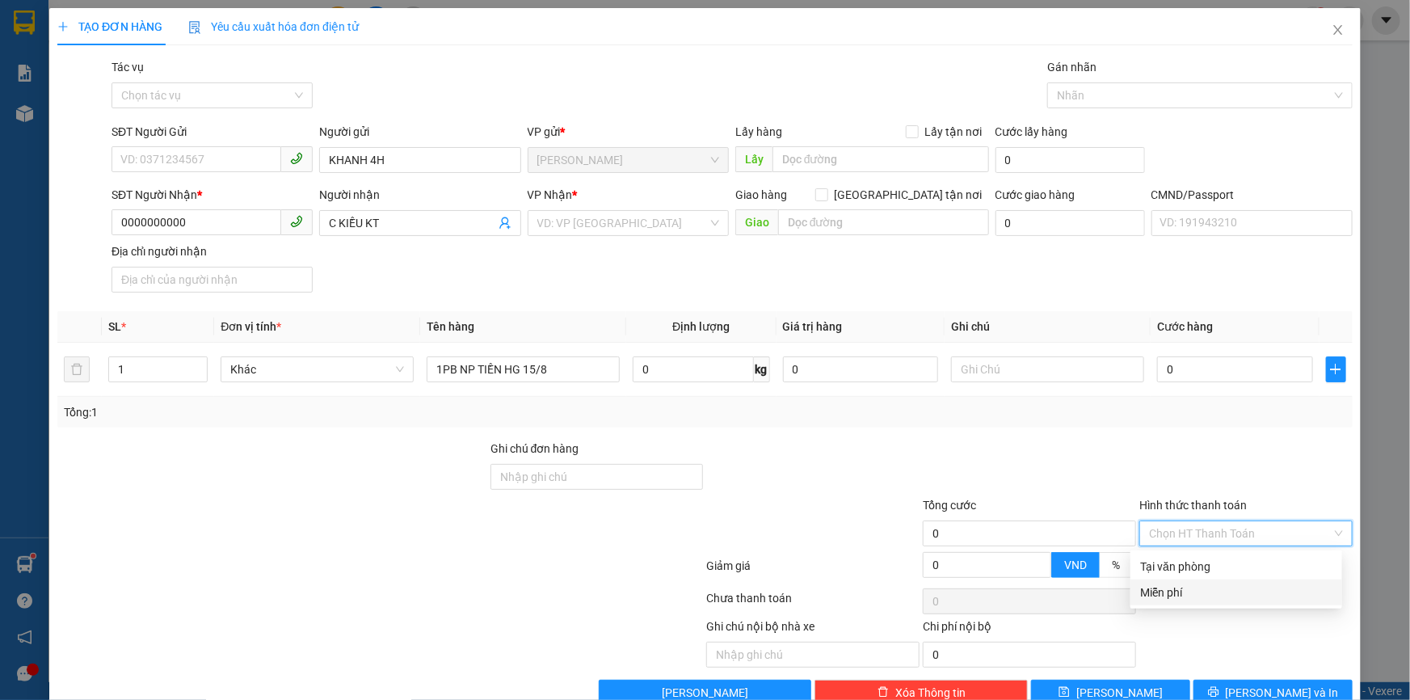
click at [1166, 583] on div "Miễn phí" at bounding box center [1236, 592] width 192 height 18
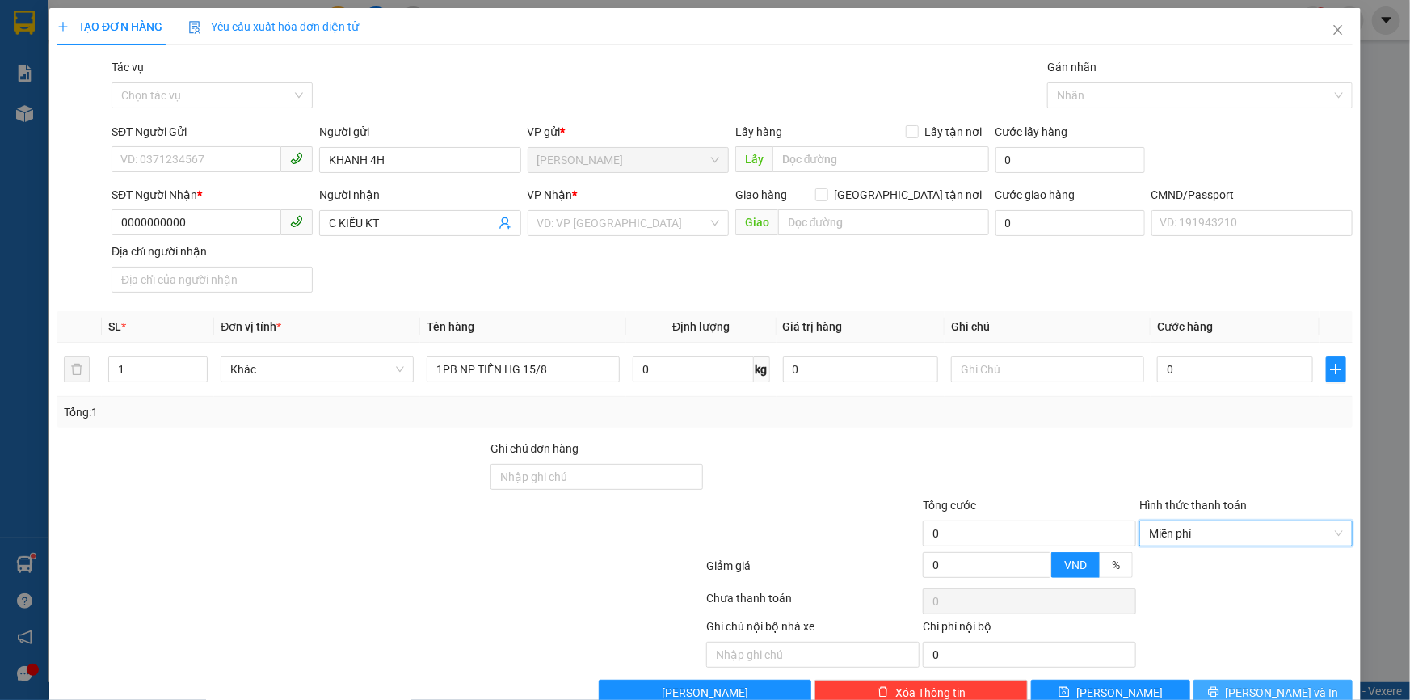
click at [1262, 684] on span "Lưu và In" at bounding box center [1282, 693] width 113 height 18
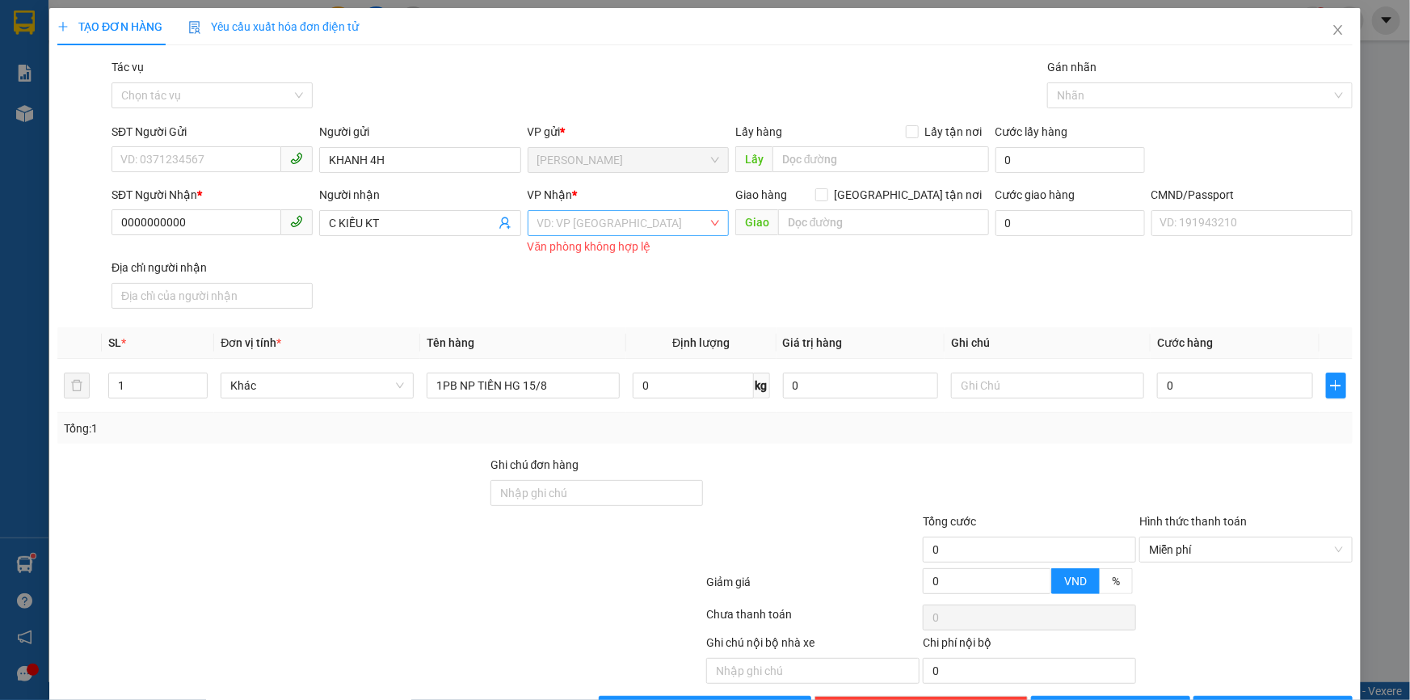
click at [658, 211] on input "search" at bounding box center [622, 223] width 171 height 24
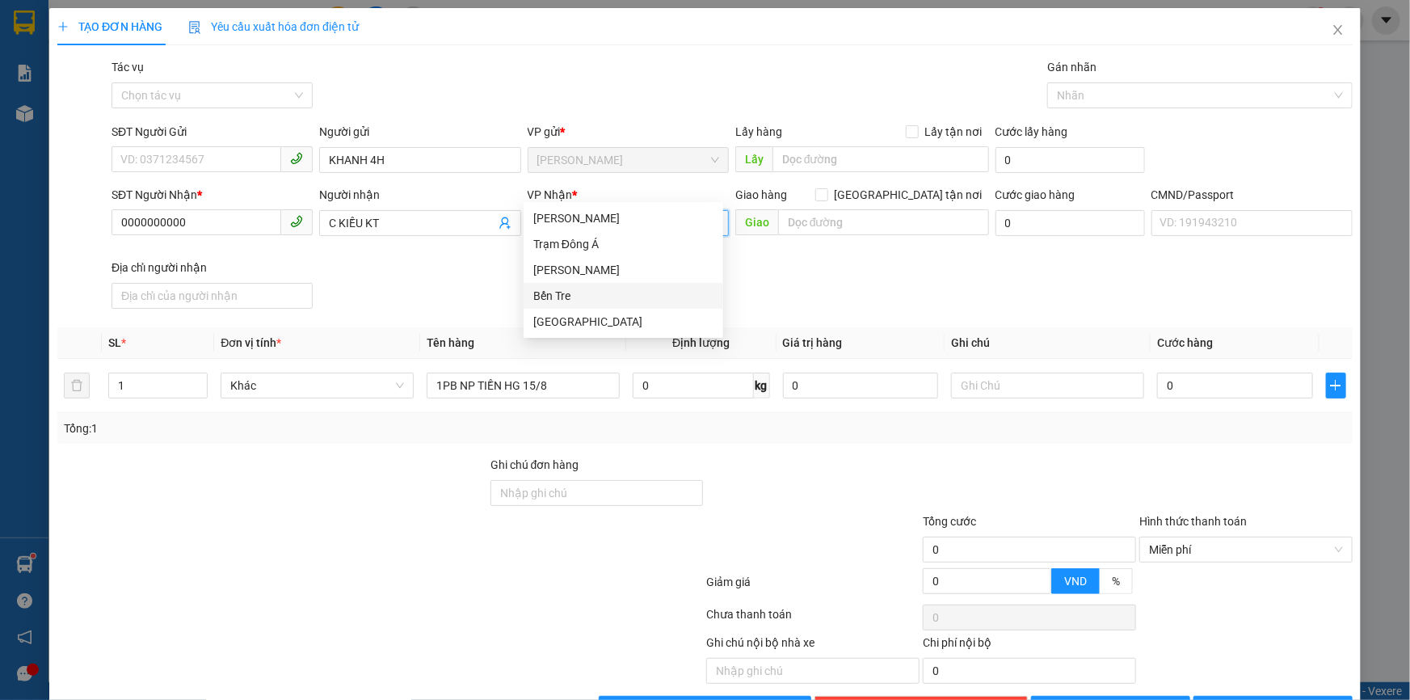
click at [571, 296] on div "Bến Tre" at bounding box center [623, 296] width 180 height 18
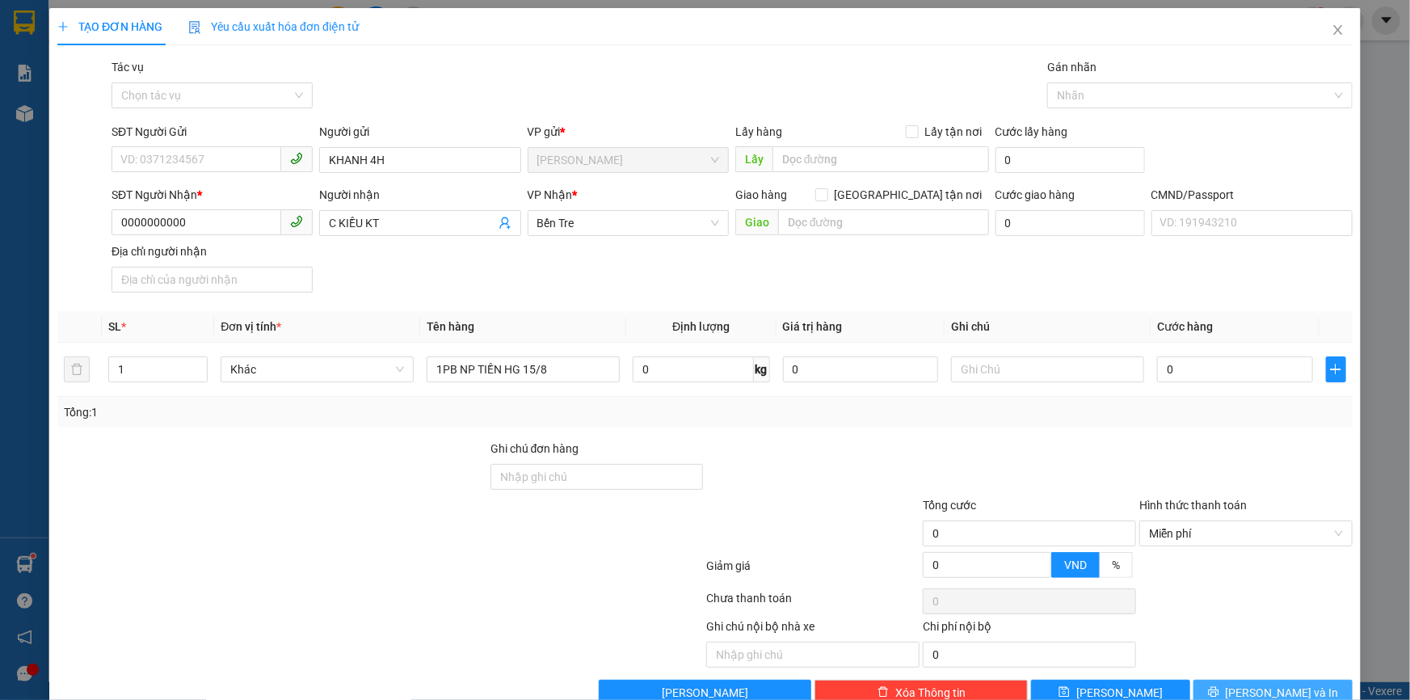
click at [1245, 680] on button "Lưu và In" at bounding box center [1273, 693] width 159 height 26
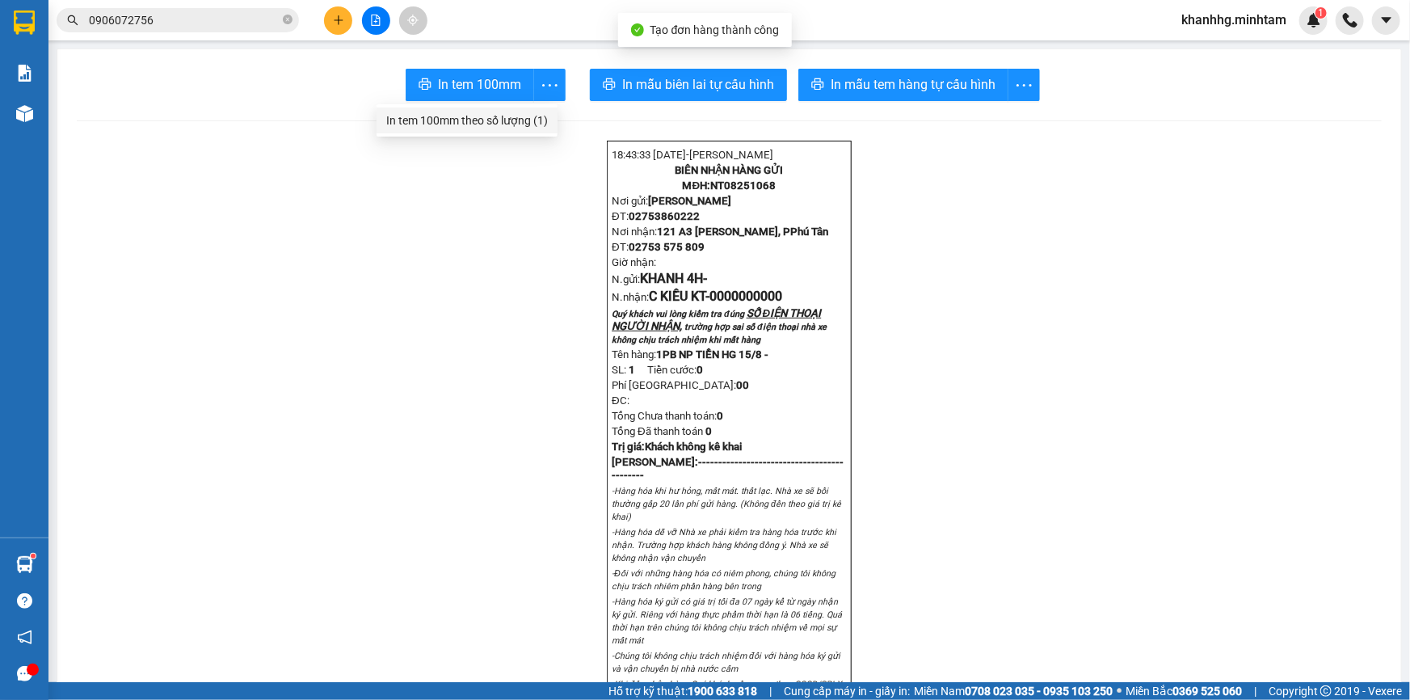
click at [522, 113] on div "In tem 100mm theo số lượng (1)" at bounding box center [467, 121] width 162 height 18
click at [287, 22] on icon "close-circle" at bounding box center [288, 20] width 10 height 10
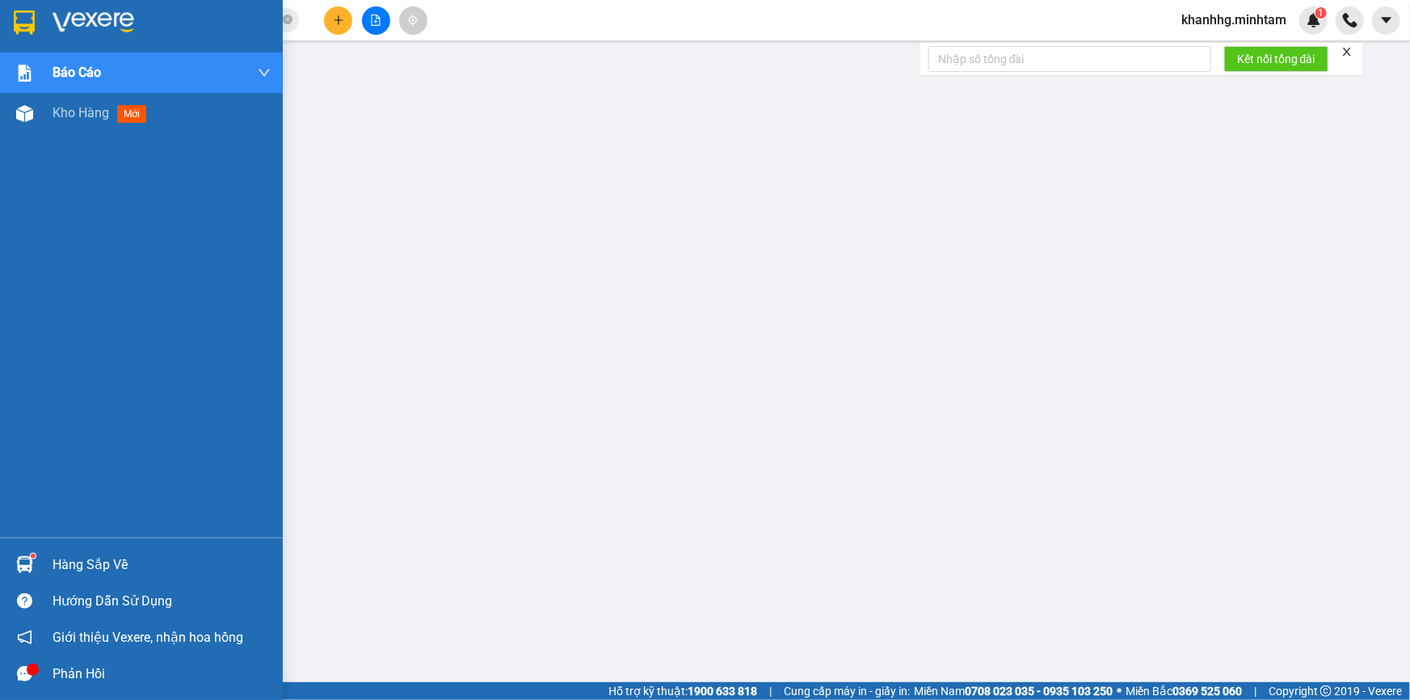
click at [65, 557] on div "Hàng sắp về" at bounding box center [162, 565] width 218 height 24
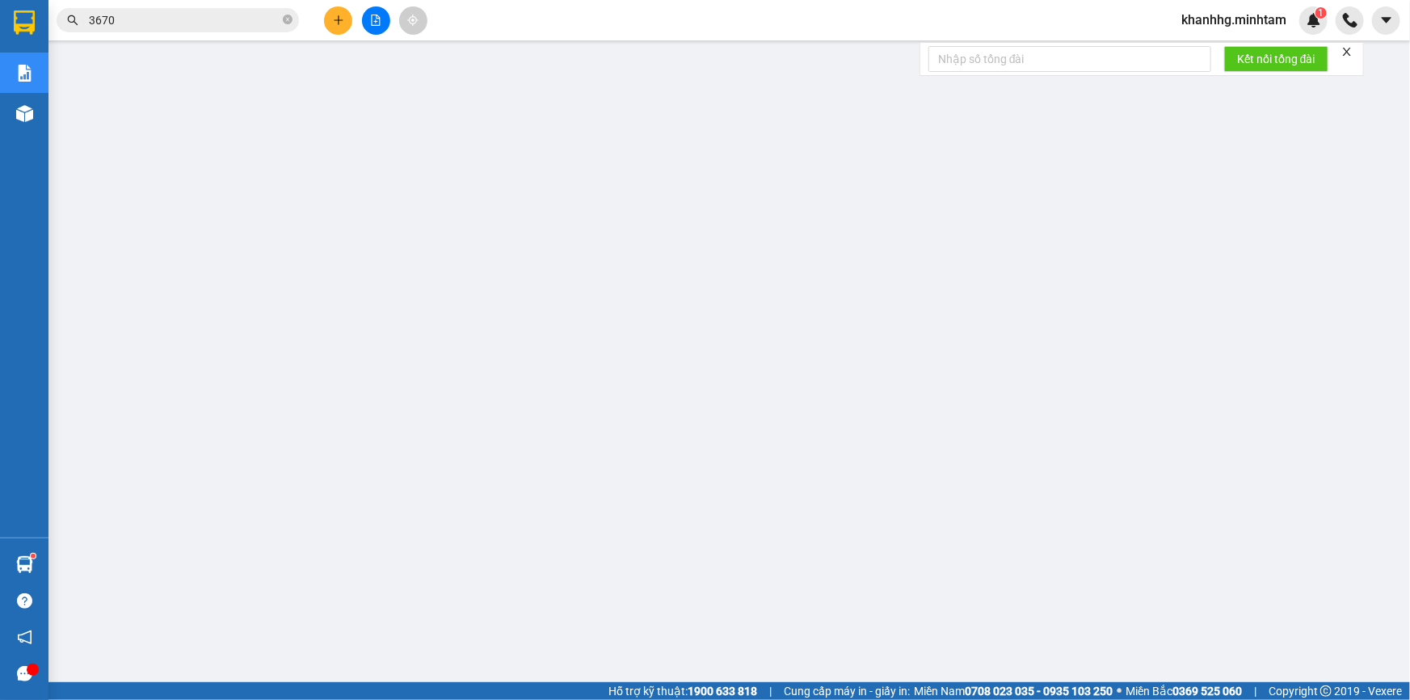
click at [1347, 53] on icon "close" at bounding box center [1347, 52] width 8 height 8
click at [1232, 18] on span "khanhhg.minhtam" at bounding box center [1234, 20] width 131 height 20
click at [1204, 48] on span "Đăng xuất" at bounding box center [1242, 50] width 98 height 18
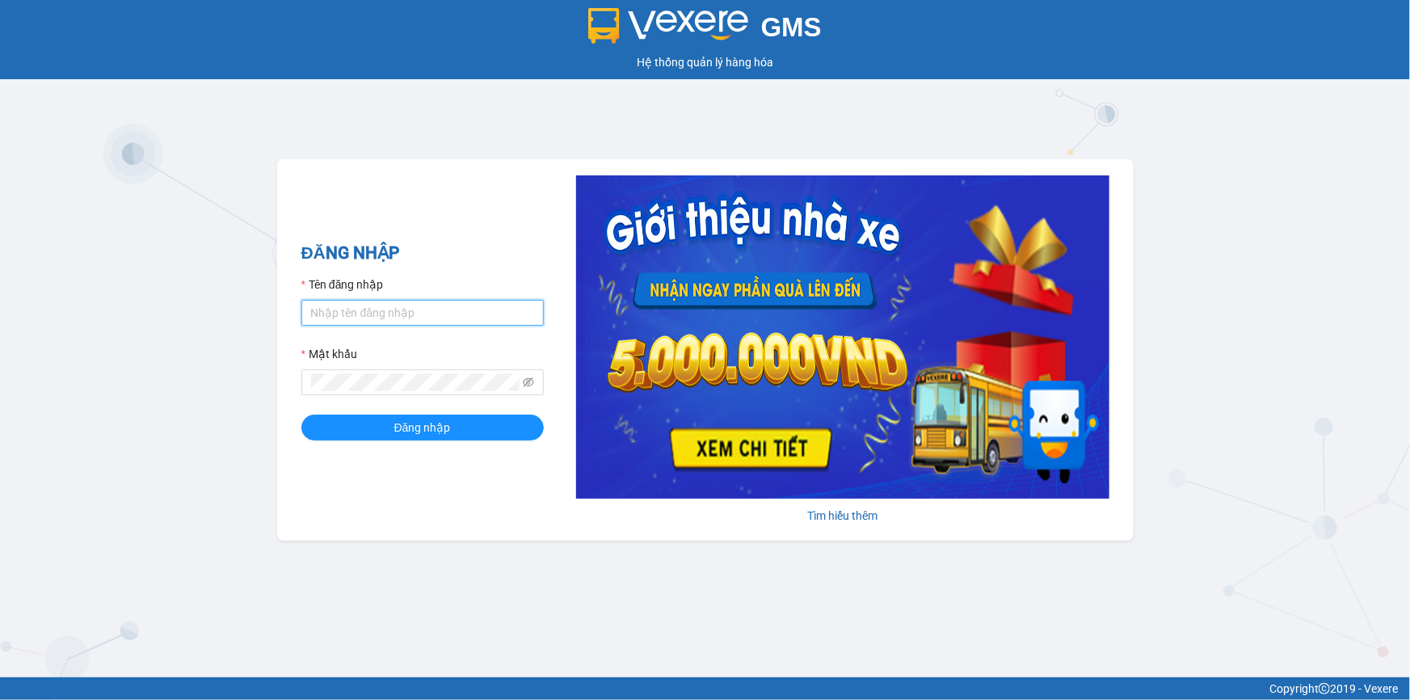
click at [406, 309] on input "Tên đăng nhập" at bounding box center [422, 313] width 242 height 26
type input "trong.minhtam"
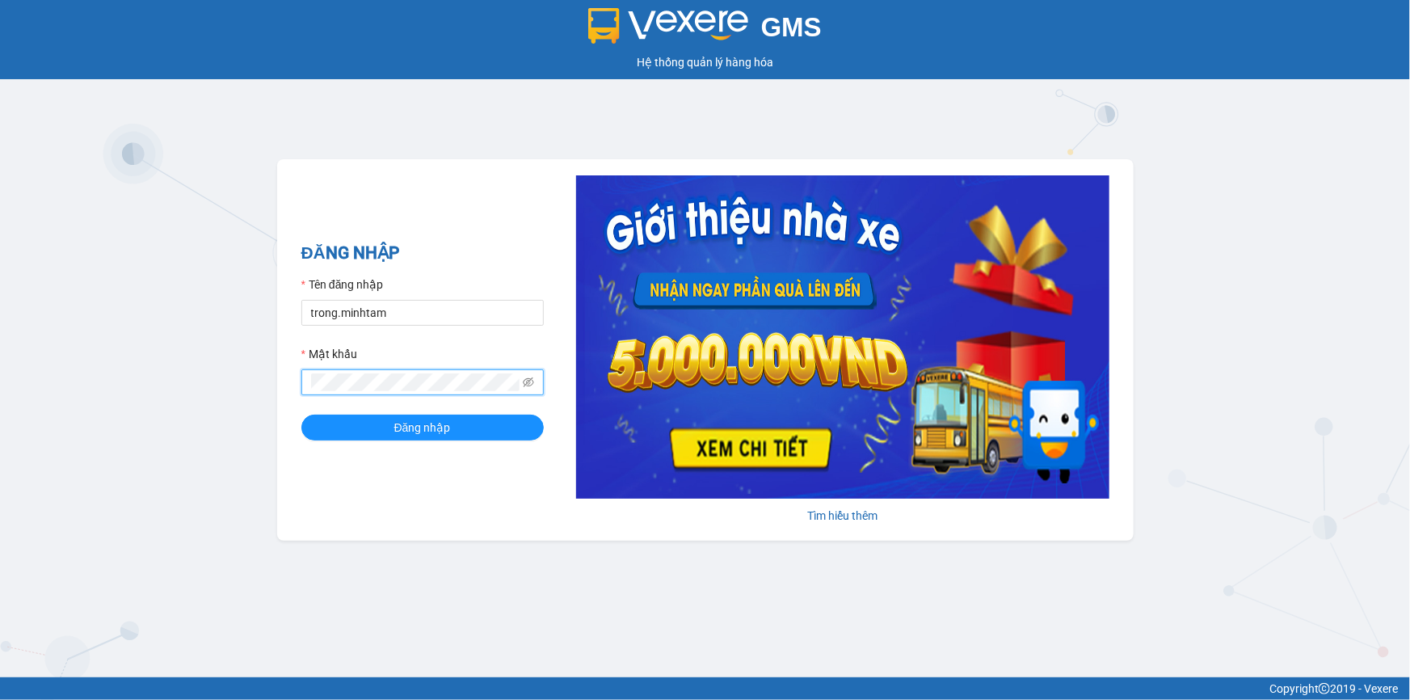
click at [301, 415] on button "Đăng nhập" at bounding box center [422, 428] width 242 height 26
